Goal: Task Accomplishment & Management: Manage account settings

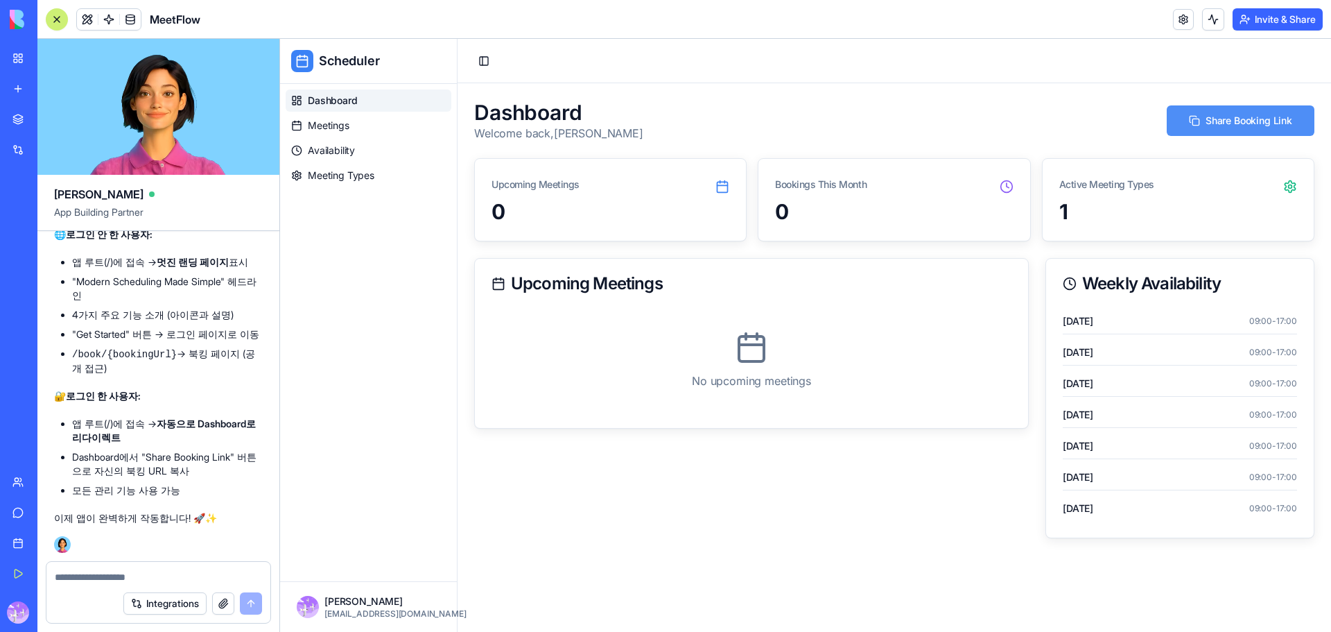
click at [1256, 125] on button "Share Booking Link" at bounding box center [1241, 120] width 148 height 31
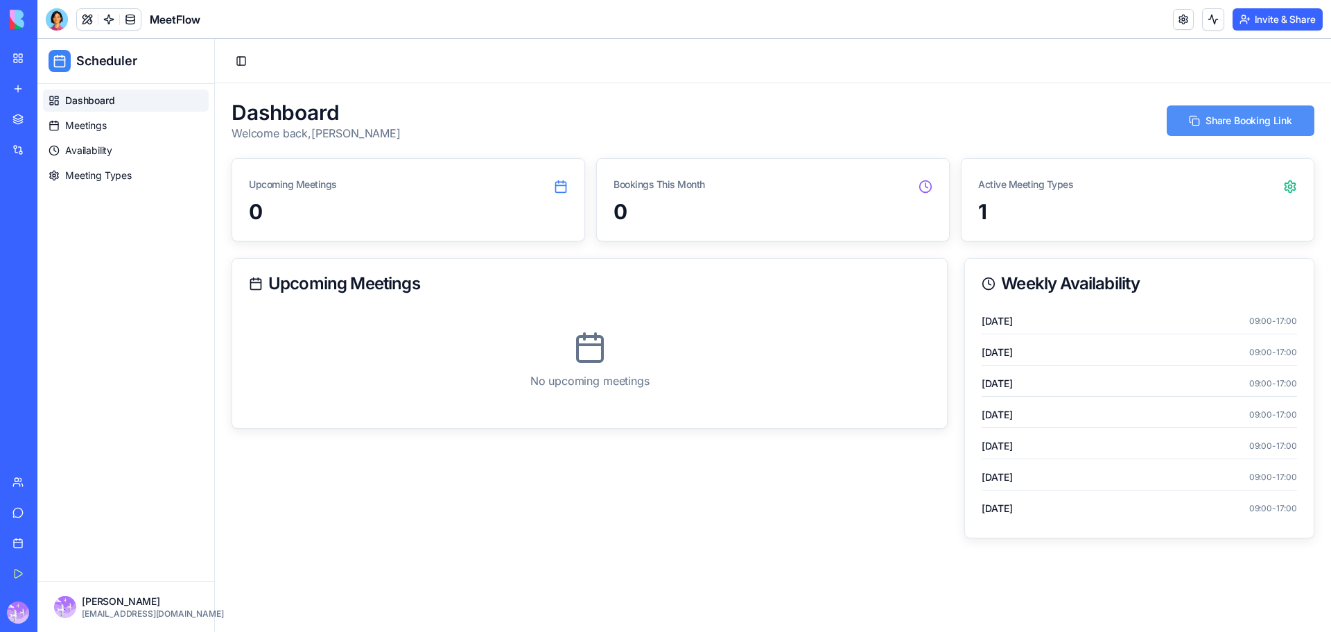
drag, startPoint x: 1232, startPoint y: 125, endPoint x: 1285, endPoint y: 116, distance: 53.3
click at [1232, 125] on button "Share Booking Link" at bounding box center [1241, 120] width 148 height 31
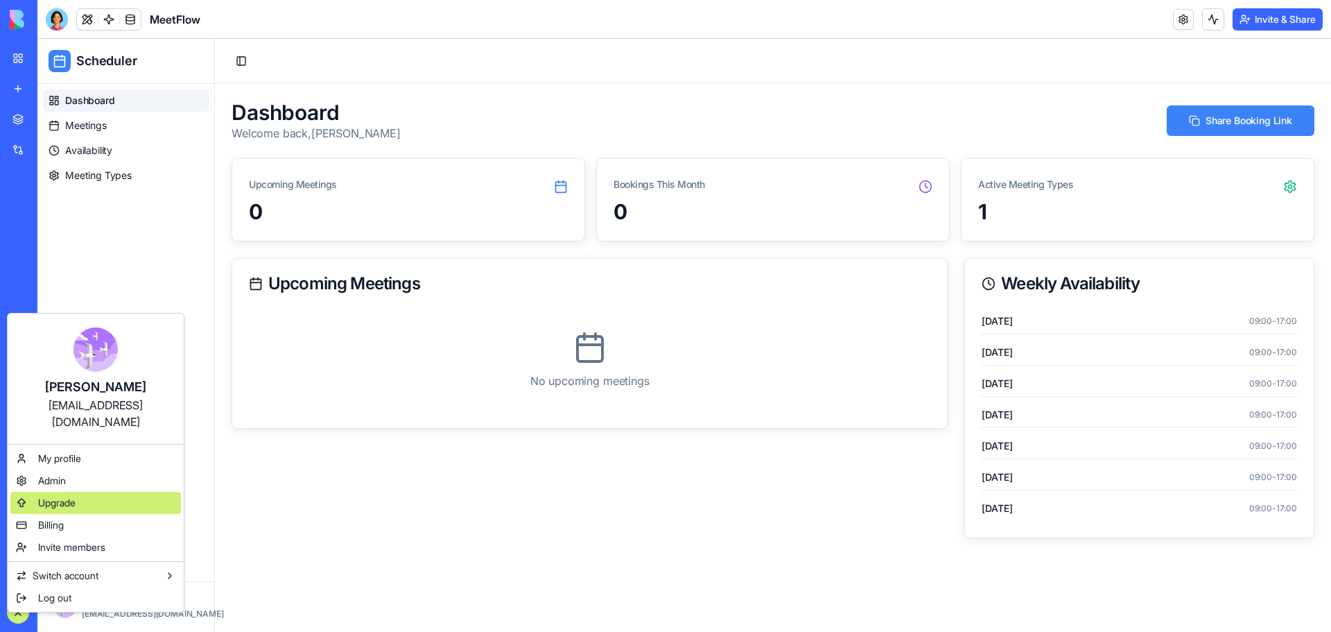
click at [76, 496] on span "Upgrade" at bounding box center [56, 503] width 37 height 14
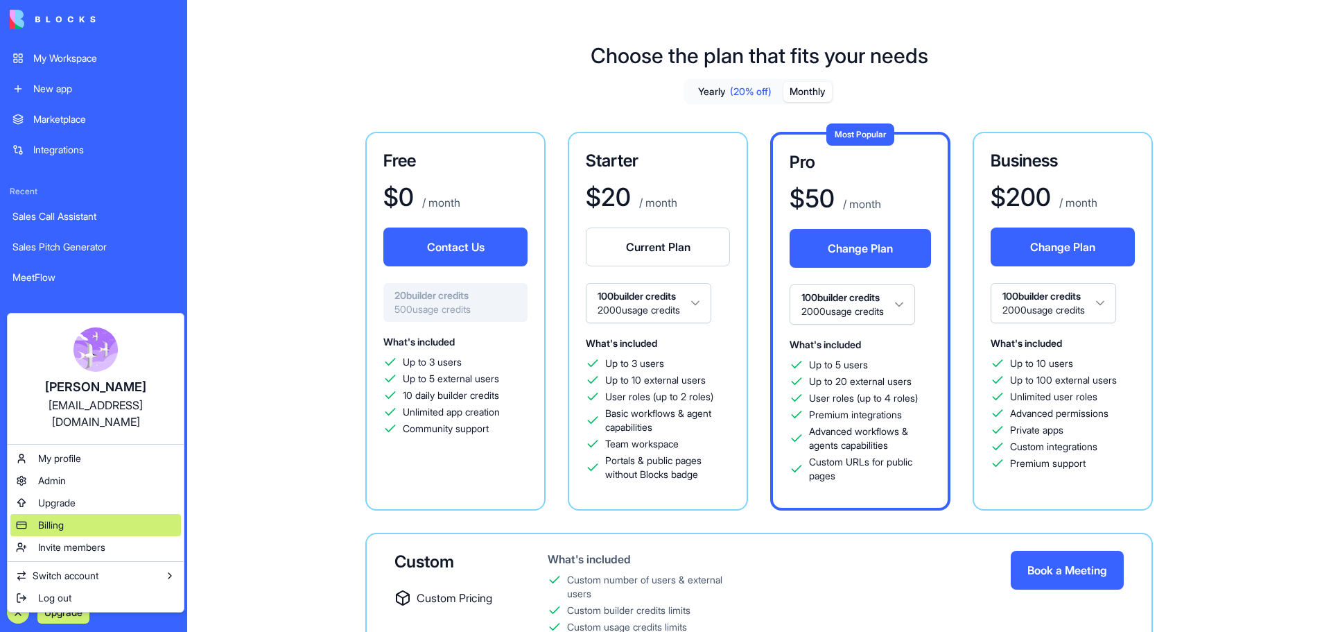
click at [69, 515] on div "Billing" at bounding box center [95, 525] width 171 height 22
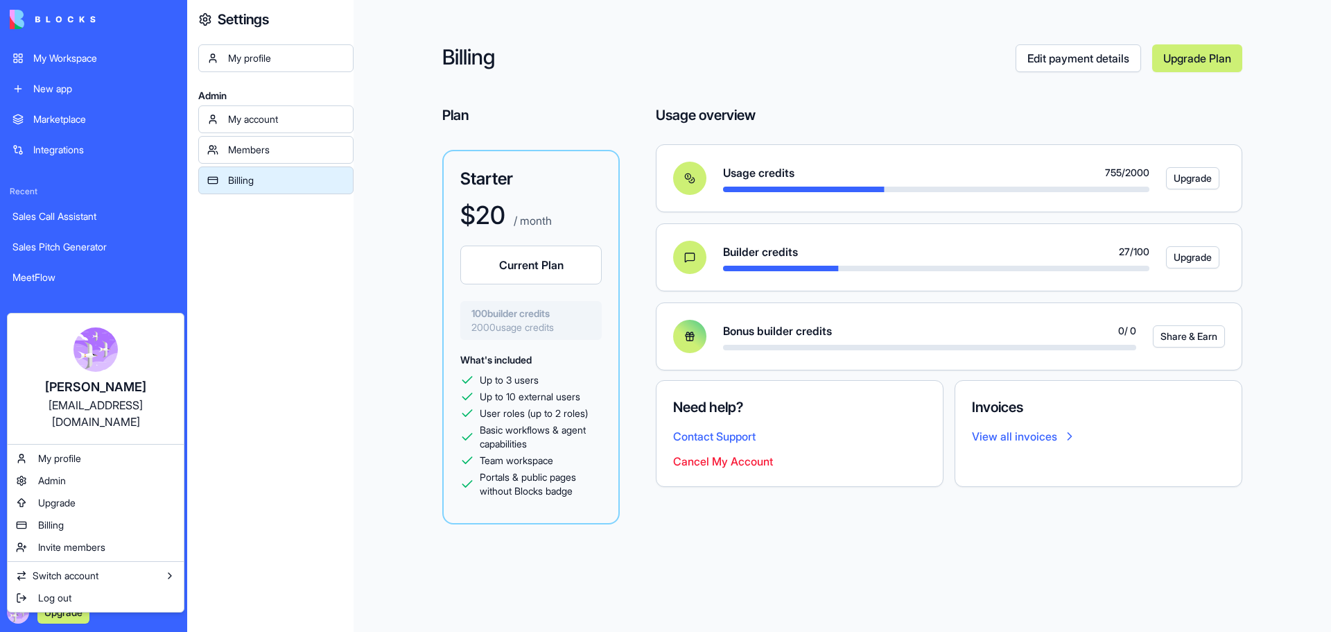
click at [87, 64] on html "My Workspace New app Marketplace Integrations Recent Sales Call Assistant Sales…" at bounding box center [665, 316] width 1331 height 632
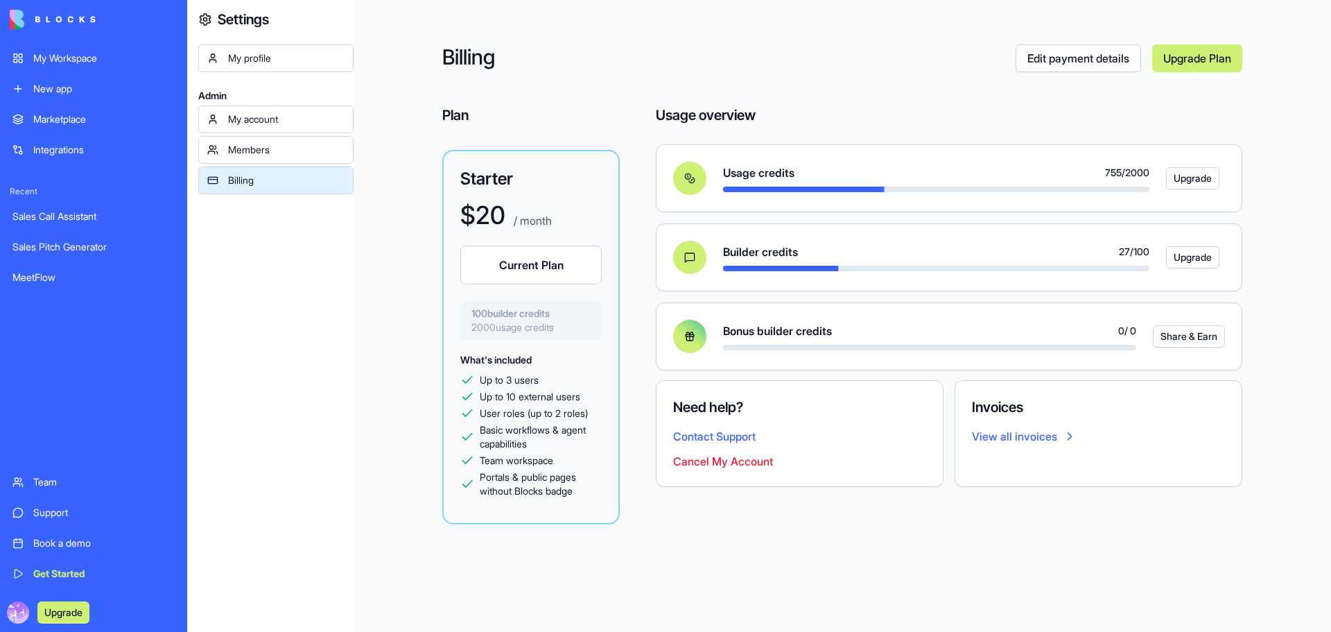
click at [94, 58] on div "My Workspace" at bounding box center [103, 58] width 141 height 14
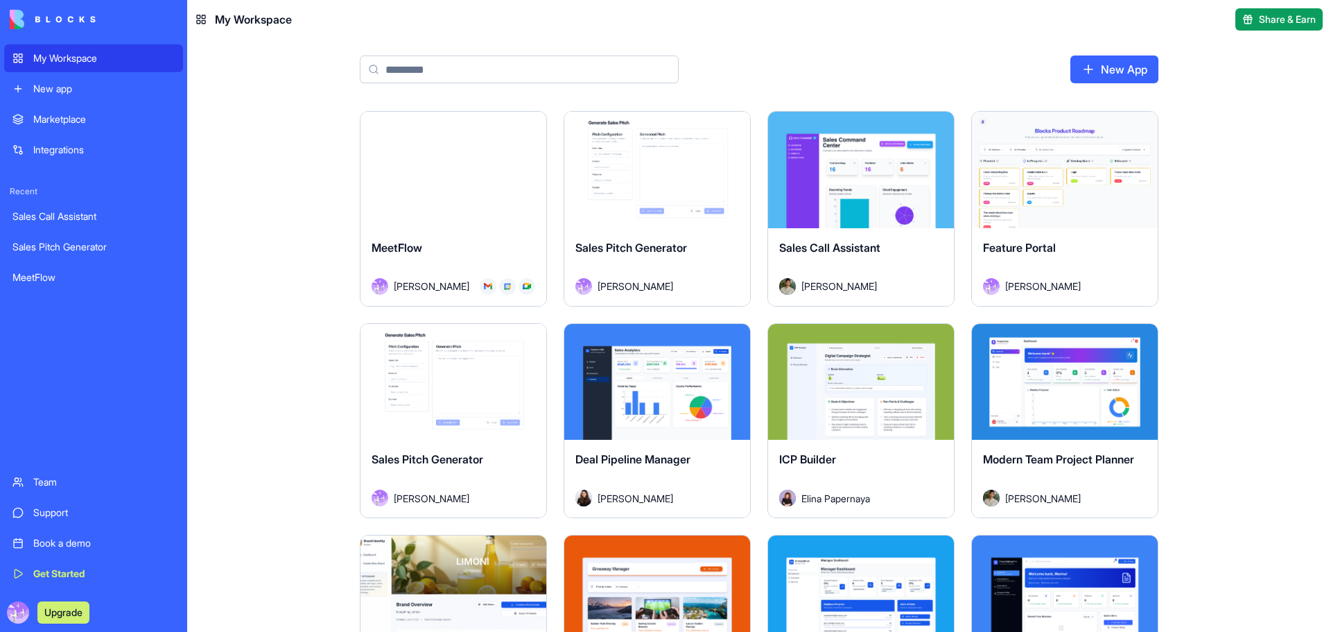
click at [489, 171] on button "Launch" at bounding box center [453, 170] width 104 height 28
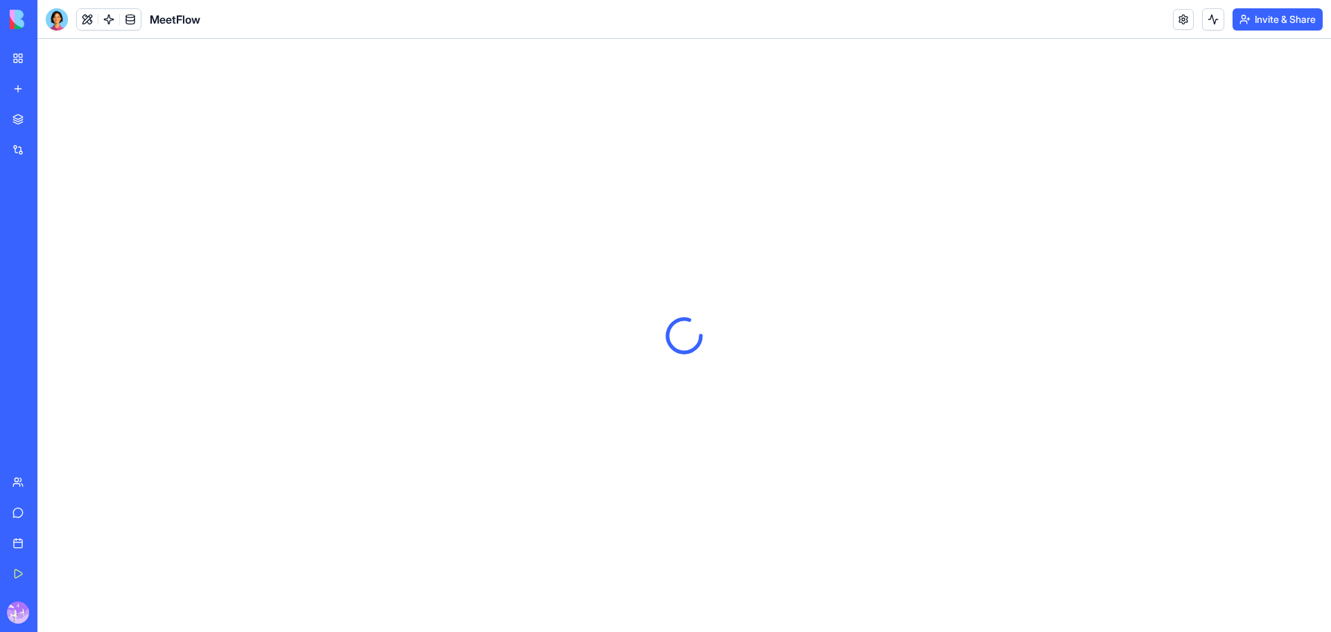
click at [494, 168] on div at bounding box center [684, 335] width 1294 height 593
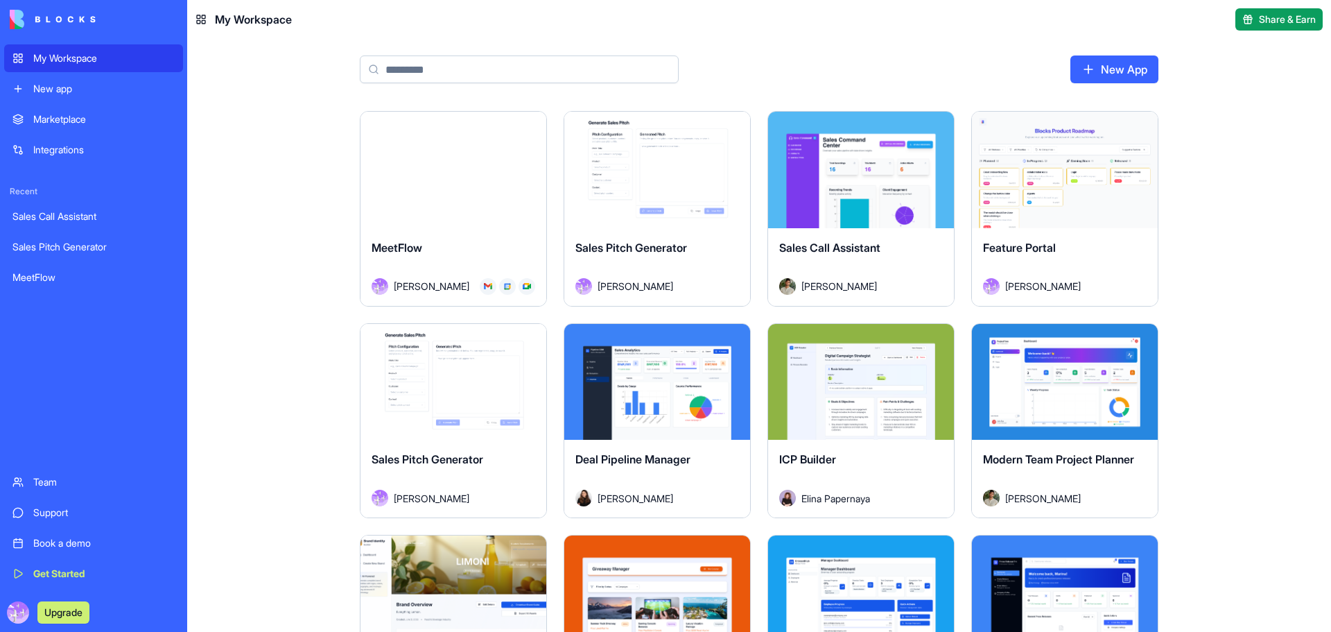
click at [518, 141] on div "Launch" at bounding box center [454, 170] width 186 height 116
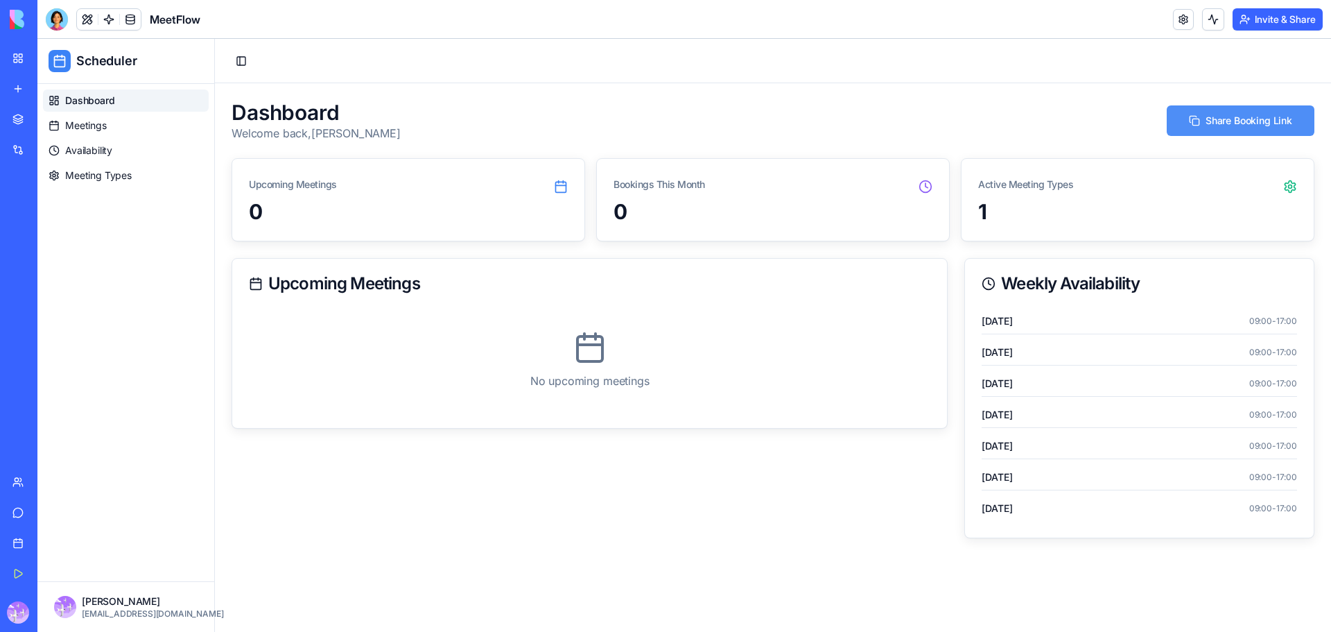
click at [1223, 128] on button "Share Booking Link" at bounding box center [1241, 120] width 148 height 31
click at [1269, 119] on button "Share Booking Link" at bounding box center [1241, 120] width 148 height 31
drag, startPoint x: 49, startPoint y: 10, endPoint x: 74, endPoint y: 39, distance: 37.8
click at [60, 24] on div at bounding box center [57, 19] width 22 height 22
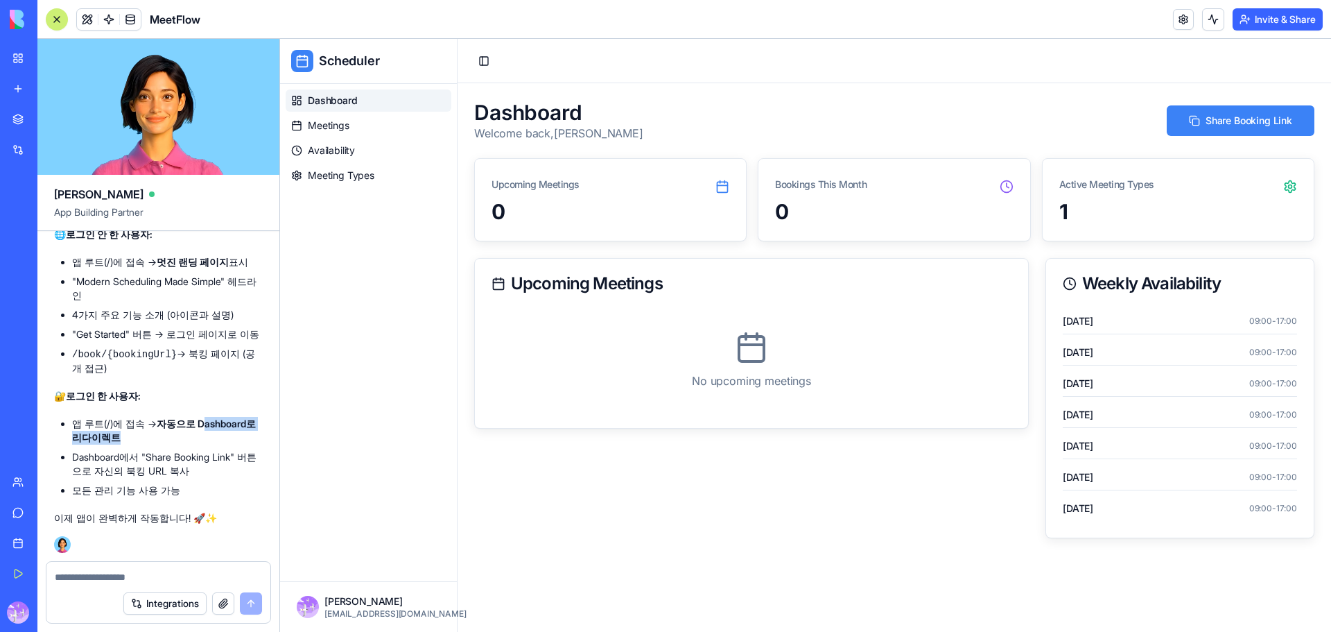
drag, startPoint x: 122, startPoint y: 442, endPoint x: 200, endPoint y: 426, distance: 79.1
click at [200, 426] on li "앱 루트(/)에 접속 → 자동으로 Dashboard로 리다이렉트" at bounding box center [167, 431] width 191 height 28
click at [195, 425] on strong "자동으로 Dashboard로 리다이렉트" at bounding box center [164, 430] width 184 height 26
click at [112, 440] on li "앱 루트(/)에 접속 → 자동으로 Dashboard로 리다이렉트" at bounding box center [167, 431] width 191 height 28
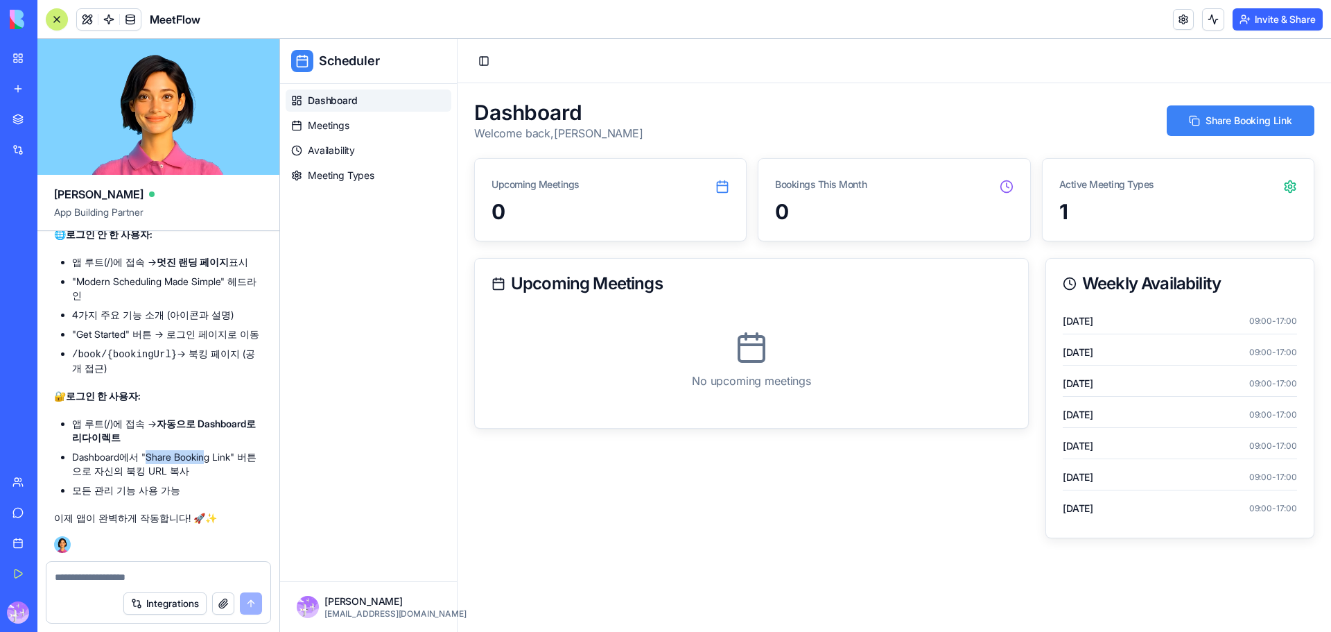
drag, startPoint x: 150, startPoint y: 458, endPoint x: 206, endPoint y: 456, distance: 56.2
click at [206, 456] on li "Dashboard에서 "Share Booking Link" 버튼으로 자신의 북킹 URL 복사" at bounding box center [167, 464] width 191 height 28
click at [125, 575] on textarea at bounding box center [158, 577] width 207 height 14
click at [229, 607] on button "button" at bounding box center [223, 603] width 22 height 22
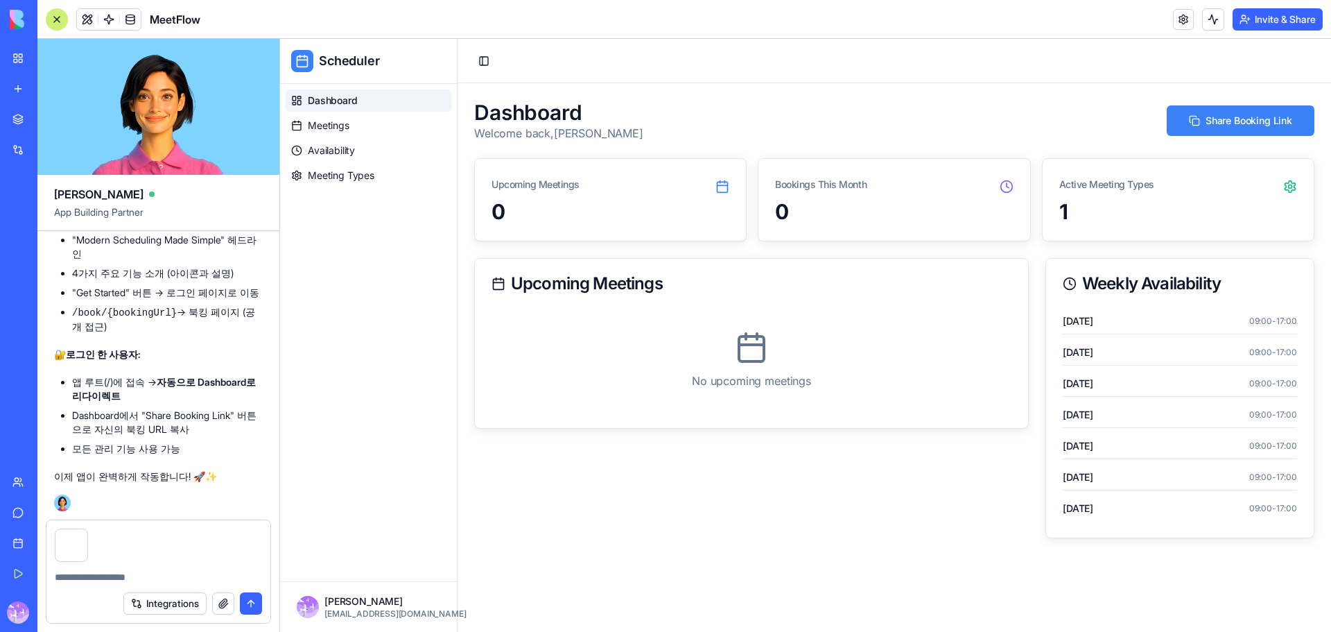
click at [103, 582] on textarea at bounding box center [158, 577] width 207 height 14
type textarea "*"
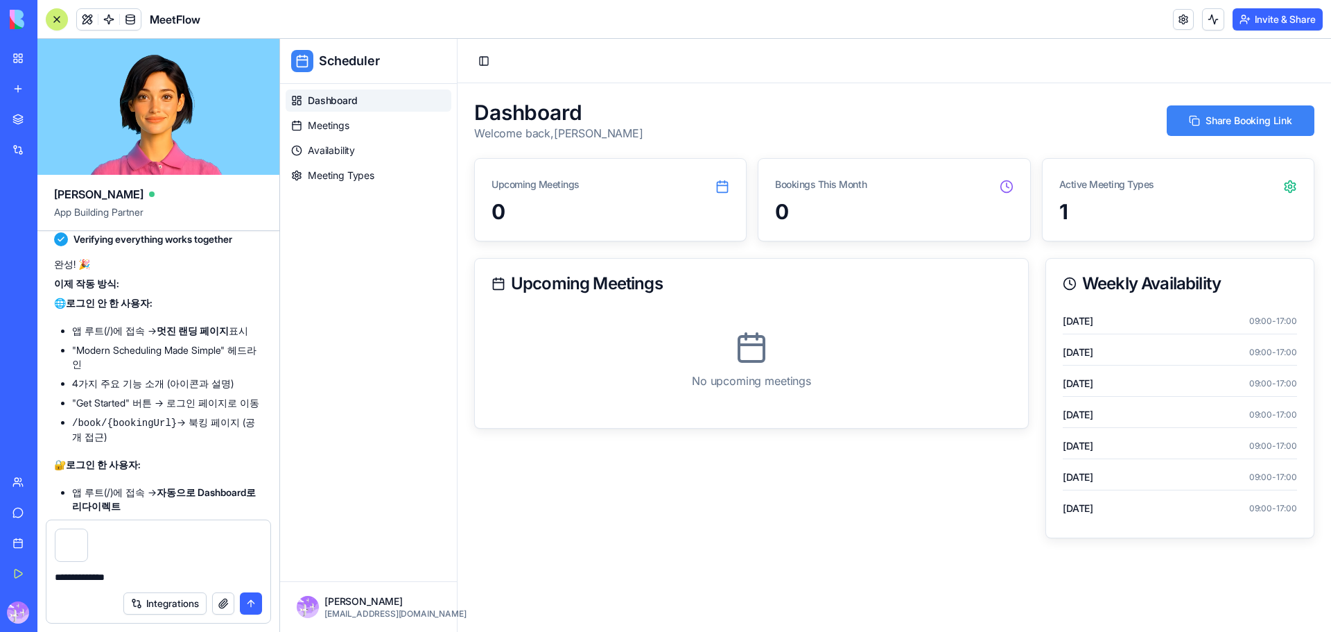
scroll to position [8254, 0]
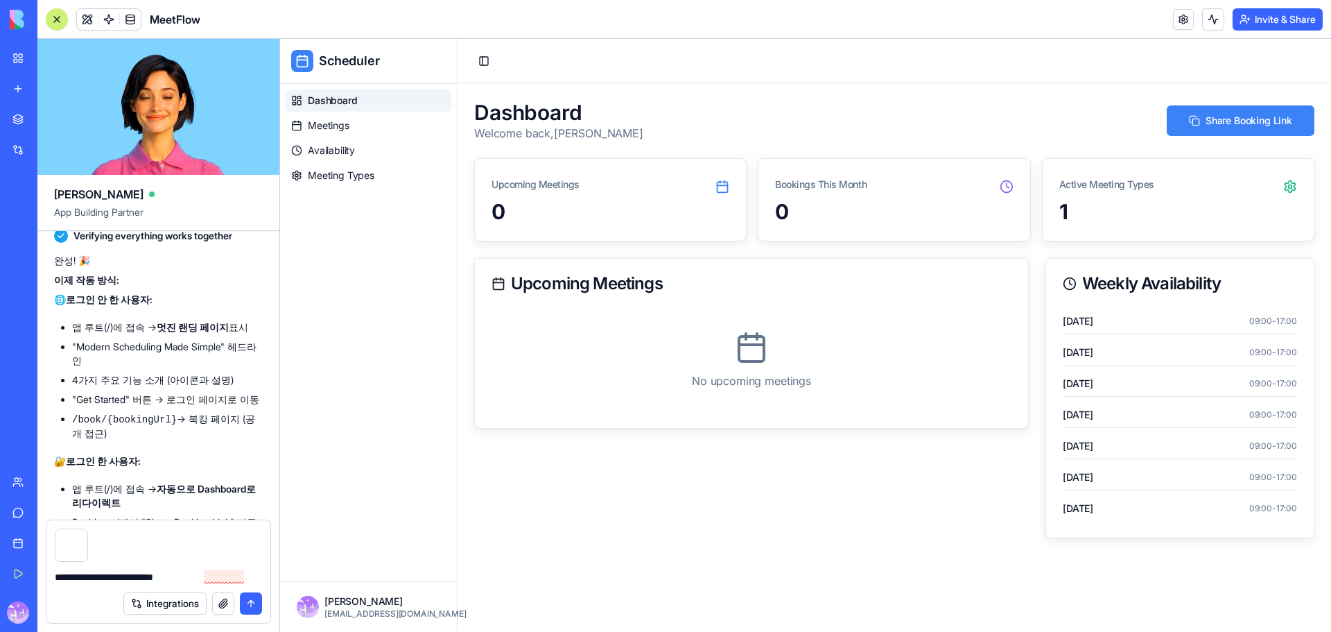
click at [223, 574] on textarea "**********" at bounding box center [158, 577] width 207 height 14
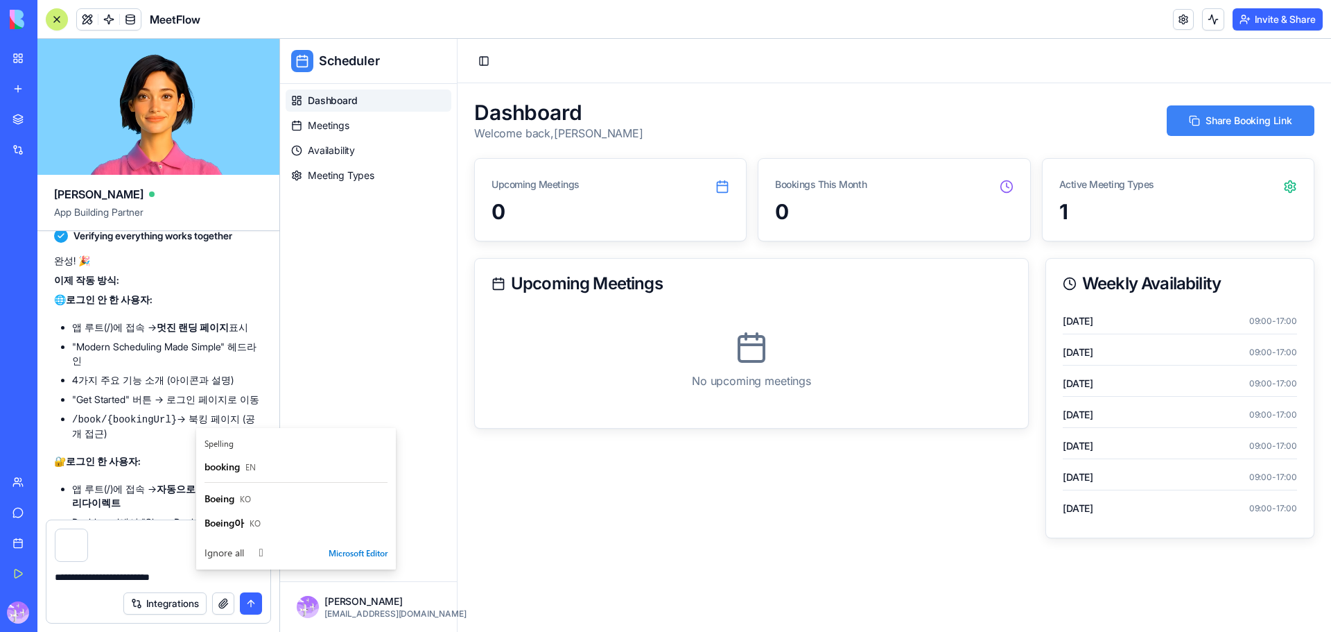
click at [237, 577] on textarea "**********" at bounding box center [158, 577] width 207 height 14
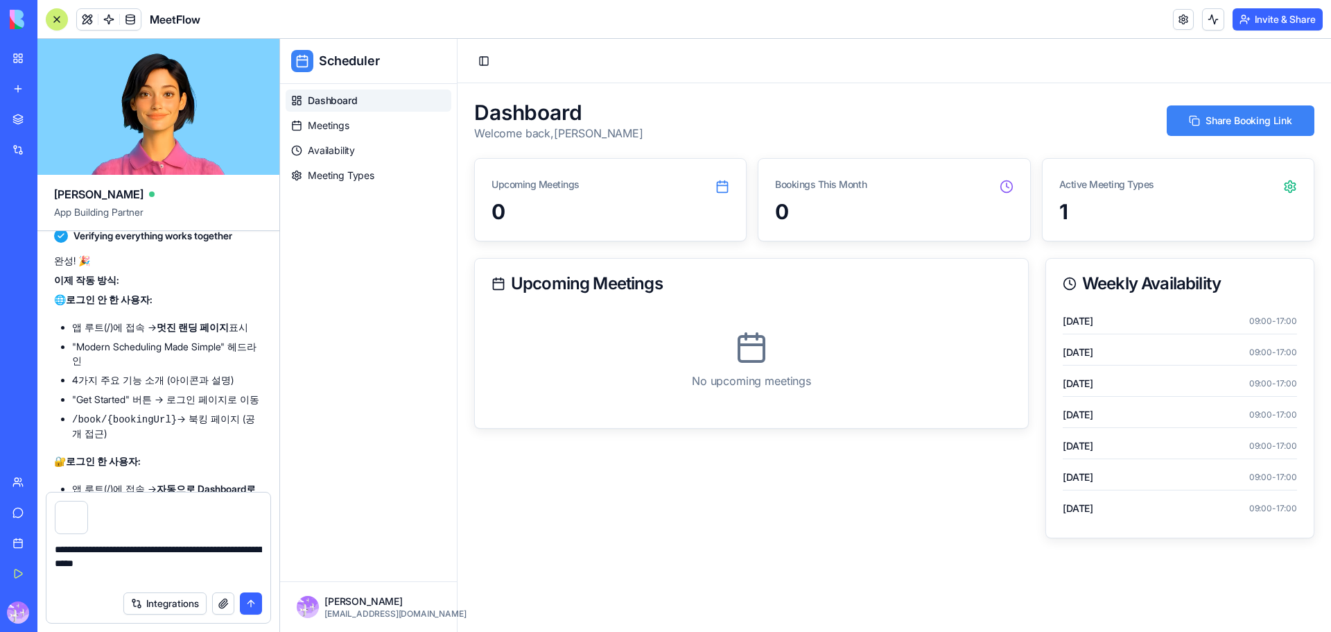
type textarea "**********"
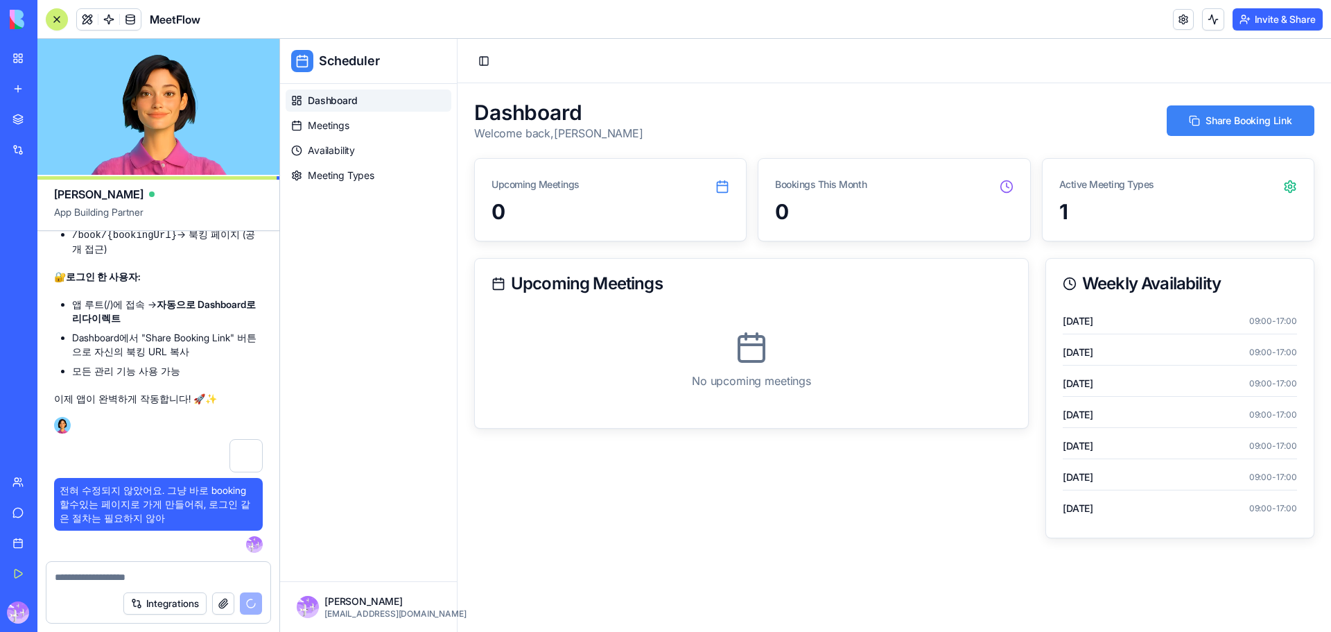
scroll to position [8879, 0]
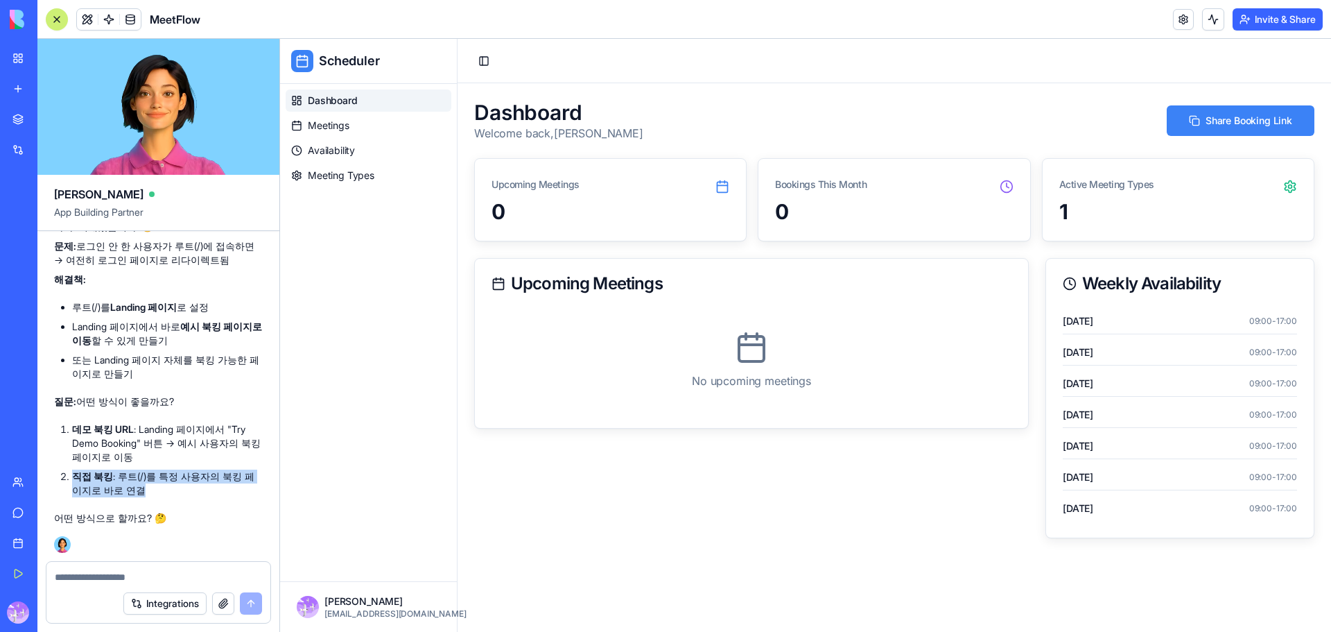
drag, startPoint x: 127, startPoint y: 490, endPoint x: 62, endPoint y: 483, distance: 64.9
click at [72, 483] on li "직접 북킹 : 루트(/)를 특정 사용자의 북킹 페이지로 바로 연결" at bounding box center [167, 483] width 191 height 28
copy li "직접 북킹 : 루트(/)를 특정 사용자의 북킹 페이지로 바로 연결"
click at [105, 573] on textarea "**********" at bounding box center [158, 577] width 207 height 14
paste textarea "**********"
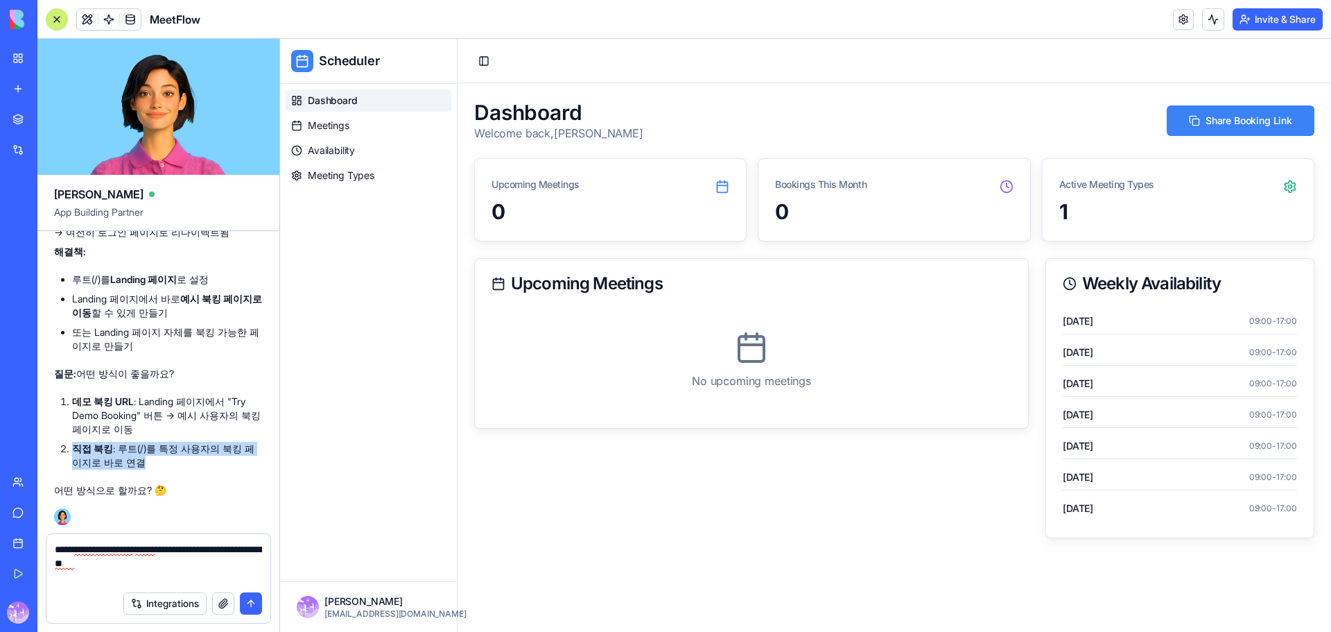
drag, startPoint x: 130, startPoint y: 490, endPoint x: 54, endPoint y: 472, distance: 78.4
click at [54, 469] on ol "데모 북킹 URL : Landing 페이지에서 "Try Demo Booking" 버튼 → 예시 사용자의 북킹 페이지로 이동 직접 북킹 : 루트…" at bounding box center [158, 432] width 209 height 75
copy li "직접 북킹 : 루트(/)를 특정 사용자의 북킹 페이지로 바로 연결"
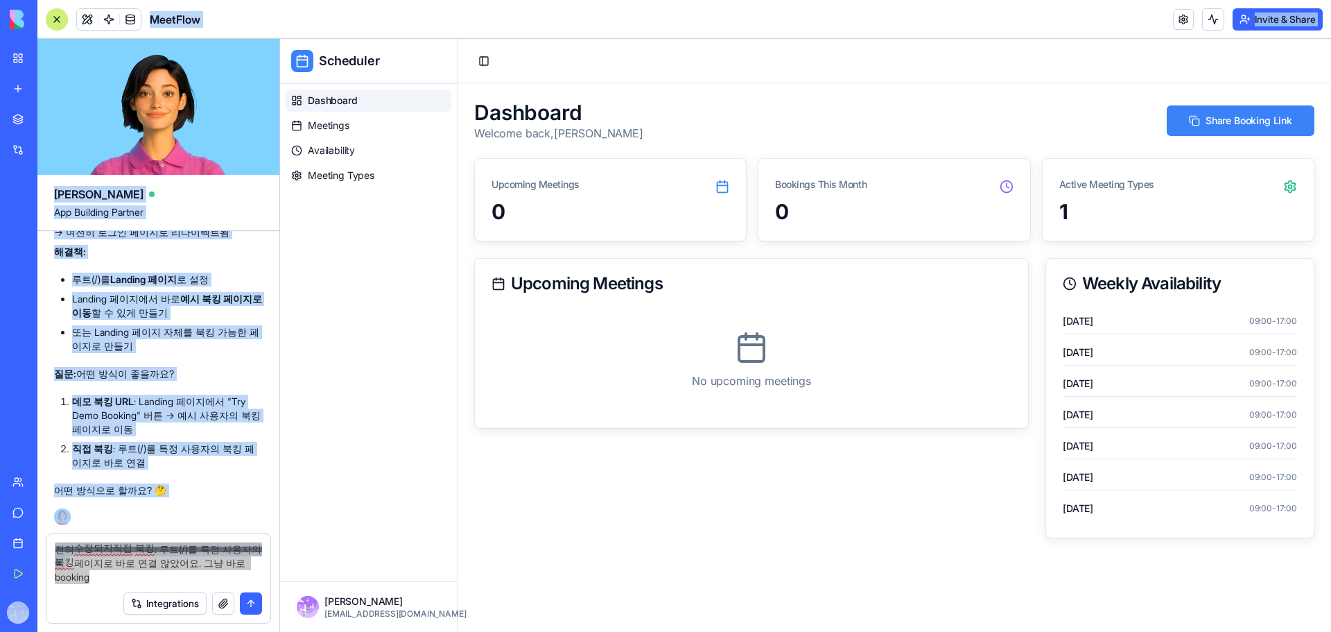
drag, startPoint x: 110, startPoint y: 587, endPoint x: 29, endPoint y: 539, distance: 94.2
click at [29, 539] on div "My Workspace New app Marketplace Integrations Recent Sales Call Assistant Sales…" at bounding box center [665, 316] width 1331 height 632
click at [98, 582] on textarea "**********" at bounding box center [158, 563] width 207 height 42
click at [96, 571] on textarea "**********" at bounding box center [158, 563] width 207 height 42
click at [105, 584] on div "Integrations" at bounding box center [158, 603] width 224 height 39
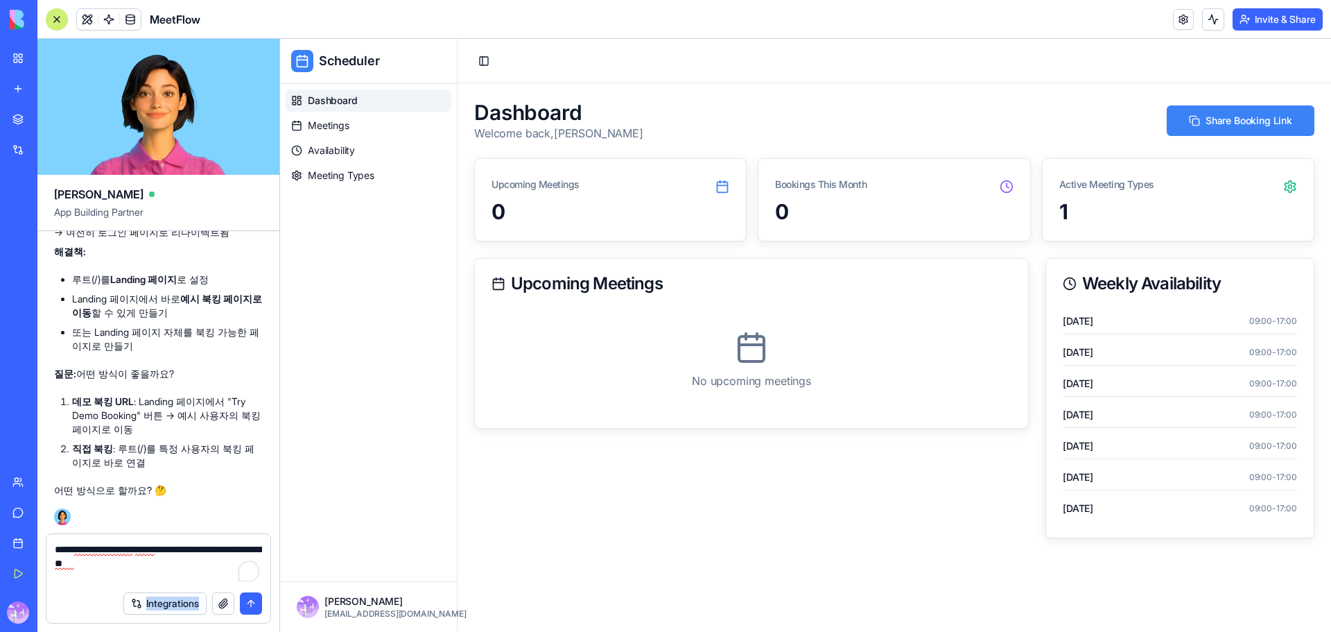
click at [105, 584] on div "Integrations" at bounding box center [158, 603] width 224 height 39
drag, startPoint x: 97, startPoint y: 578, endPoint x: 50, endPoint y: 547, distance: 56.2
click at [50, 547] on div "**********" at bounding box center [158, 559] width 224 height 50
paste textarea "To enrich screen reader interactions, please activate Accessibility in Grammarl…"
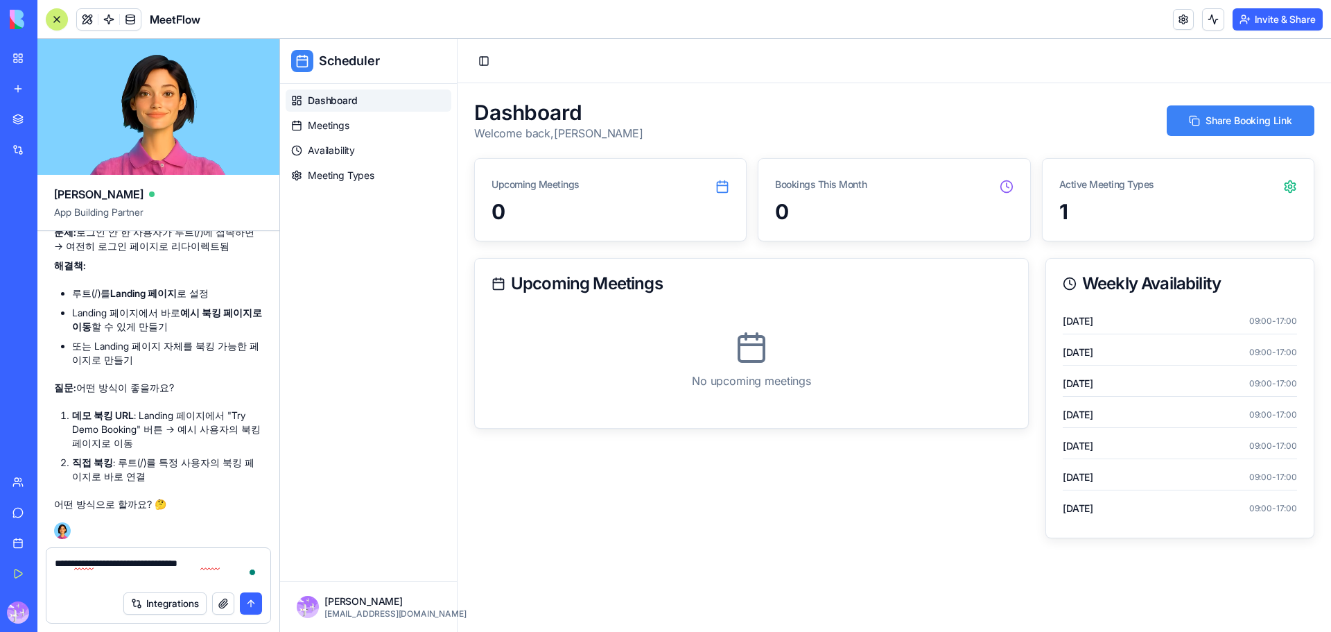
type textarea "**********"
click at [251, 605] on button "submit" at bounding box center [251, 603] width 22 height 22
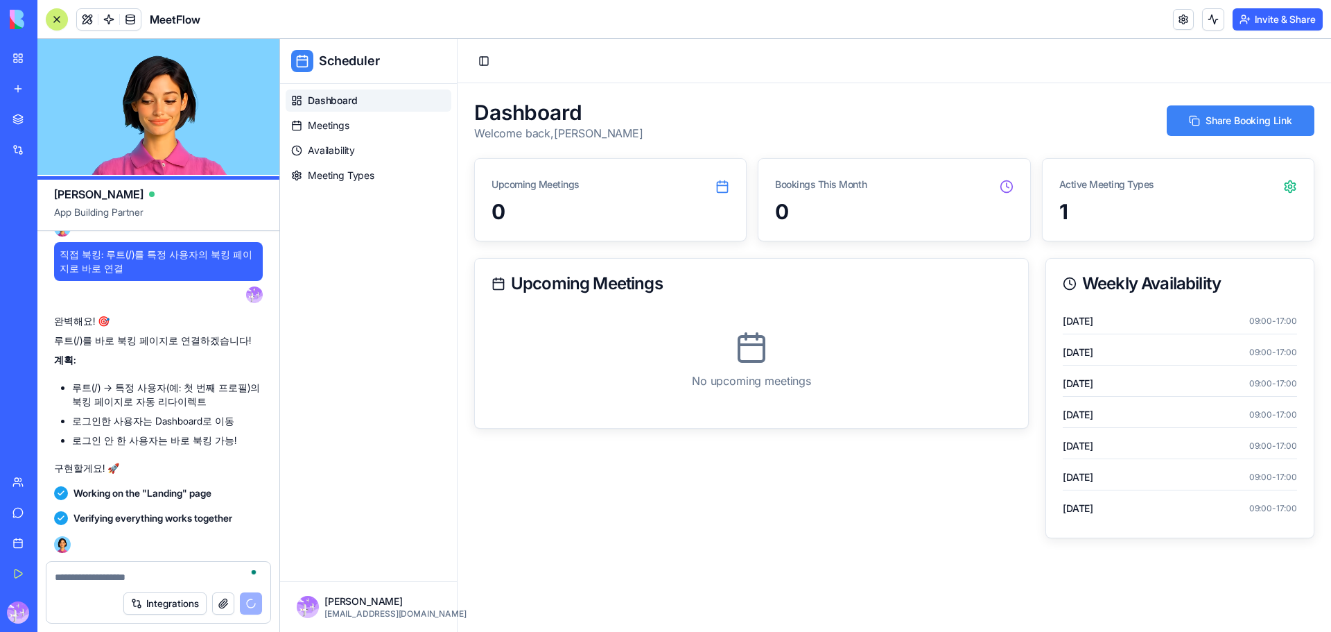
scroll to position [9559, 0]
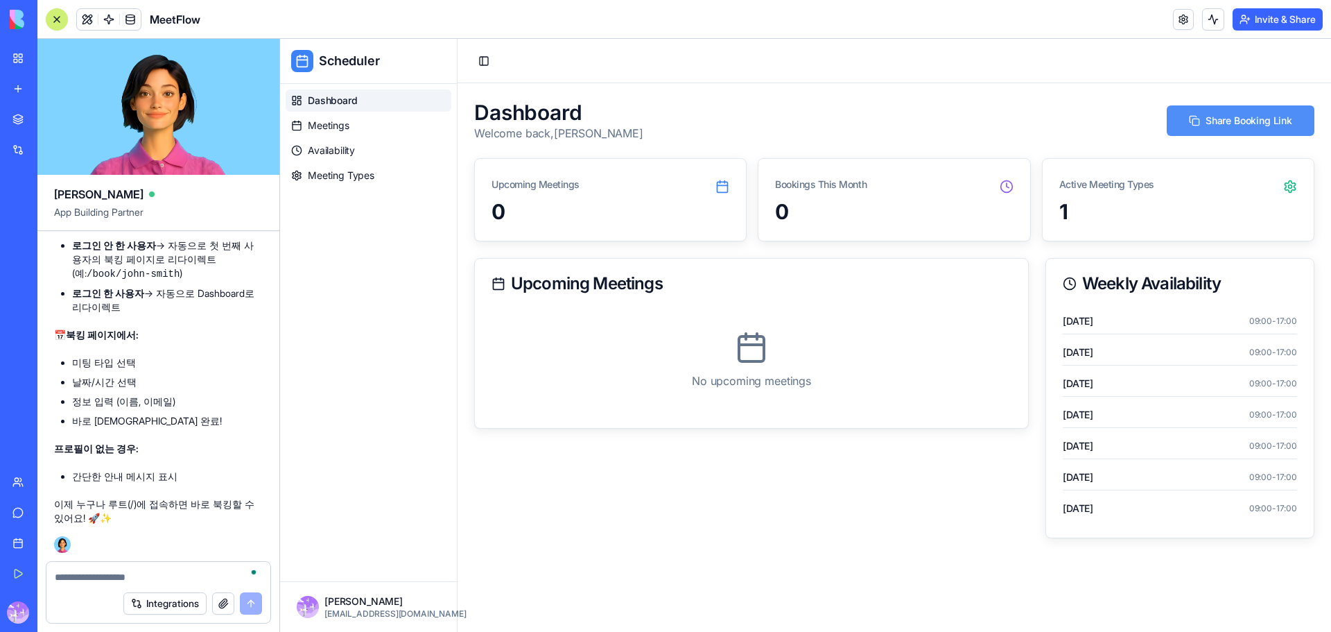
click at [1239, 112] on button "Share Booking Link" at bounding box center [1241, 120] width 148 height 31
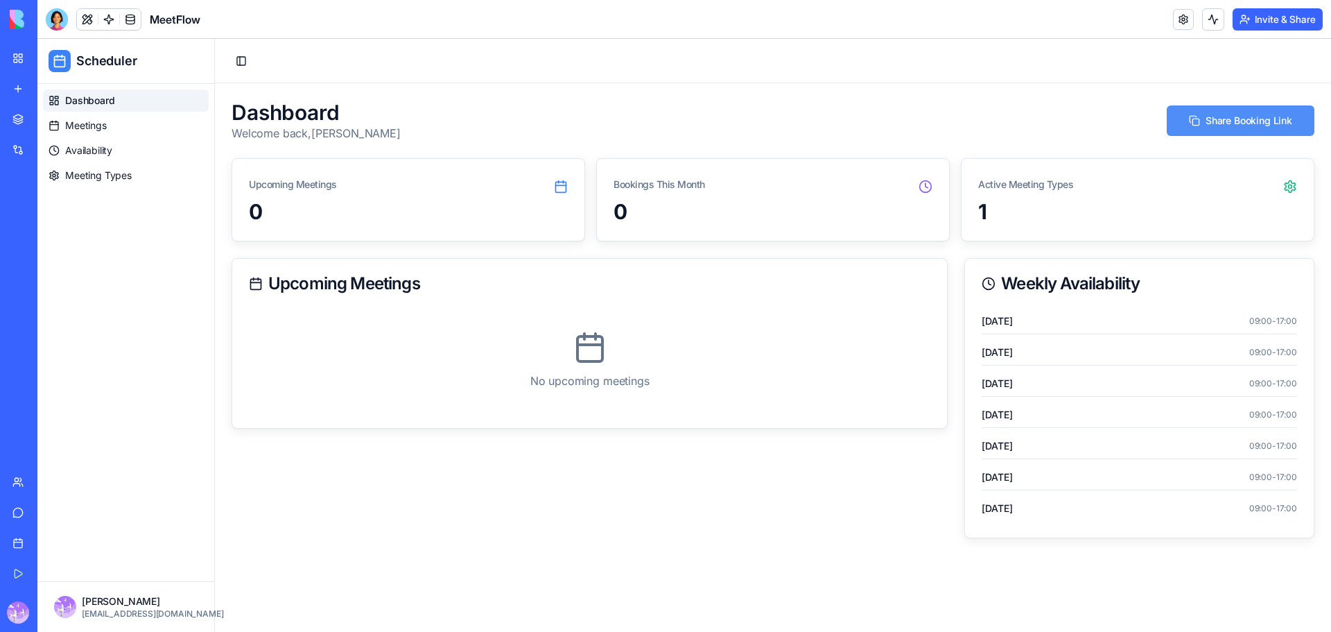
click at [1208, 124] on button "Share Booking Link" at bounding box center [1241, 120] width 148 height 31
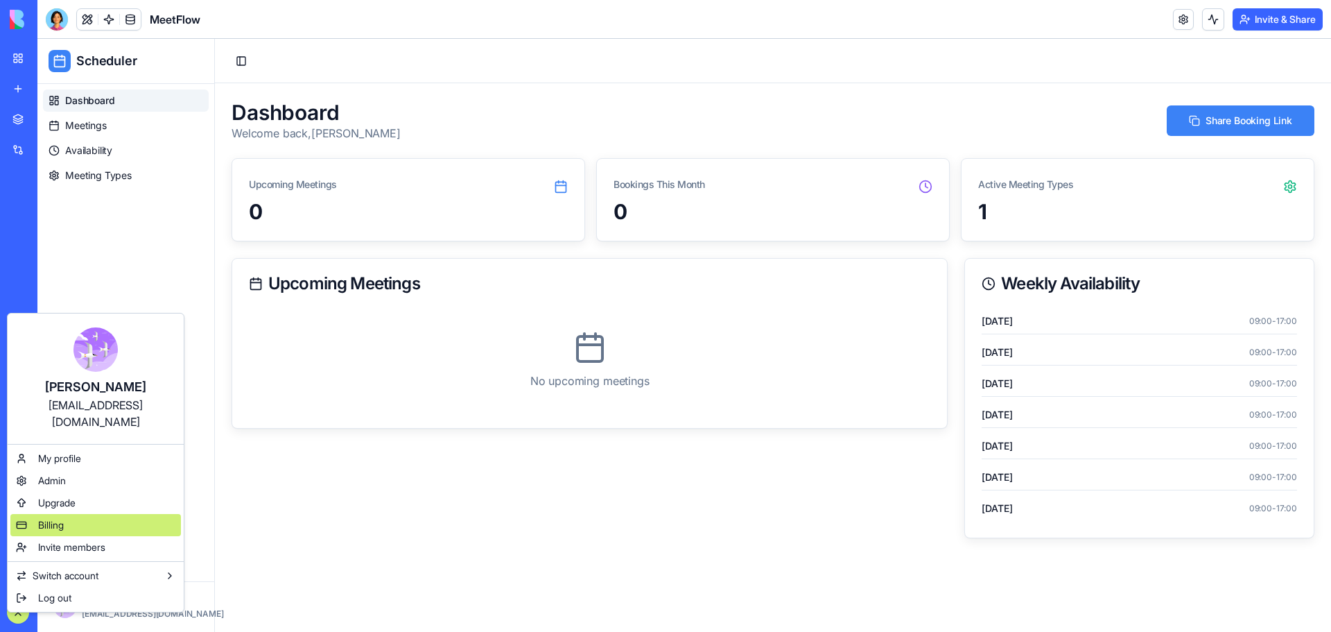
click at [60, 515] on div "Billing" at bounding box center [95, 525] width 171 height 22
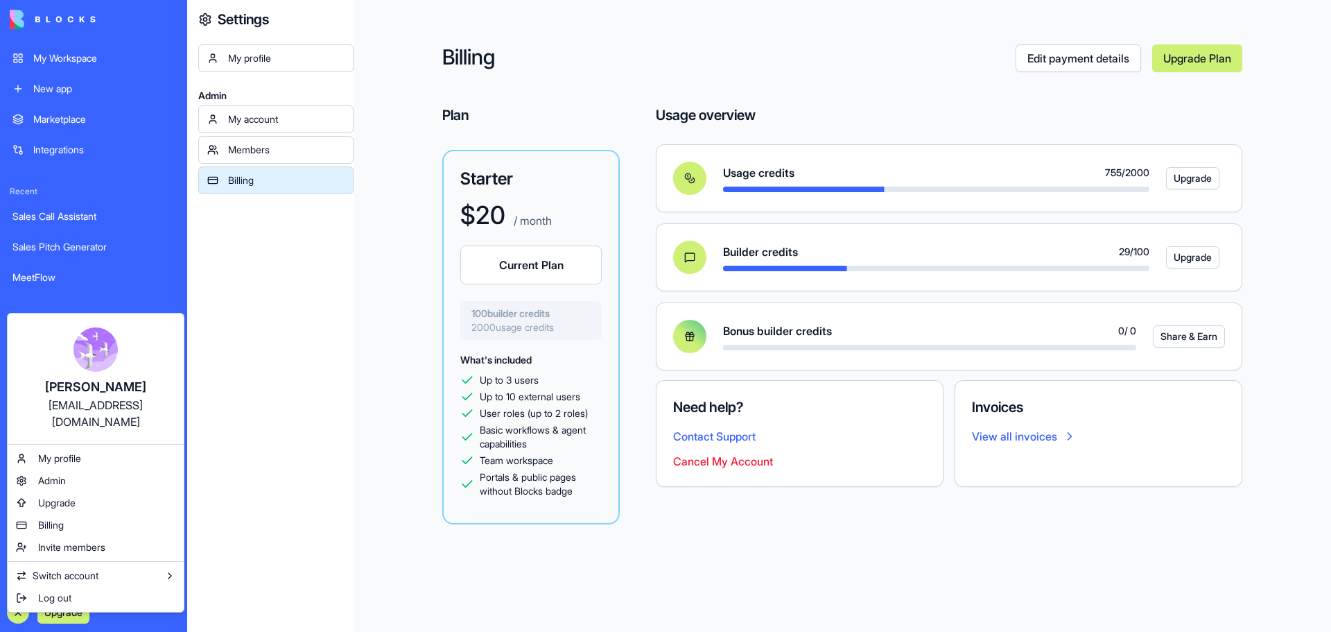
click at [17, 613] on html "My Workspace New app Marketplace Integrations Recent Sales Call Assistant Sales…" at bounding box center [665, 316] width 1331 height 632
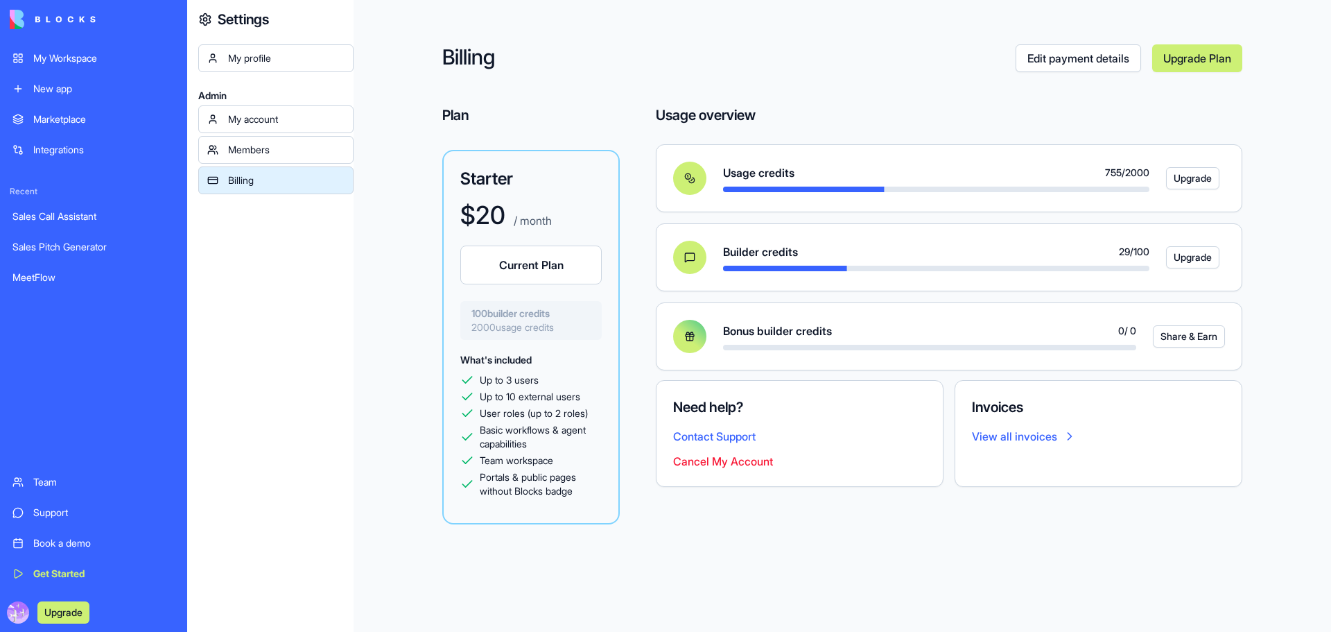
click at [78, 58] on div "My Workspace" at bounding box center [103, 58] width 141 height 14
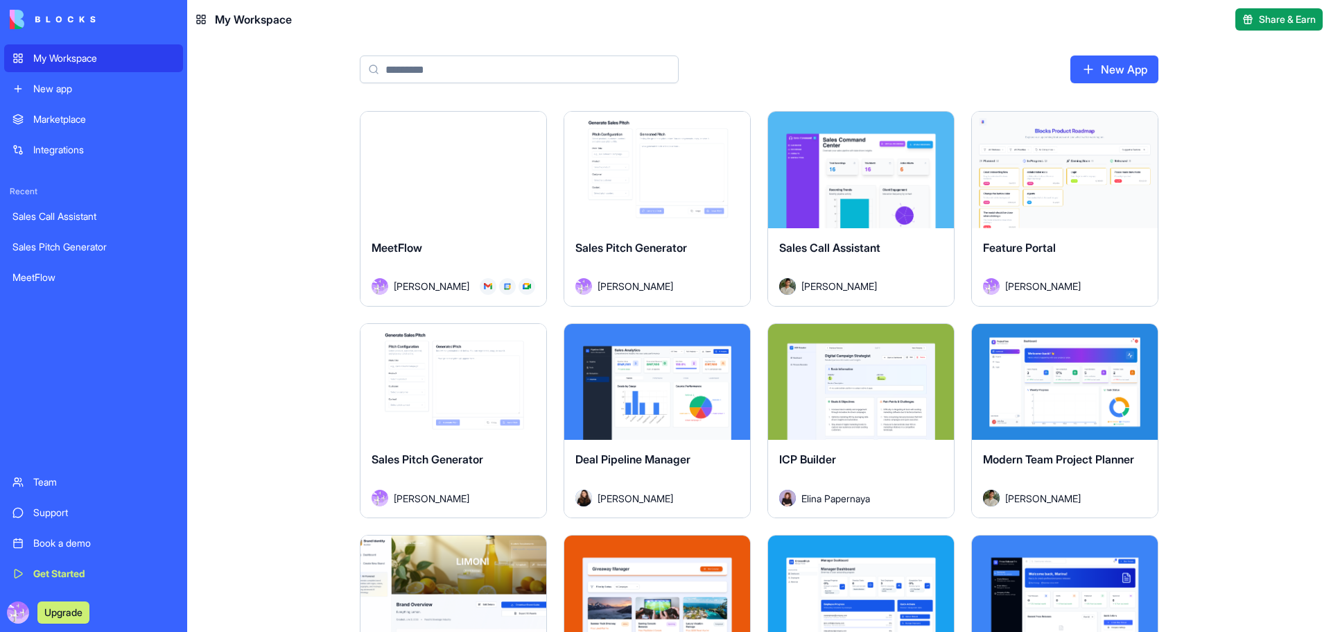
click at [491, 200] on div "Launch" at bounding box center [454, 170] width 186 height 116
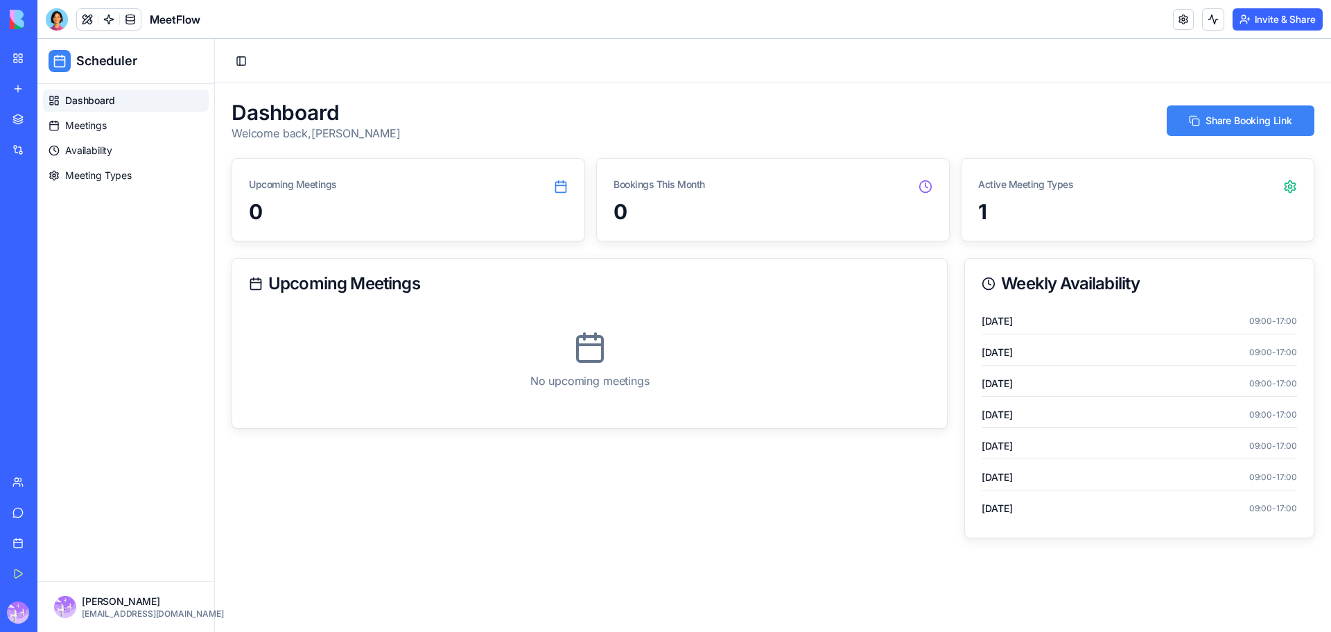
drag, startPoint x: 652, startPoint y: 223, endPoint x: 873, endPoint y: 223, distance: 220.5
click at [655, 222] on div "0" at bounding box center [773, 211] width 319 height 25
click at [1130, 225] on div "1" at bounding box center [1138, 220] width 352 height 42
click at [1290, 184] on icon at bounding box center [1290, 187] width 14 height 14
click at [1290, 187] on icon at bounding box center [1290, 187] width 14 height 14
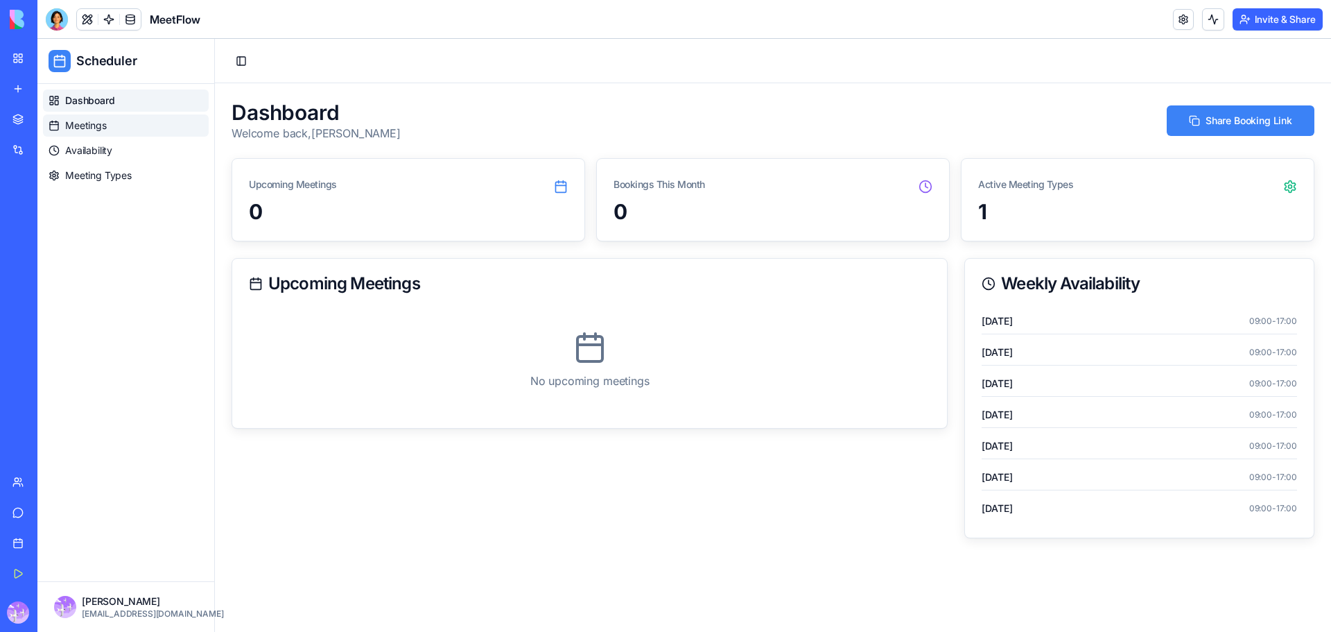
click at [95, 120] on span "Meetings" at bounding box center [86, 126] width 42 height 14
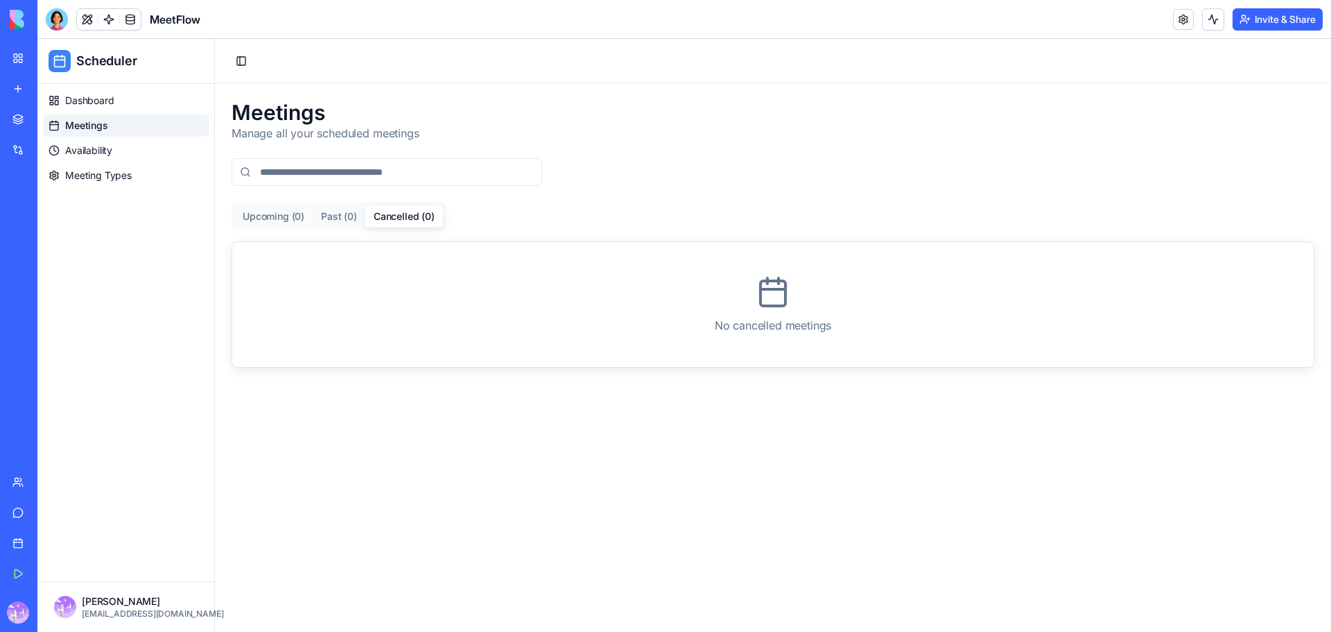
click at [366, 220] on button "Cancelled ( 0 )" at bounding box center [404, 216] width 78 height 22
click at [419, 222] on button "Cancelled ( 0 )" at bounding box center [404, 216] width 78 height 22
click at [310, 221] on button "Upcoming ( 0 )" at bounding box center [273, 216] width 78 height 22
click at [111, 144] on span "Availability" at bounding box center [88, 151] width 47 height 14
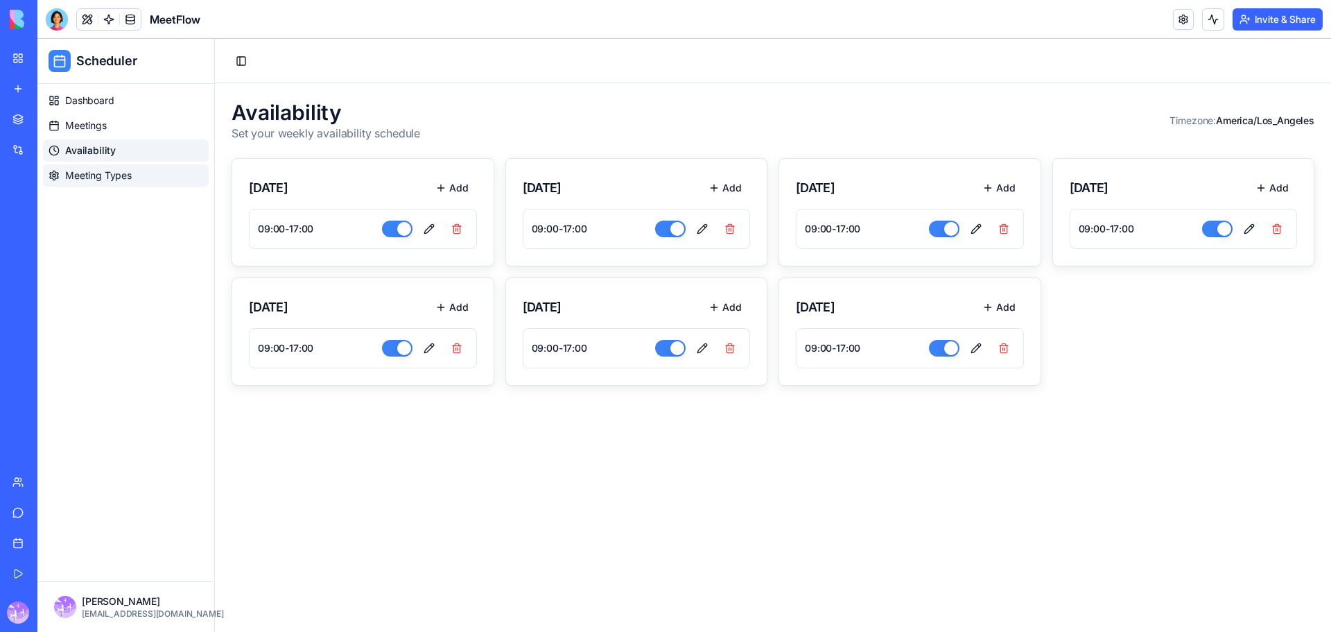
click at [114, 179] on span "Meeting Types" at bounding box center [98, 175] width 67 height 14
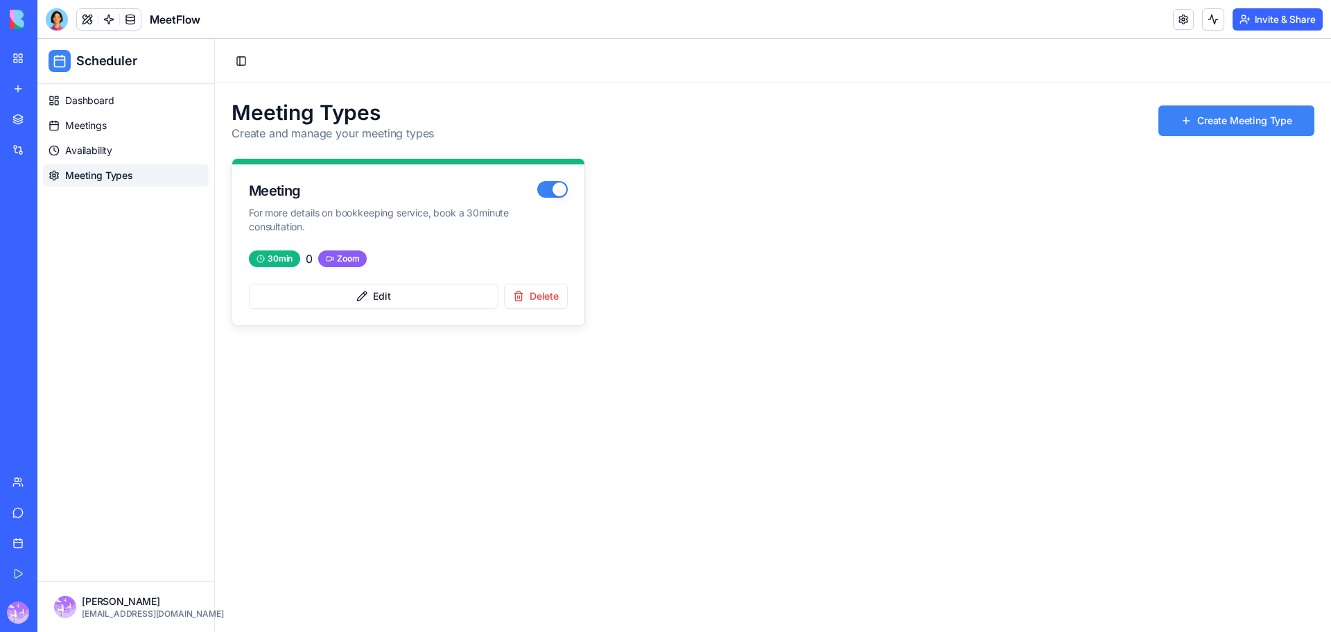
click at [353, 191] on div "Meeting" at bounding box center [393, 190] width 288 height 19
click at [55, 15] on div at bounding box center [57, 19] width 22 height 22
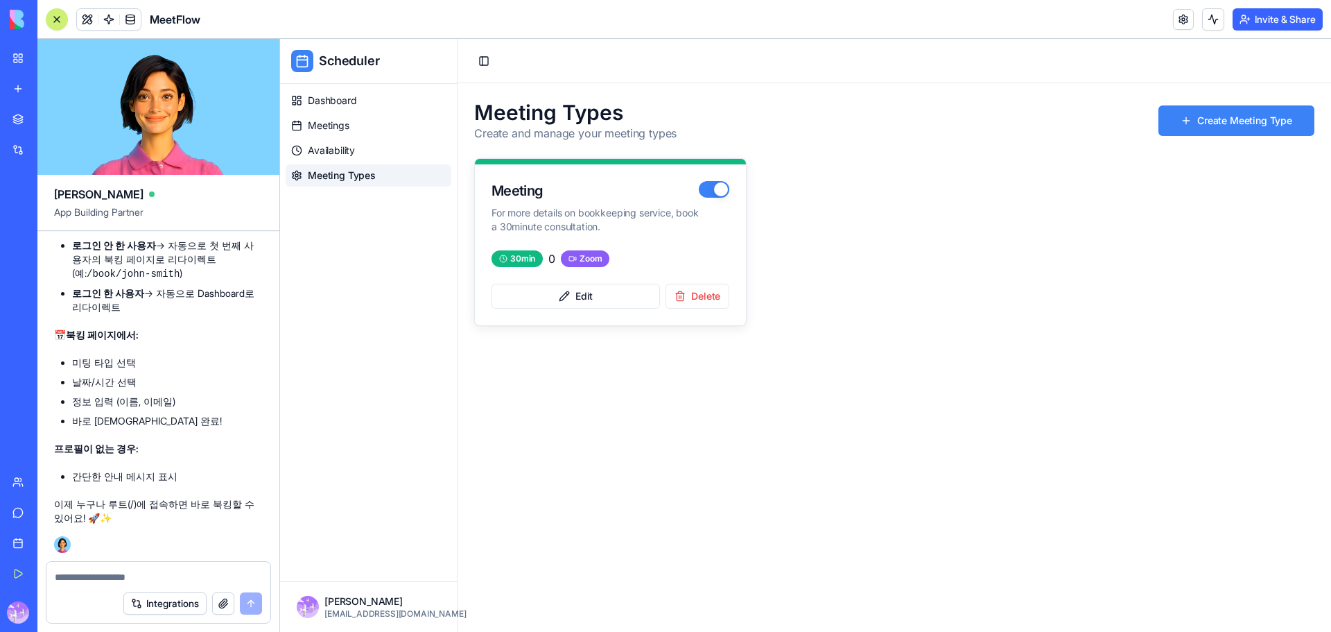
scroll to position [9398, 0]
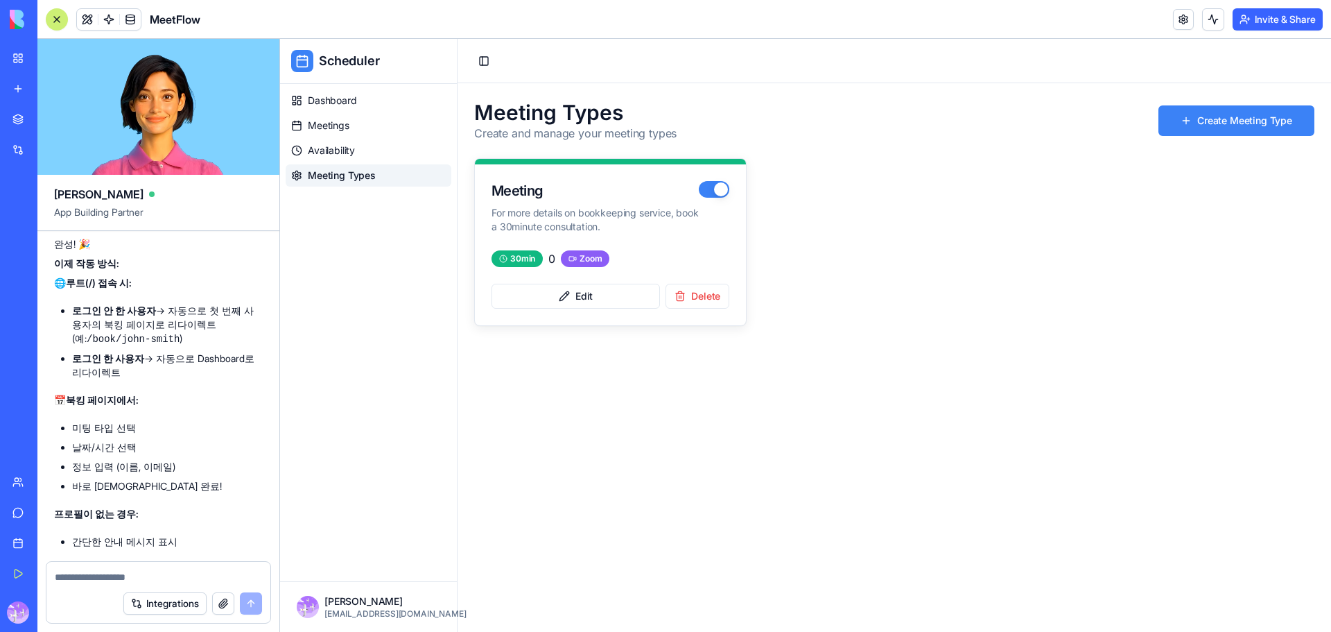
click at [170, 569] on div at bounding box center [158, 573] width 224 height 22
click at [174, 573] on textarea at bounding box center [158, 577] width 207 height 14
type textarea "*******"
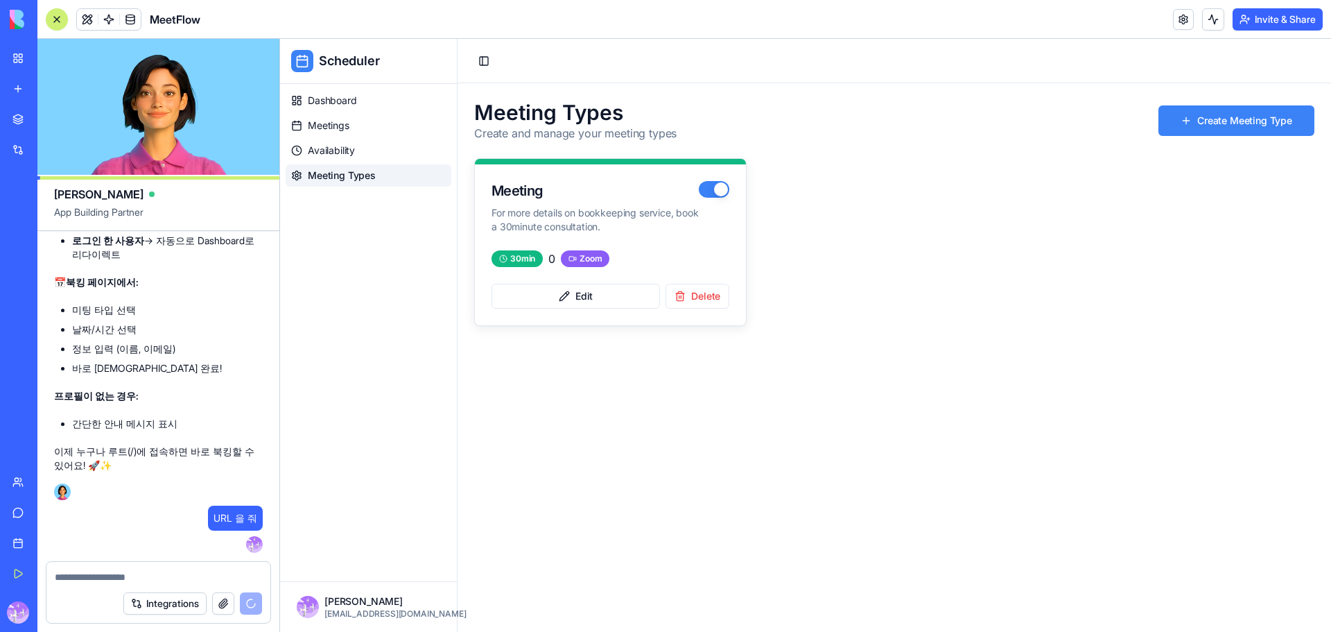
scroll to position [9954, 0]
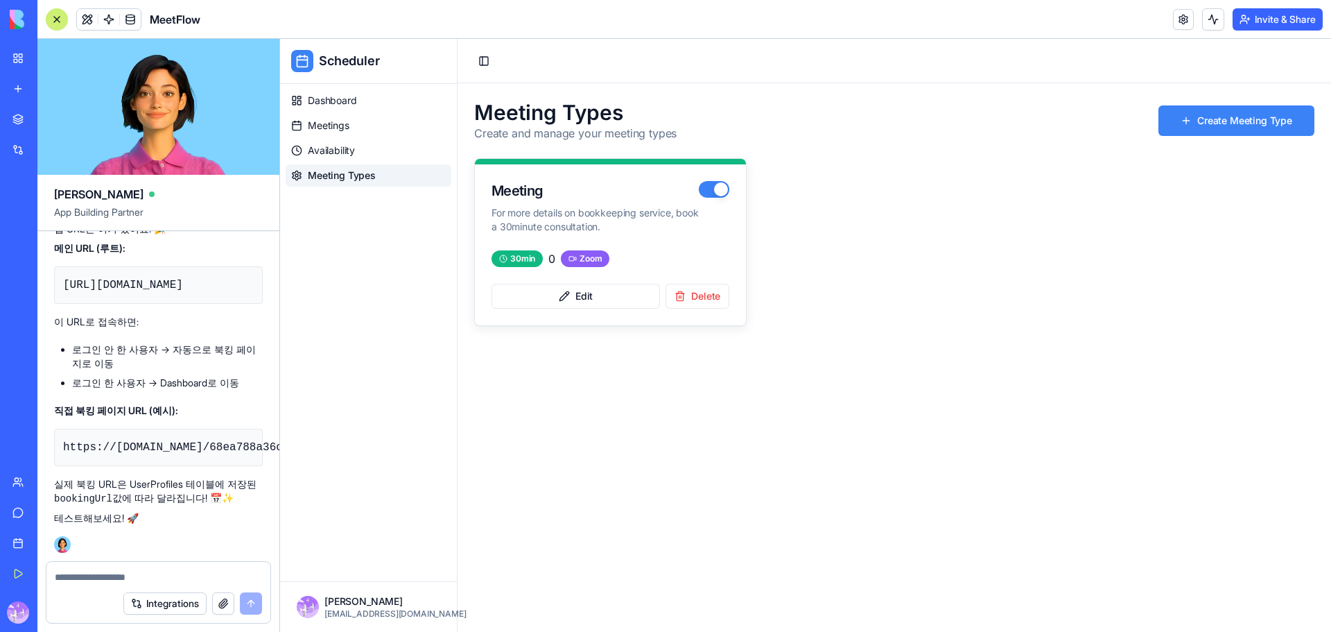
click at [148, 453] on code "https://app.blocks.com/68ea788a36c5acb5041575b0/book/[bookingUrl]" at bounding box center [276, 447] width 426 height 12
click at [150, 453] on code "https://app.blocks.com/68ea788a36c5acb5041575b0/book/[bookingUrl]" at bounding box center [276, 447] width 426 height 12
copy div "https://app.blocks.com/68ea788a36c5acb5041575b0/book/[bookingUrl]"
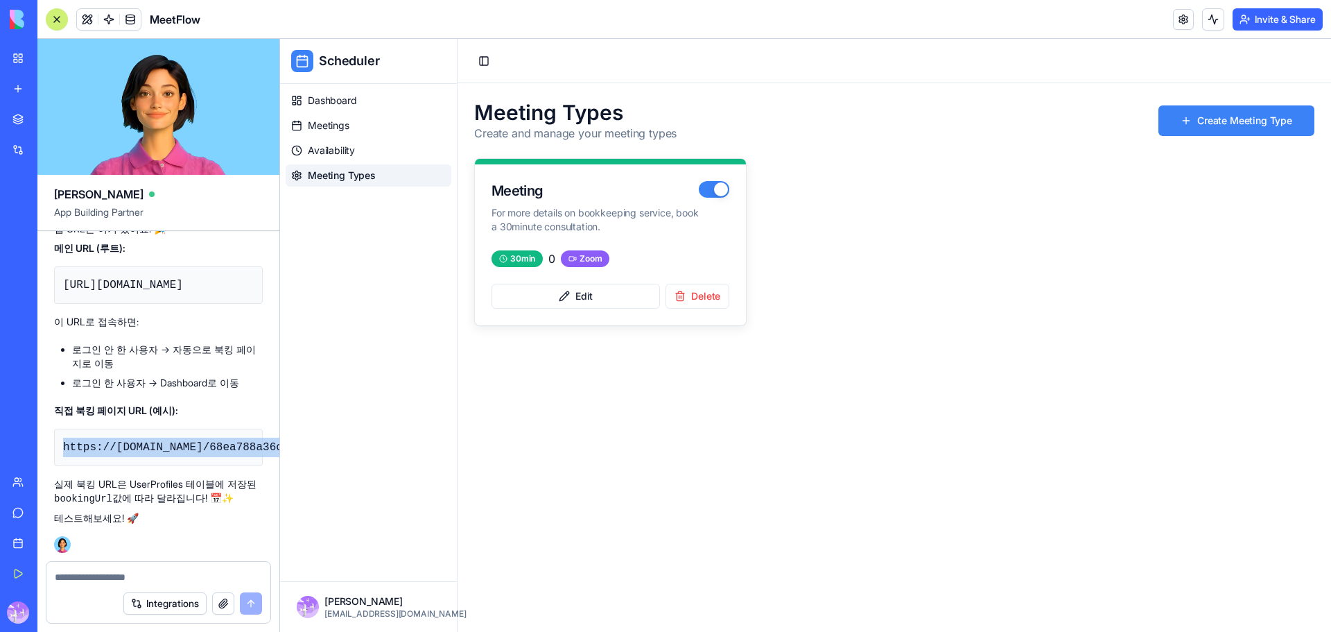
click at [232, 607] on button "button" at bounding box center [223, 603] width 22 height 22
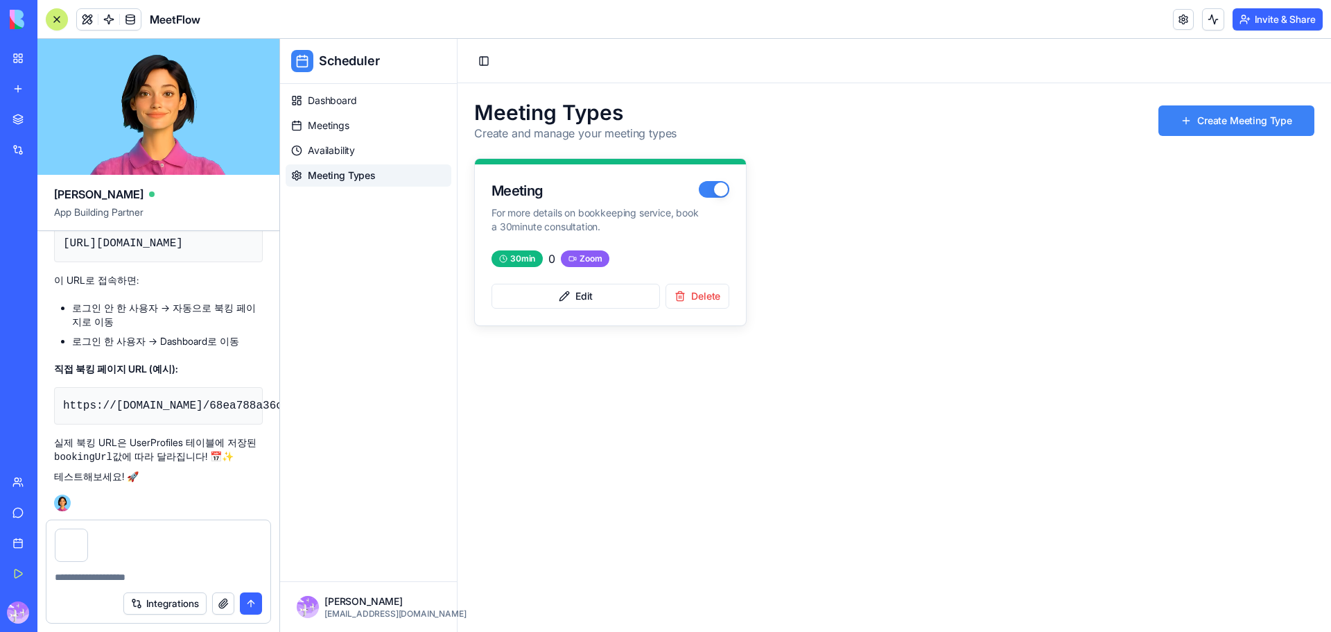
click at [263, 599] on div "Integrations" at bounding box center [158, 603] width 224 height 39
click at [259, 603] on button "submit" at bounding box center [251, 603] width 22 height 22
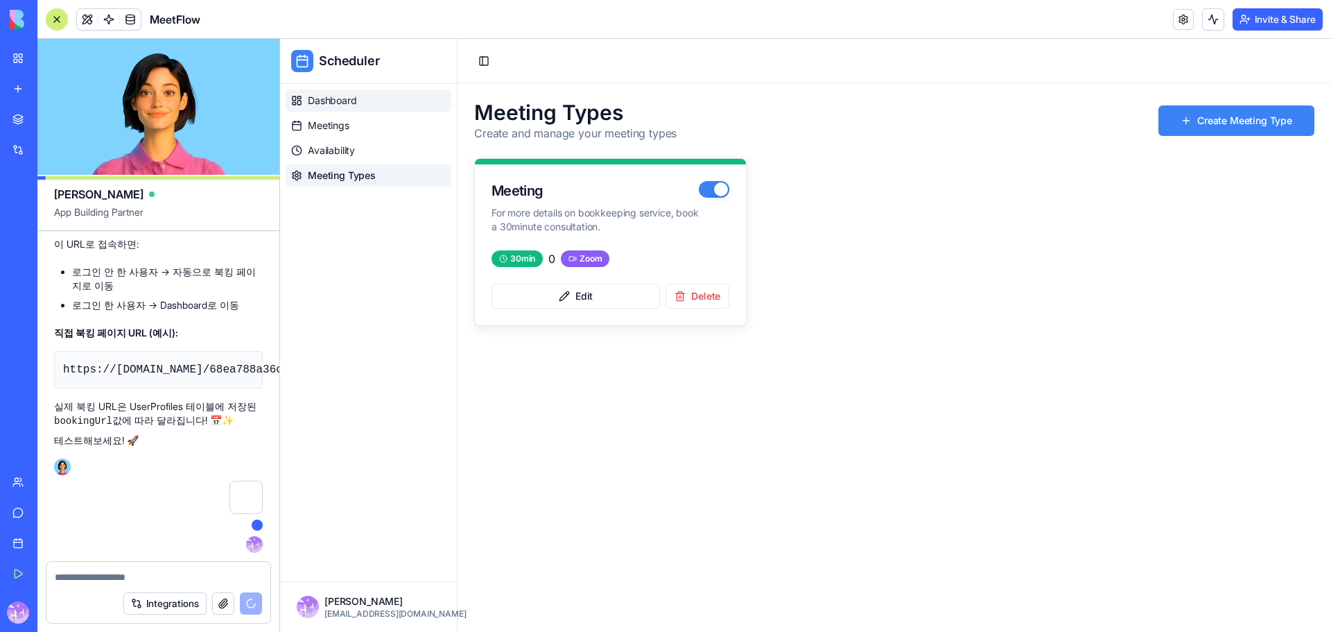
click at [355, 102] on span "Dashboard" at bounding box center [332, 101] width 49 height 14
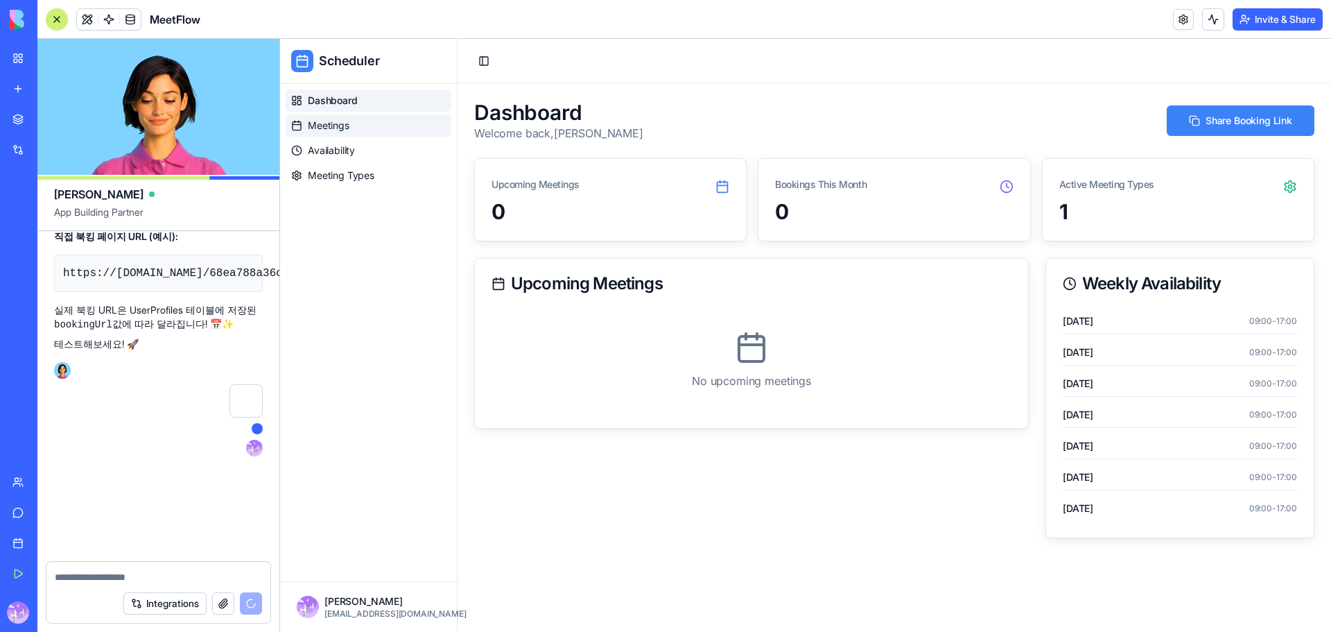
scroll to position [10527, 0]
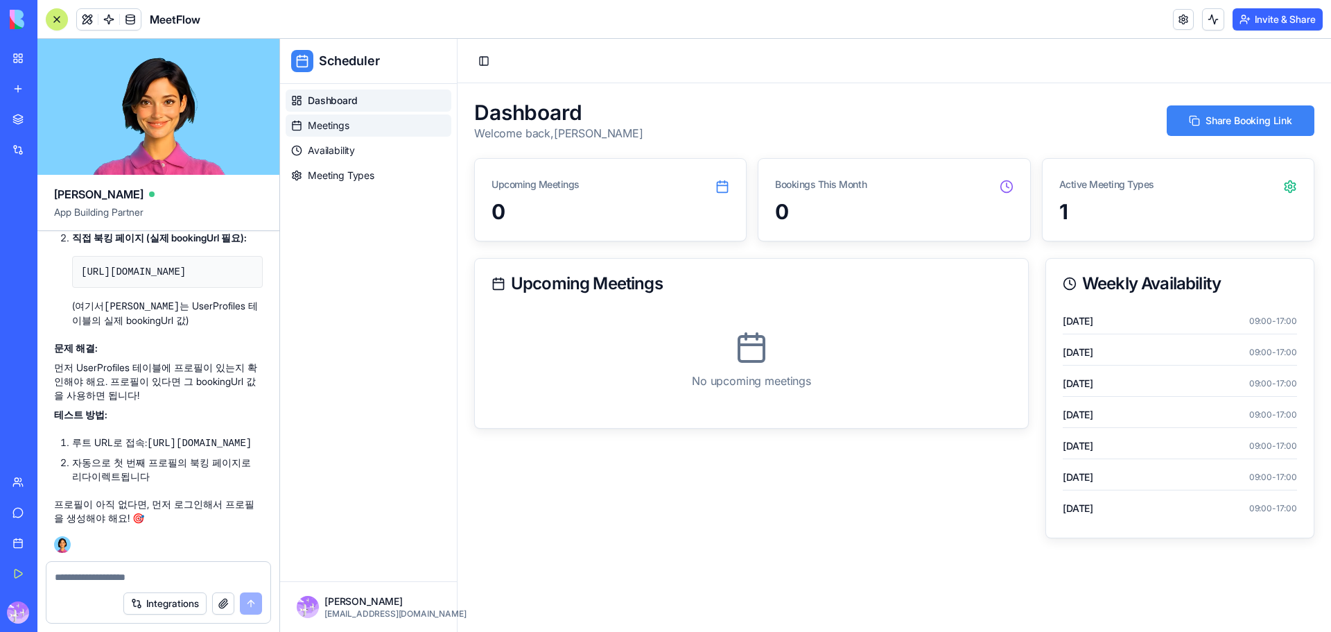
click at [348, 131] on span "Meetings" at bounding box center [329, 126] width 42 height 14
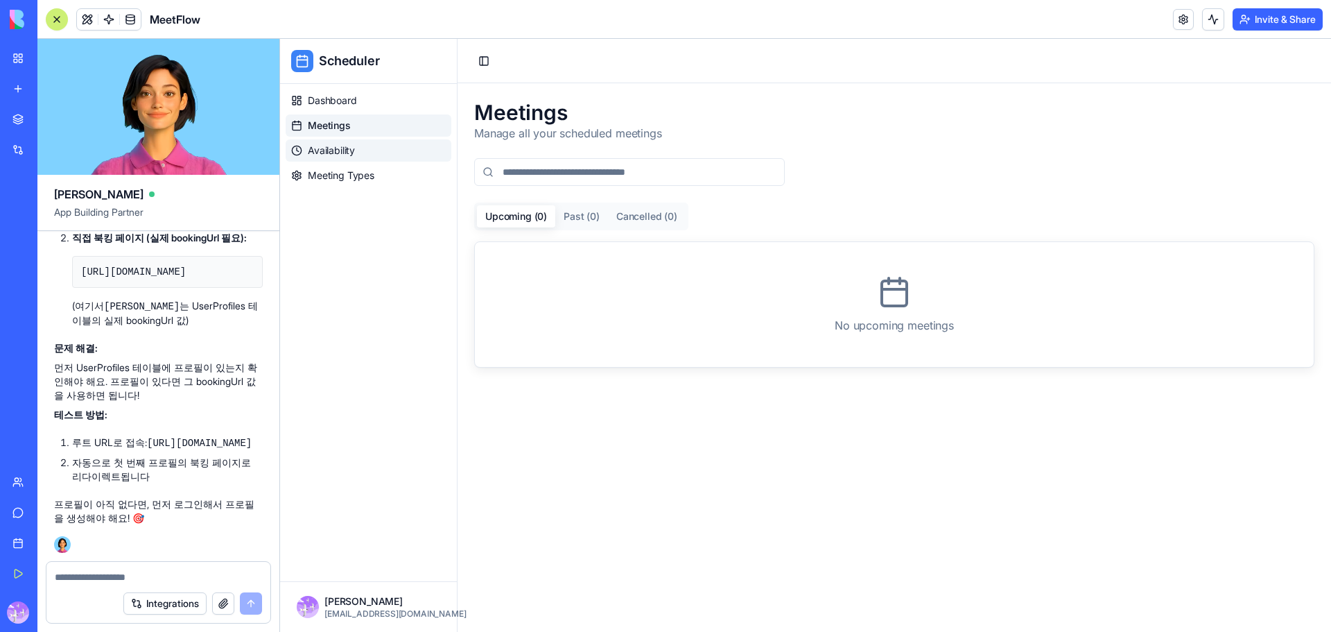
click at [354, 155] on span "Availability" at bounding box center [331, 151] width 47 height 14
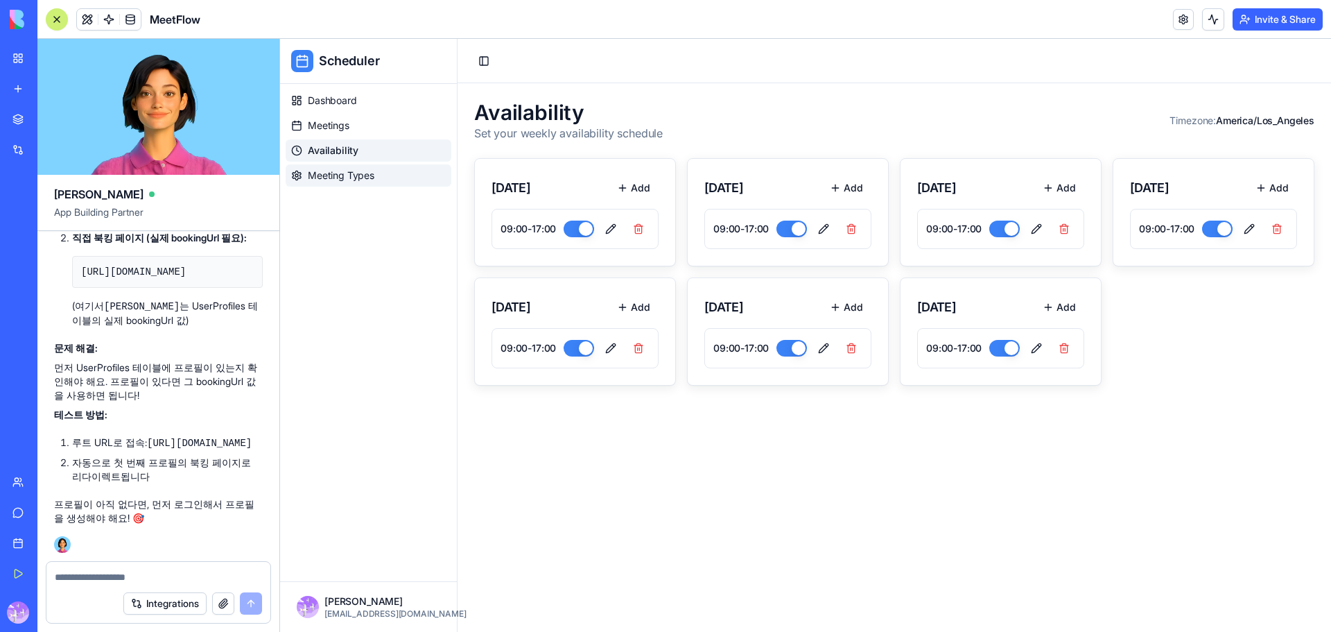
click at [354, 173] on span "Meeting Types" at bounding box center [341, 175] width 67 height 14
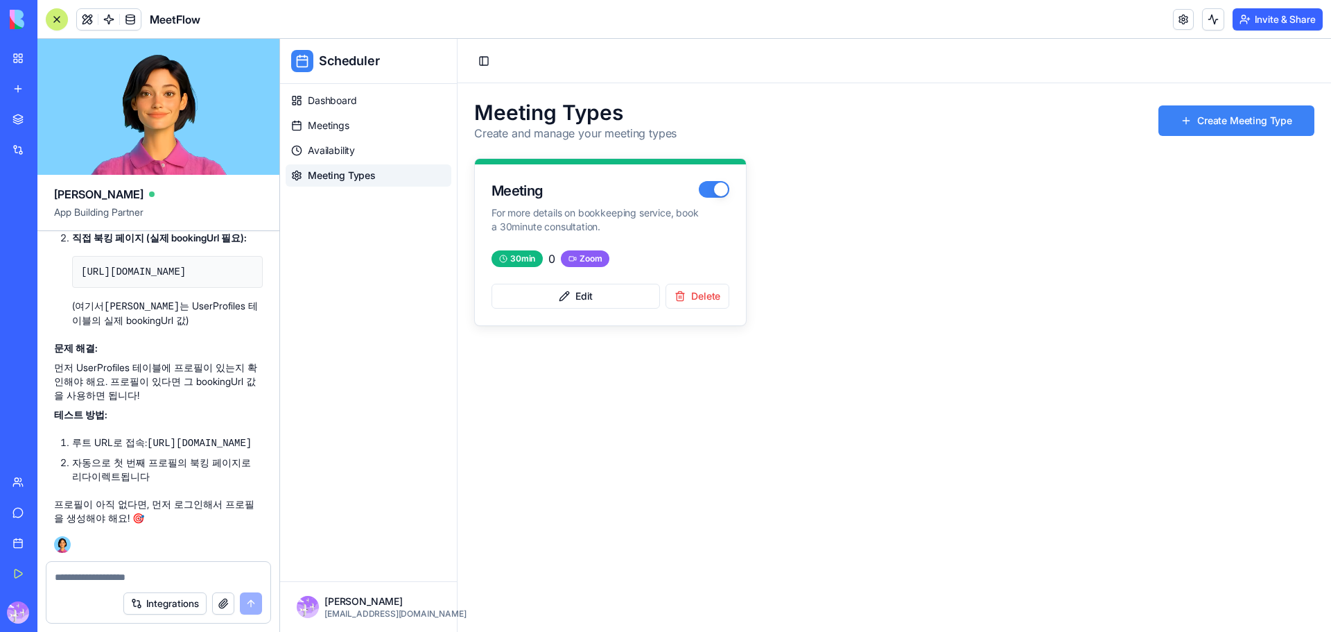
click at [200, 444] on code "[URL][DOMAIN_NAME]" at bounding box center [199, 443] width 105 height 11
click at [218, 445] on code "[URL][DOMAIN_NAME]" at bounding box center [199, 443] width 105 height 11
copy ol "루트 URL로 접속: https://app.blocks.com/68ea788a36c5acb5041575b0"
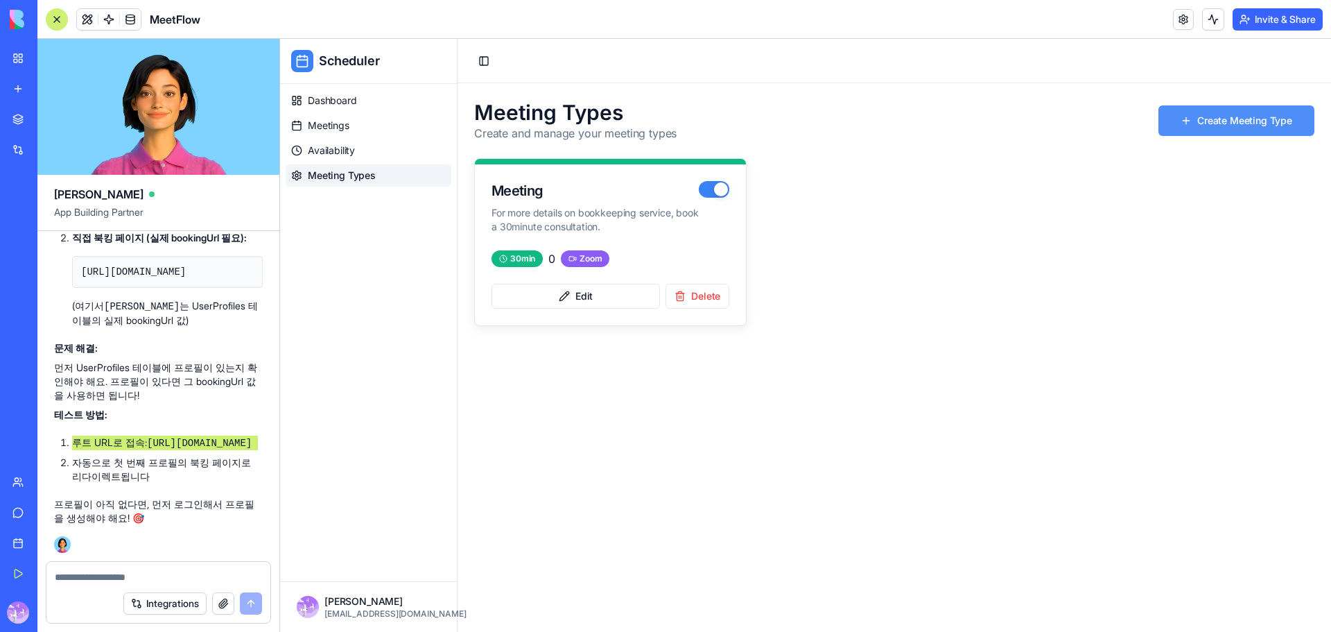
click at [1261, 121] on button "Create Meeting Type" at bounding box center [1237, 120] width 156 height 31
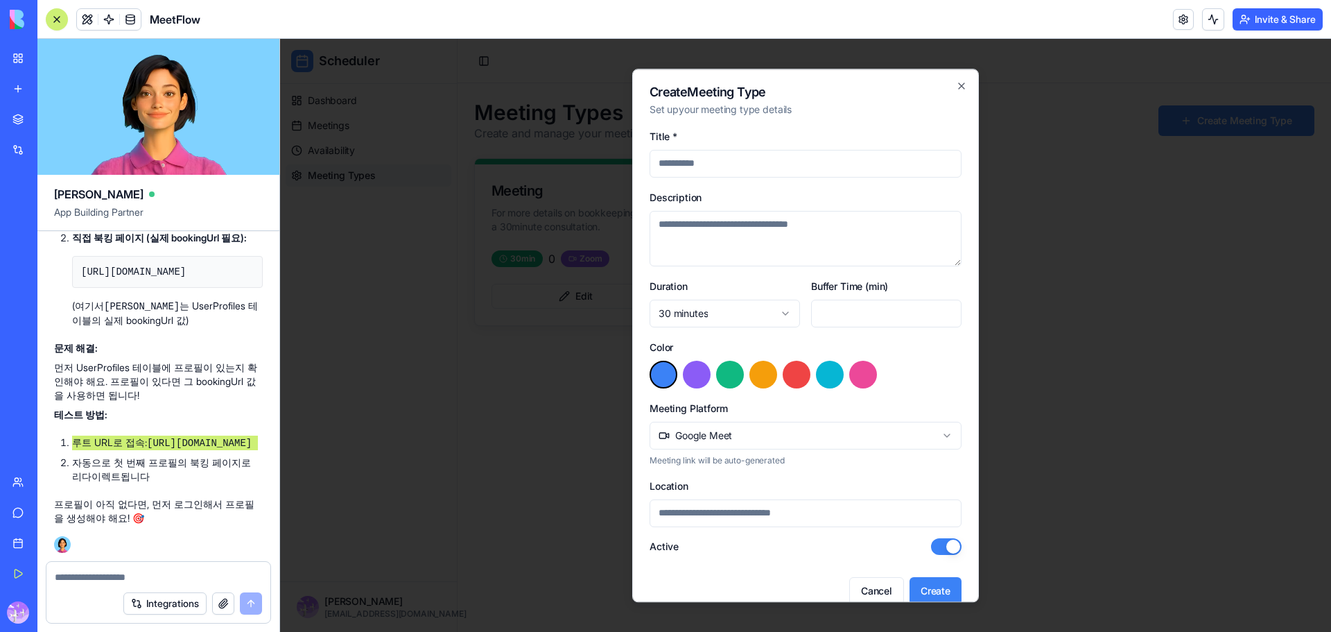
click at [1276, 54] on div at bounding box center [805, 335] width 1051 height 593
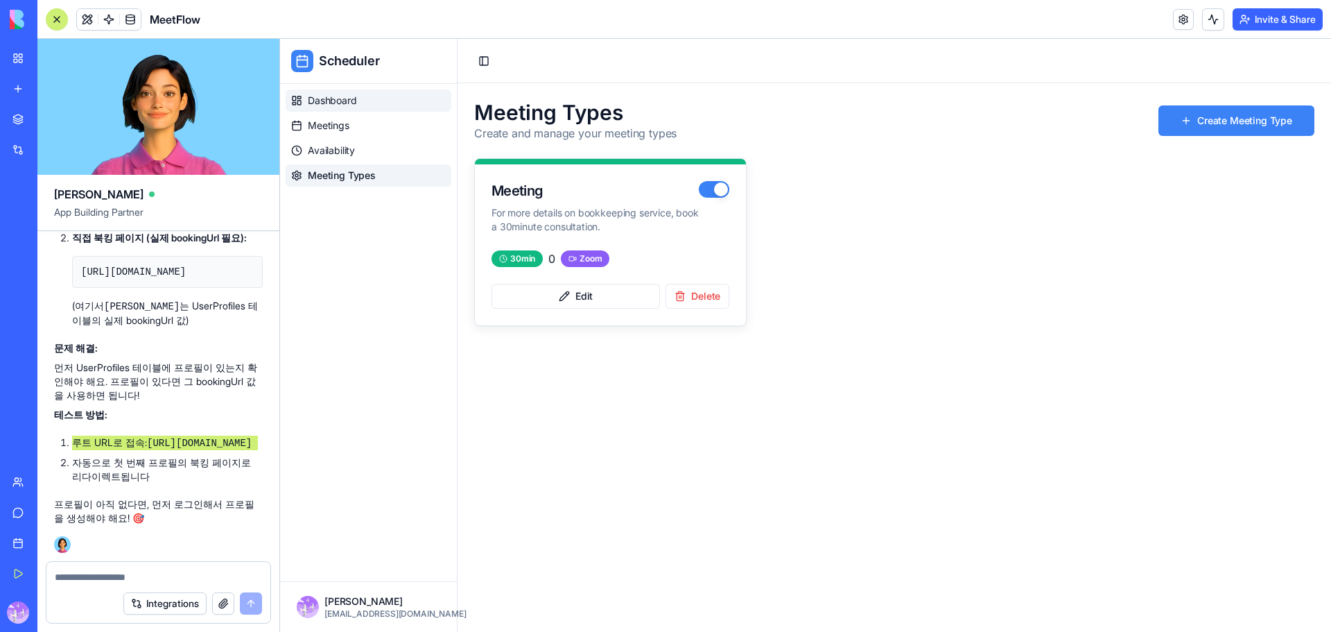
click at [366, 111] on link "Dashboard" at bounding box center [369, 100] width 166 height 22
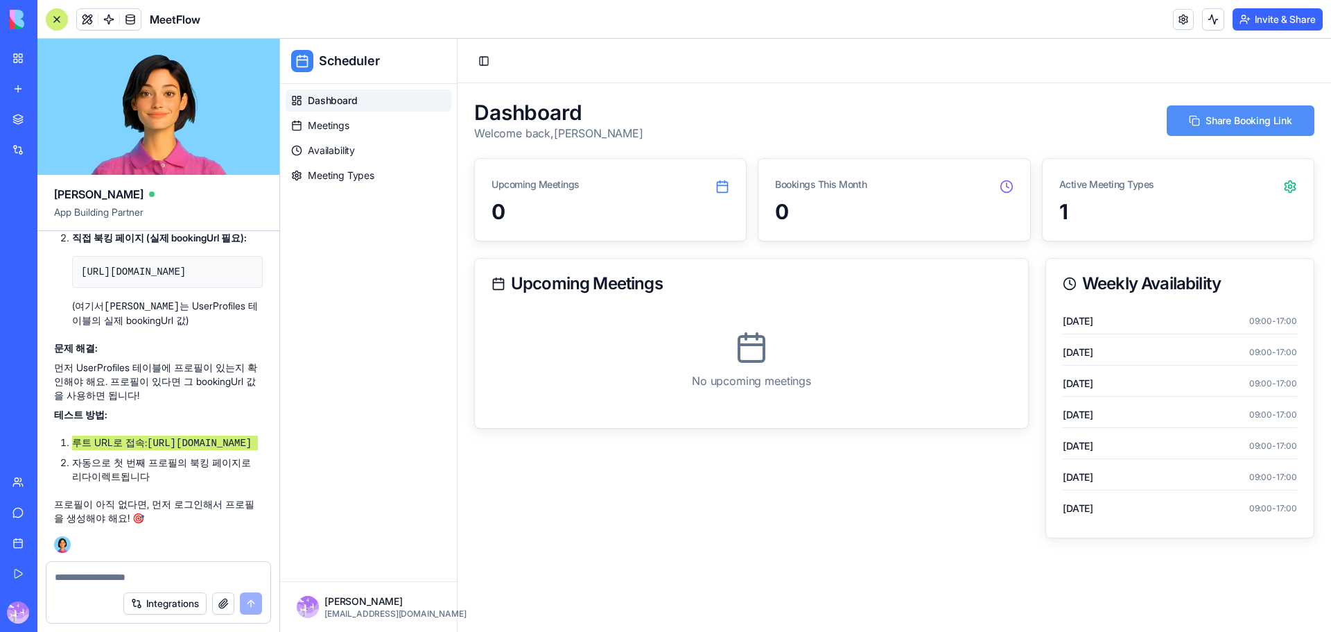
click at [1242, 121] on button "Share Booking Link" at bounding box center [1241, 120] width 148 height 31
click at [217, 566] on div at bounding box center [158, 573] width 224 height 22
drag, startPoint x: 217, startPoint y: 566, endPoint x: 120, endPoint y: 575, distance: 97.5
click at [120, 575] on textarea at bounding box center [158, 577] width 207 height 14
paste textarea "**********"
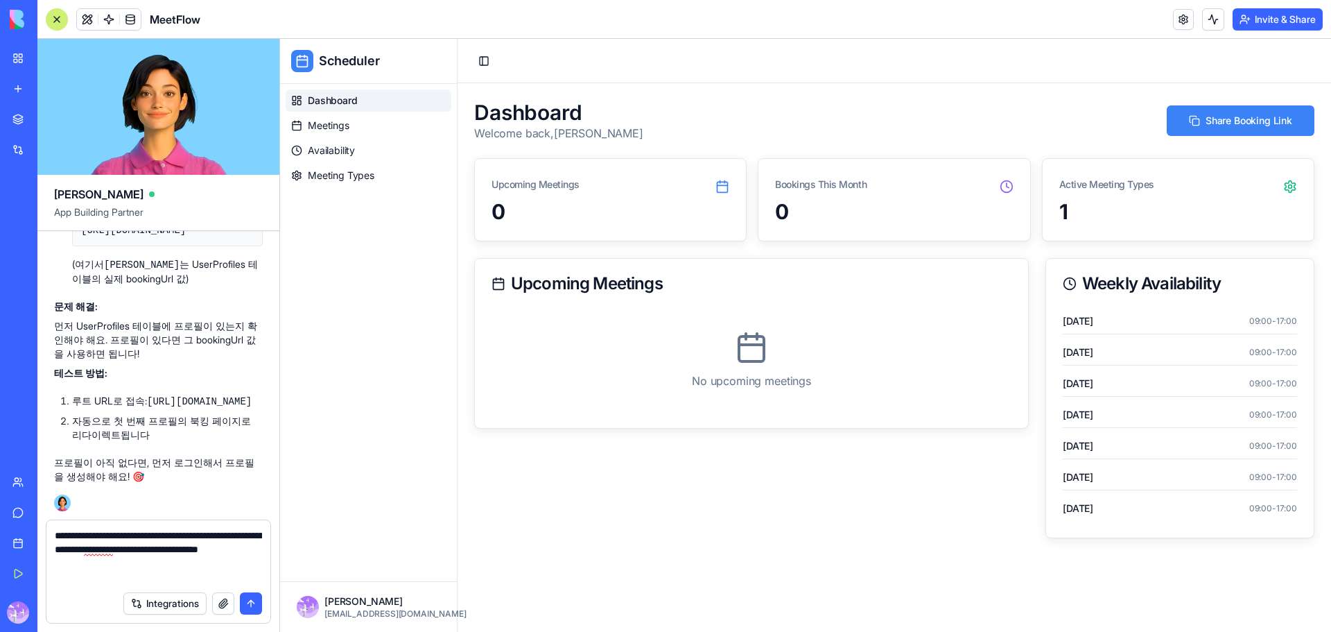
type textarea "**********"
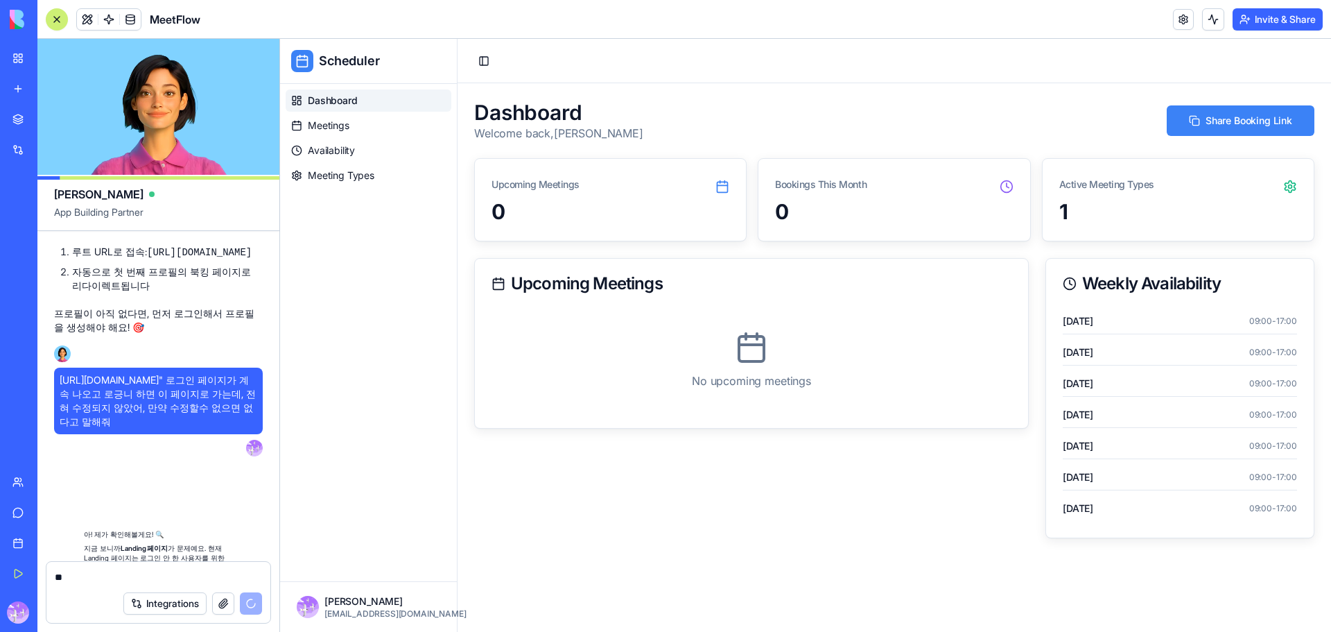
scroll to position [11065, 0]
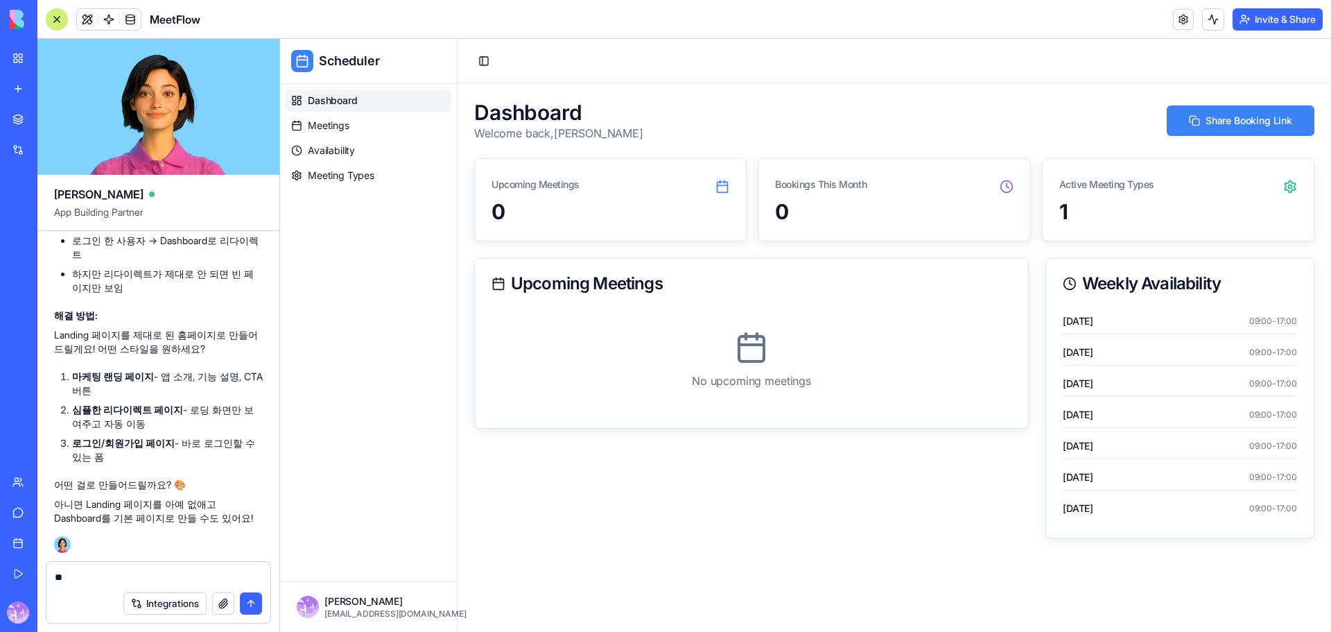
type textarea "*"
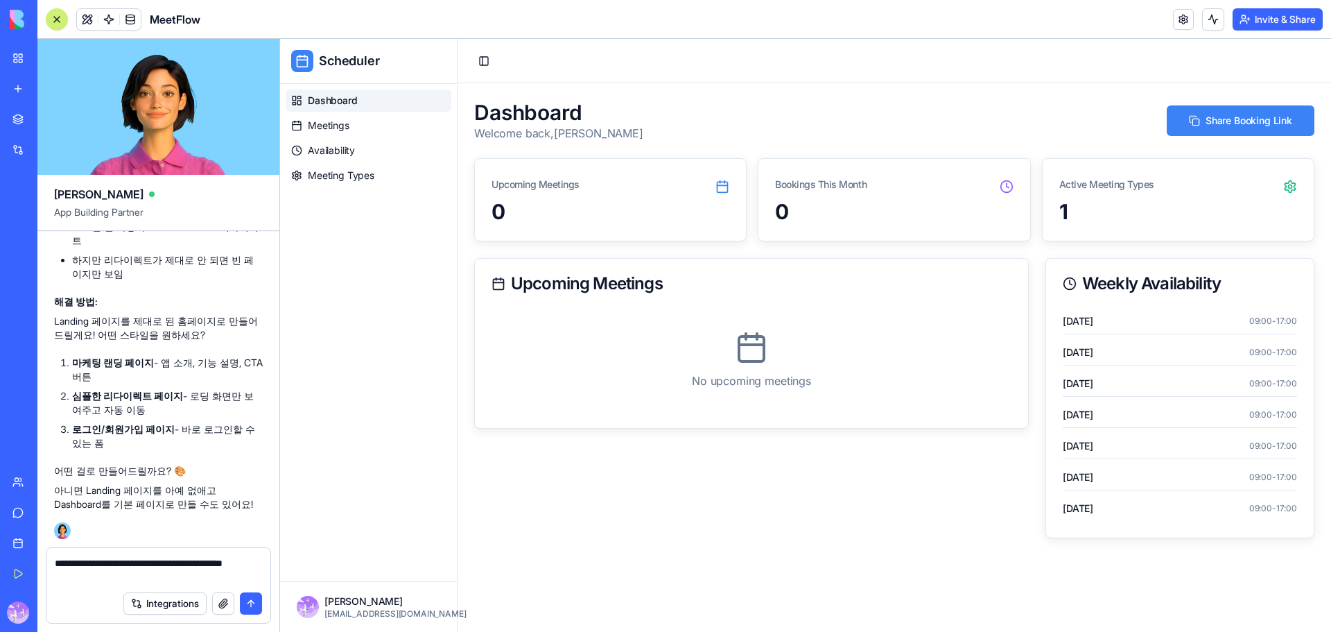
type textarea "**********"
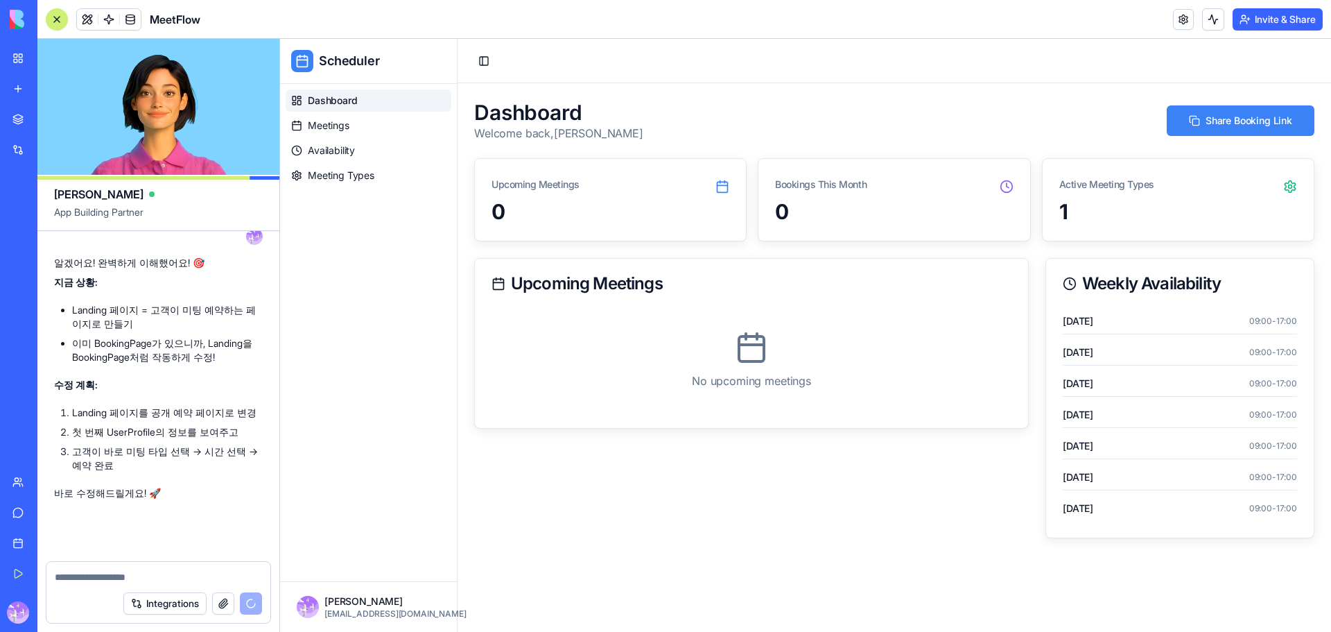
scroll to position [11440, 0]
click at [220, 598] on button "button" at bounding box center [223, 603] width 22 height 22
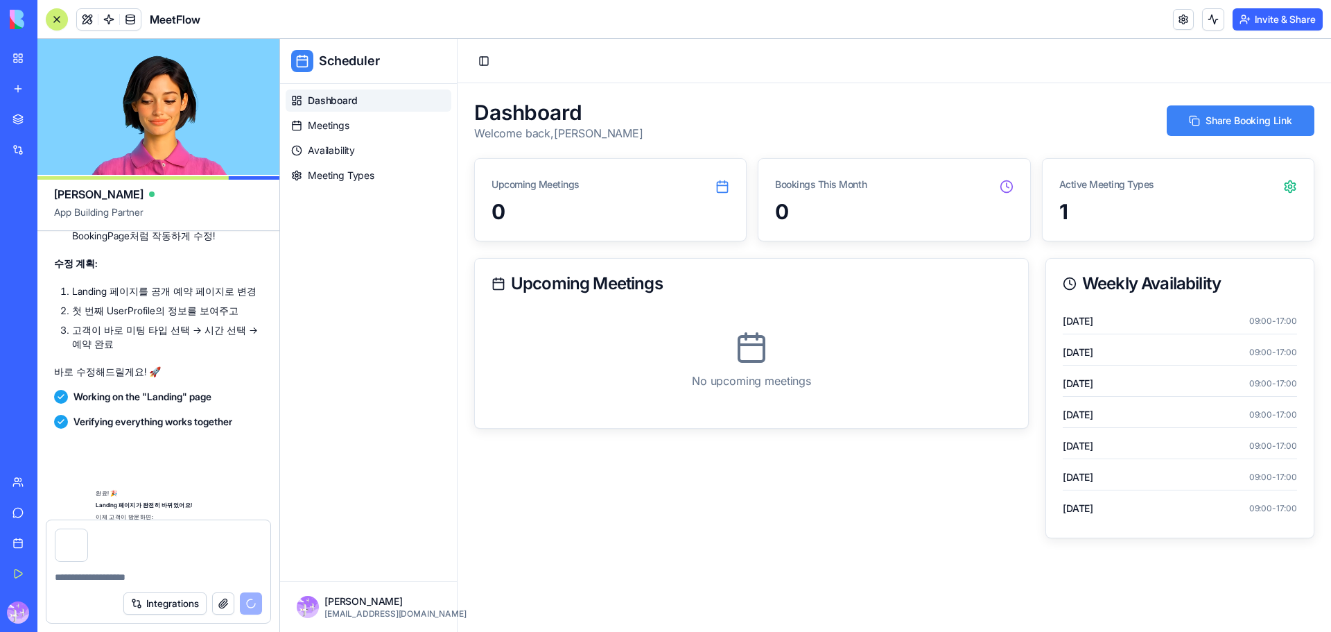
scroll to position [11779, 0]
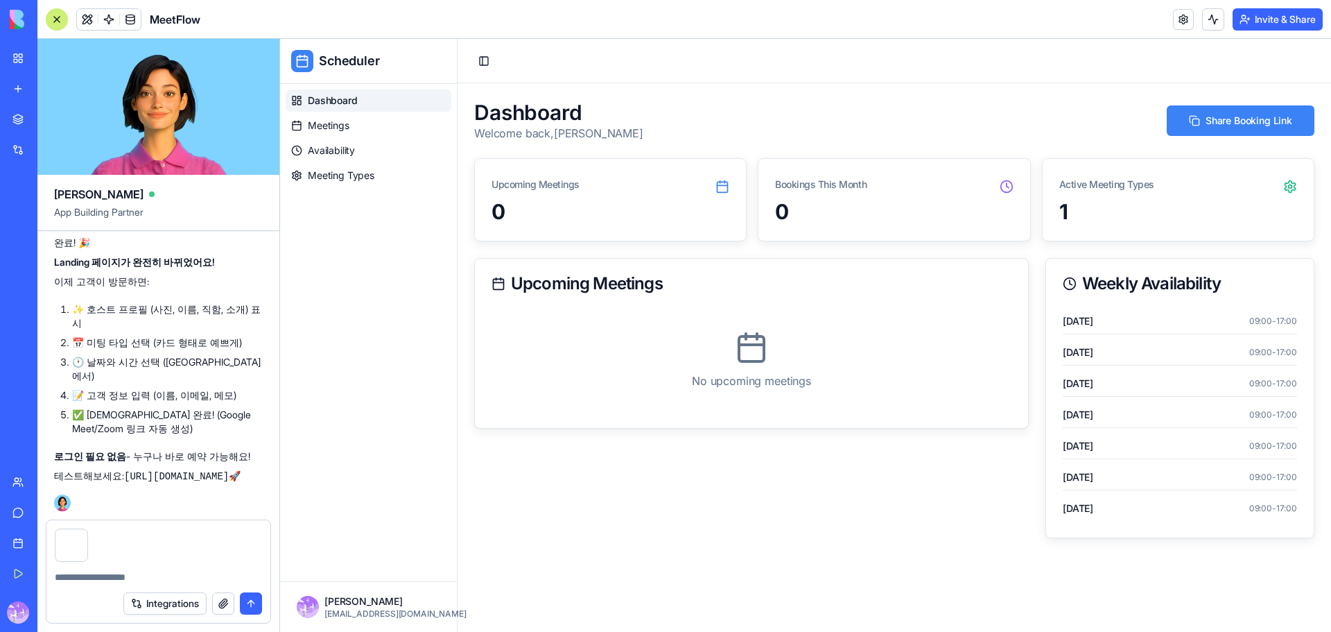
click at [190, 471] on code "https://app.blocks.com/68ea788a36c5acb5041575b0" at bounding box center [176, 476] width 105 height 11
click at [191, 471] on code "https://app.blocks.com/68ea788a36c5acb5041575b0" at bounding box center [176, 476] width 105 height 11
click at [193, 471] on code "https://app.blocks.com/68ea788a36c5acb5041575b0" at bounding box center [176, 476] width 105 height 11
click at [191, 471] on code "https://app.blocks.com/68ea788a36c5acb5041575b0" at bounding box center [176, 476] width 105 height 11
click at [194, 471] on code "https://app.blocks.com/68ea788a36c5acb5041575b0" at bounding box center [176, 476] width 105 height 11
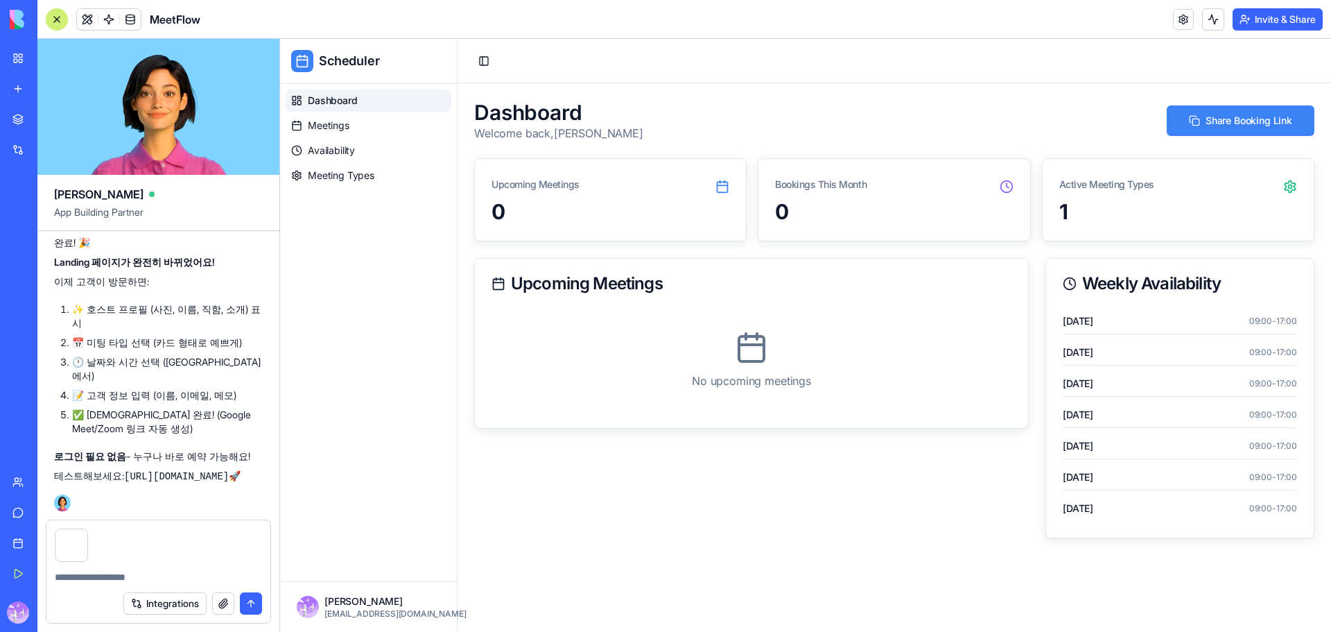
click at [199, 471] on code "https://app.blocks.com/68ea788a36c5acb5041575b0" at bounding box center [176, 476] width 105 height 11
click at [197, 471] on code "https://app.blocks.com/68ea788a36c5acb5041575b0" at bounding box center [176, 476] width 105 height 11
click at [99, 471] on p "테스트해보세요: https://app.blocks.com/68ea788a36c5acb5041575b0 🚀" at bounding box center [158, 476] width 209 height 15
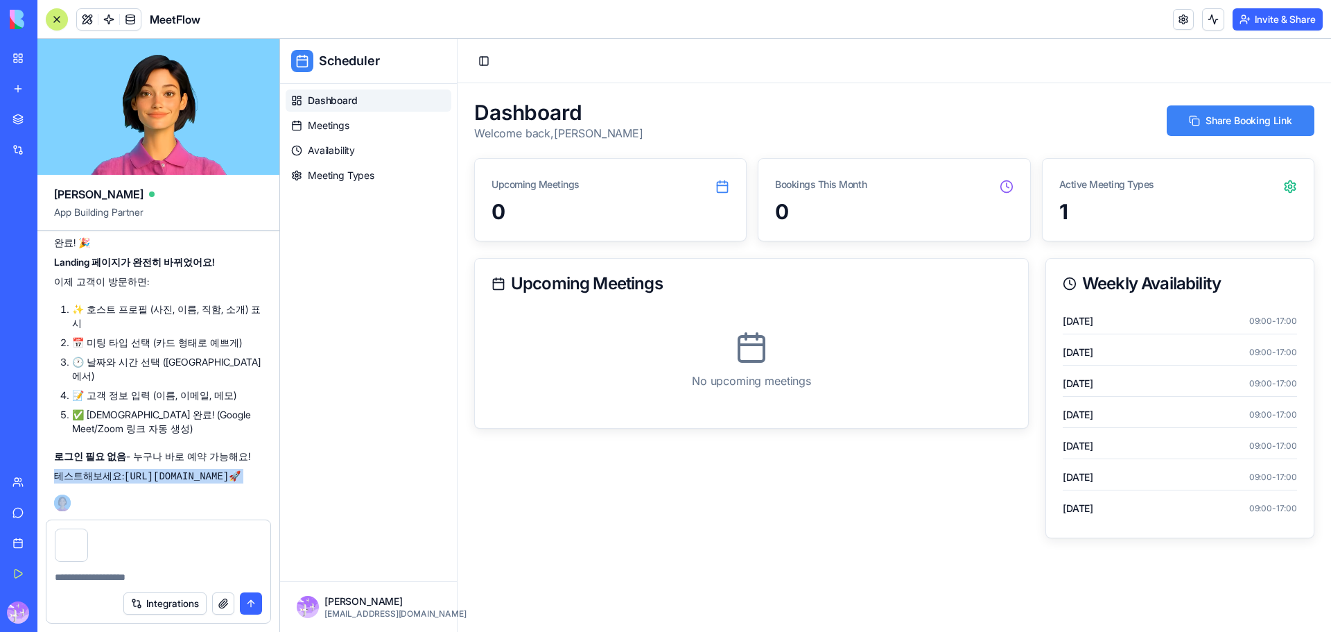
click at [65, 479] on p "테스트해보세요: https://app.blocks.com/68ea788a36c5acb5041575b0 🚀" at bounding box center [158, 476] width 209 height 15
click at [124, 471] on code "https://app.blocks.com/68ea788a36c5acb5041575b0" at bounding box center [176, 476] width 105 height 11
copy p "테스트해보세요: https://app.blocks.com/68ea788a36c5acb5041575b0 🚀"
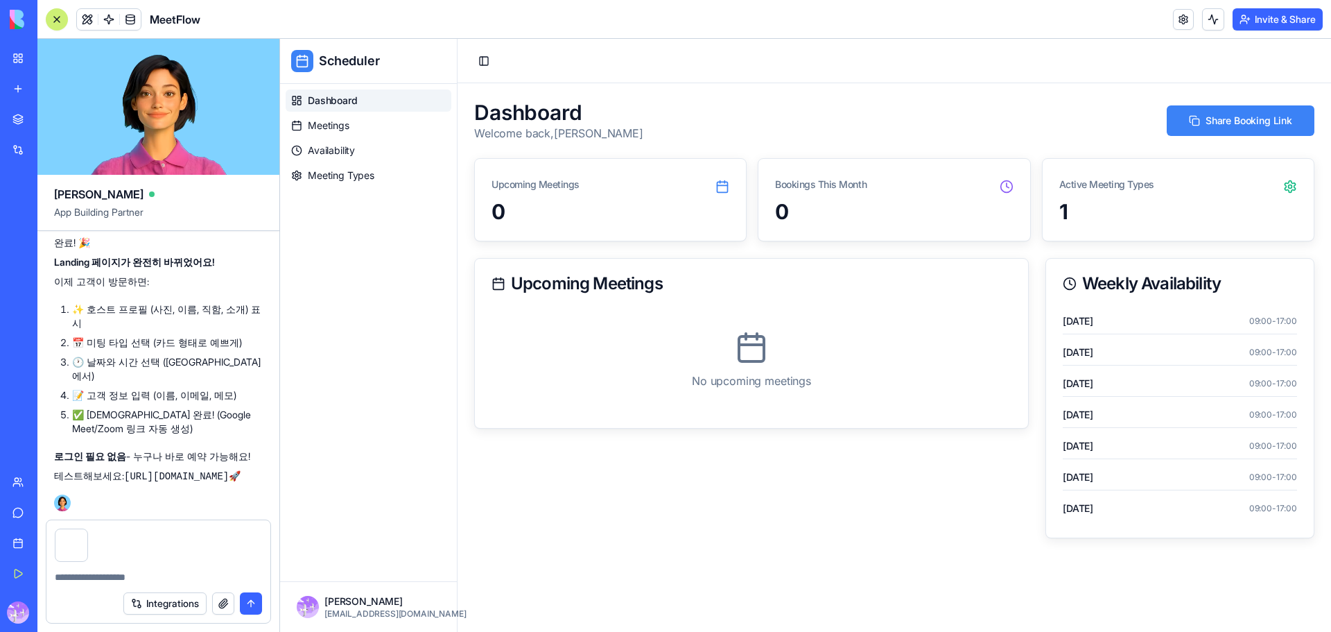
click at [97, 577] on textarea at bounding box center [158, 577] width 207 height 14
click at [1228, 119] on button "Share Booking Link" at bounding box center [1241, 120] width 148 height 31
click at [87, 531] on button "button" at bounding box center [87, 531] width 0 height 0
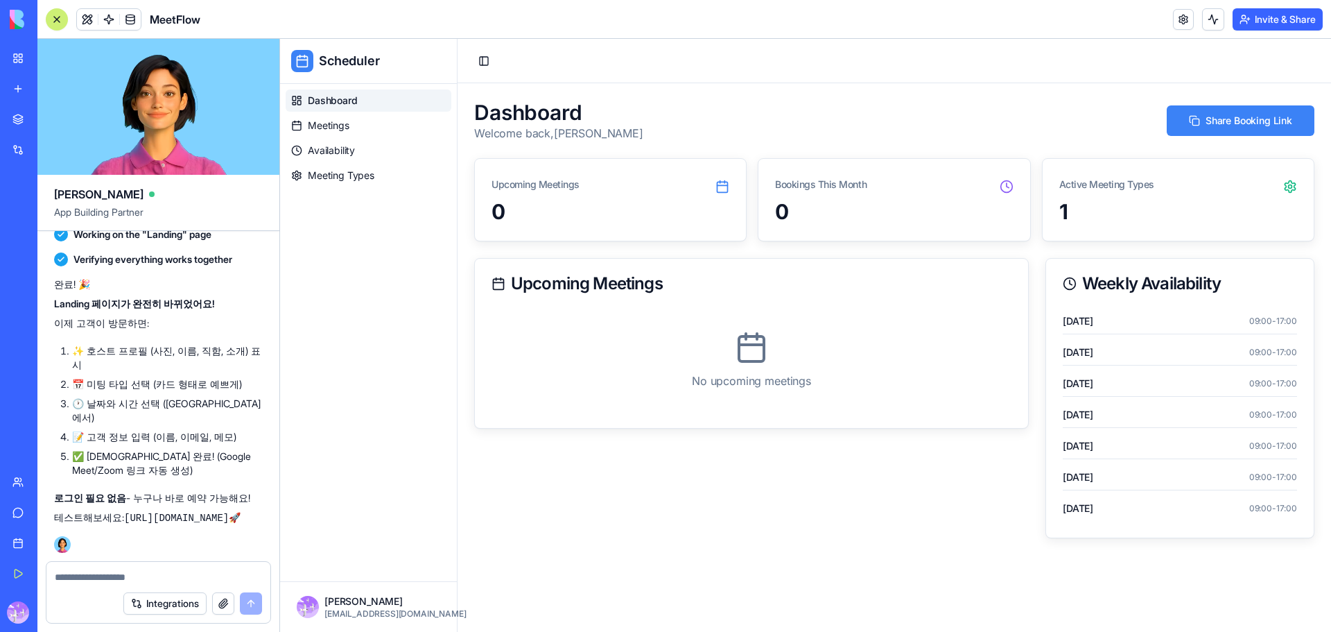
click at [90, 575] on textarea at bounding box center [158, 577] width 207 height 14
type textarea "*"
type textarea "**********"
click at [230, 603] on button "button" at bounding box center [223, 603] width 22 height 22
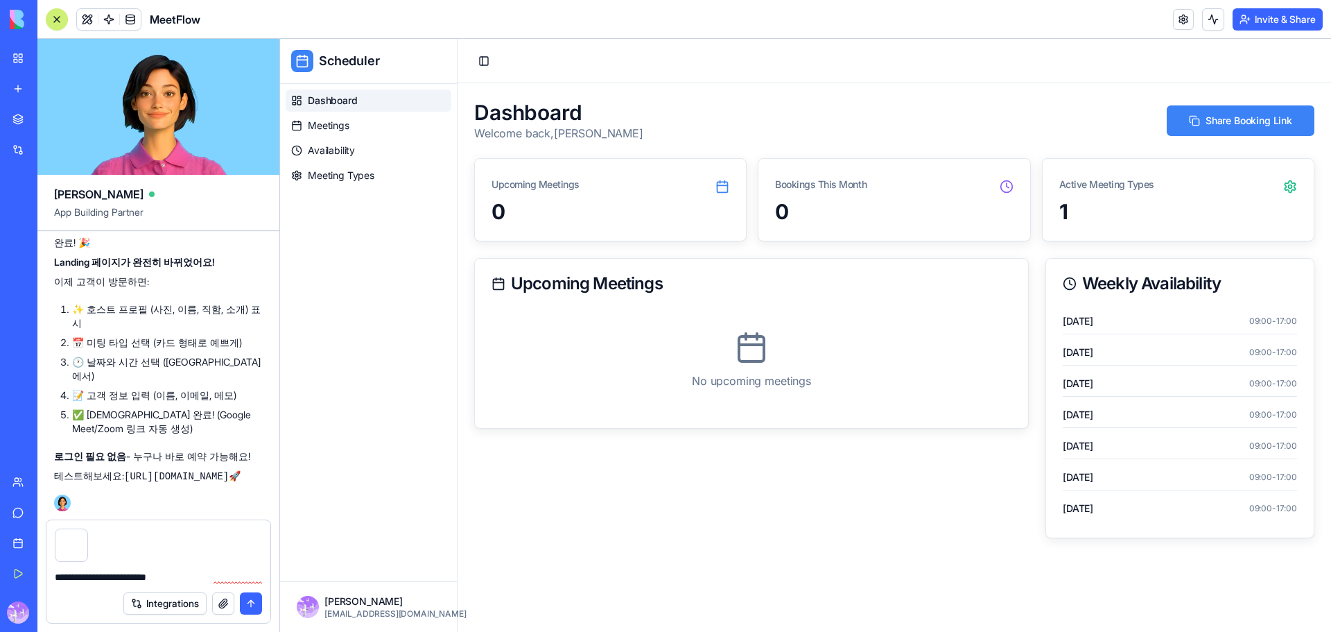
click at [252, 604] on button "submit" at bounding box center [251, 603] width 22 height 22
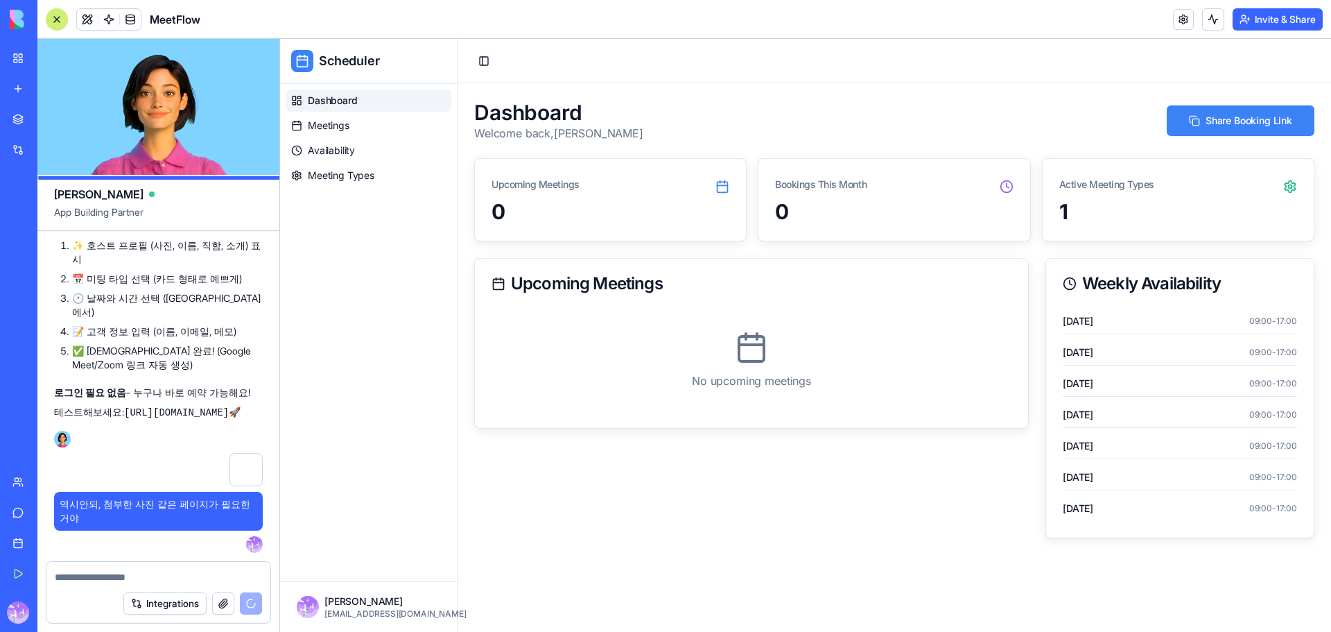
scroll to position [12350, 0]
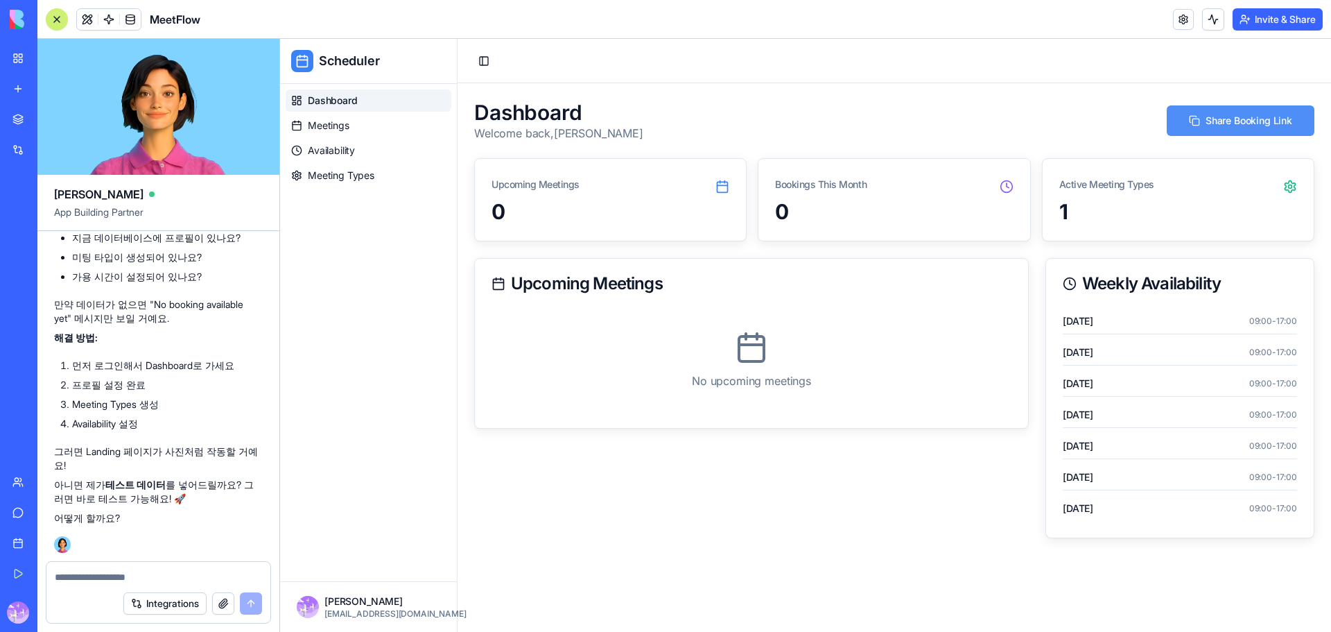
click at [1224, 126] on button "Share Booking Link" at bounding box center [1241, 120] width 148 height 31
click at [1240, 124] on button "Share Booking Link" at bounding box center [1241, 120] width 148 height 31
click at [1213, 124] on button "Share Booking Link" at bounding box center [1241, 120] width 148 height 31
click at [360, 150] on link "Availability" at bounding box center [369, 150] width 166 height 22
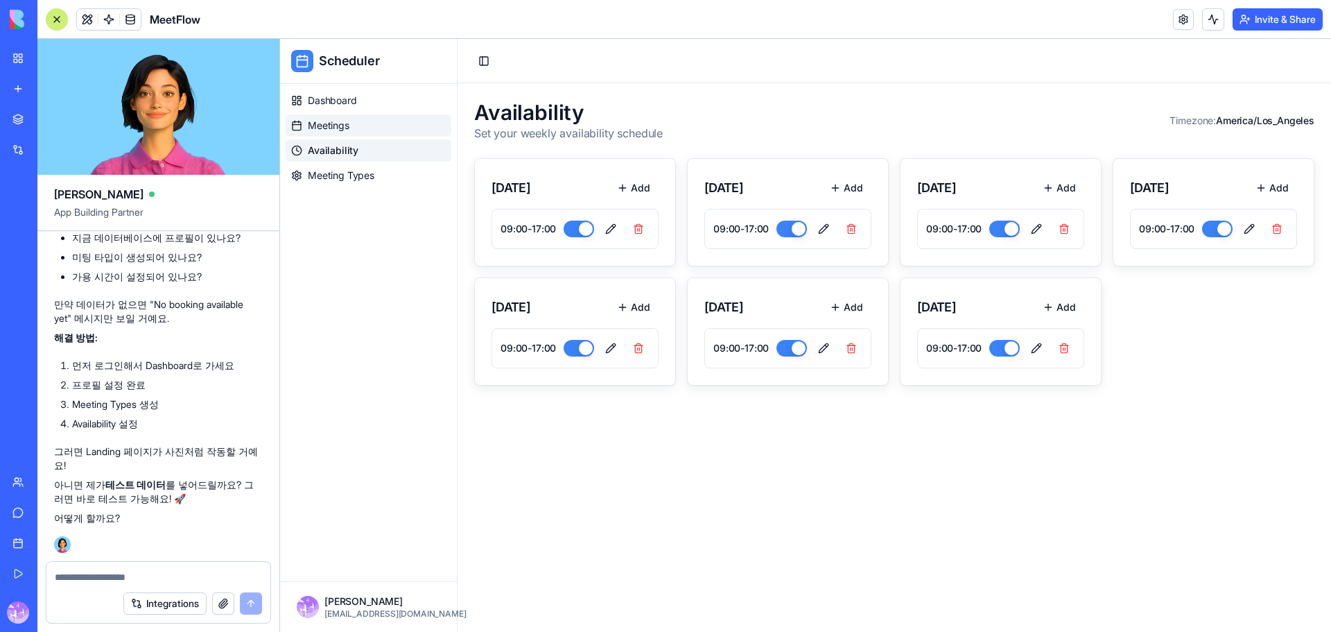
click at [343, 131] on span "Meetings" at bounding box center [329, 126] width 42 height 14
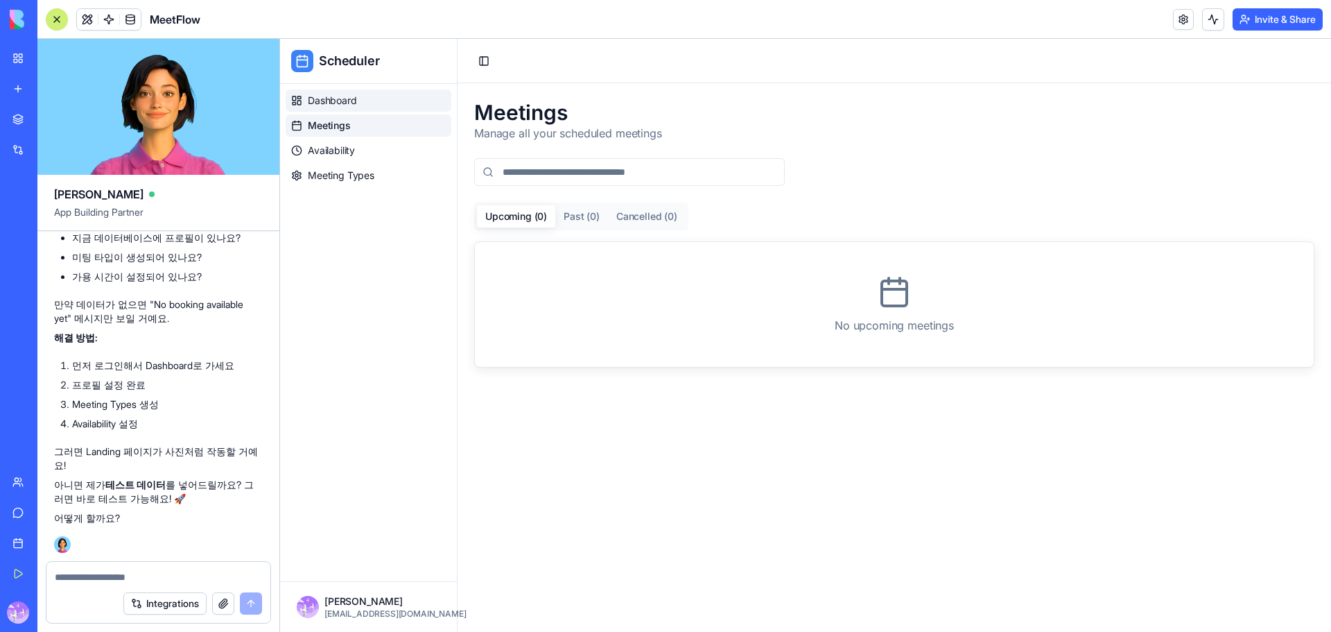
click at [349, 109] on link "Dashboard" at bounding box center [369, 100] width 166 height 22
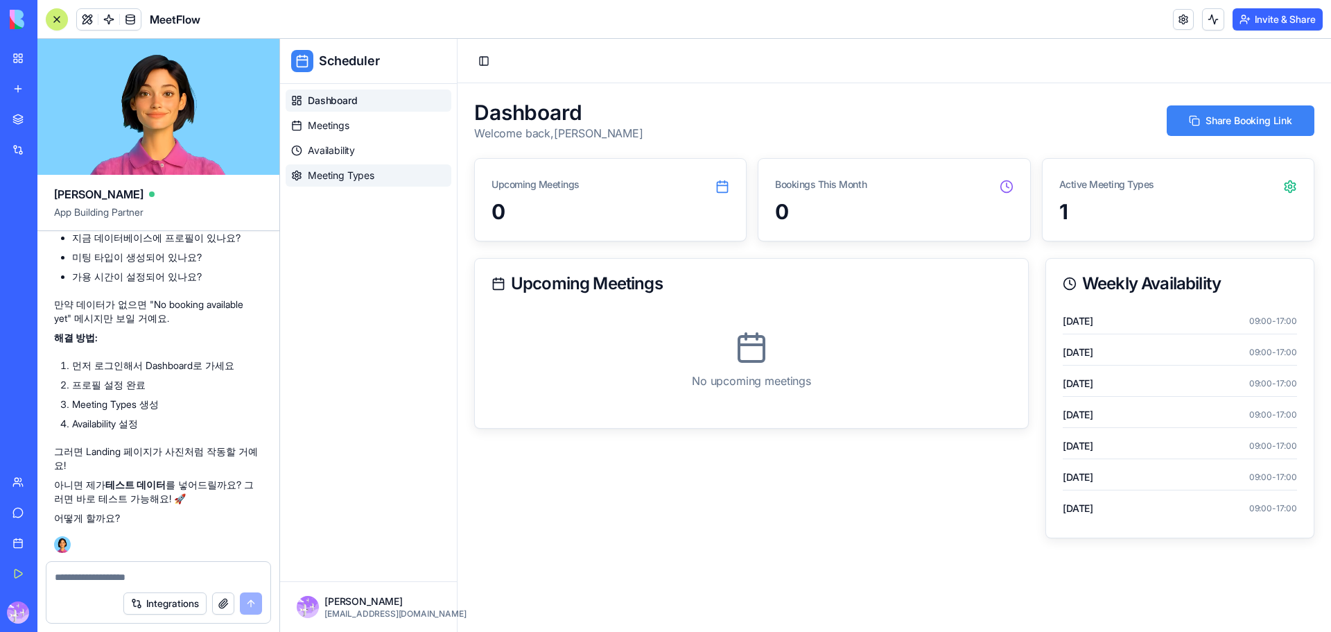
click at [363, 180] on span "Meeting Types" at bounding box center [341, 175] width 67 height 14
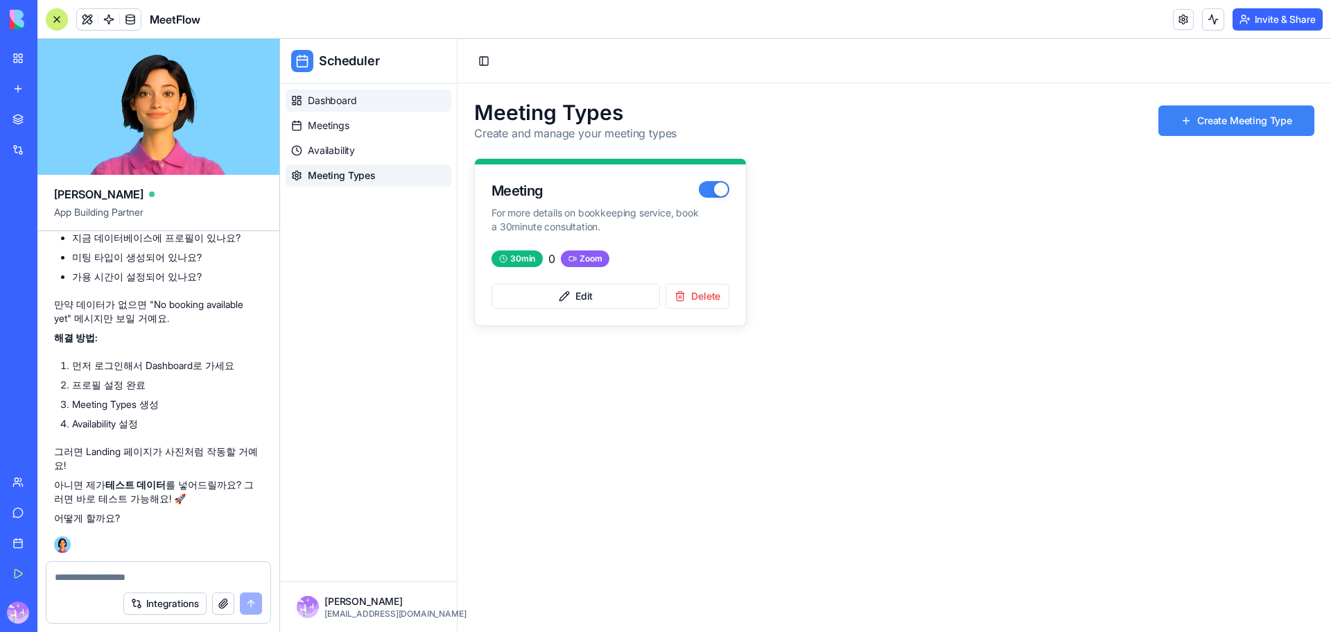
click at [349, 98] on span "Dashboard" at bounding box center [332, 101] width 49 height 14
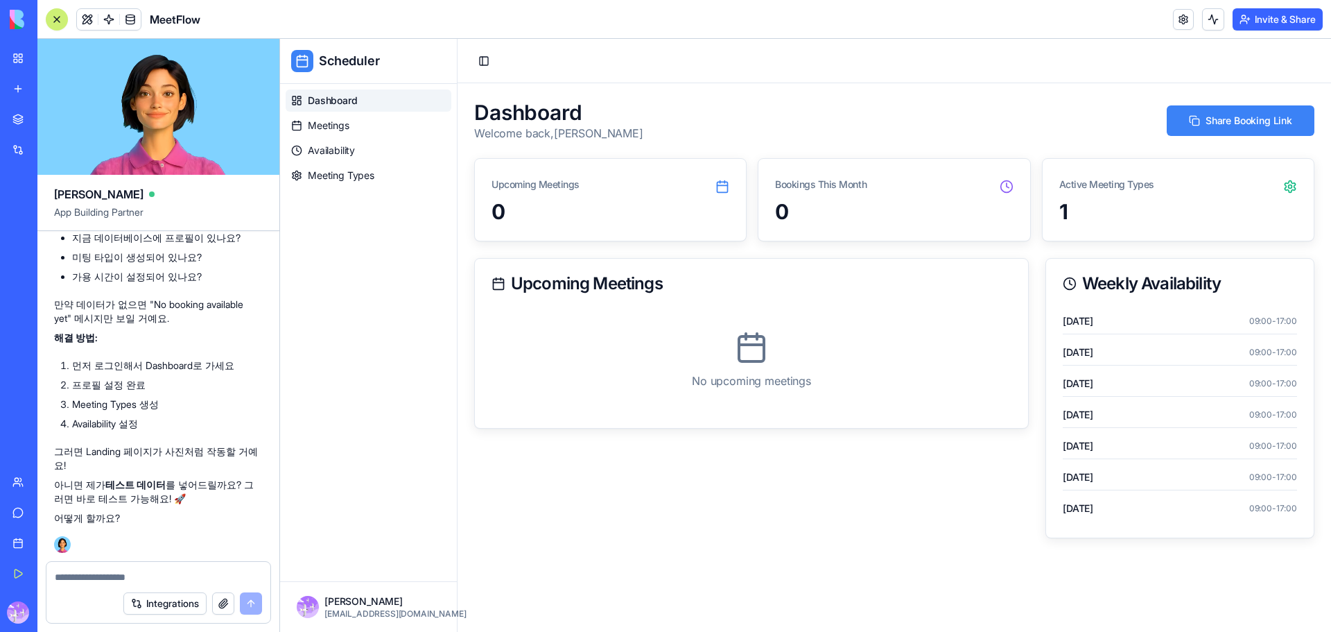
click at [1293, 189] on icon at bounding box center [1290, 187] width 10 height 12
click at [327, 123] on span "Meetings" at bounding box center [329, 126] width 42 height 14
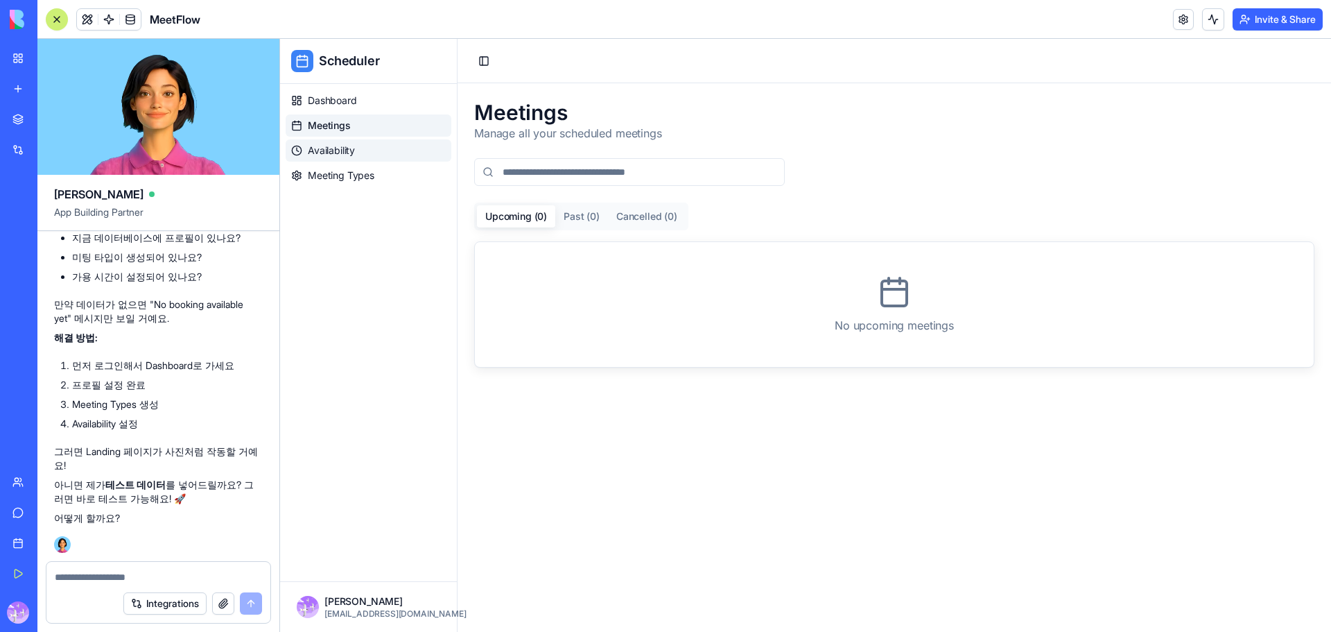
click at [341, 146] on span "Availability" at bounding box center [331, 151] width 47 height 14
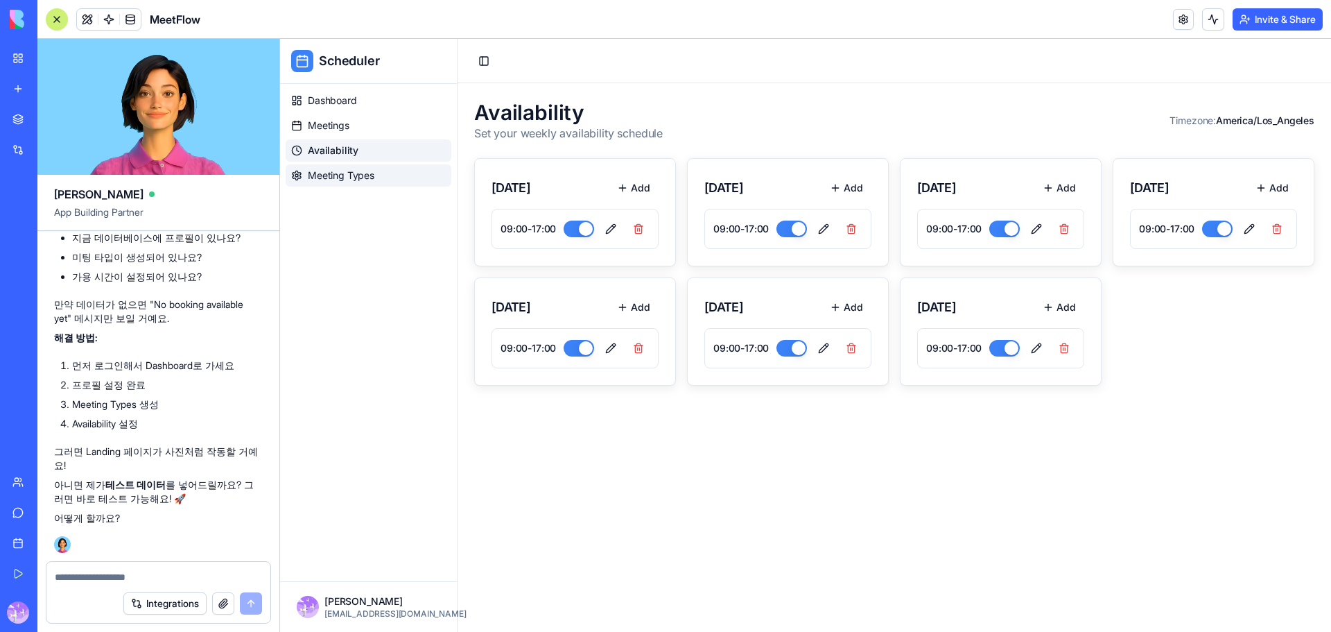
click at [352, 180] on span "Meeting Types" at bounding box center [341, 175] width 67 height 14
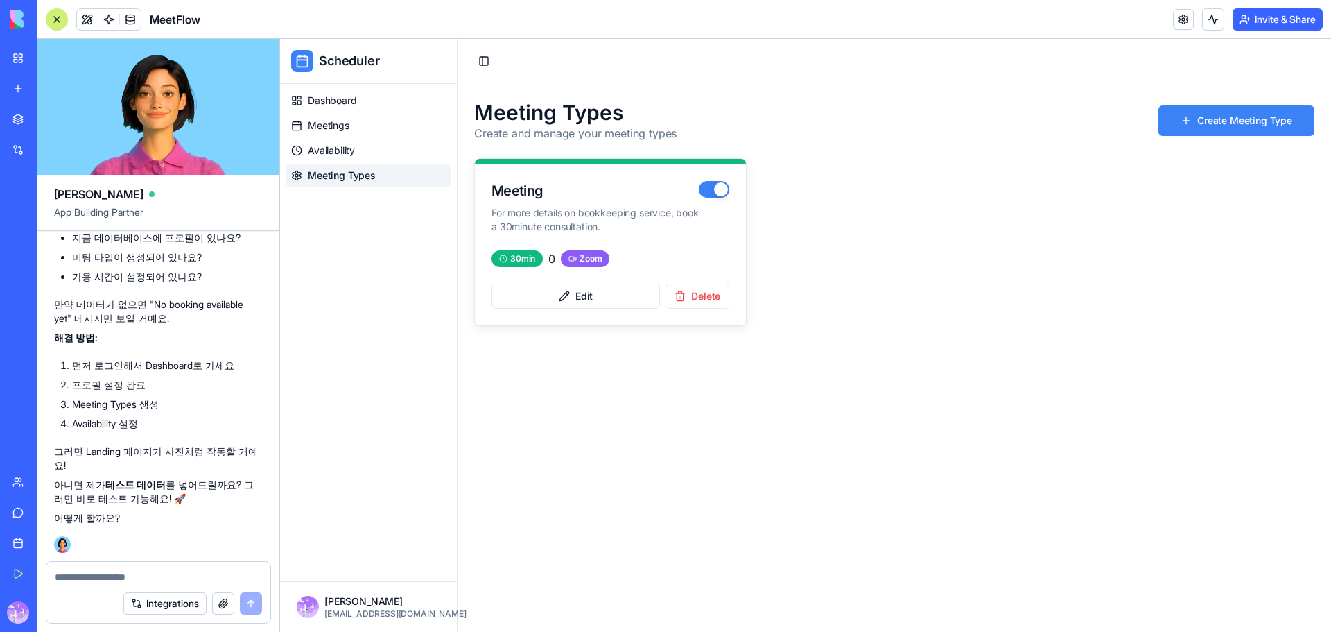
click at [135, 575] on textarea at bounding box center [158, 577] width 207 height 14
type textarea "*"
type textarea "**********"
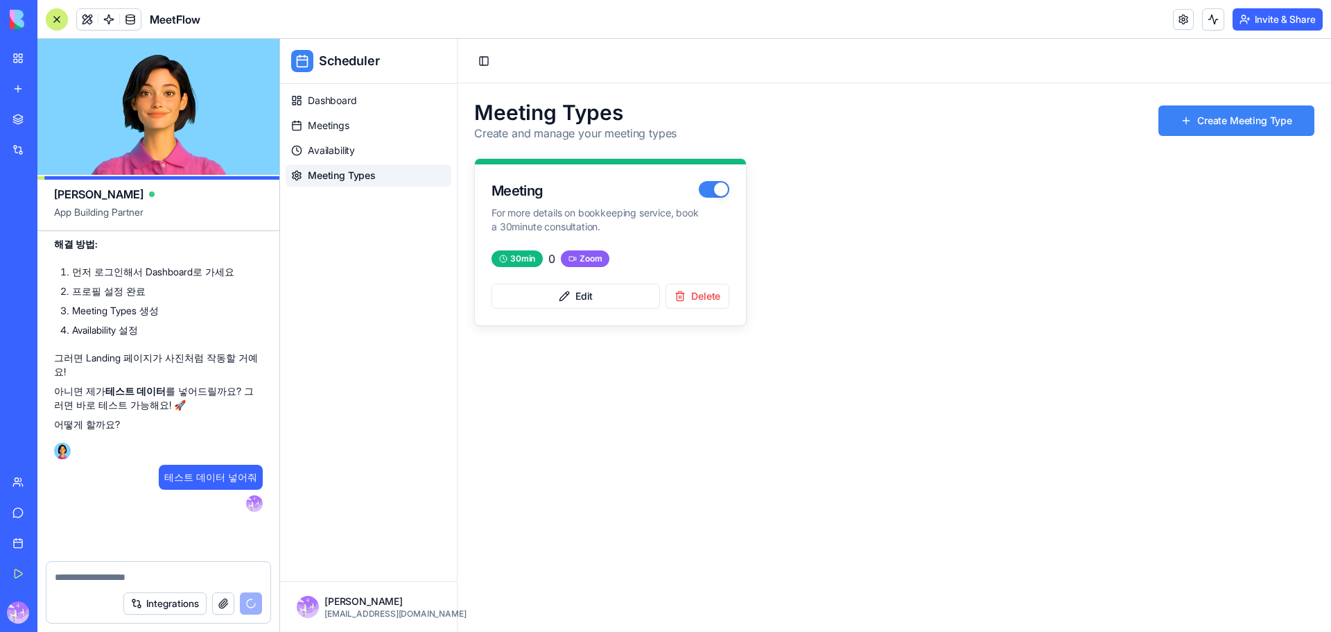
scroll to position [12455, 0]
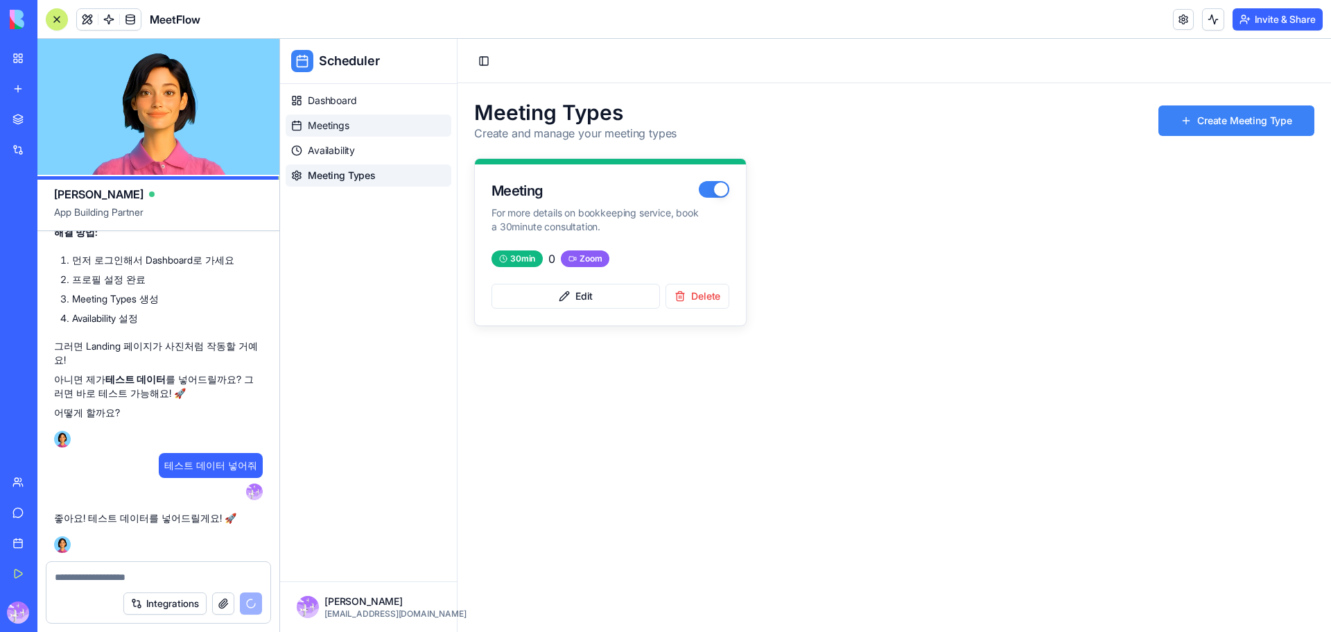
click at [334, 129] on span "Meetings" at bounding box center [329, 126] width 42 height 14
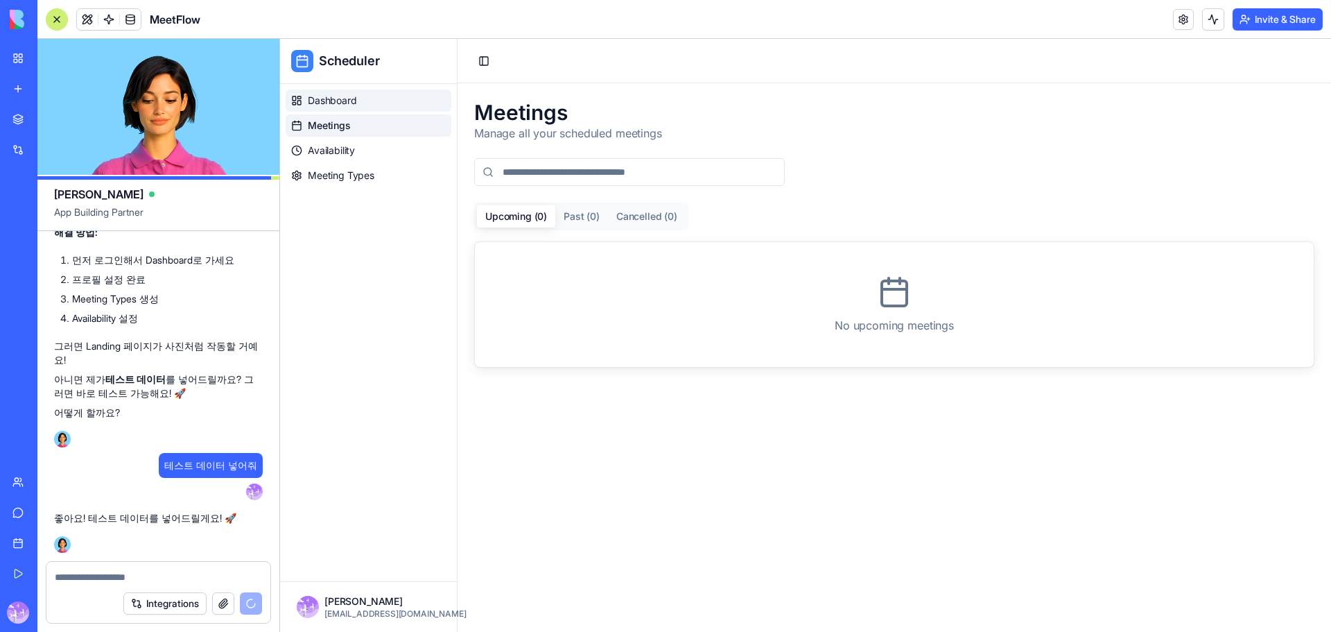
click at [338, 101] on span "Dashboard" at bounding box center [332, 101] width 49 height 14
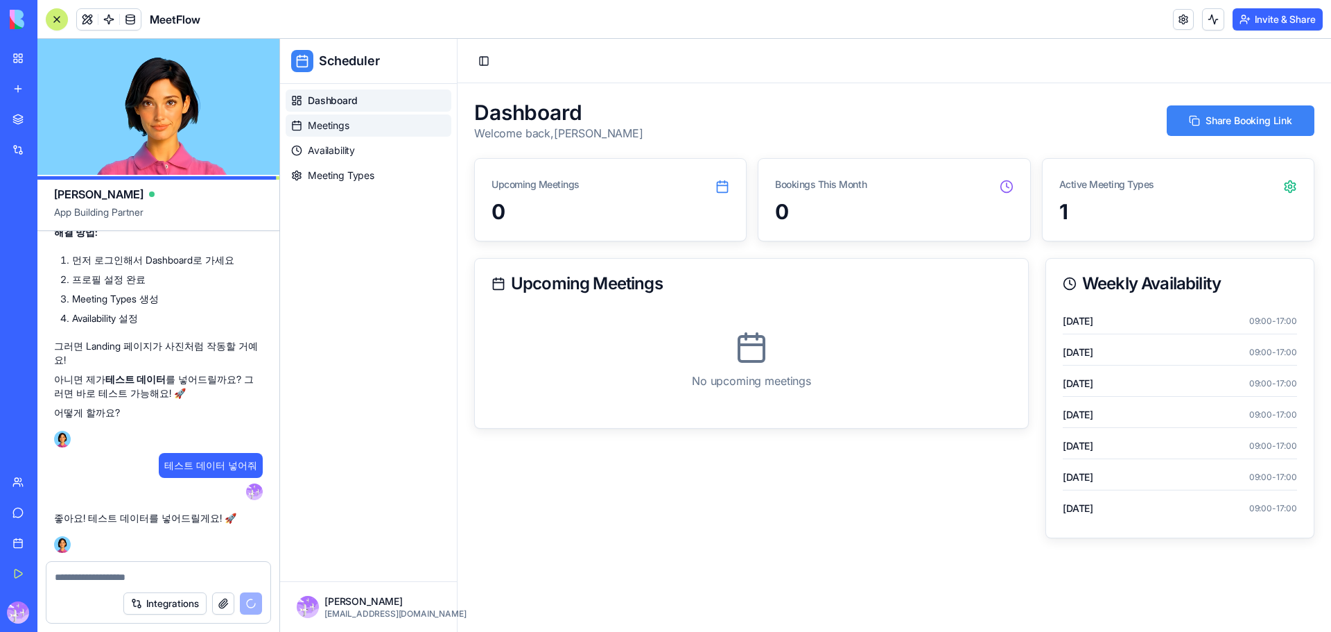
click at [330, 132] on span "Meetings" at bounding box center [329, 126] width 42 height 14
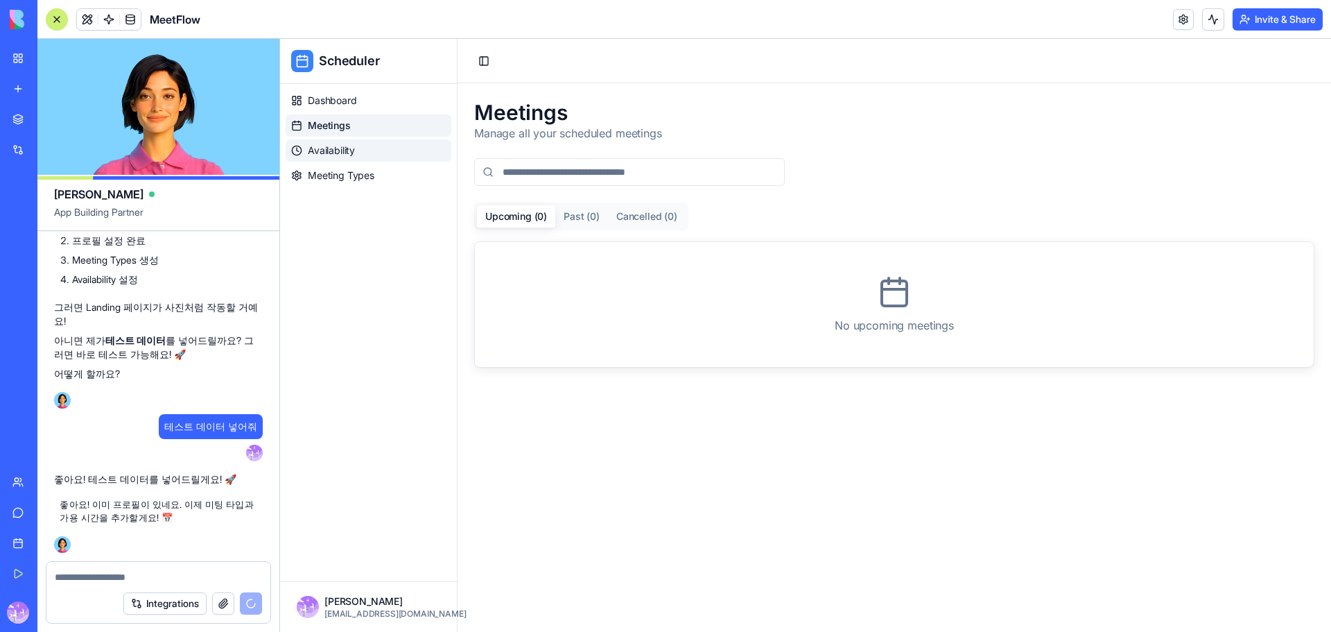
scroll to position [12494, 0]
click at [336, 147] on span "Availability" at bounding box center [331, 151] width 47 height 14
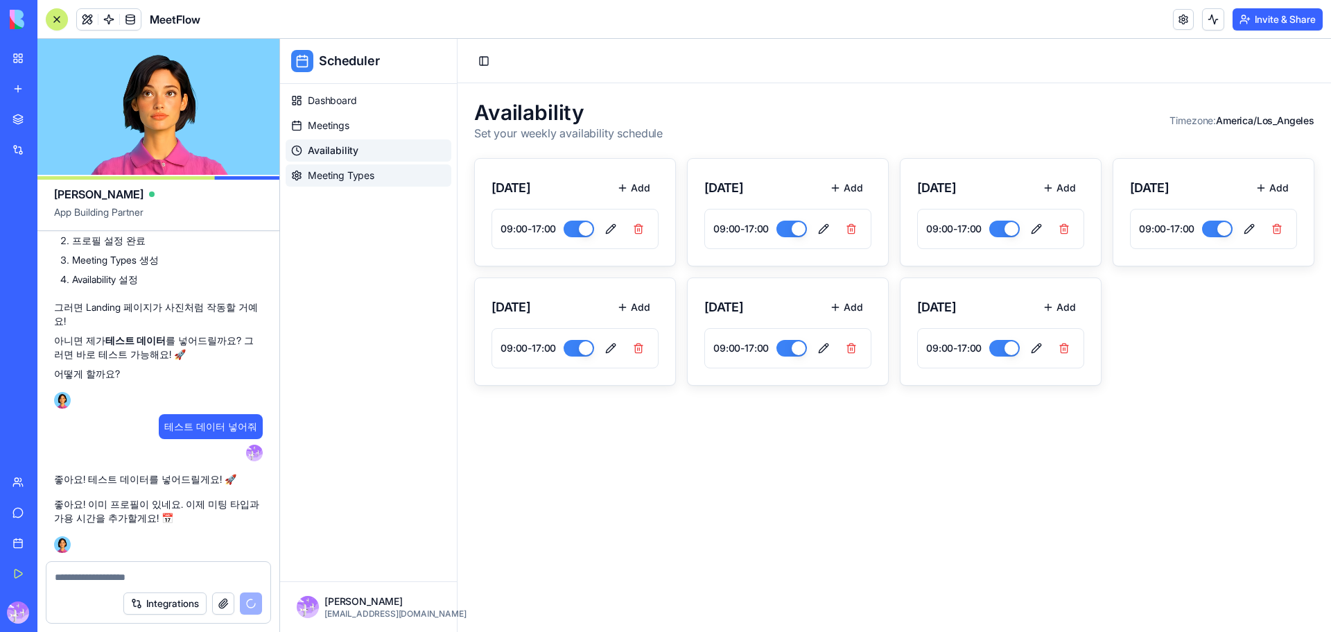
click at [347, 171] on span "Meeting Types" at bounding box center [341, 175] width 67 height 14
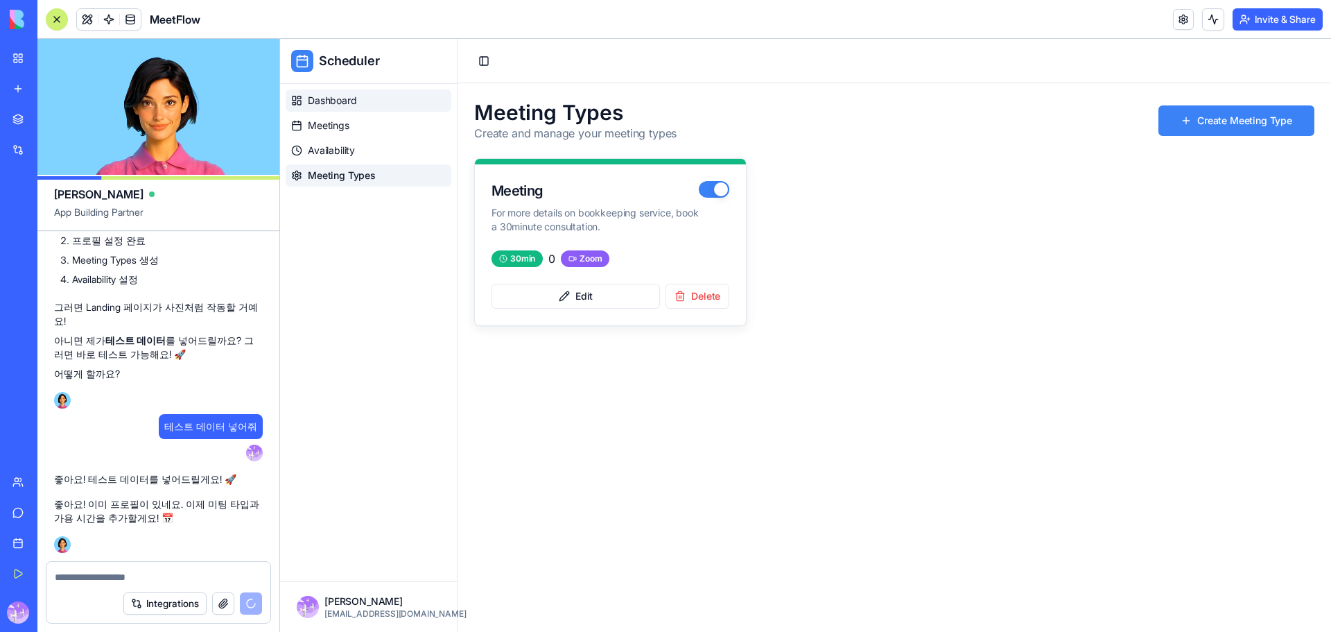
click at [345, 103] on span "Dashboard" at bounding box center [332, 101] width 49 height 14
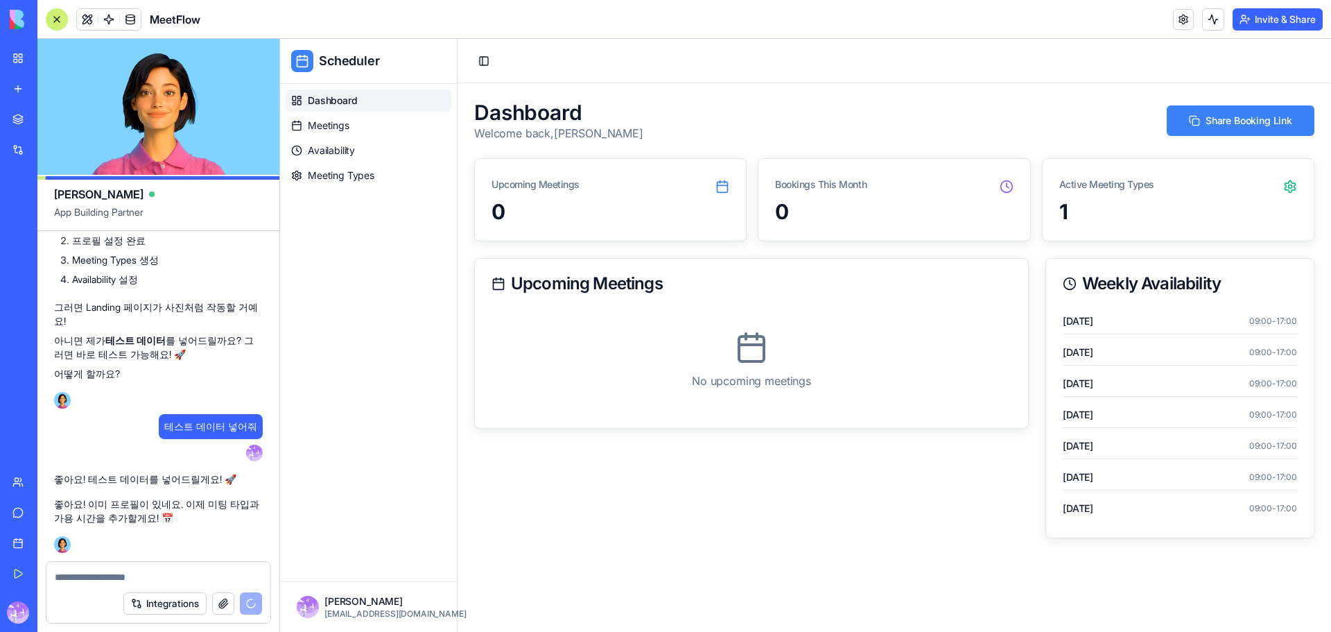
scroll to position [12964, 0]
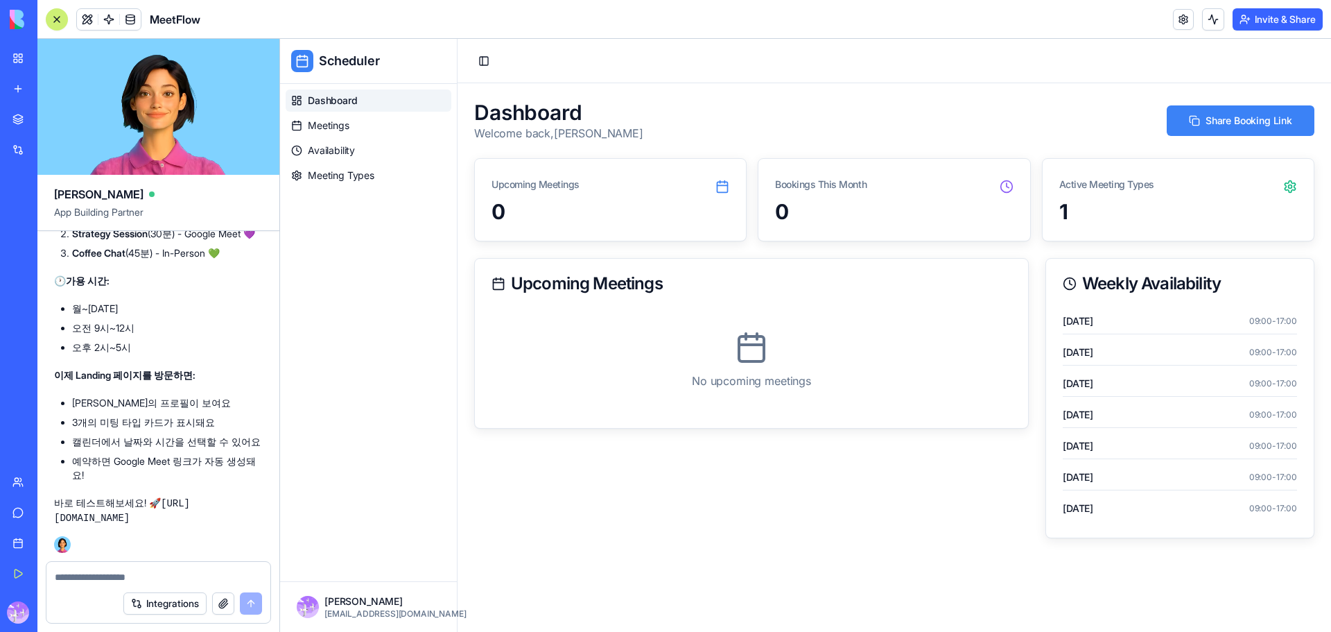
click at [190, 521] on code "https://app.blocks.com/68ea788a36c5acb5041575b0" at bounding box center [122, 511] width 136 height 26
click at [190, 519] on code "https://app.blocks.com/68ea788a36c5acb5041575b0" at bounding box center [122, 511] width 136 height 26
click at [190, 518] on code "https://app.blocks.com/68ea788a36c5acb5041575b0" at bounding box center [122, 511] width 136 height 26
copy p "바로 테스트해보세요! 🚀 https://app.blocks.com/68ea788a36c5acb5041575b0"
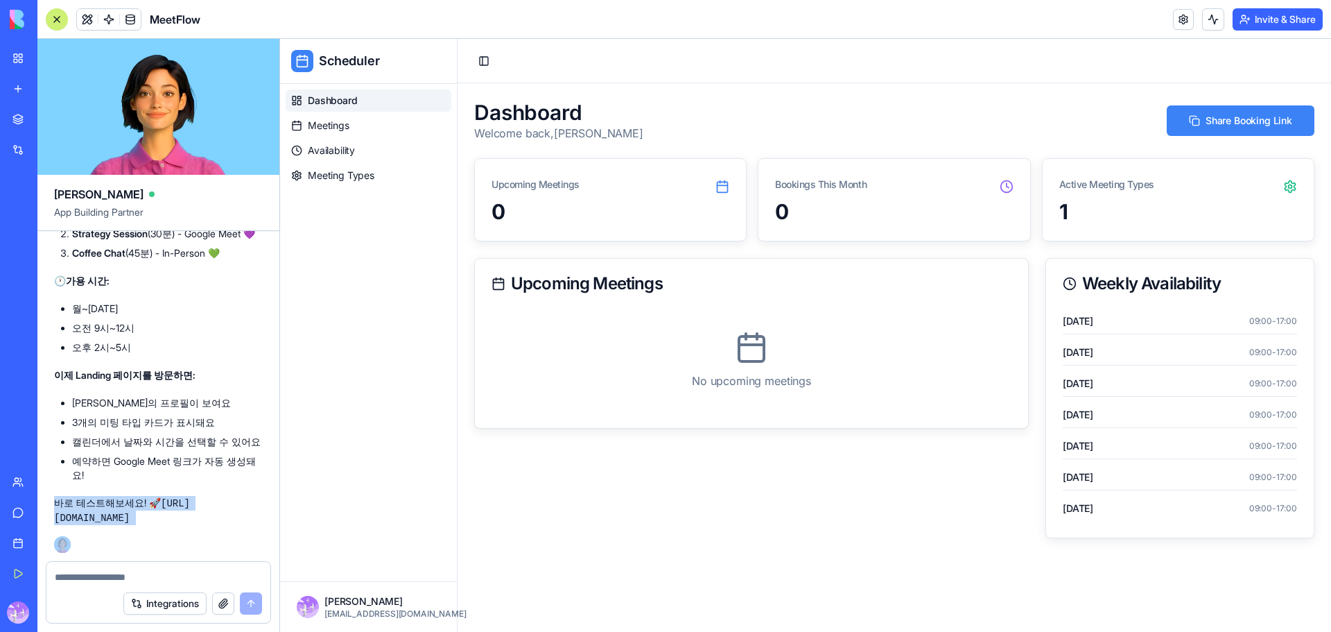
click at [222, 608] on button "button" at bounding box center [223, 603] width 22 height 22
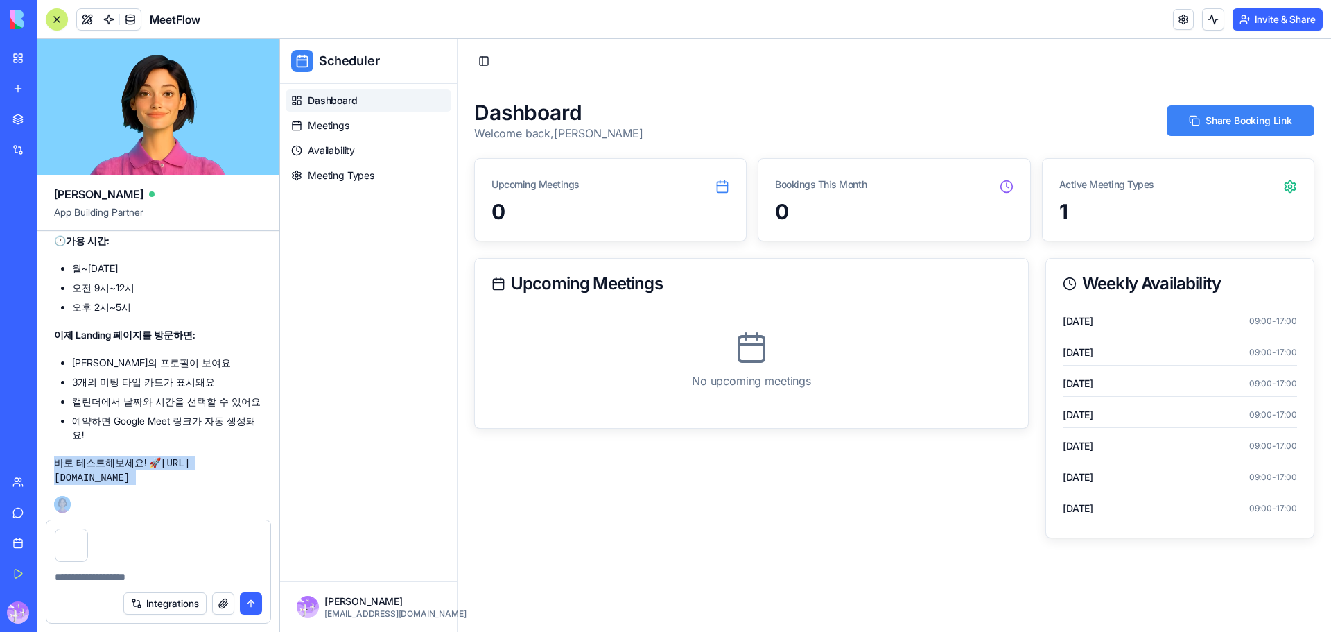
click at [255, 609] on button "submit" at bounding box center [251, 603] width 22 height 22
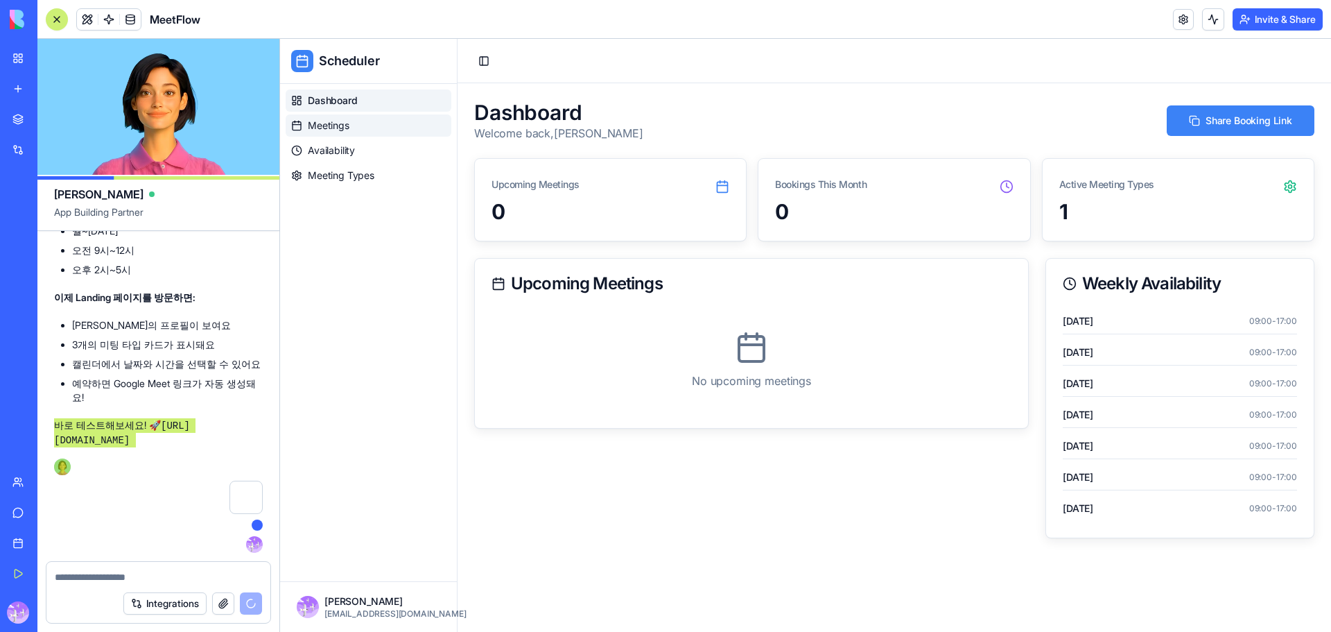
click at [334, 130] on span "Meetings" at bounding box center [329, 126] width 42 height 14
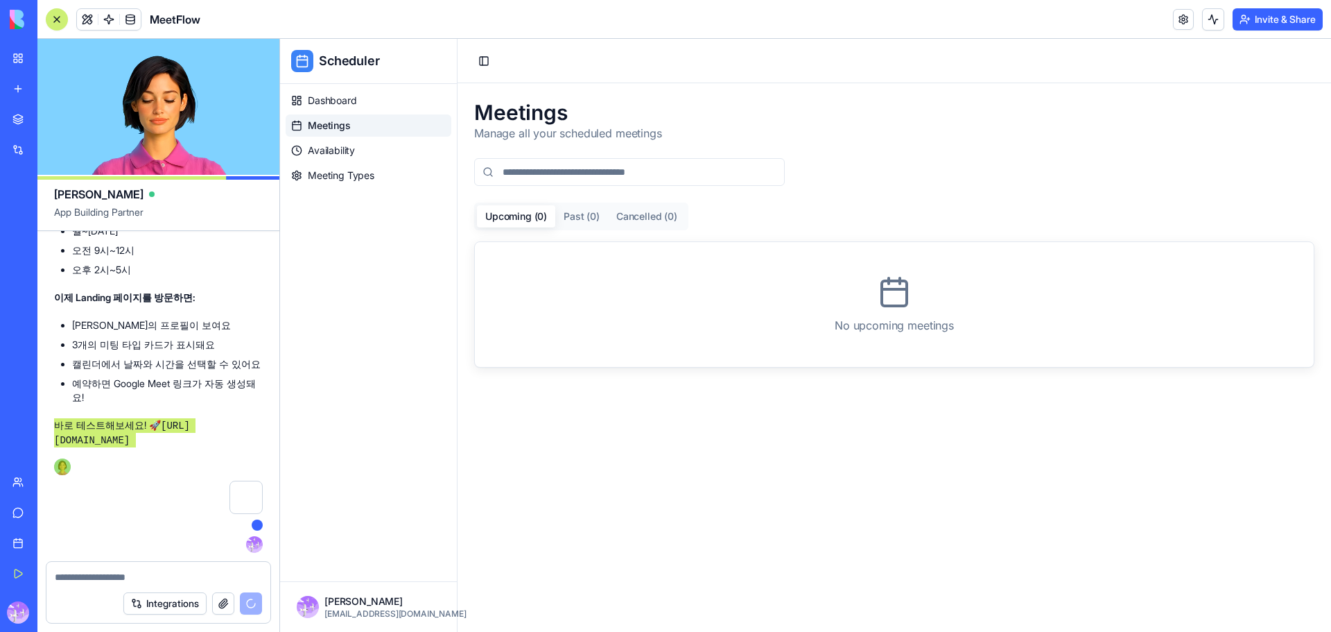
click at [327, 162] on ul "Dashboard Meetings Availability Meeting Types" at bounding box center [369, 137] width 166 height 97
click at [327, 176] on span "Meeting Types" at bounding box center [341, 175] width 67 height 14
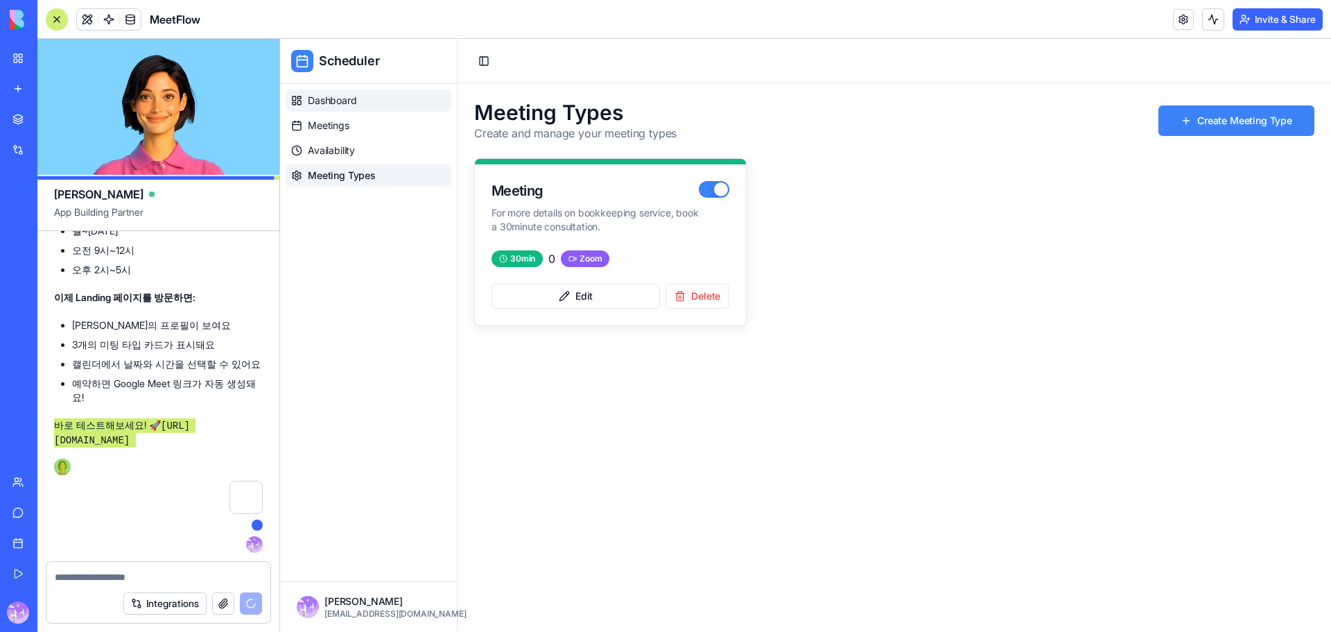
click at [336, 100] on span "Dashboard" at bounding box center [332, 101] width 49 height 14
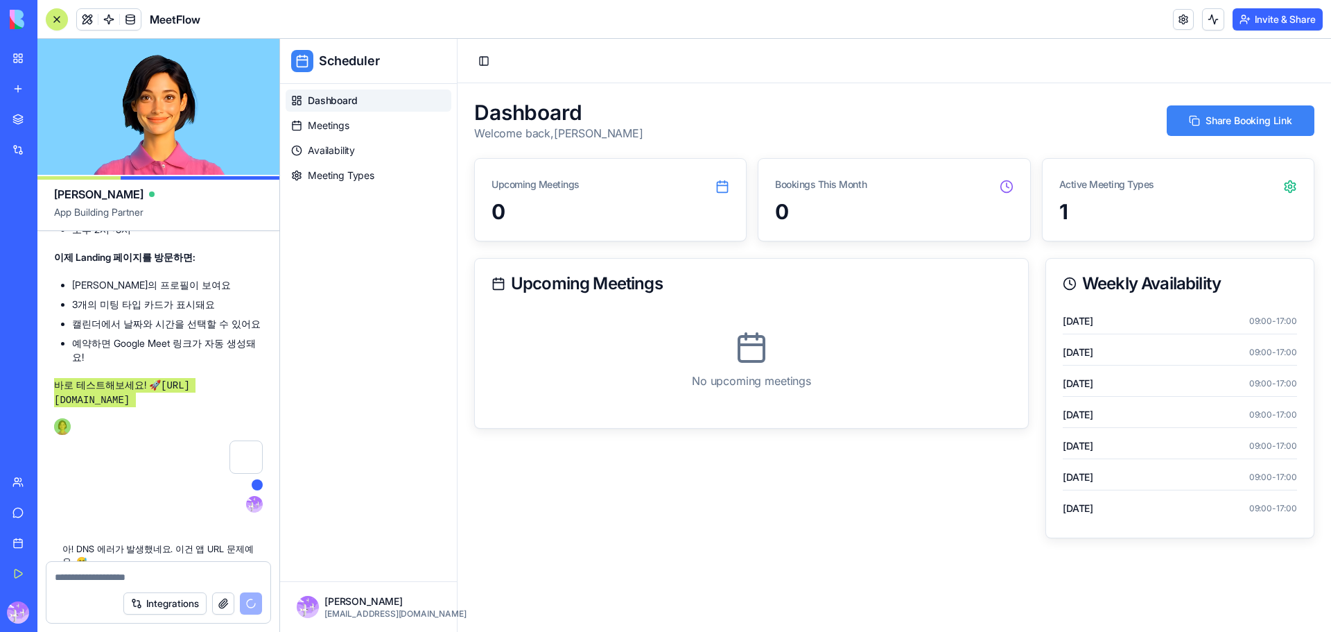
scroll to position [13506, 0]
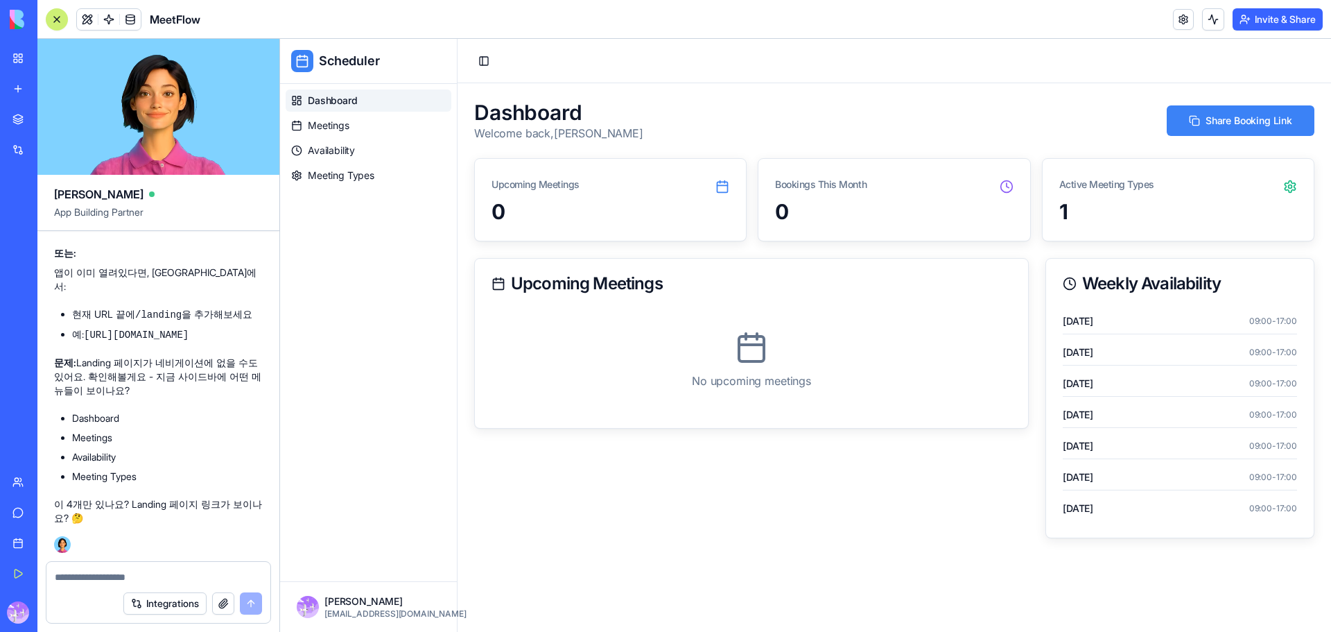
click at [123, 571] on textarea at bounding box center [158, 577] width 207 height 14
type textarea "*"
click at [224, 605] on button "button" at bounding box center [223, 603] width 22 height 22
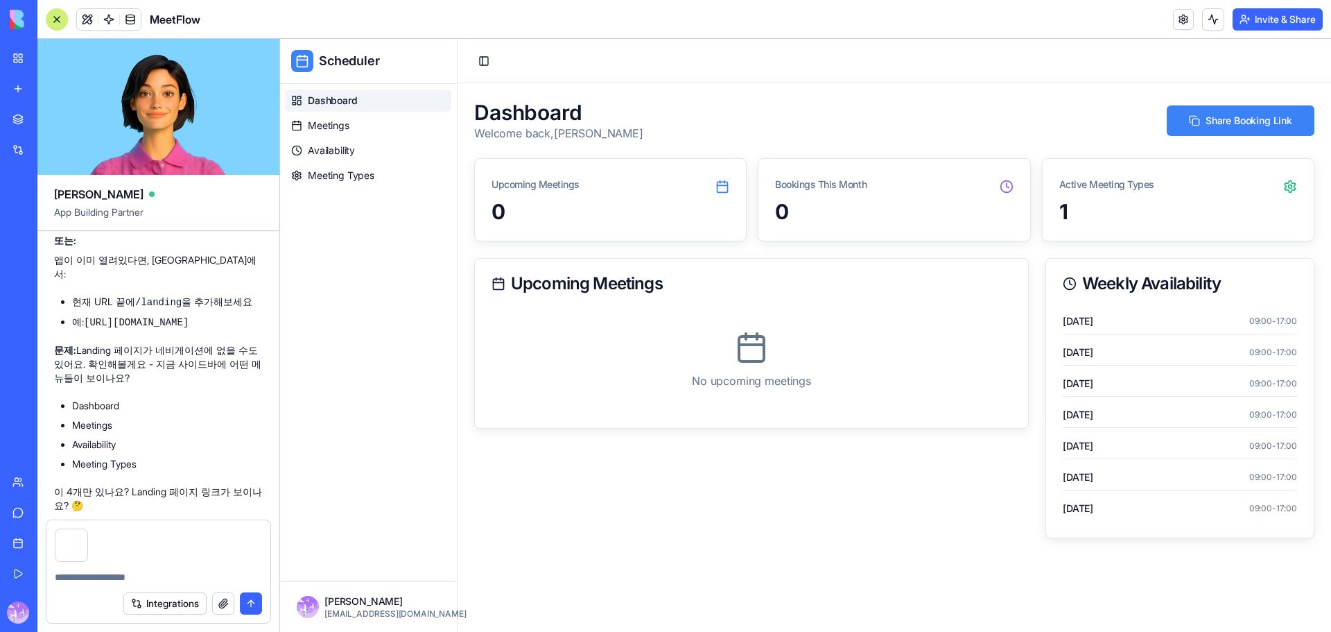
click at [125, 584] on div "Integrations" at bounding box center [158, 603] width 224 height 39
click at [128, 578] on textarea at bounding box center [158, 577] width 207 height 14
type textarea "******"
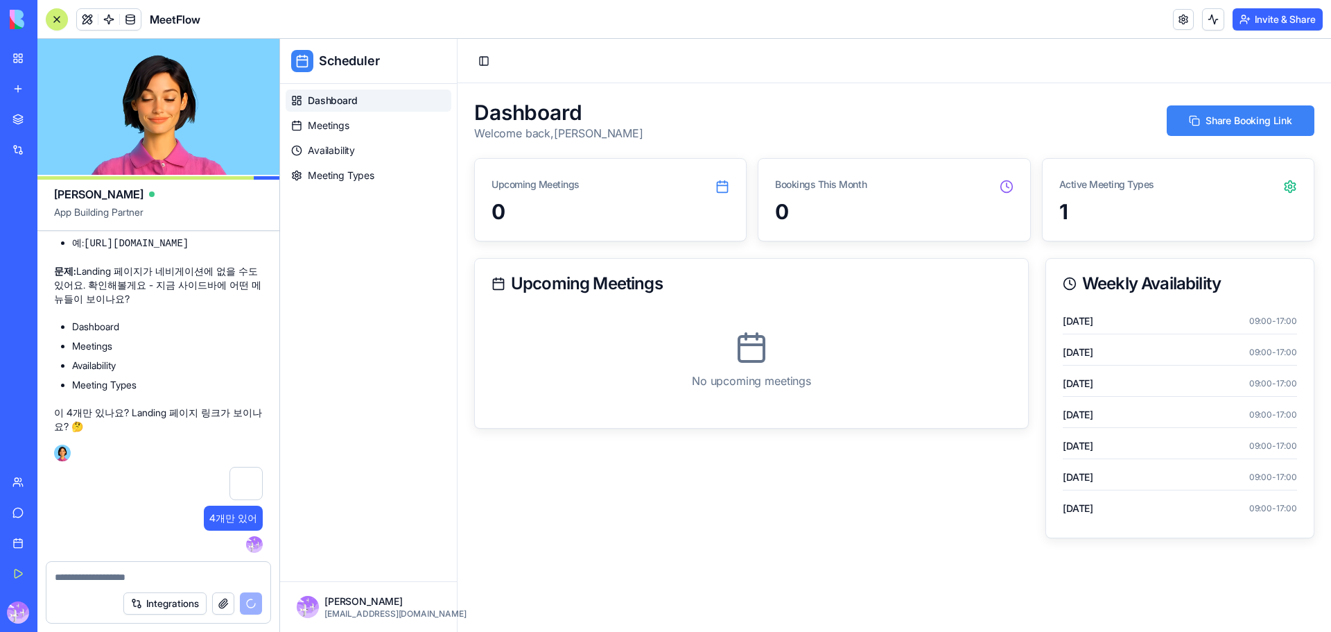
scroll to position [14037, 0]
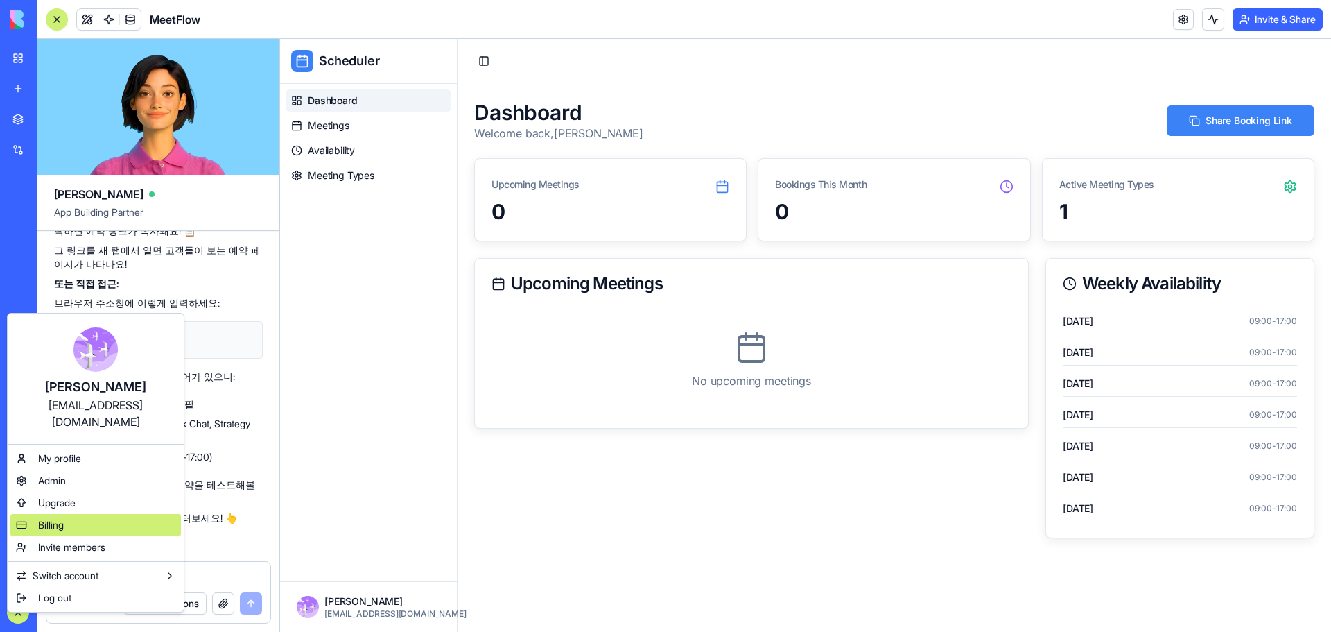
click at [58, 518] on span "Billing" at bounding box center [51, 525] width 26 height 14
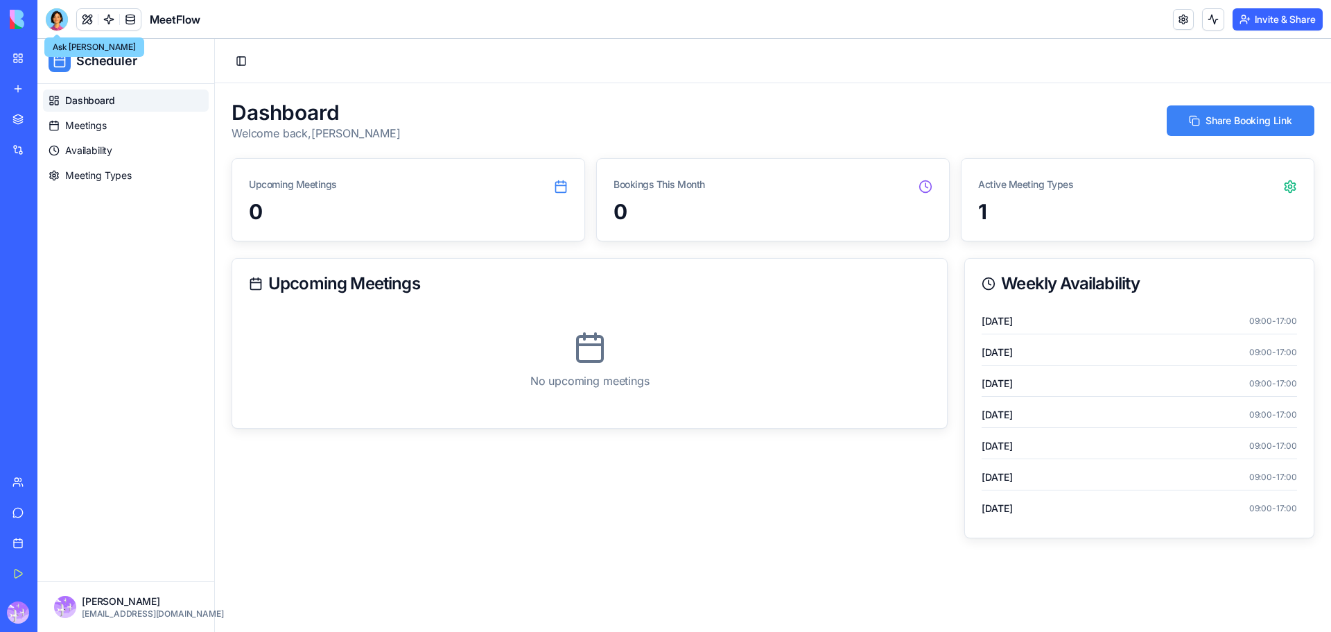
click at [55, 15] on div at bounding box center [57, 19] width 22 height 22
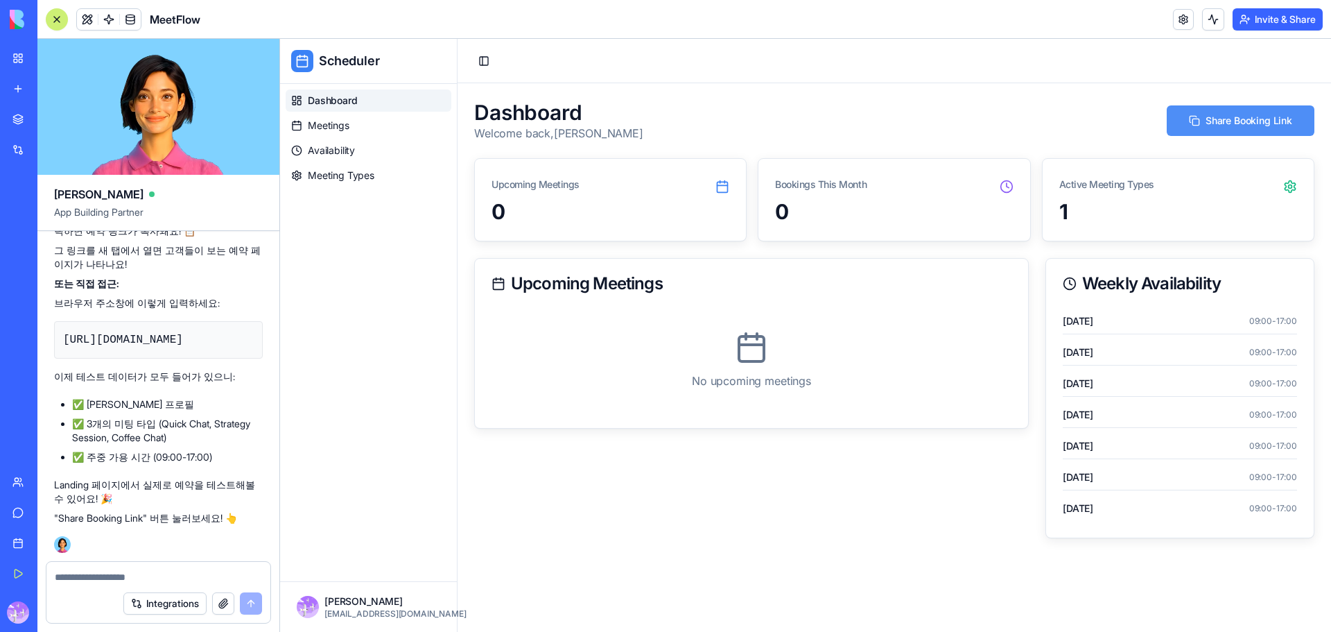
click at [1202, 117] on button "Share Booking Link" at bounding box center [1241, 120] width 148 height 31
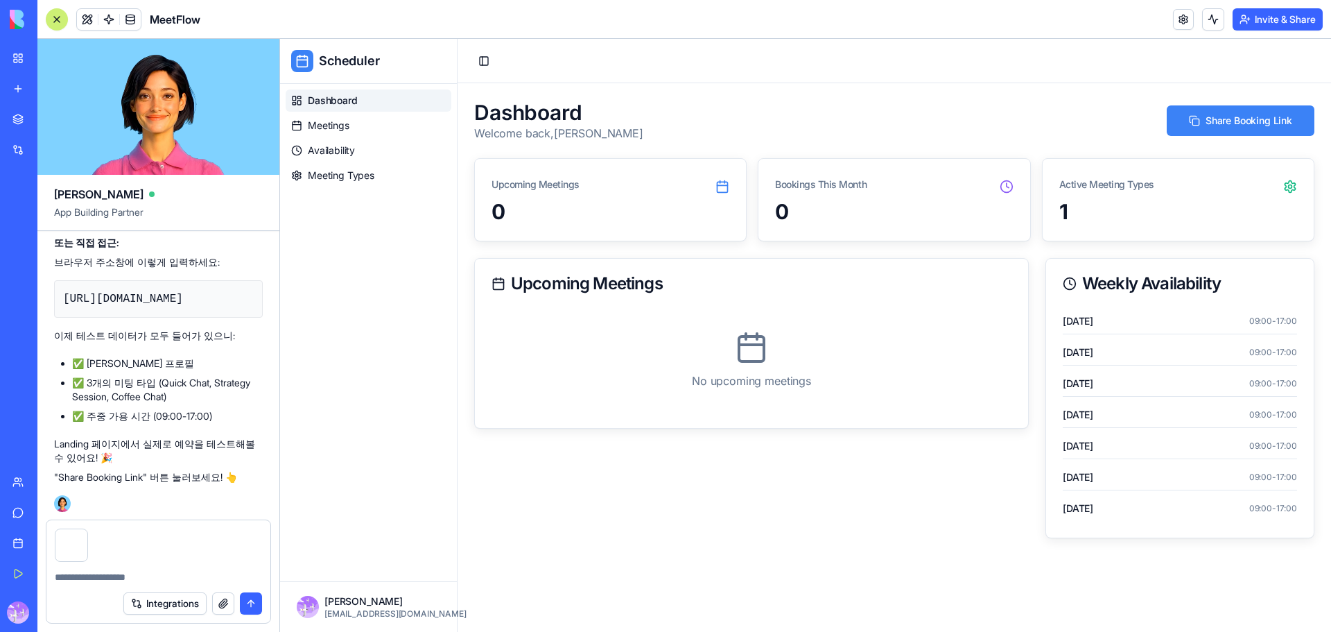
scroll to position [14079, 0]
drag, startPoint x: 147, startPoint y: 476, endPoint x: 58, endPoint y: 481, distance: 89.6
click at [58, 481] on p ""Share Booking Link" 버튼 눌러보세요! 👆" at bounding box center [158, 476] width 209 height 14
copy p "Share Booking Link"
paste textarea "**********"
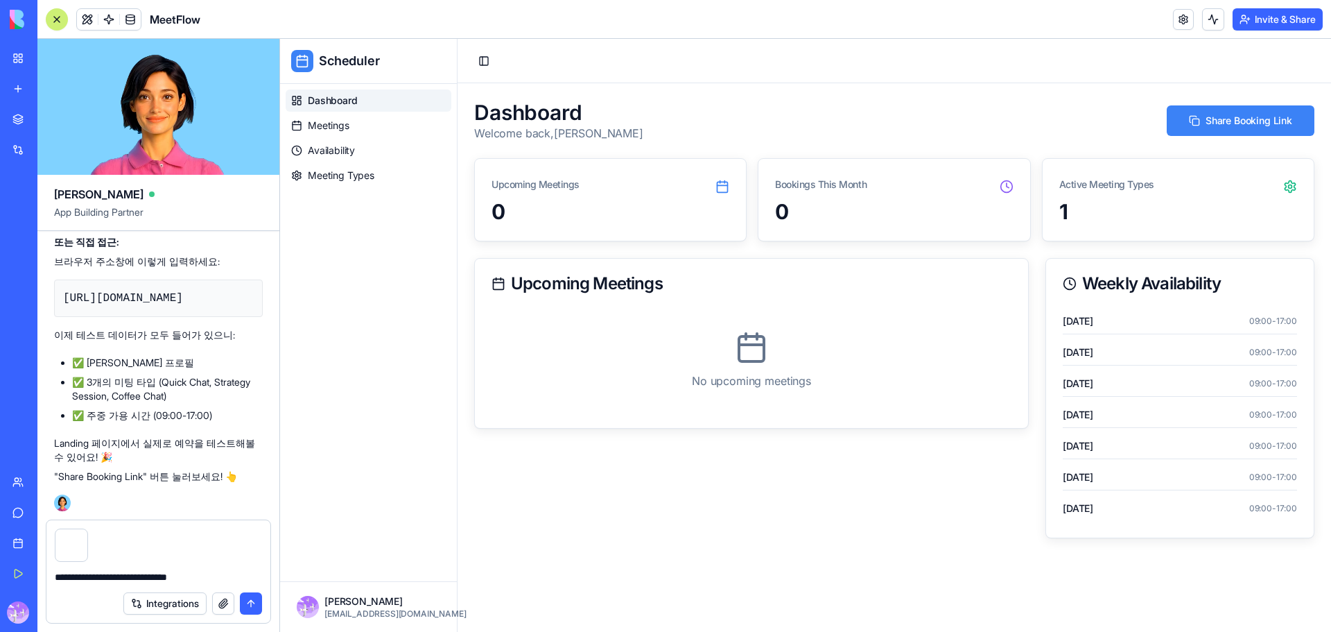
type textarea "**********"
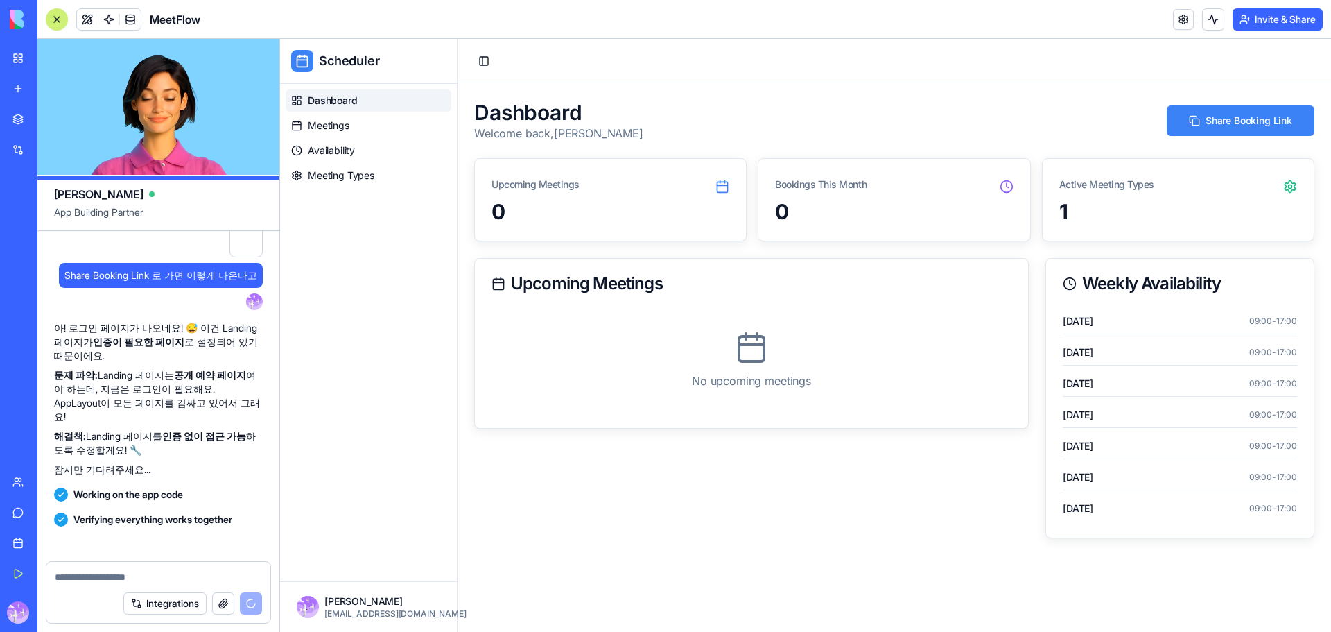
scroll to position [14661, 0]
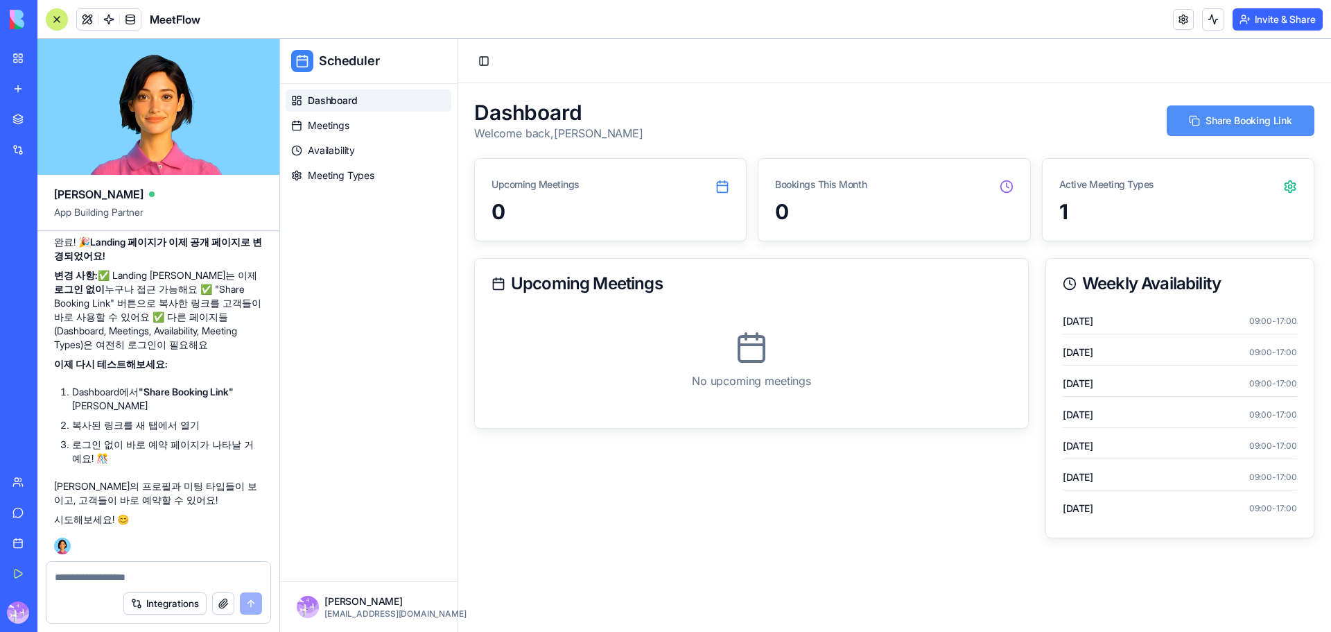
click at [1261, 112] on button "Share Booking Link" at bounding box center [1241, 120] width 148 height 31
click at [138, 591] on div "Integrations" at bounding box center [158, 603] width 224 height 39
click at [132, 582] on textarea at bounding box center [158, 577] width 207 height 14
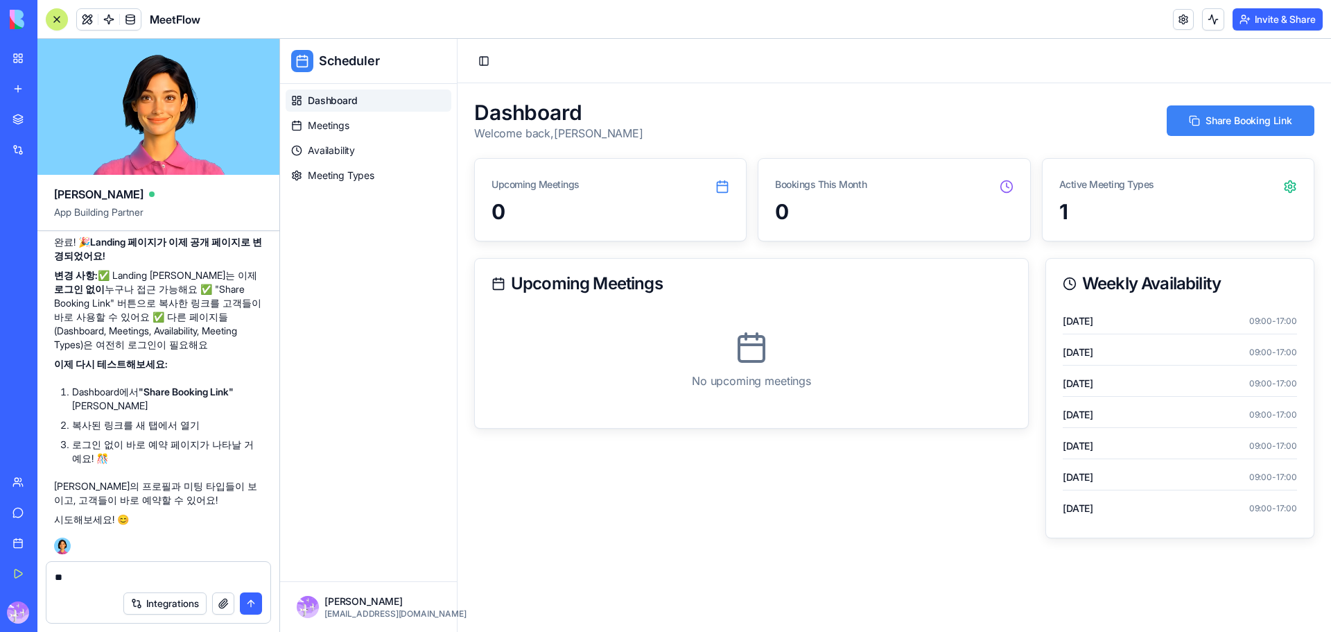
type textarea "*"
type textarea "**********"
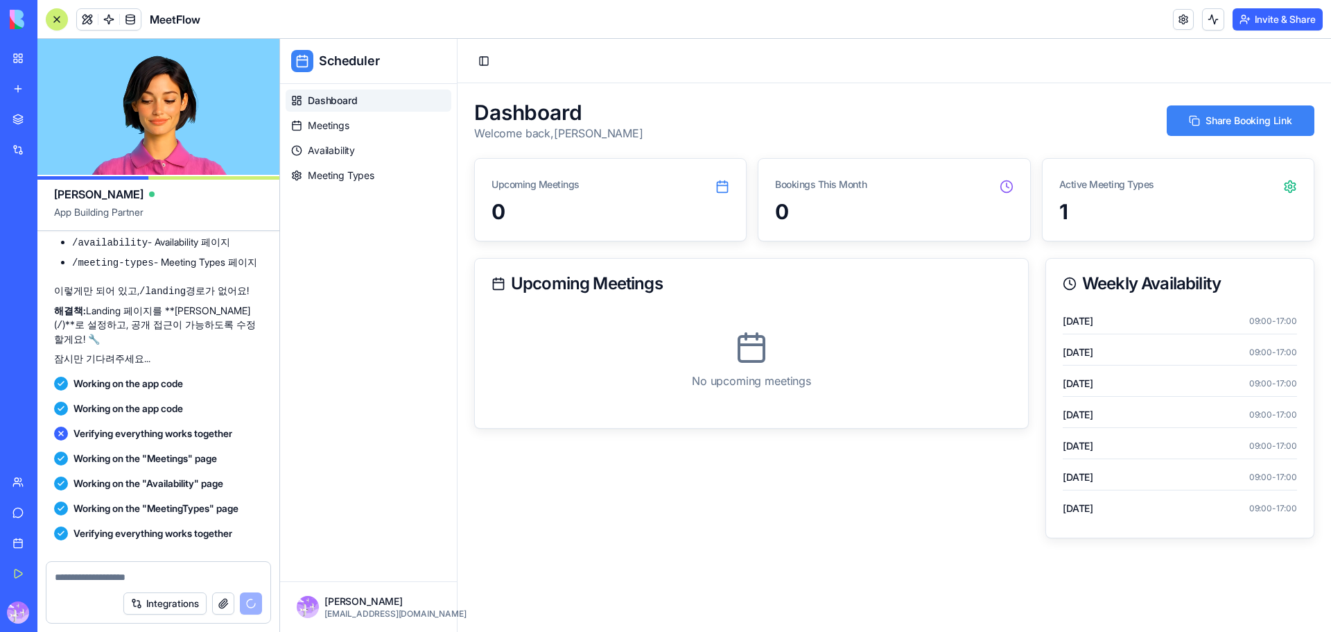
scroll to position [15521, 0]
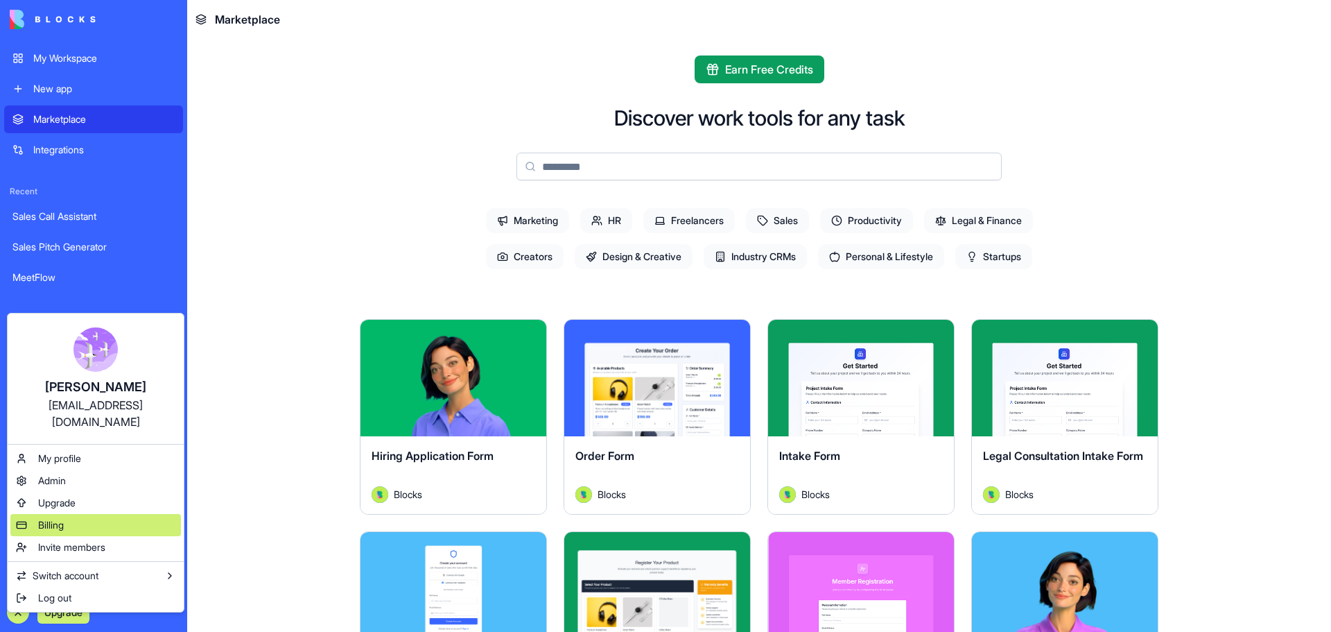
click at [61, 518] on span "Billing" at bounding box center [51, 525] width 26 height 14
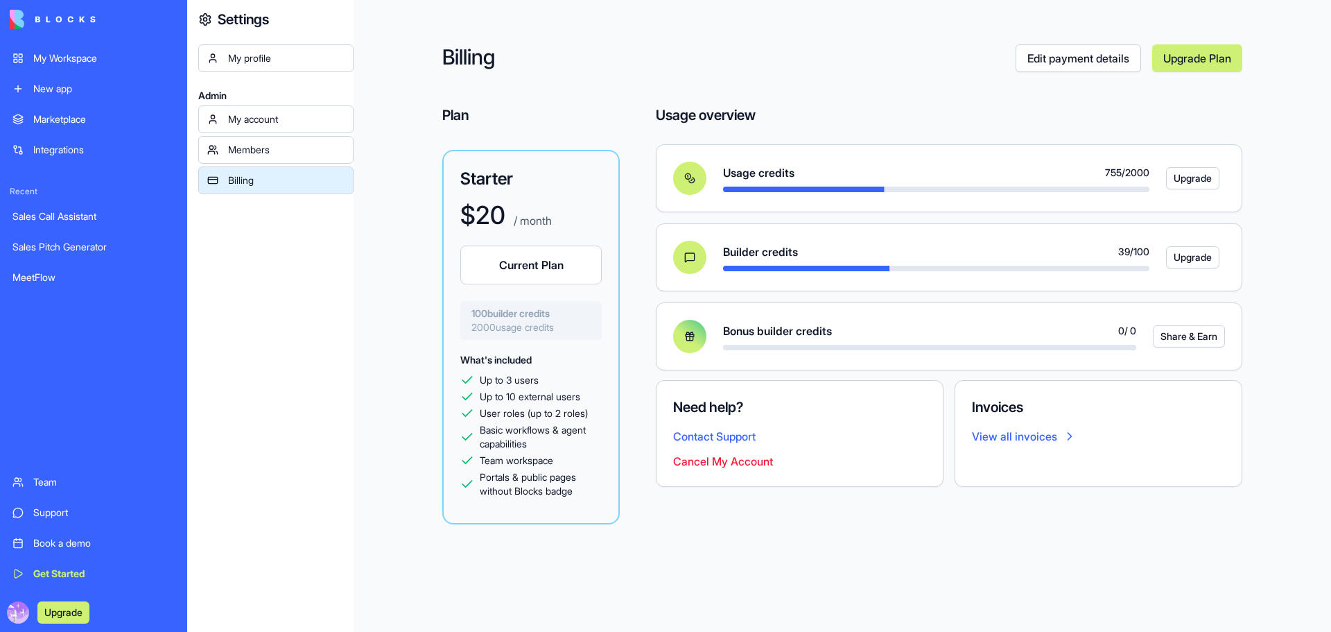
click at [98, 249] on div "Sales Pitch Generator" at bounding box center [93, 247] width 162 height 14
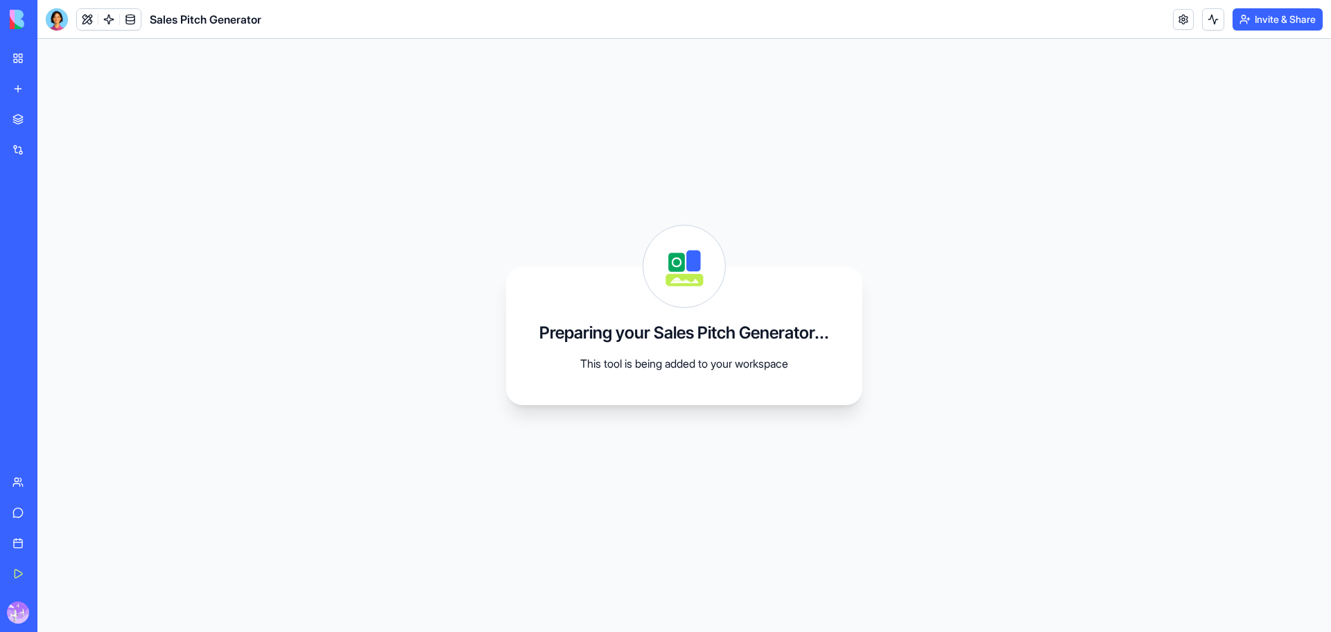
click at [51, 62] on div "My Workspace" at bounding box center [42, 58] width 18 height 14
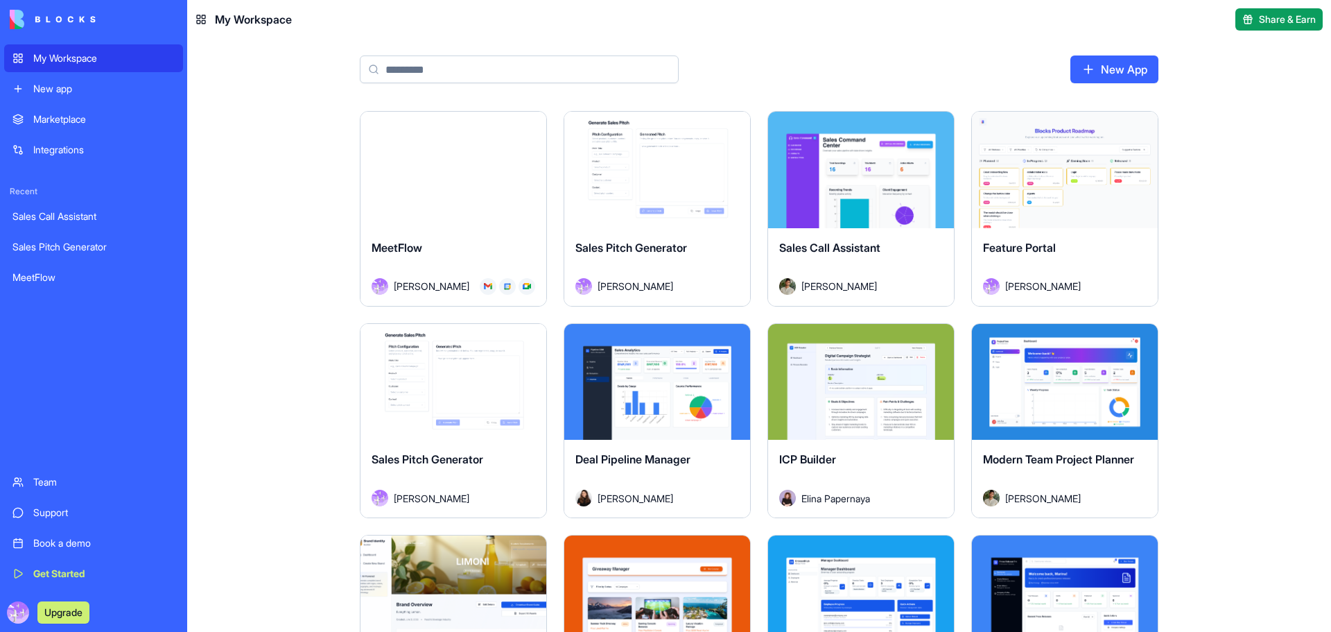
click at [421, 120] on div "Launch" at bounding box center [454, 170] width 186 height 116
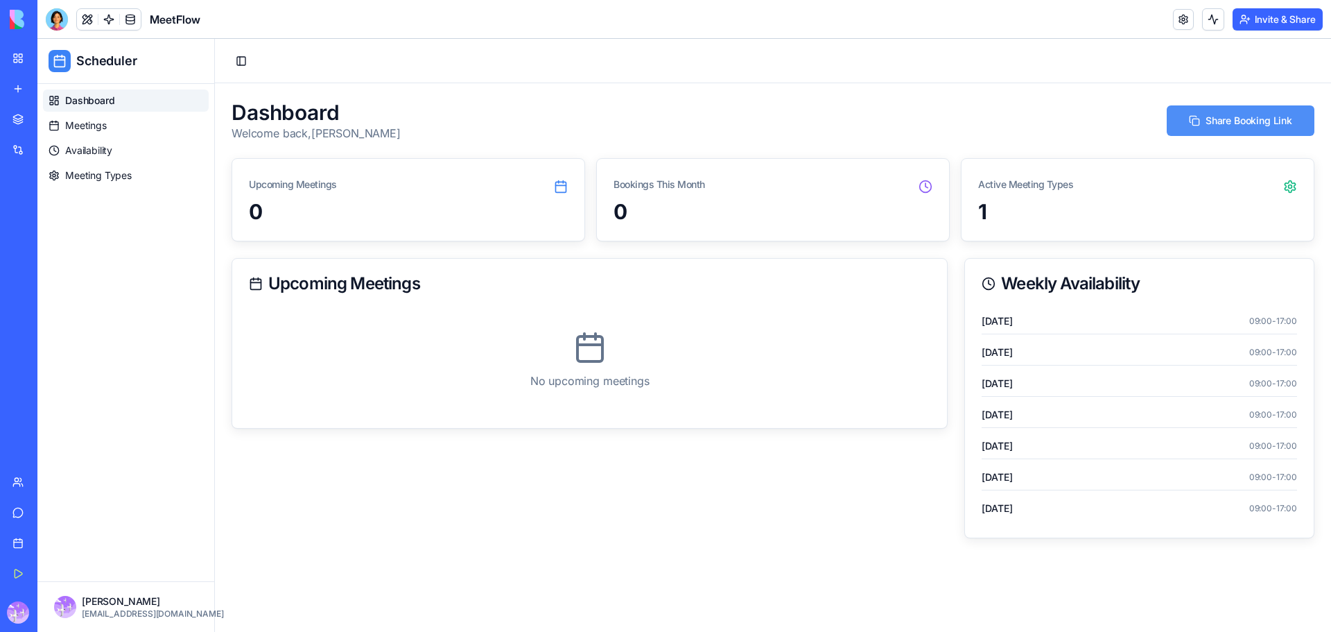
click at [1245, 121] on button "Share Booking Link" at bounding box center [1241, 120] width 148 height 31
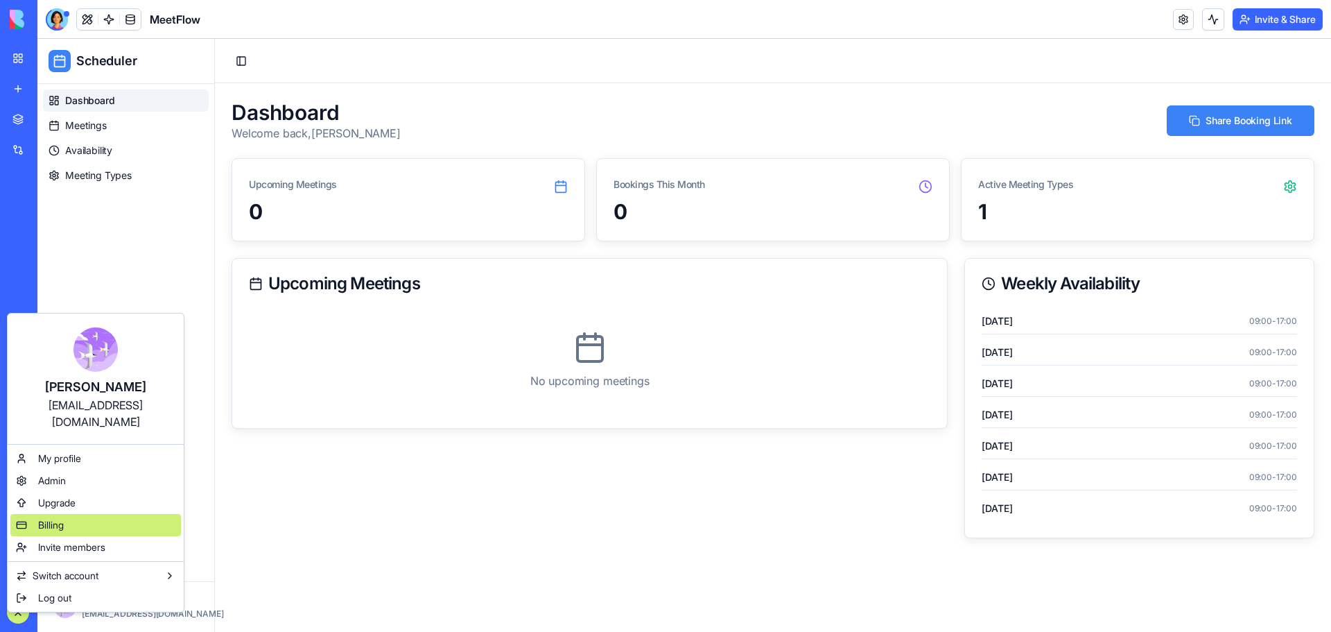
click at [67, 514] on div "Billing" at bounding box center [95, 525] width 171 height 22
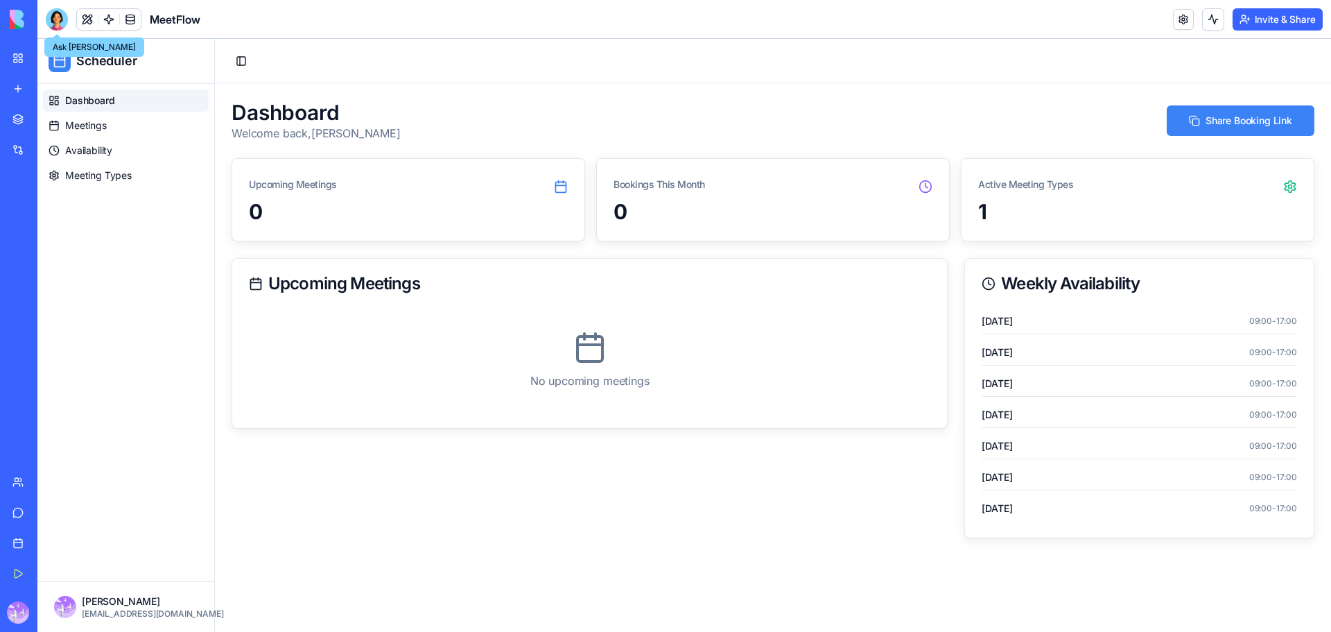
click at [57, 19] on div at bounding box center [57, 19] width 22 height 22
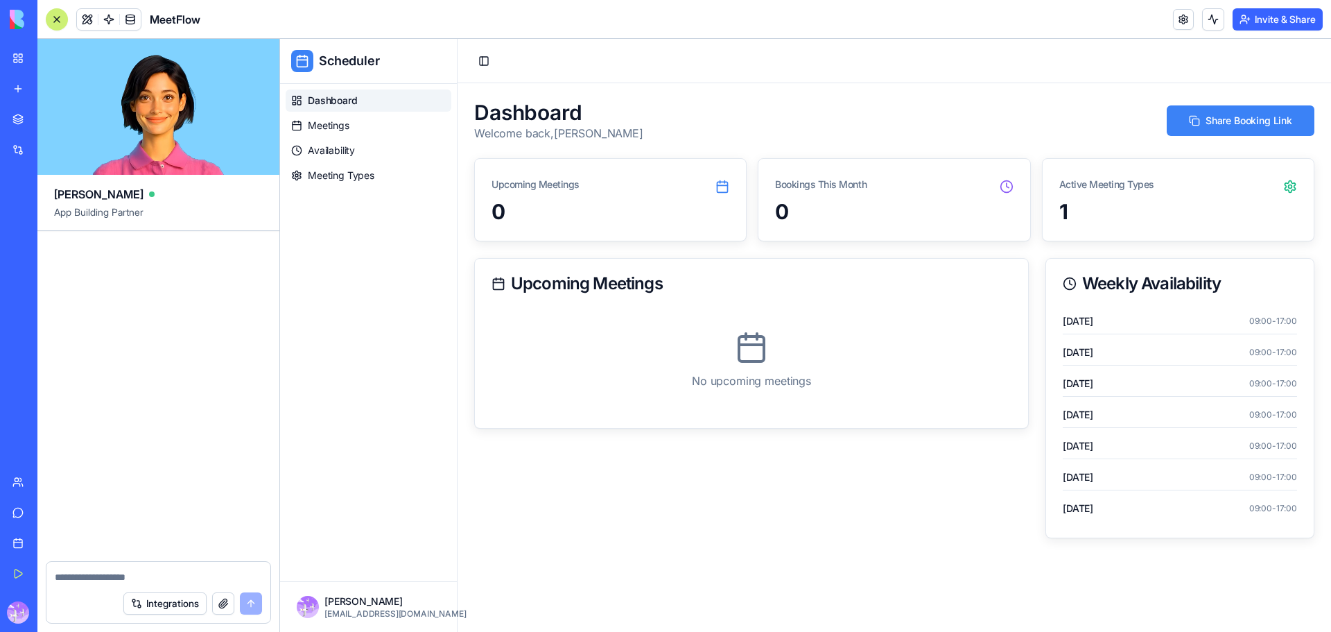
scroll to position [15521, 0]
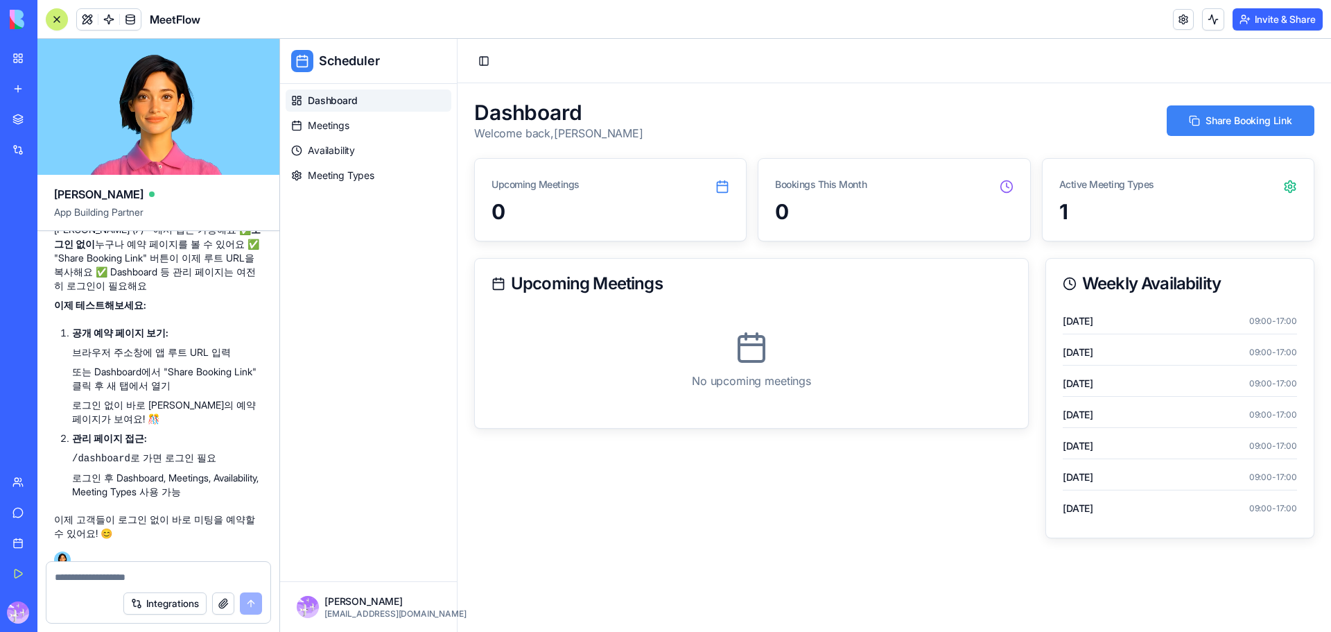
click at [80, 582] on textarea at bounding box center [158, 577] width 207 height 14
type textarea "**********"
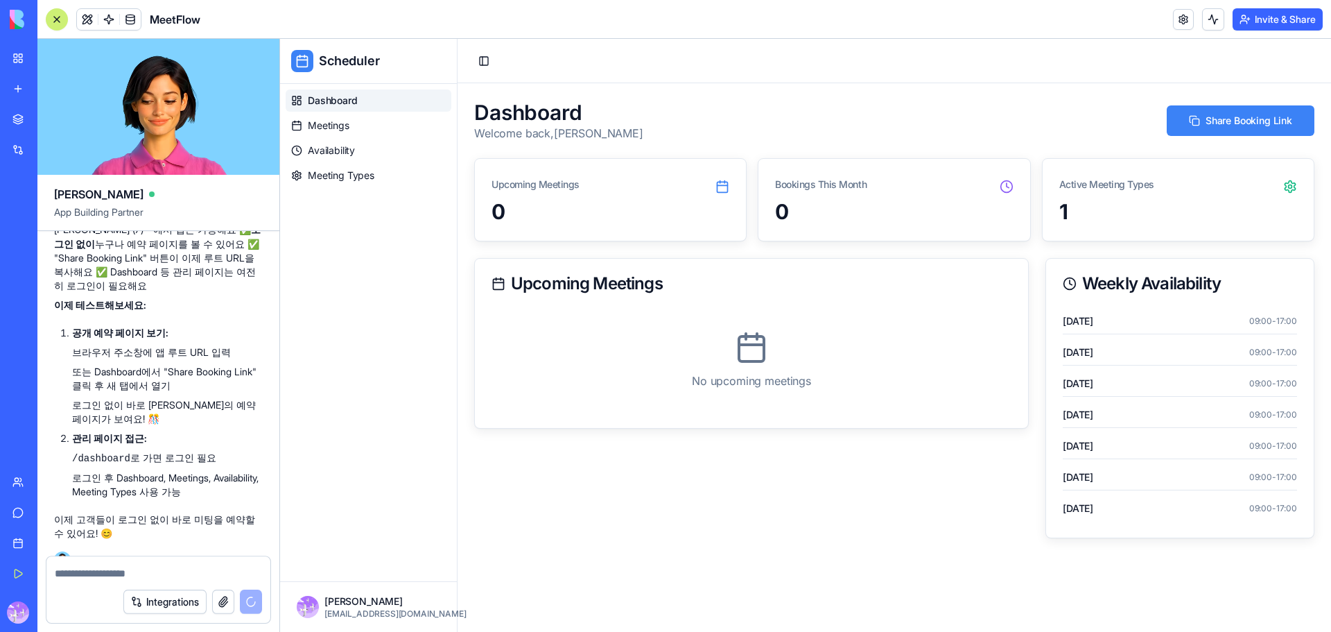
scroll to position [15587, 0]
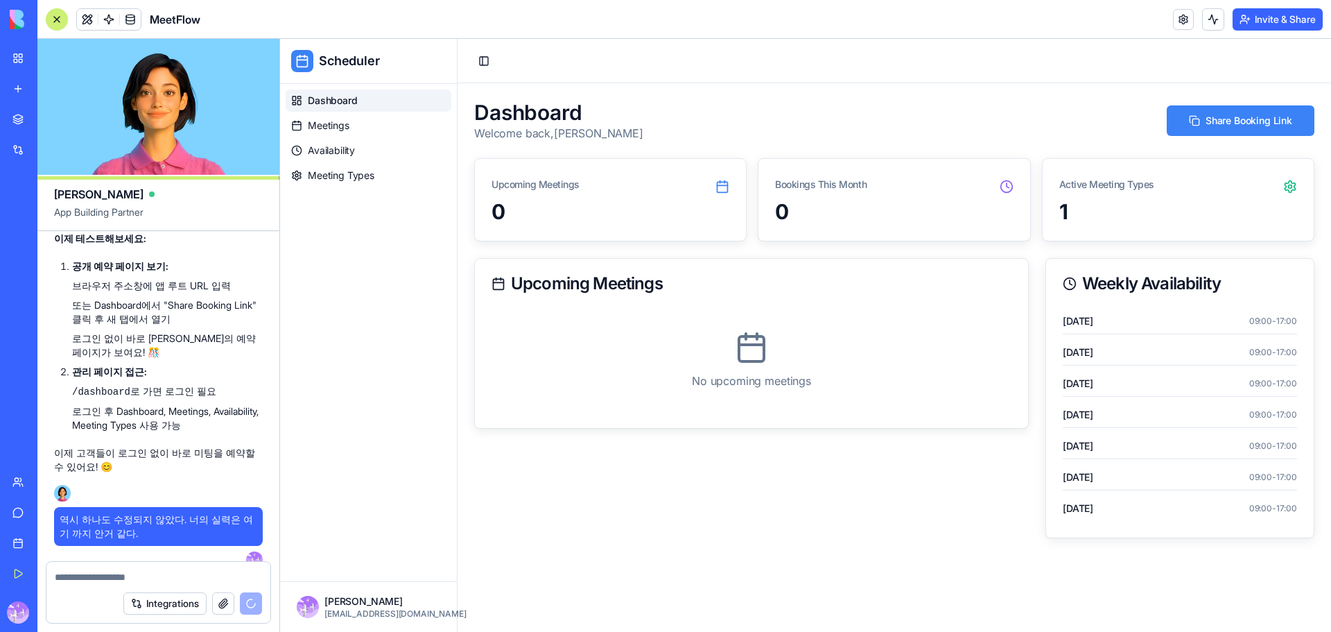
click at [114, 578] on textarea at bounding box center [158, 577] width 207 height 14
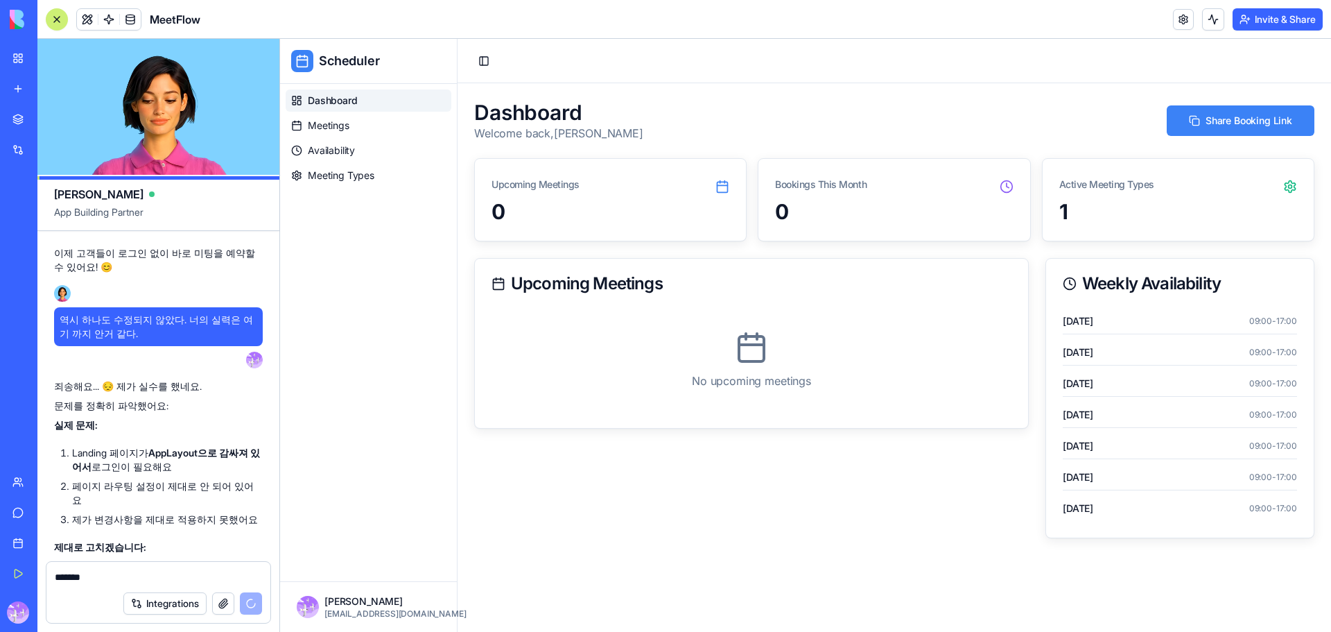
scroll to position [15937, 0]
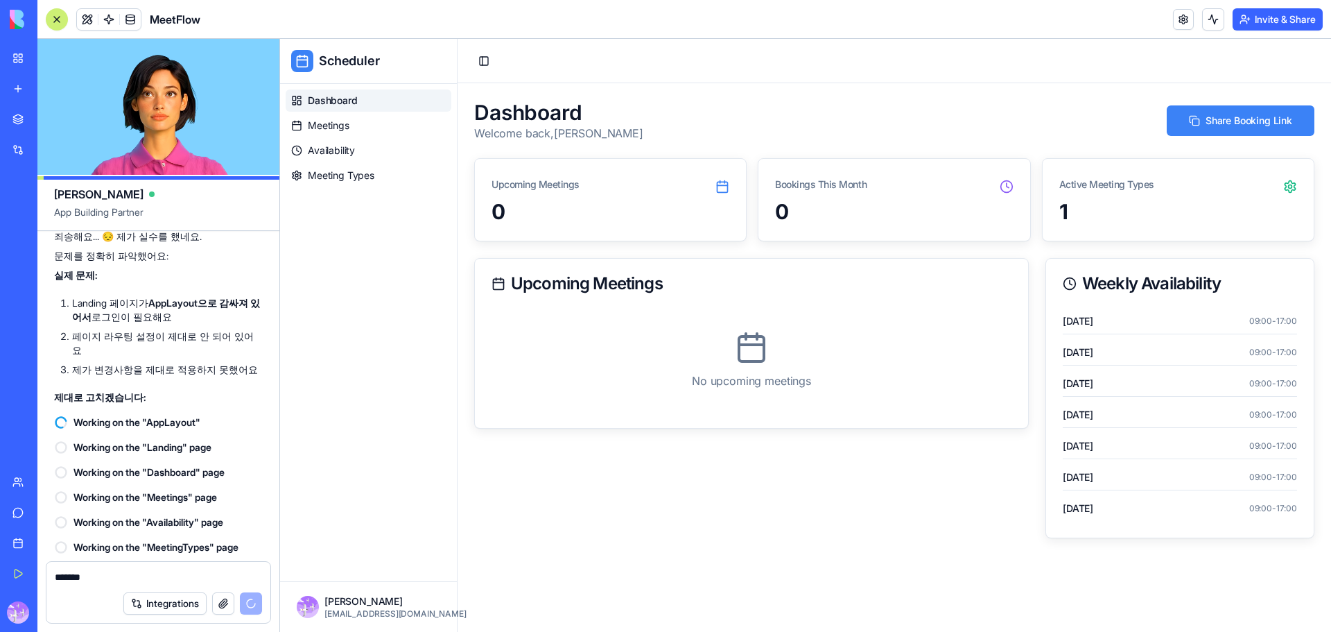
type textarea "*******"
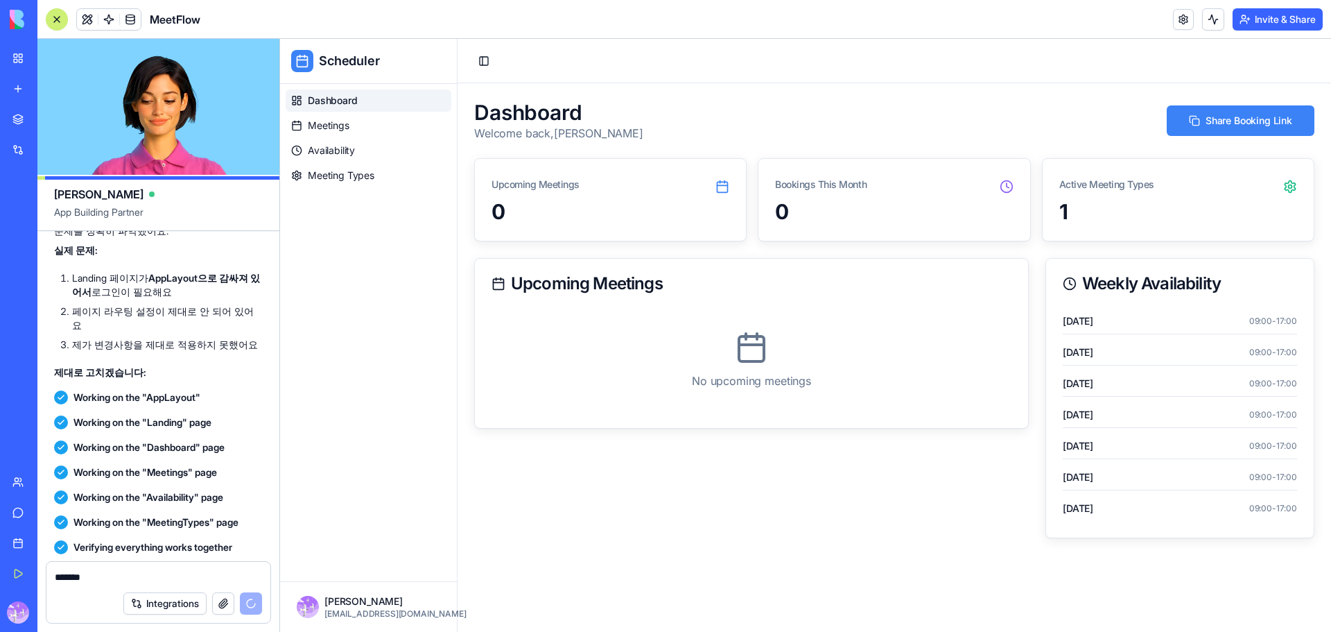
scroll to position [16251, 0]
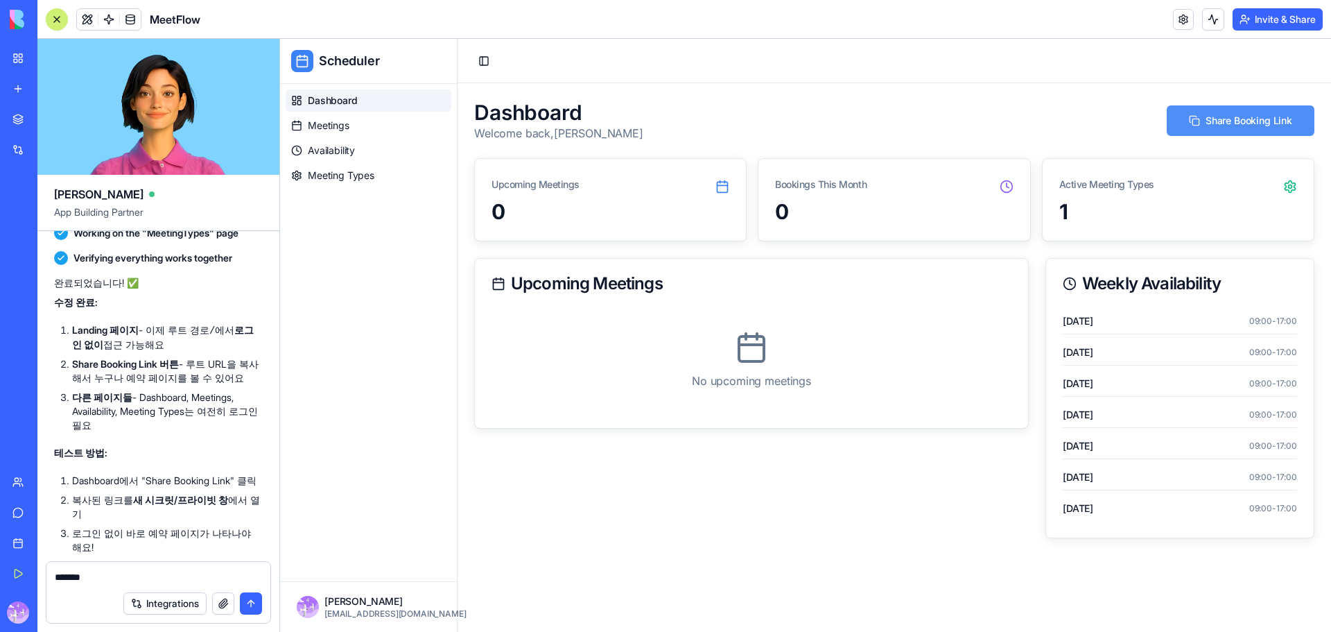
click at [1215, 119] on button "Share Booking Link" at bounding box center [1241, 120] width 148 height 31
click at [261, 604] on button "submit" at bounding box center [251, 603] width 22 height 22
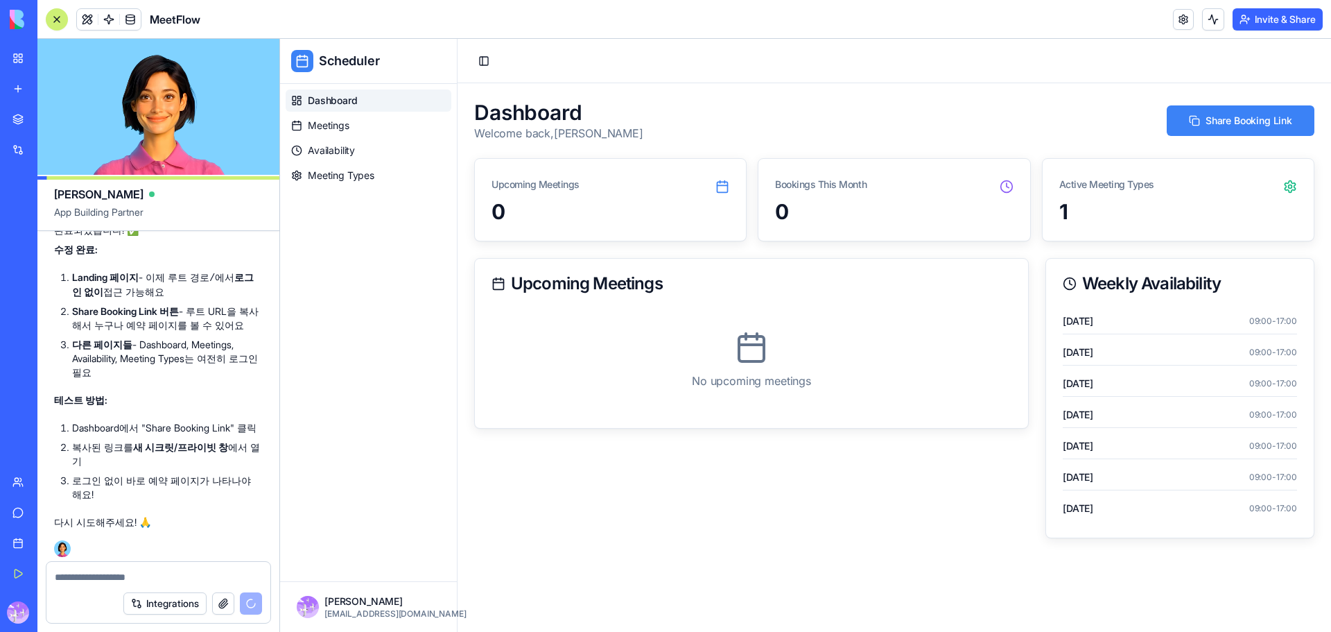
click at [249, 604] on div "Integrations" at bounding box center [192, 603] width 139 height 22
click at [166, 583] on textarea at bounding box center [158, 577] width 207 height 14
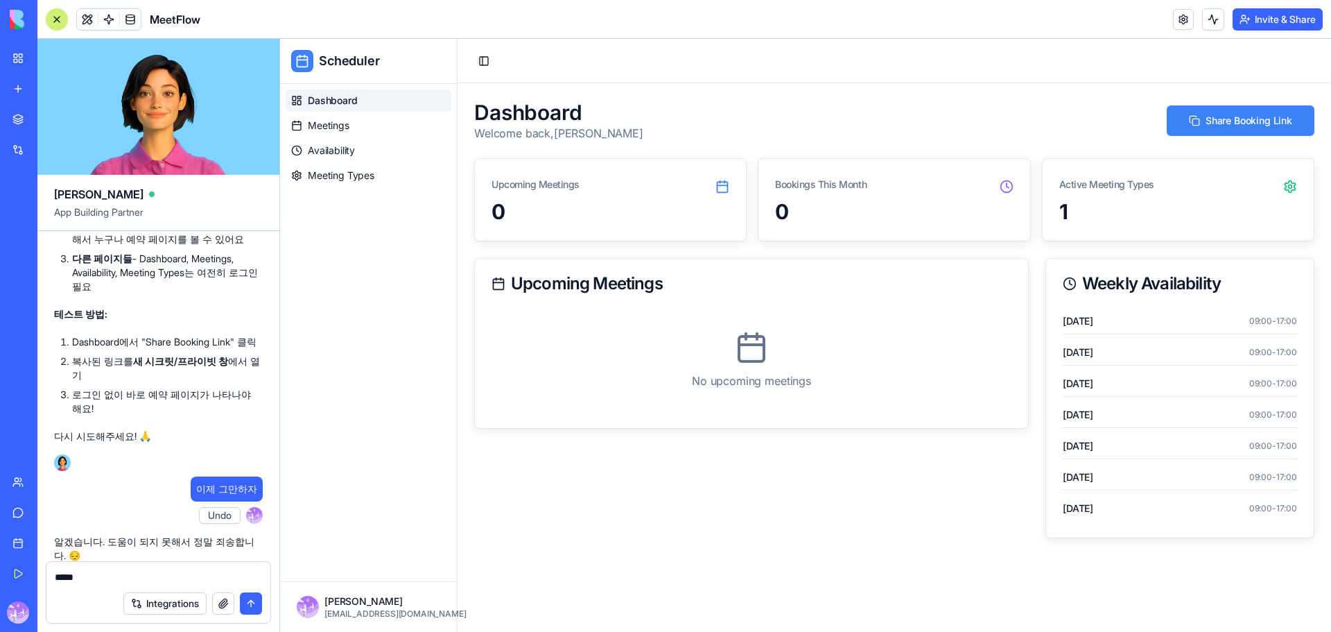
type textarea "*****"
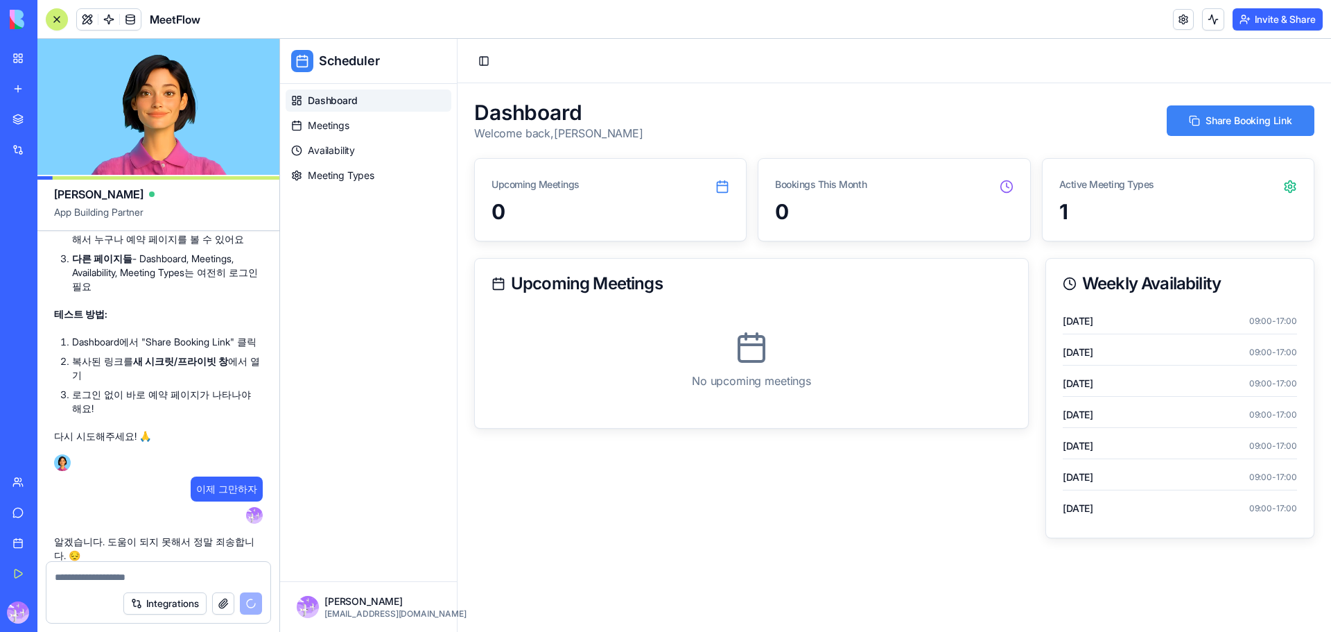
scroll to position [16442, 0]
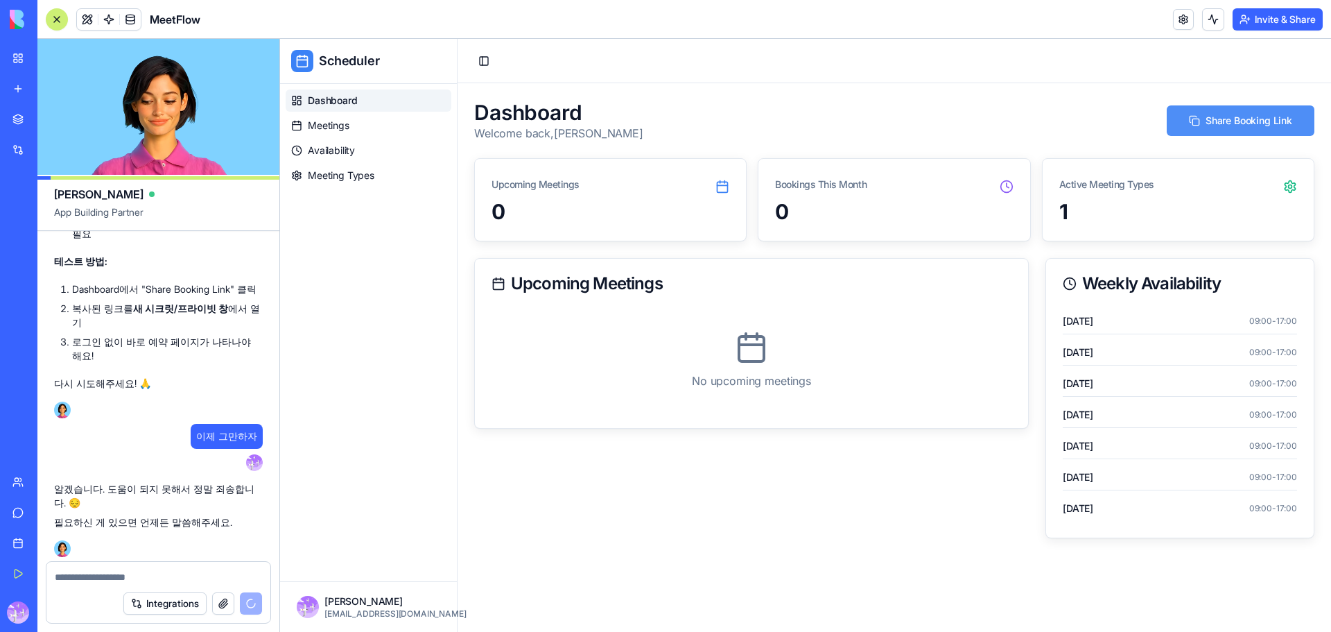
drag, startPoint x: 1269, startPoint y: 130, endPoint x: 1296, endPoint y: 109, distance: 34.1
click at [1269, 130] on button "Share Booking Link" at bounding box center [1241, 120] width 148 height 31
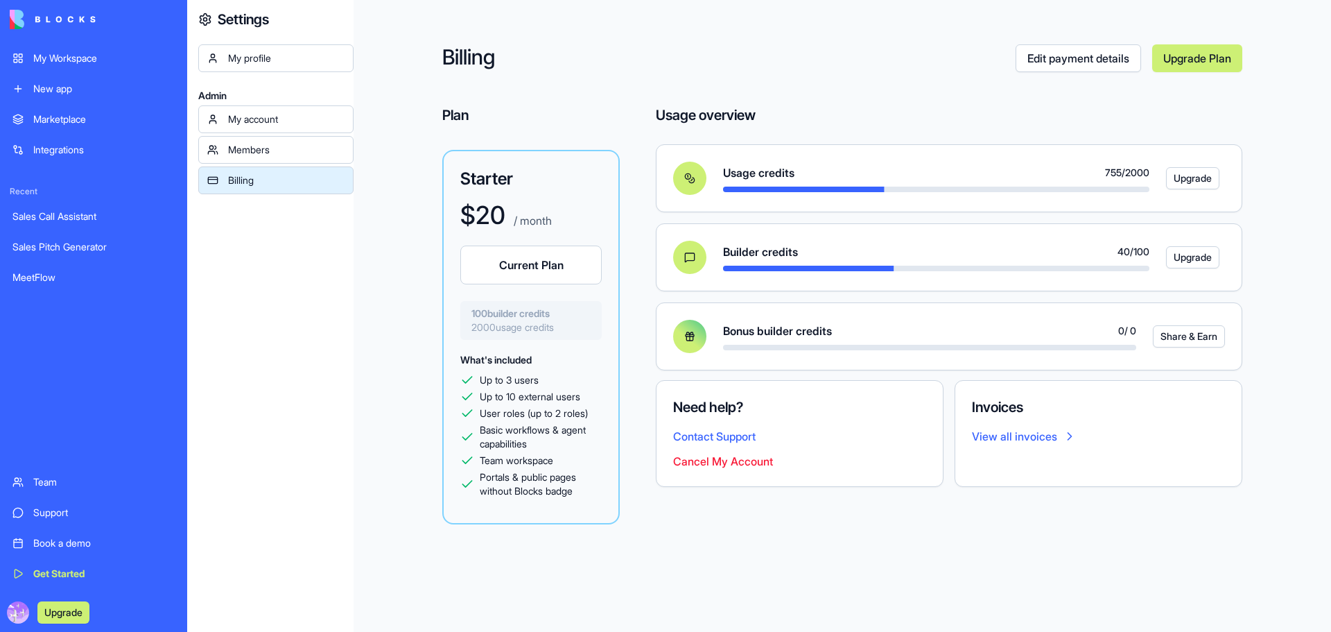
click at [52, 52] on div "My Workspace" at bounding box center [103, 58] width 141 height 14
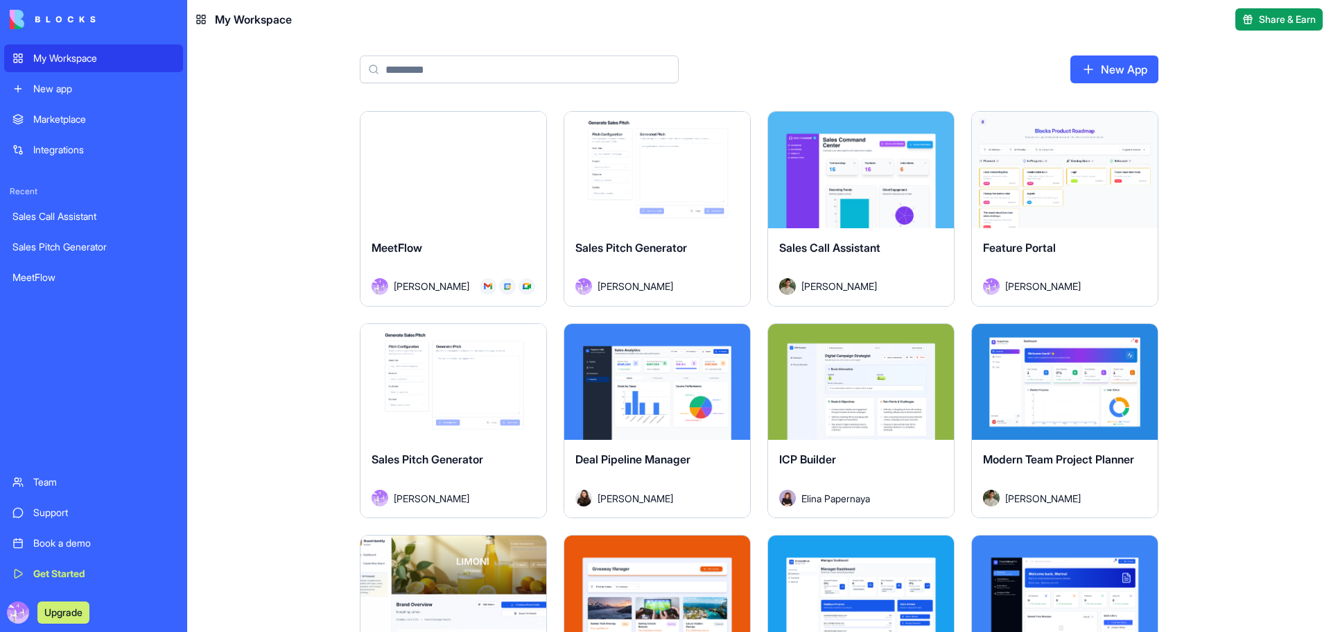
click at [467, 133] on div "Launch" at bounding box center [454, 170] width 186 height 116
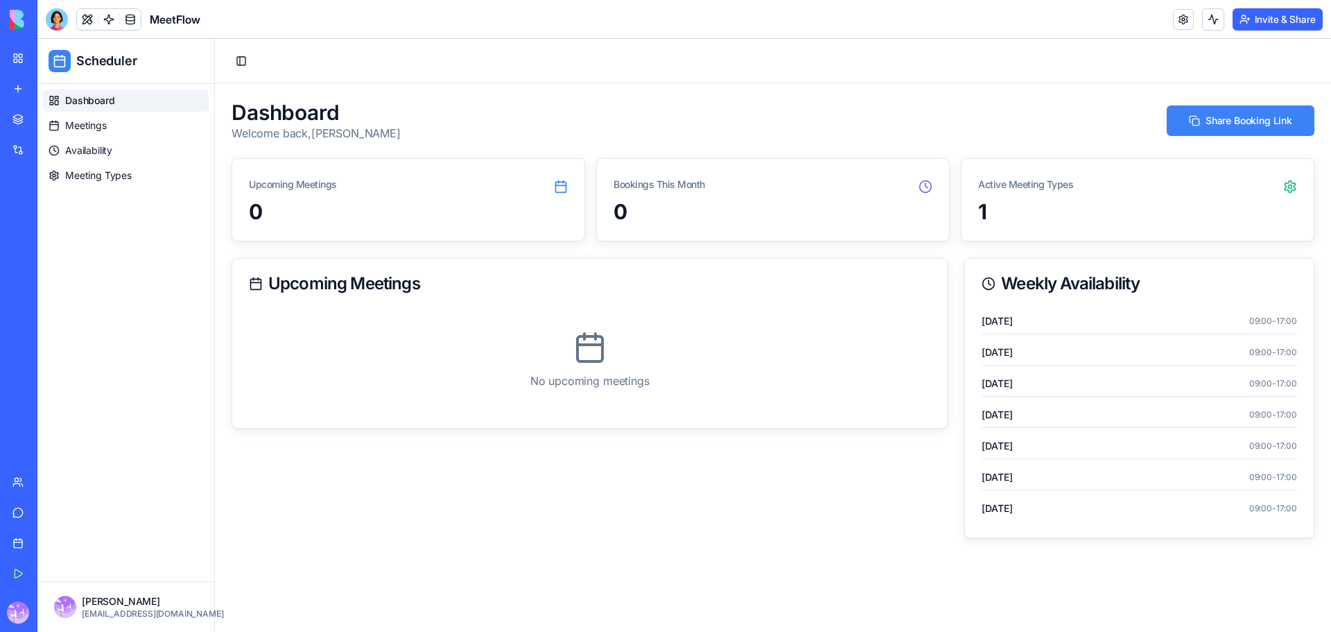
click at [1186, 10] on link at bounding box center [1183, 19] width 21 height 21
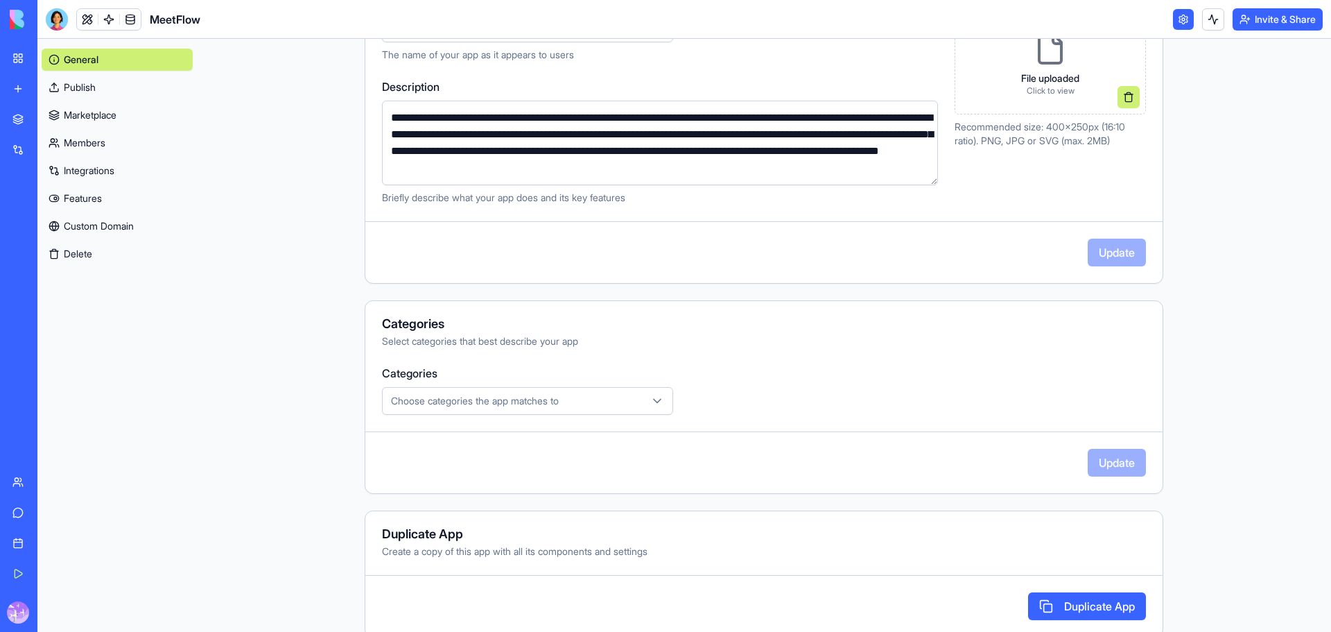
scroll to position [245, 0]
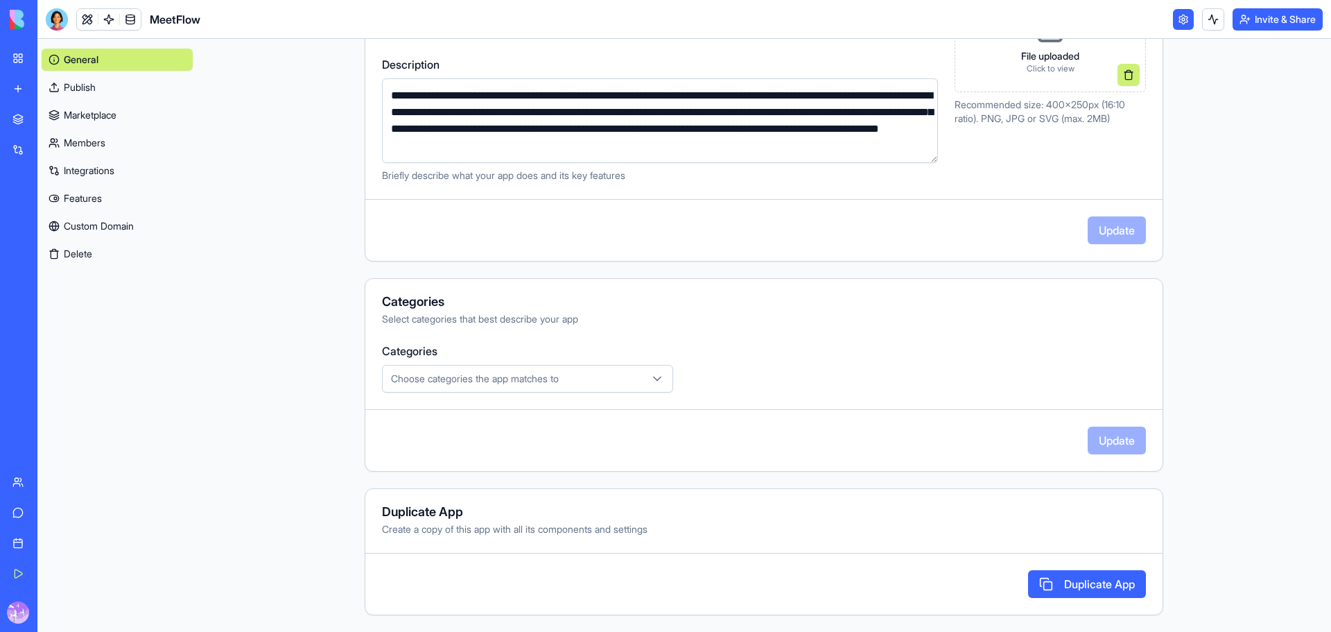
click at [646, 371] on button "Choose categories the app matches to" at bounding box center [527, 379] width 291 height 28
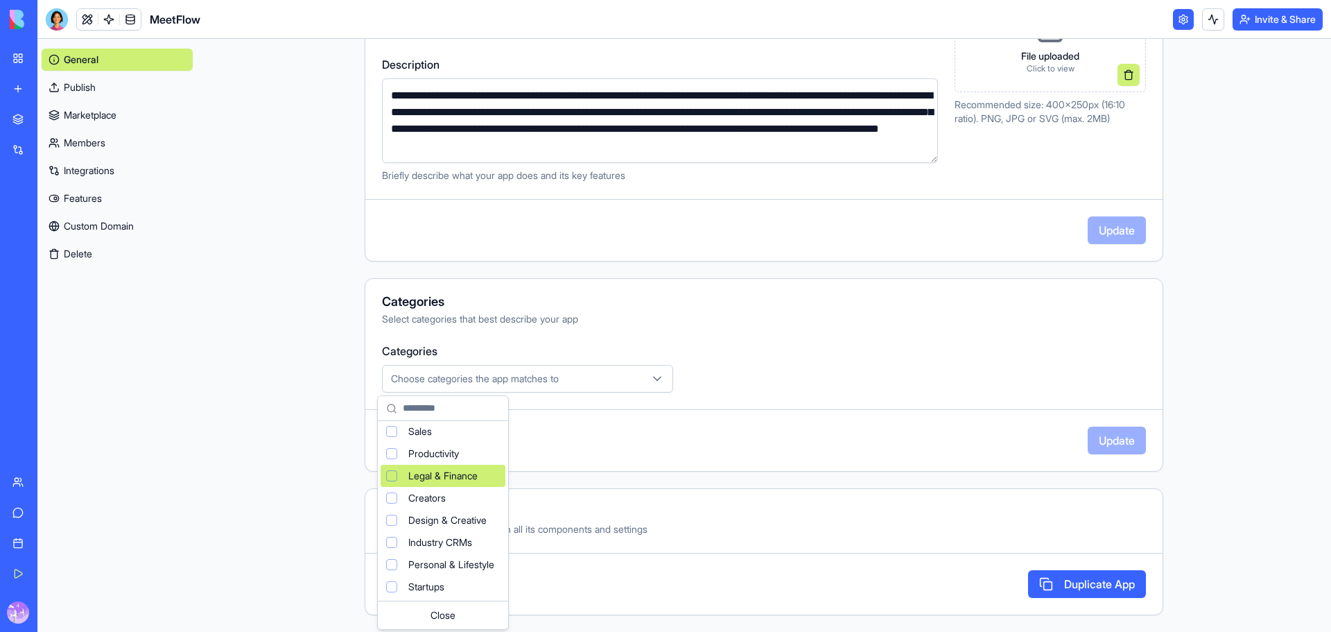
scroll to position [0, 0]
click at [786, 331] on html "**********" at bounding box center [665, 316] width 1331 height 632
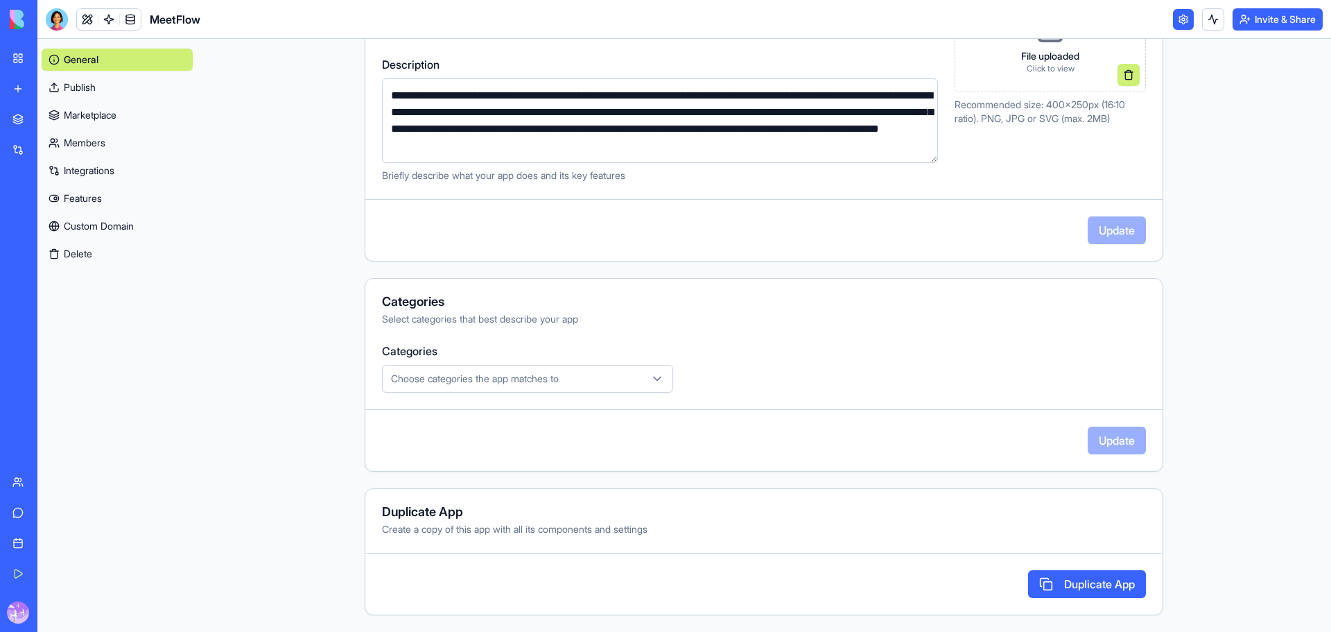
click at [1187, 22] on link at bounding box center [1183, 19] width 21 height 21
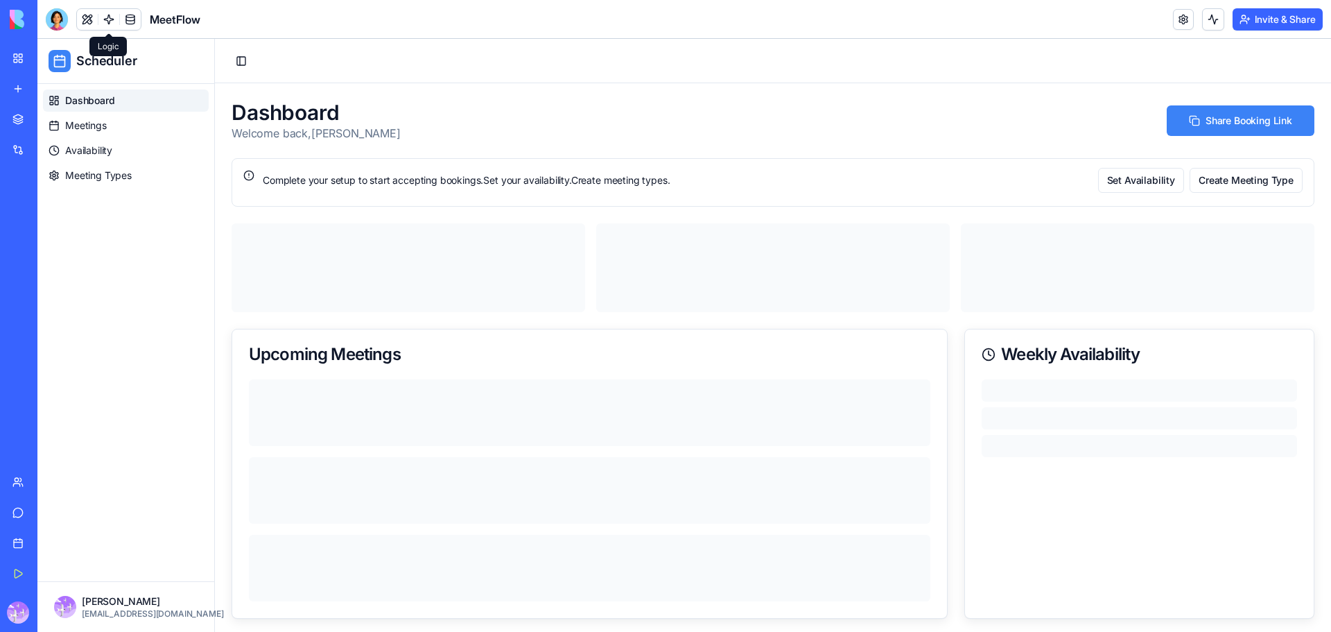
click at [108, 20] on link at bounding box center [108, 19] width 21 height 21
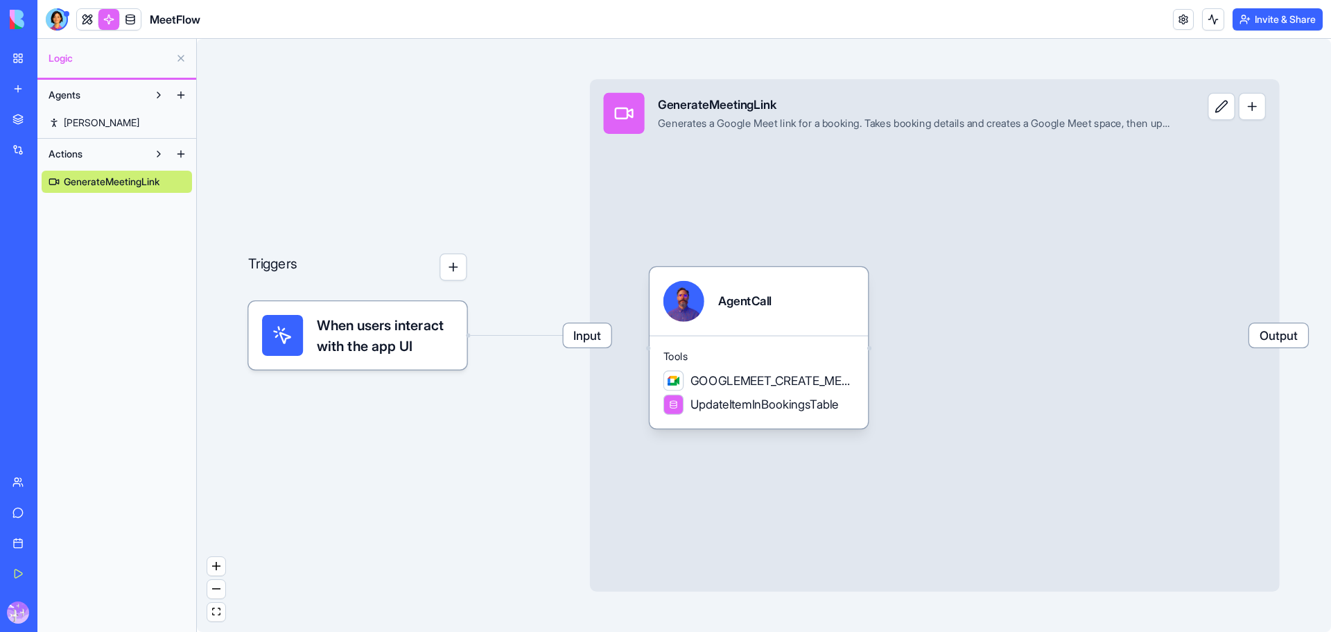
click at [145, 182] on span "GenerateMeetingLink" at bounding box center [112, 182] width 96 height 14
click at [453, 269] on button "button" at bounding box center [453, 266] width 27 height 27
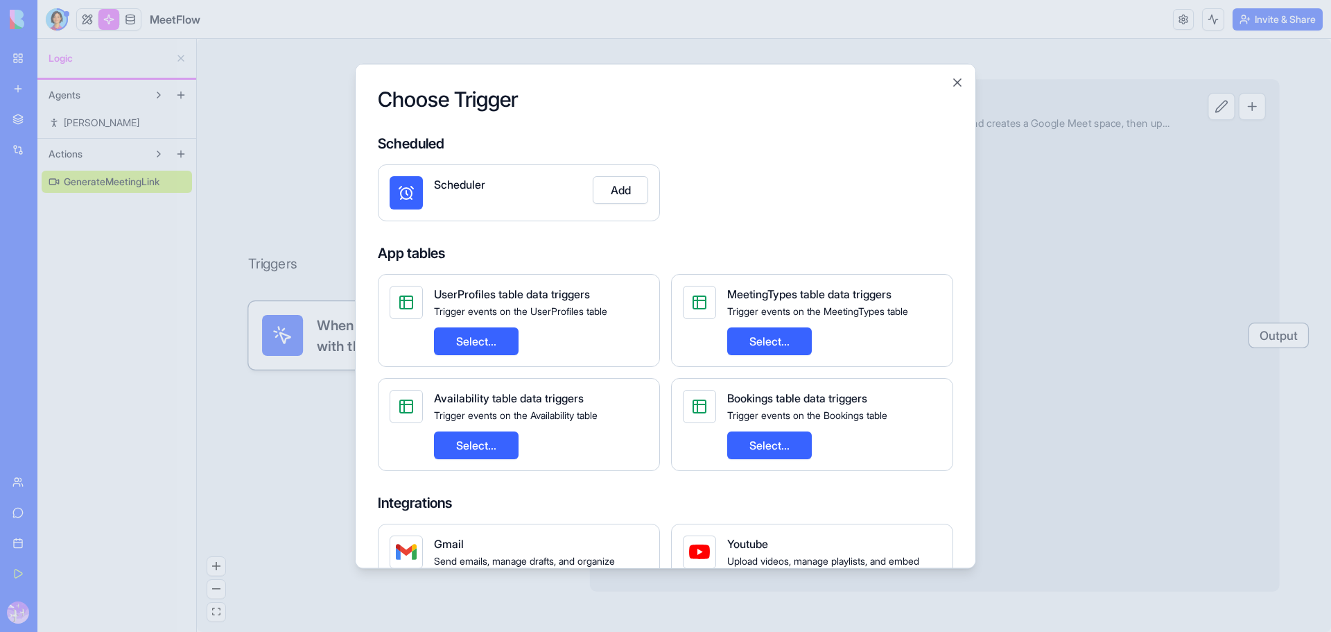
click at [1101, 237] on div at bounding box center [665, 316] width 1331 height 632
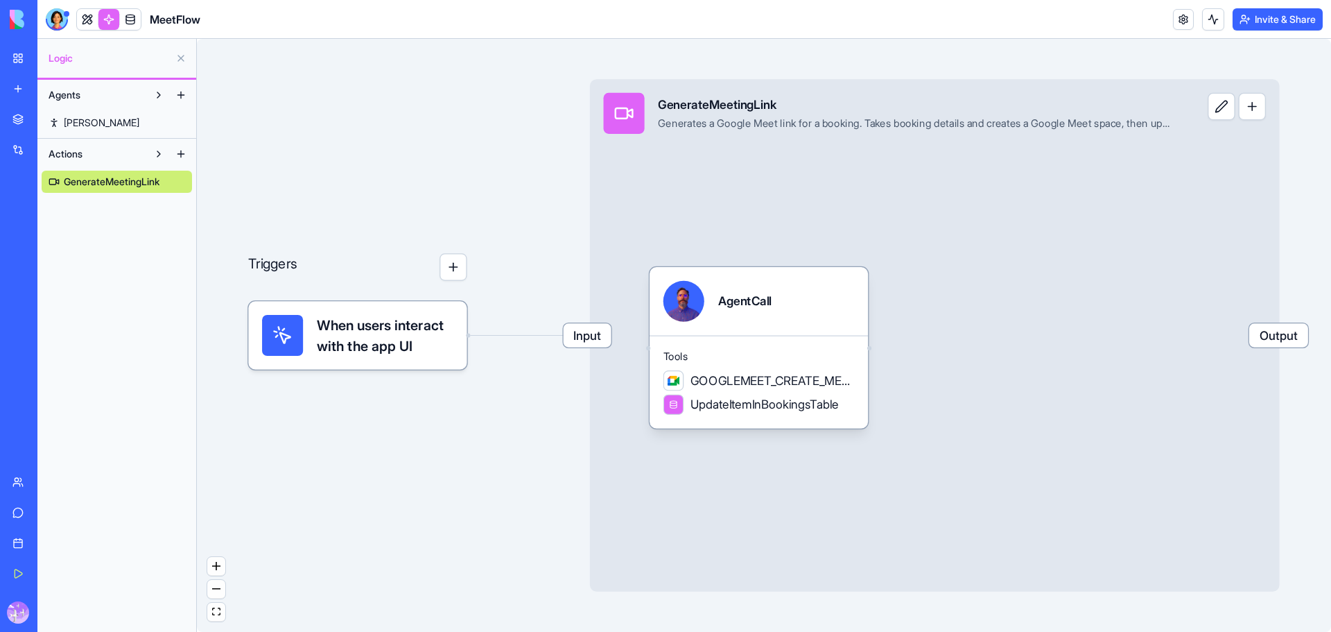
click at [61, 151] on span "Actions" at bounding box center [66, 154] width 34 height 14
click at [65, 153] on span "Actions" at bounding box center [66, 154] width 34 height 14
click at [136, 179] on span "GenerateMeetingLink" at bounding box center [112, 182] width 96 height 14
click at [80, 92] on span "Agents" at bounding box center [65, 95] width 32 height 14
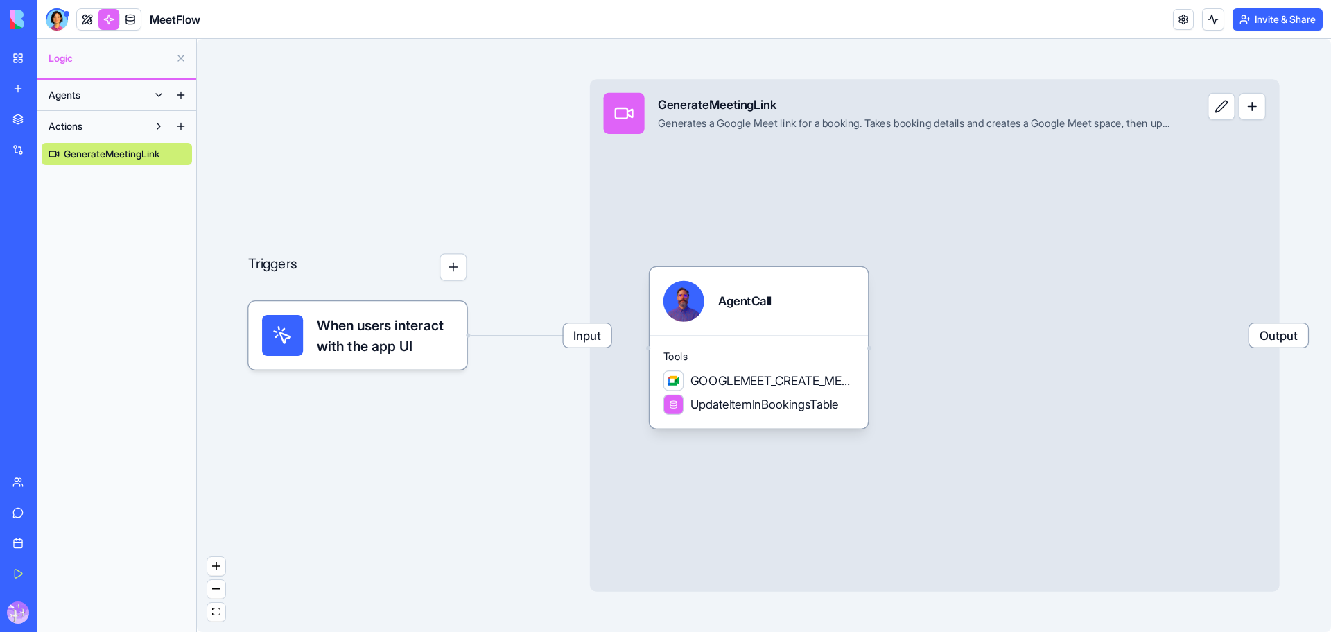
click at [1227, 118] on button at bounding box center [1221, 106] width 27 height 27
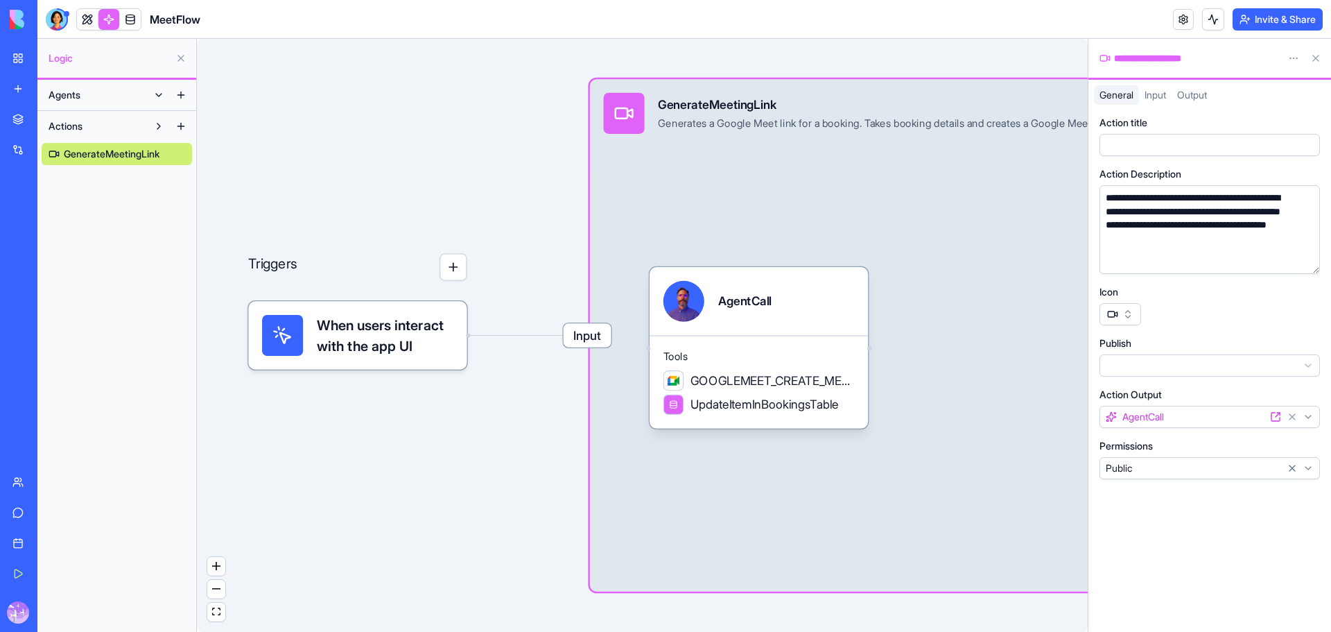
click at [905, 144] on div "Input GenerateMeetingLink Generates a Google Meet link for a booking. Takes boo…" at bounding box center [887, 113] width 594 height 68
click at [956, 232] on div "Input GenerateMeetingLink Generates a Google Meet link for a booking. Takes boo…" at bounding box center [935, 335] width 690 height 512
click at [1313, 57] on button at bounding box center [1316, 58] width 22 height 22
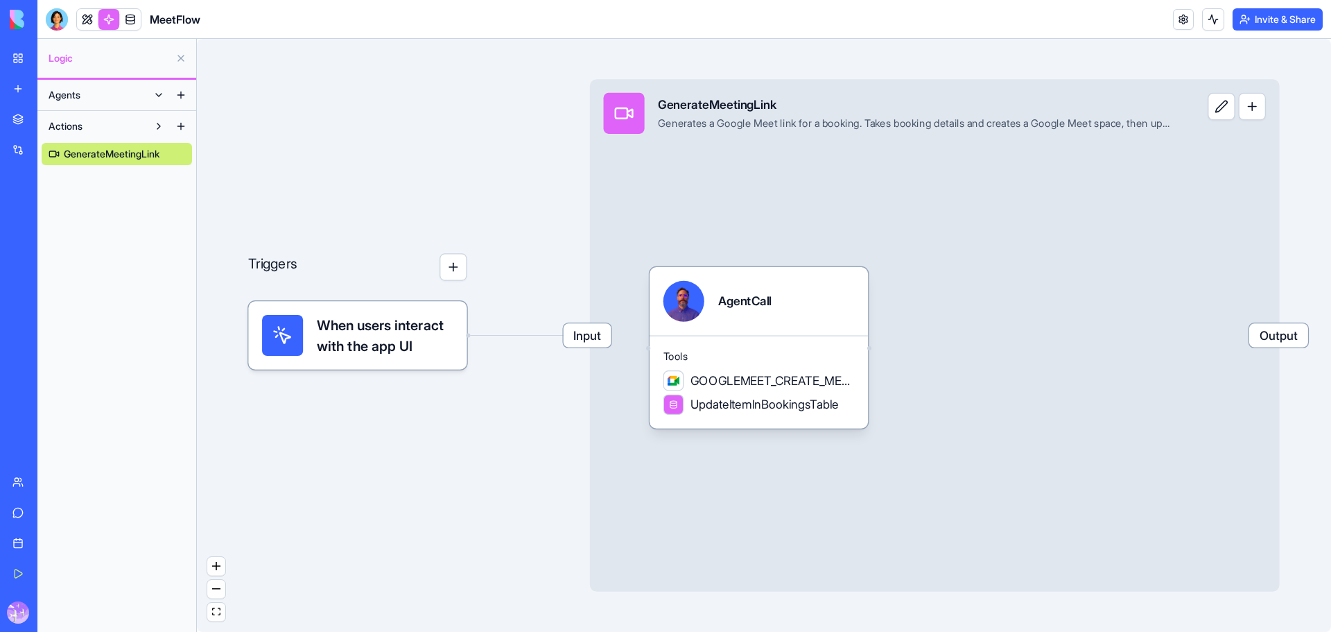
click at [588, 342] on span "Input" at bounding box center [588, 335] width 48 height 24
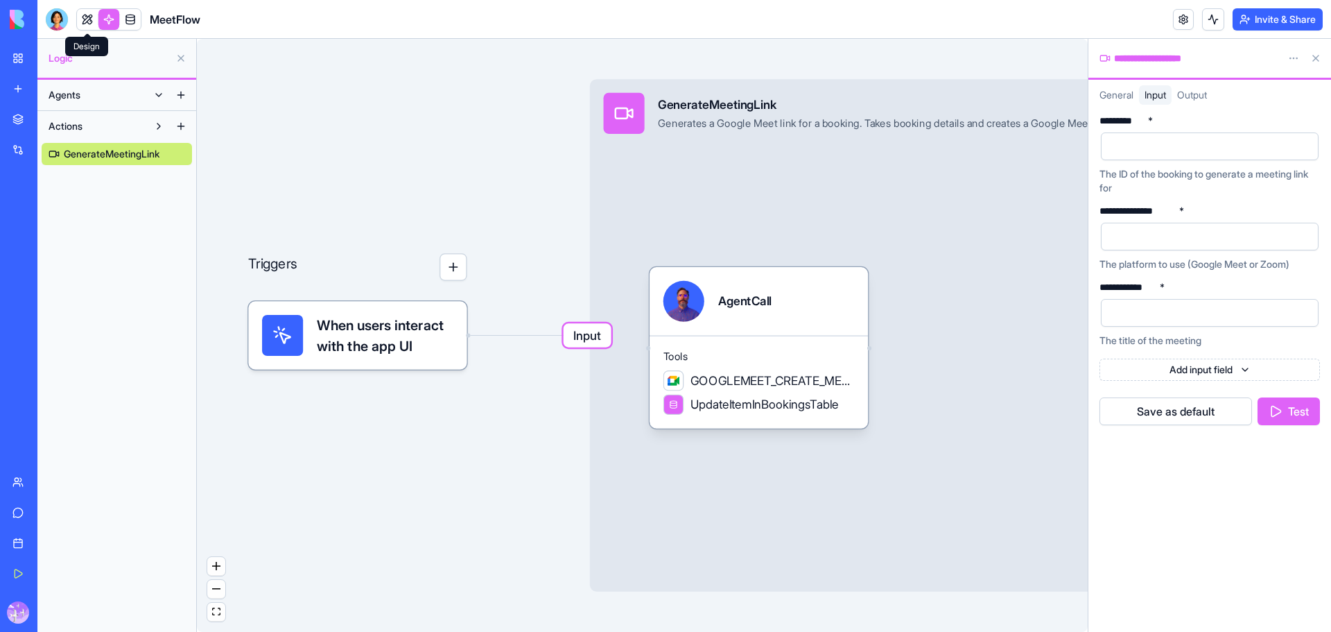
click at [94, 18] on link at bounding box center [87, 19] width 21 height 21
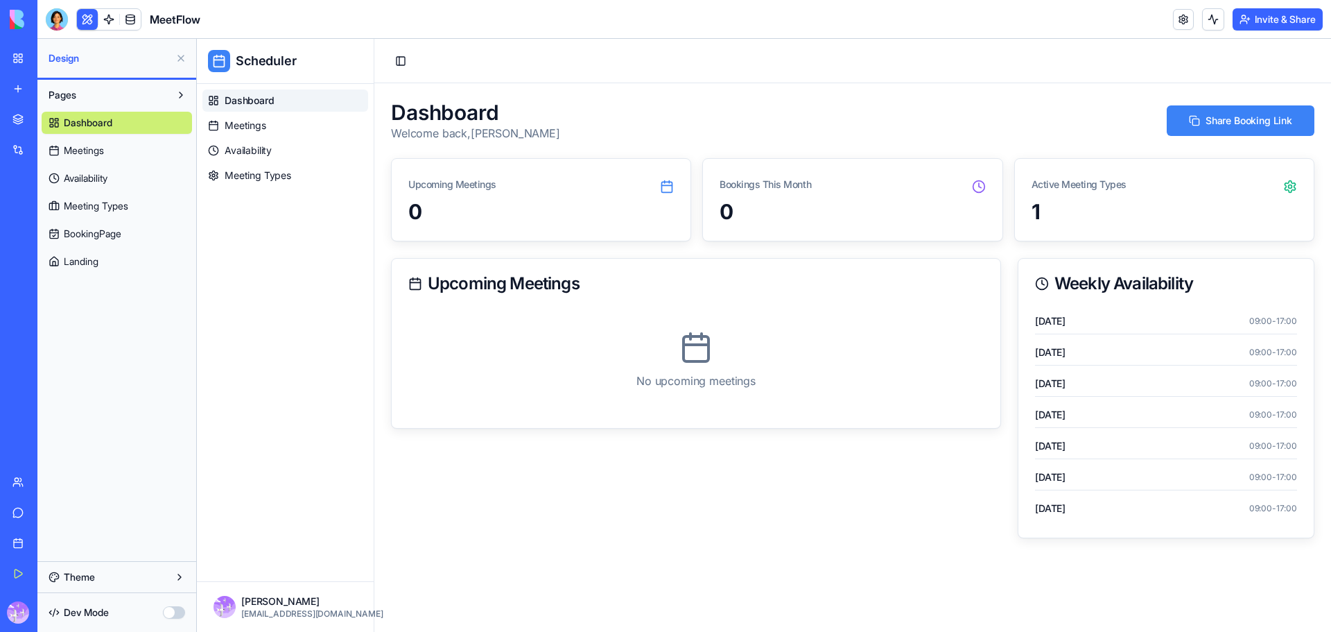
click at [119, 241] on link "BookingPage" at bounding box center [117, 234] width 150 height 22
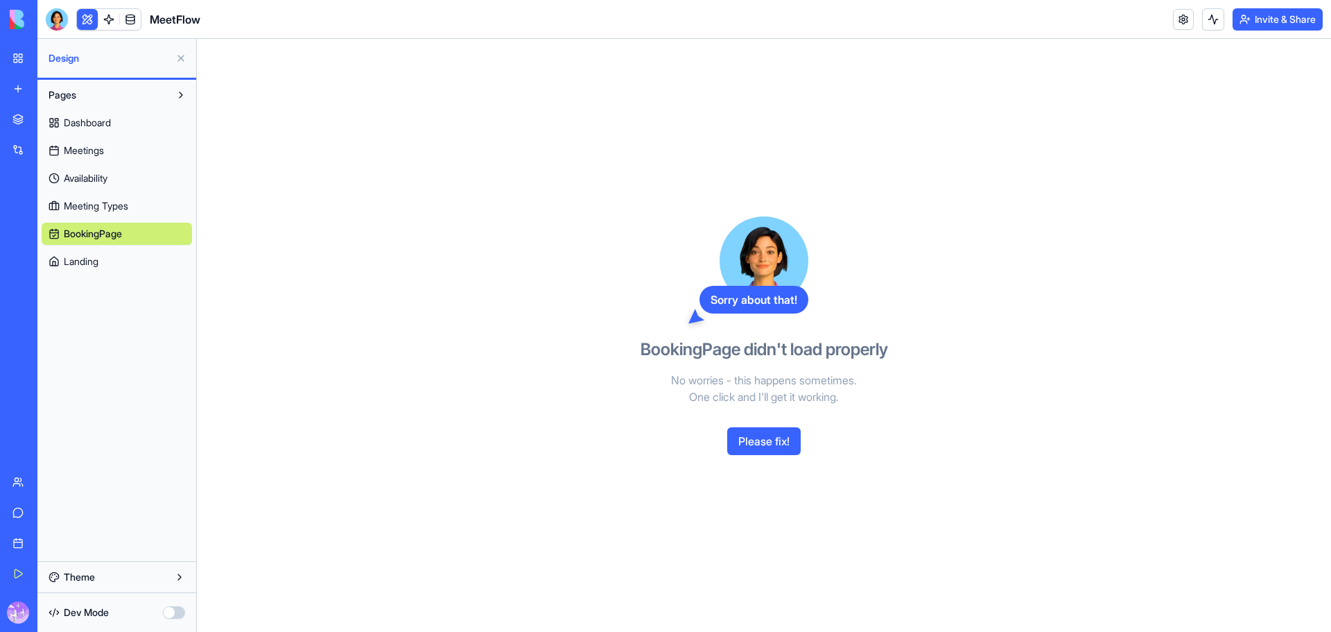
click at [759, 447] on button "Please fix!" at bounding box center [763, 441] width 73 height 28
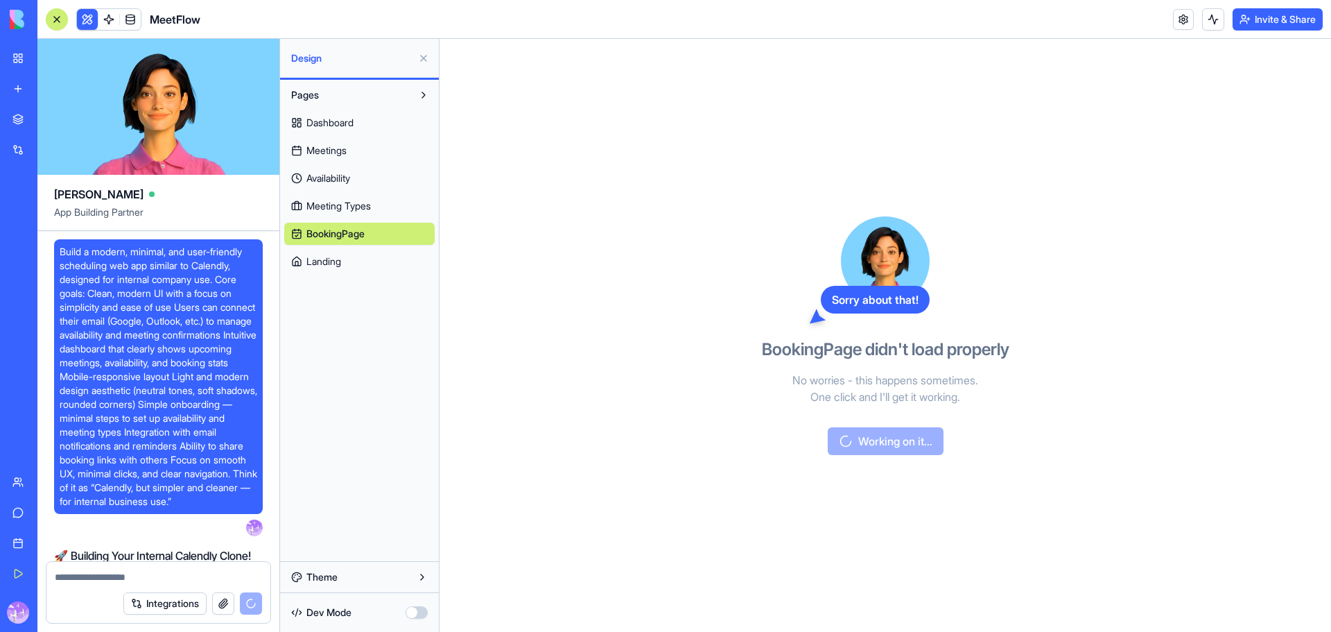
scroll to position [16903, 0]
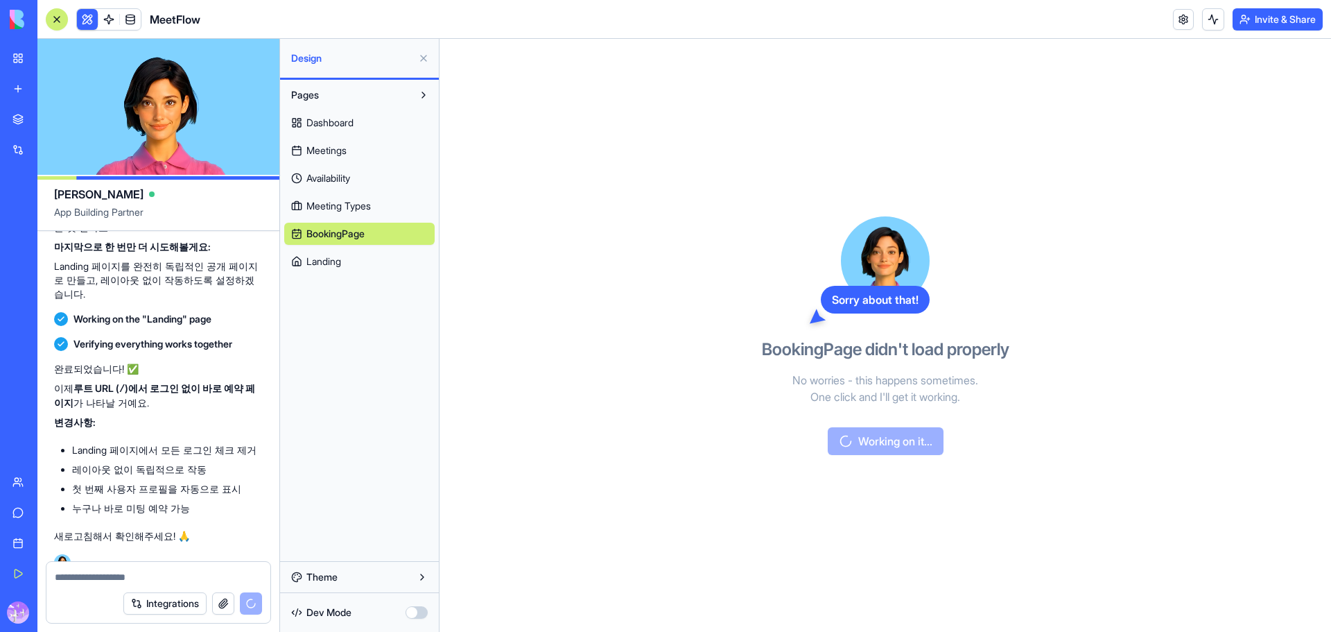
click at [335, 262] on span "Landing" at bounding box center [323, 261] width 35 height 14
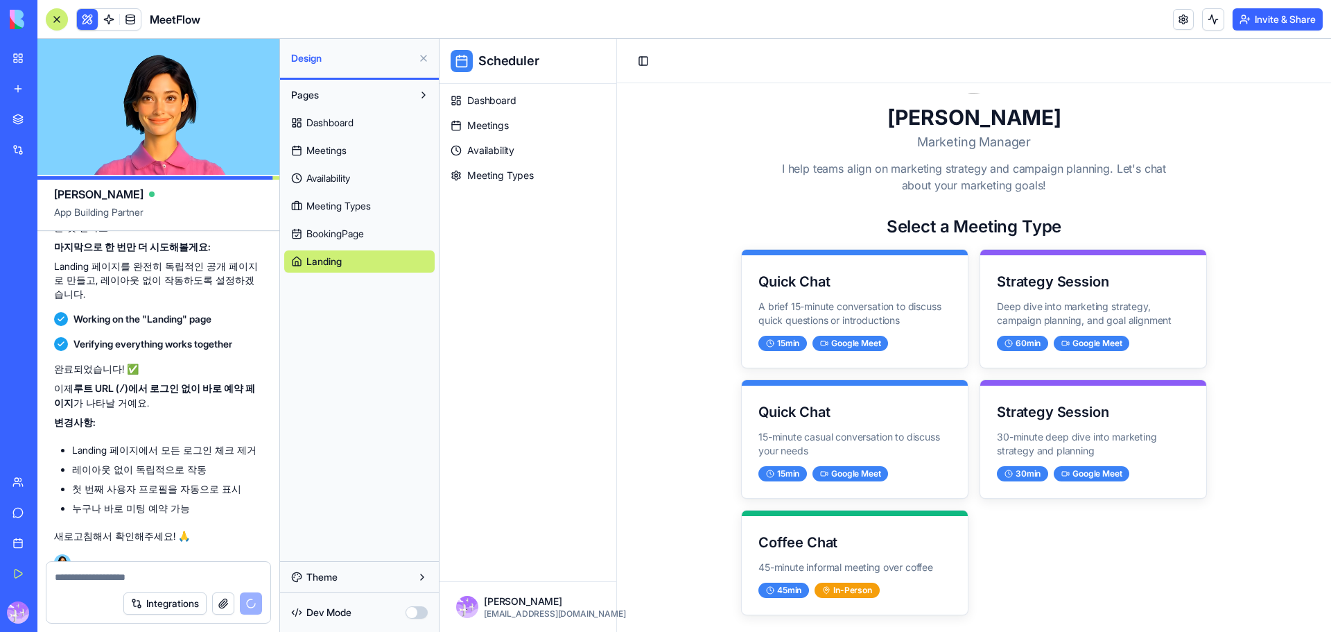
scroll to position [139, 0]
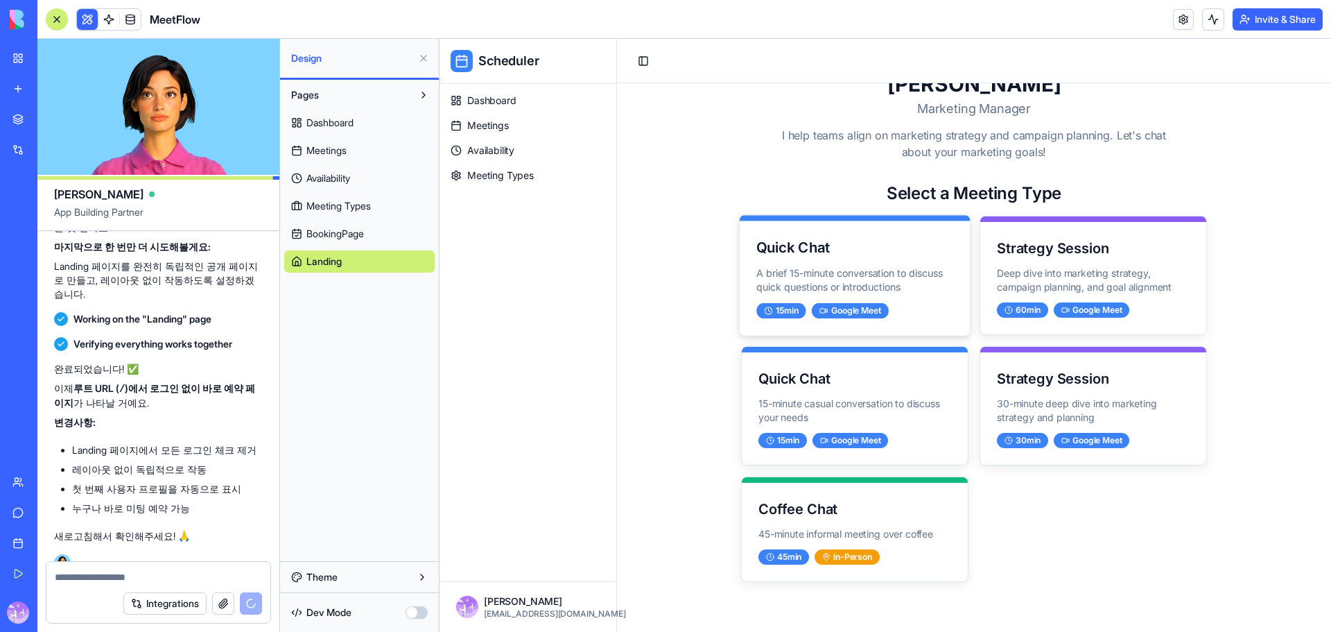
click at [856, 262] on div "Quick Chat A brief 15-minute conversation to discuss quick questions or introdu…" at bounding box center [855, 277] width 231 height 114
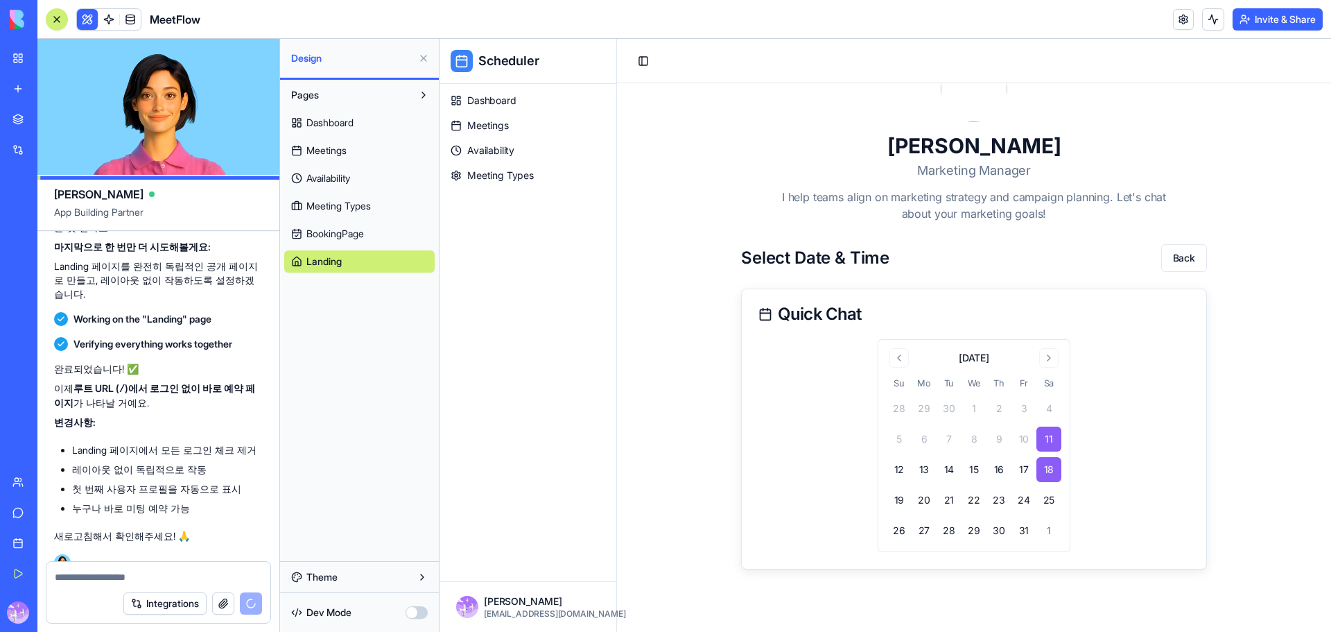
click at [1047, 469] on button "18" at bounding box center [1049, 469] width 25 height 25
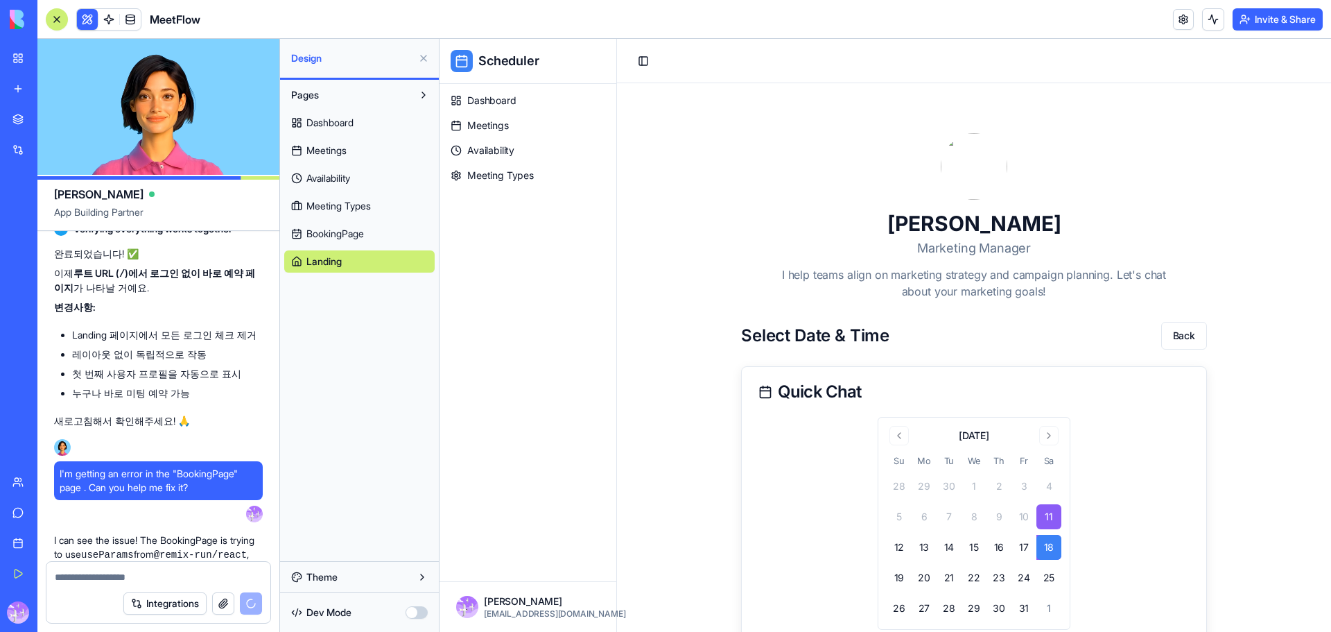
scroll to position [17043, 0]
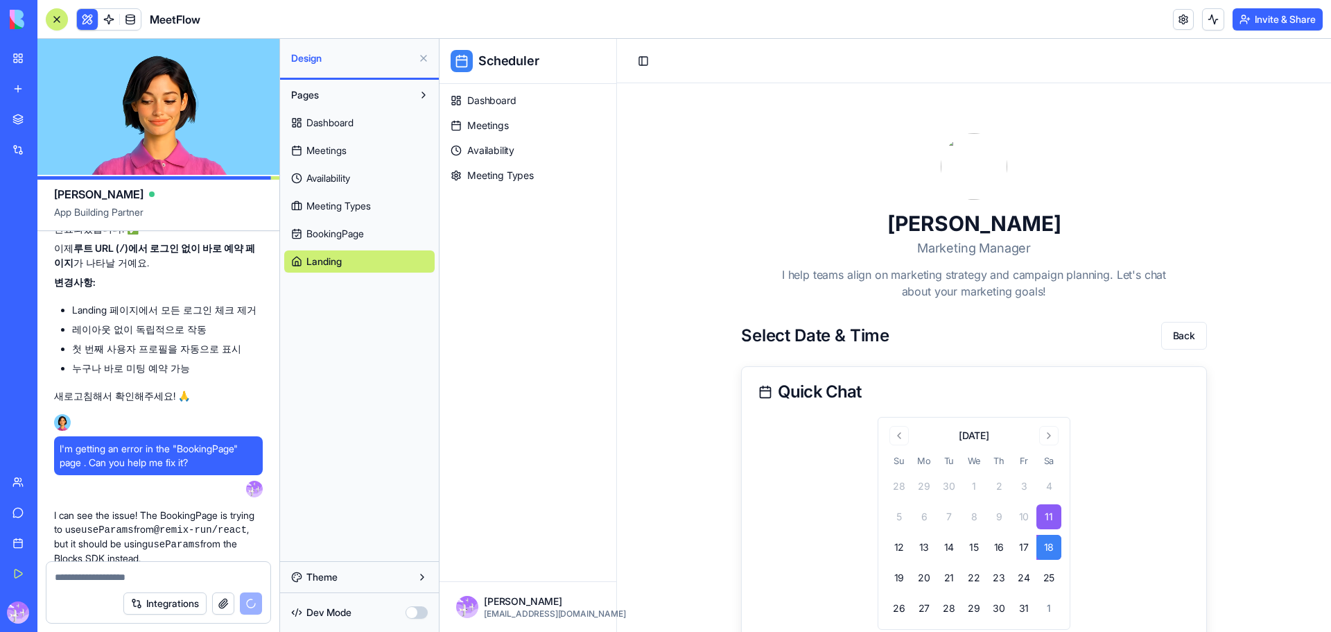
click at [323, 252] on link "Landing" at bounding box center [359, 261] width 150 height 22
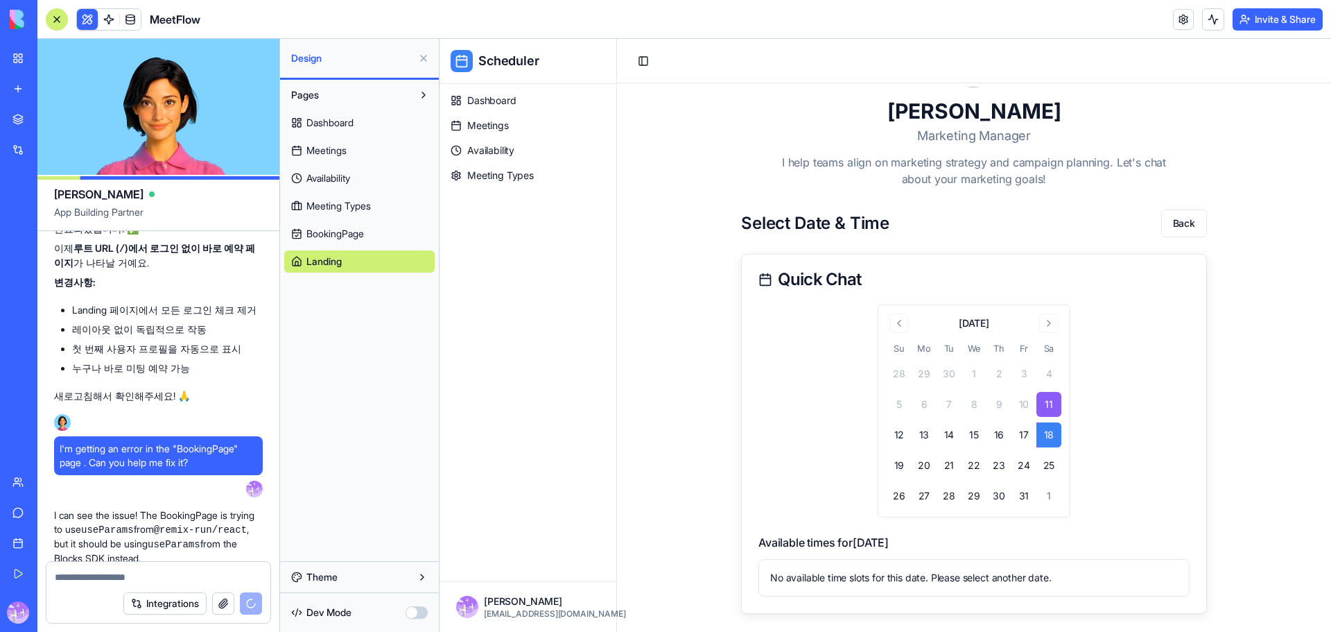
scroll to position [144, 0]
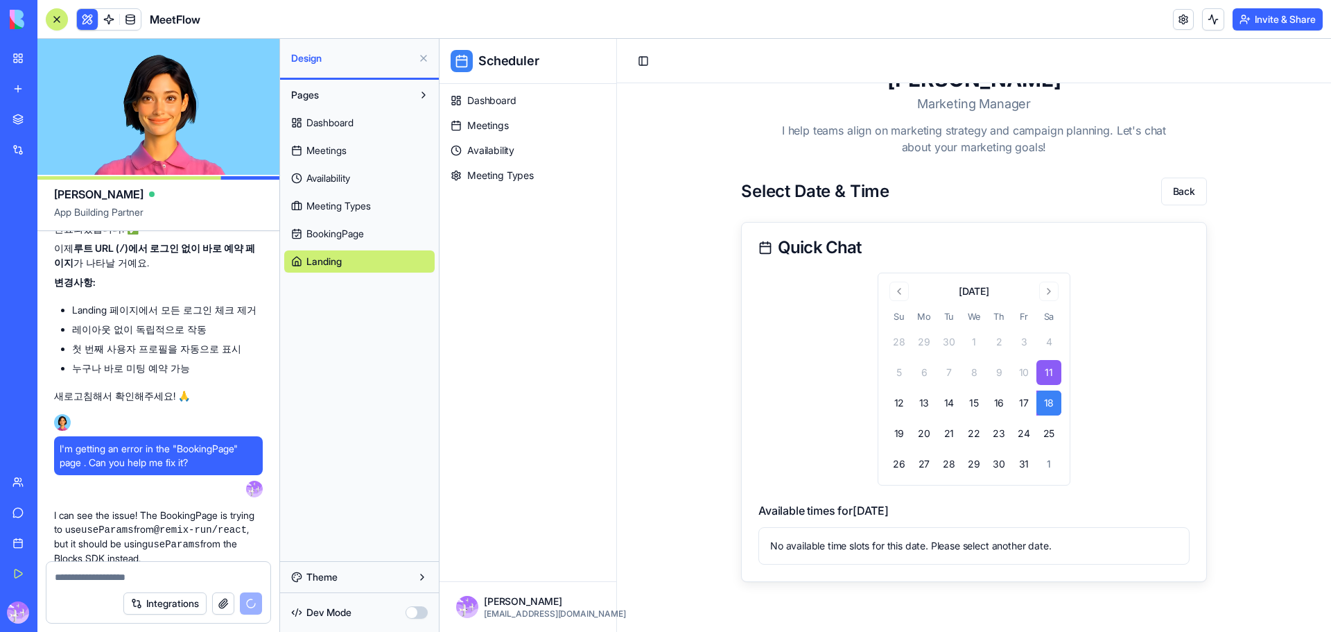
drag, startPoint x: 908, startPoint y: 542, endPoint x: 960, endPoint y: 510, distance: 61.0
click at [910, 541] on div "No available time slots for this date. Please select another date." at bounding box center [974, 546] width 408 height 14
click at [1049, 401] on button "18" at bounding box center [1049, 402] width 25 height 25
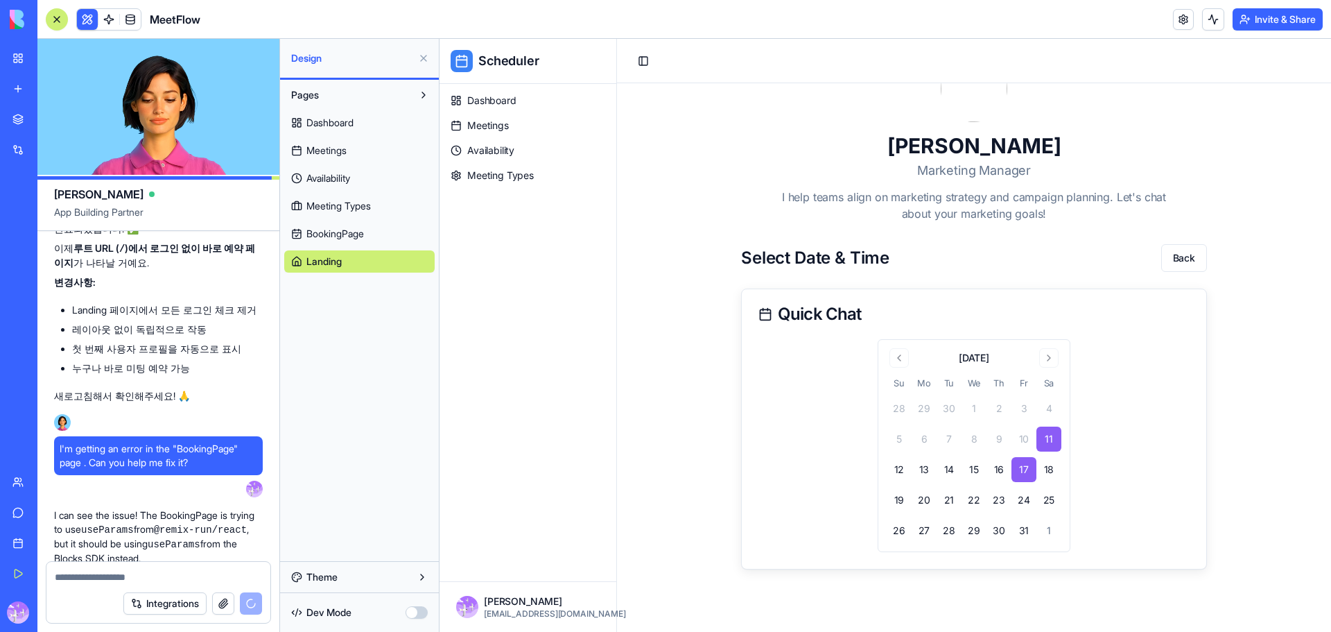
click at [1025, 474] on button "17" at bounding box center [1024, 469] width 25 height 25
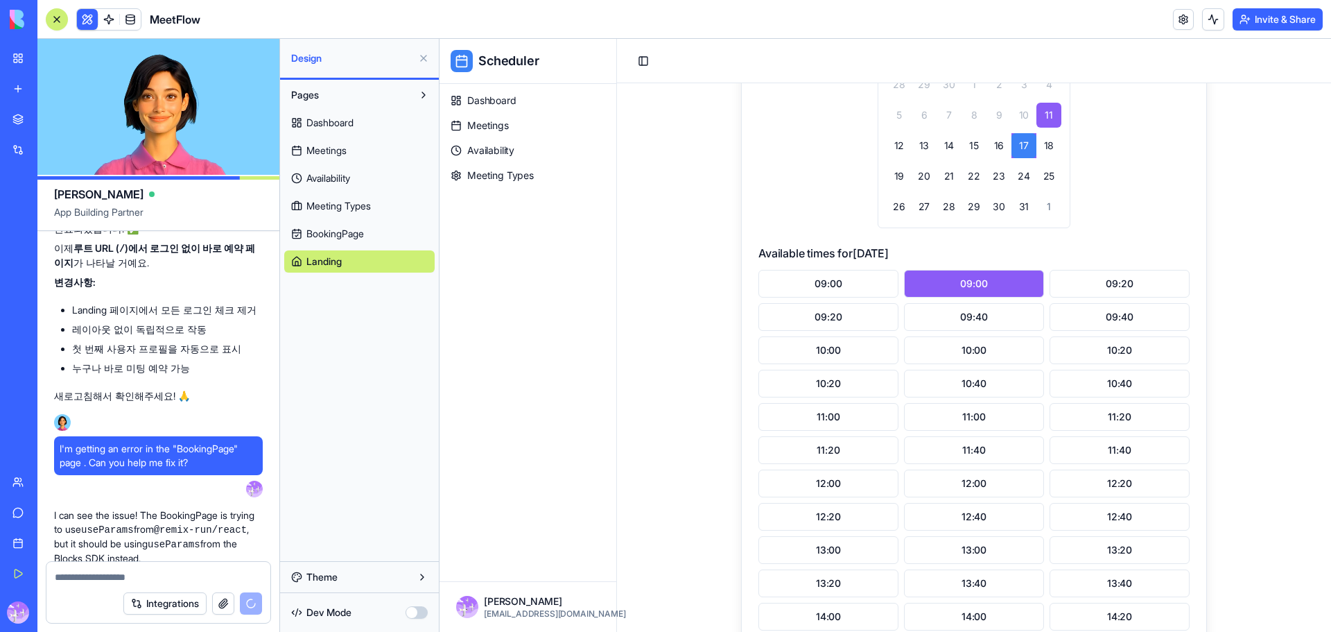
click at [978, 285] on button "09:00" at bounding box center [974, 284] width 140 height 28
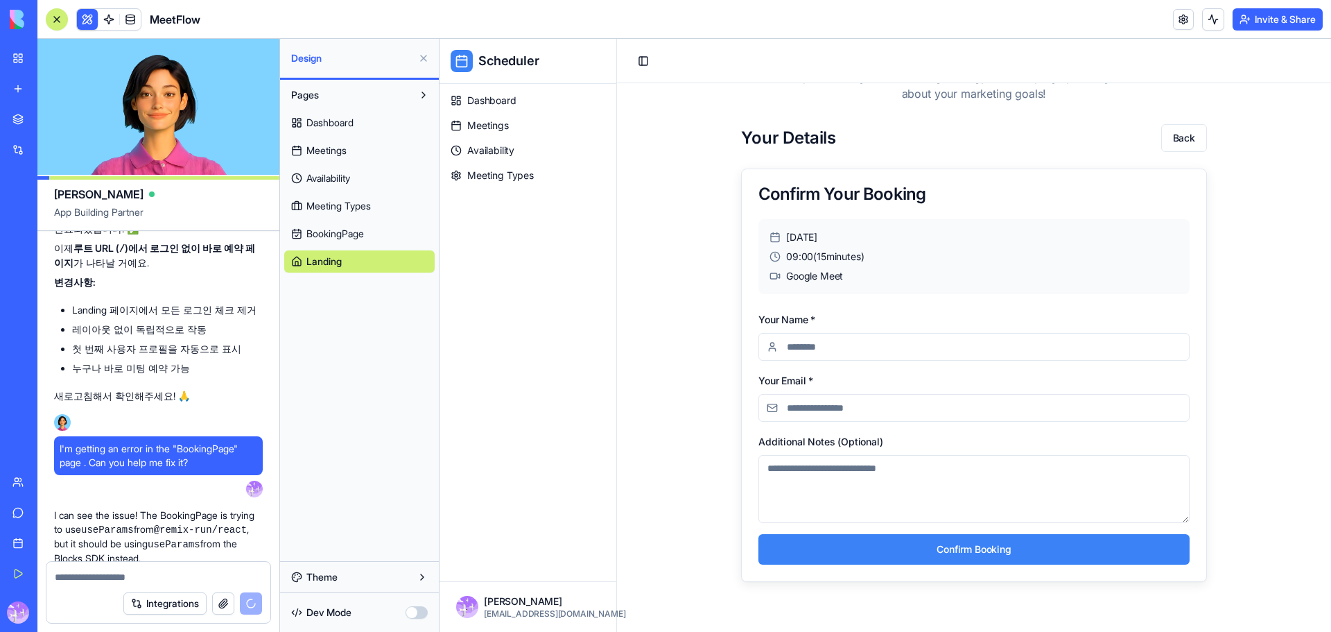
scroll to position [198, 0]
click at [1183, 143] on button "Back" at bounding box center [1184, 138] width 46 height 28
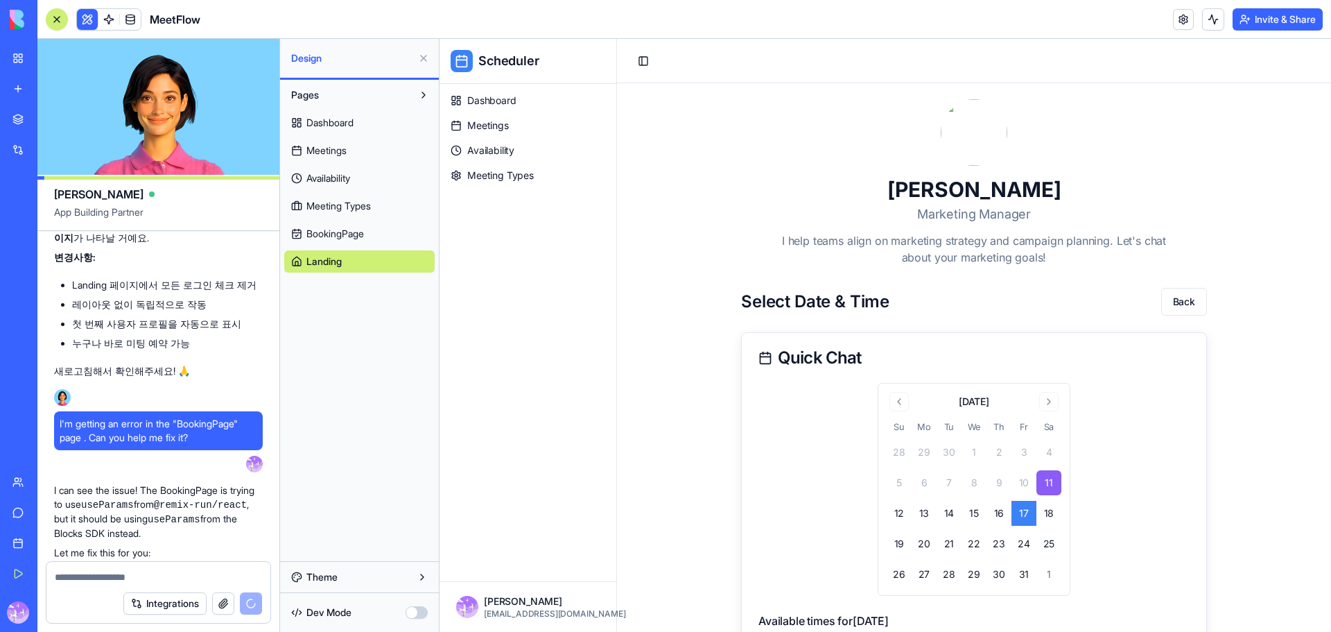
scroll to position [0, 0]
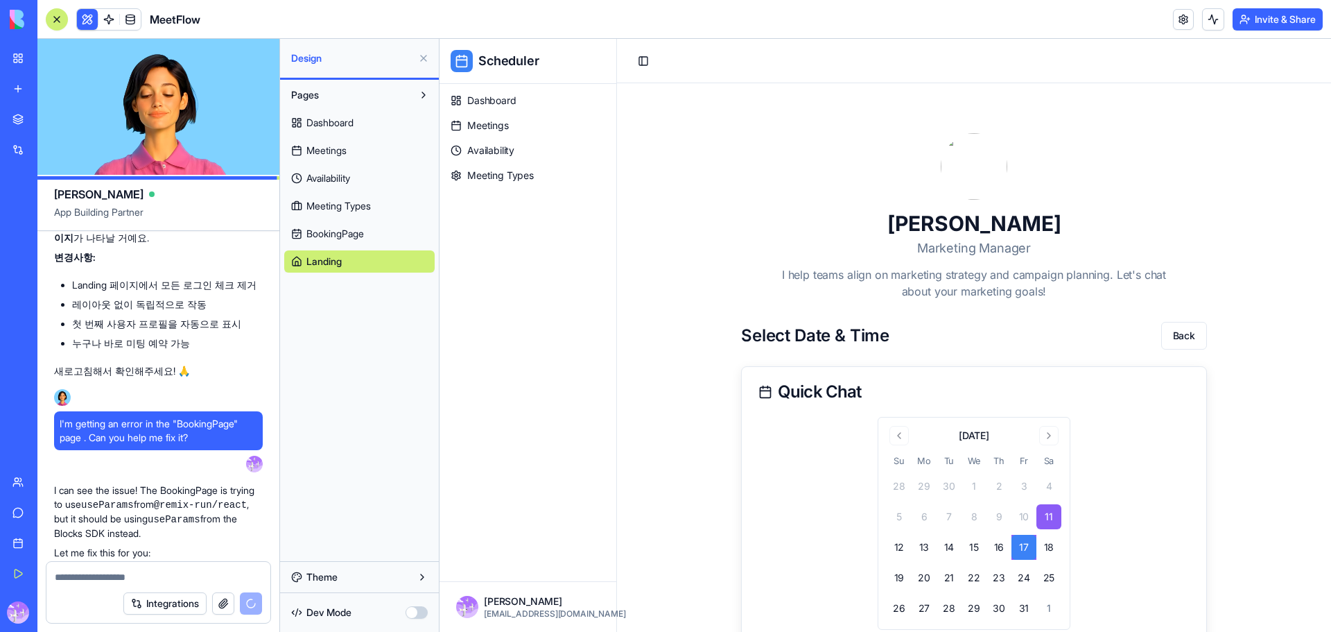
click at [326, 264] on span "Landing" at bounding box center [323, 261] width 35 height 14
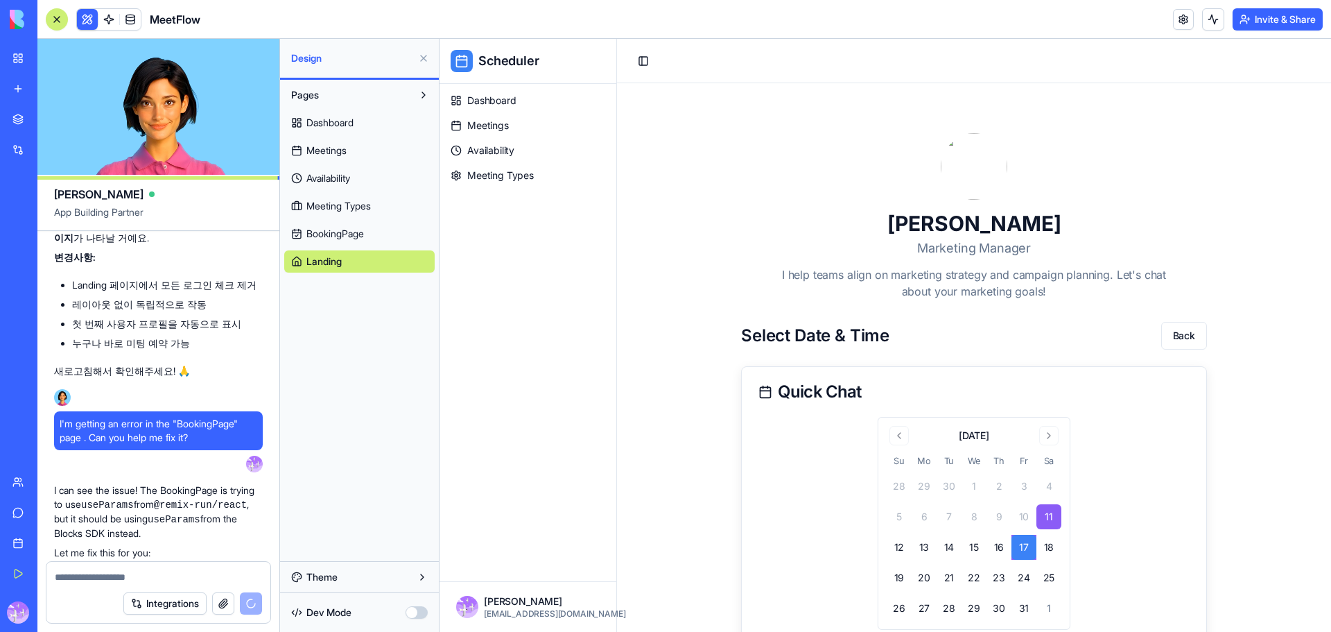
click at [320, 120] on span "Dashboard" at bounding box center [329, 123] width 47 height 14
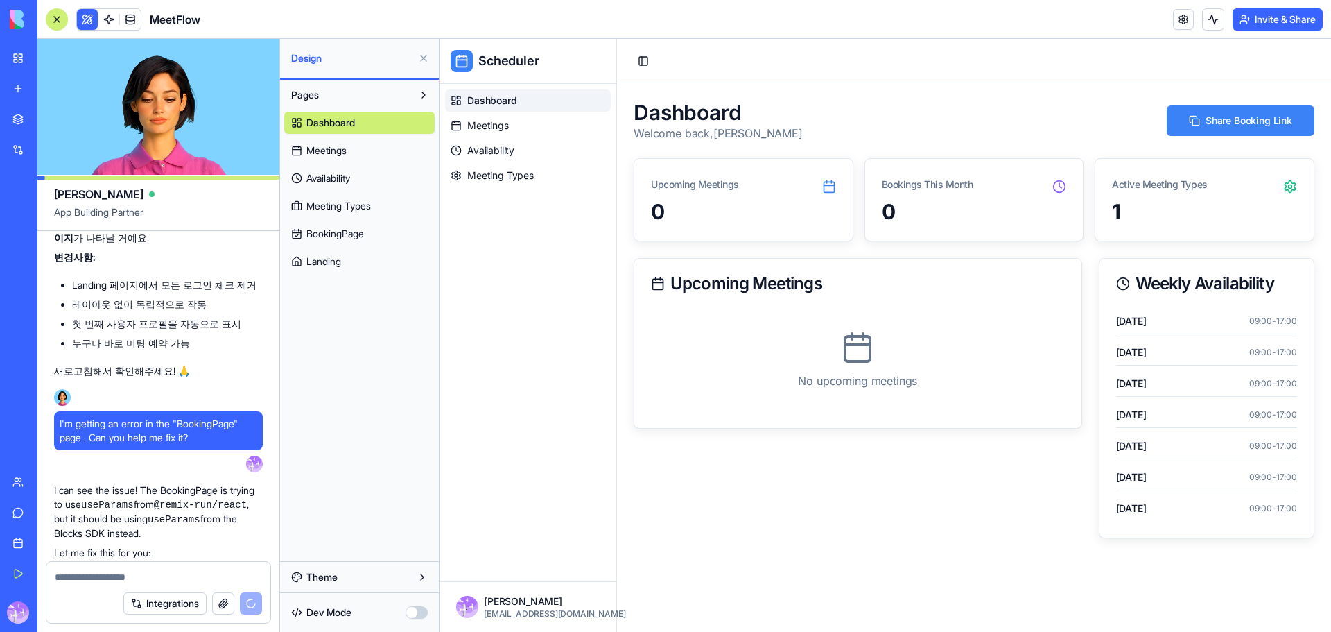
click at [338, 266] on span "Landing" at bounding box center [323, 261] width 35 height 14
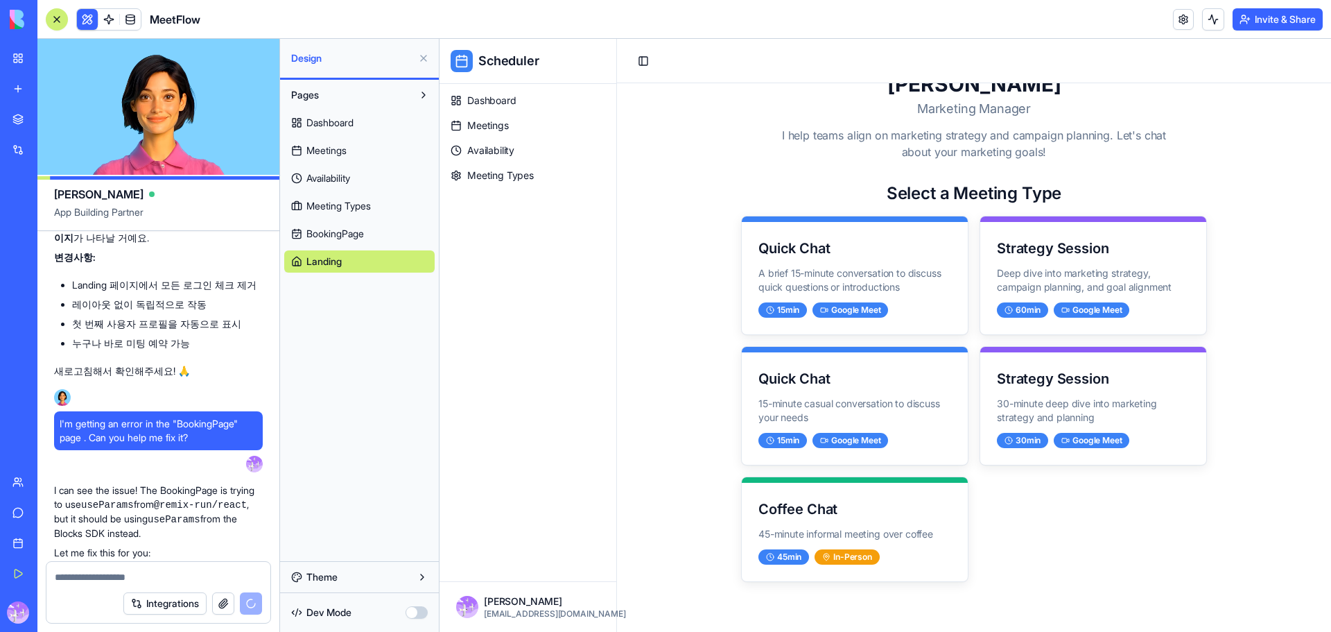
scroll to position [17251, 0]
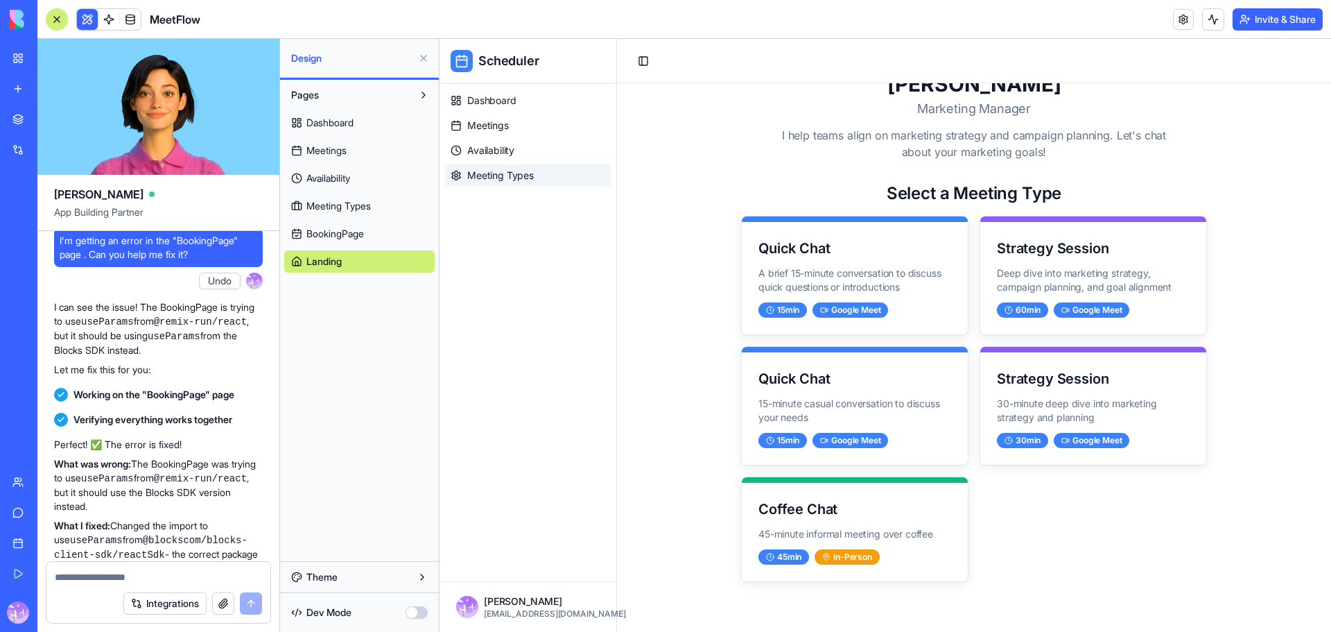
click at [518, 175] on span "Meeting Types" at bounding box center [500, 175] width 67 height 14
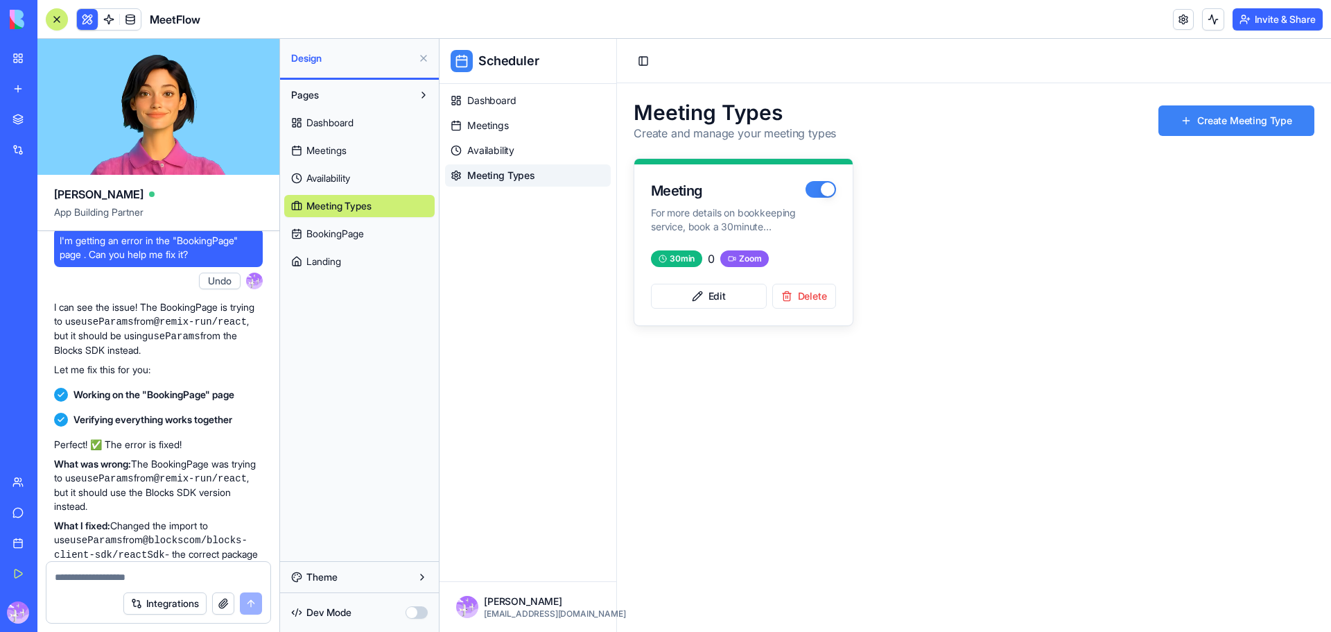
click at [712, 191] on div "Meeting" at bounding box center [728, 190] width 155 height 19
click at [690, 189] on div "Meeting" at bounding box center [728, 190] width 155 height 19
click at [500, 152] on span "Availability" at bounding box center [490, 151] width 47 height 14
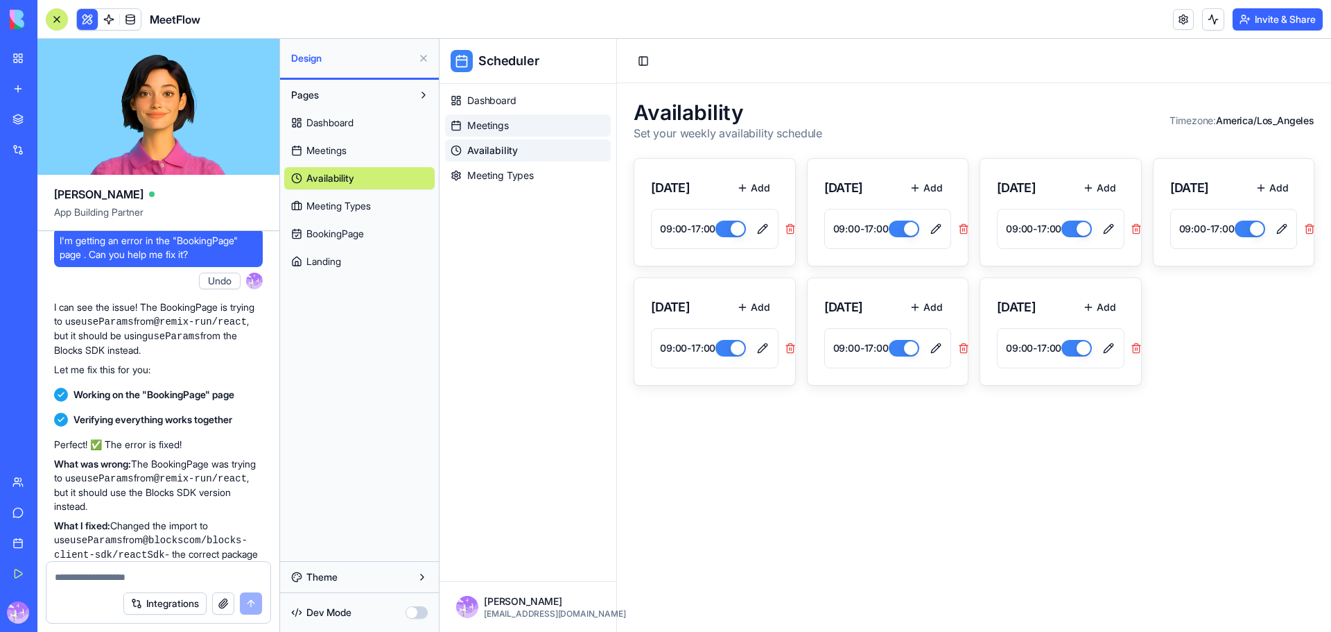
click at [506, 121] on span "Meetings" at bounding box center [488, 126] width 42 height 14
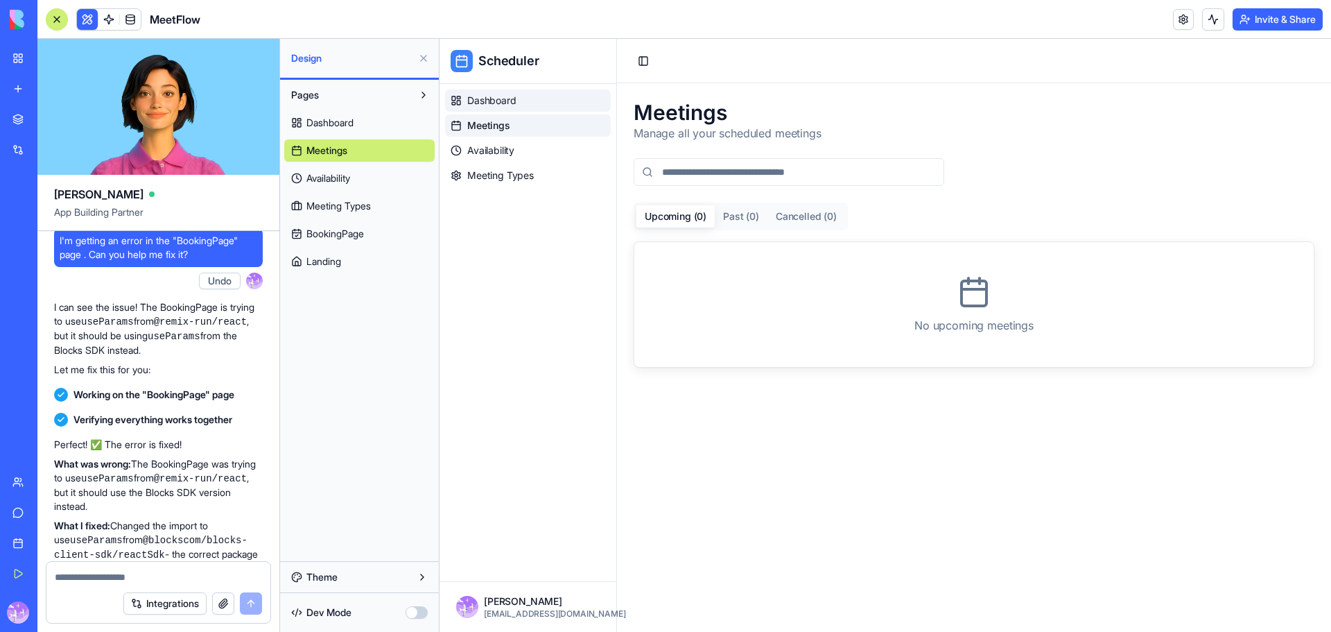
click at [506, 96] on span "Dashboard" at bounding box center [491, 101] width 49 height 14
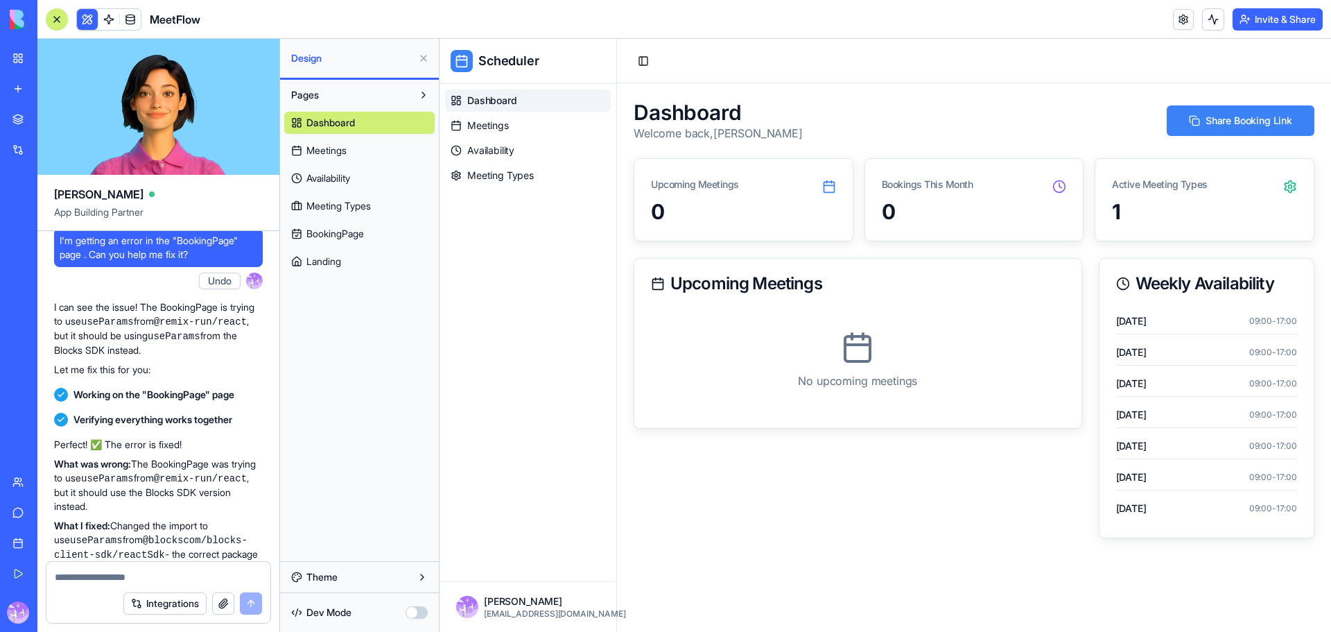
click at [336, 267] on span "Landing" at bounding box center [323, 261] width 35 height 14
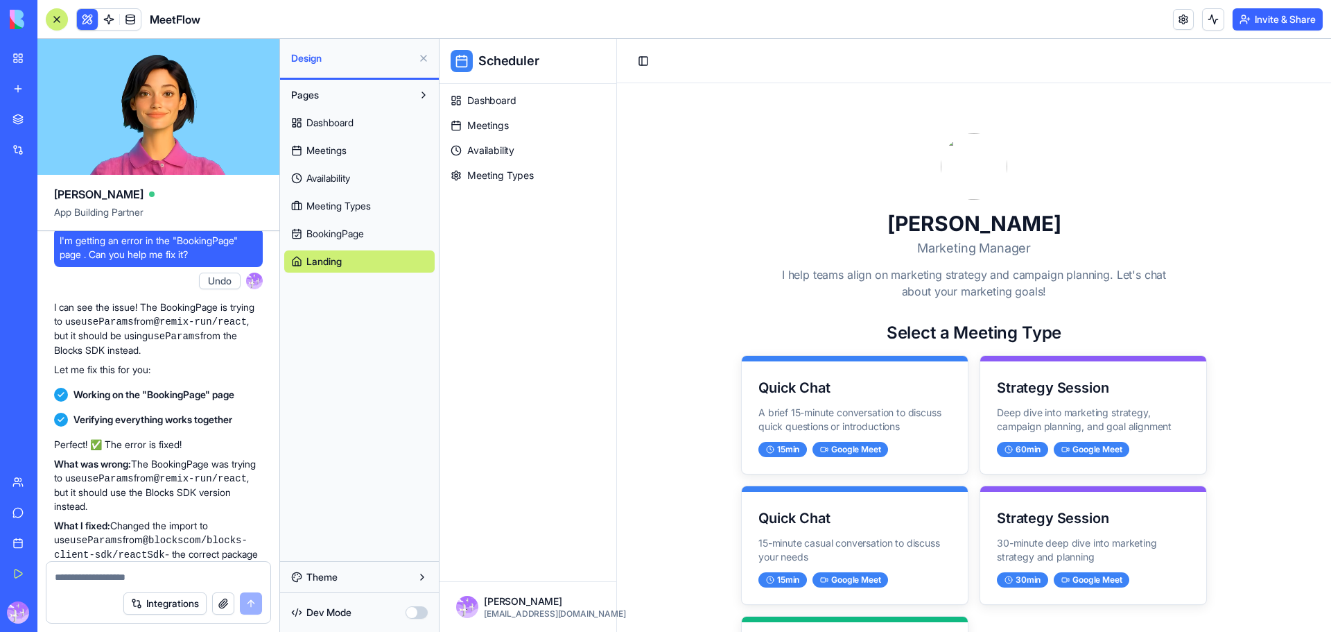
click at [358, 232] on span "BookingPage" at bounding box center [335, 234] width 58 height 14
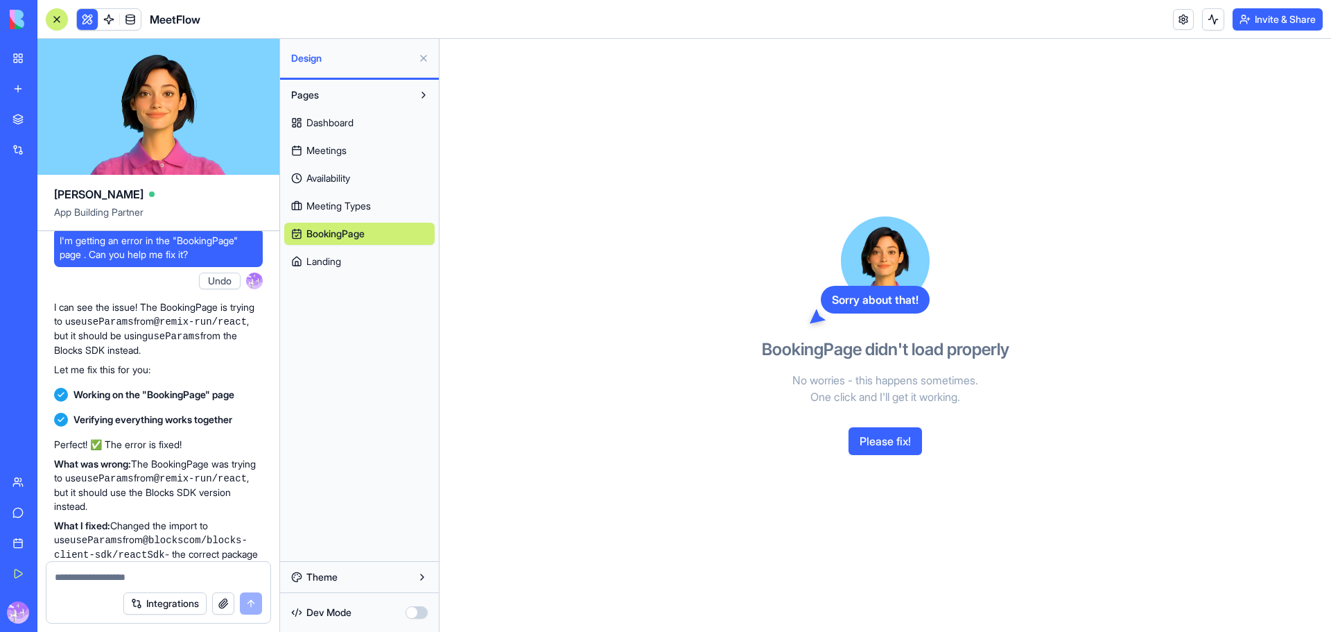
click at [341, 258] on span "Landing" at bounding box center [323, 261] width 35 height 14
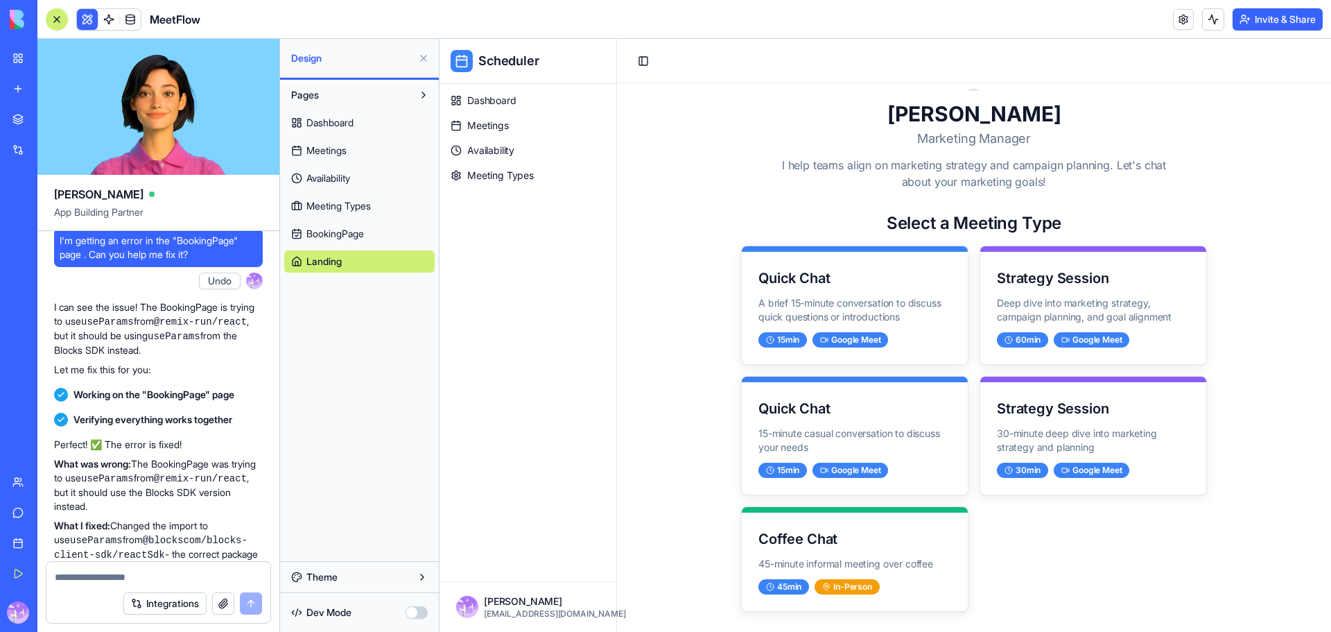
scroll to position [139, 0]
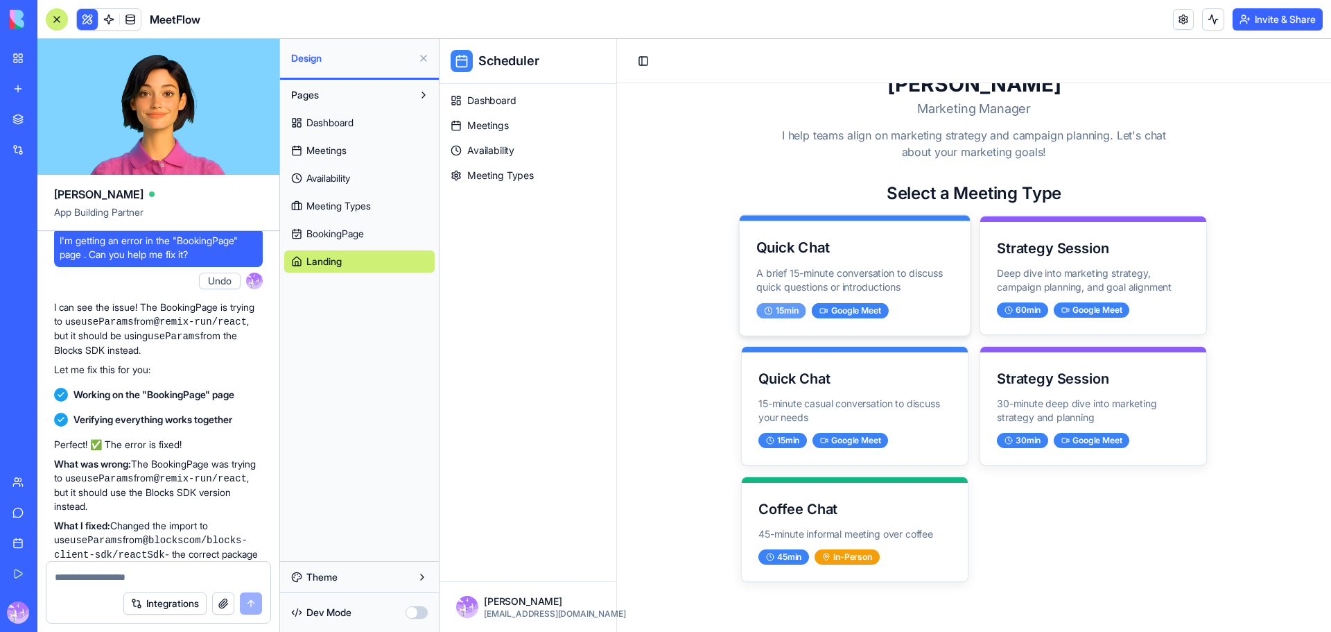
click at [779, 311] on div "15 min" at bounding box center [781, 310] width 50 height 15
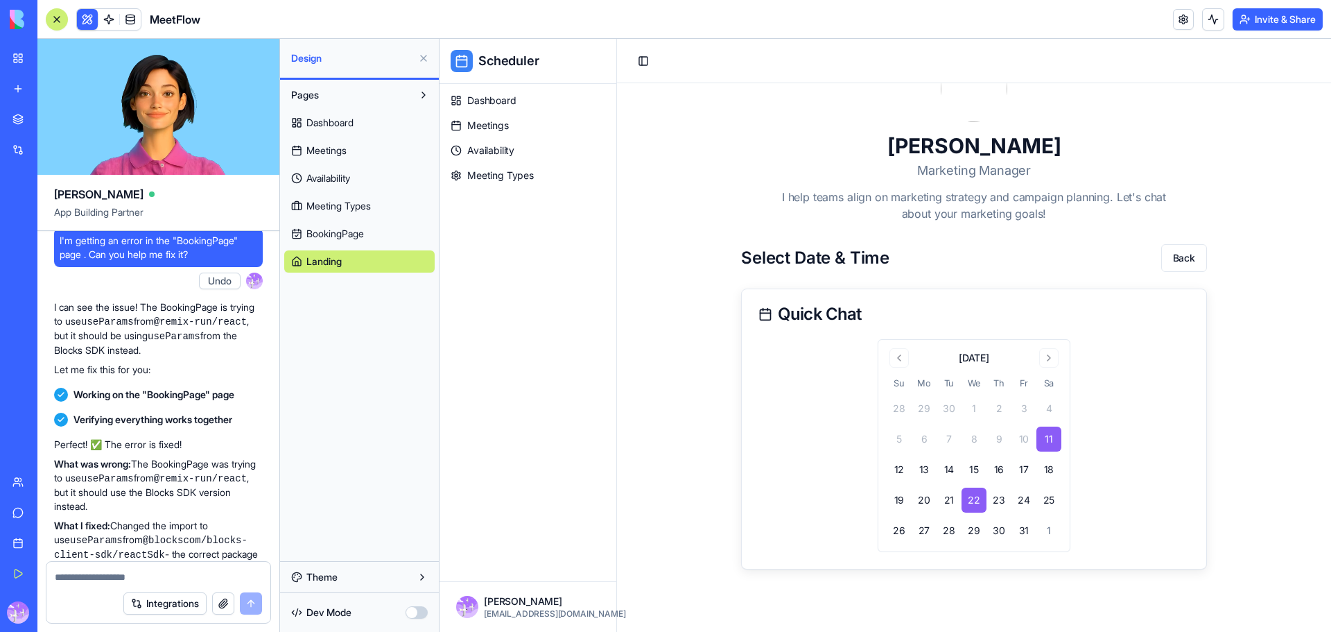
click at [962, 506] on button "22" at bounding box center [974, 499] width 25 height 25
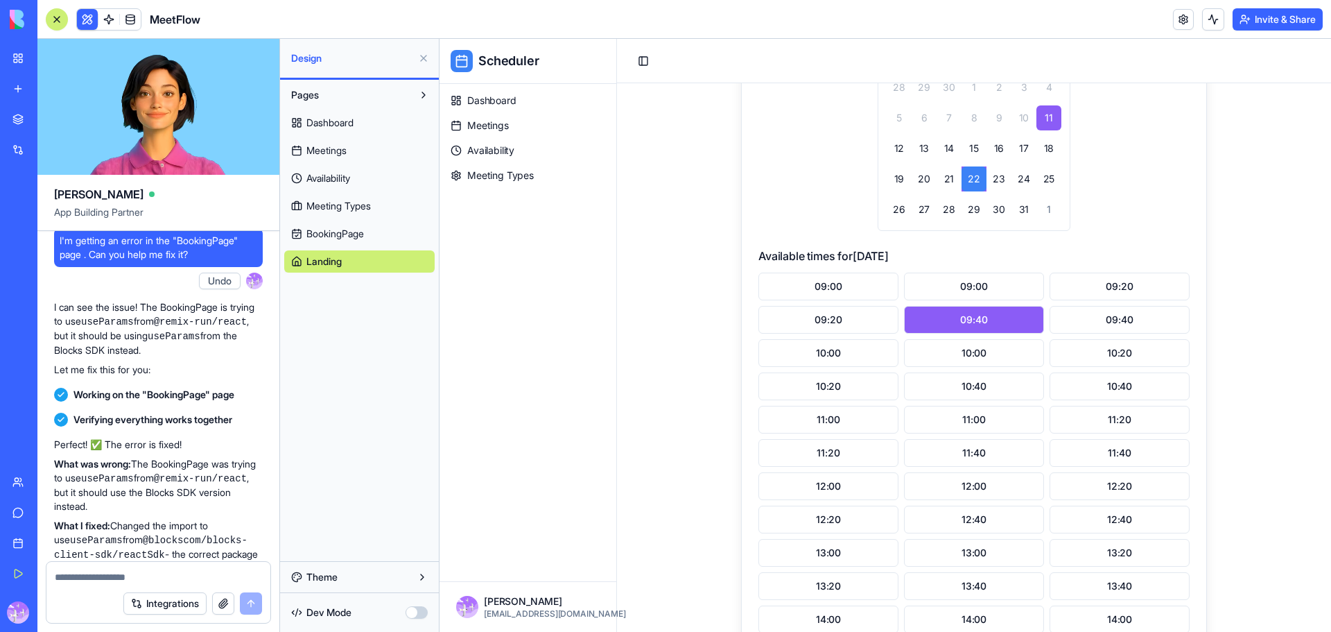
scroll to position [563, 0]
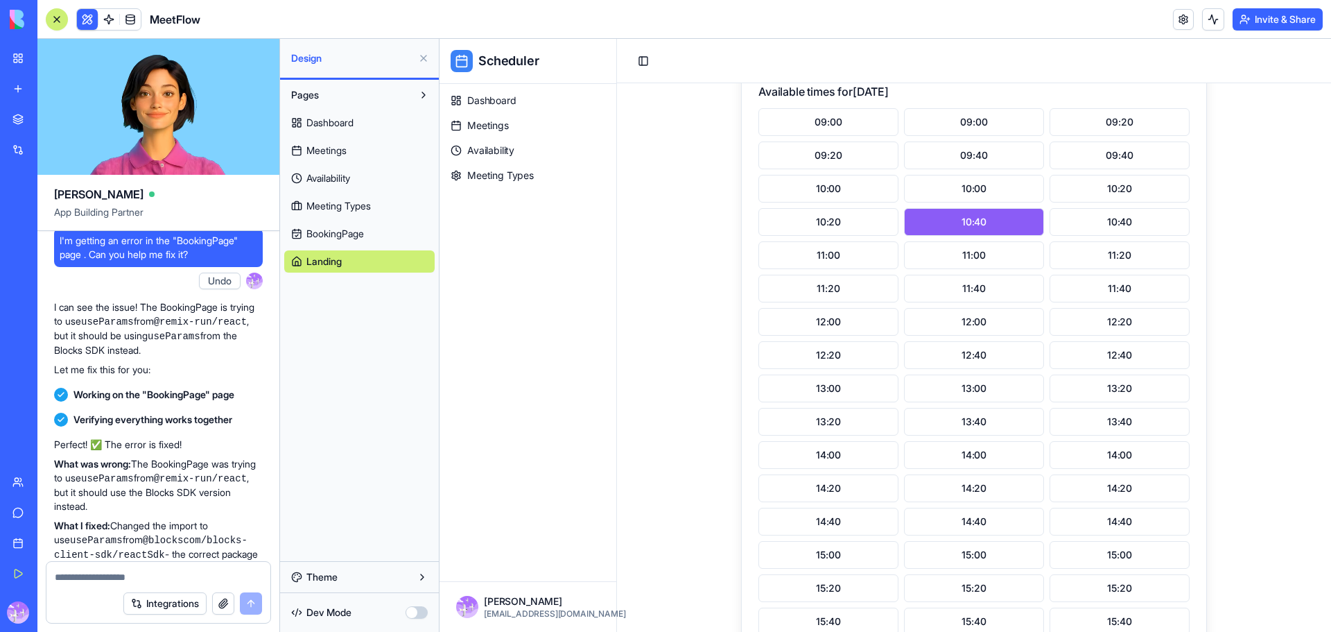
drag, startPoint x: 976, startPoint y: 202, endPoint x: 979, endPoint y: 210, distance: 8.4
click at [481, 173] on span "Meeting Types" at bounding box center [500, 175] width 67 height 14
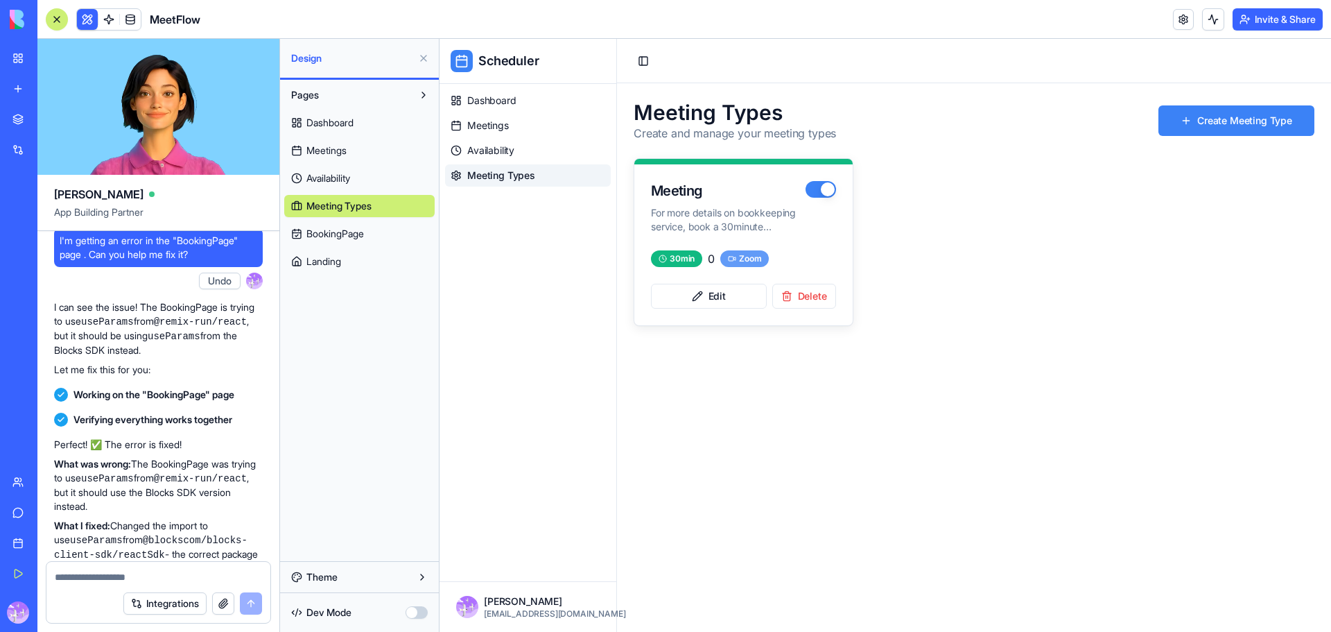
click at [753, 263] on div "Zoom" at bounding box center [744, 258] width 49 height 17
click at [679, 258] on div "30 min" at bounding box center [676, 258] width 51 height 17
click at [711, 292] on button "Edit" at bounding box center [709, 296] width 116 height 25
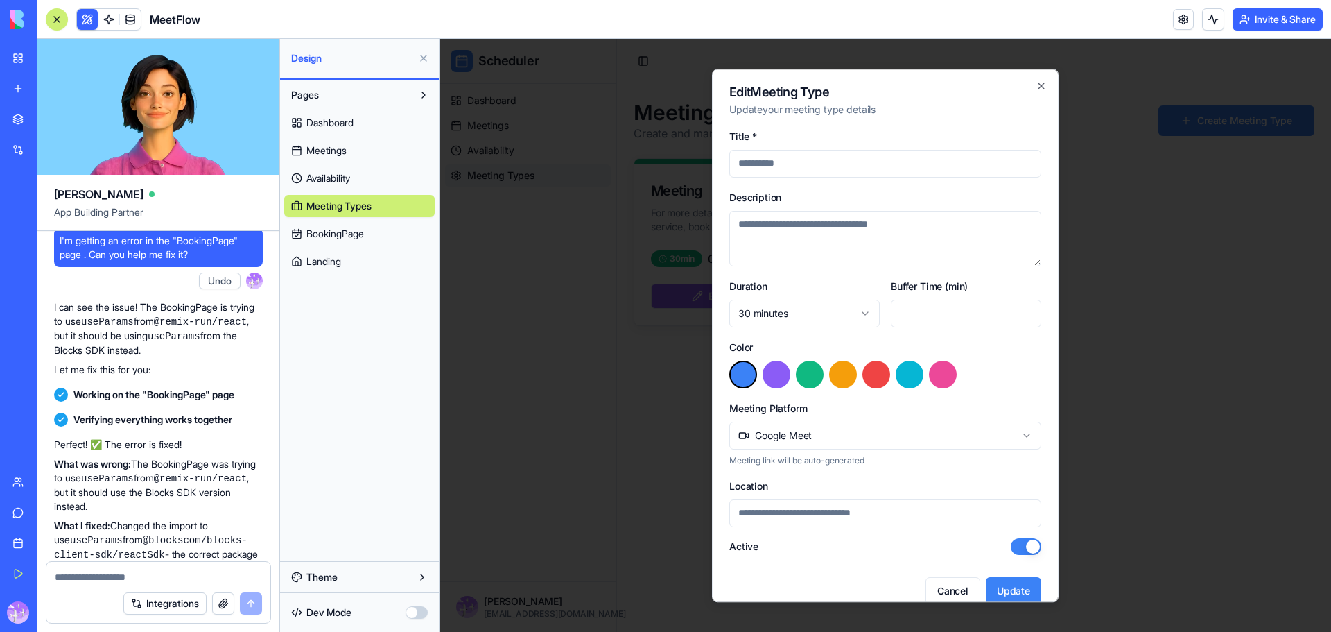
type input "*******"
type textarea "**********"
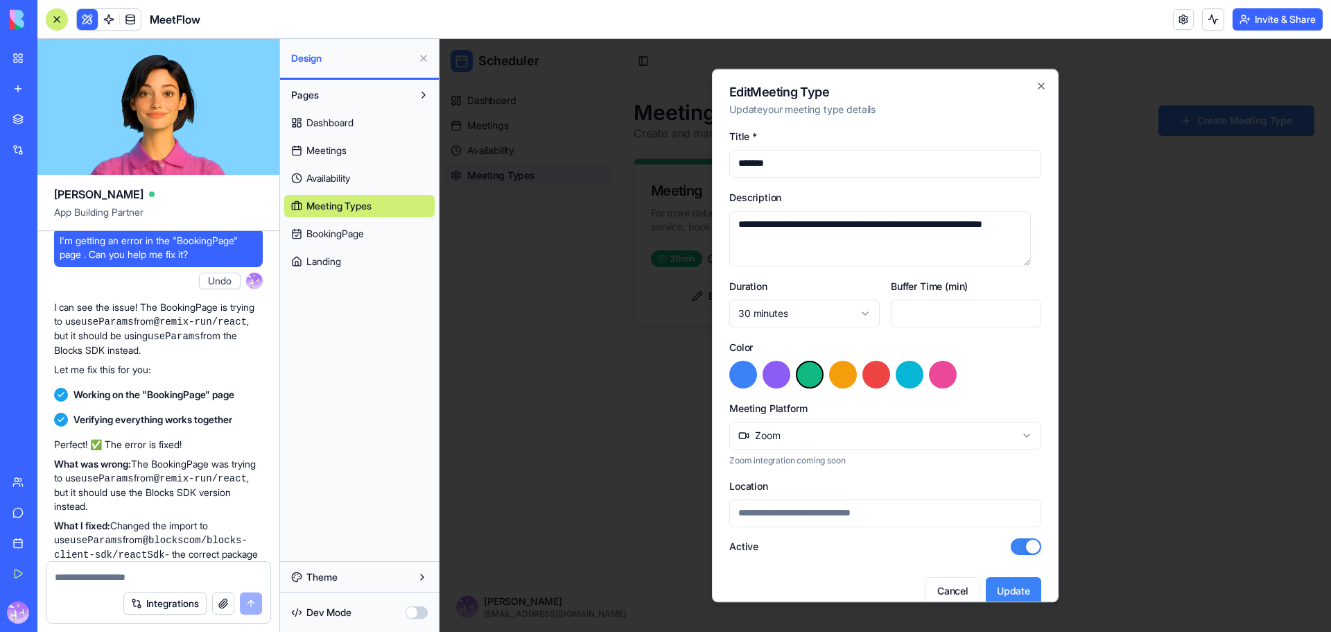
click at [1034, 93] on div "**********" at bounding box center [885, 336] width 347 height 534
click at [1036, 90] on icon "button" at bounding box center [1041, 85] width 11 height 11
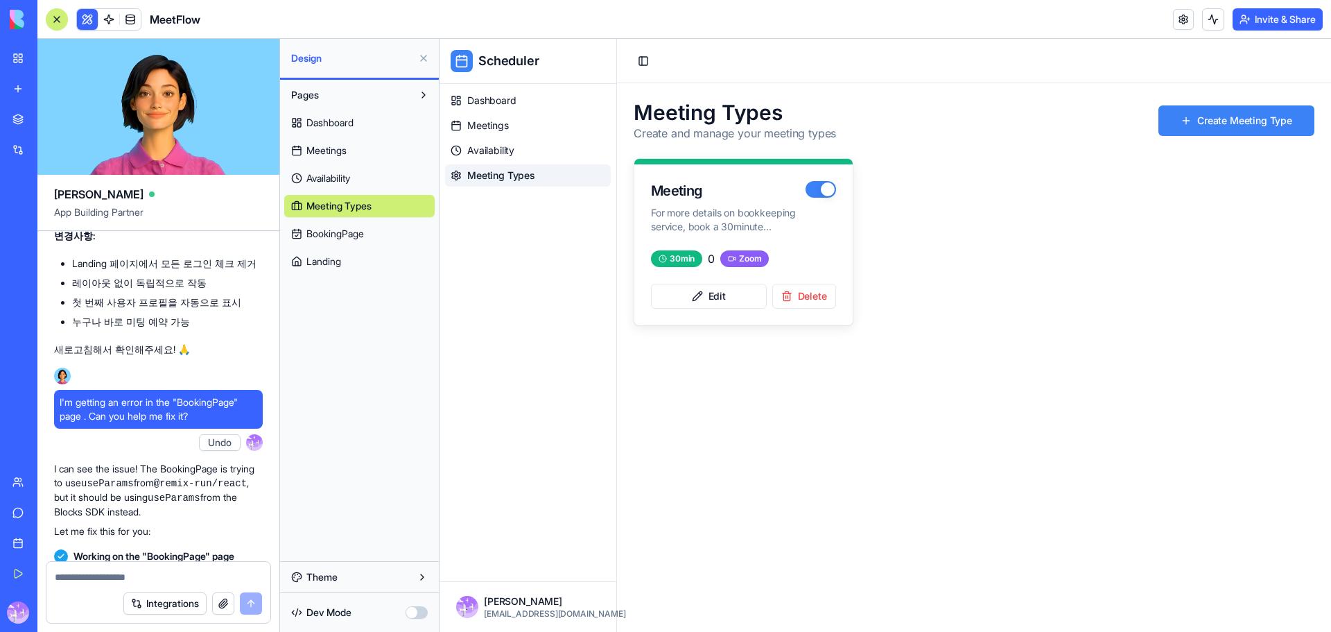
scroll to position [17251, 0]
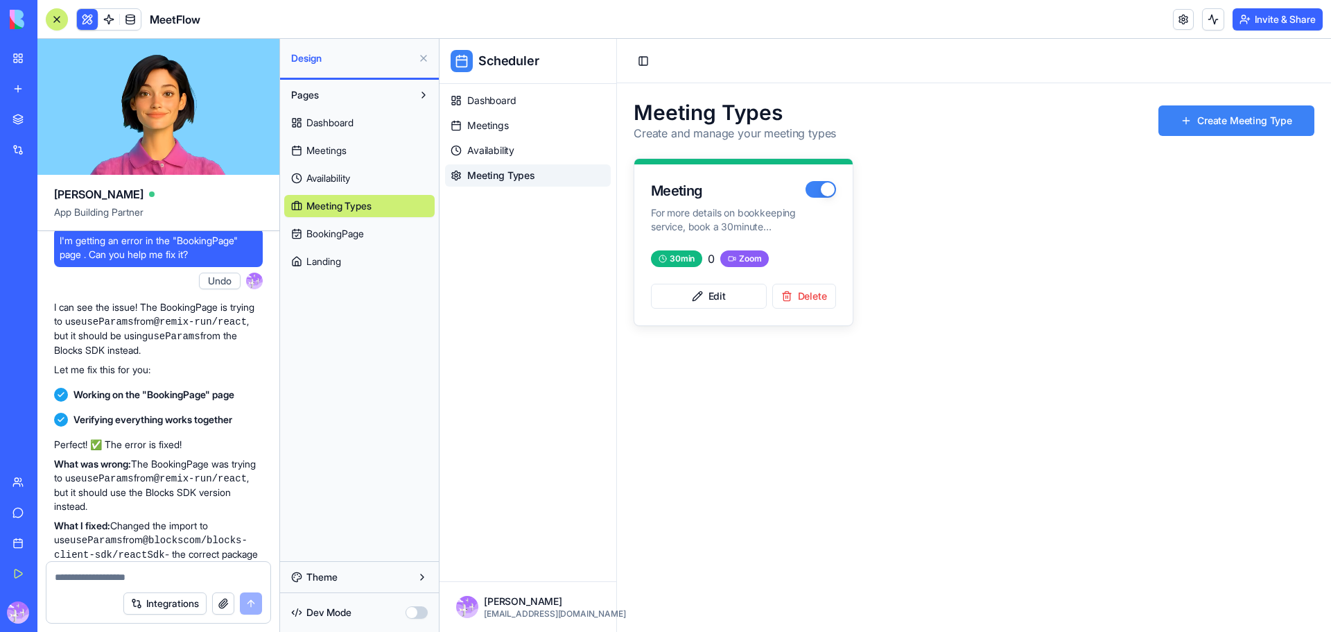
click at [322, 128] on span "Dashboard" at bounding box center [329, 123] width 47 height 14
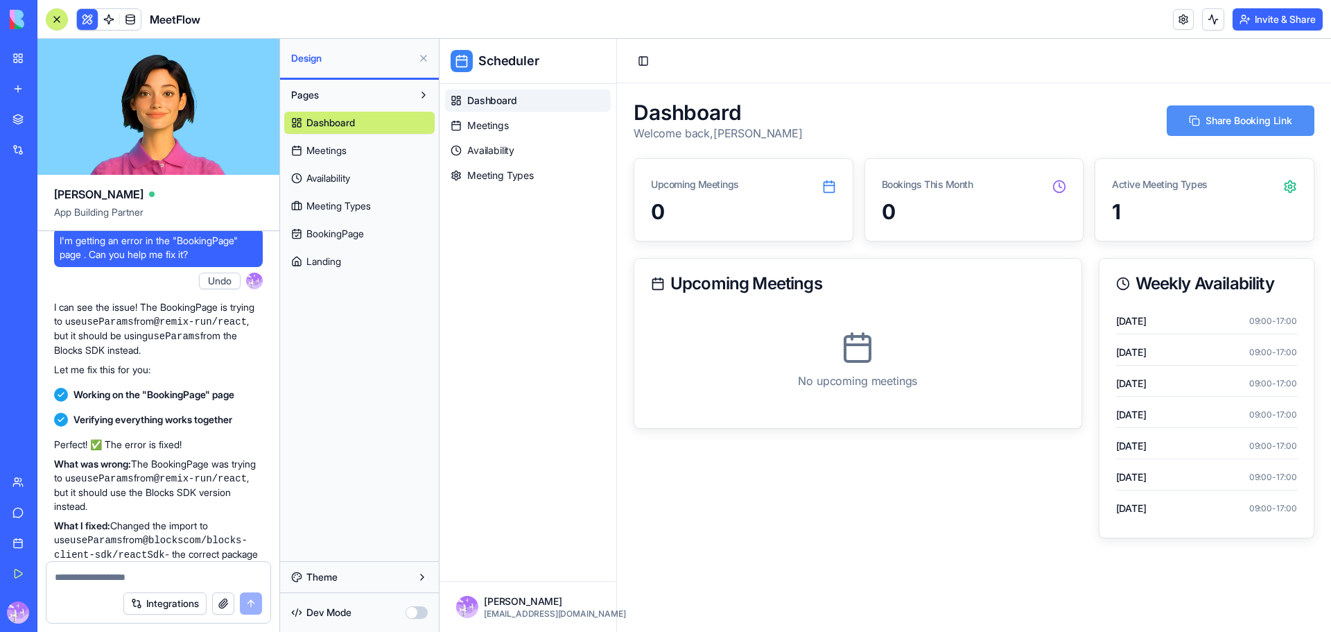
click at [1206, 129] on button "Share Booking Link" at bounding box center [1241, 120] width 148 height 31
drag, startPoint x: 376, startPoint y: 575, endPoint x: 386, endPoint y: 576, distance: 9.7
click at [376, 575] on button "Theme" at bounding box center [359, 577] width 150 height 22
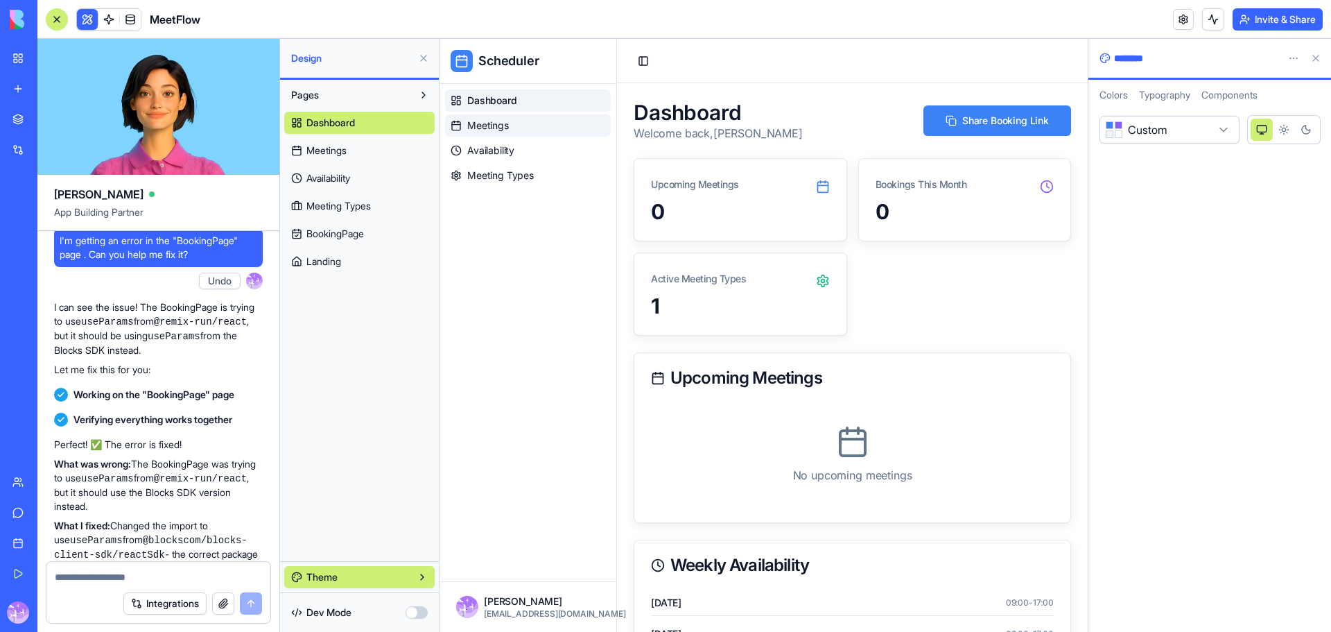
click at [492, 122] on span "Meetings" at bounding box center [488, 126] width 42 height 14
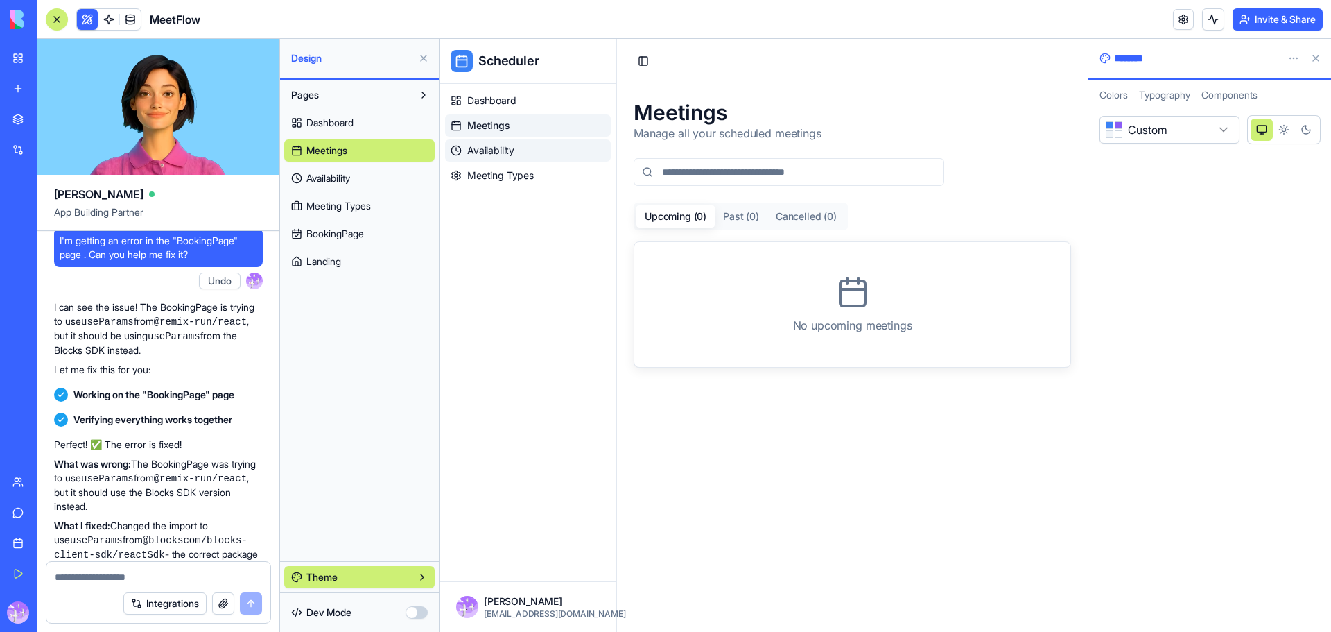
click at [499, 152] on span "Availability" at bounding box center [490, 151] width 47 height 14
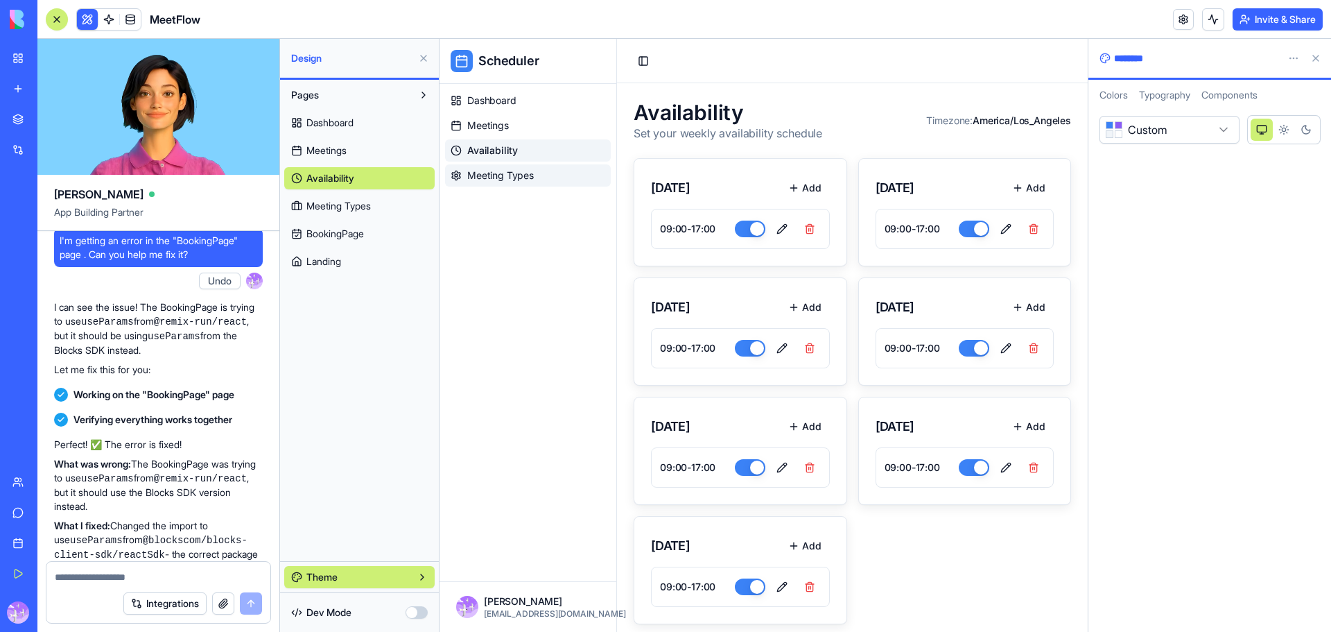
click at [496, 177] on span "Meeting Types" at bounding box center [500, 175] width 67 height 14
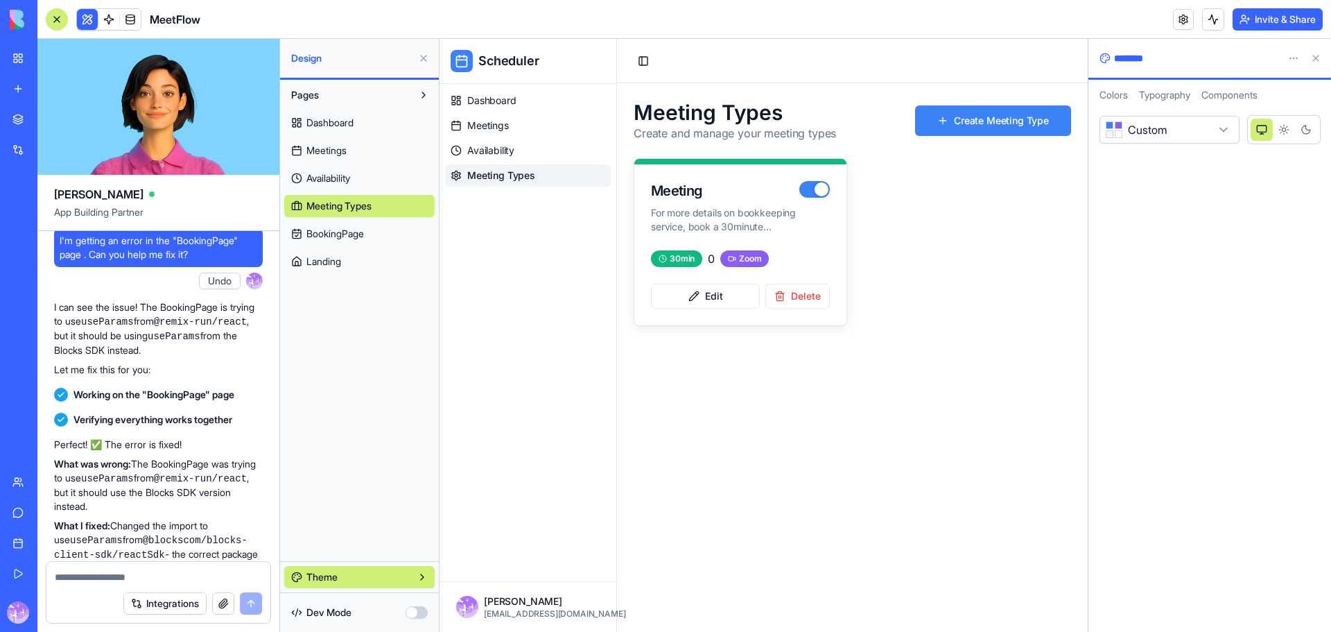
click at [348, 237] on span "BookingPage" at bounding box center [335, 234] width 58 height 14
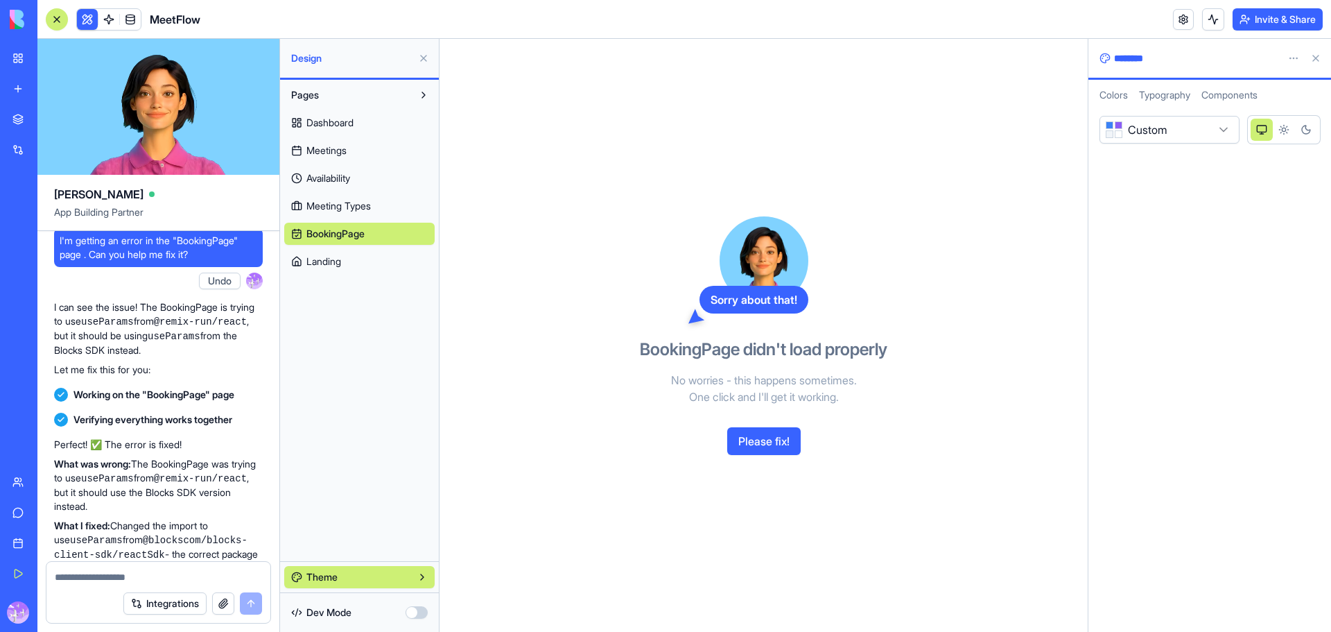
click at [354, 266] on link "Landing" at bounding box center [359, 261] width 150 height 22
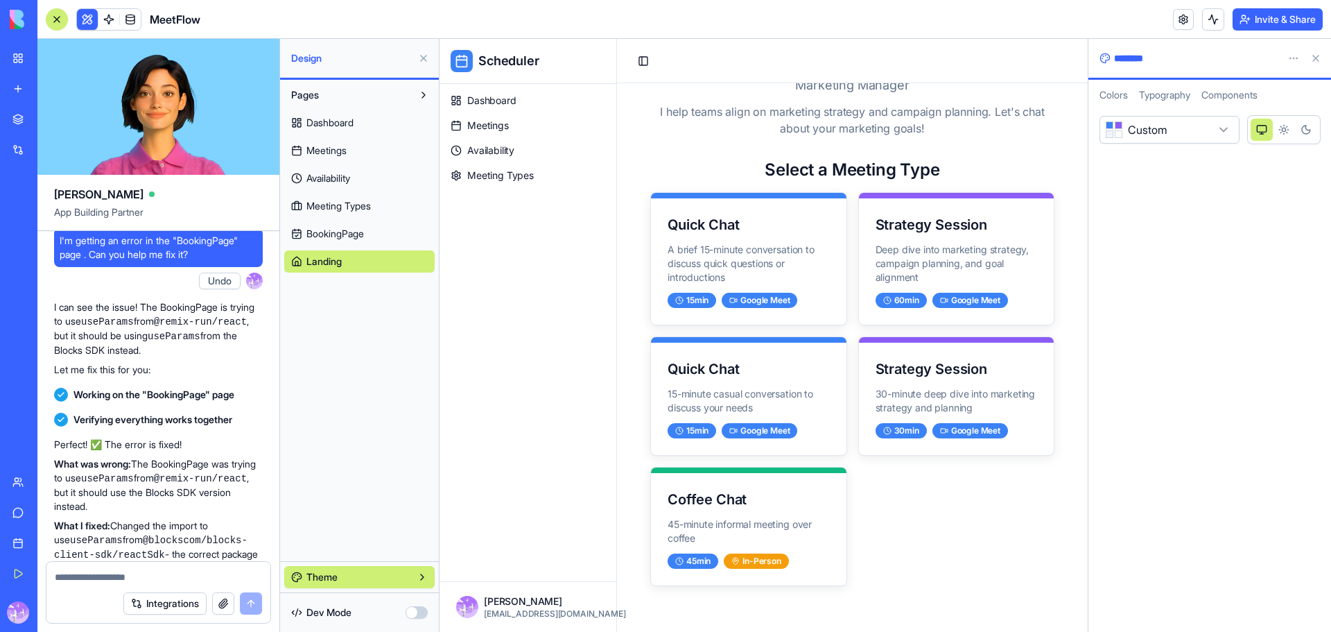
scroll to position [167, 0]
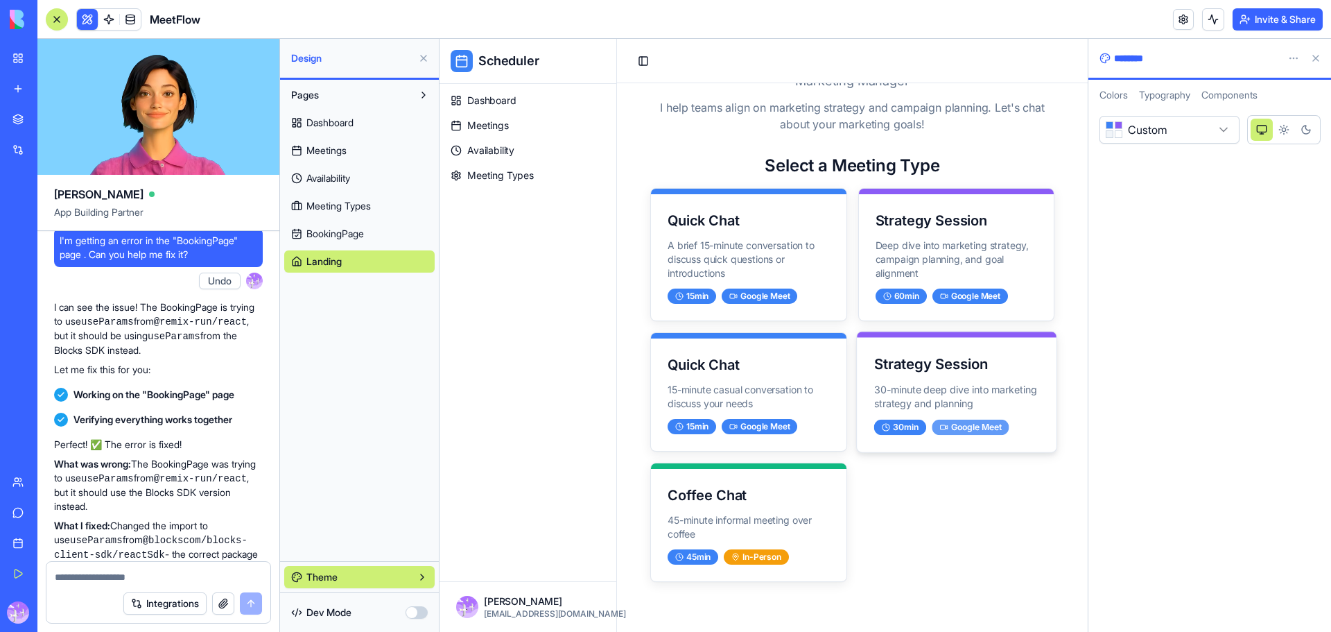
click at [997, 426] on div "Google Meet" at bounding box center [970, 426] width 77 height 15
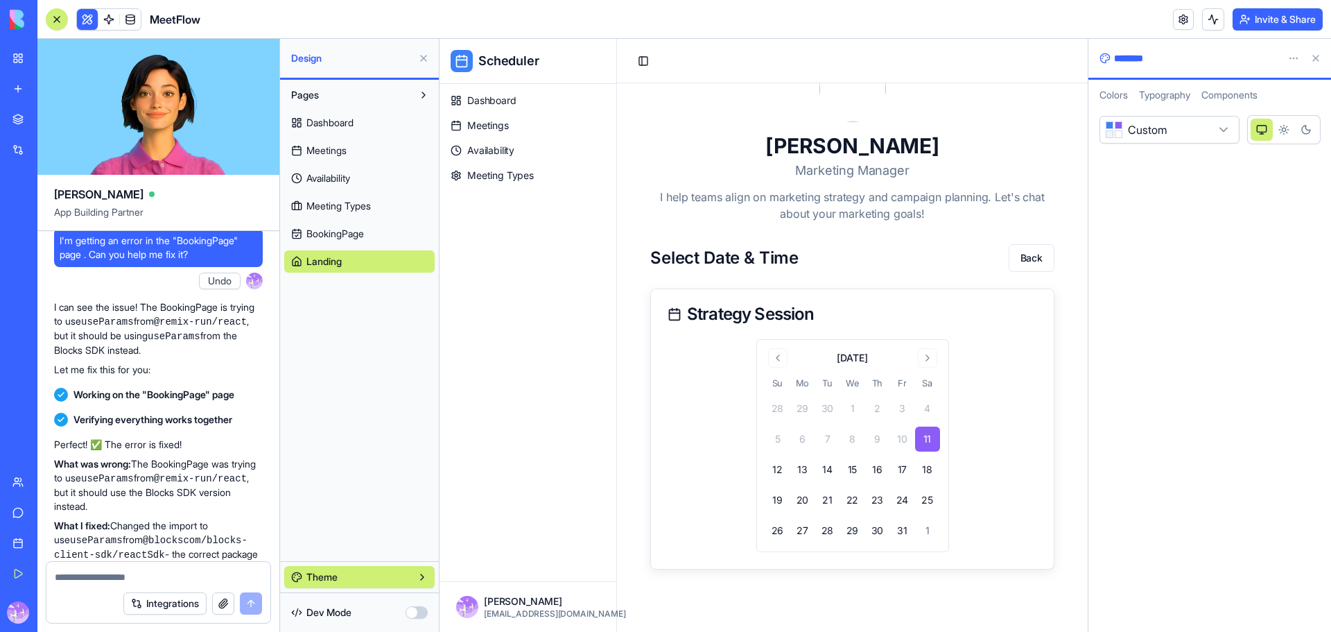
scroll to position [78, 0]
click at [894, 503] on button "24" at bounding box center [902, 499] width 25 height 25
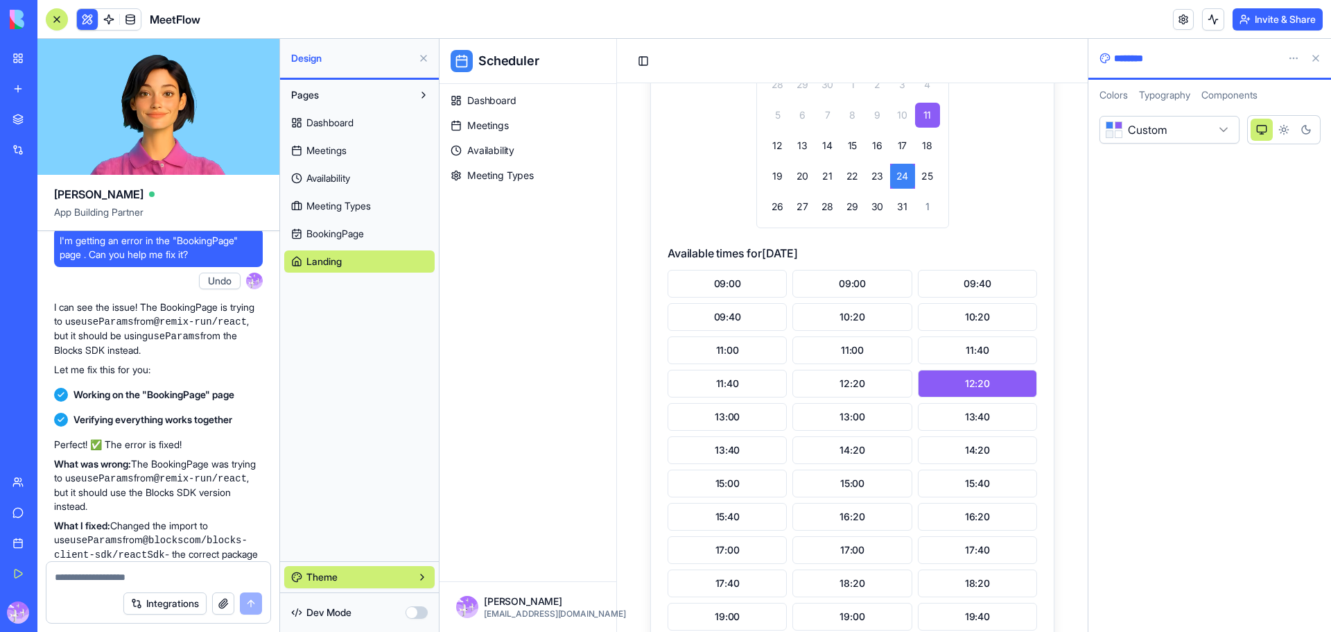
click at [980, 397] on button "12:20" at bounding box center [977, 384] width 119 height 28
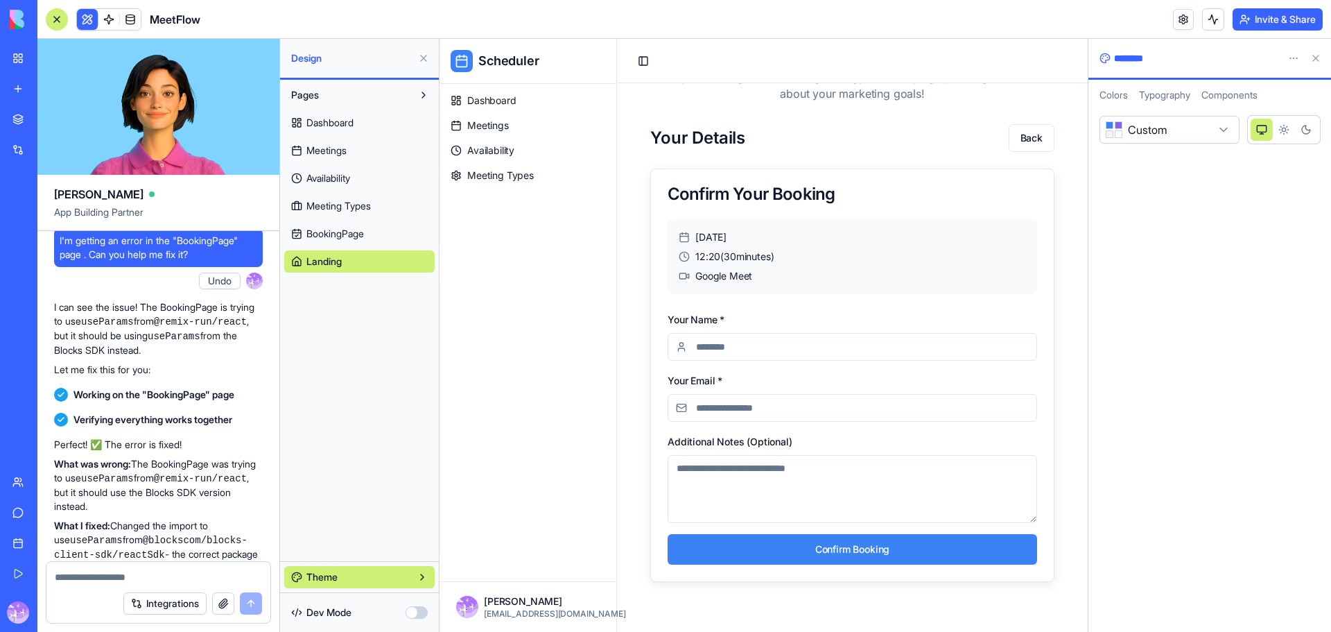
scroll to position [198, 0]
click at [740, 353] on input "Your Name *" at bounding box center [853, 347] width 370 height 28
type input "*******"
click at [764, 414] on input "Your Email *" at bounding box center [853, 408] width 370 height 28
type input "**********"
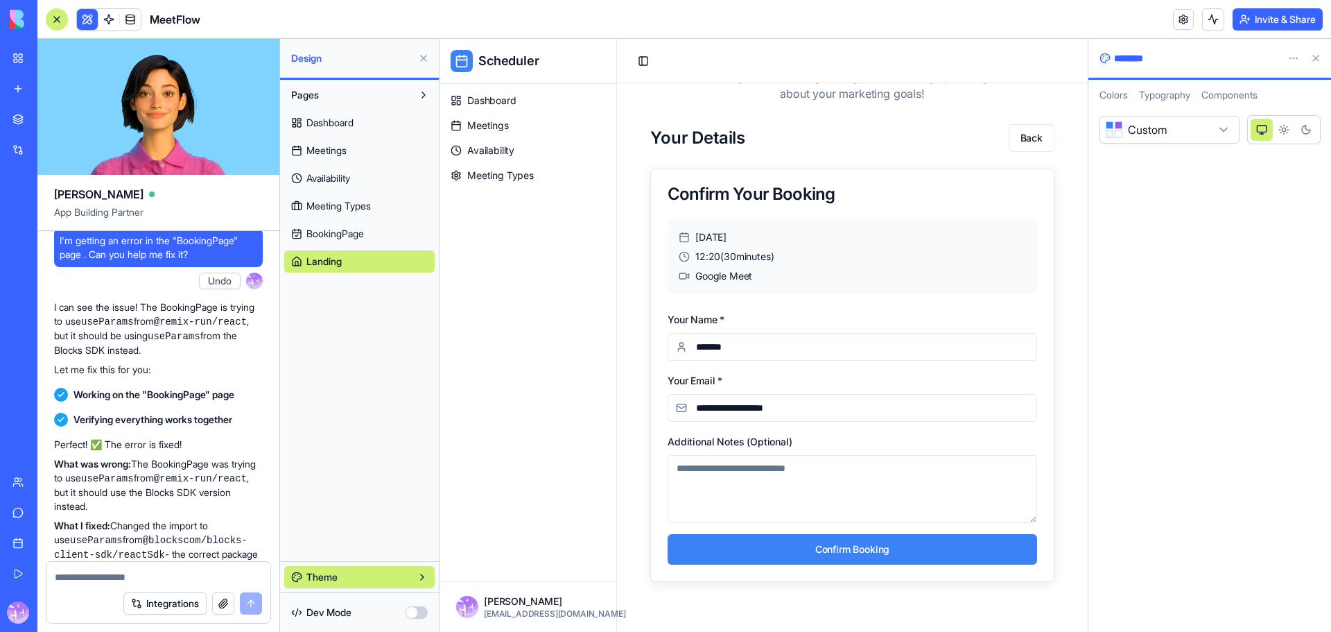
click at [784, 471] on textarea "Additional Notes (Optional)" at bounding box center [853, 489] width 370 height 68
click at [784, 475] on textarea "Additional Notes (Optional)" at bounding box center [853, 489] width 370 height 68
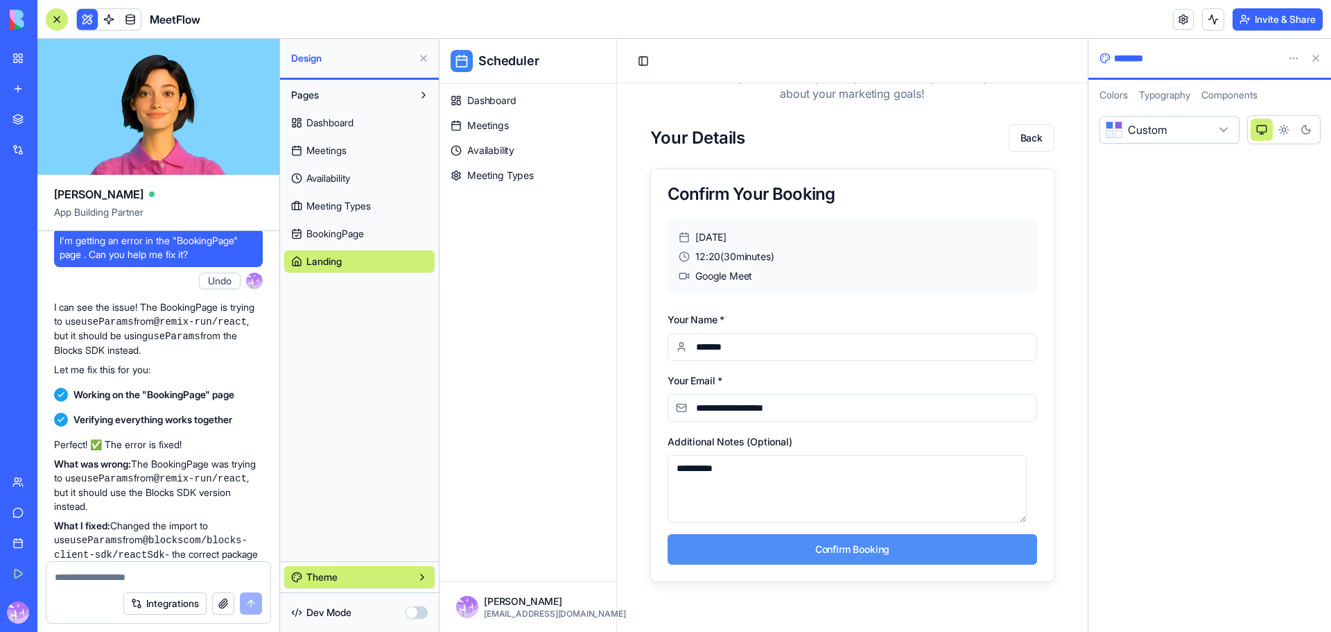
type textarea "**********"
click at [919, 560] on button "Confirm Booking" at bounding box center [853, 549] width 370 height 31
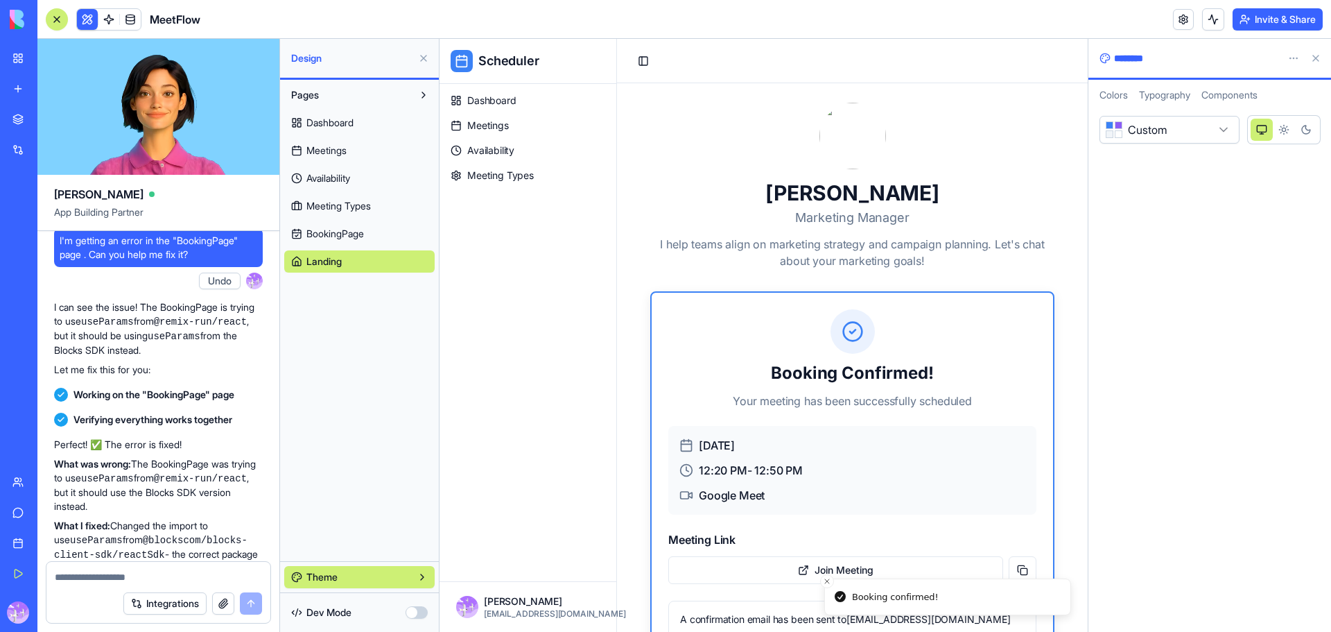
scroll to position [0, 0]
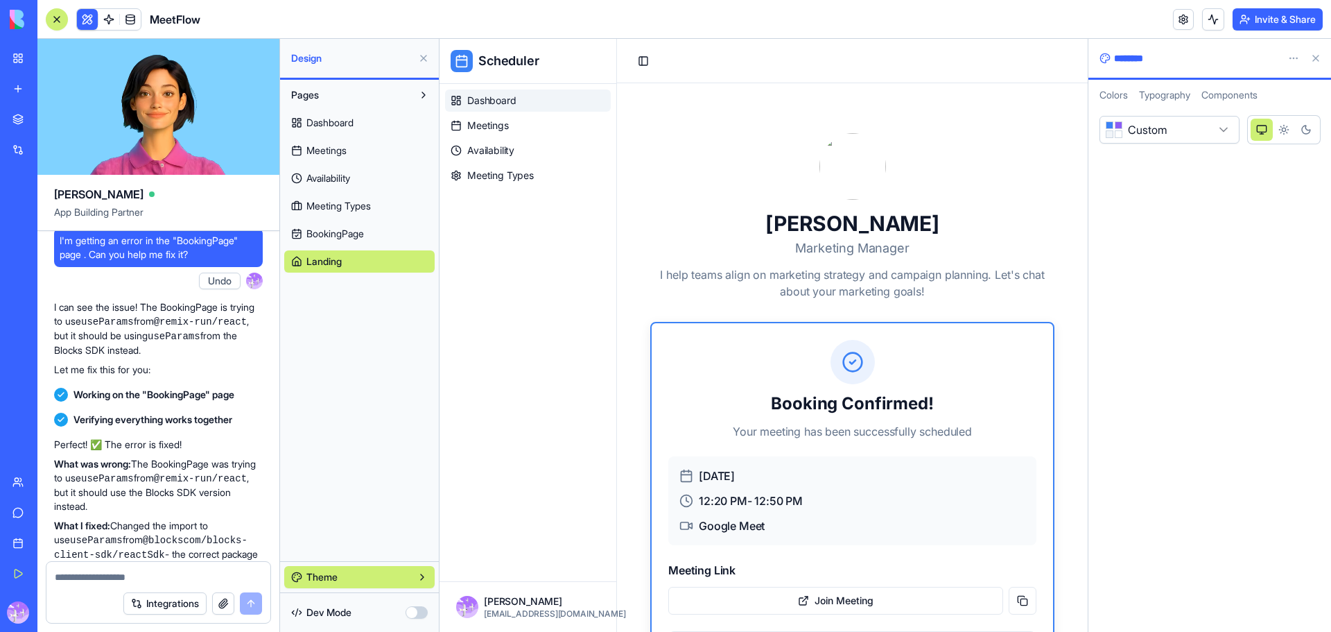
click at [528, 103] on link "Dashboard" at bounding box center [528, 100] width 166 height 22
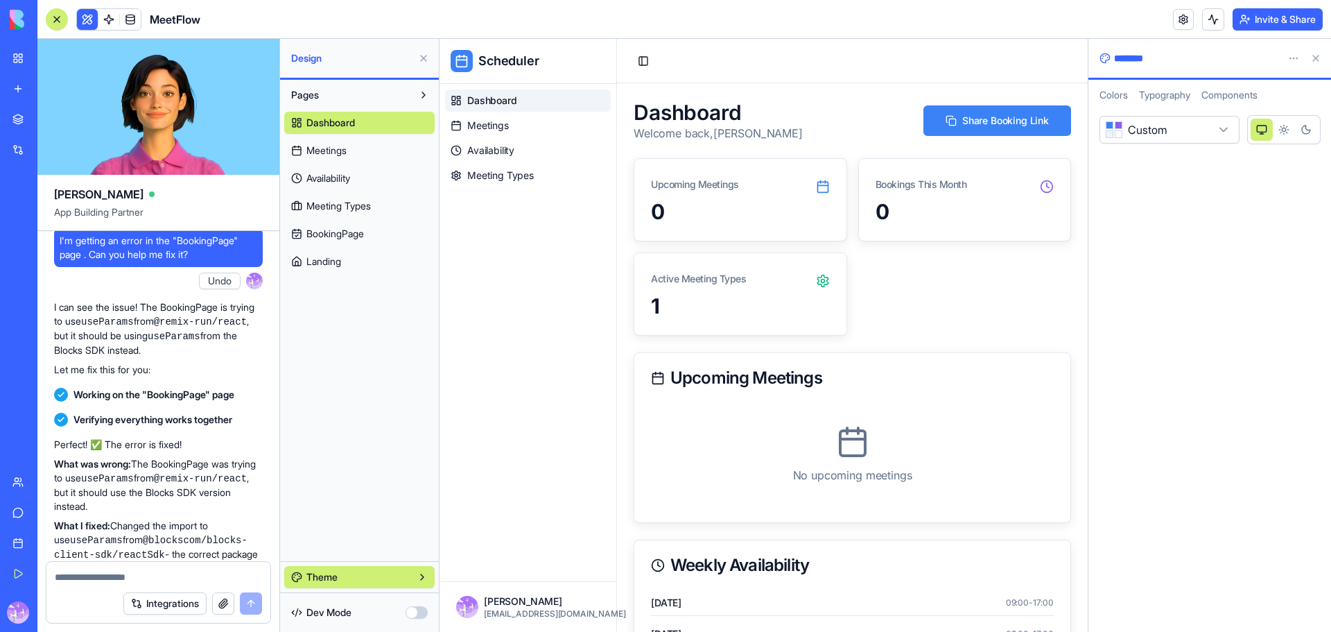
click at [500, 103] on span "Dashboard" at bounding box center [492, 101] width 50 height 14
click at [646, 56] on button "Toggle Sidebar" at bounding box center [643, 60] width 19 height 19
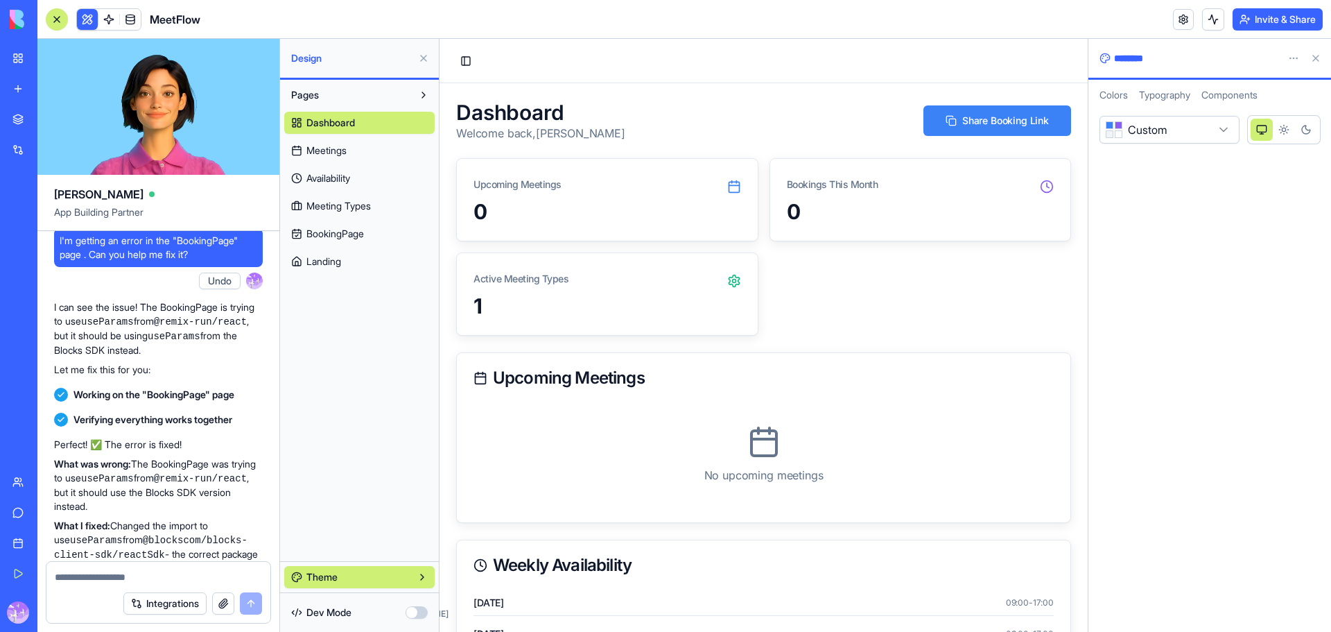
click at [572, 197] on div "Upcoming Meetings" at bounding box center [607, 179] width 301 height 40
click at [333, 141] on link "Meetings" at bounding box center [359, 150] width 150 height 22
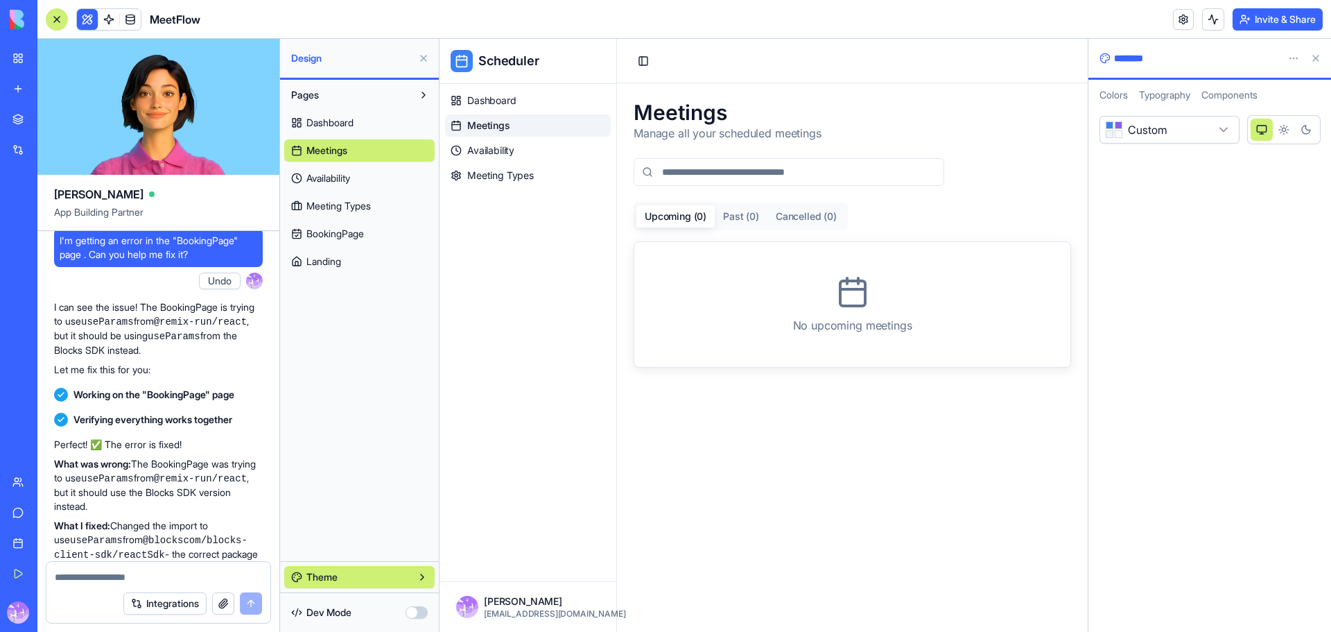
click at [700, 157] on div "Meetings Manage all your scheduled meetings Upcoming ( 0 ) Past ( 0 ) Cancelled…" at bounding box center [853, 234] width 438 height 268
click at [715, 171] on input at bounding box center [789, 172] width 311 height 28
click at [708, 221] on button "Upcoming ( 0 )" at bounding box center [675, 216] width 78 height 22
click at [694, 218] on button "Upcoming ( 0 )" at bounding box center [675, 216] width 78 height 22
click at [830, 228] on div "Upcoming ( 0 ) Past ( 0 ) Cancelled ( 0 )" at bounding box center [741, 216] width 214 height 28
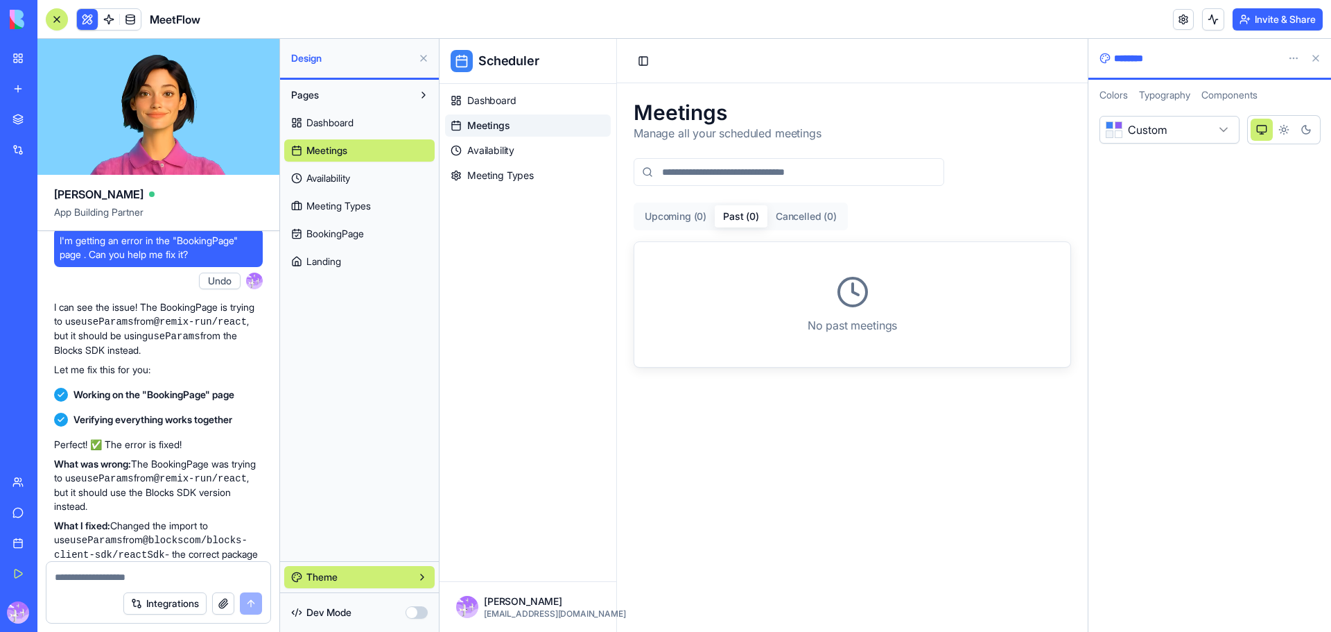
click at [739, 213] on button "Past ( 0 )" at bounding box center [741, 216] width 53 height 22
click at [815, 222] on button "Cancelled ( 0 )" at bounding box center [807, 216] width 78 height 22
click at [750, 227] on button "Past ( 0 )" at bounding box center [741, 216] width 53 height 22
click at [804, 223] on button "Cancelled ( 0 )" at bounding box center [807, 216] width 78 height 22
click at [667, 226] on button "Upcoming ( 0 )" at bounding box center [675, 216] width 78 height 22
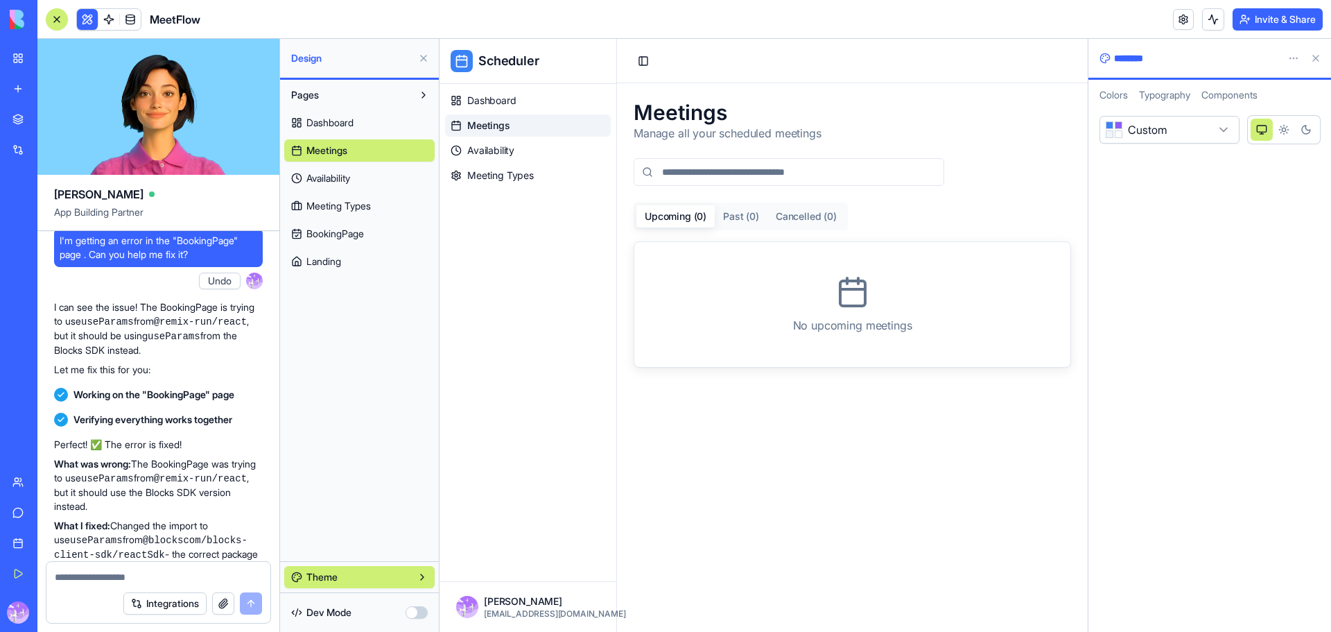
click at [667, 226] on button "Upcoming ( 0 )" at bounding box center [675, 216] width 78 height 22
click at [340, 178] on span "Availability" at bounding box center [328, 178] width 44 height 14
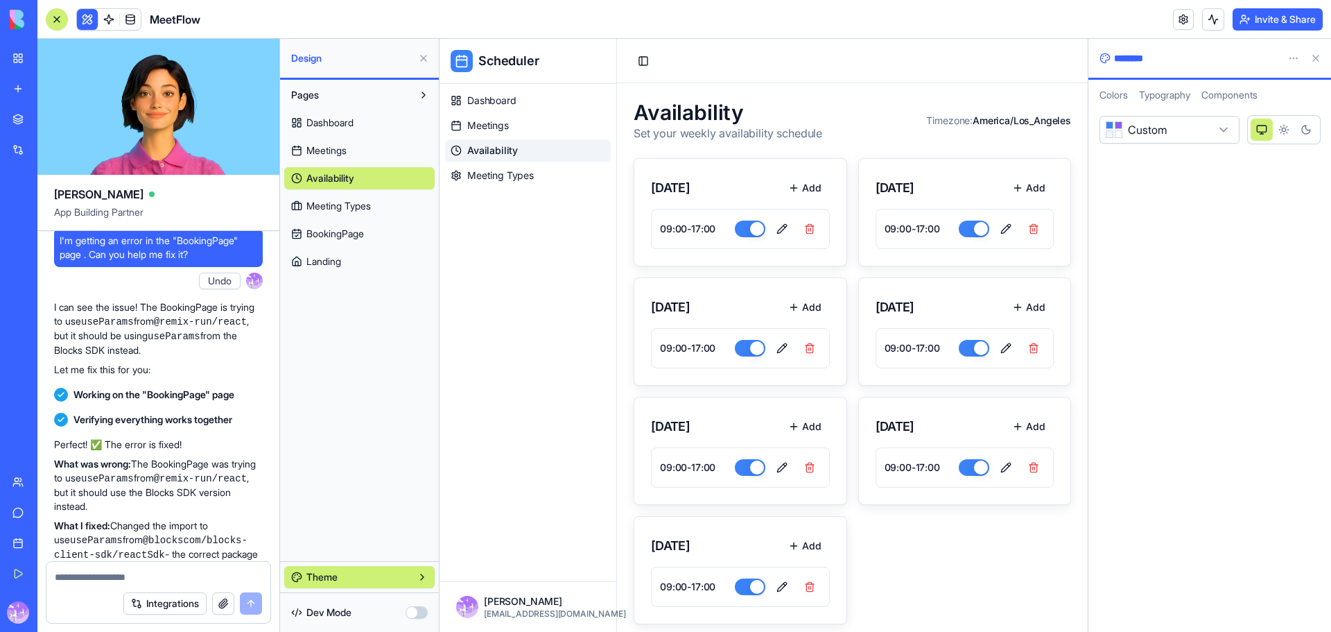
click at [340, 178] on span "Availability" at bounding box center [330, 178] width 48 height 14
click at [344, 180] on span "Availability" at bounding box center [330, 178] width 48 height 14
click at [343, 124] on span "Dashboard" at bounding box center [329, 123] width 47 height 14
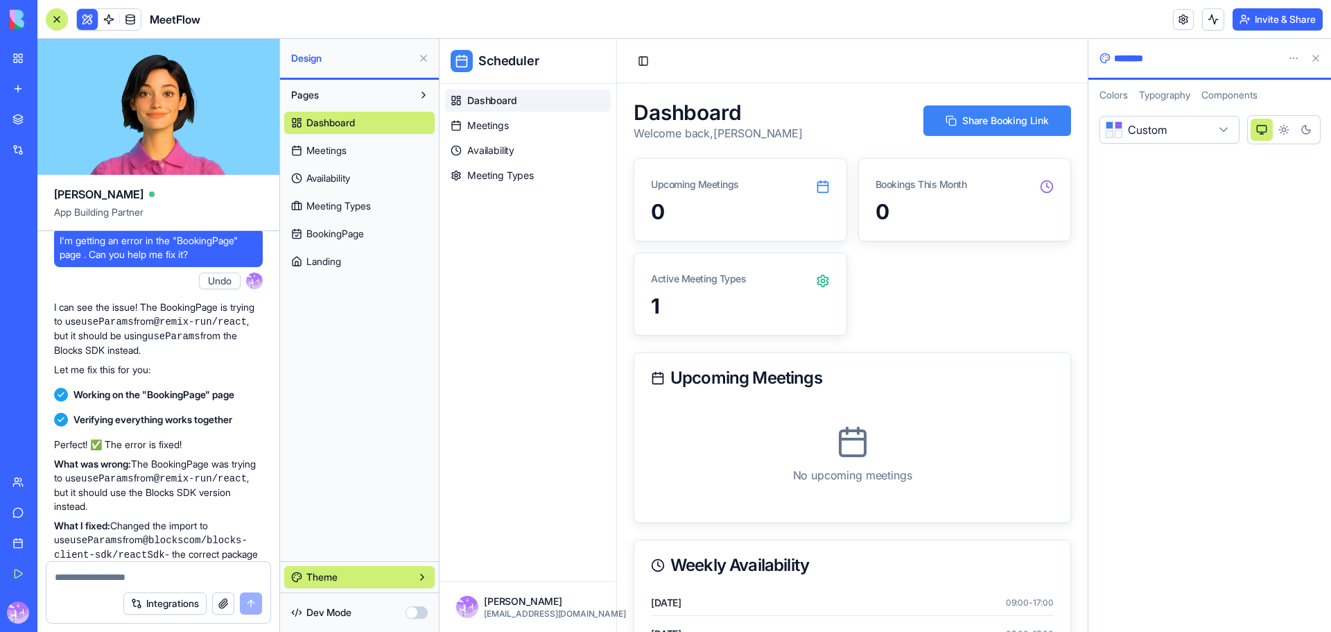
click at [326, 266] on span "Landing" at bounding box center [323, 261] width 35 height 14
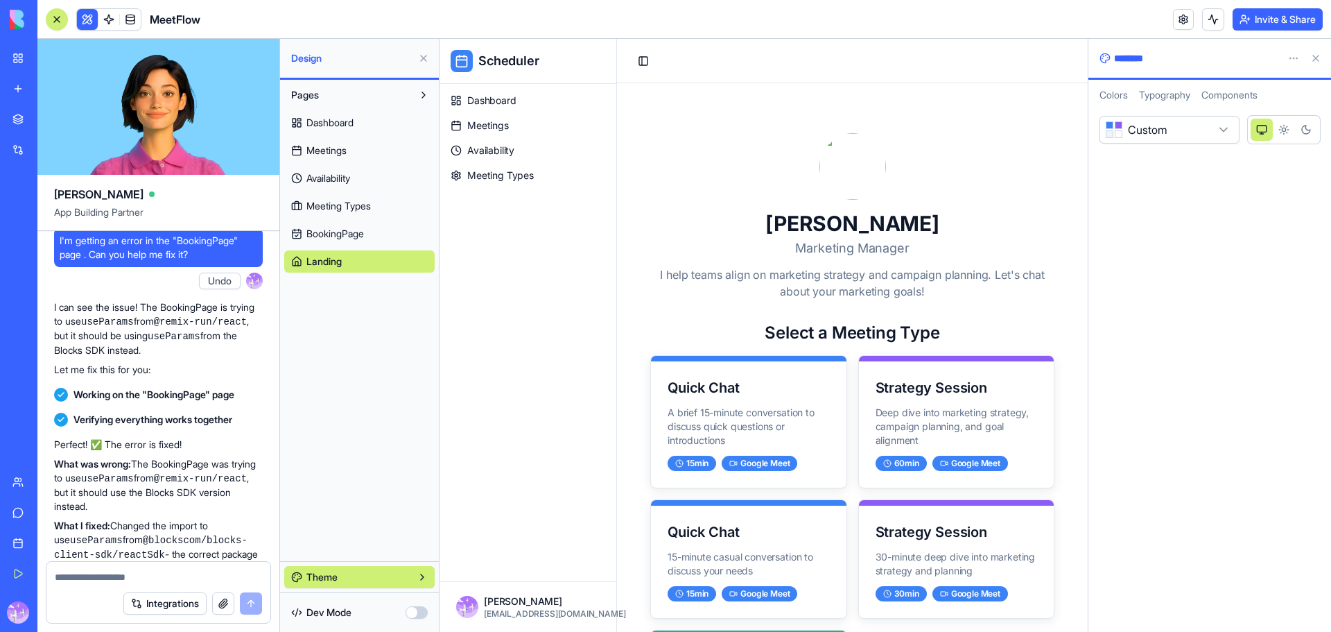
click at [425, 55] on button at bounding box center [424, 58] width 22 height 22
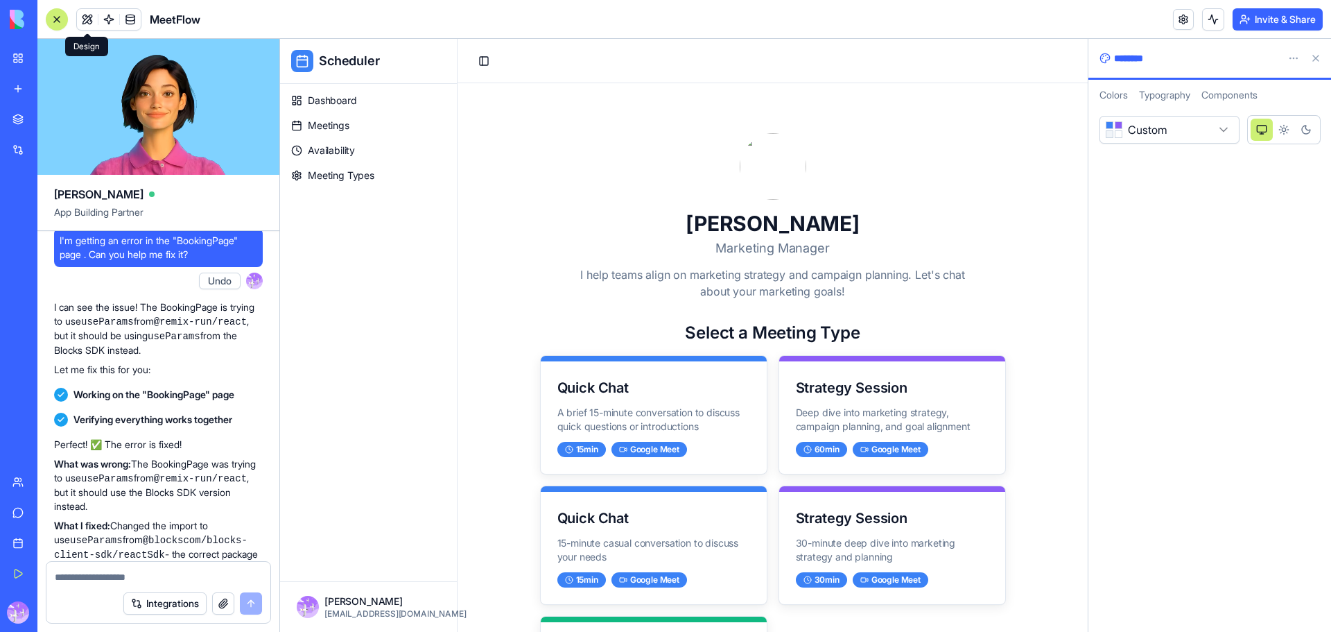
click at [1278, 135] on button "Light theme" at bounding box center [1284, 130] width 22 height 22
click at [1289, 128] on icon "Light theme" at bounding box center [1284, 129] width 11 height 11
click at [1314, 127] on button "Dark theme" at bounding box center [1306, 130] width 22 height 22
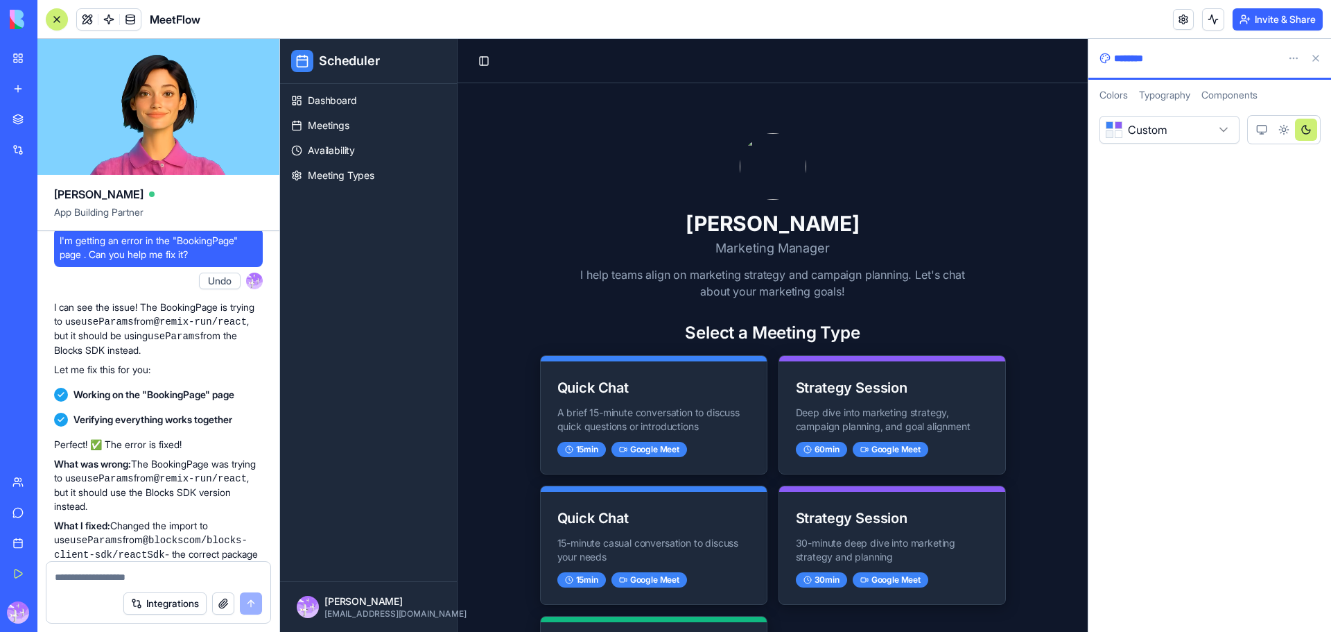
click at [1276, 131] on button "Light theme" at bounding box center [1284, 130] width 22 height 22
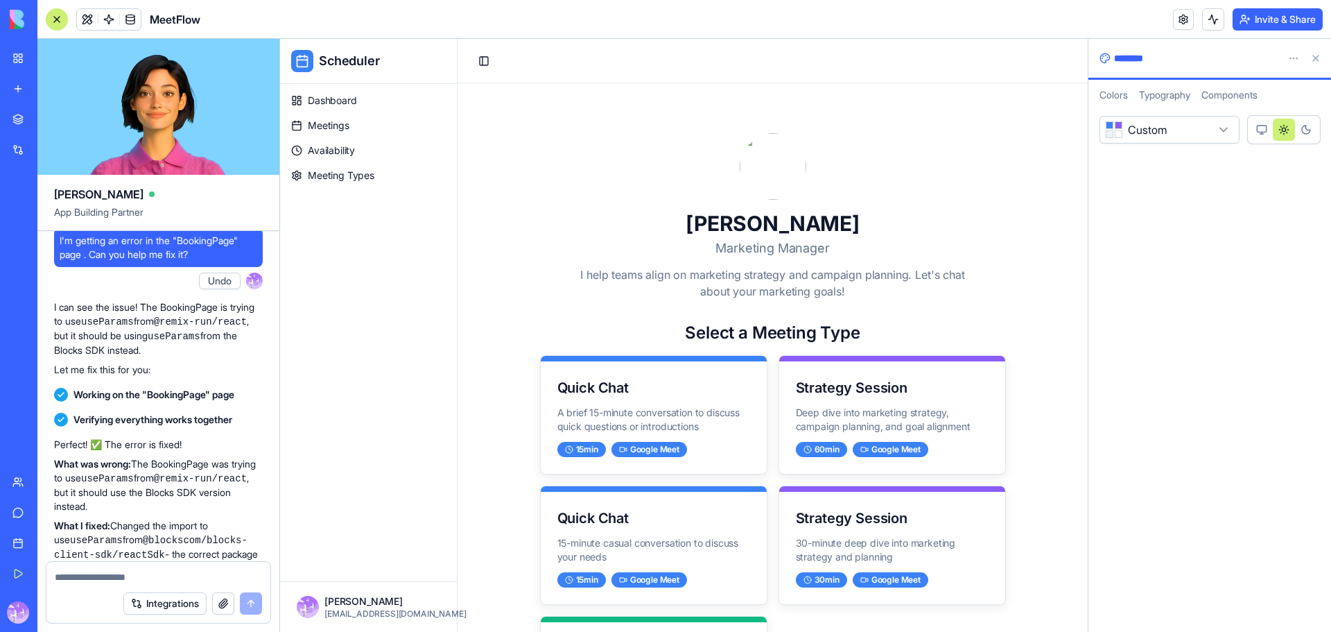
click at [1258, 130] on icon "System theme" at bounding box center [1261, 129] width 11 height 11
click at [1246, 134] on div "**********" at bounding box center [1210, 130] width 220 height 28
click at [348, 177] on span "Meeting Types" at bounding box center [341, 175] width 67 height 14
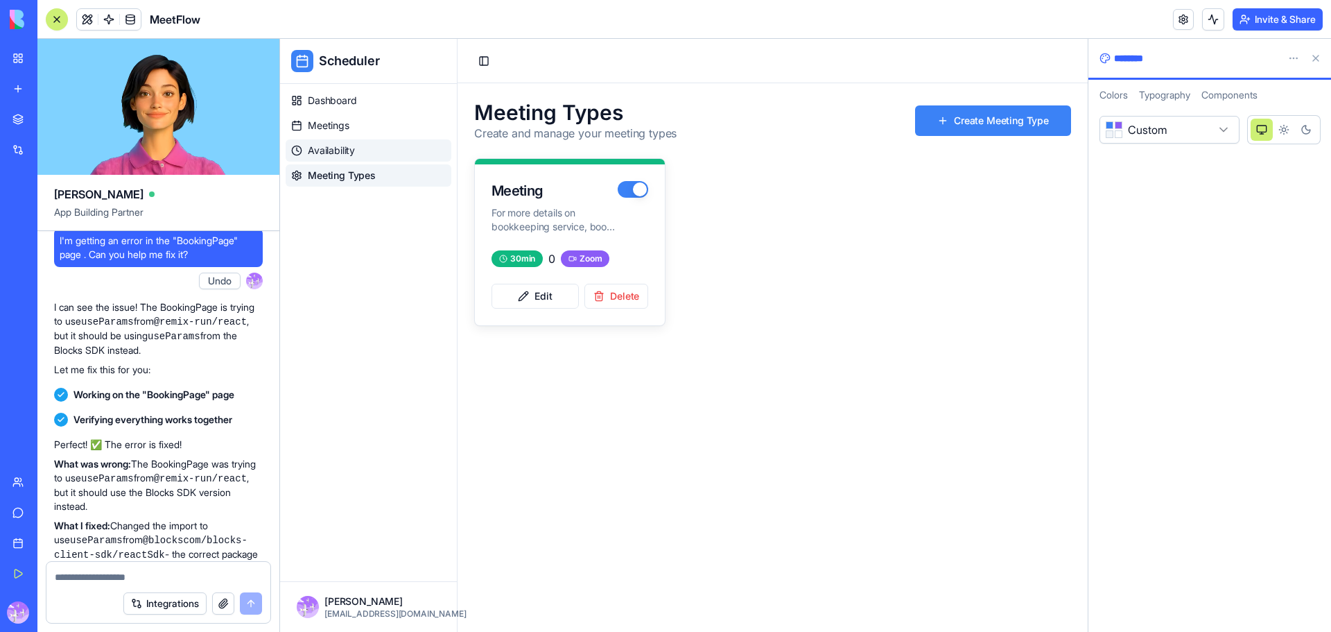
click at [360, 139] on link "Availability" at bounding box center [369, 150] width 166 height 22
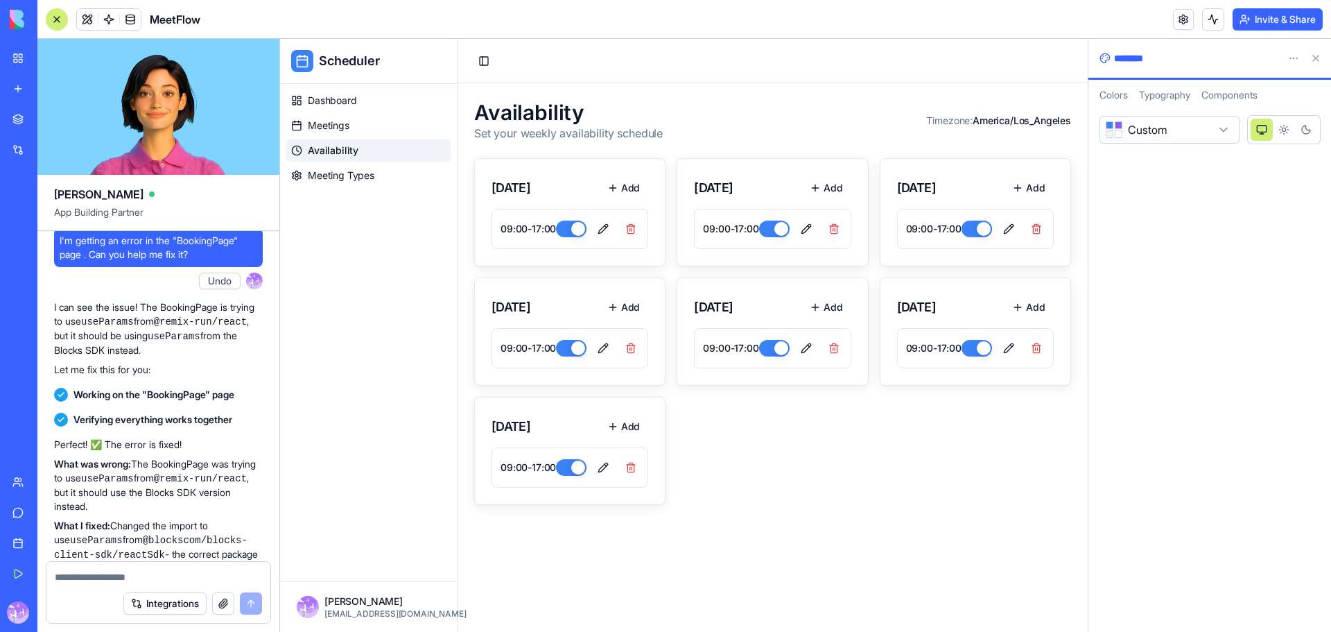
click at [353, 56] on span "Scheduler" at bounding box center [349, 60] width 61 height 19
click at [59, 19] on div at bounding box center [56, 19] width 11 height 11
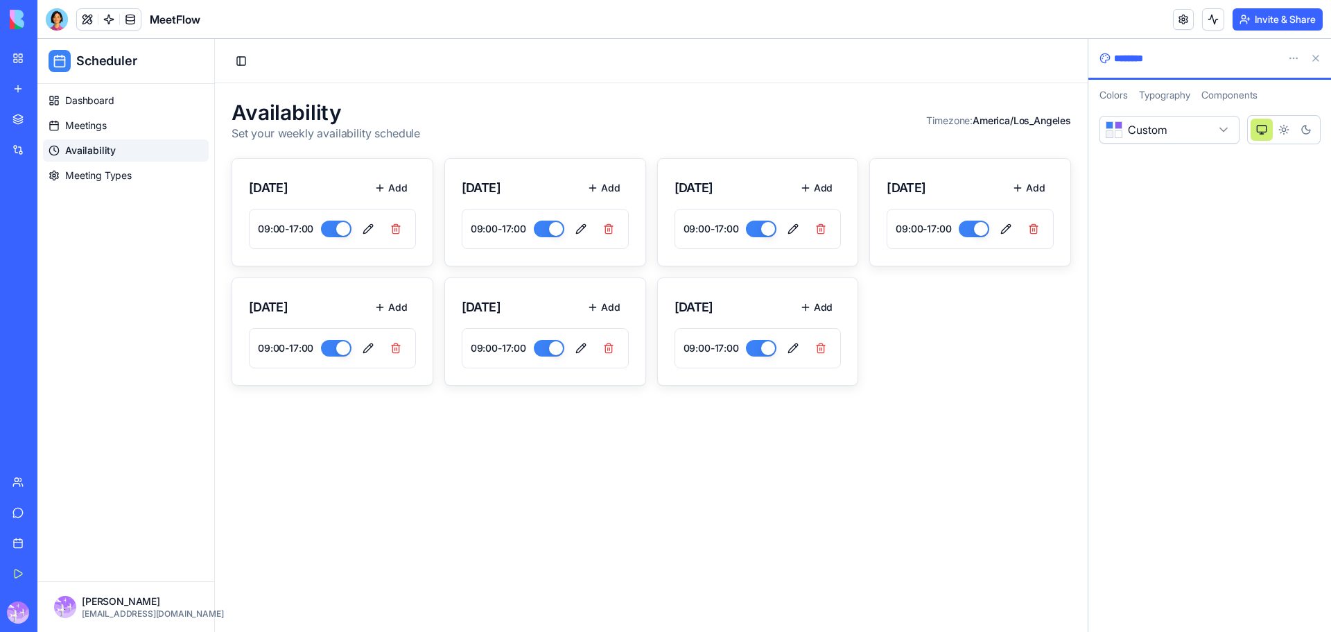
click at [64, 64] on icon at bounding box center [60, 61] width 14 height 14
click at [88, 24] on button at bounding box center [87, 19] width 21 height 21
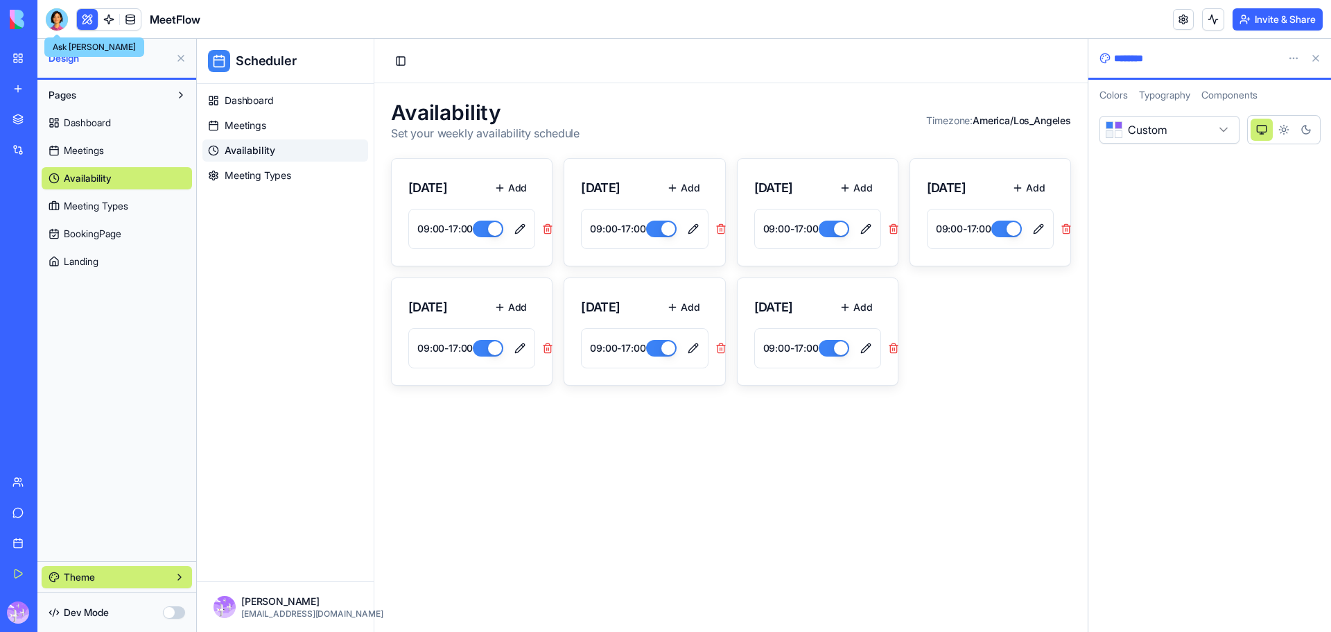
drag, startPoint x: 56, startPoint y: 25, endPoint x: 58, endPoint y: 164, distance: 139.4
click at [56, 25] on div at bounding box center [57, 19] width 22 height 22
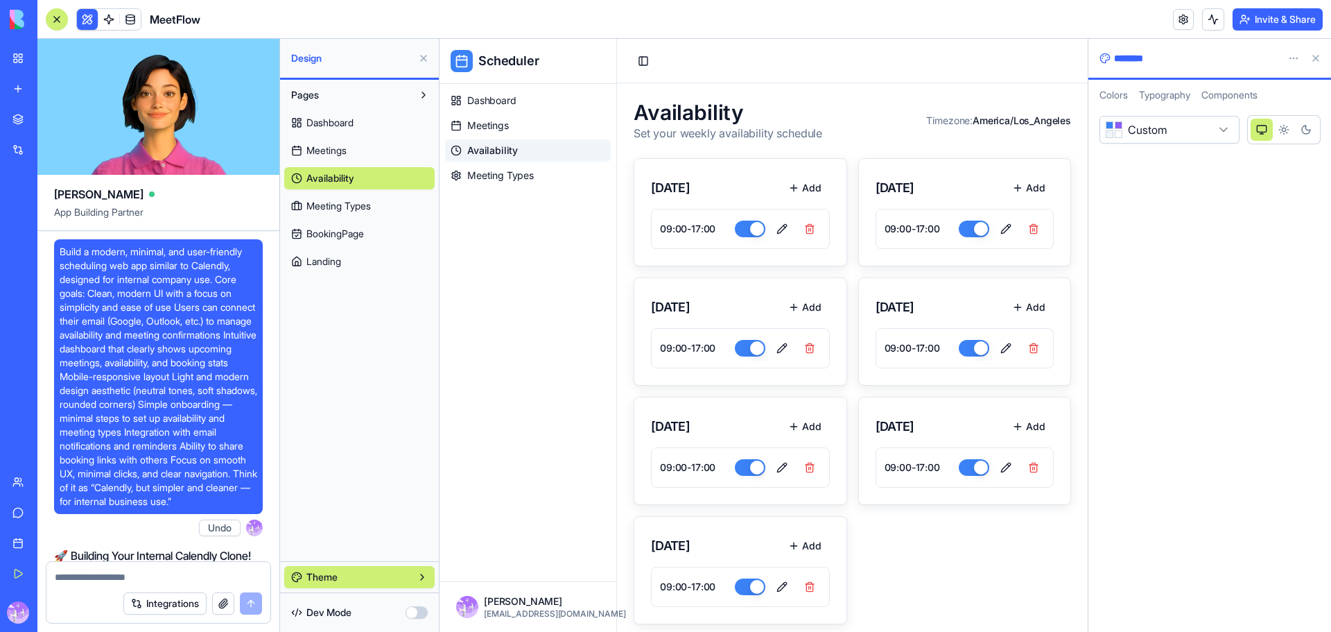
scroll to position [17251, 0]
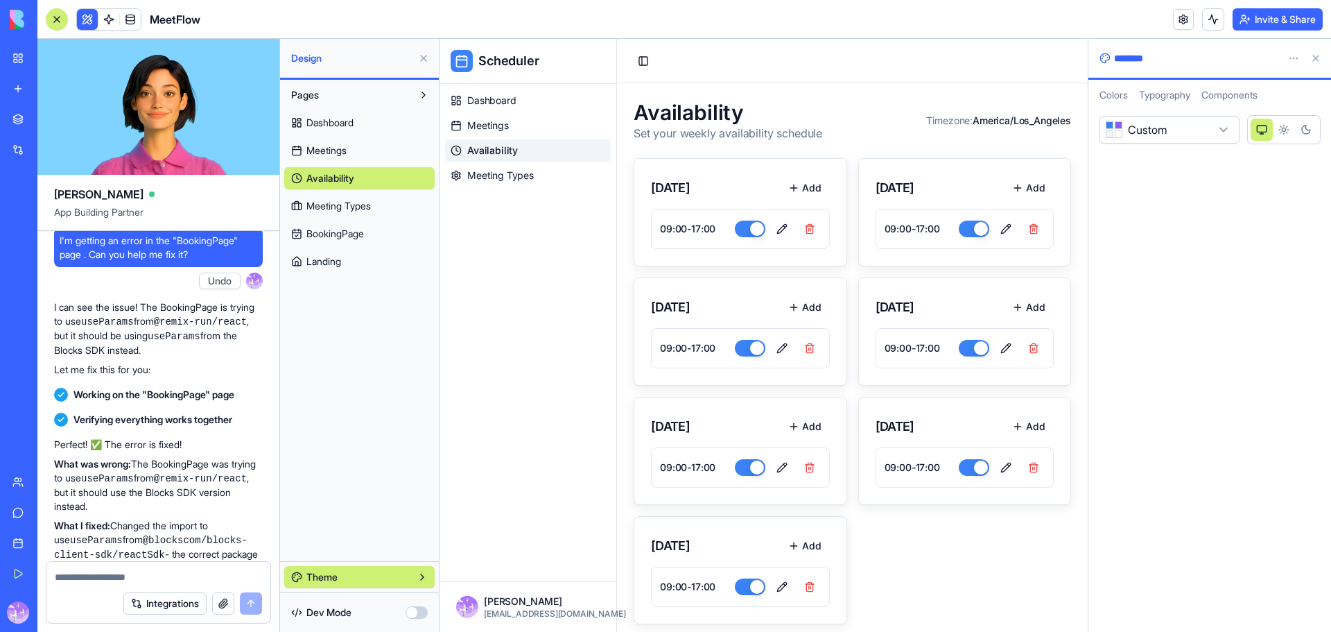
click at [245, 602] on div "Integrations" at bounding box center [192, 603] width 139 height 22
click at [223, 603] on button "button" at bounding box center [223, 603] width 22 height 22
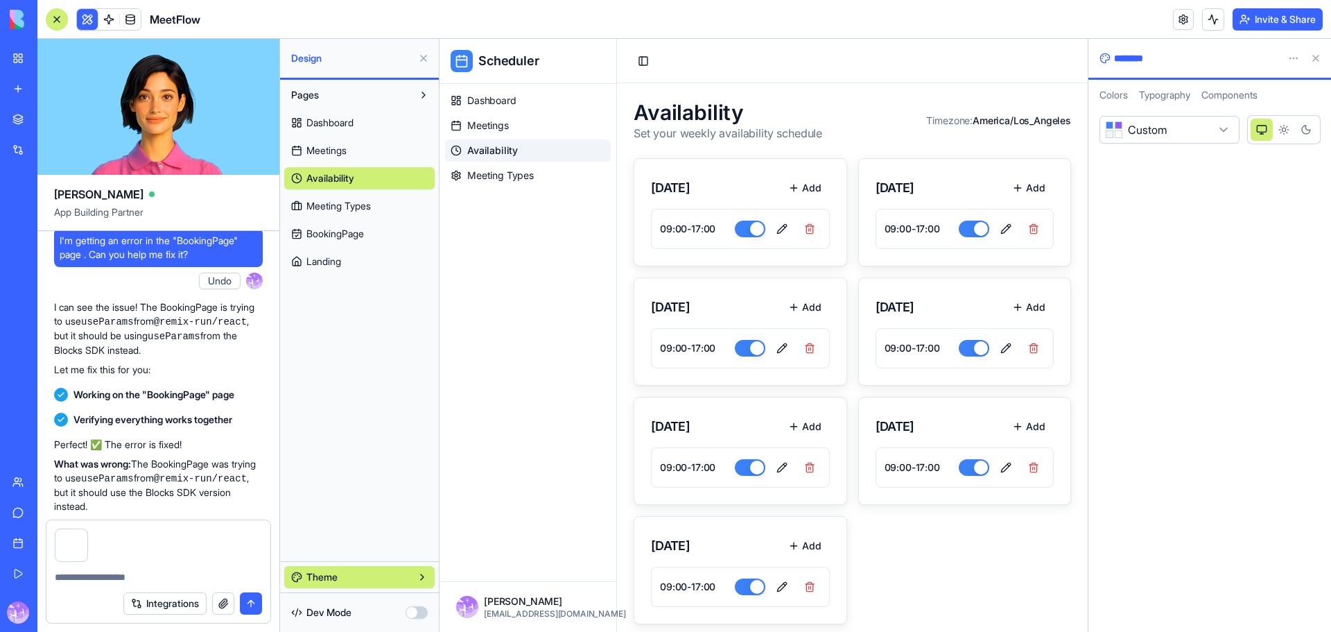
click at [60, 571] on textarea at bounding box center [158, 577] width 207 height 14
type textarea "*"
drag, startPoint x: 548, startPoint y: 62, endPoint x: 495, endPoint y: 64, distance: 53.4
click at [477, 65] on div "Scheduler" at bounding box center [528, 61] width 155 height 22
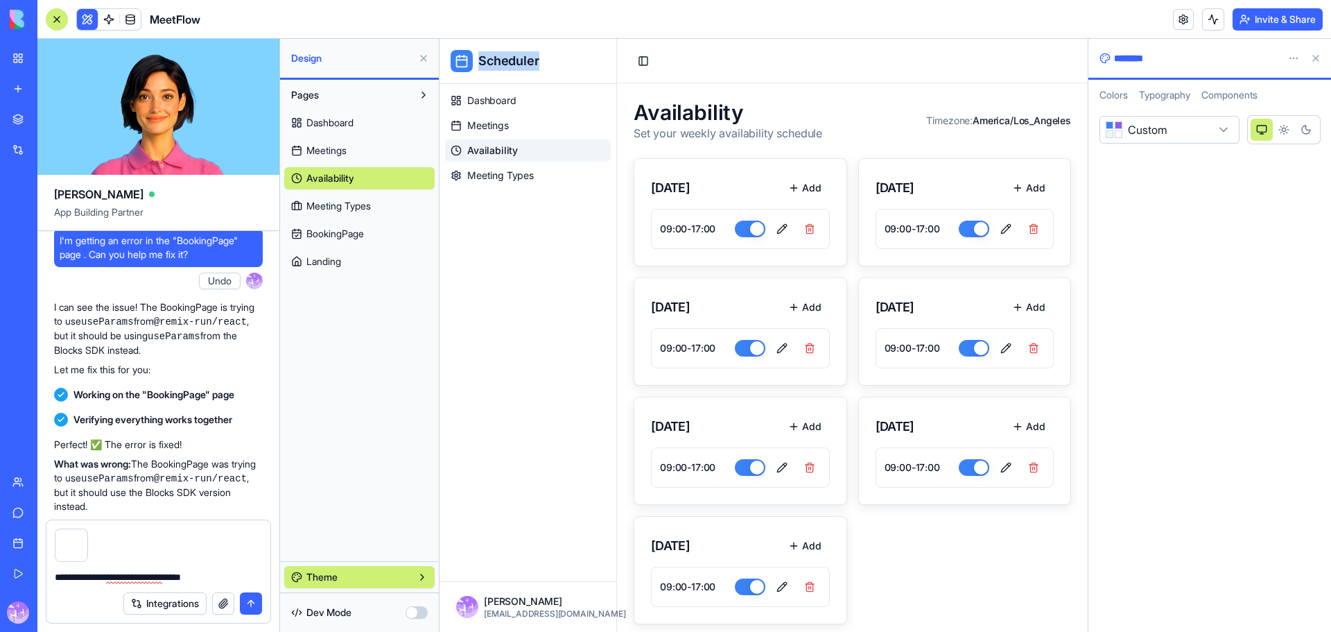
copy span "Scheduler"
click at [262, 573] on div "**********" at bounding box center [158, 573] width 224 height 22
click at [261, 573] on textarea "**********" at bounding box center [158, 577] width 207 height 14
paste textarea "**********"
click at [56, 575] on textarea "**********" at bounding box center [158, 570] width 207 height 28
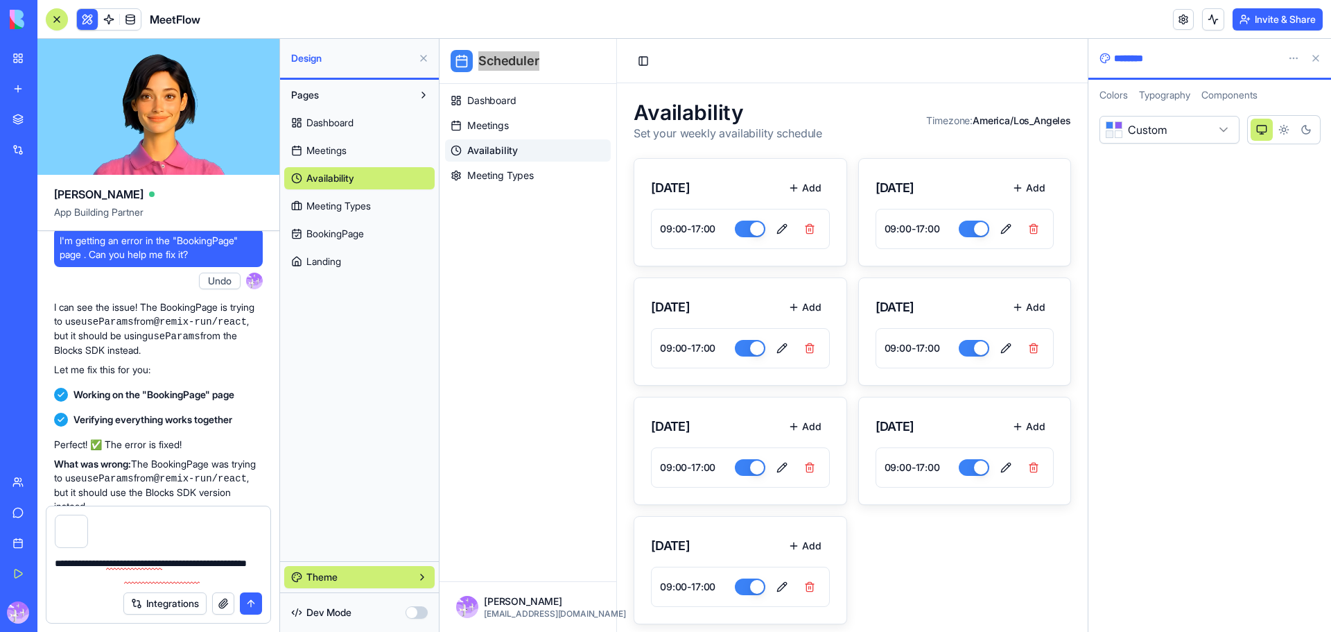
type textarea "**********"
click at [263, 600] on div "Integrations" at bounding box center [158, 603] width 224 height 39
click at [249, 606] on button "submit" at bounding box center [251, 603] width 22 height 22
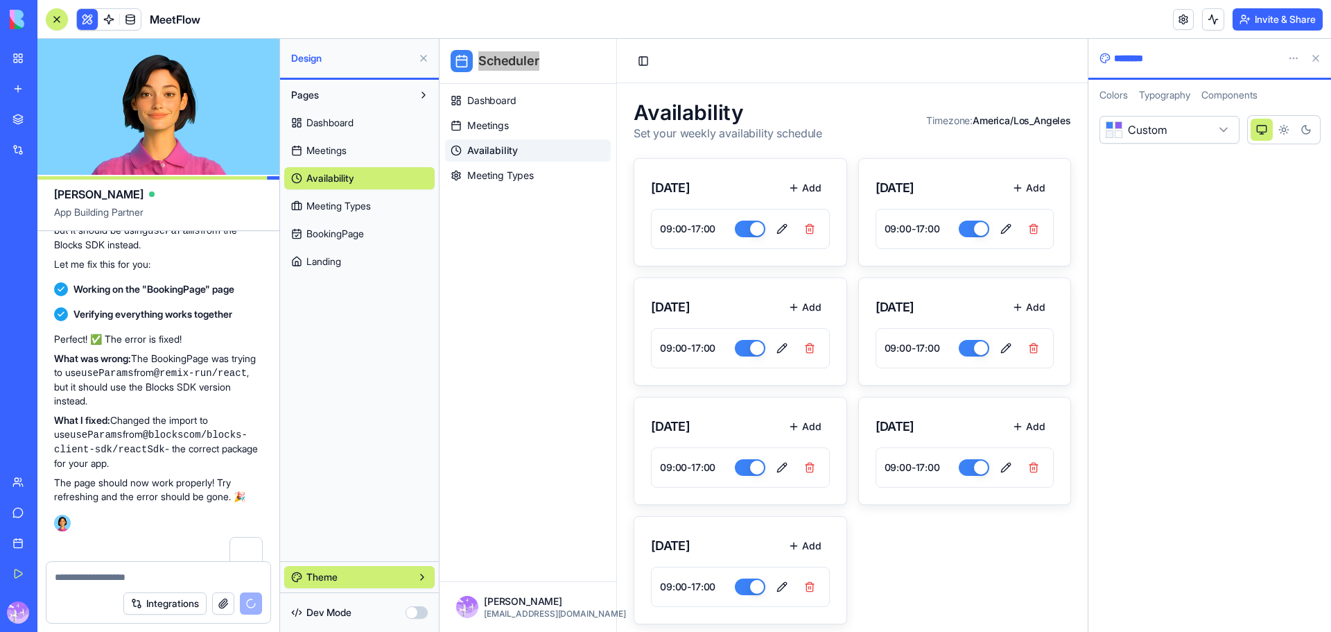
scroll to position [17843, 0]
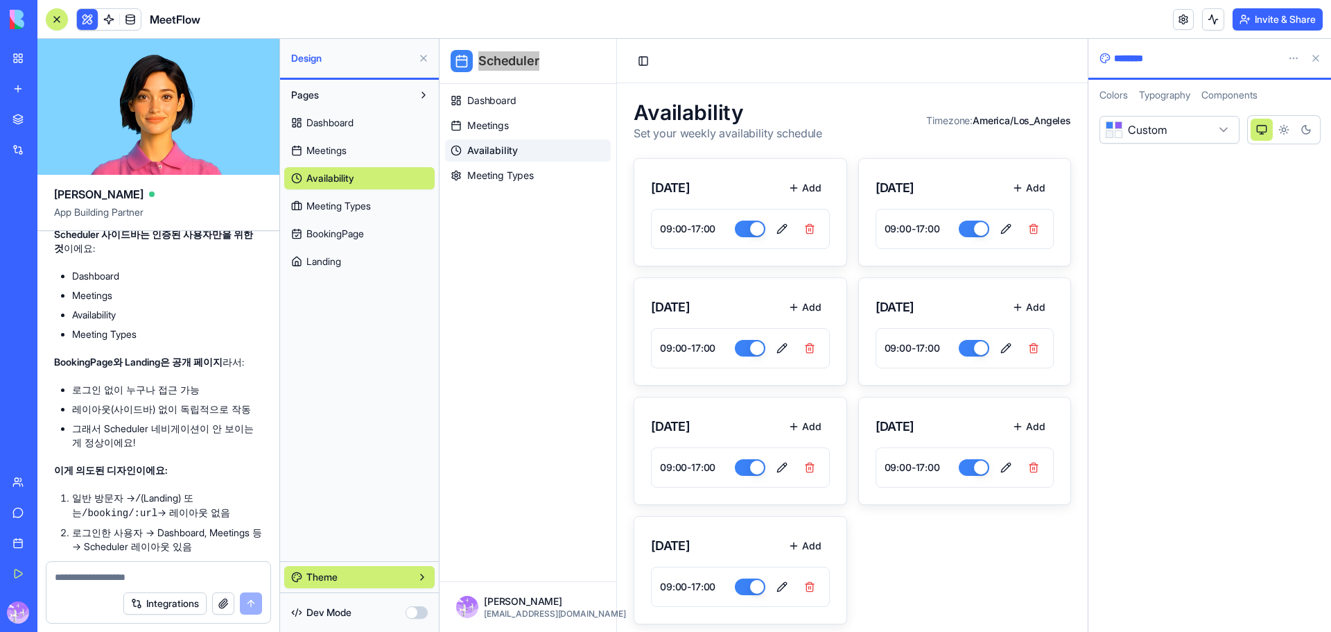
click at [98, 578] on textarea at bounding box center [158, 577] width 207 height 14
click at [101, 575] on textarea "**********" at bounding box center [158, 570] width 207 height 28
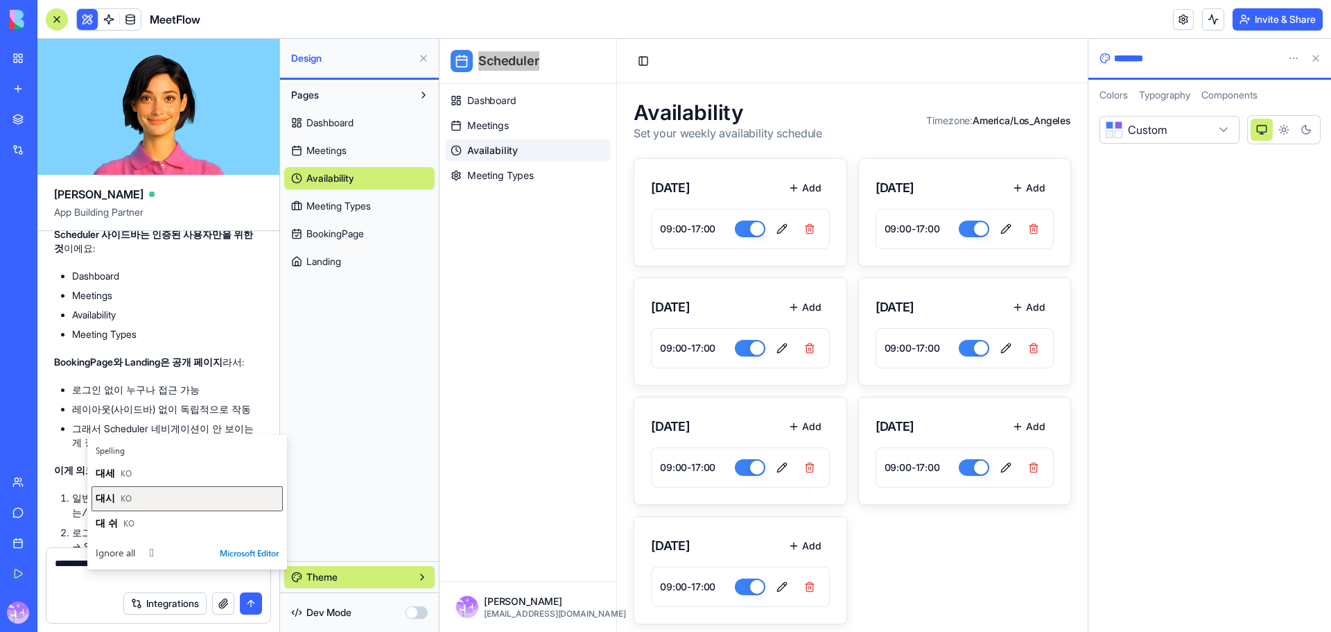
click at [96, 498] on span "대시" at bounding box center [105, 497] width 19 height 13
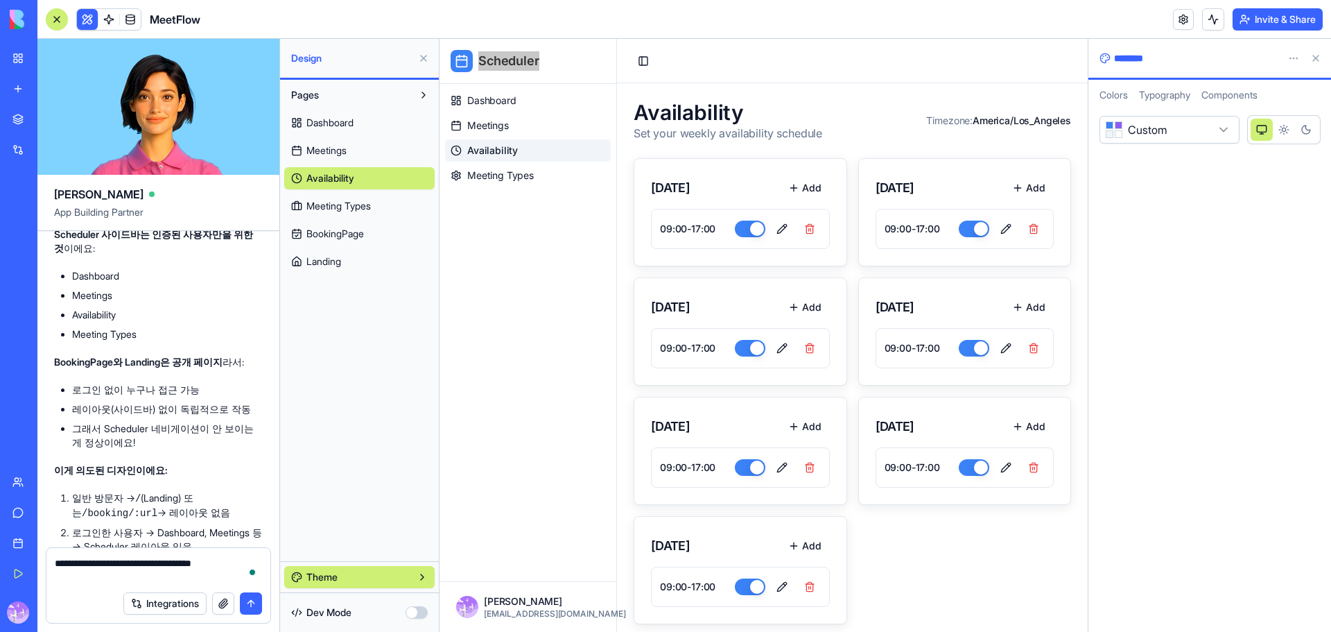
click at [154, 578] on textarea "**********" at bounding box center [158, 570] width 207 height 28
type textarea "**********"
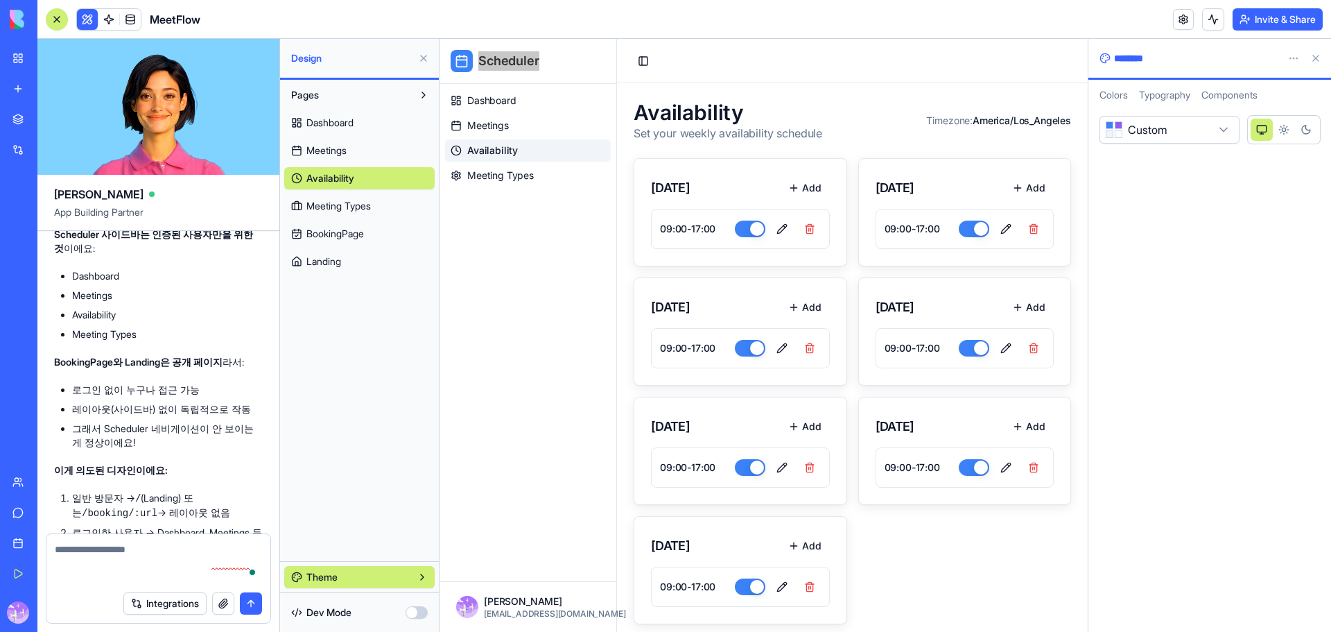
scroll to position [17924, 0]
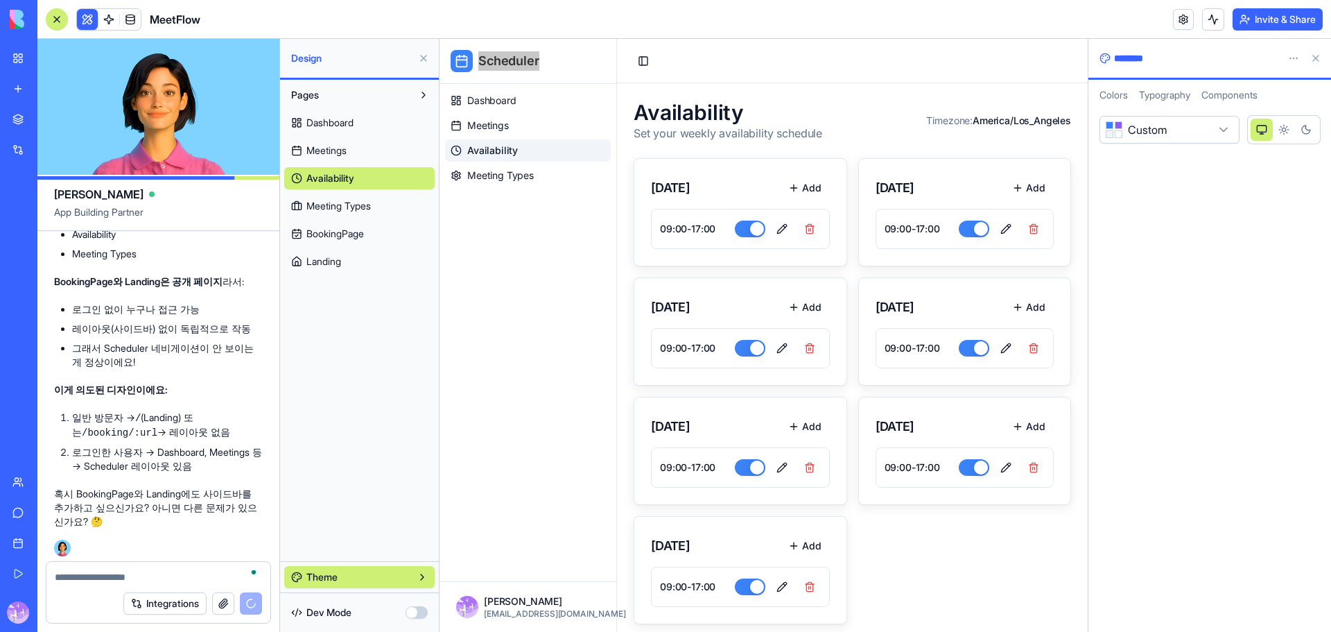
click at [341, 152] on span "Meetings" at bounding box center [326, 151] width 40 height 14
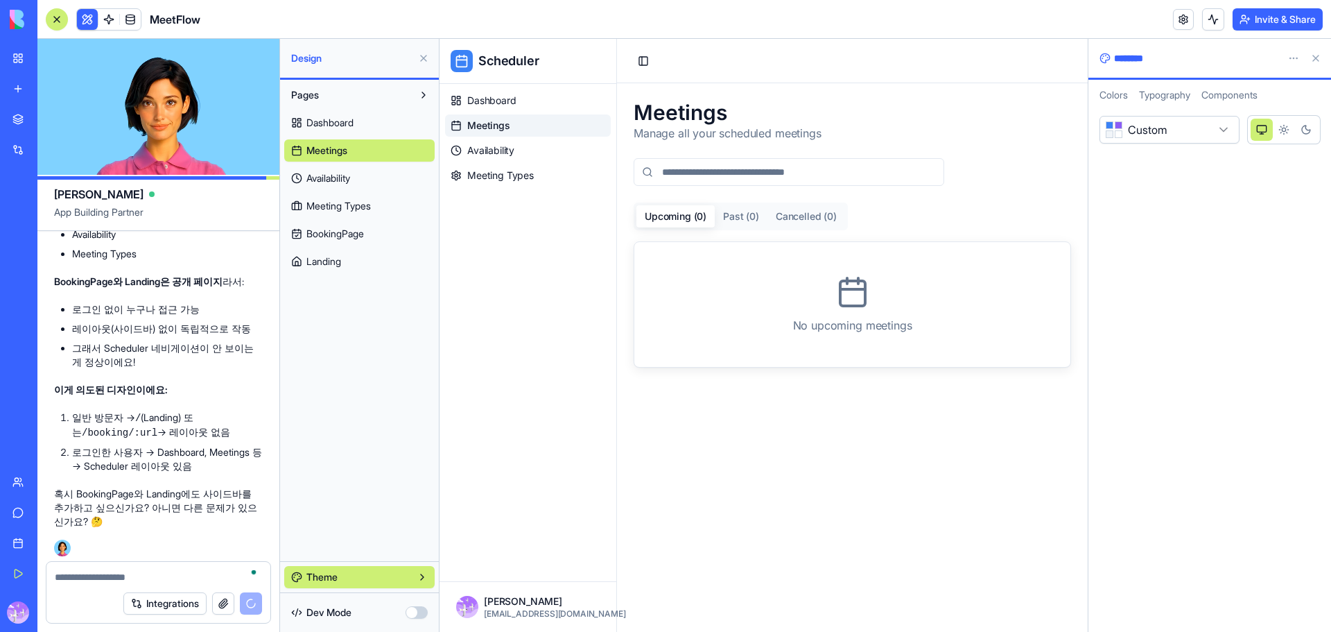
click at [338, 128] on span "Dashboard" at bounding box center [329, 123] width 47 height 14
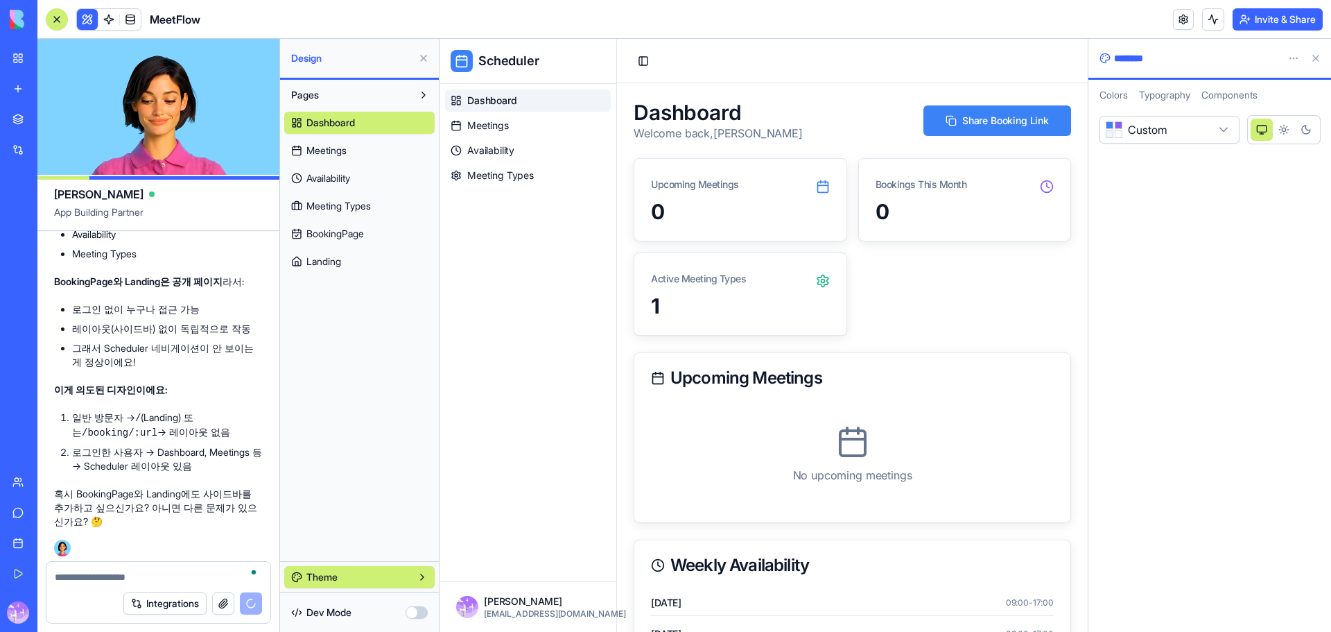
scroll to position [18402, 0]
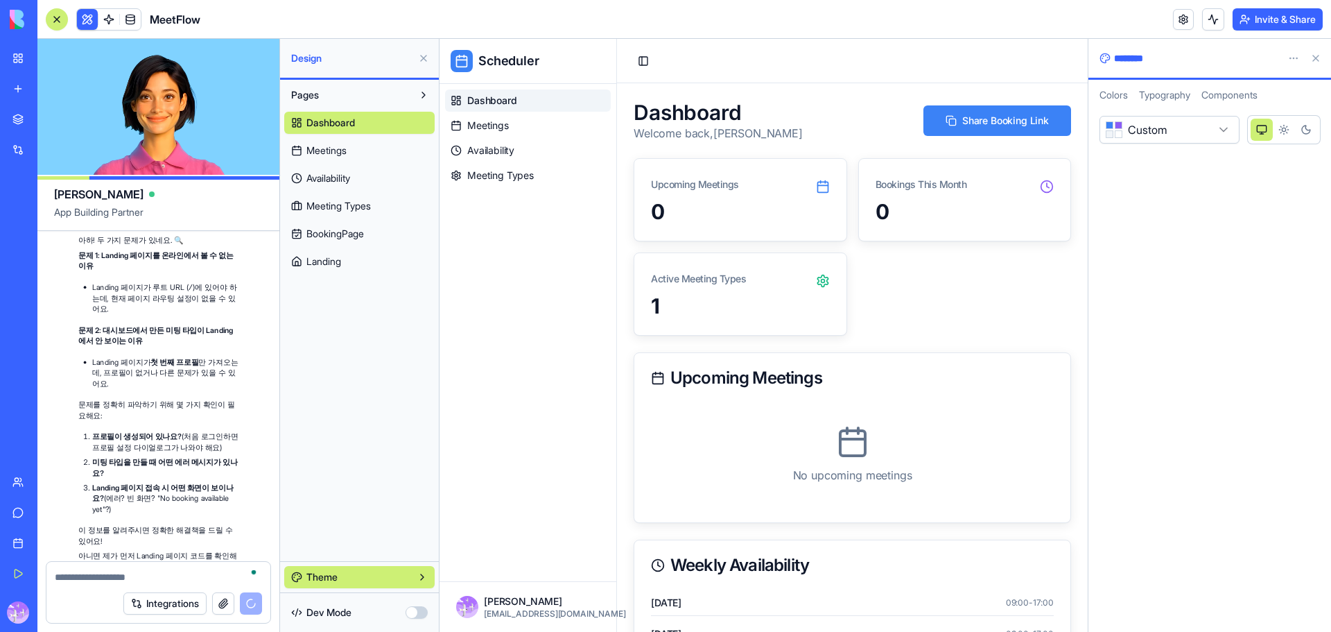
click at [338, 150] on span "Meetings" at bounding box center [326, 151] width 40 height 14
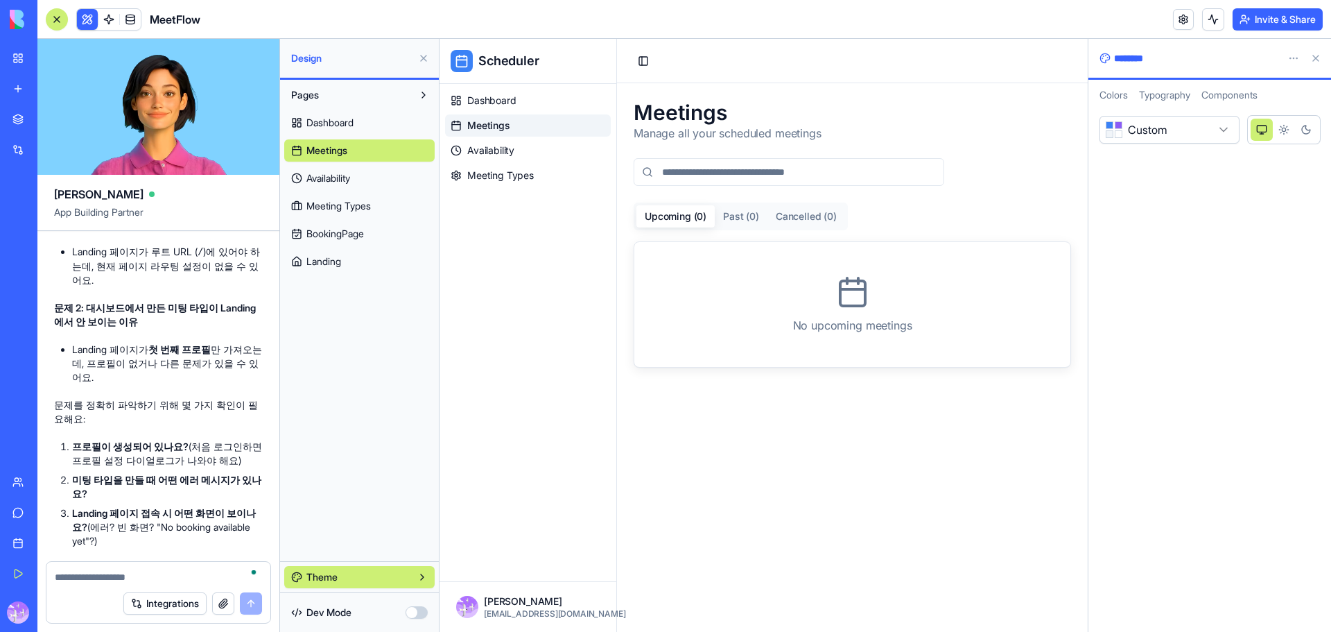
click at [338, 176] on span "Availability" at bounding box center [328, 178] width 44 height 14
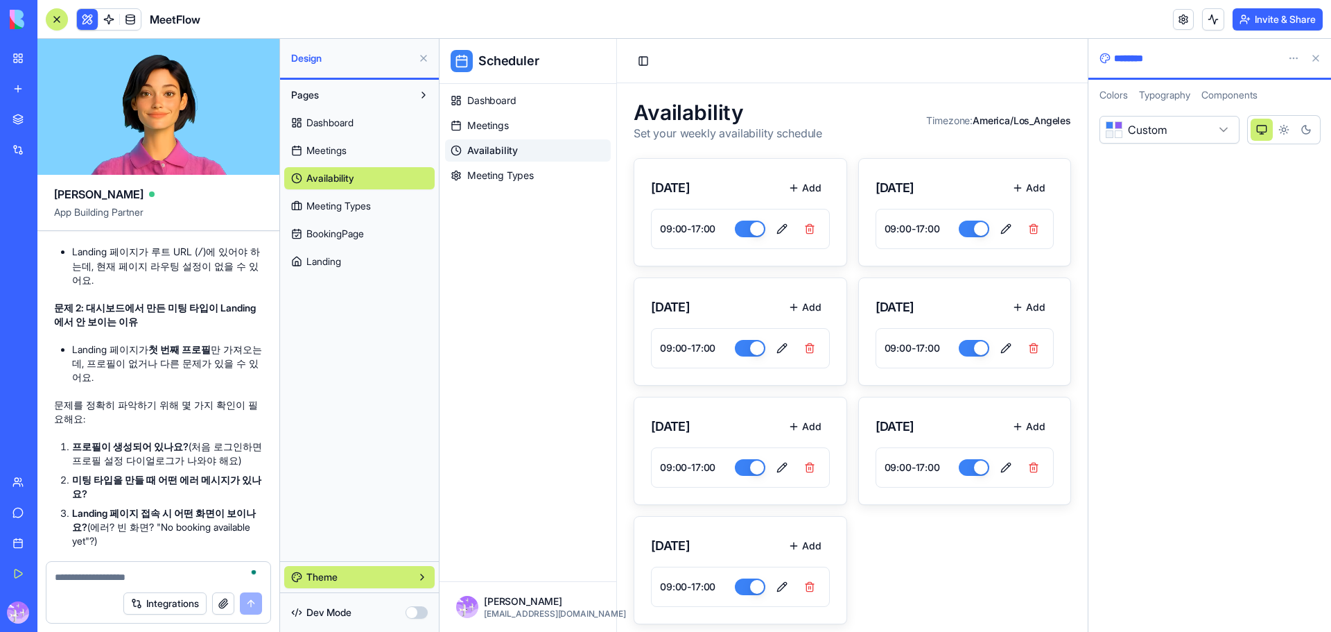
click at [338, 236] on span "BookingPage" at bounding box center [335, 234] width 58 height 14
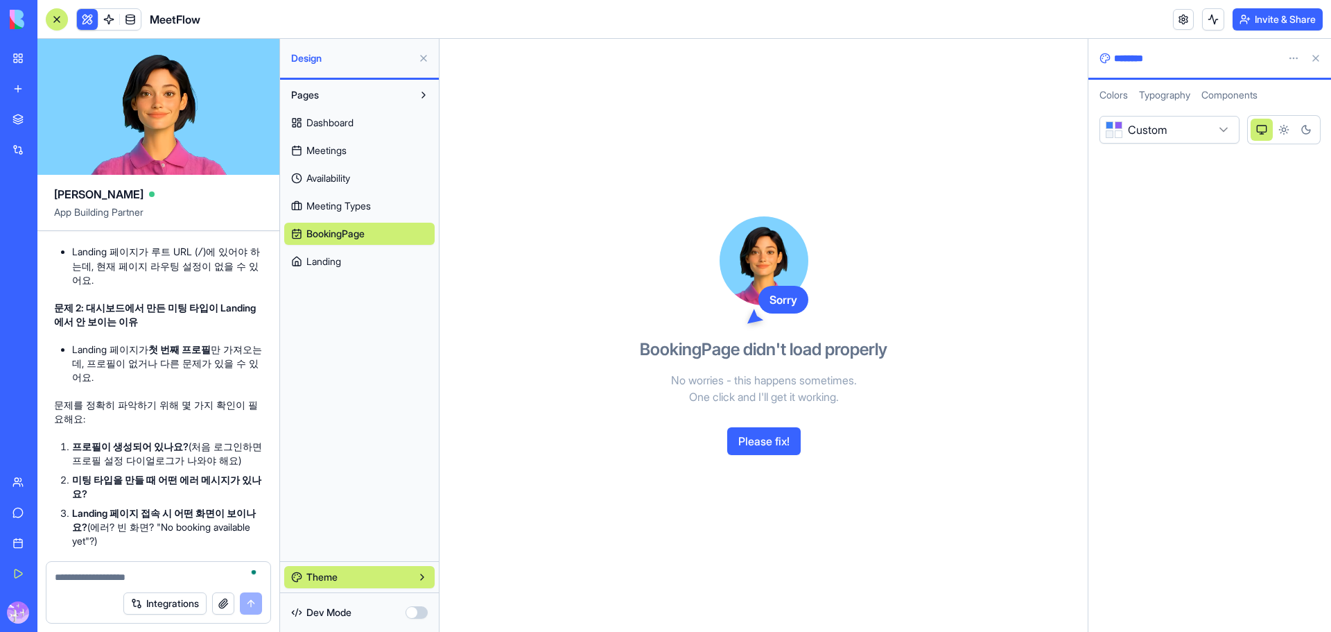
click at [340, 200] on span "Meeting Types" at bounding box center [338, 206] width 64 height 14
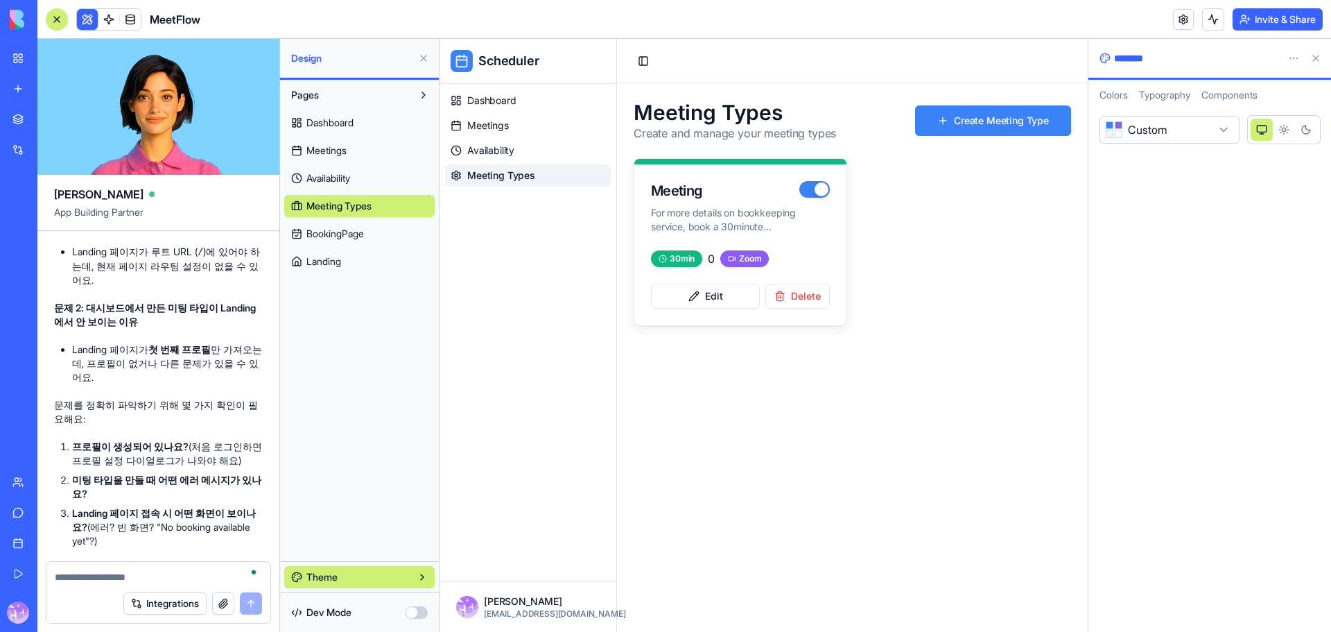
click at [127, 580] on textarea "To enrich screen reader interactions, please activate Accessibility in Grammarl…" at bounding box center [158, 577] width 207 height 14
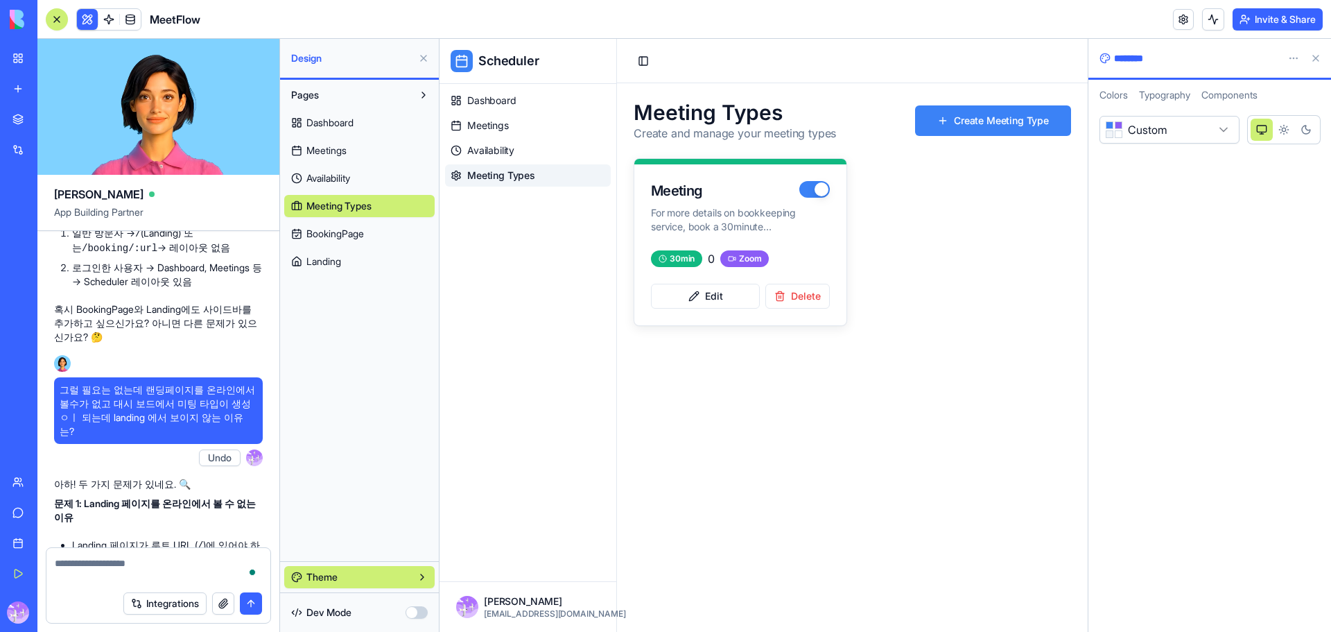
scroll to position [18078, 0]
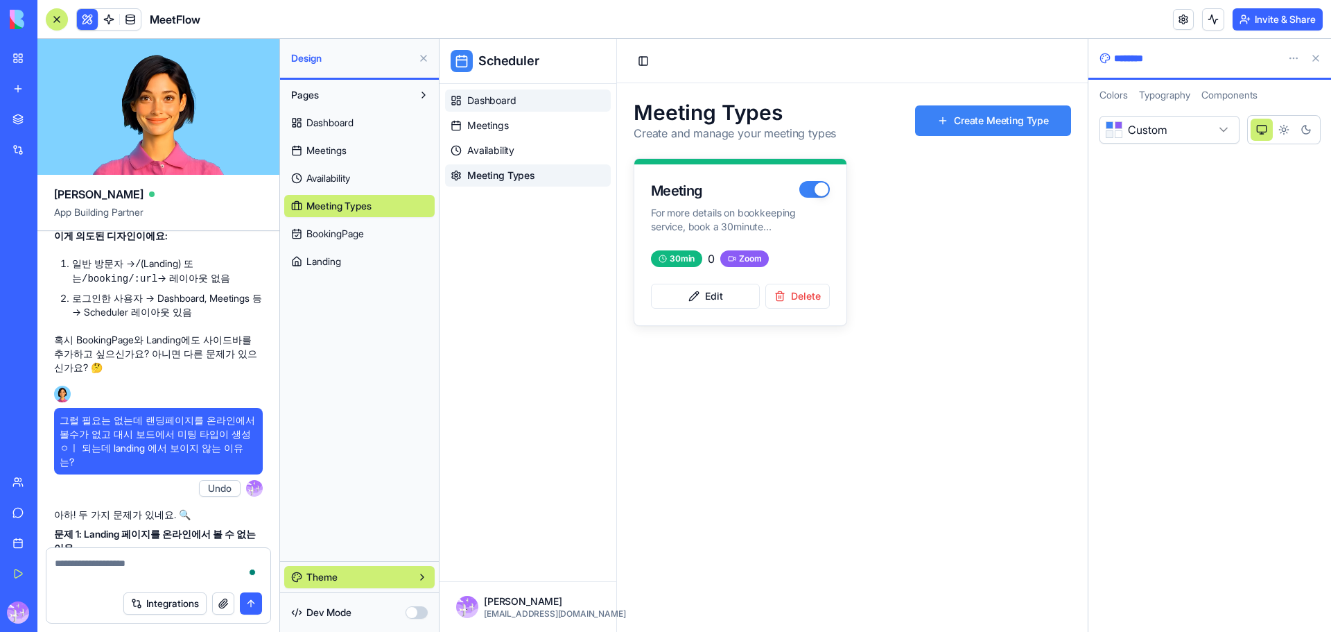
click at [494, 103] on span "Dashboard" at bounding box center [491, 101] width 49 height 14
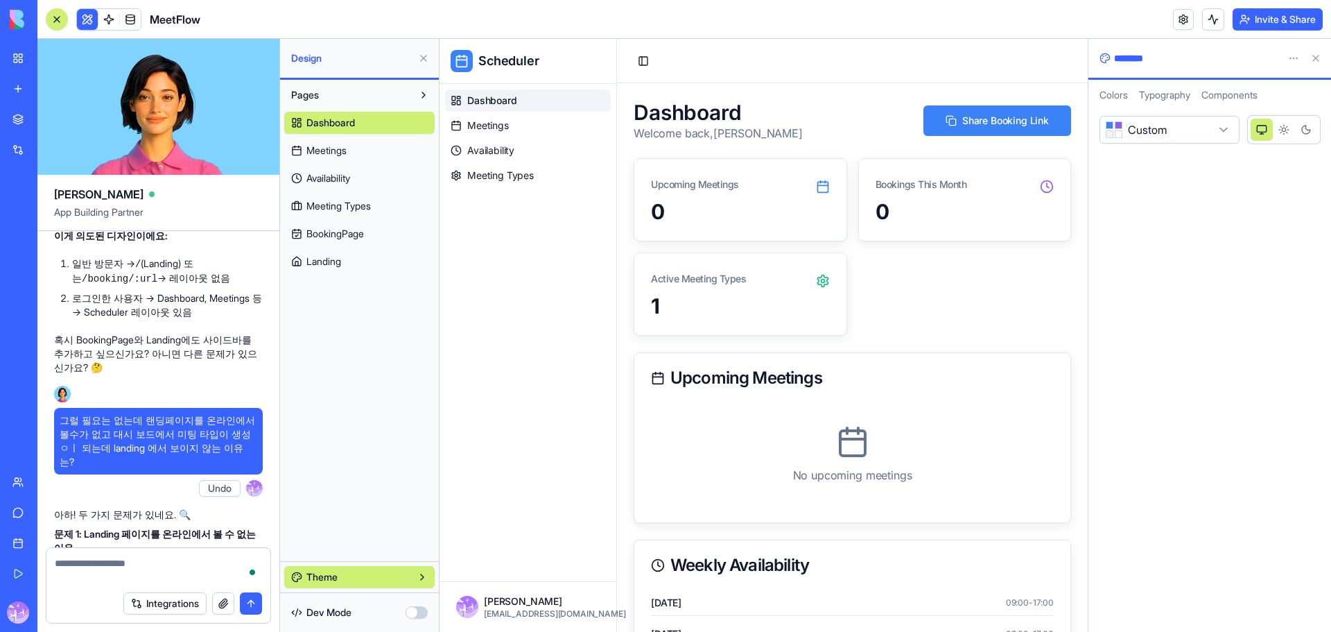
drag, startPoint x: 158, startPoint y: 575, endPoint x: -5, endPoint y: 551, distance: 164.6
click at [0, 551] on html "My Workspace New app Marketplace Integrations Recent Sales Call Assistant Sales…" at bounding box center [665, 316] width 1331 height 632
type textarea "**********"
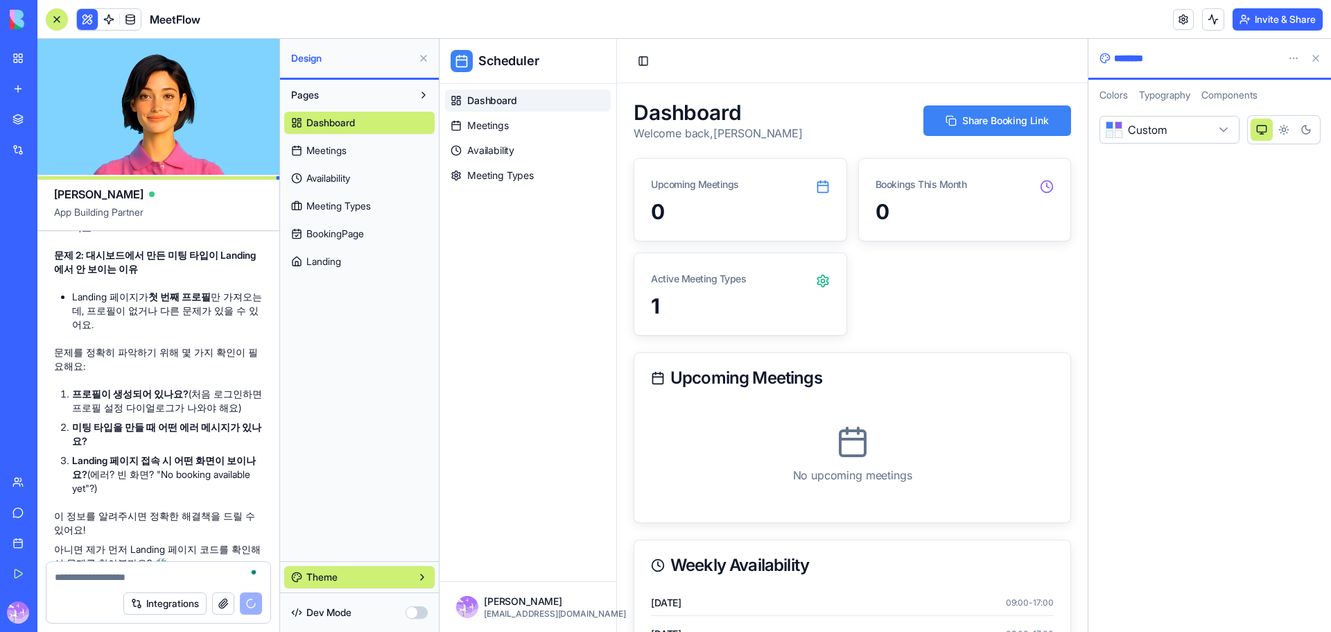
scroll to position [18526, 0]
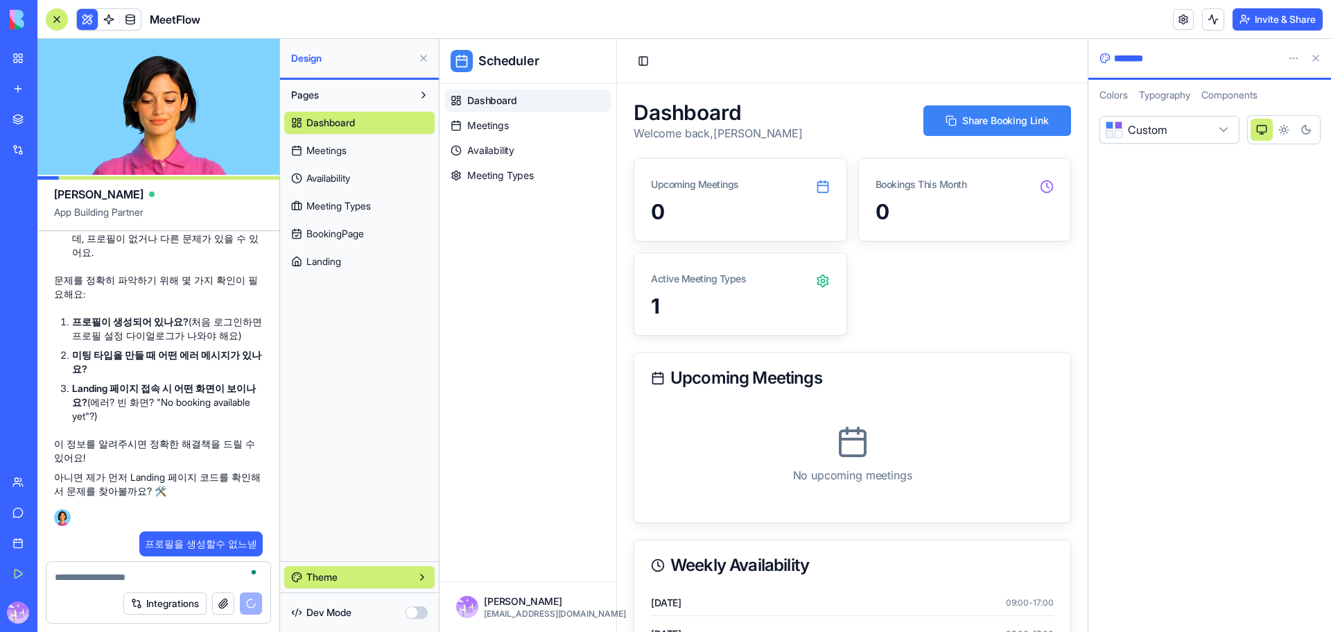
click at [93, 571] on textarea "To enrich screen reader interactions, please activate Accessibility in Grammarl…" at bounding box center [158, 577] width 207 height 14
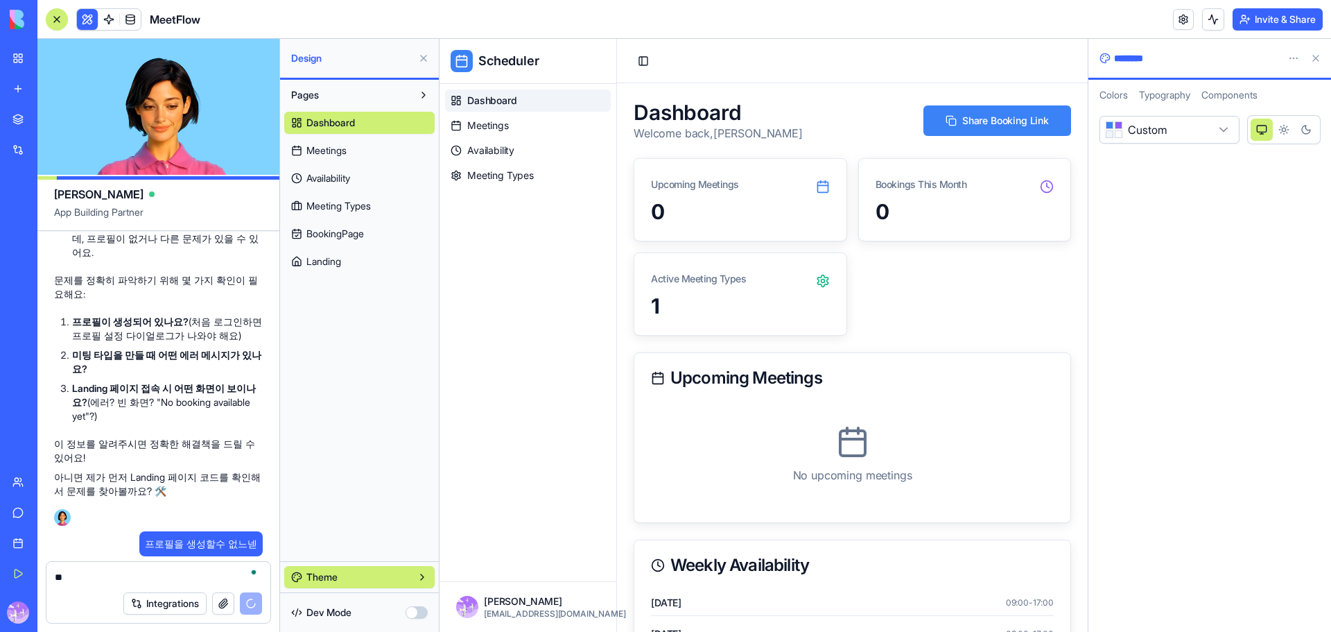
type textarea "*"
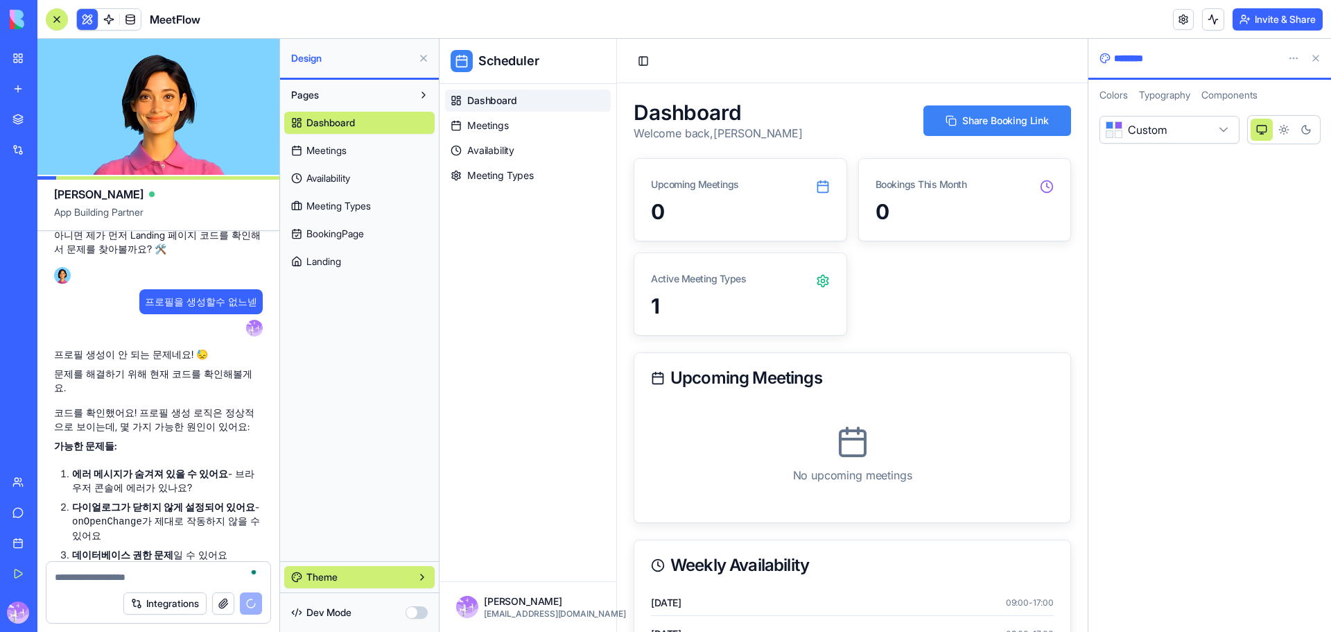
scroll to position [18793, 0]
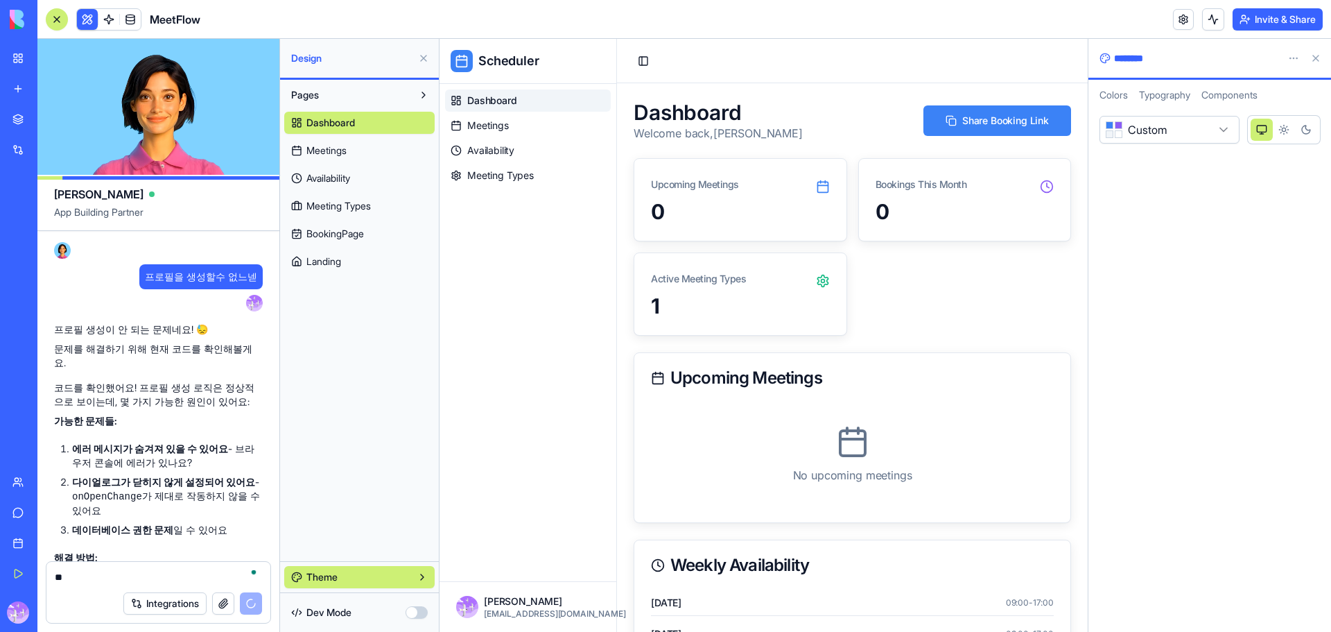
type textarea "*"
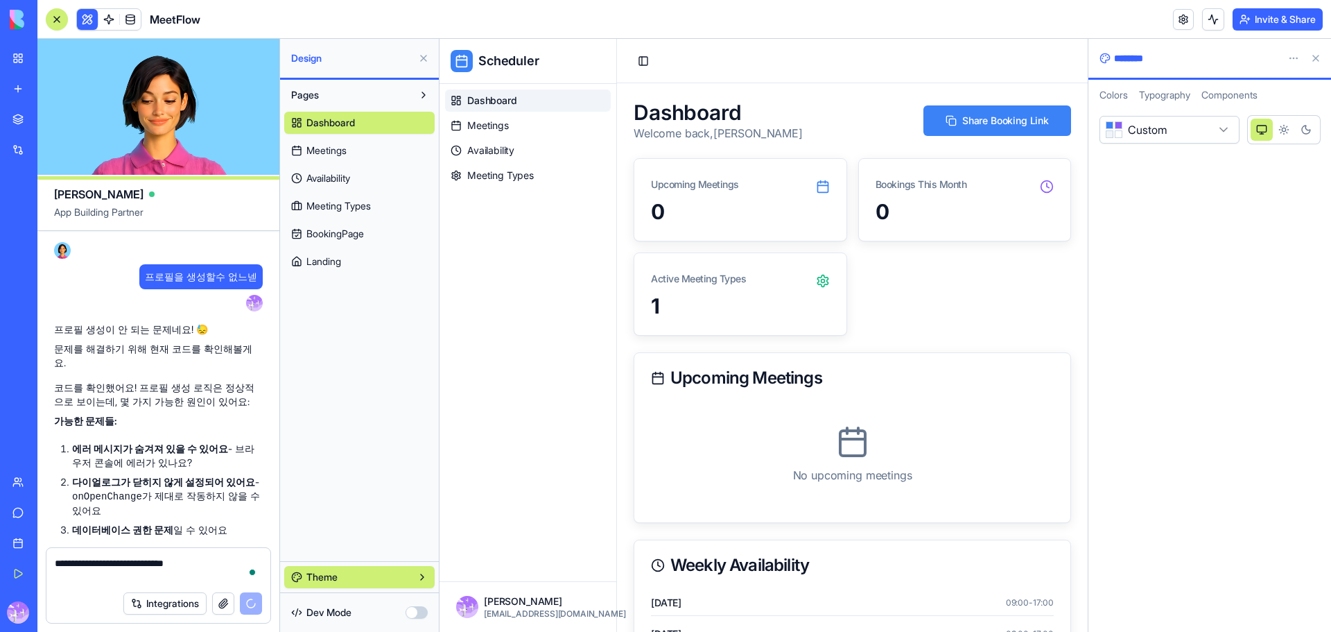
scroll to position [18807, 0]
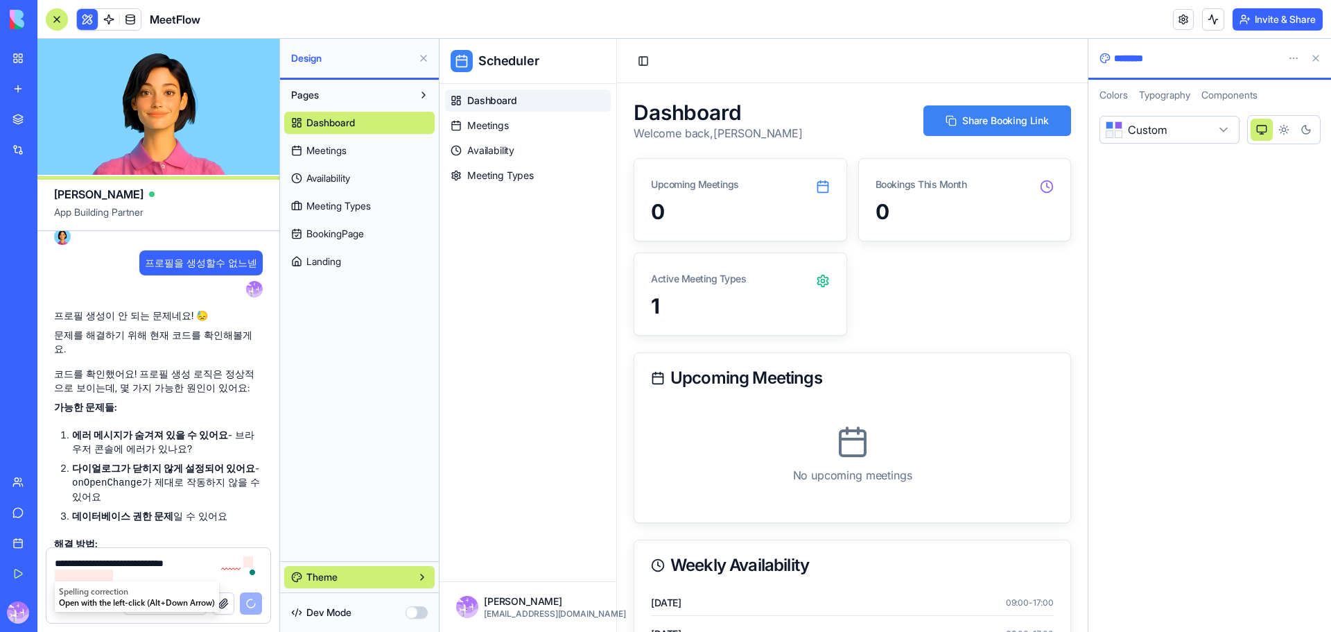
drag, startPoint x: 138, startPoint y: 574, endPoint x: 246, endPoint y: 561, distance: 109.0
click at [246, 561] on textarea "**********" at bounding box center [158, 570] width 207 height 28
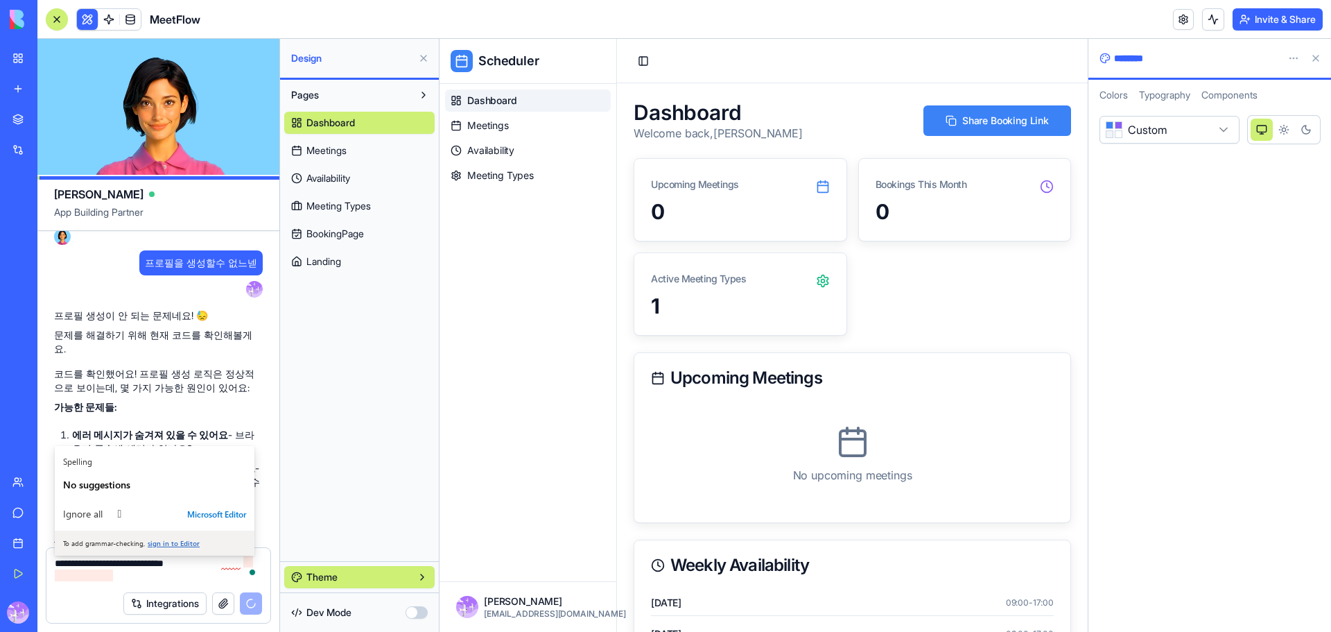
click at [123, 578] on textarea "**********" at bounding box center [158, 570] width 207 height 28
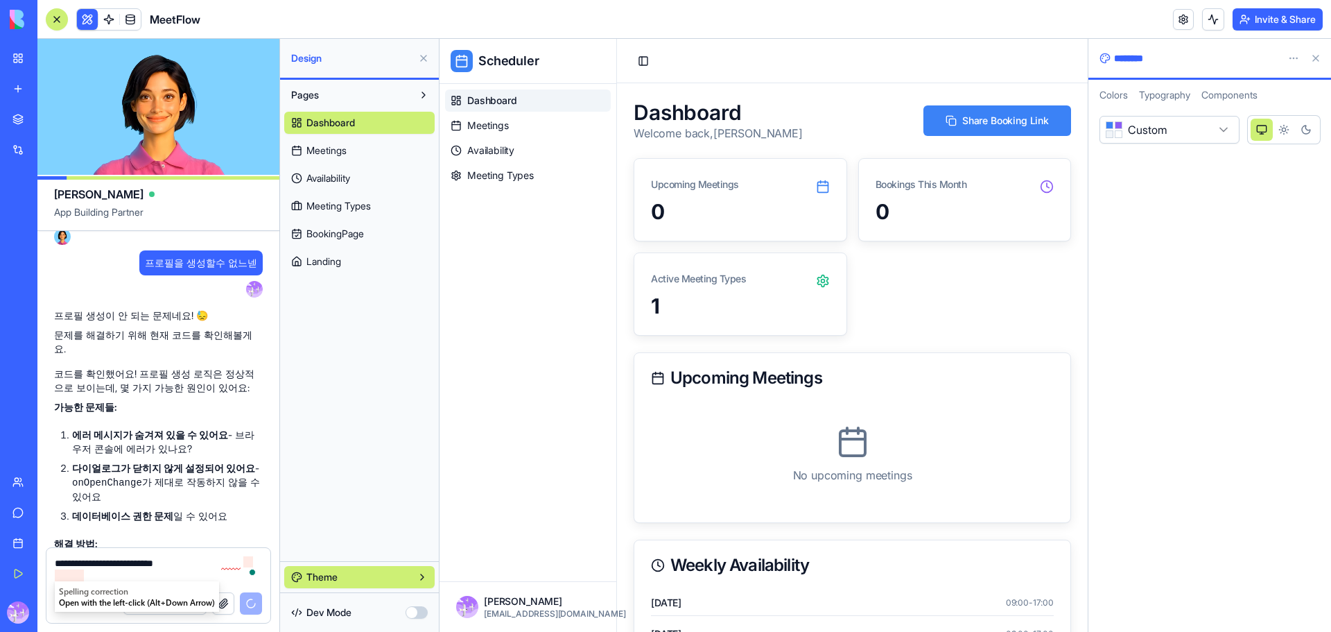
scroll to position [18832, 0]
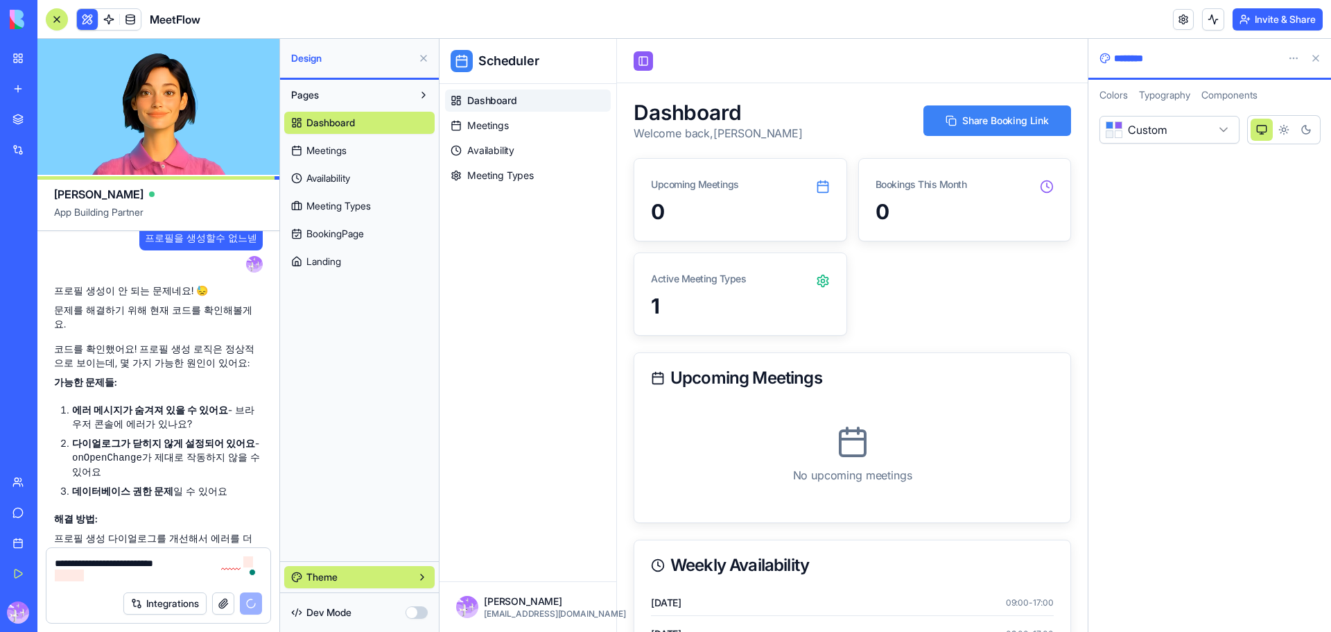
type textarea "**********"
click at [638, 59] on button "Toggle Sidebar" at bounding box center [643, 60] width 19 height 19
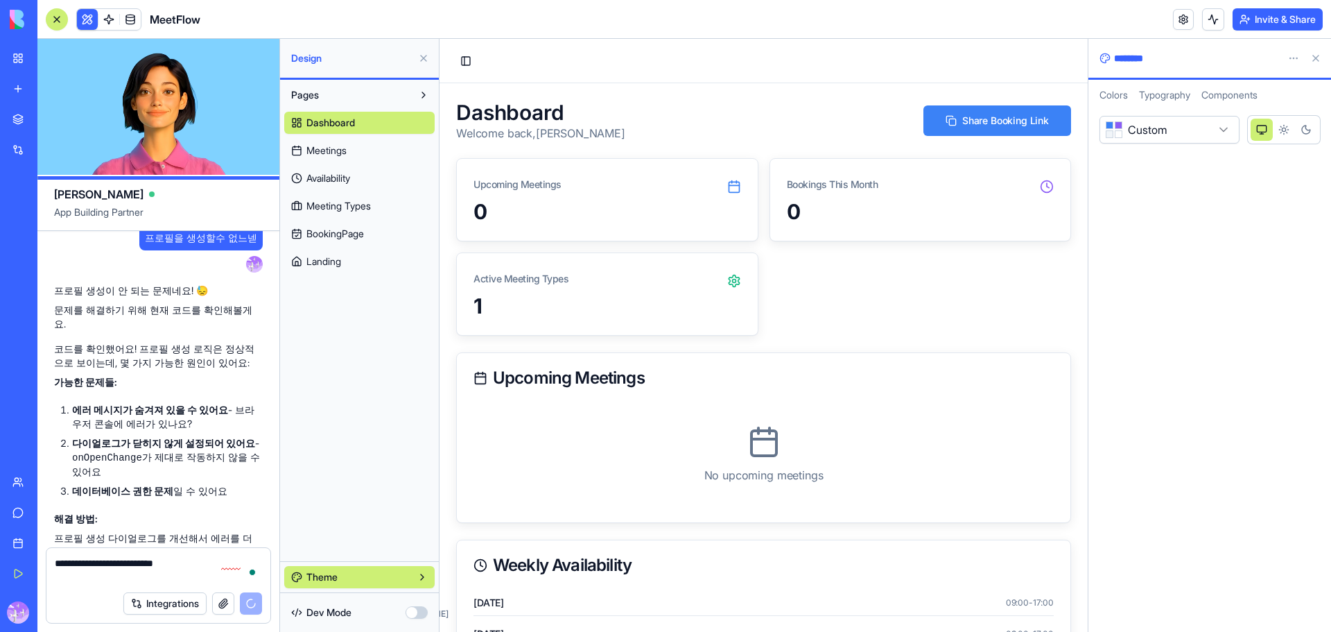
click at [627, 205] on div "0" at bounding box center [608, 211] width 268 height 25
click at [729, 280] on icon at bounding box center [734, 281] width 14 height 14
click at [1282, 136] on button "Light theme" at bounding box center [1284, 130] width 22 height 22
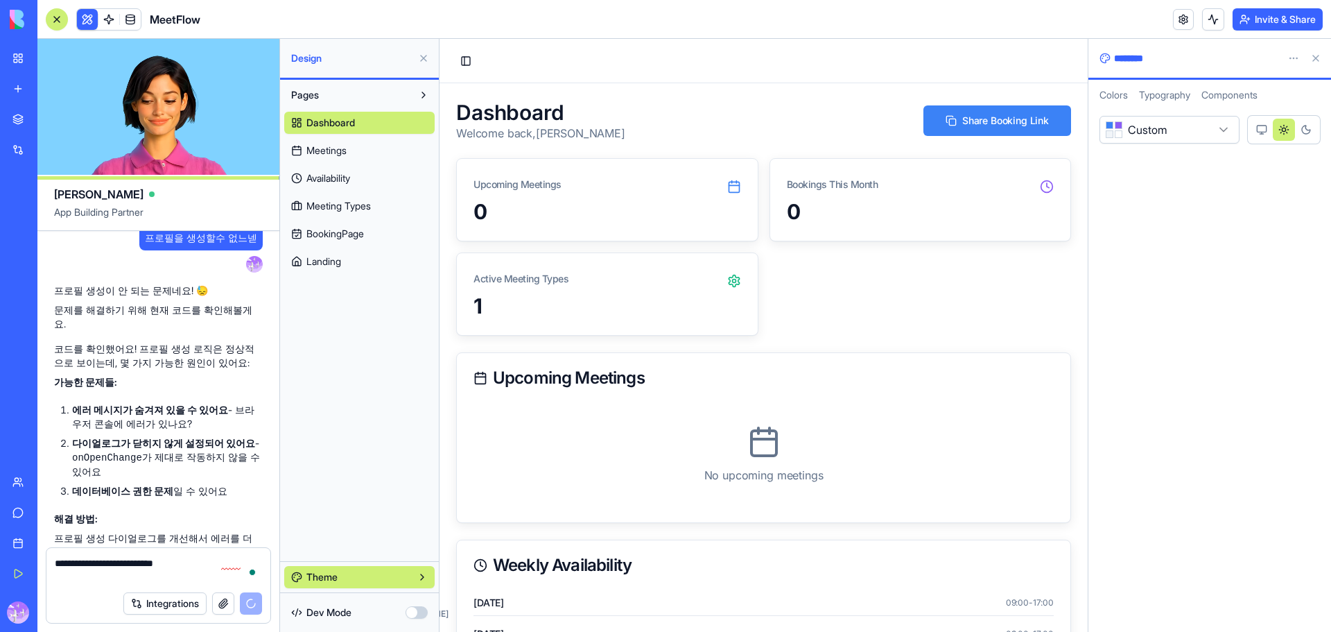
click at [1308, 129] on icon "Dark theme" at bounding box center [1306, 129] width 11 height 11
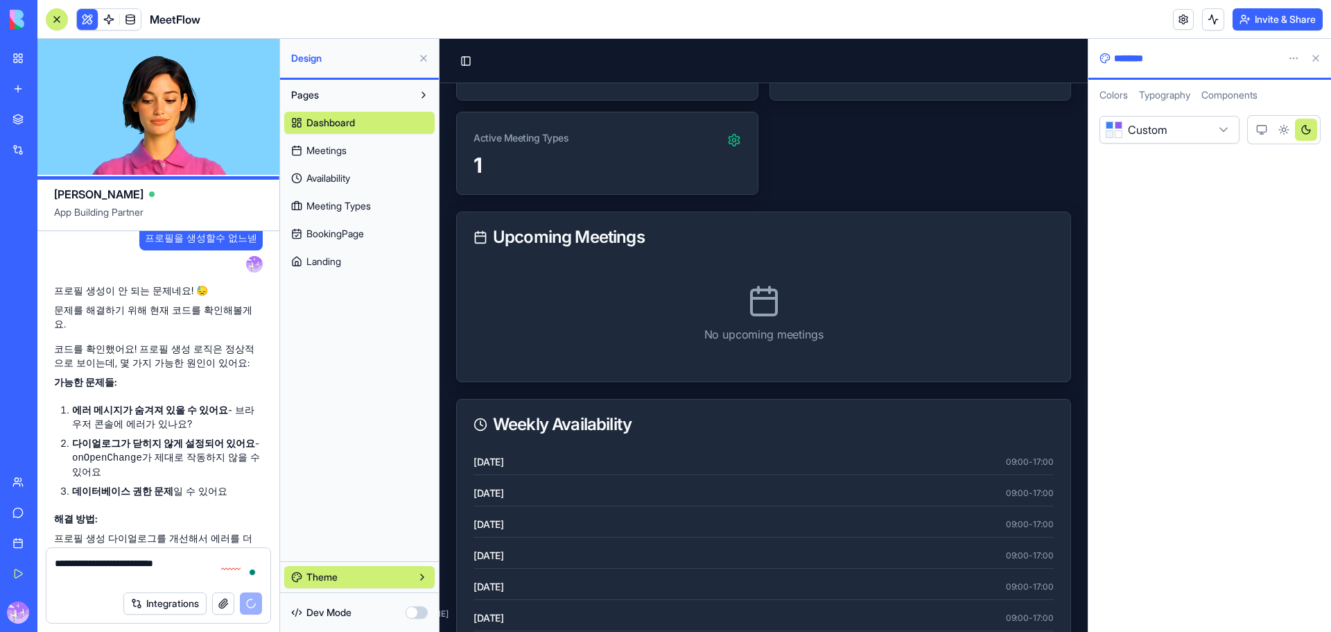
scroll to position [205, 0]
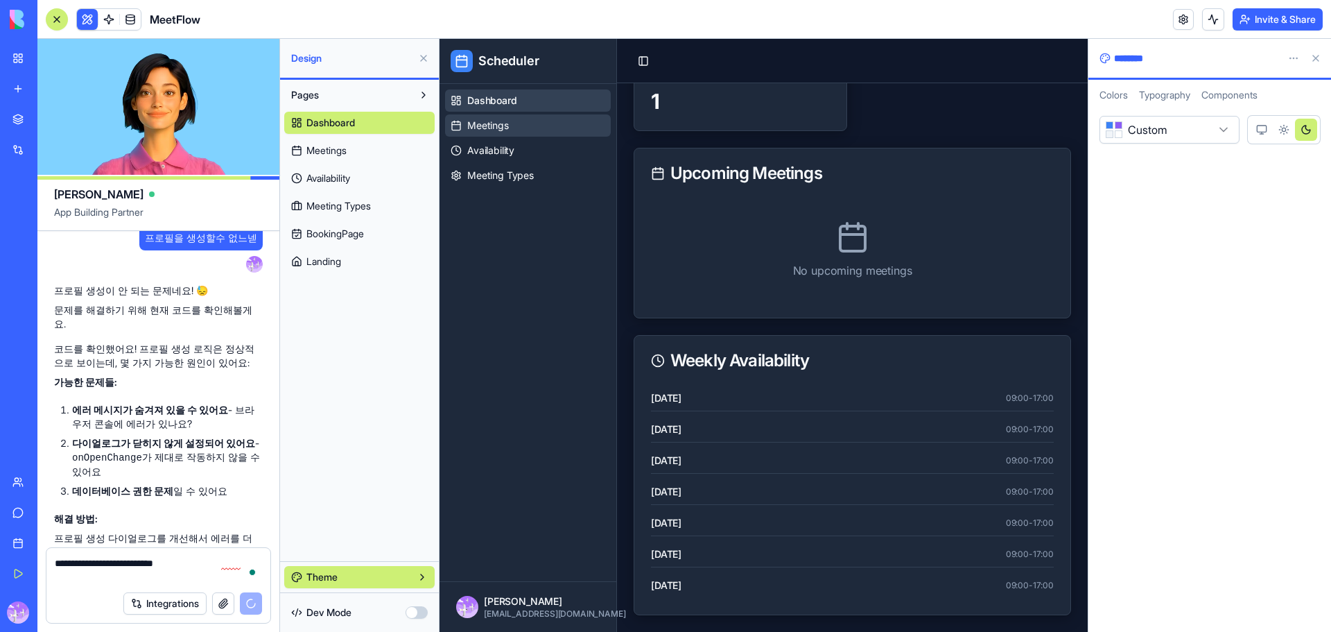
click at [503, 128] on span "Meetings" at bounding box center [488, 126] width 42 height 14
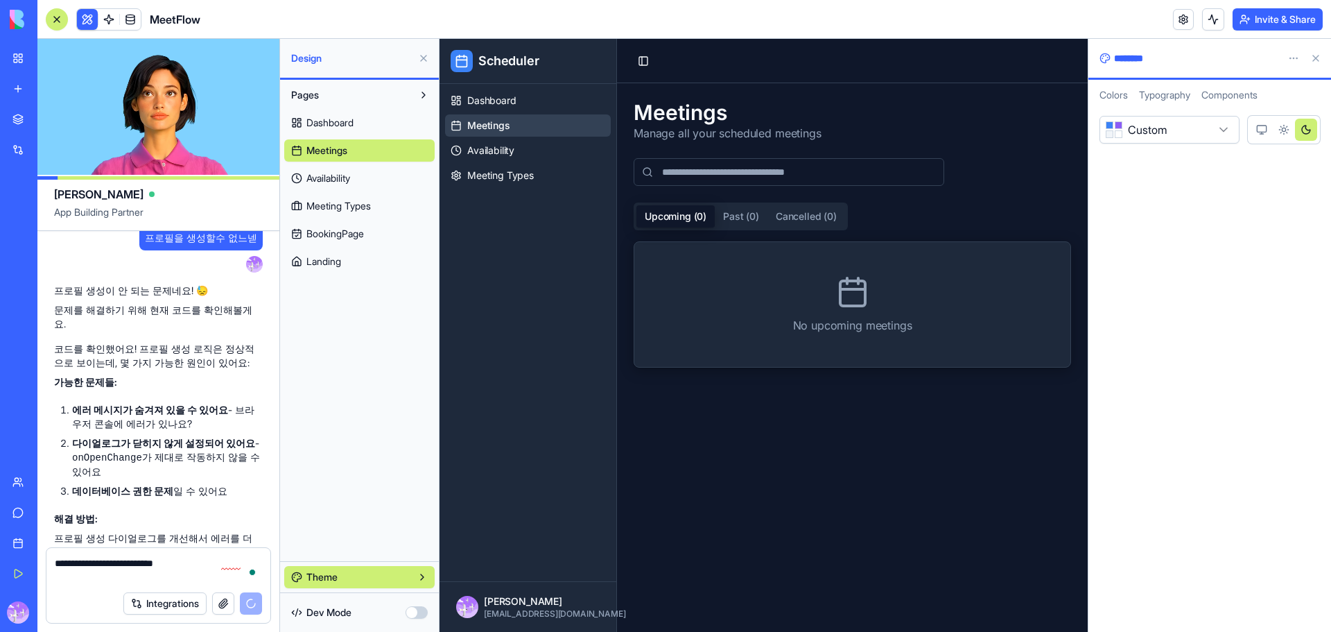
click at [727, 170] on input at bounding box center [789, 172] width 311 height 28
click at [746, 213] on button "Past ( 0 )" at bounding box center [741, 216] width 53 height 22
click at [817, 218] on button "Cancelled ( 0 )" at bounding box center [807, 216] width 78 height 22
click at [694, 214] on button "Upcoming ( 0 )" at bounding box center [675, 216] width 78 height 22
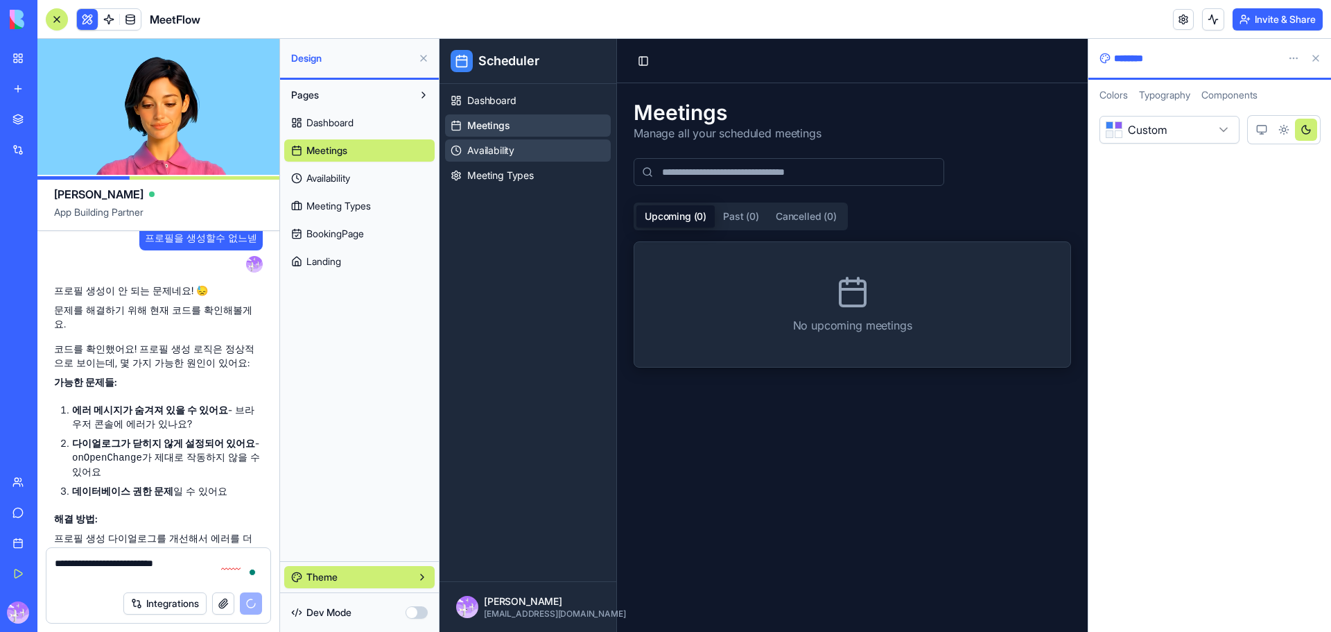
click at [526, 159] on link "Availability" at bounding box center [528, 150] width 166 height 22
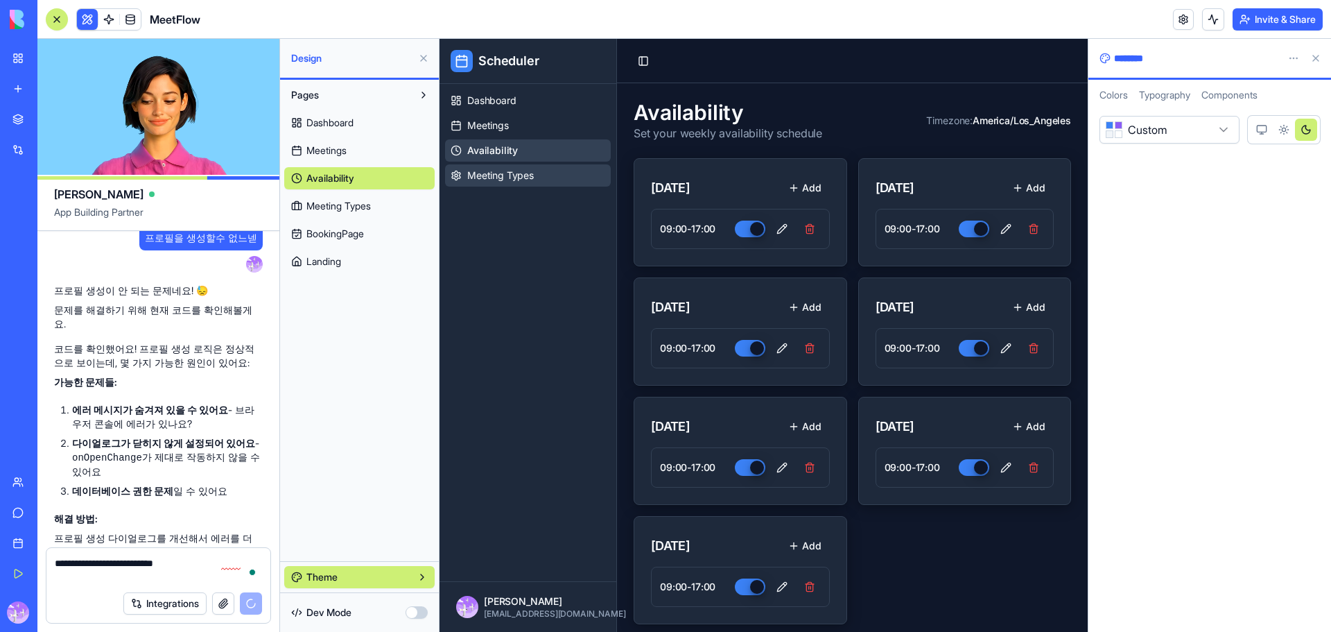
click at [524, 184] on link "Meeting Types" at bounding box center [528, 175] width 166 height 22
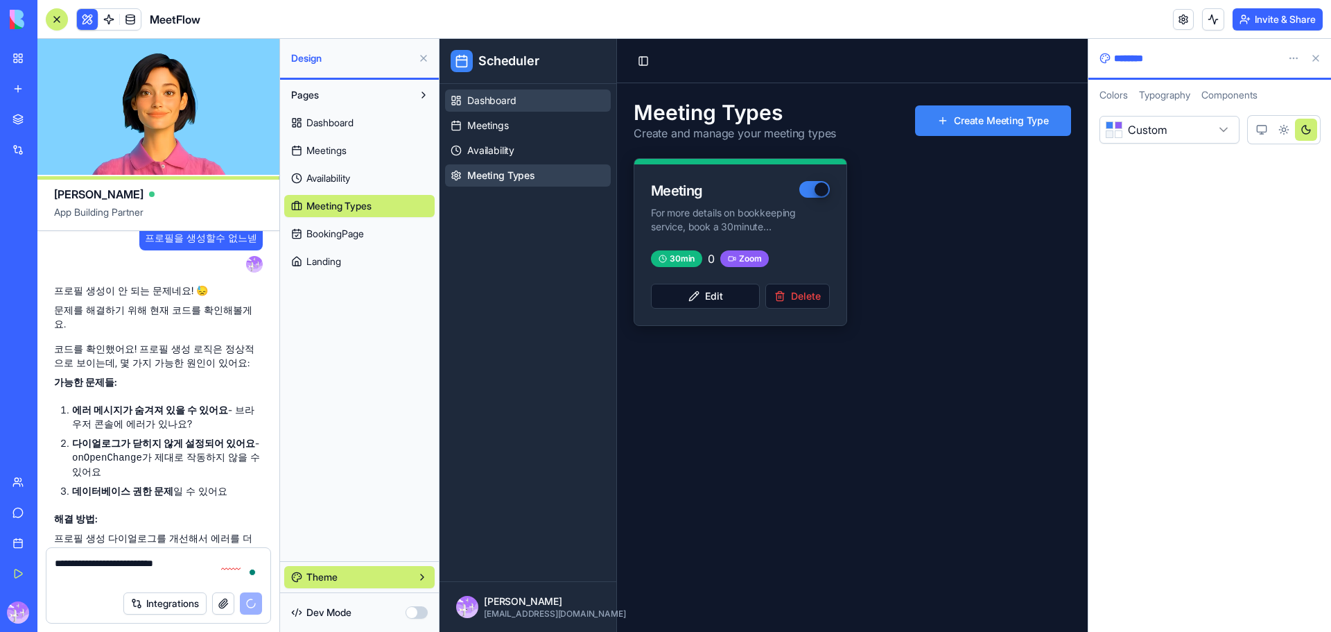
scroll to position [19223, 0]
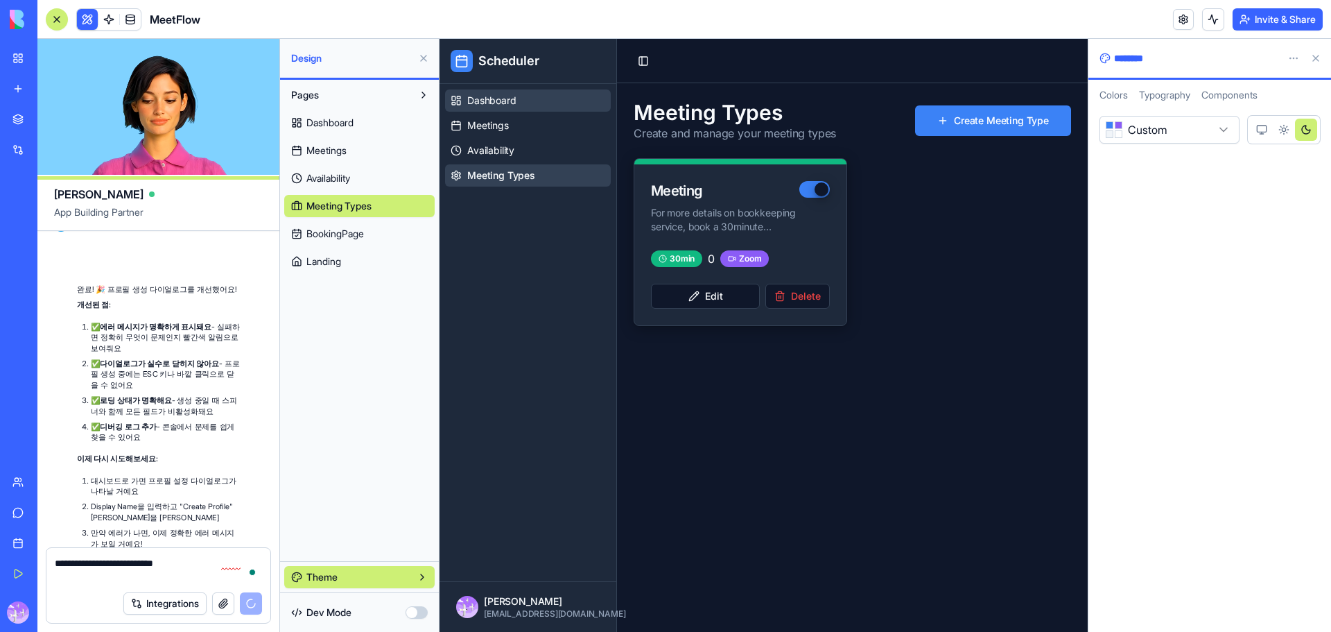
click at [496, 101] on span "Dashboard" at bounding box center [491, 101] width 49 height 14
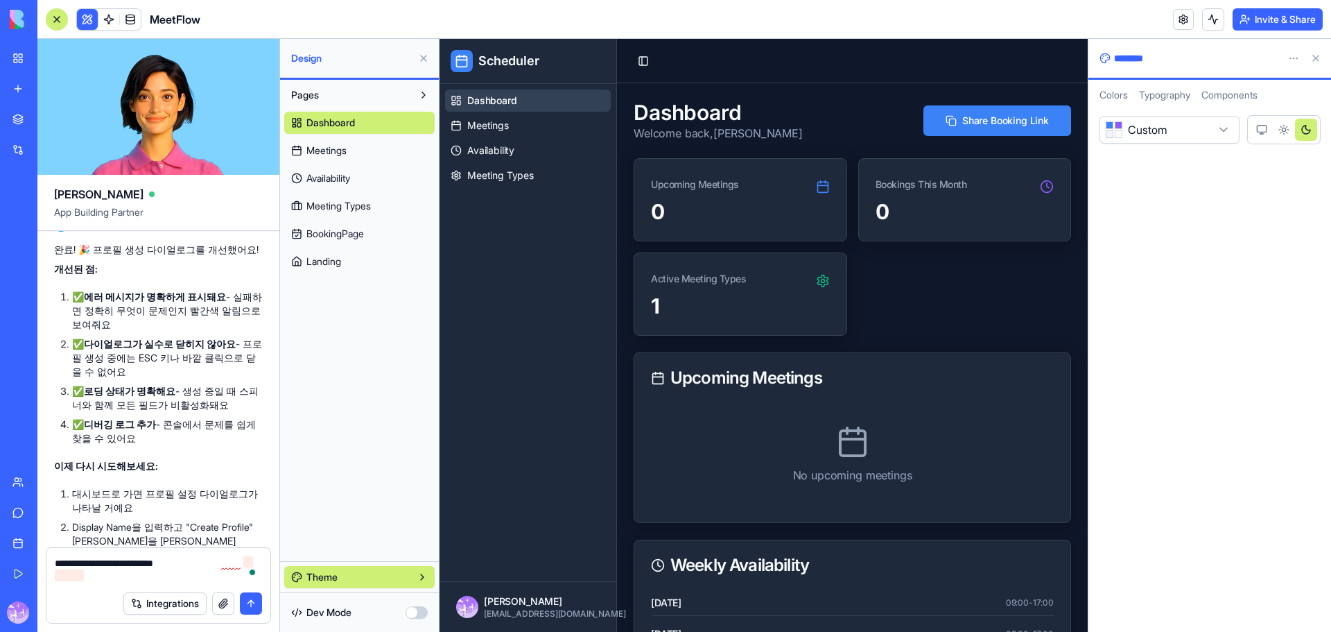
drag, startPoint x: 69, startPoint y: 569, endPoint x: 44, endPoint y: 560, distance: 27.0
click at [44, 560] on div "**********" at bounding box center [158, 589] width 242 height 85
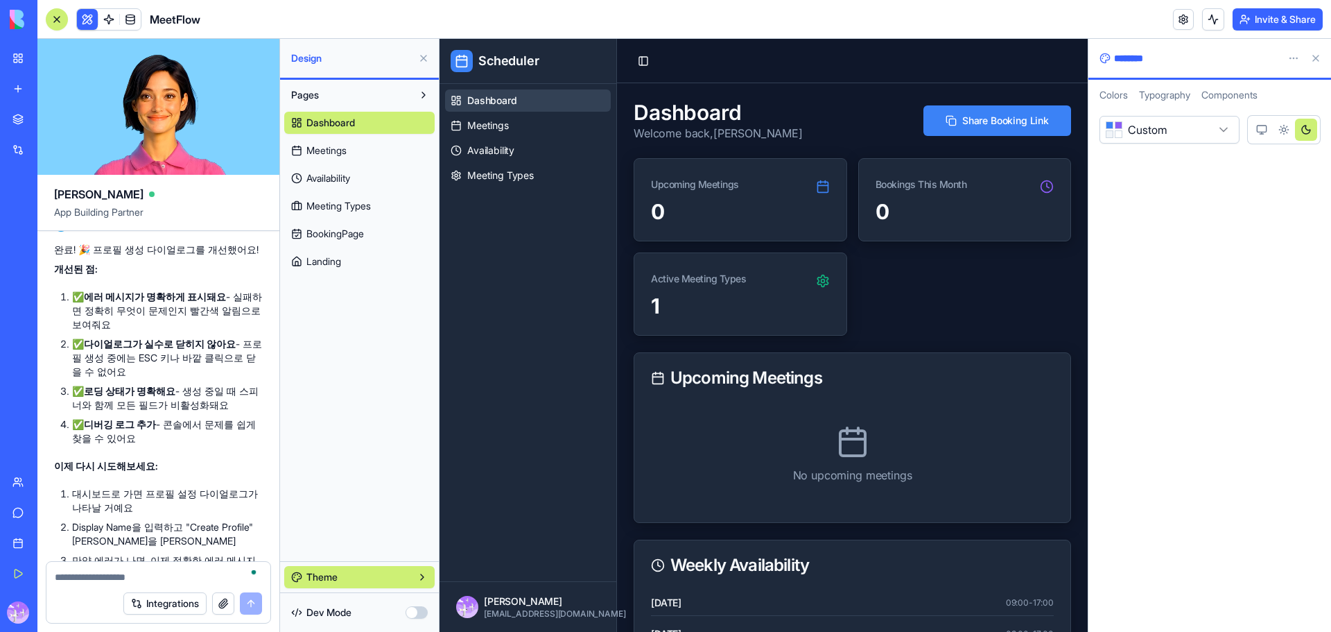
scroll to position [19209, 0]
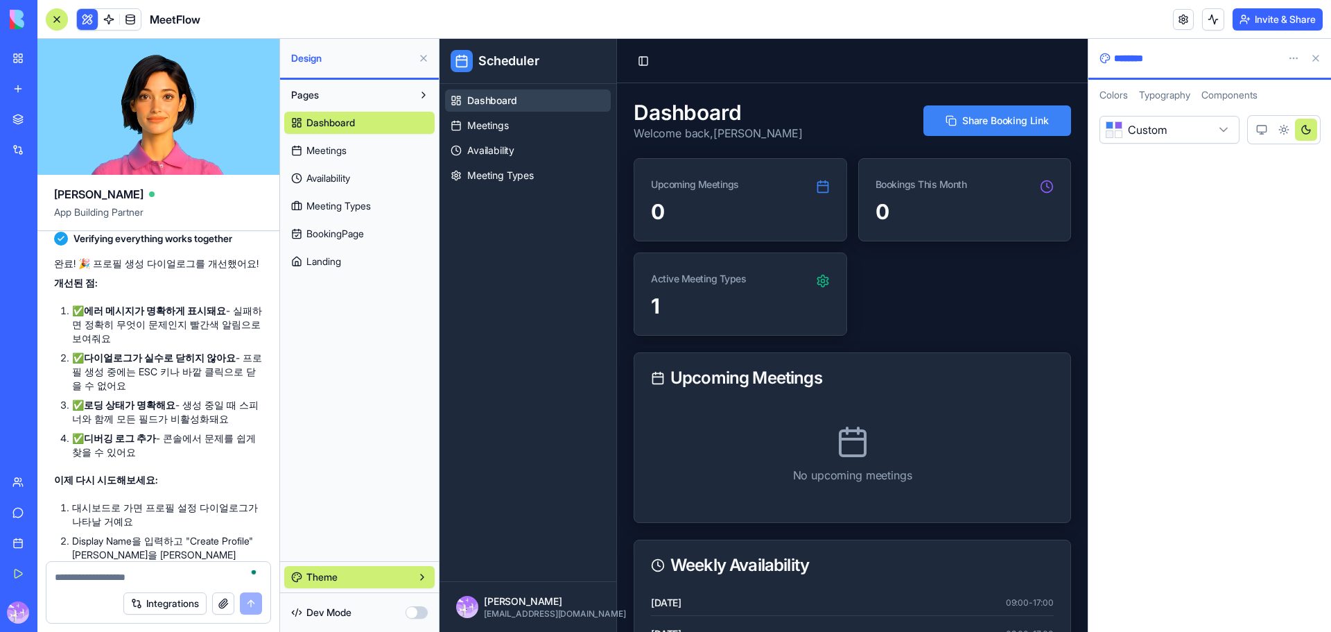
click at [373, 382] on div "Pages Dashboard Meetings Availability Meeting Types BookingPage Landing" at bounding box center [359, 320] width 159 height 481
click at [1324, 241] on div "**********" at bounding box center [1210, 368] width 243 height 527
click at [1185, 18] on link at bounding box center [1183, 19] width 21 height 21
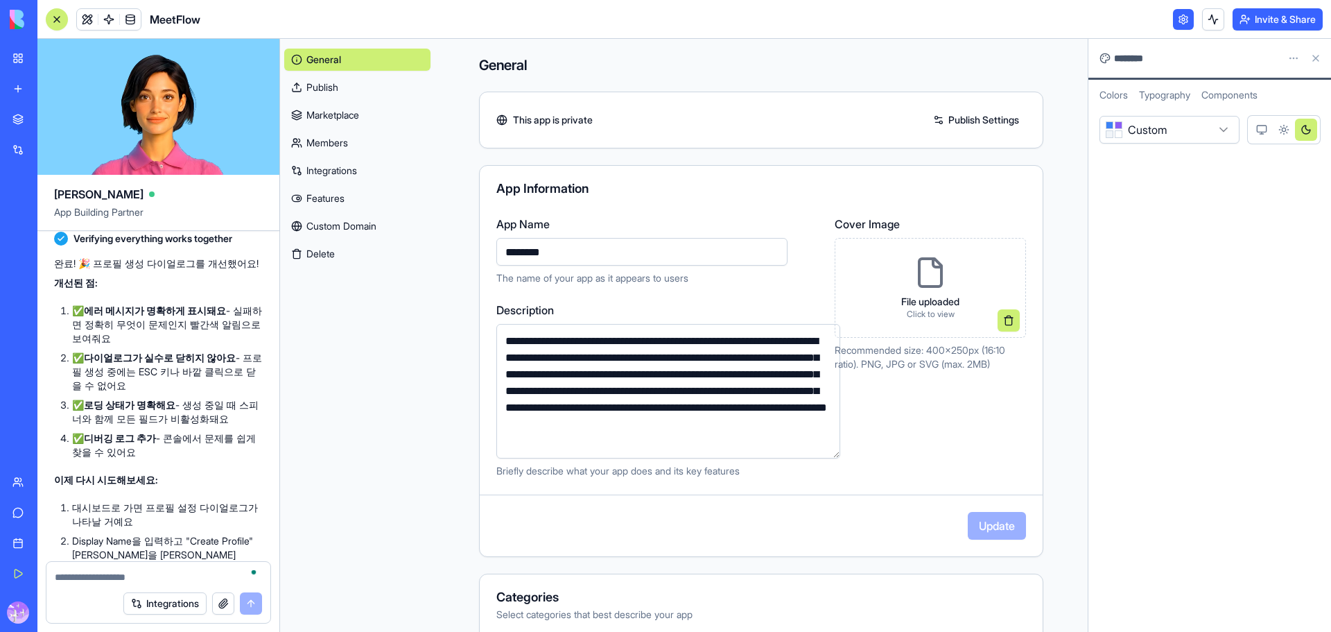
click at [435, 353] on div "**********" at bounding box center [761, 483] width 653 height 888
drag, startPoint x: 51, startPoint y: 17, endPoint x: 931, endPoint y: 149, distance: 890.5
click at [883, 150] on div "MeetFlow Invite & Share Ella App Building Partner Build a modern, minimal, and …" at bounding box center [684, 316] width 1294 height 632
click at [960, 118] on link "Publish Settings" at bounding box center [976, 120] width 100 height 22
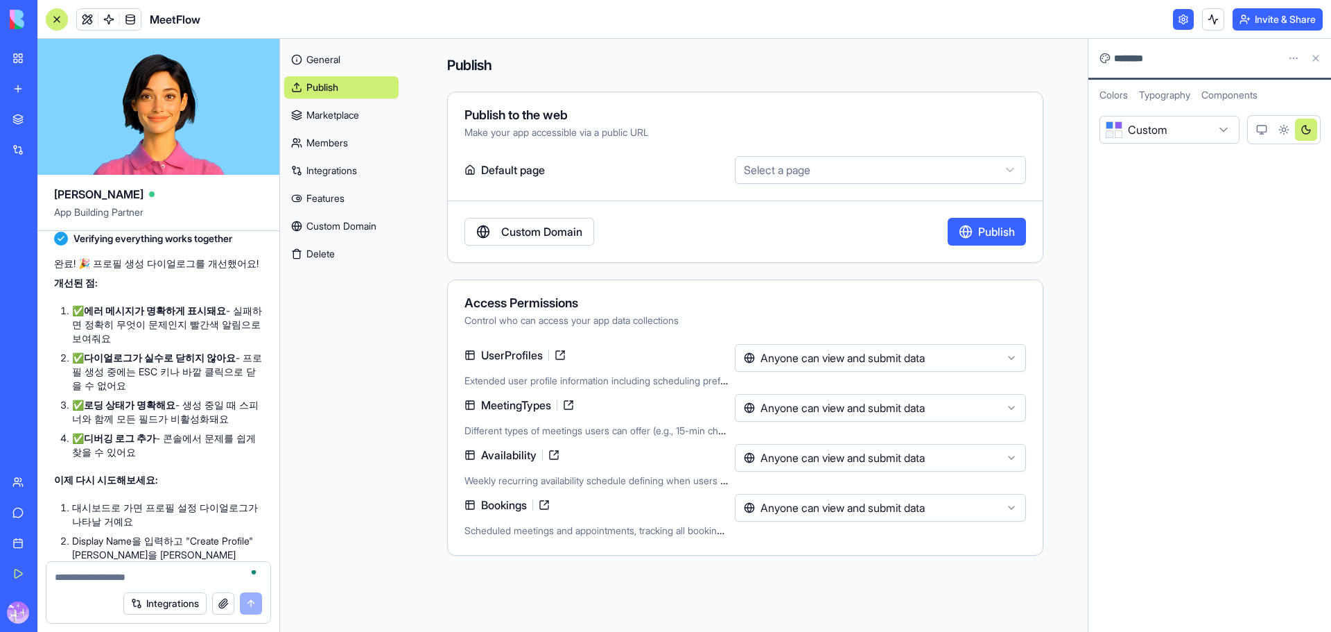
click at [334, 199] on link "Features" at bounding box center [341, 198] width 114 height 22
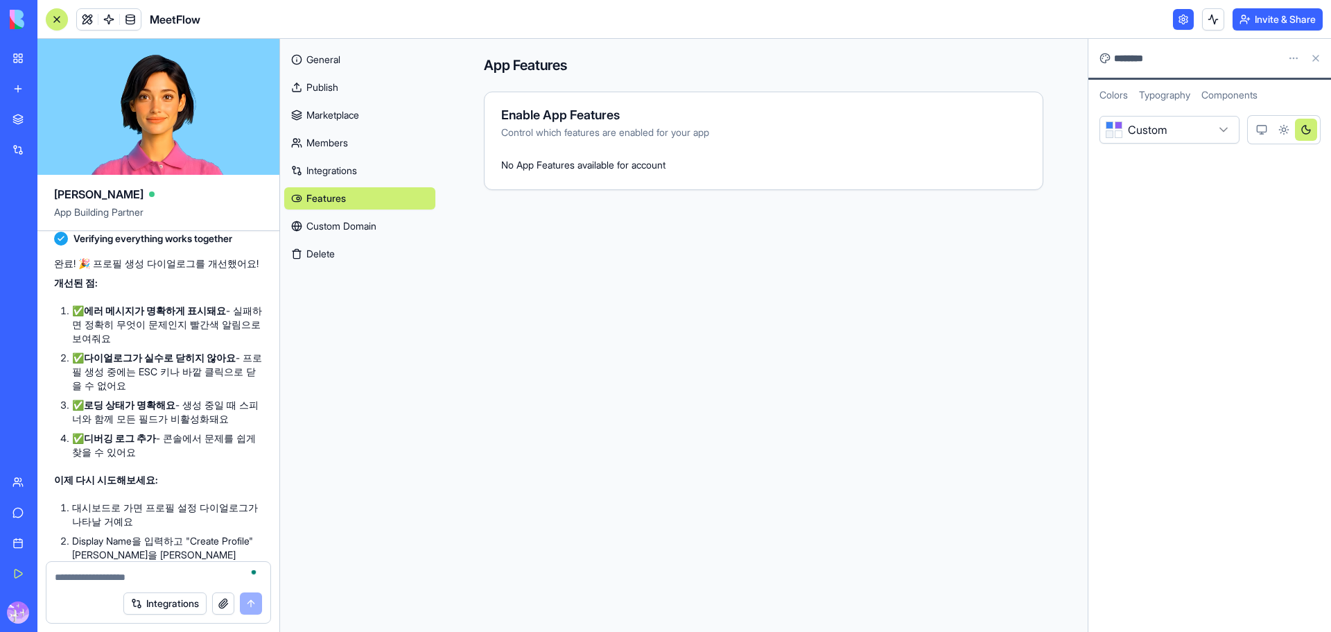
click at [341, 175] on link "Integrations" at bounding box center [359, 170] width 151 height 22
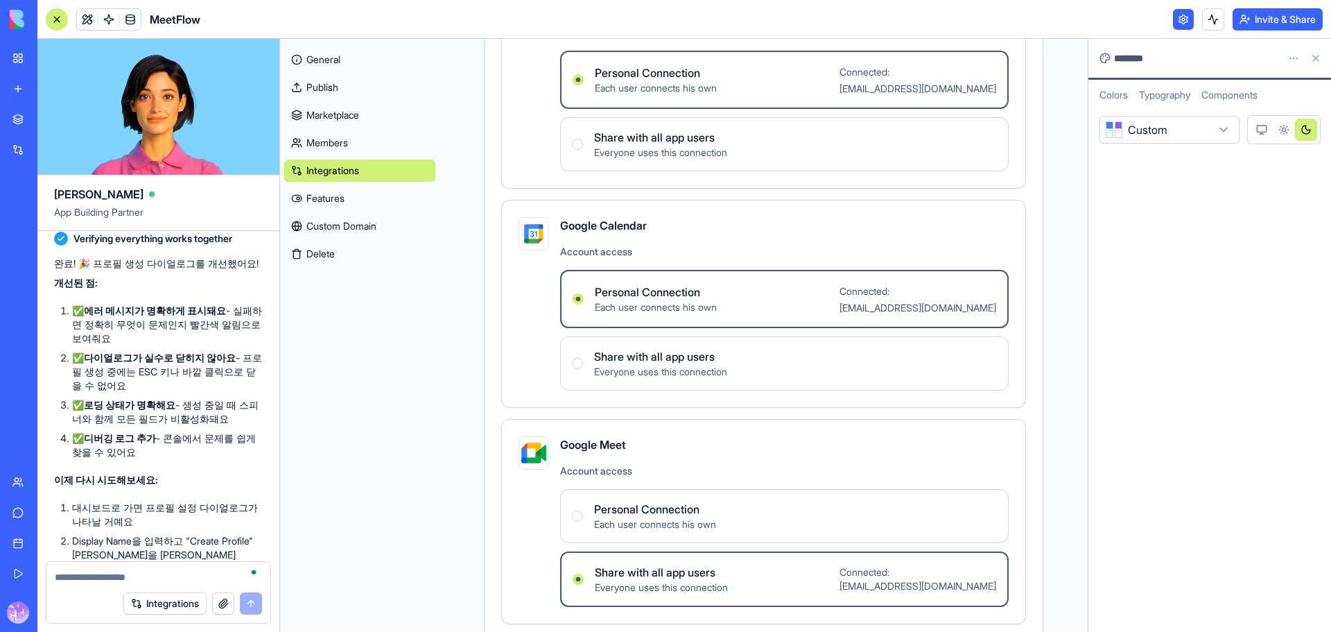
scroll to position [249, 0]
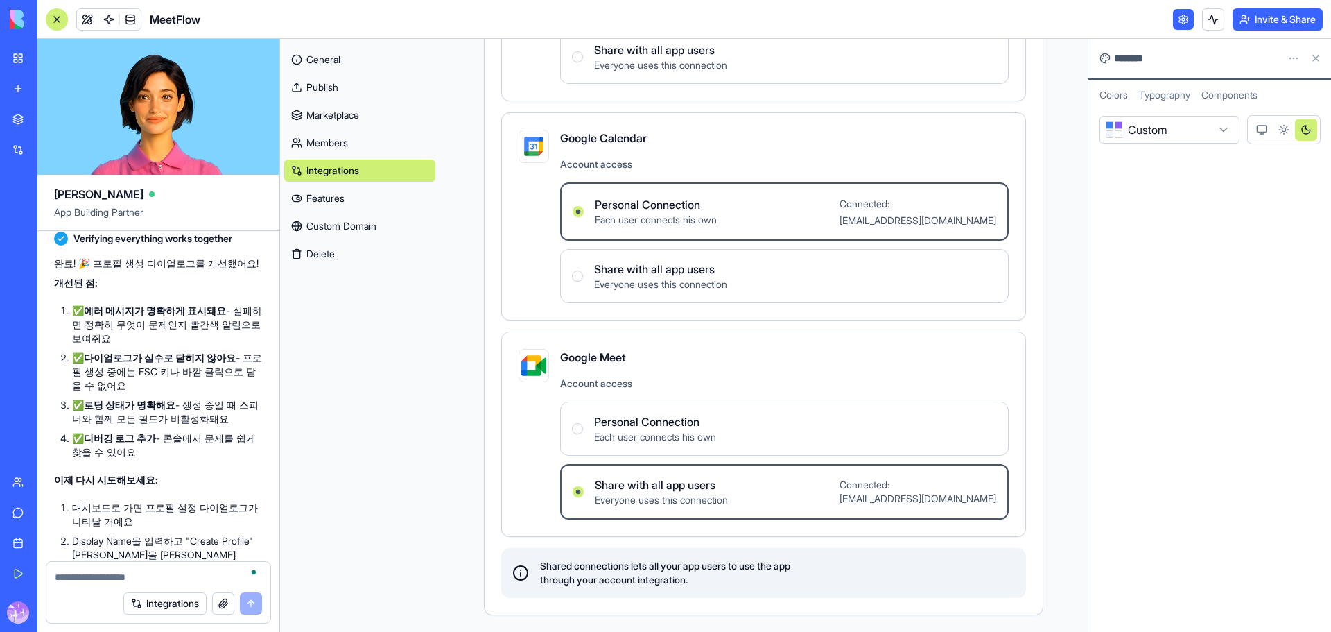
click at [571, 427] on label "Personal Connection Each user connects his own" at bounding box center [784, 428] width 449 height 54
click at [572, 427] on Connection "Personal Connection Each user connects his own" at bounding box center [577, 428] width 11 height 11
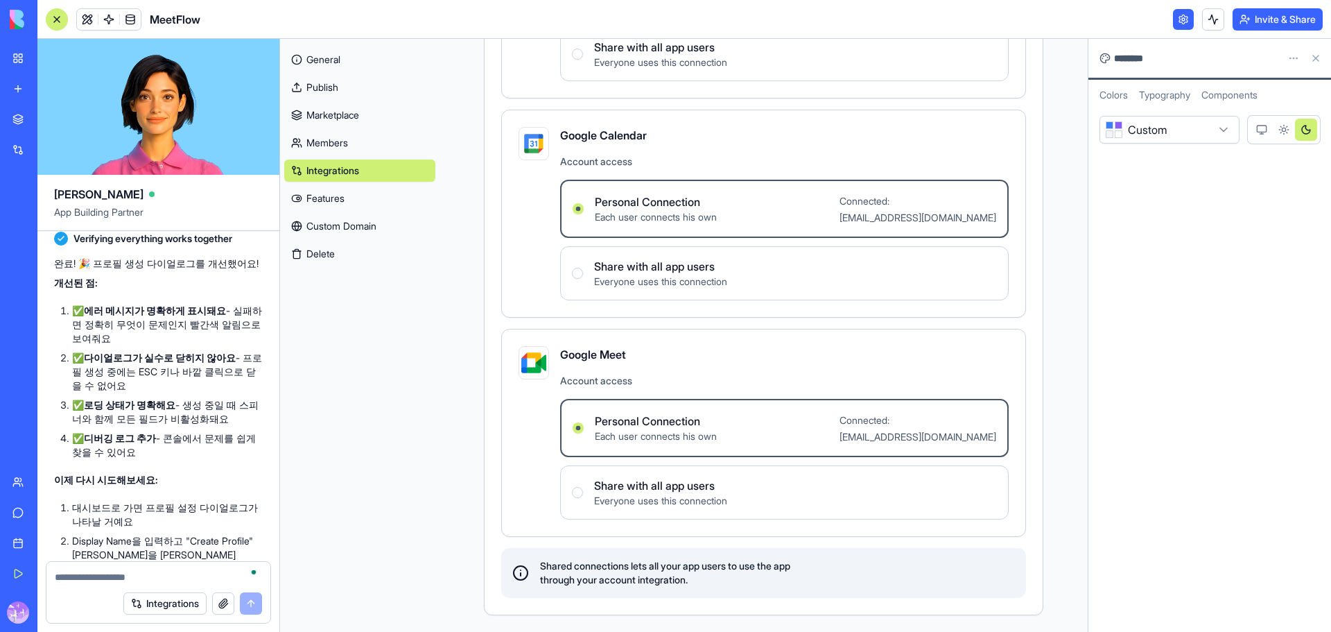
scroll to position [0, 0]
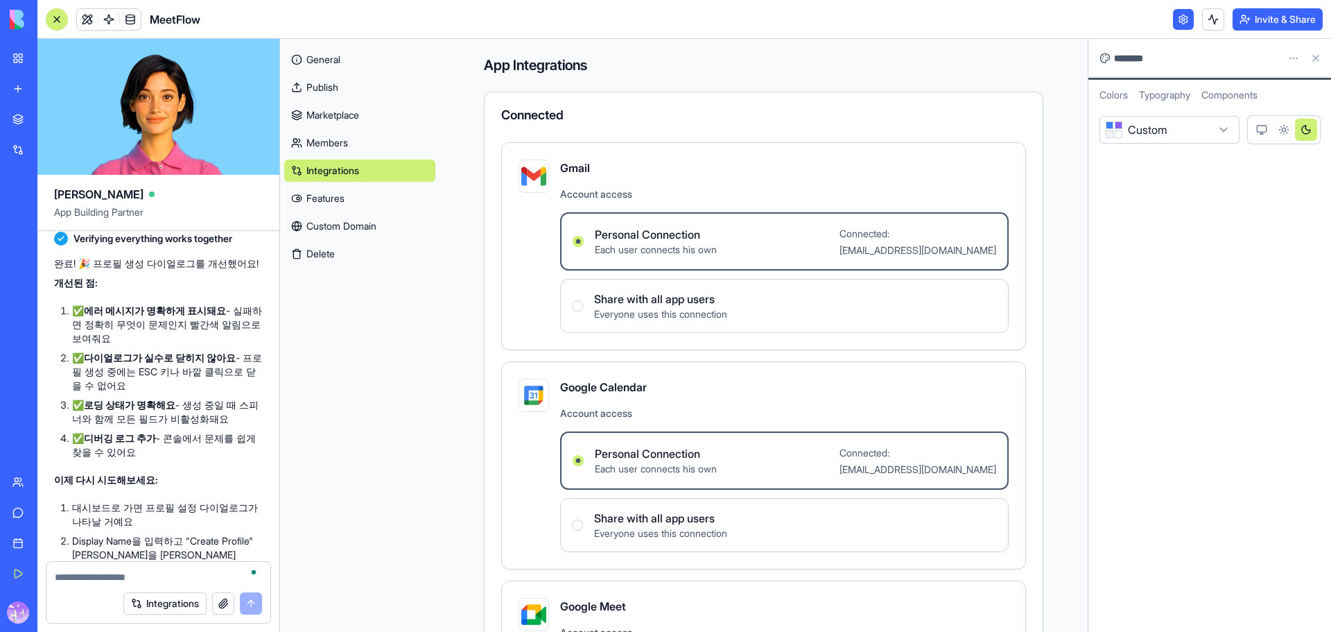
click at [329, 67] on link "General" at bounding box center [359, 60] width 151 height 22
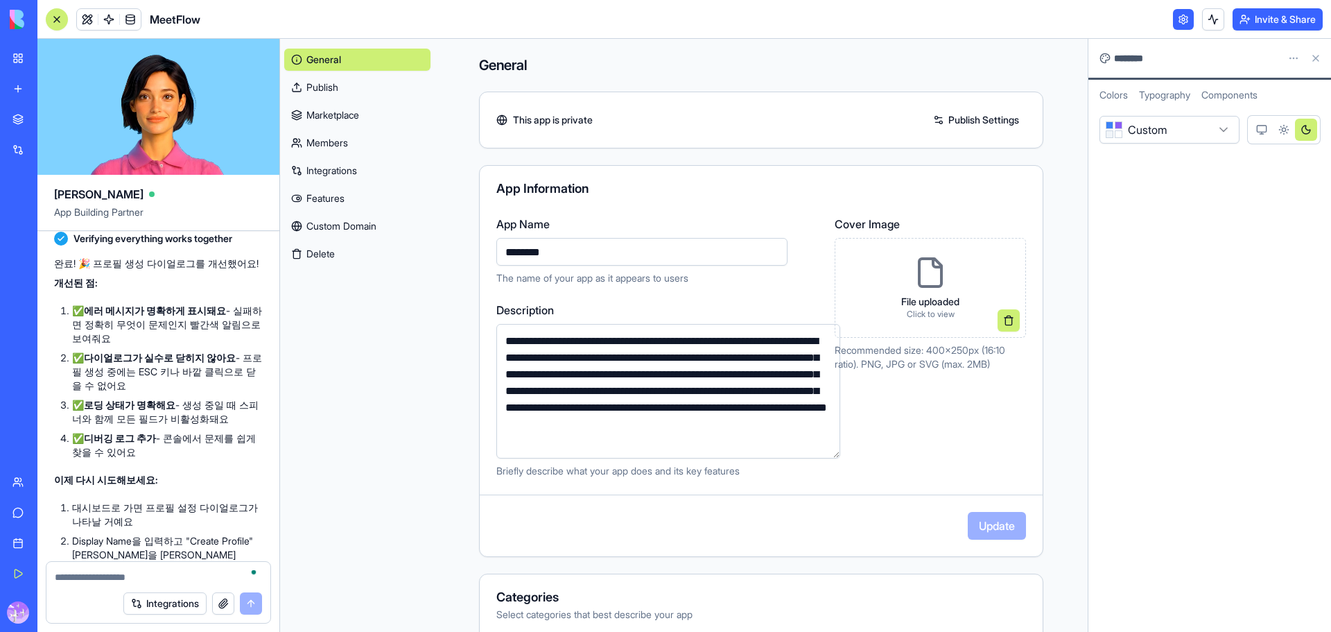
scroll to position [295, 0]
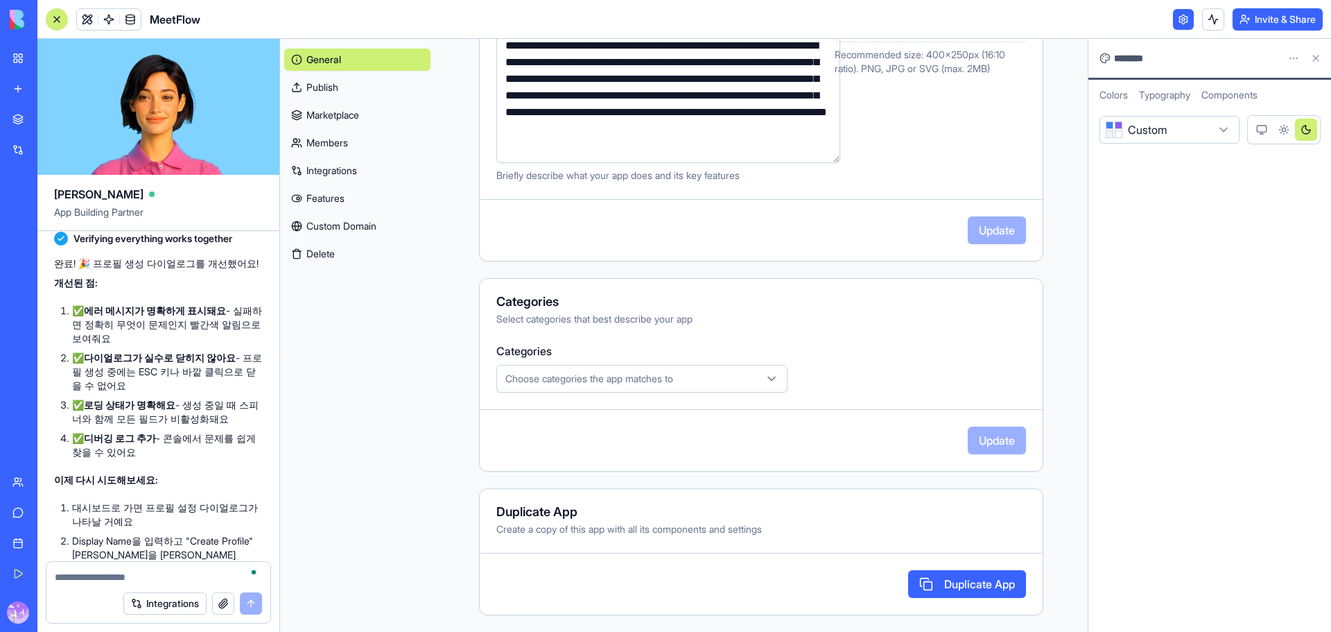
click at [765, 377] on icon "button" at bounding box center [772, 379] width 14 height 14
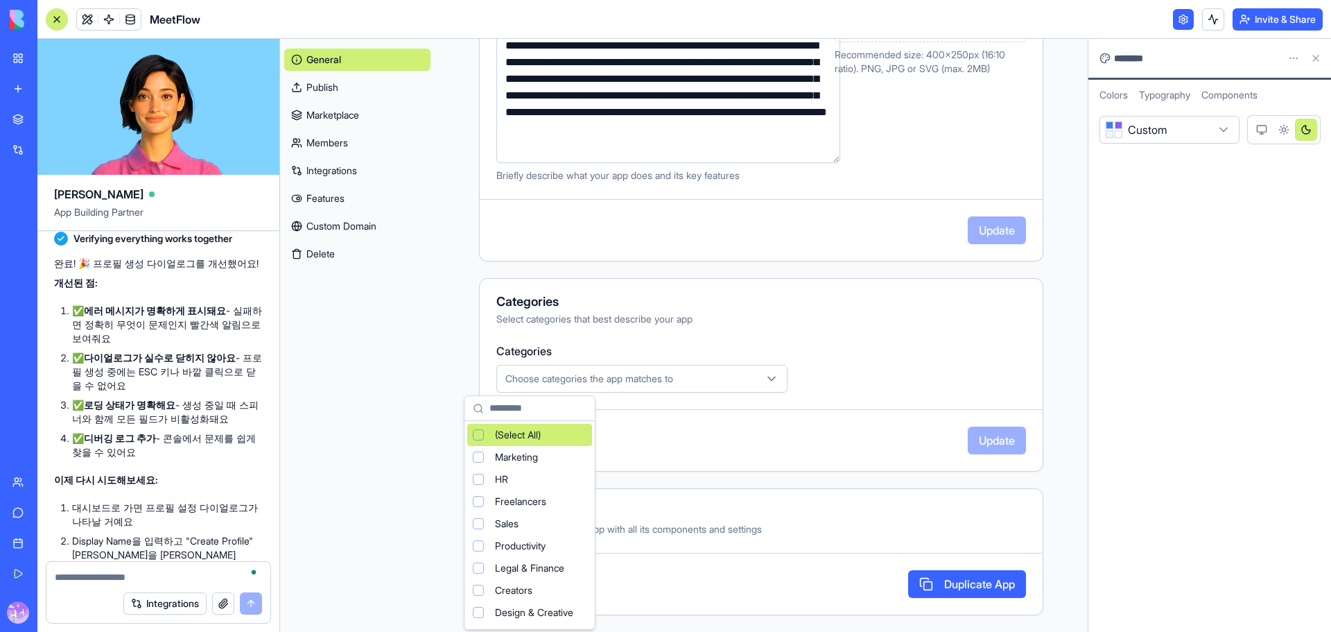
click at [765, 377] on icon "button" at bounding box center [772, 379] width 14 height 14
click at [833, 376] on html "My Workspace New app Marketplace Integrations Recent Sales Call Assistant Sales…" at bounding box center [665, 316] width 1331 height 632
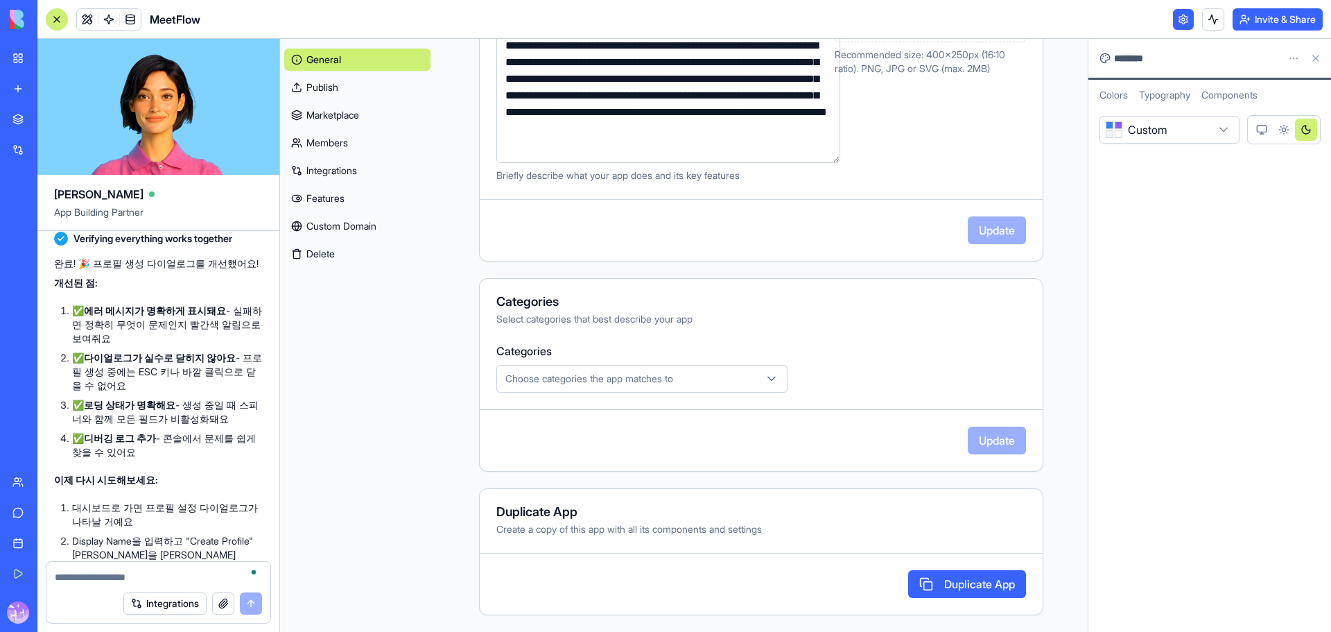
scroll to position [0, 0]
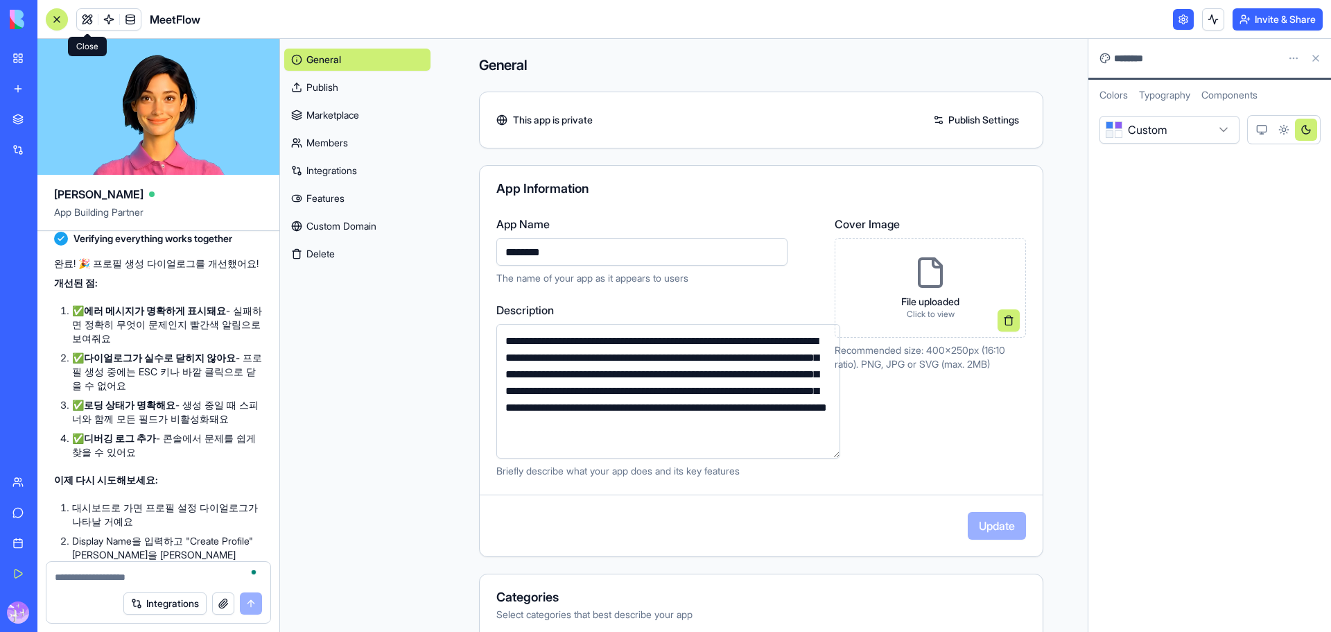
click at [85, 21] on link at bounding box center [87, 19] width 21 height 21
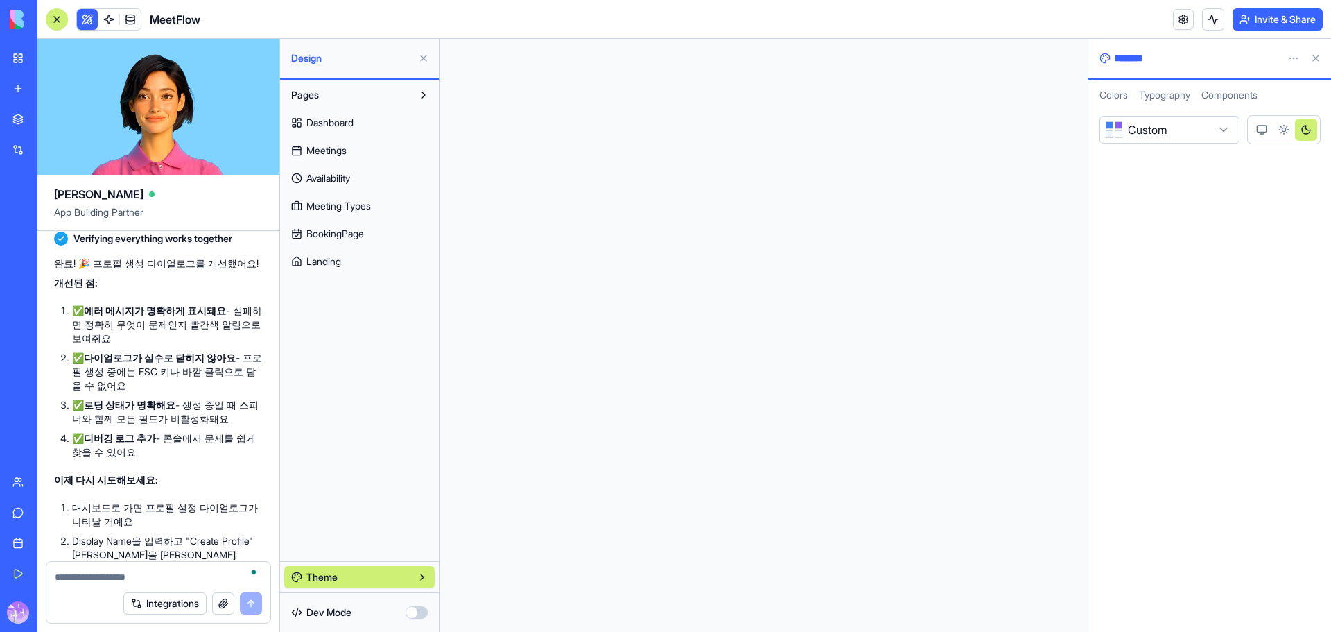
click at [350, 180] on span "Availability" at bounding box center [328, 178] width 44 height 14
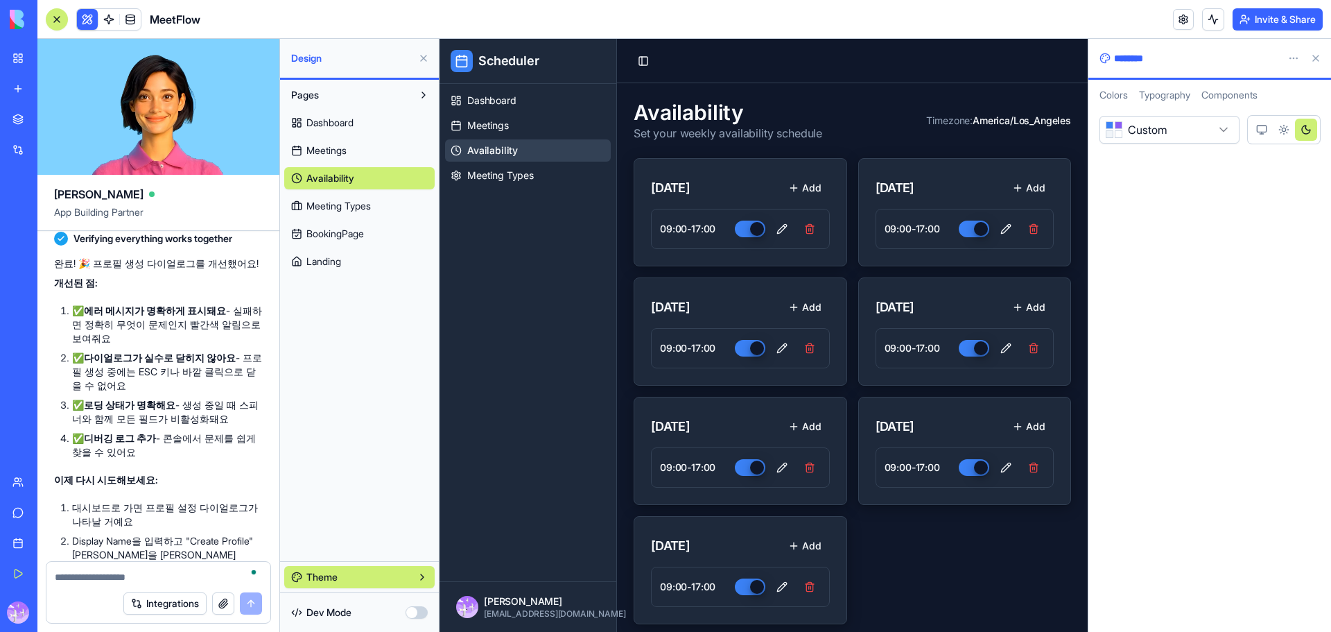
click at [344, 155] on span "Meetings" at bounding box center [326, 151] width 40 height 14
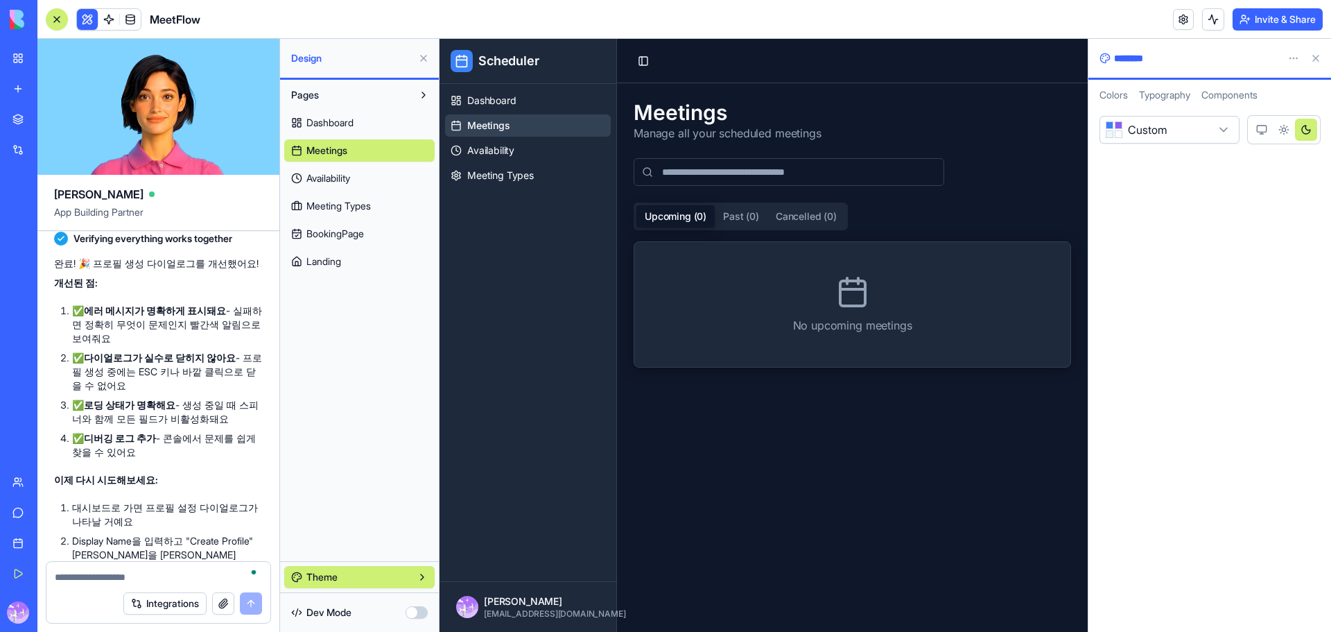
click at [336, 131] on link "Dashboard" at bounding box center [359, 123] width 150 height 22
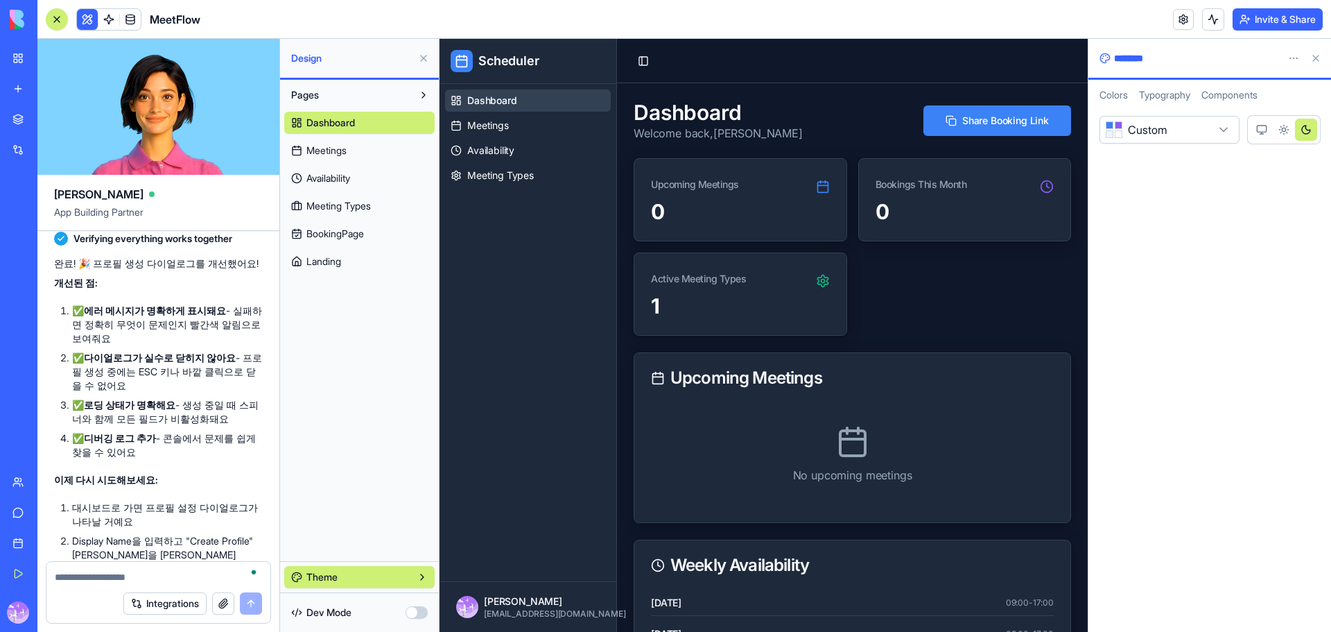
click at [324, 96] on button "Pages" at bounding box center [348, 95] width 128 height 22
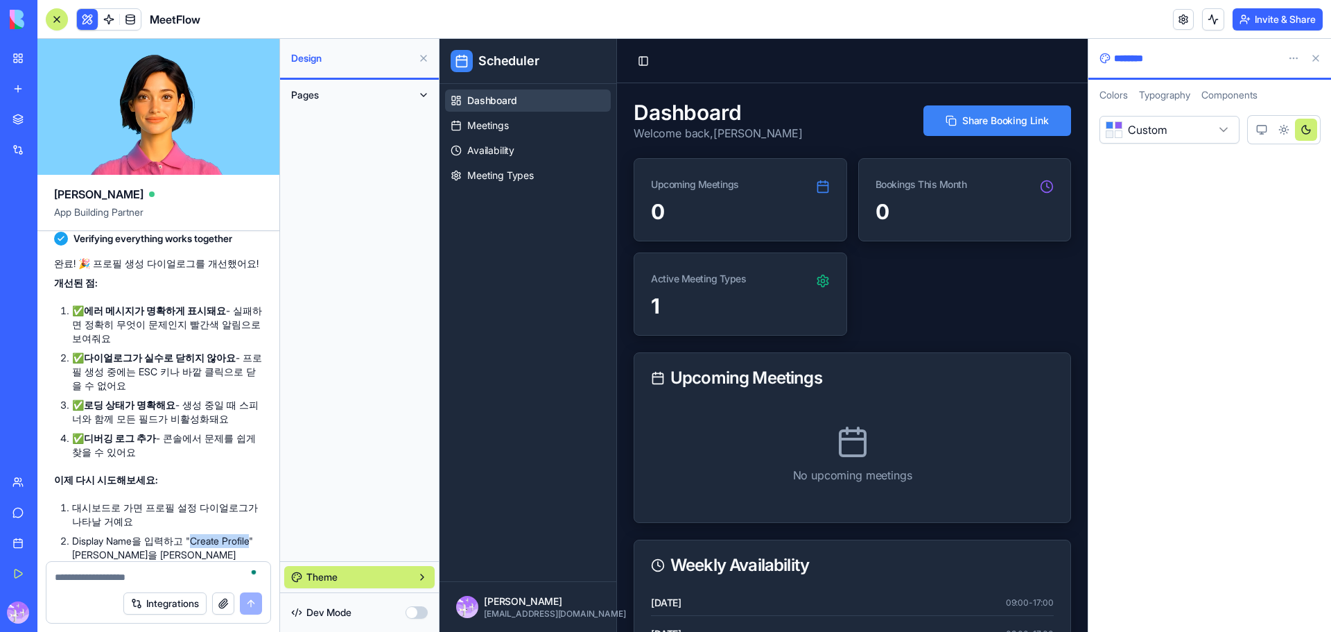
drag, startPoint x: 189, startPoint y: 425, endPoint x: 252, endPoint y: 432, distance: 63.5
click at [252, 534] on li "Display Name을 입력하고 "Create Profile" 버튼을 클릭하세요" at bounding box center [167, 548] width 191 height 28
copy li "Create Profile"
click at [75, 570] on textarea "To enrich screen reader interactions, please activate Accessibility in Grammarl…" at bounding box center [158, 577] width 207 height 14
paste textarea "**********"
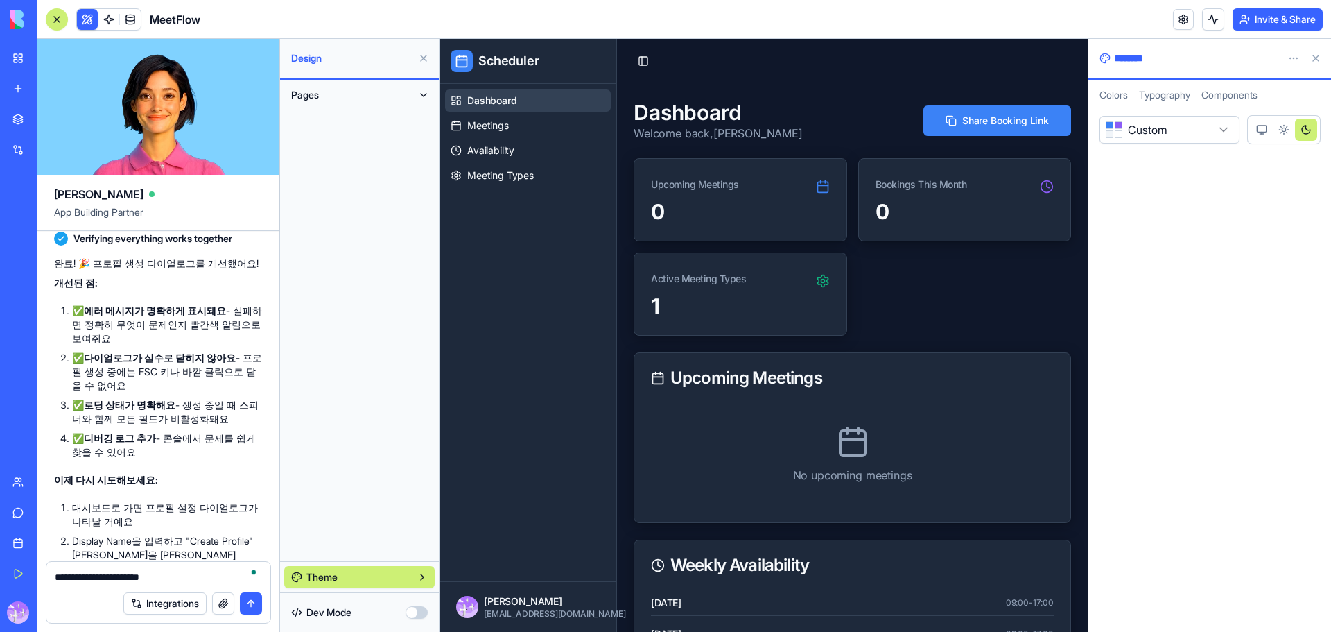
type textarea "**********"
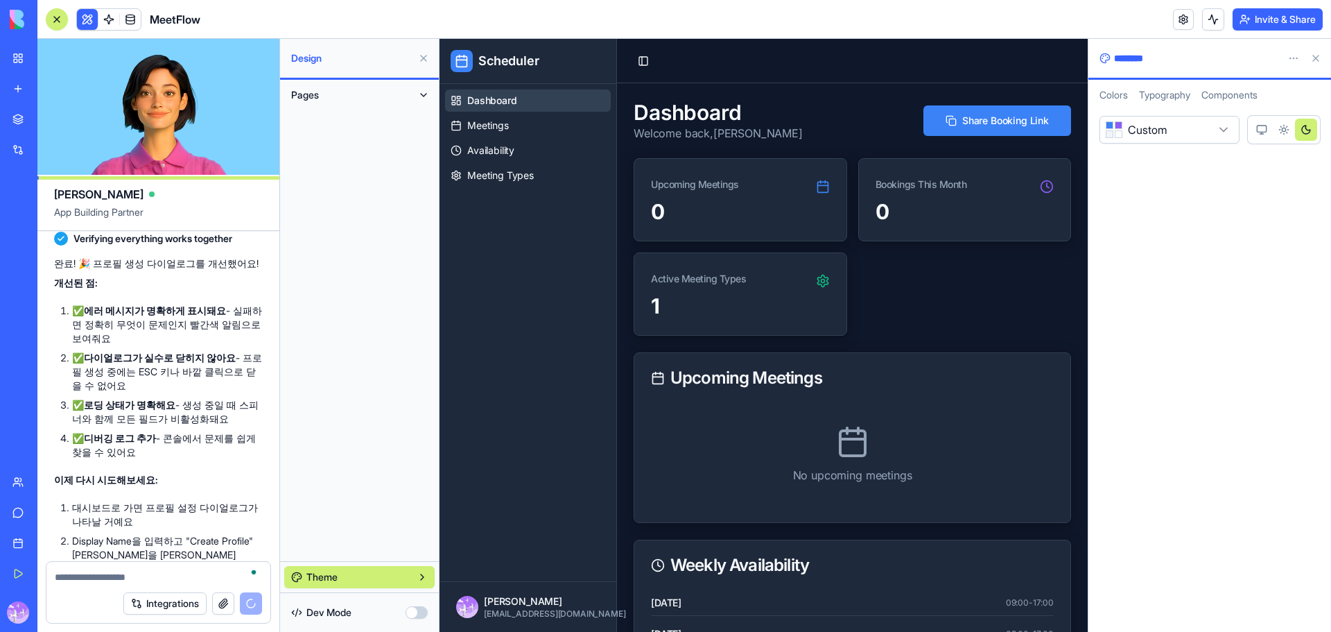
scroll to position [19262, 0]
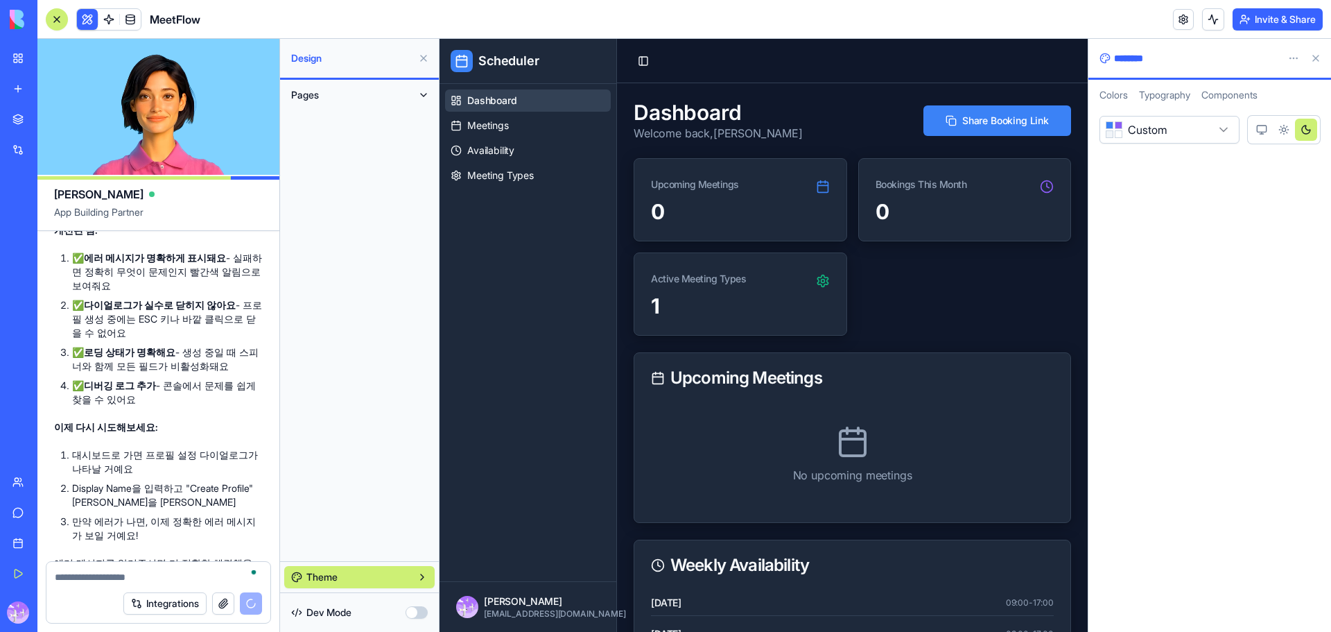
click at [1157, 198] on div "**********" at bounding box center [1210, 368] width 243 height 527
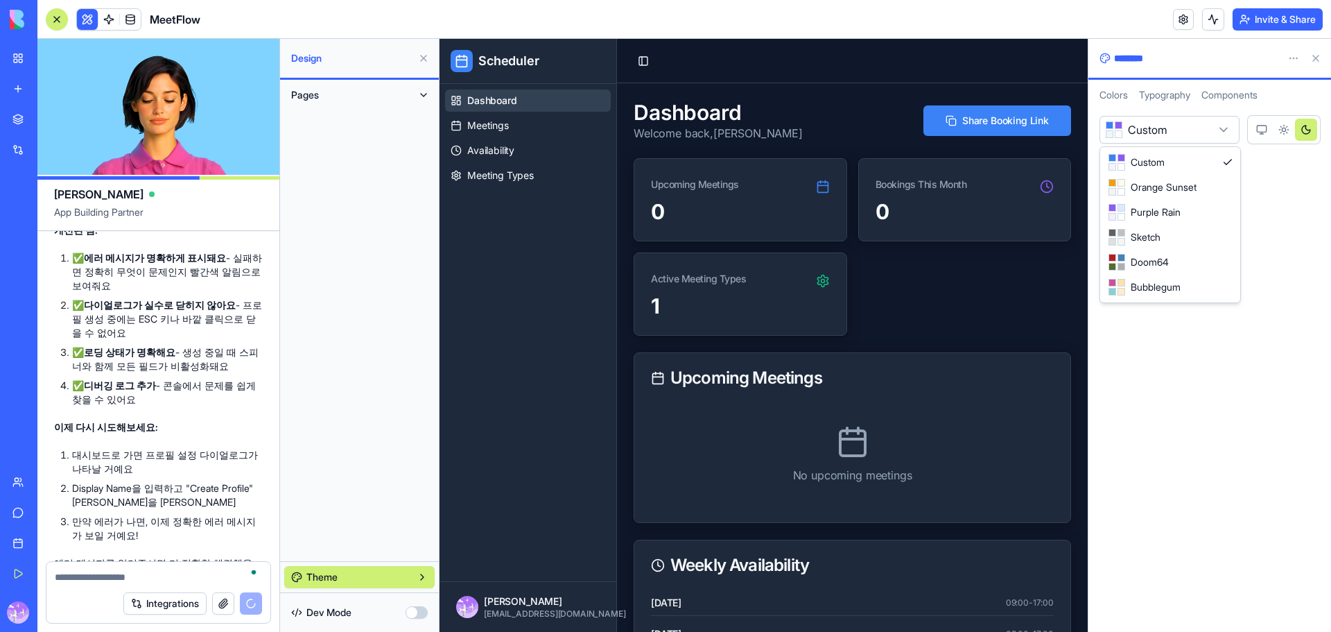
click at [1177, 138] on html "My Workspace New app Marketplace Integrations Recent Sales Call Assistant Sales…" at bounding box center [665, 316] width 1331 height 632
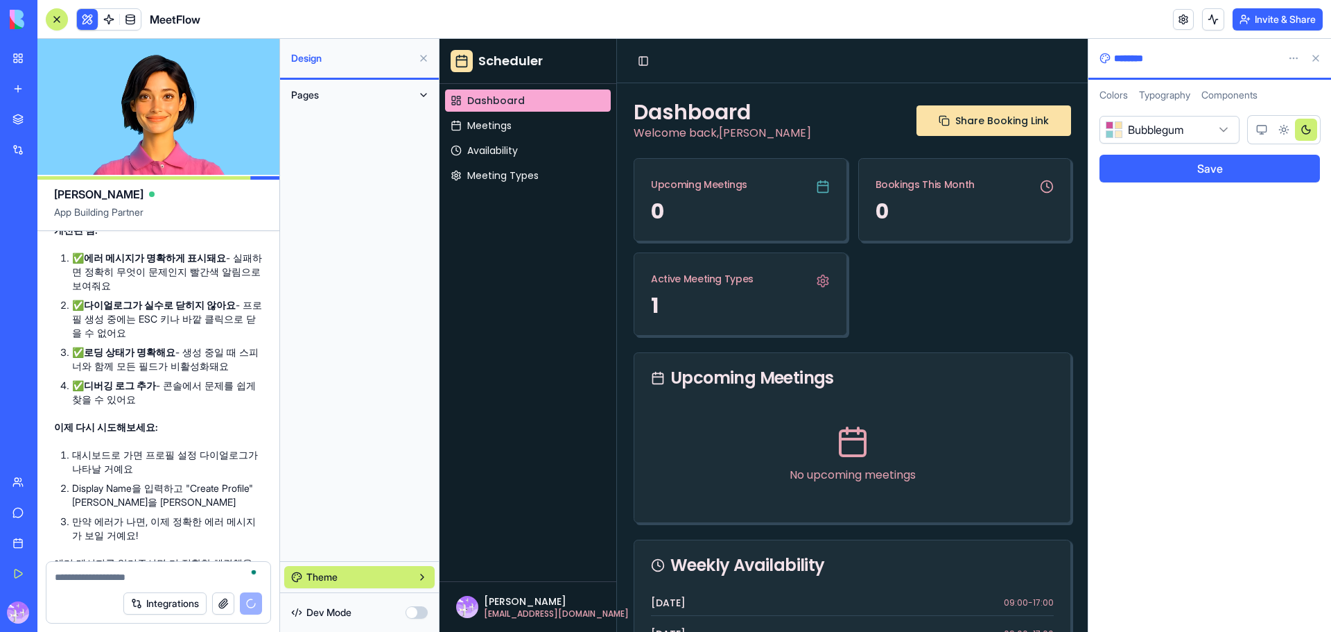
click at [1165, 120] on html "My Workspace New app Marketplace Integrations Recent Sales Call Assistant Sales…" at bounding box center [665, 316] width 1331 height 632
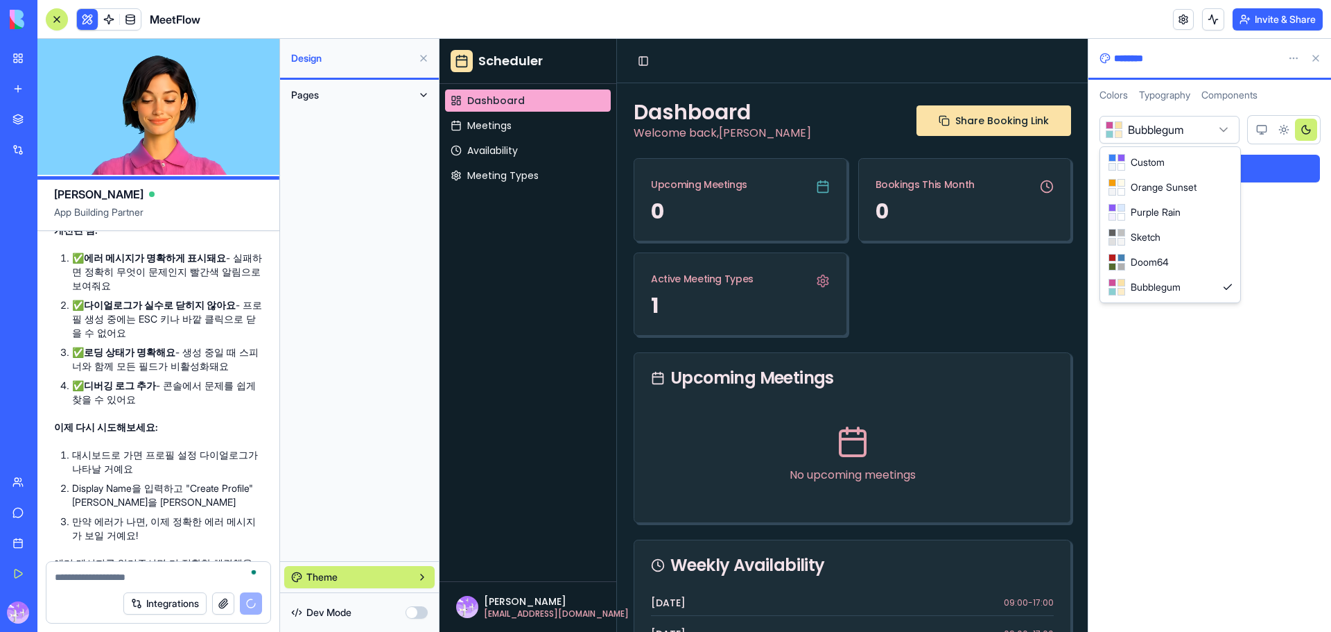
click at [1159, 134] on html "My Workspace New app Marketplace Integrations Recent Sales Call Assistant Sales…" at bounding box center [665, 316] width 1331 height 632
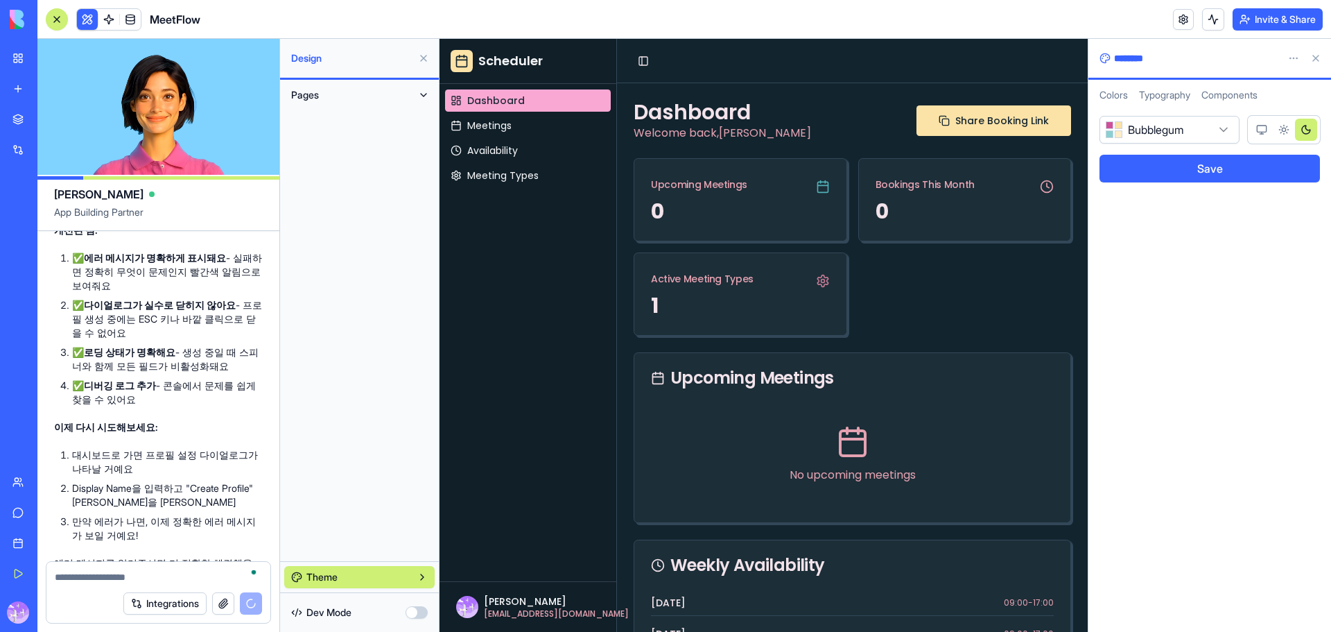
click at [1159, 136] on html "My Workspace New app Marketplace Integrations Recent Sales Call Assistant Sales…" at bounding box center [665, 316] width 1331 height 632
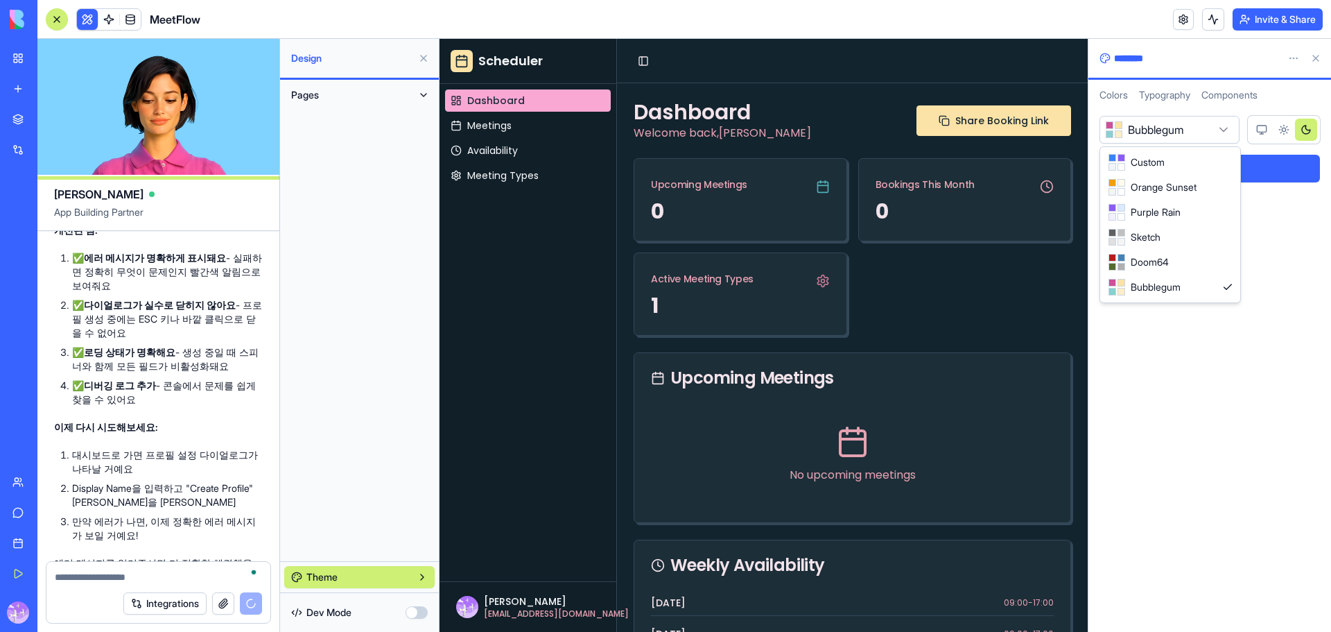
select select "******"
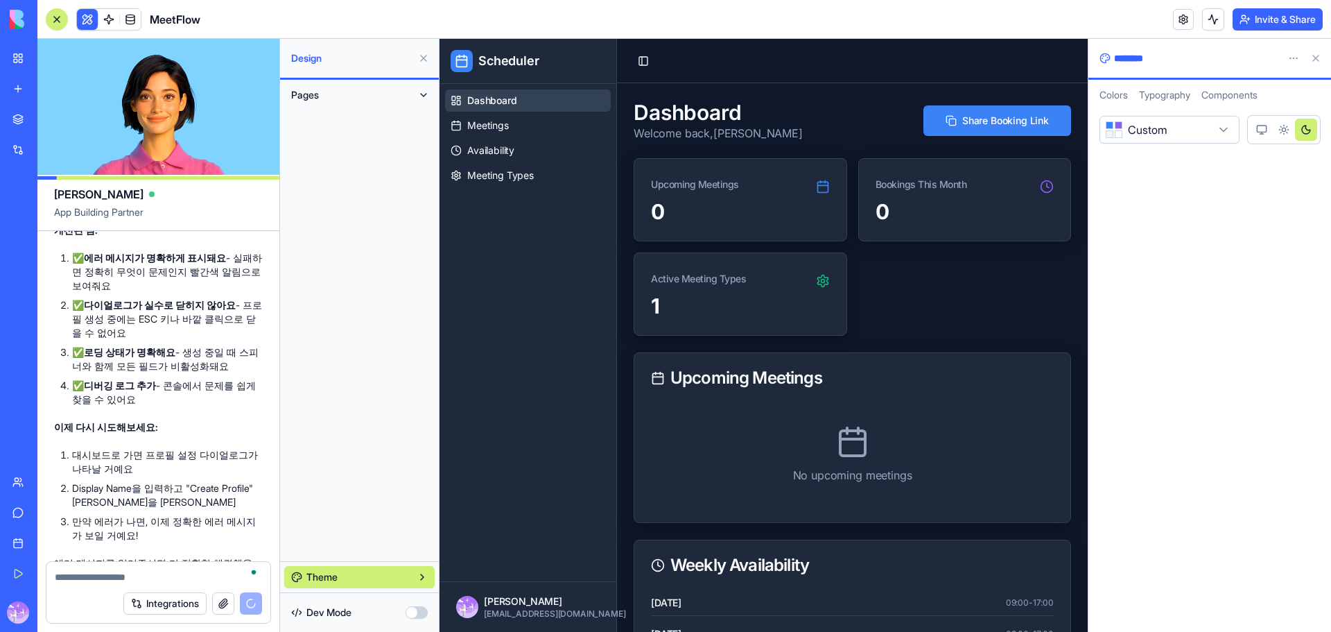
click at [1230, 134] on html "My Workspace New app Marketplace Integrations Recent Sales Call Assistant Sales…" at bounding box center [665, 316] width 1331 height 632
click at [1282, 132] on html "My Workspace New app Marketplace Integrations Recent Sales Call Assistant Sales…" at bounding box center [665, 316] width 1331 height 632
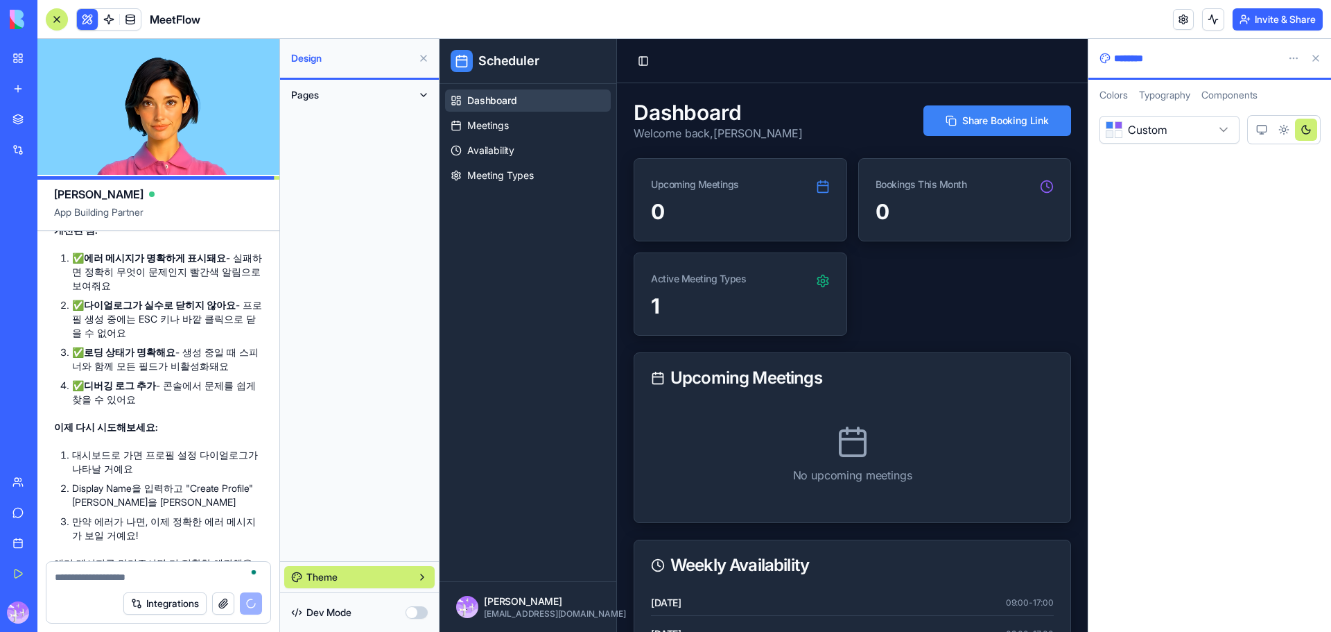
click at [1283, 132] on icon "Light theme" at bounding box center [1284, 129] width 11 height 11
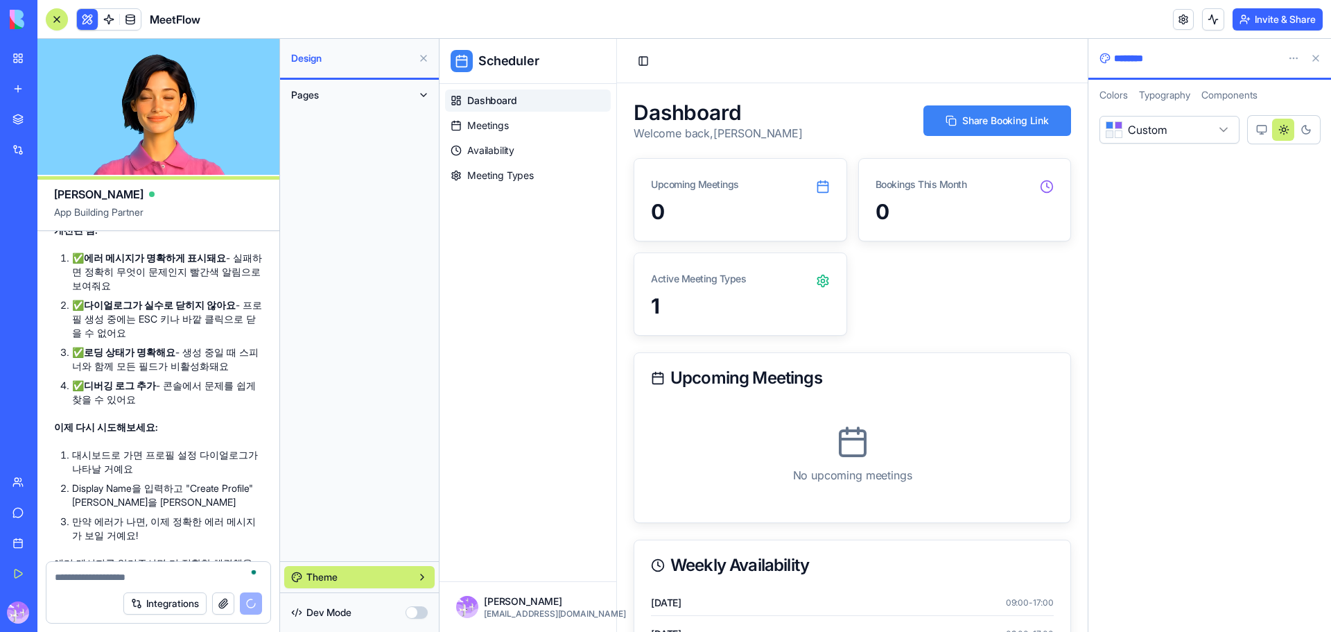
click at [1264, 135] on button "System theme" at bounding box center [1262, 130] width 22 height 22
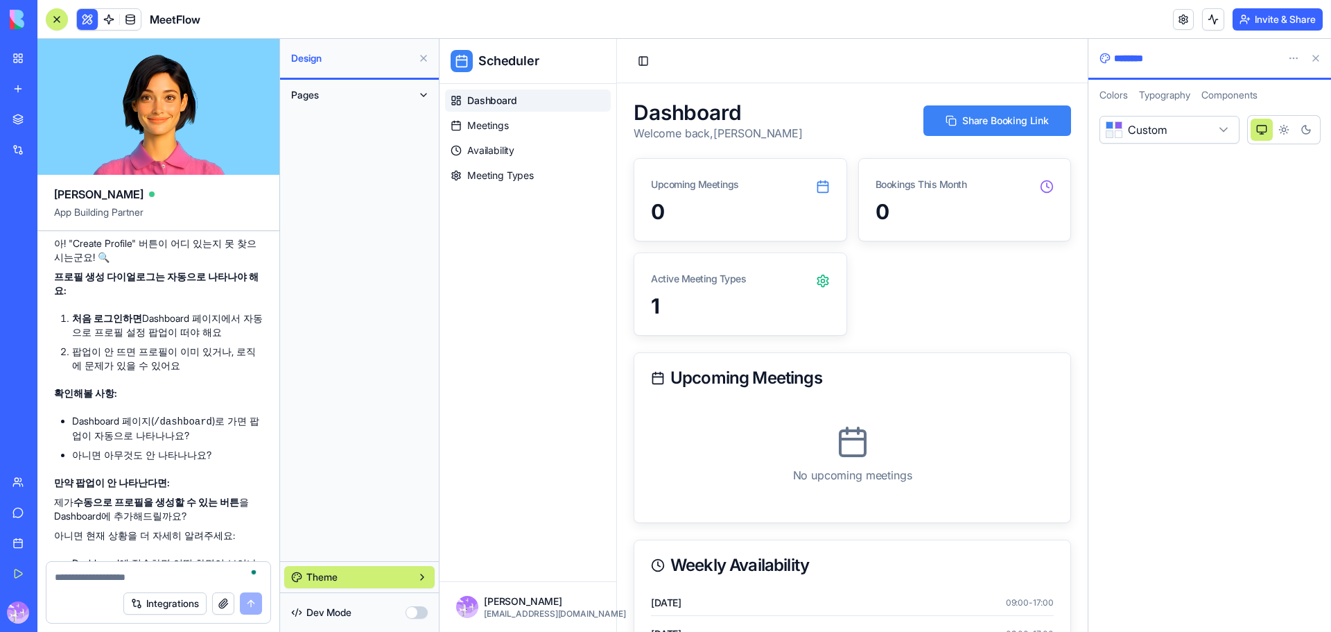
click at [107, 571] on textarea "To enrich screen reader interactions, please activate Accessibility in Grammarl…" at bounding box center [158, 577] width 207 height 14
type textarea "*"
type textarea "*******"
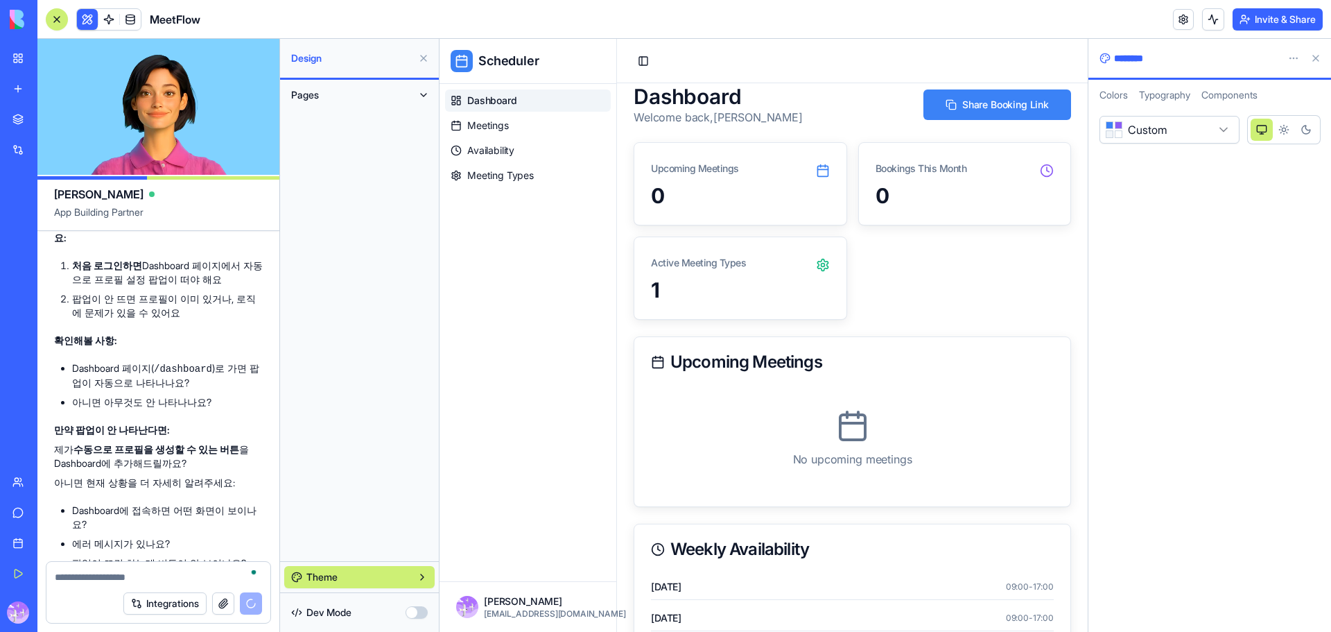
scroll to position [0, 0]
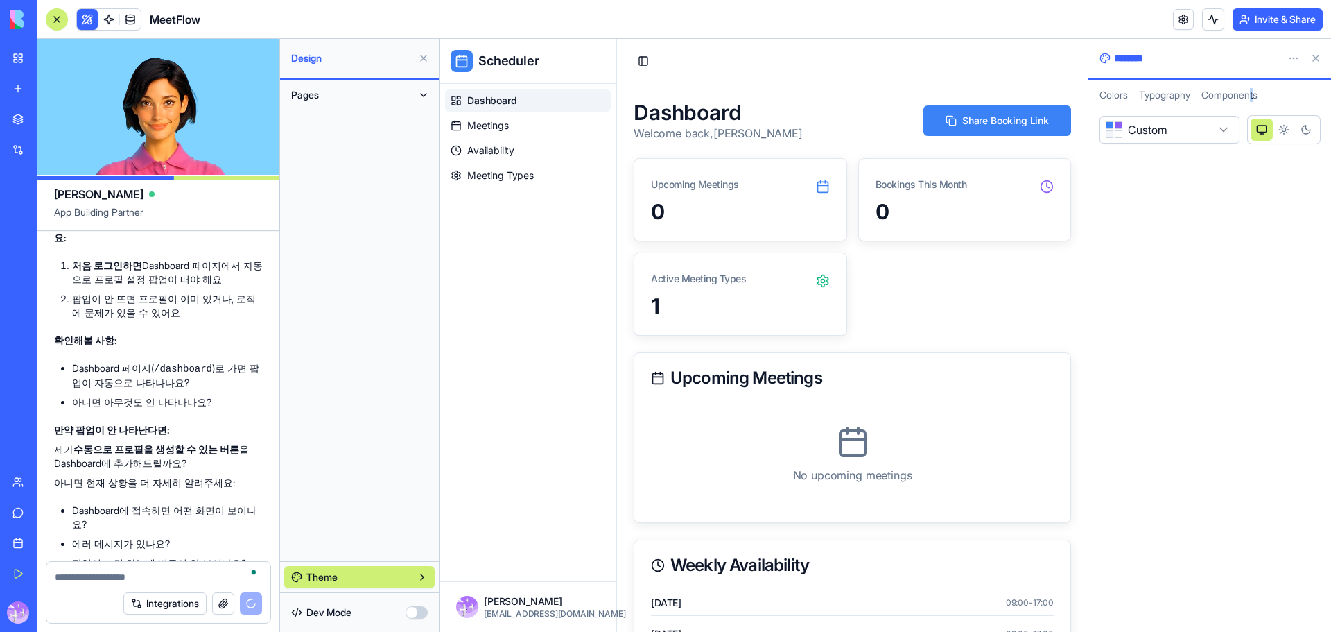
click at [1258, 101] on div "Components" at bounding box center [1229, 94] width 67 height 19
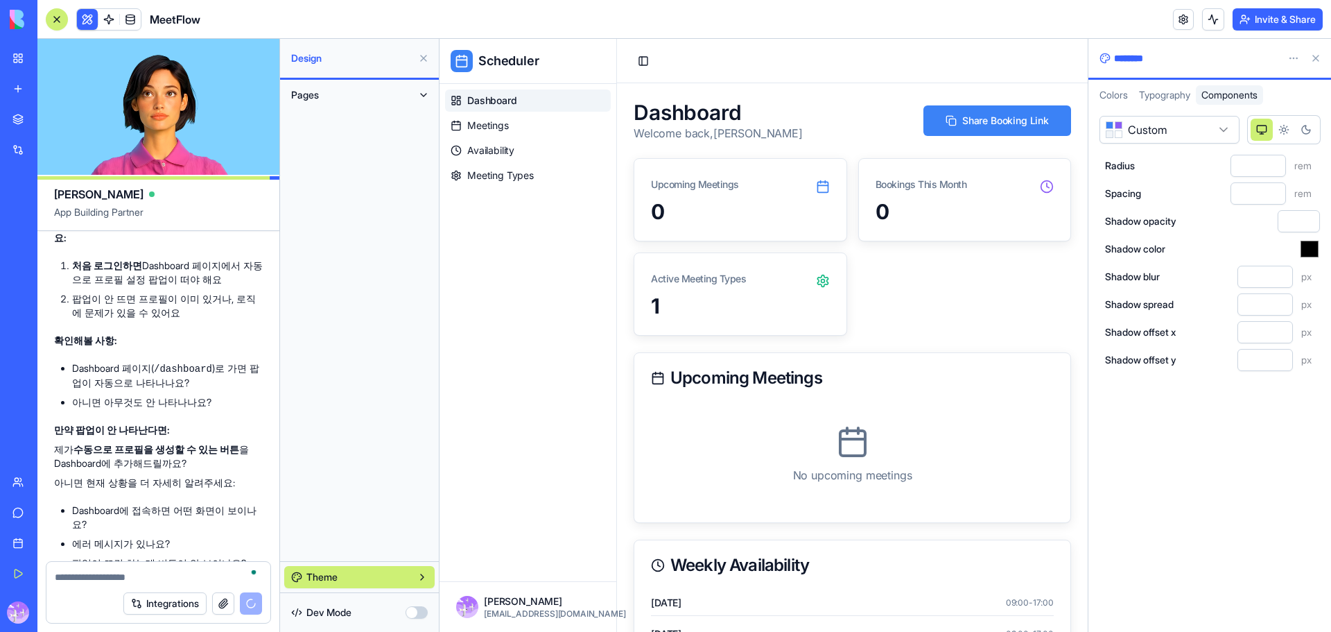
click at [1177, 89] on span "Typography" at bounding box center [1164, 95] width 51 height 12
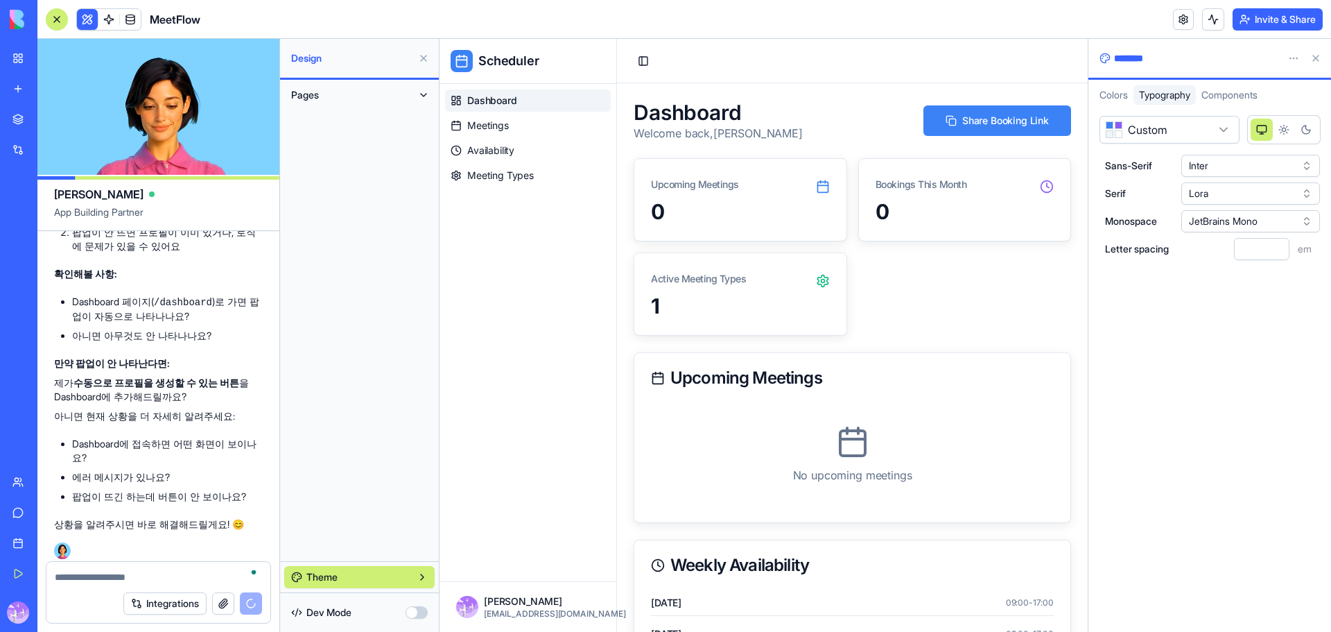
scroll to position [19845, 0]
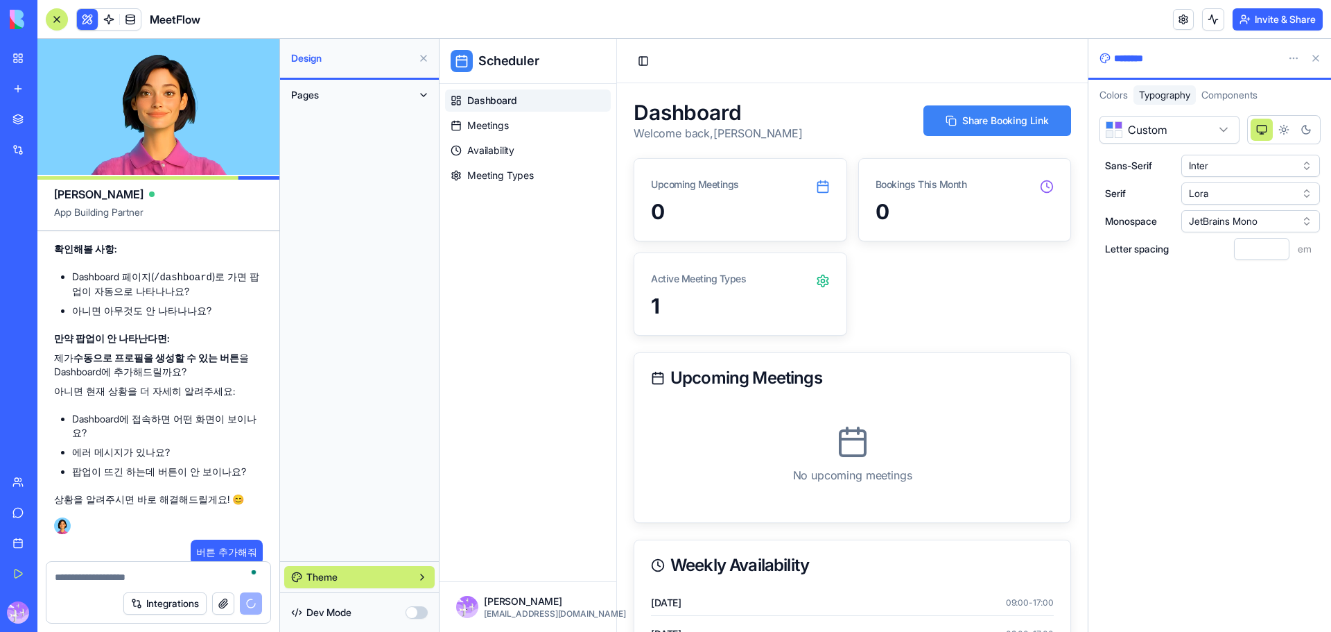
click at [1109, 97] on span "Colors" at bounding box center [1114, 95] width 28 height 12
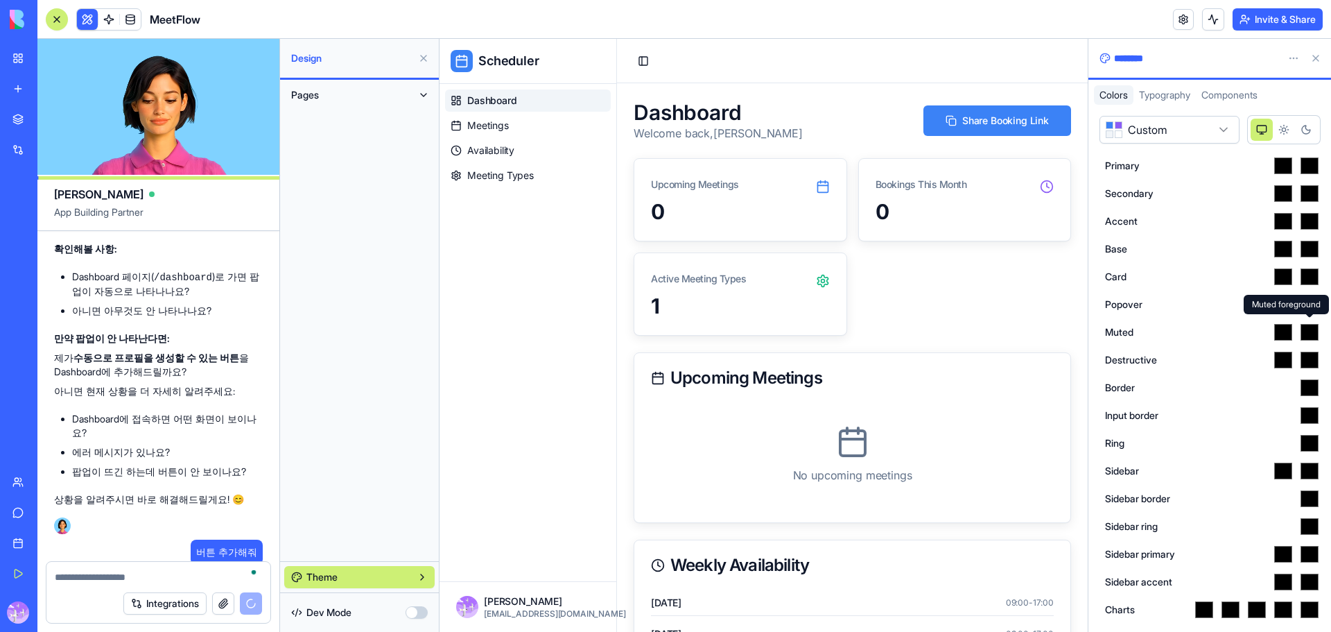
scroll to position [19870, 0]
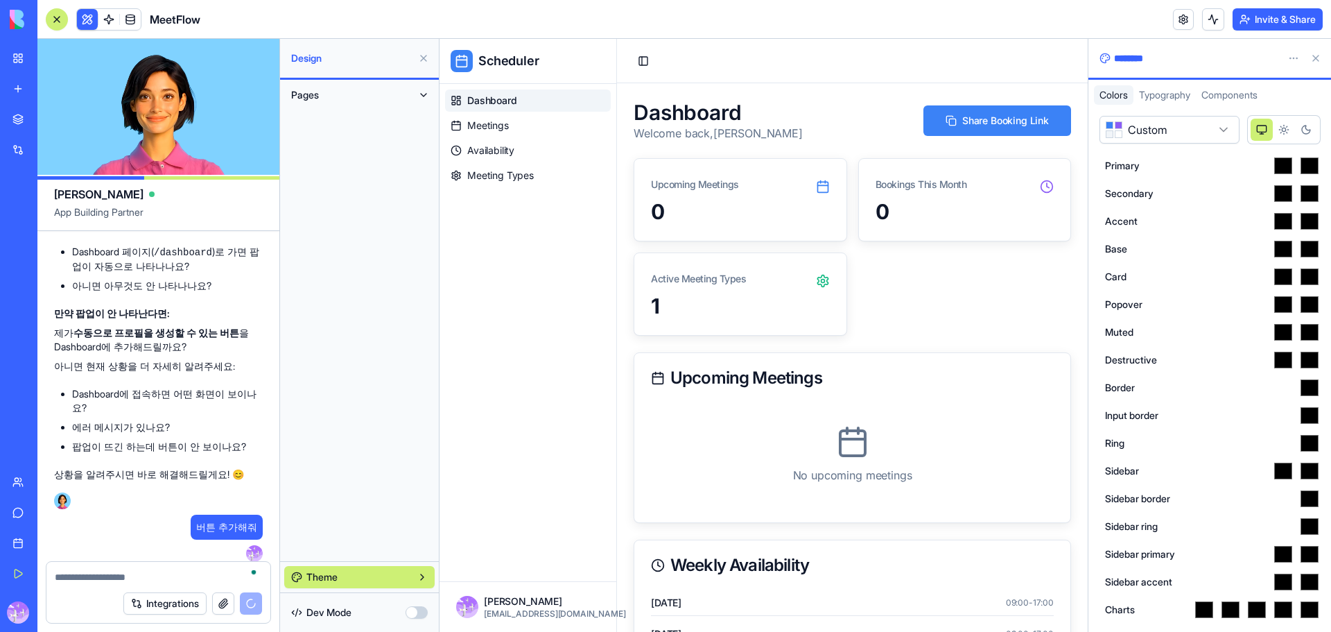
drag, startPoint x: 422, startPoint y: 57, endPoint x: 1331, endPoint y: 374, distance: 962.9
click at [1237, 363] on div "Ella App Building Partner Build a modern, minimal, and user-friendly scheduling…" at bounding box center [684, 335] width 1294 height 593
click at [1227, 144] on form "**********" at bounding box center [1210, 368] width 220 height 505
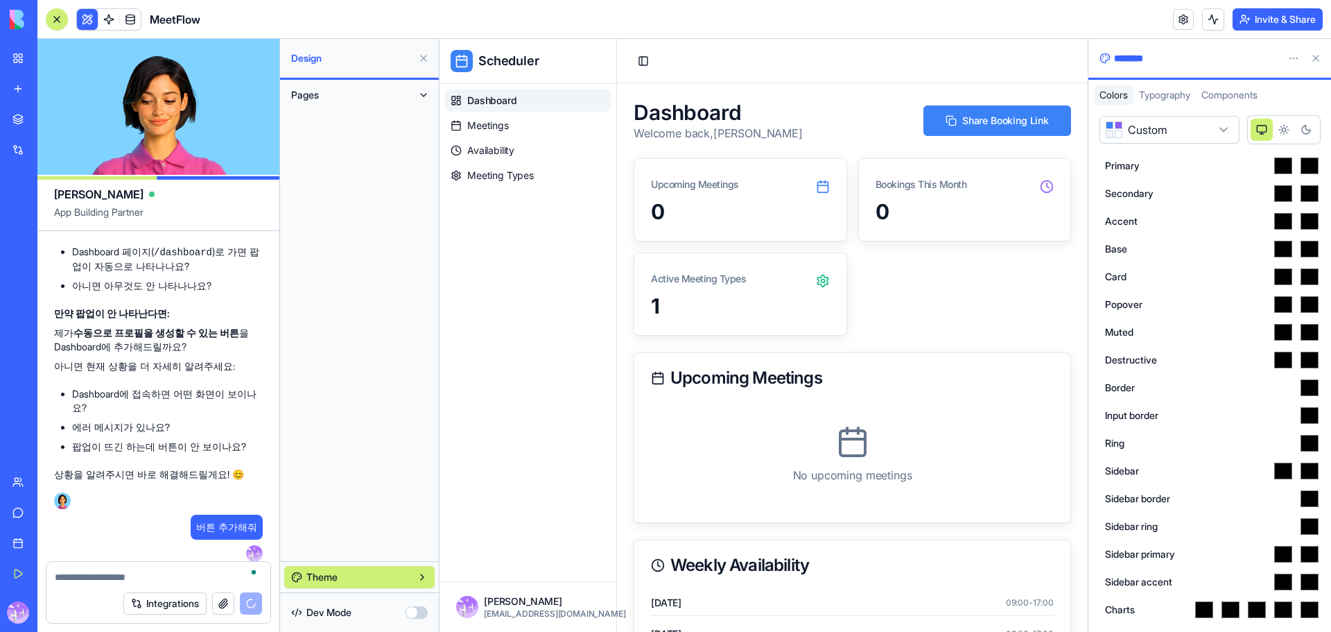
click at [1222, 123] on html "My Workspace New app Marketplace Integrations Recent Sales Call Assistant Sales…" at bounding box center [665, 316] width 1331 height 632
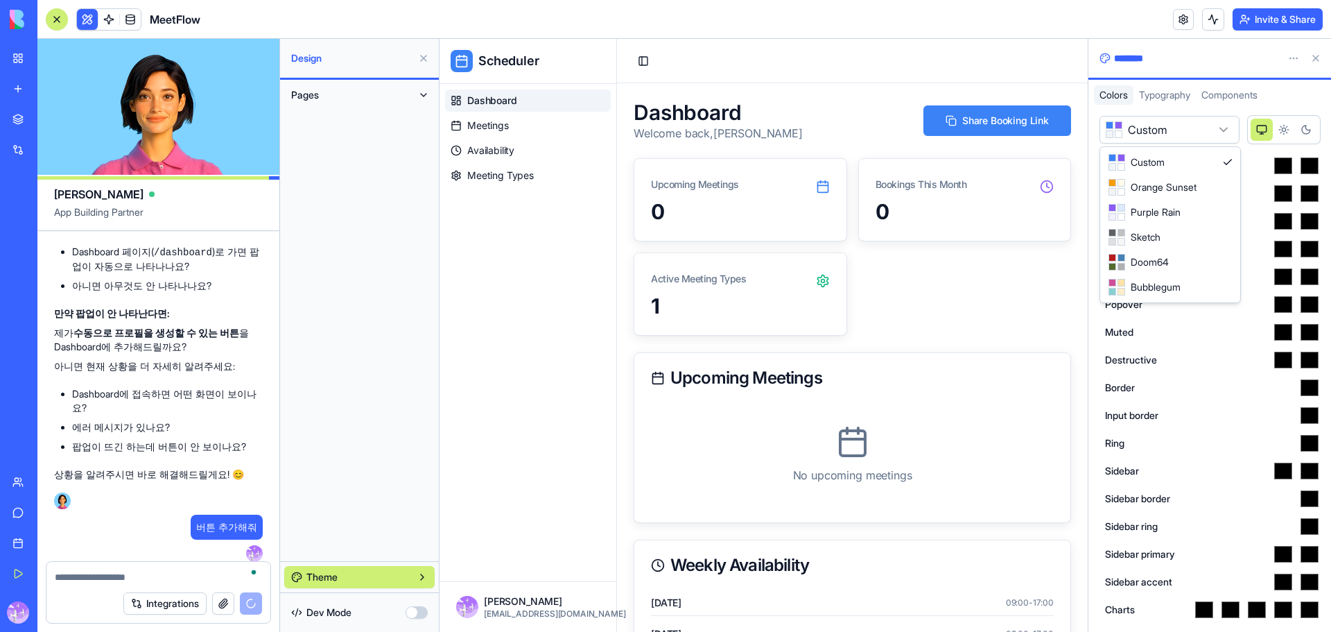
click at [1227, 138] on html "My Workspace New app Marketplace Integrations Recent Sales Call Assistant Sales…" at bounding box center [665, 316] width 1331 height 632
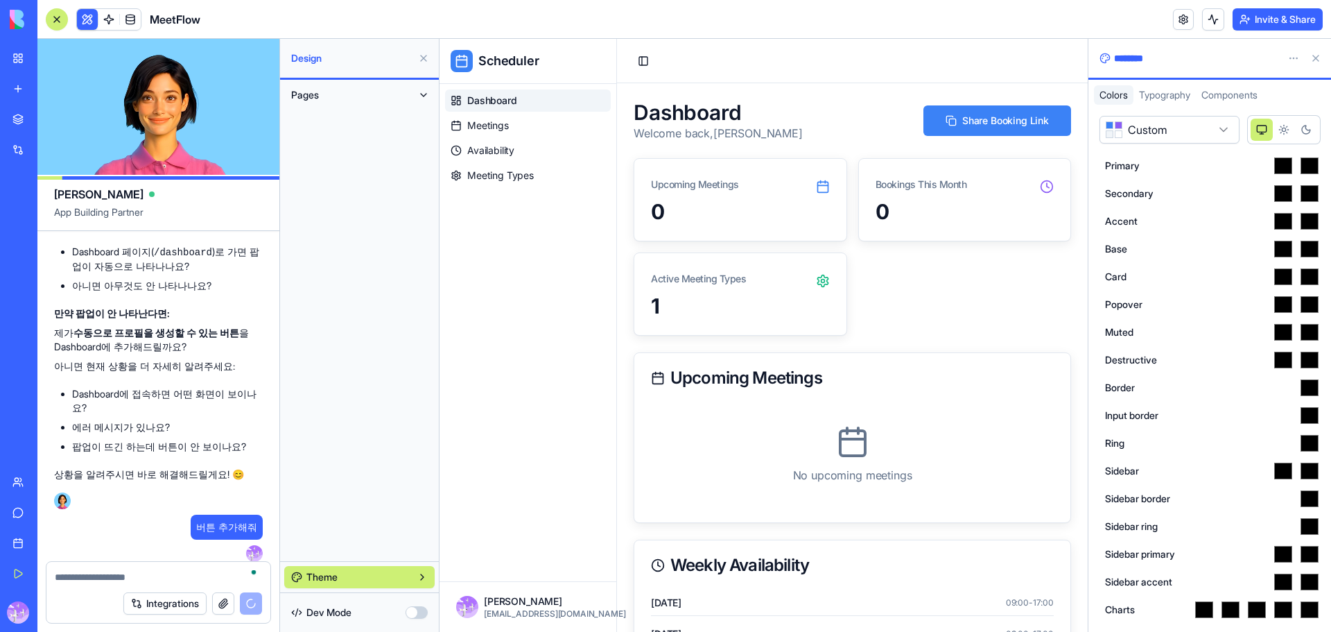
click at [1226, 137] on html "My Workspace New app Marketplace Integrations Recent Sales Call Assistant Sales…" at bounding box center [665, 316] width 1331 height 632
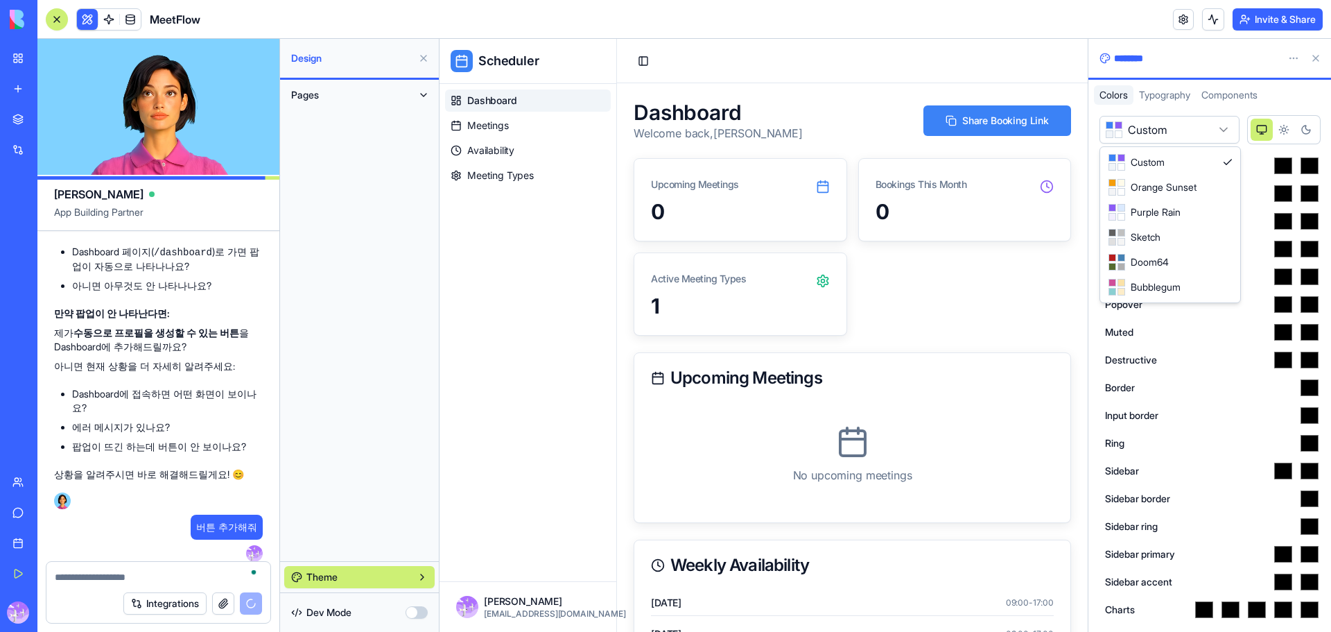
select select "**********"
type input "*******"
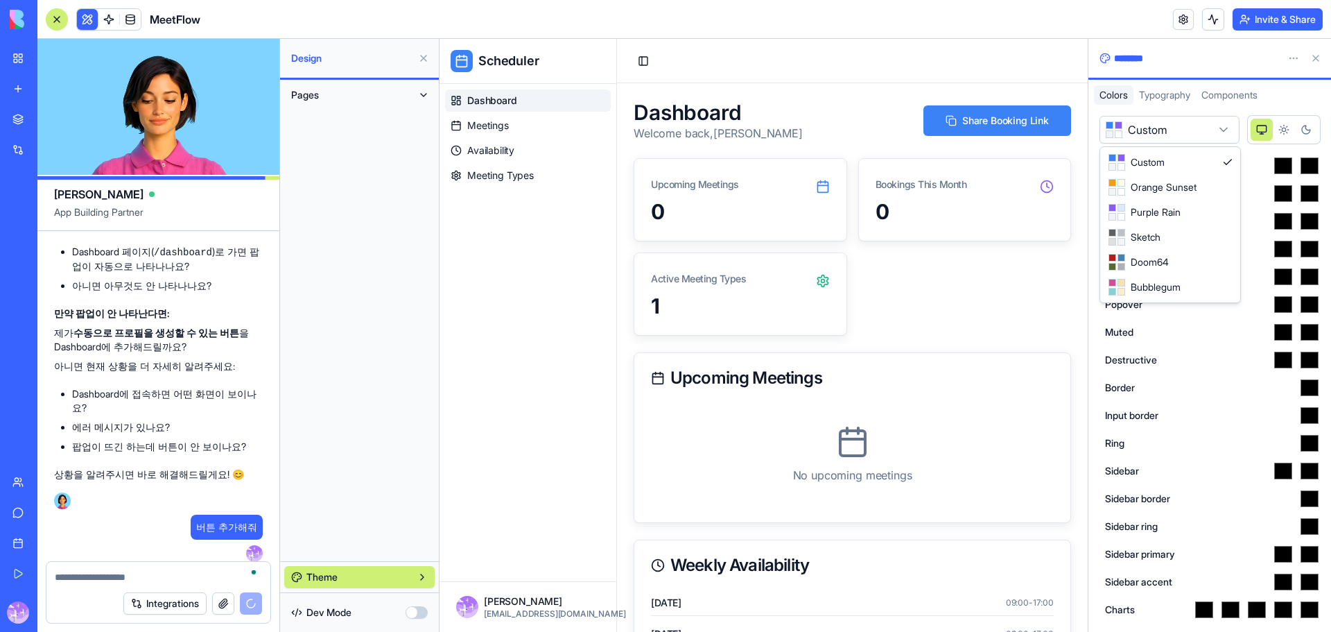
type input "*******"
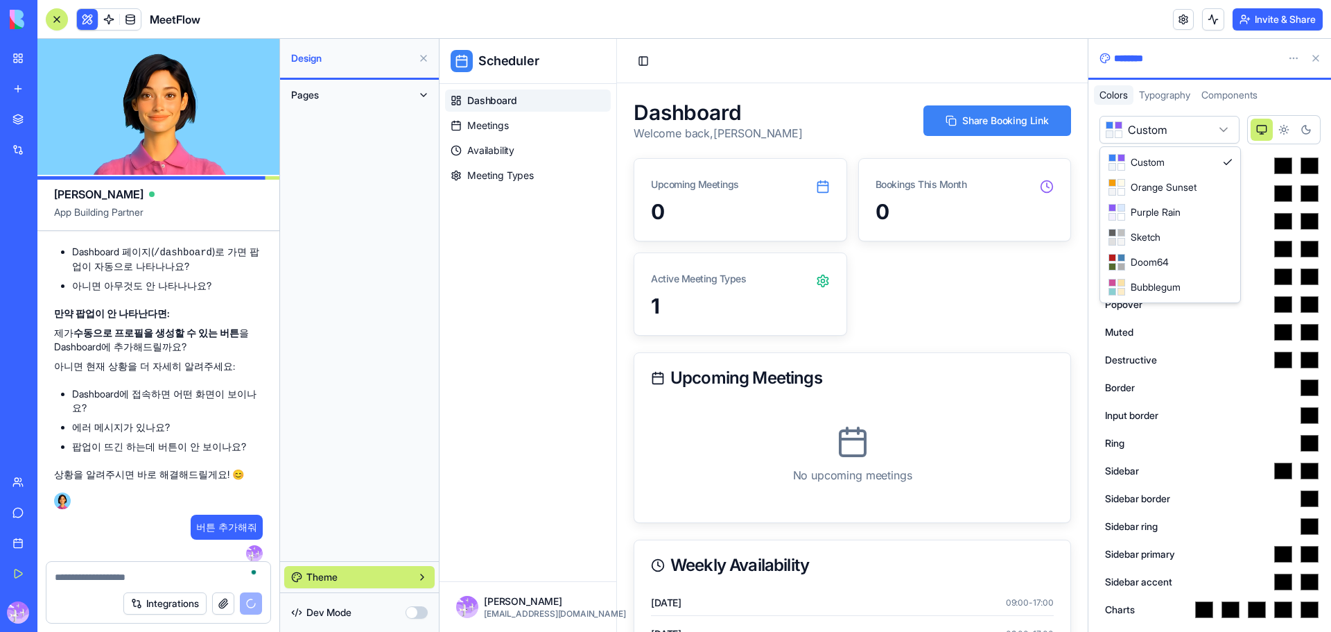
type input "*******"
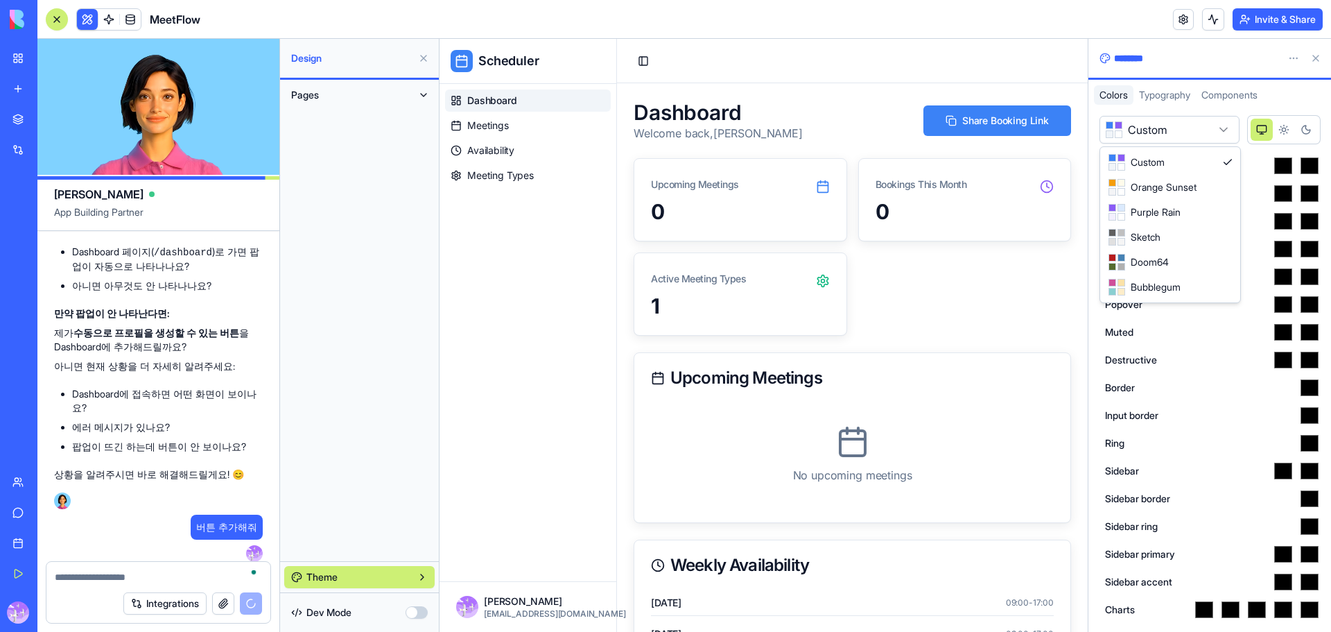
type input "*******"
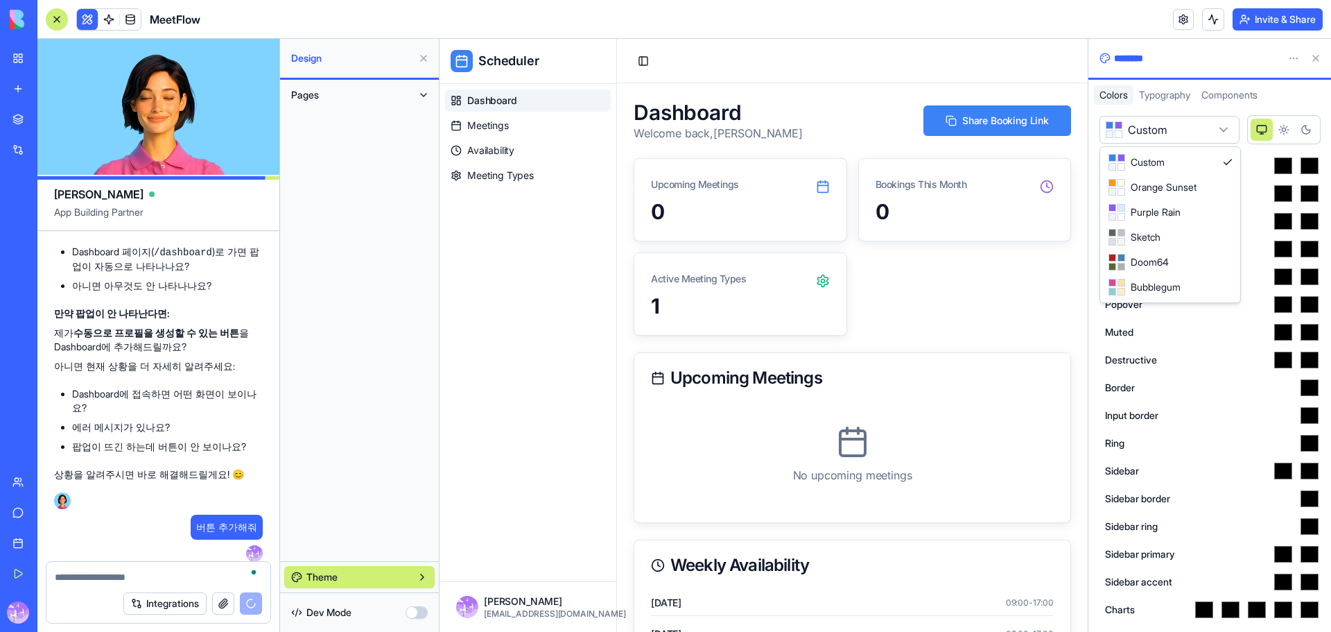
type input "*******"
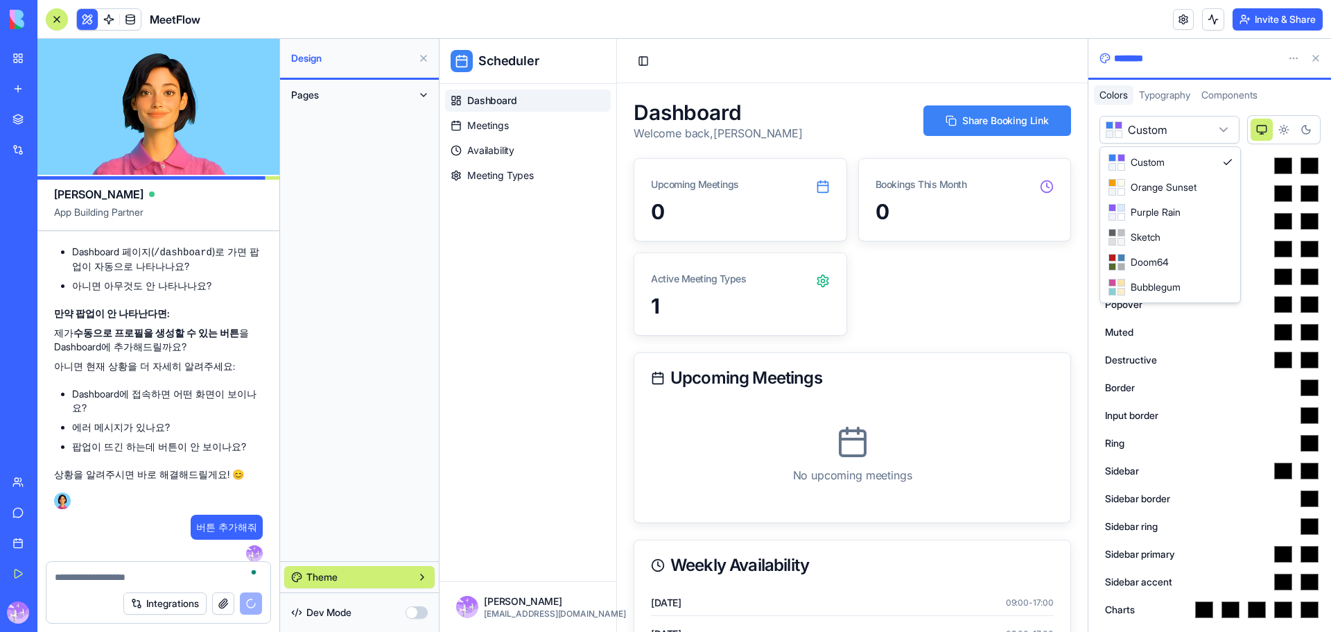
type input "*******"
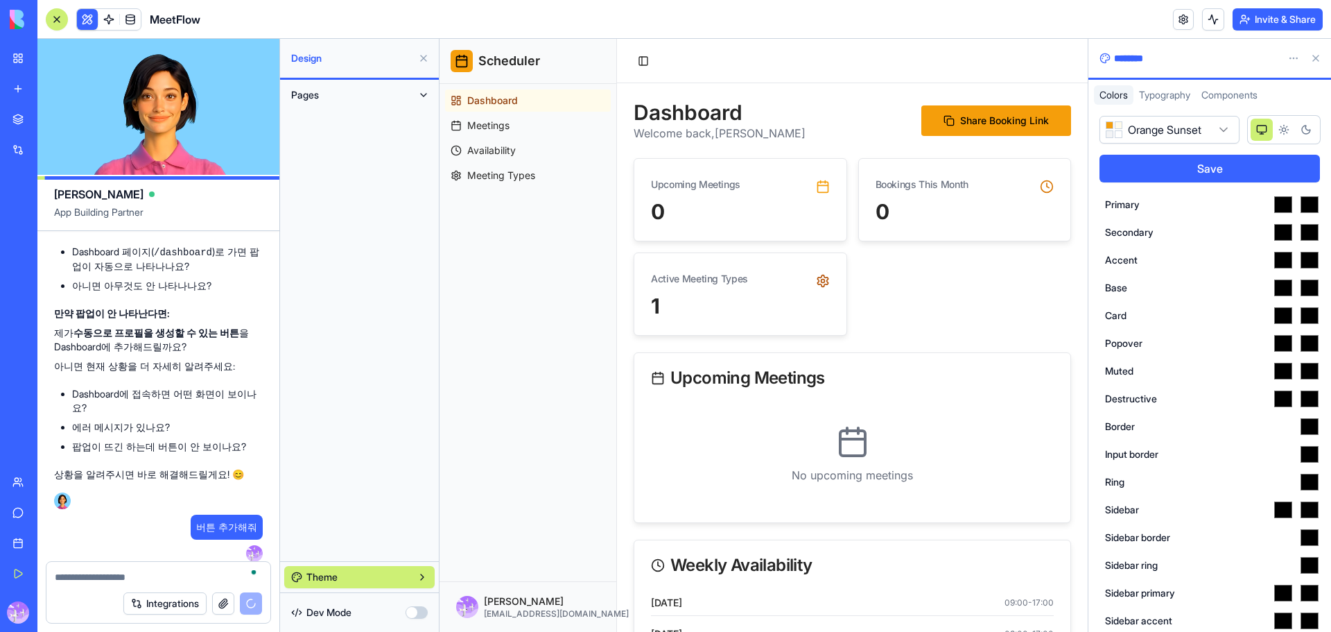
click at [1178, 134] on html "My Workspace New app Marketplace Integrations Recent Sales Call Assistant Sales…" at bounding box center [665, 316] width 1331 height 632
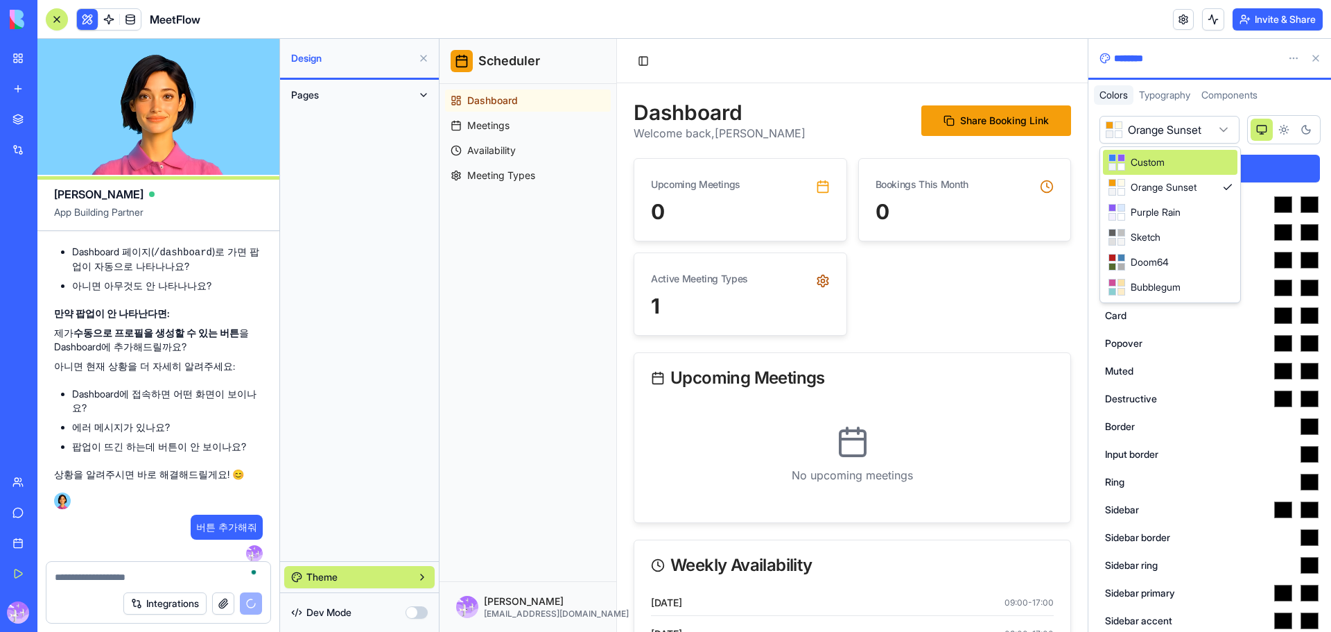
scroll to position [20111, 0]
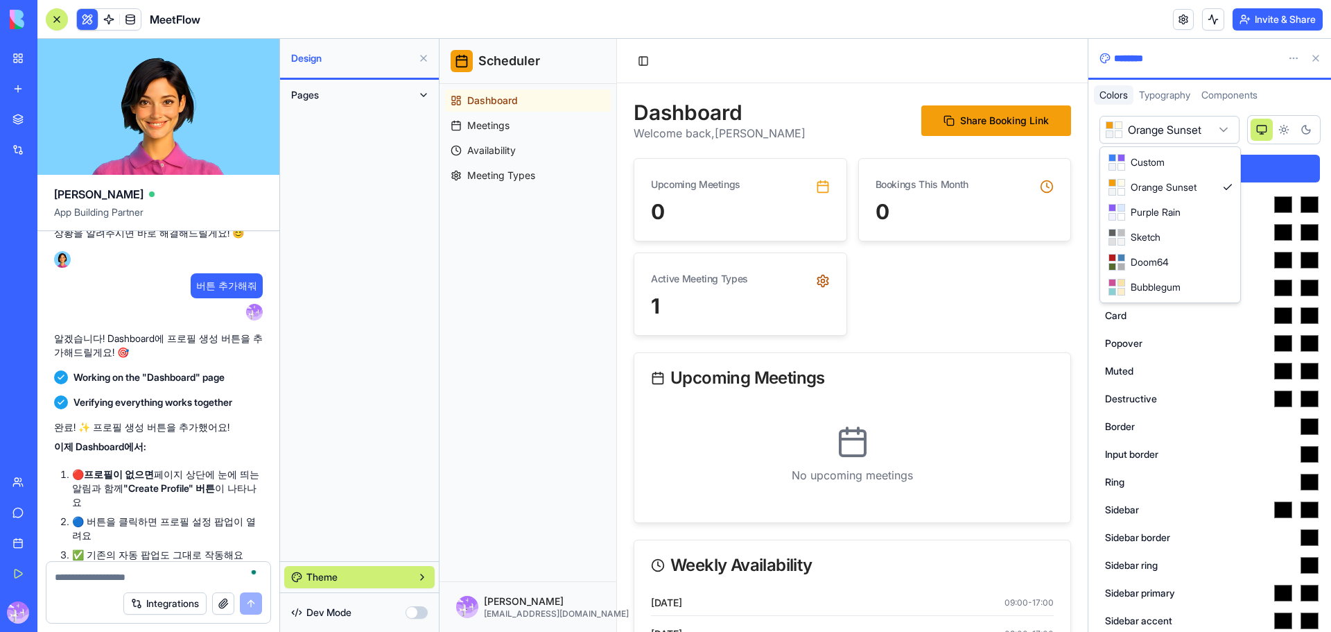
select select "******"
type input "*******"
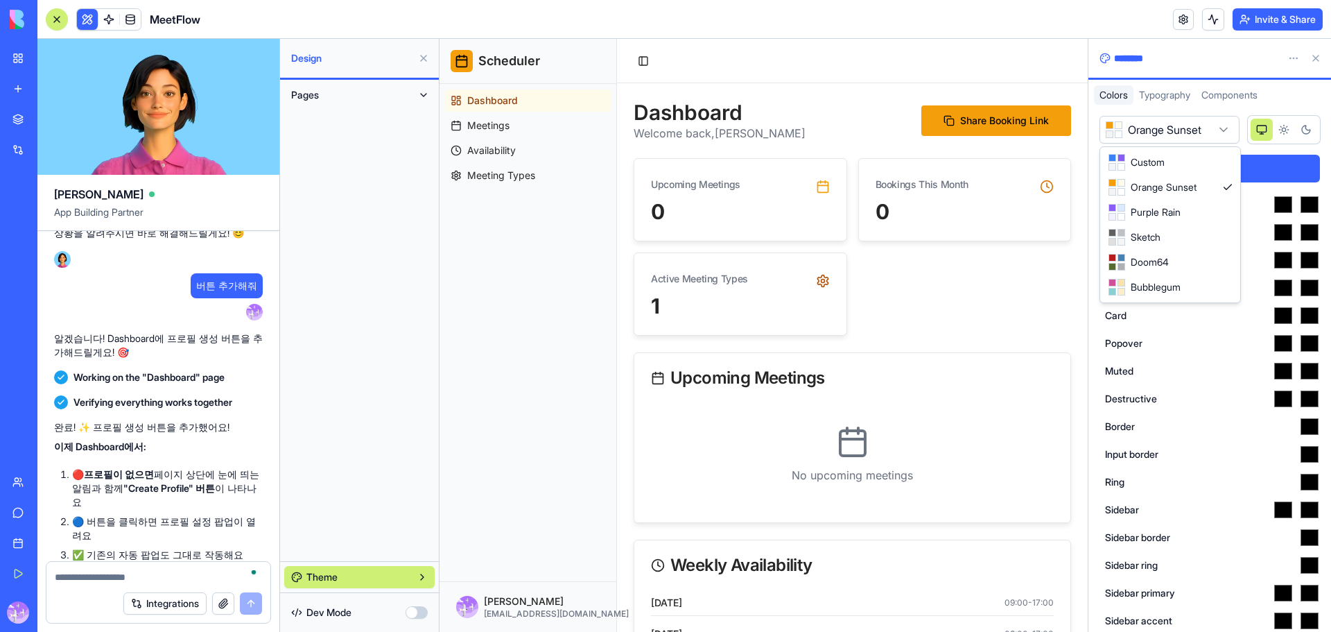
type input "*******"
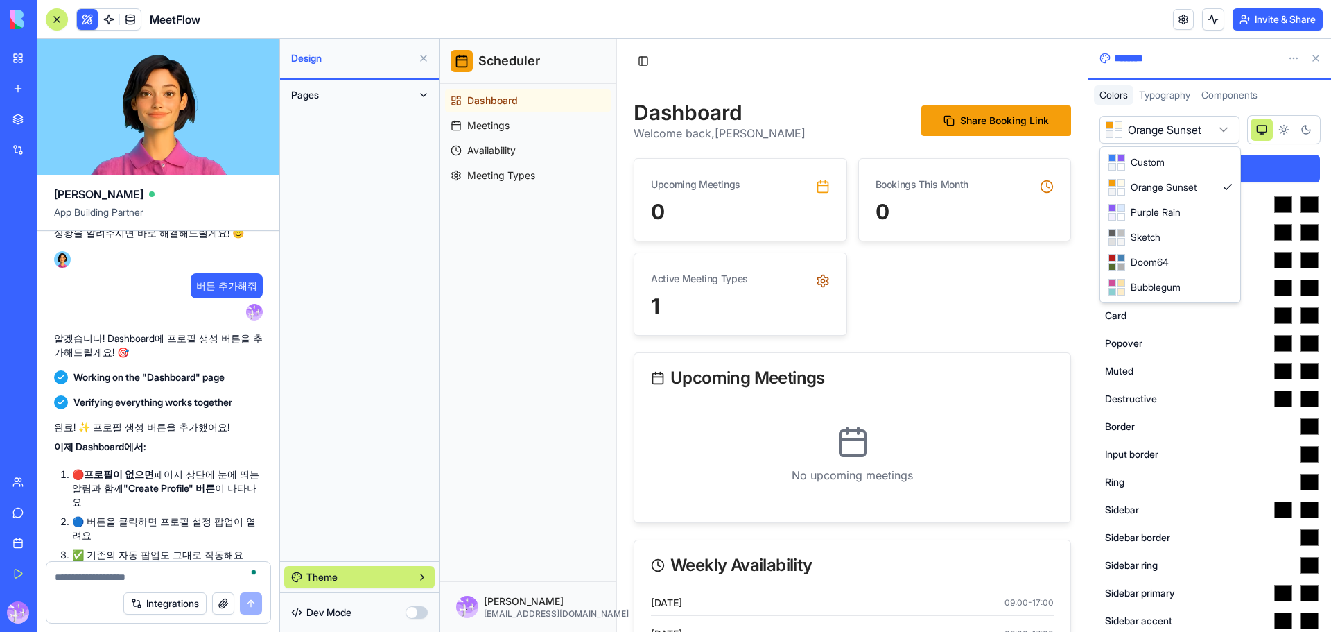
type input "*******"
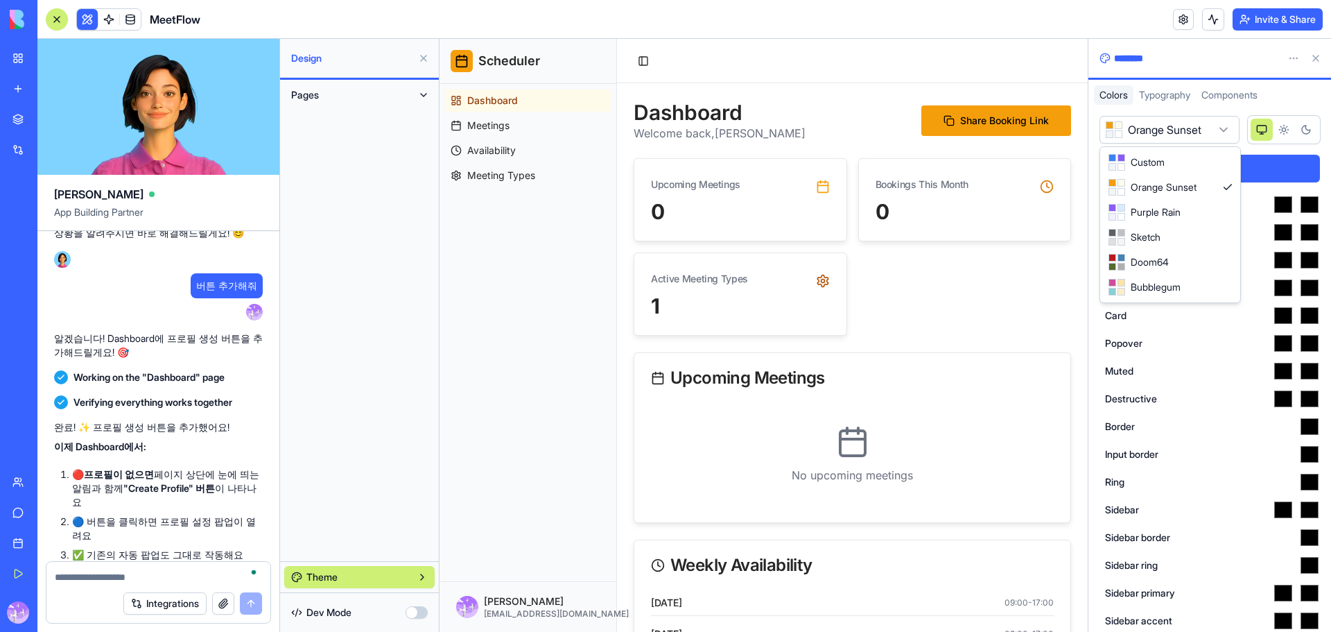
type input "*******"
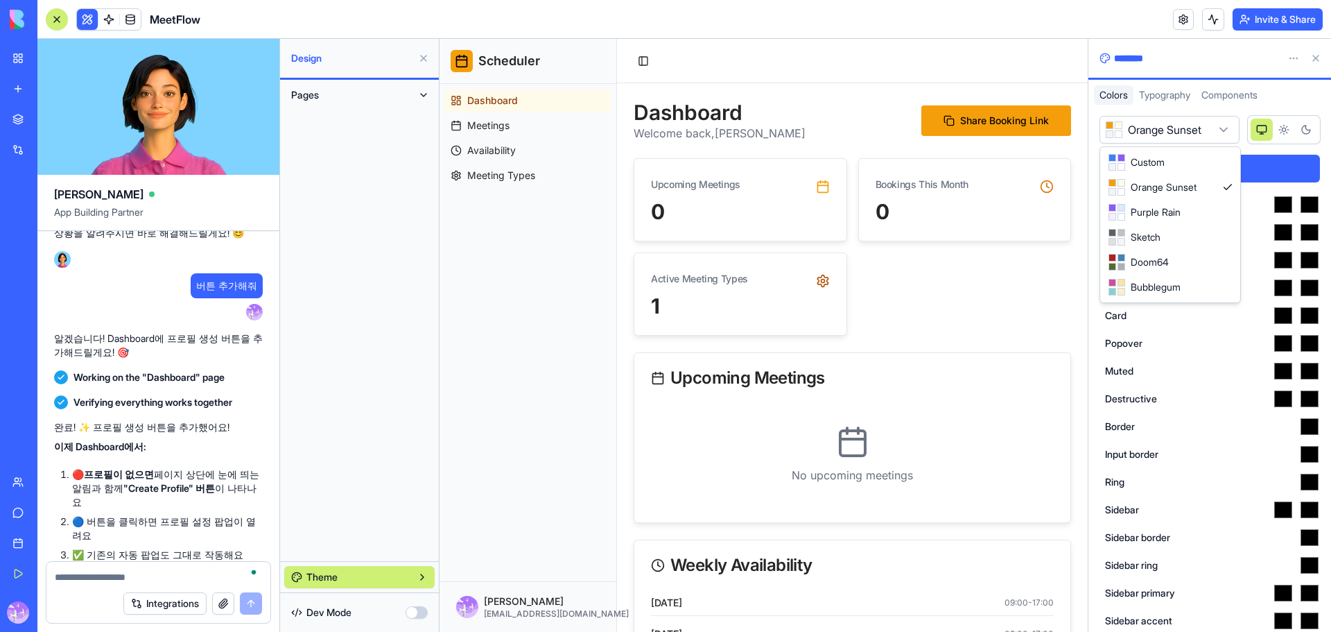
type input "*******"
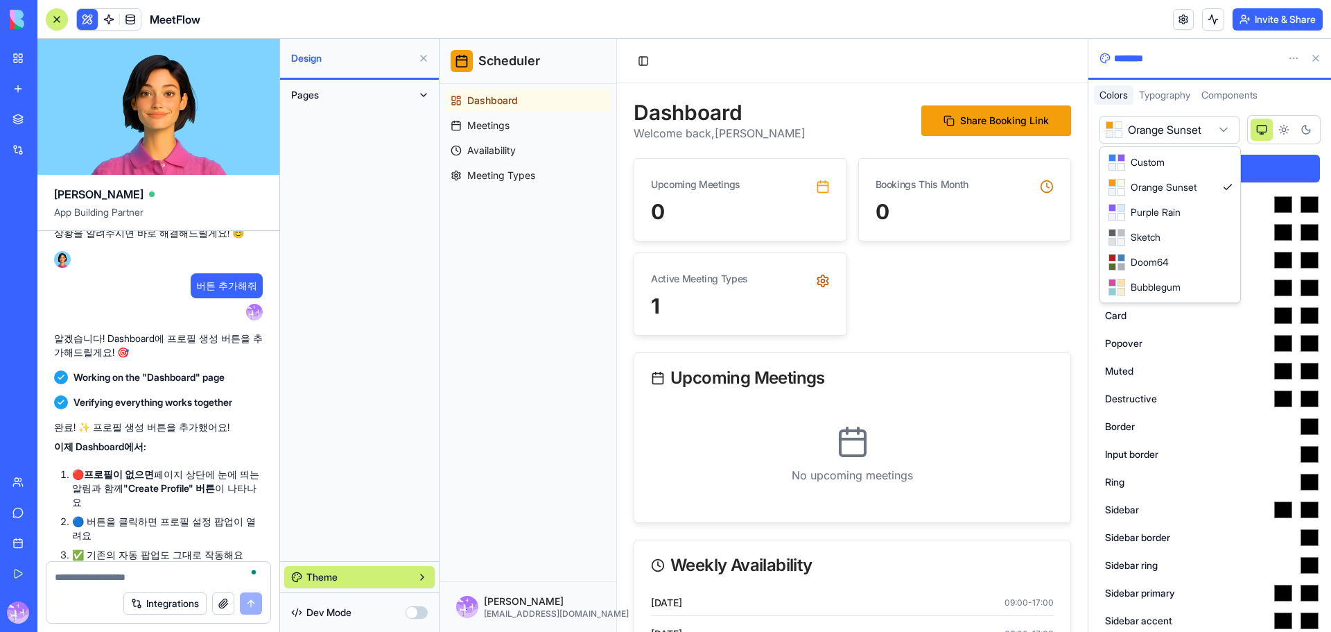
type input "*******"
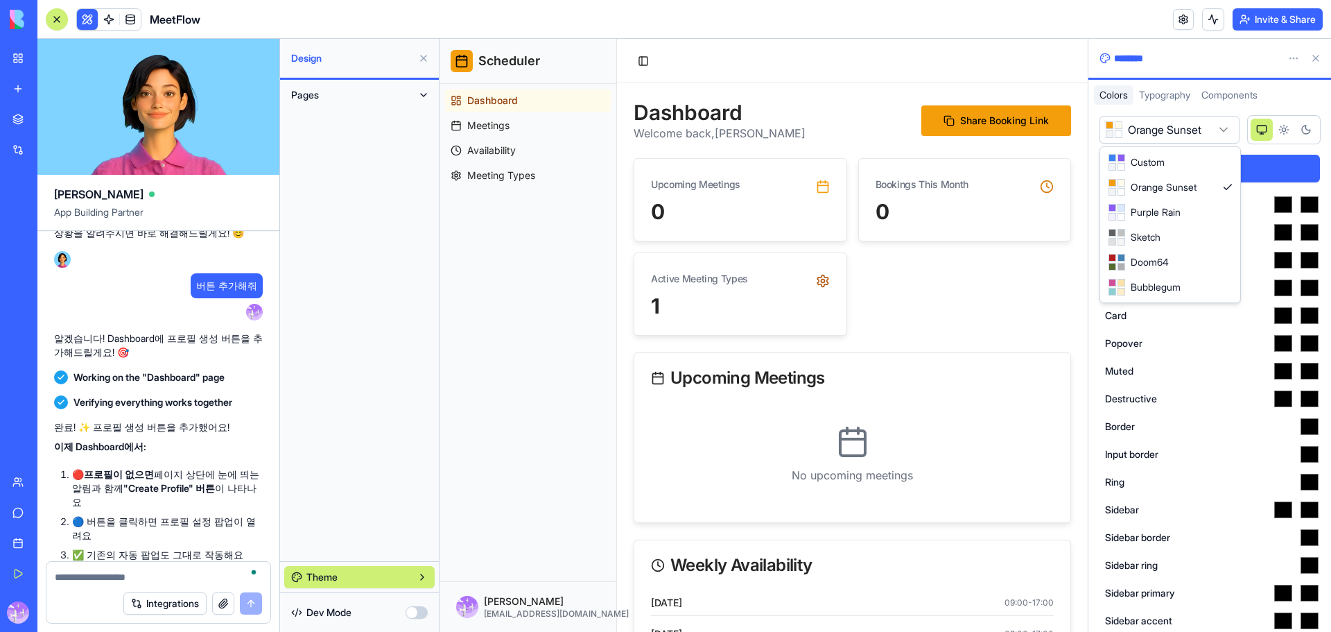
type input "*******"
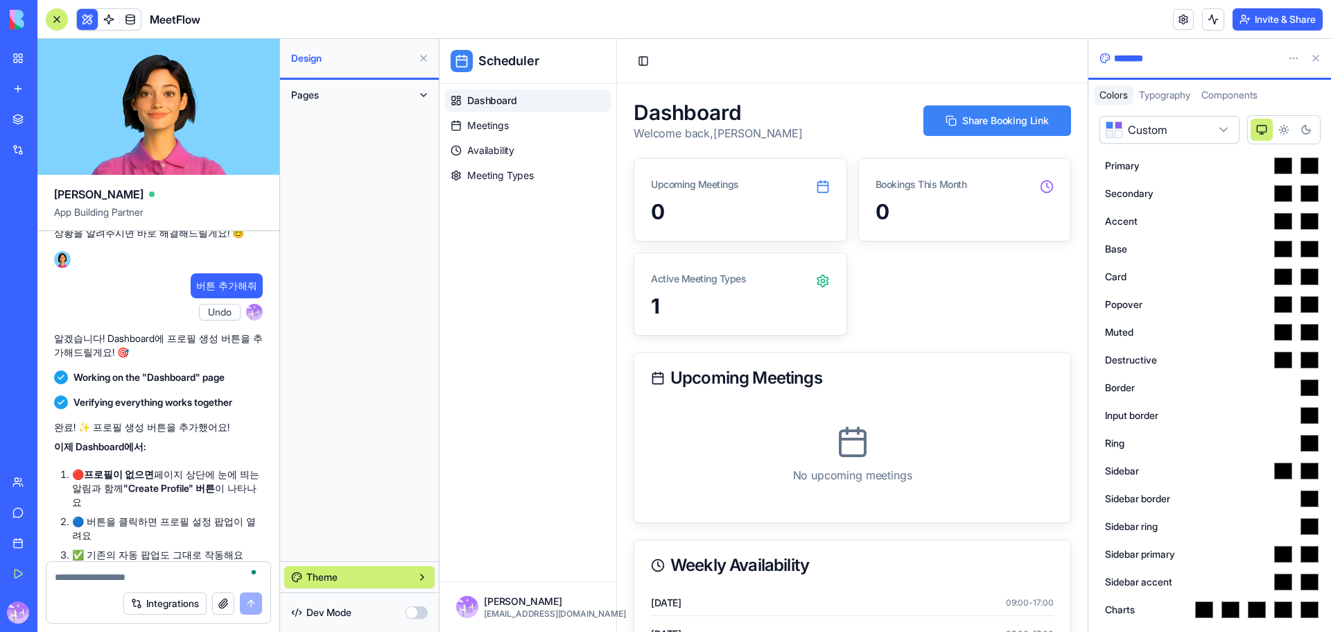
type input "*******"
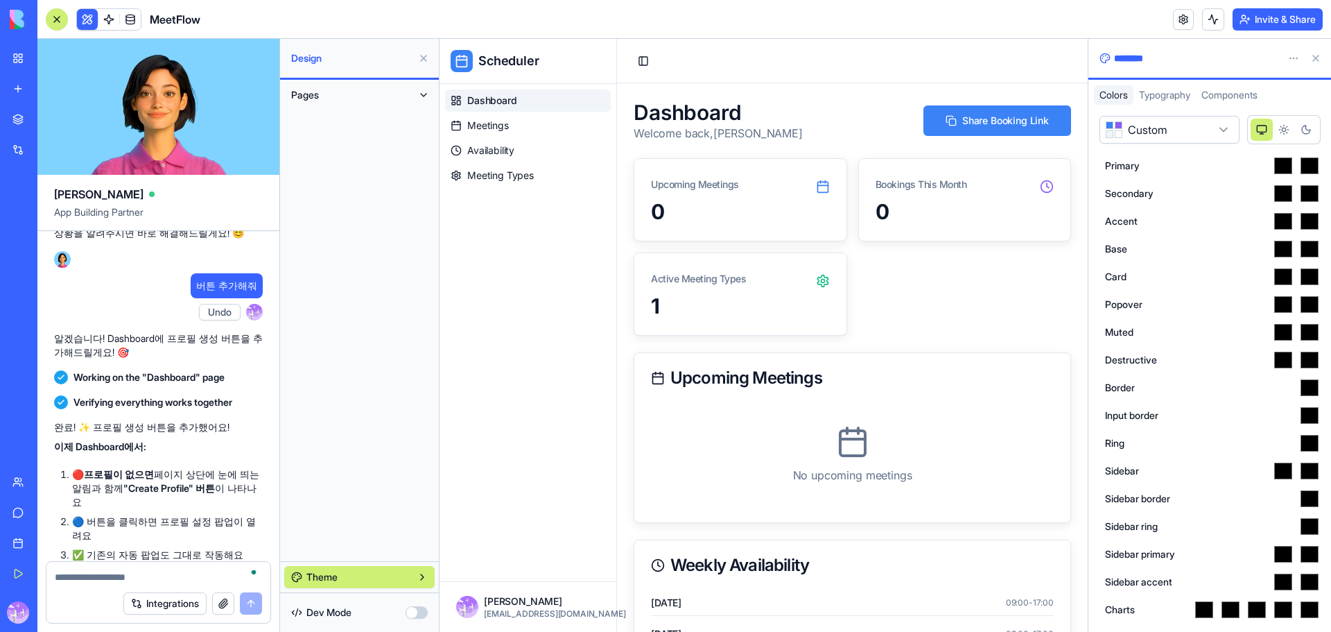
type input "*******"
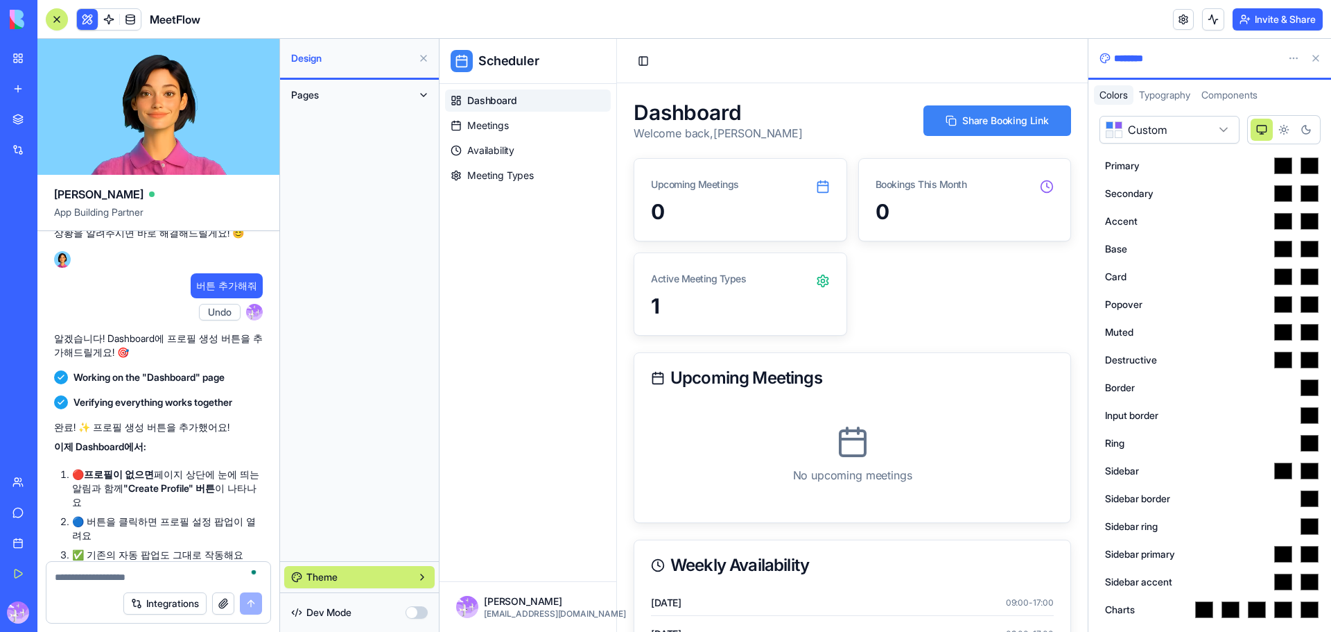
type input "*******"
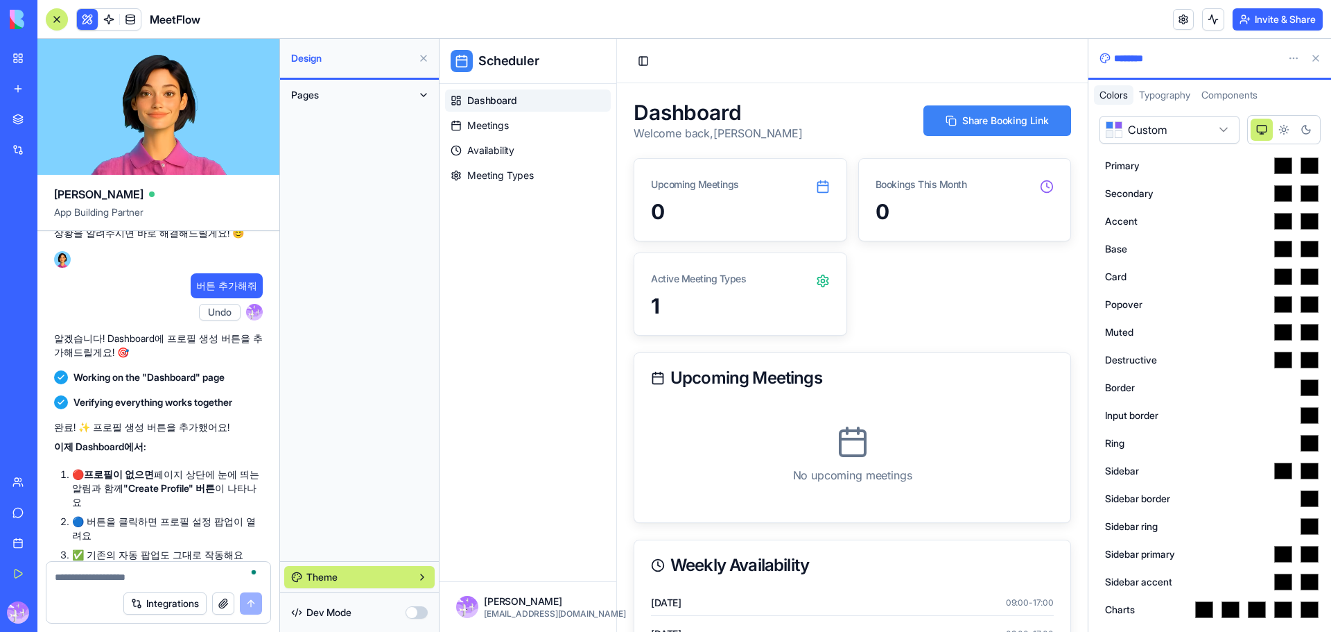
type input "*******"
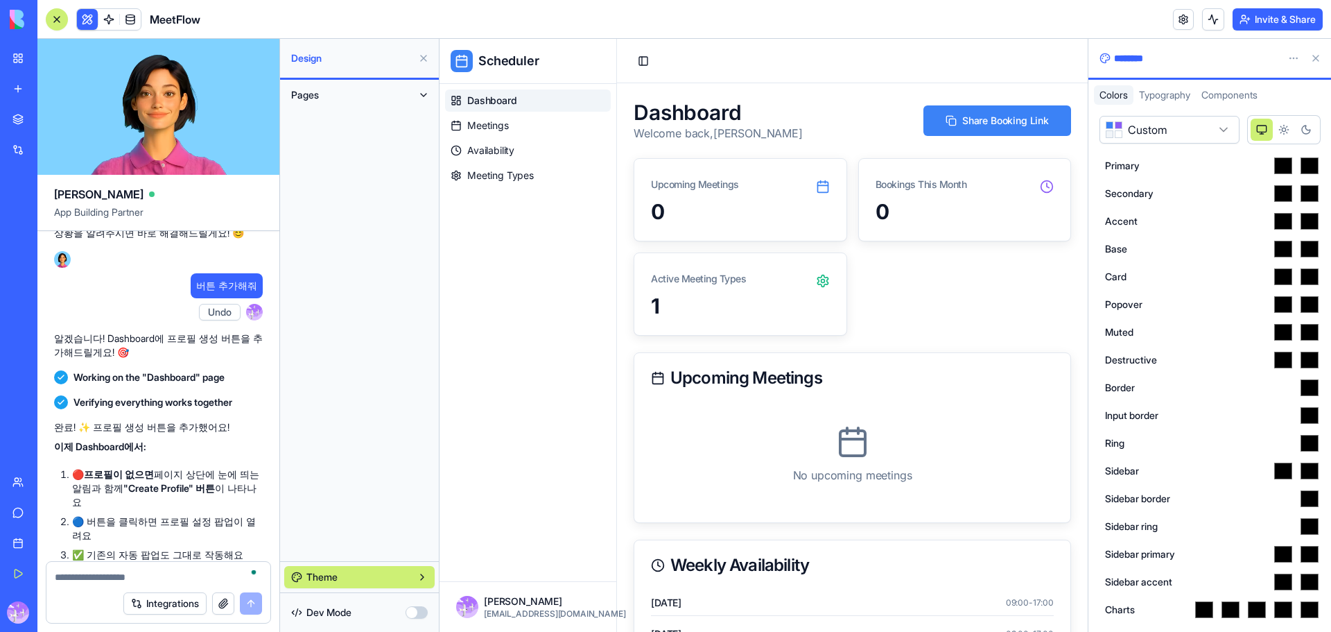
type input "*******"
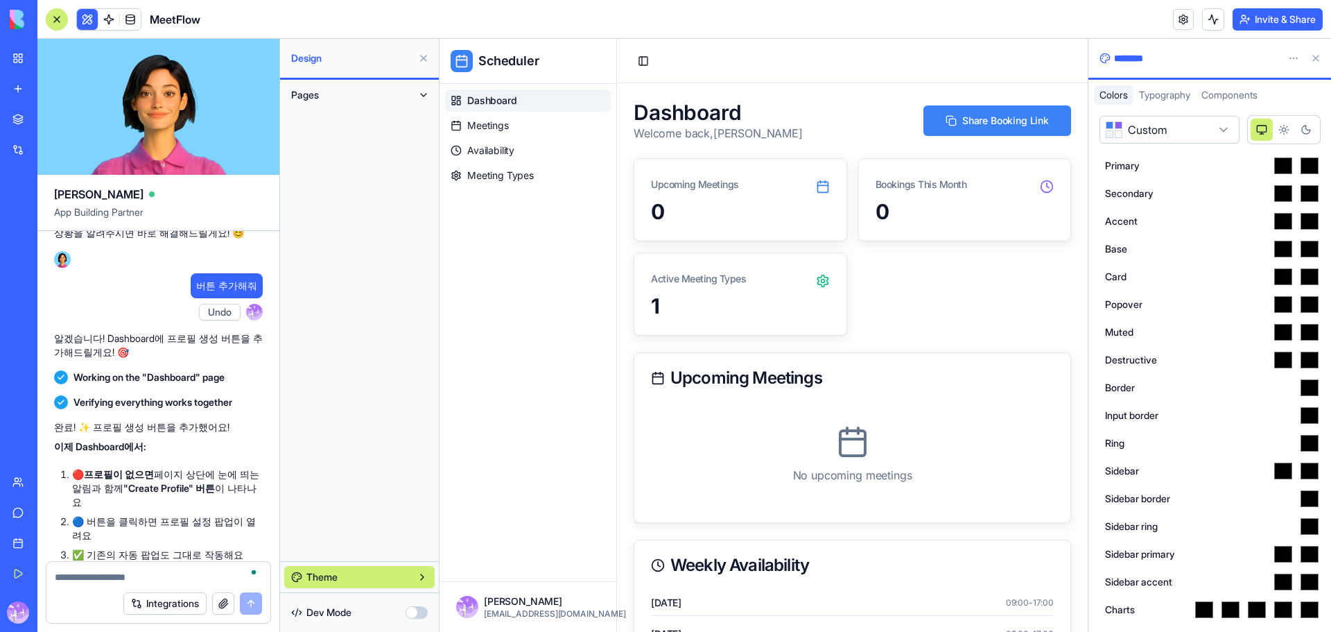
type input "*******"
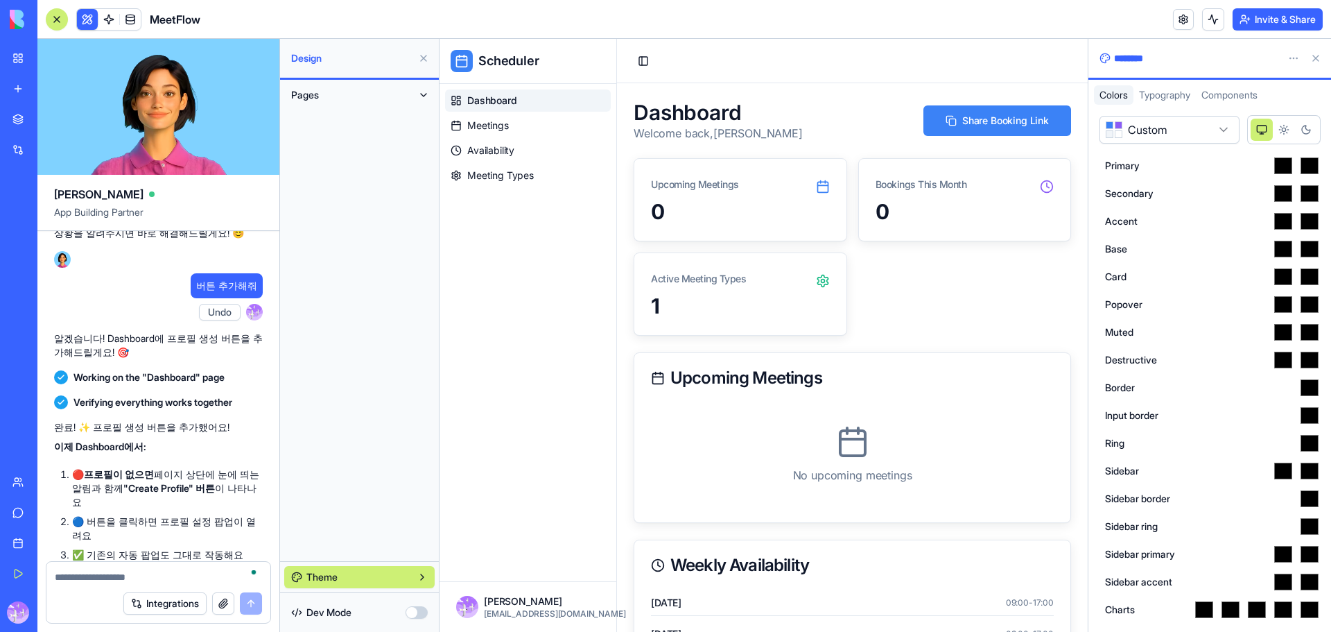
type input "*******"
click at [1285, 126] on icon "Light theme" at bounding box center [1284, 129] width 11 height 11
type input "*******"
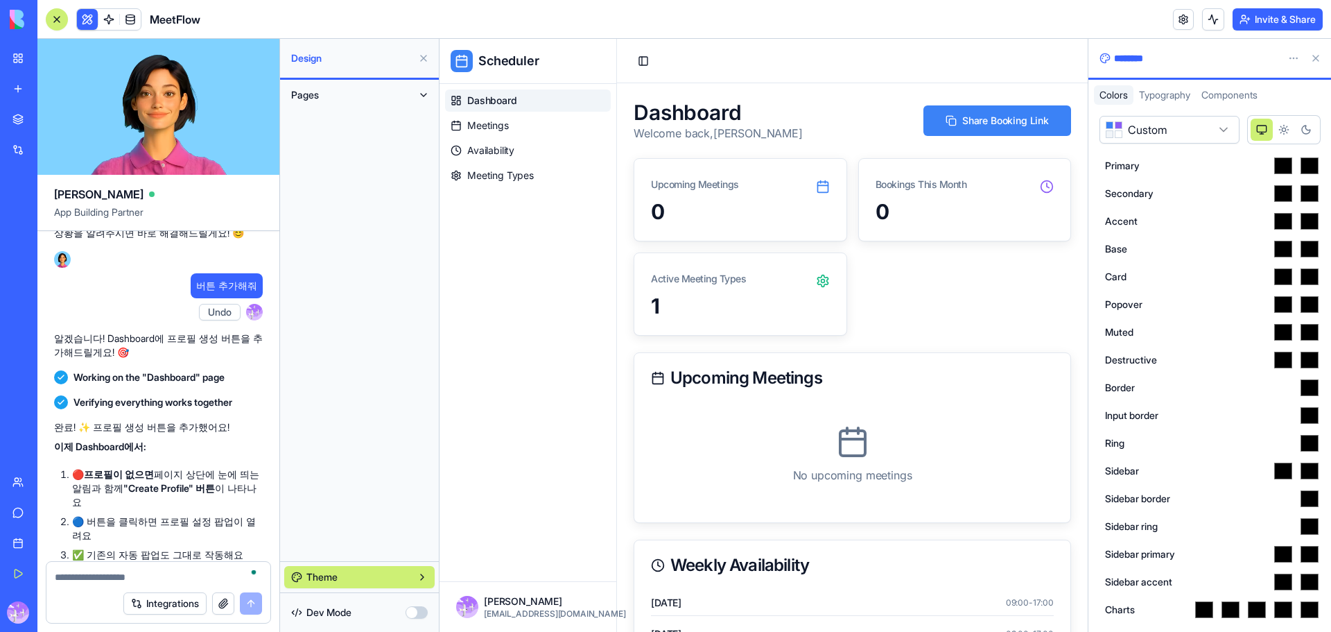
type input "*******"
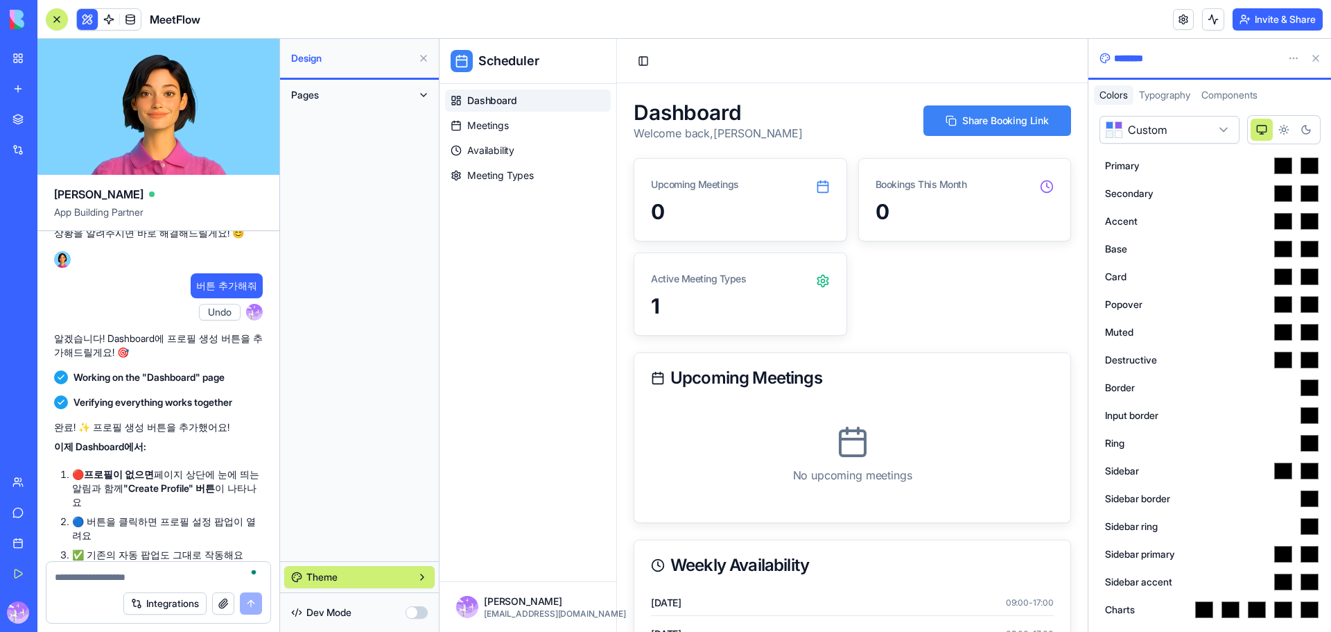
type input "*******"
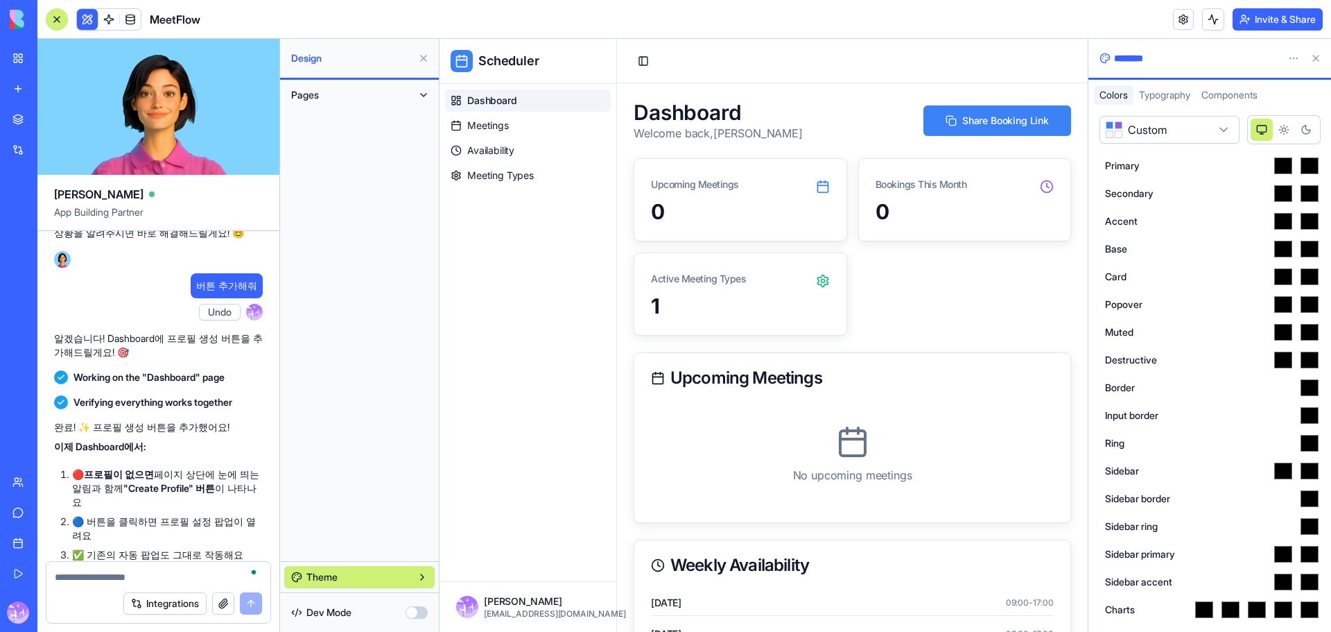
type input "*******"
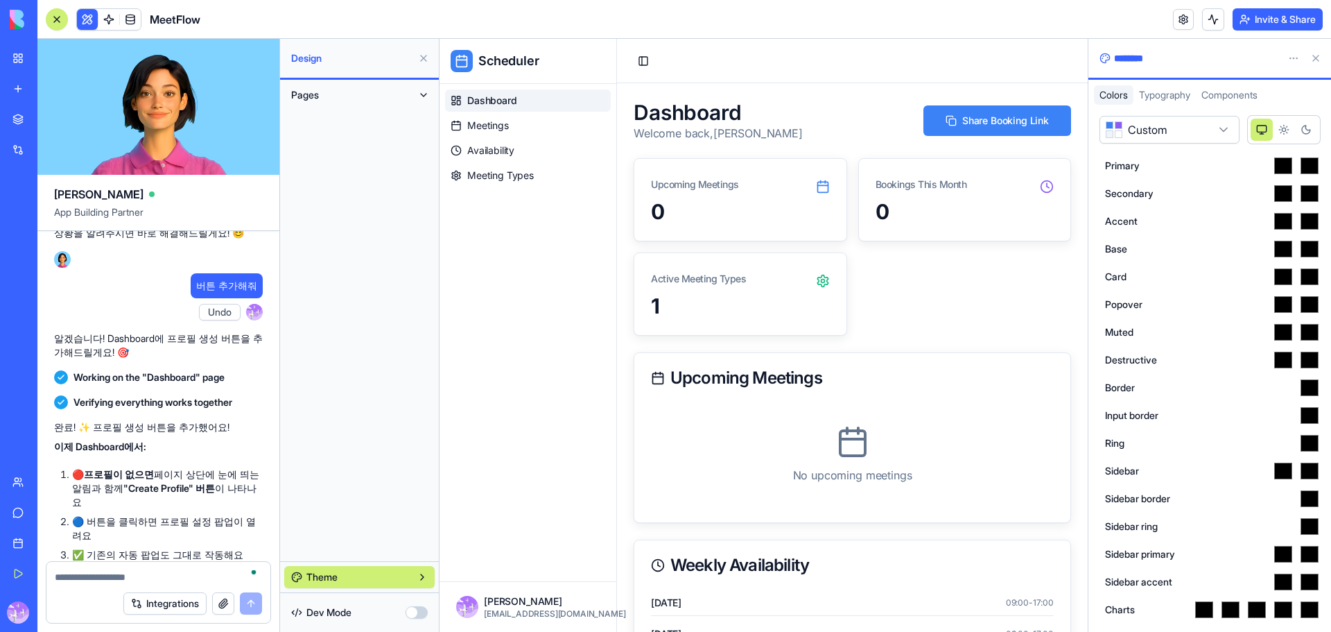
type input "*******"
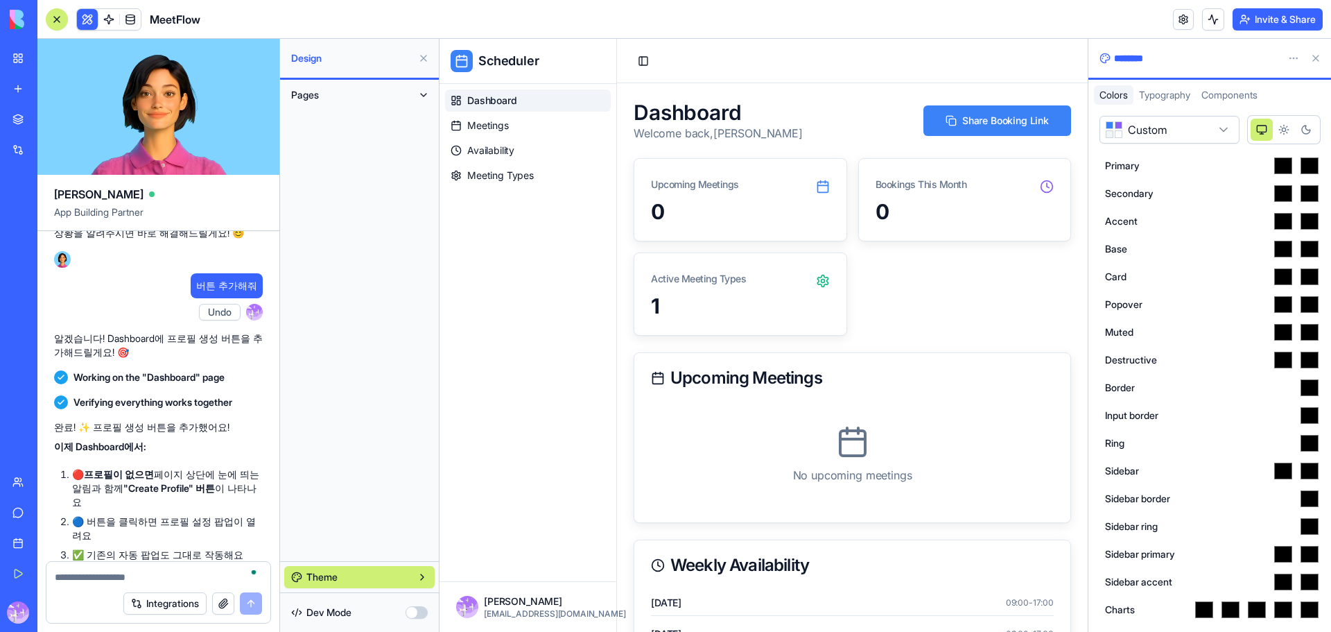
type input "*******"
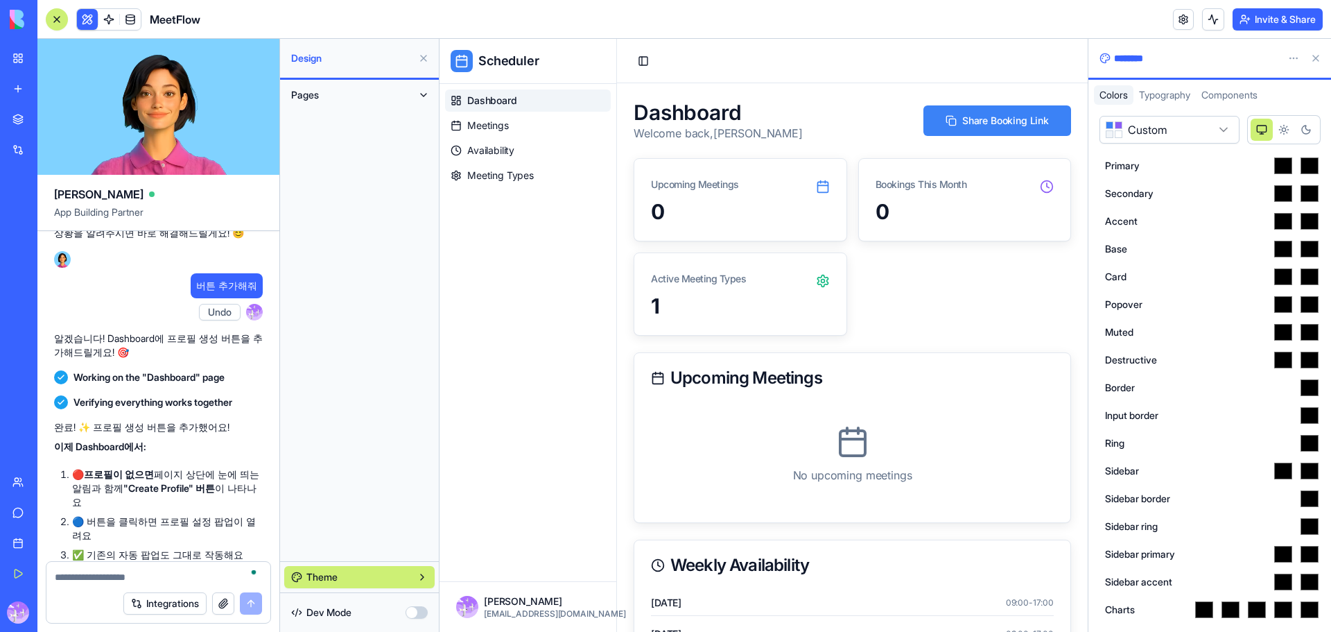
type input "*******"
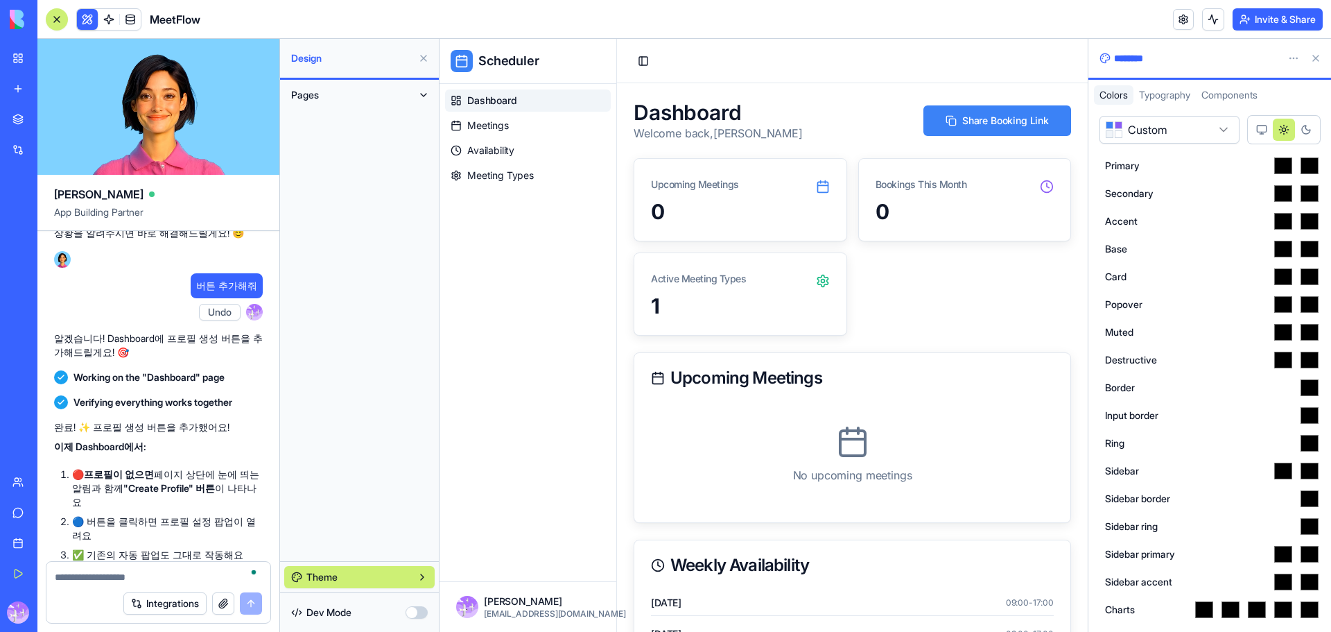
click at [1321, 58] on button at bounding box center [1316, 58] width 22 height 22
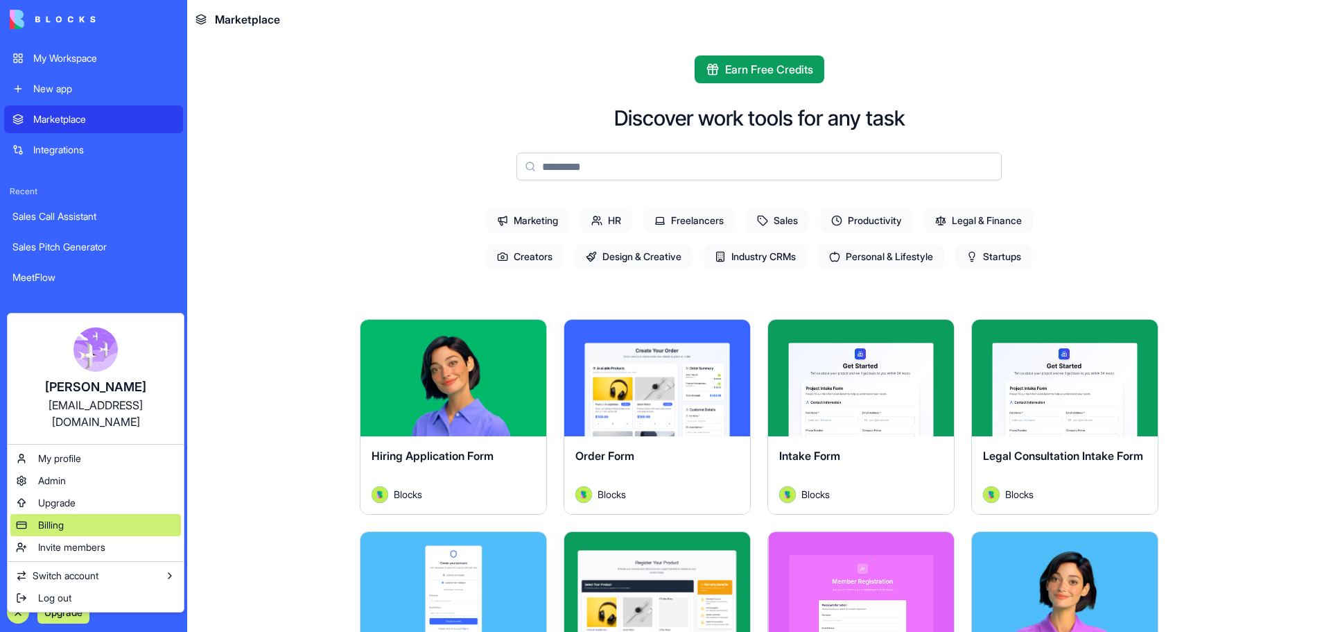
click at [66, 516] on div "Billing" at bounding box center [95, 525] width 171 height 22
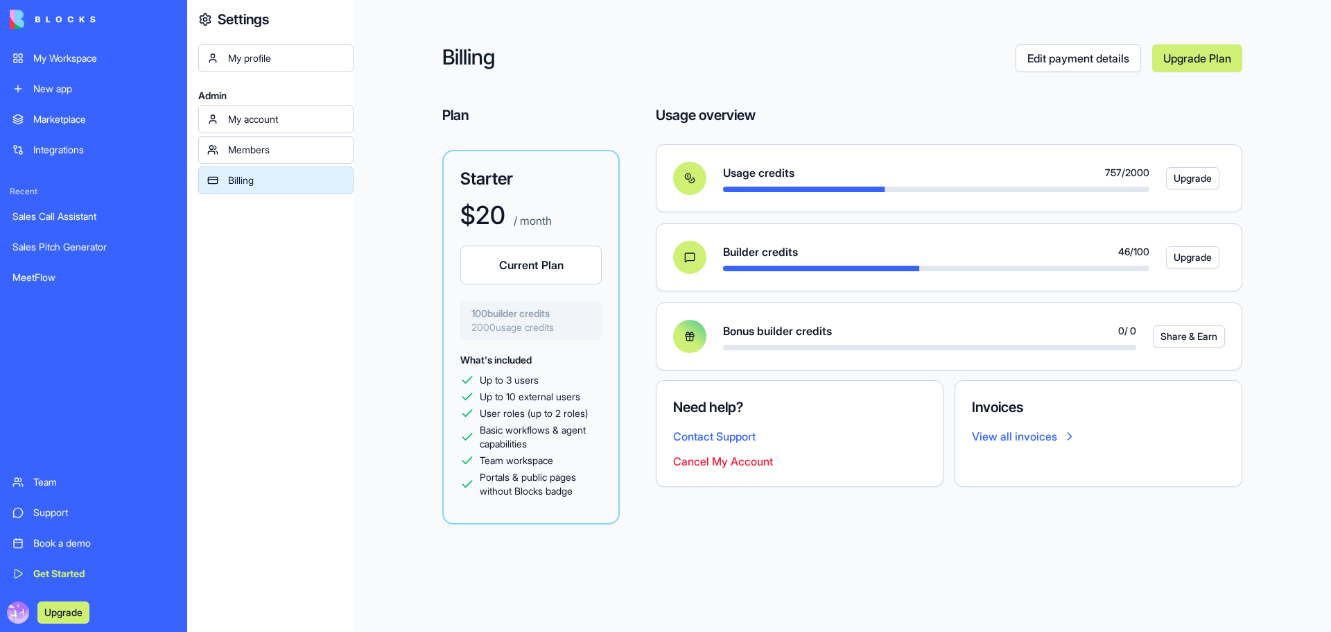
click at [49, 21] on img at bounding box center [53, 19] width 86 height 19
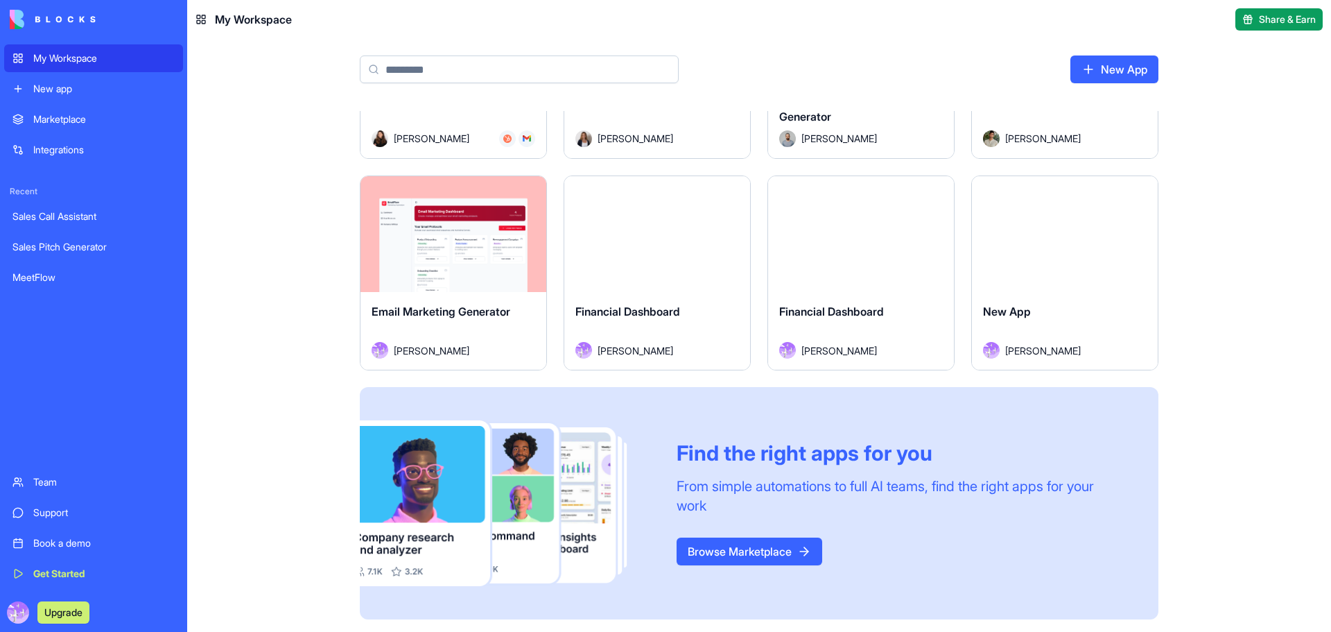
click at [7, 624] on div "Upgrade" at bounding box center [93, 612] width 179 height 39
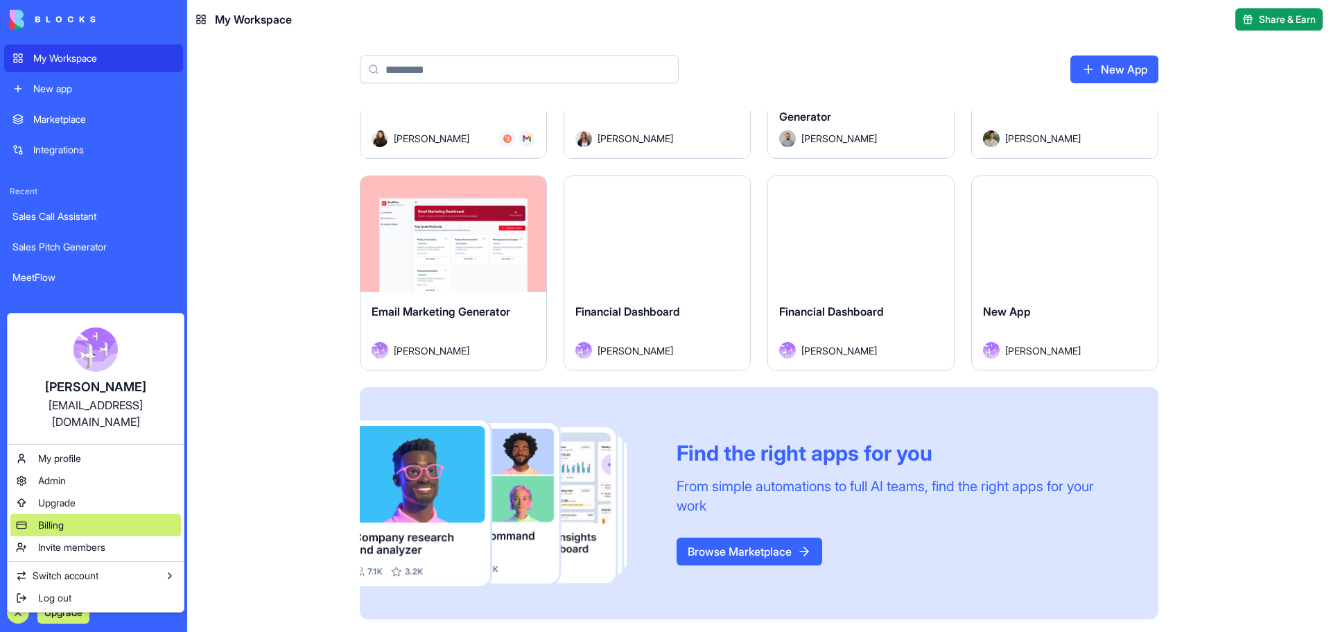
click at [67, 514] on div "Billing" at bounding box center [95, 525] width 171 height 22
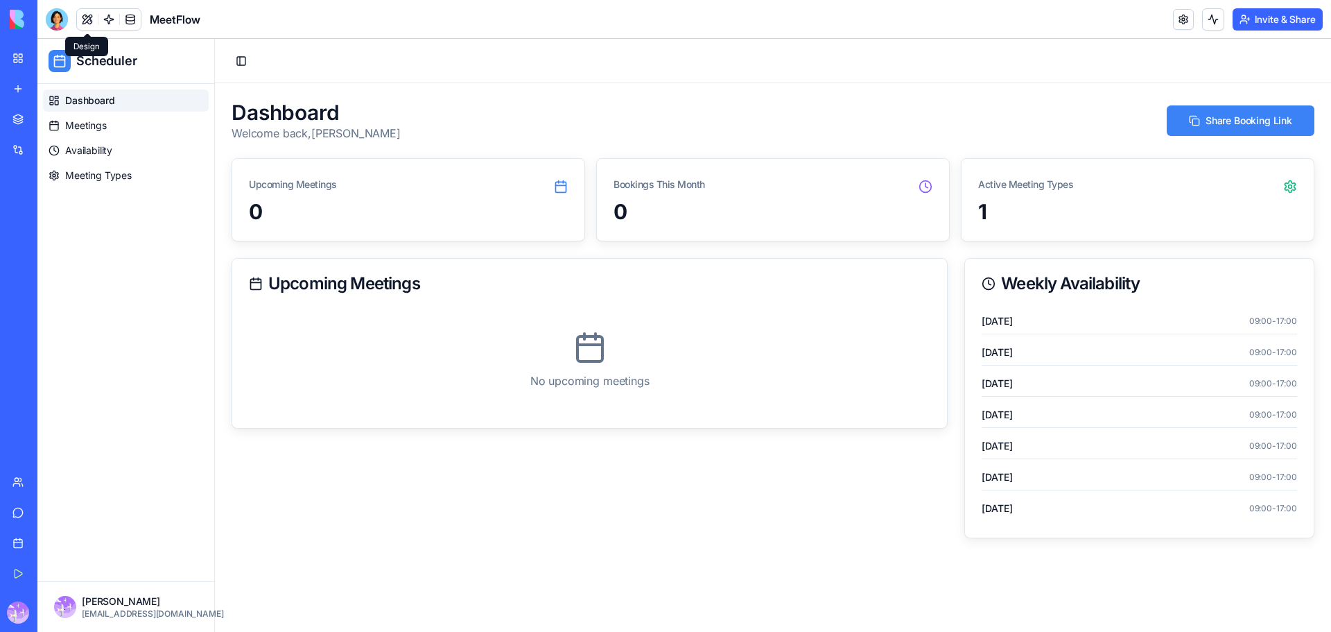
click at [1290, 185] on circle at bounding box center [1290, 186] width 3 height 3
click at [85, 167] on link "Meeting Types" at bounding box center [126, 175] width 166 height 22
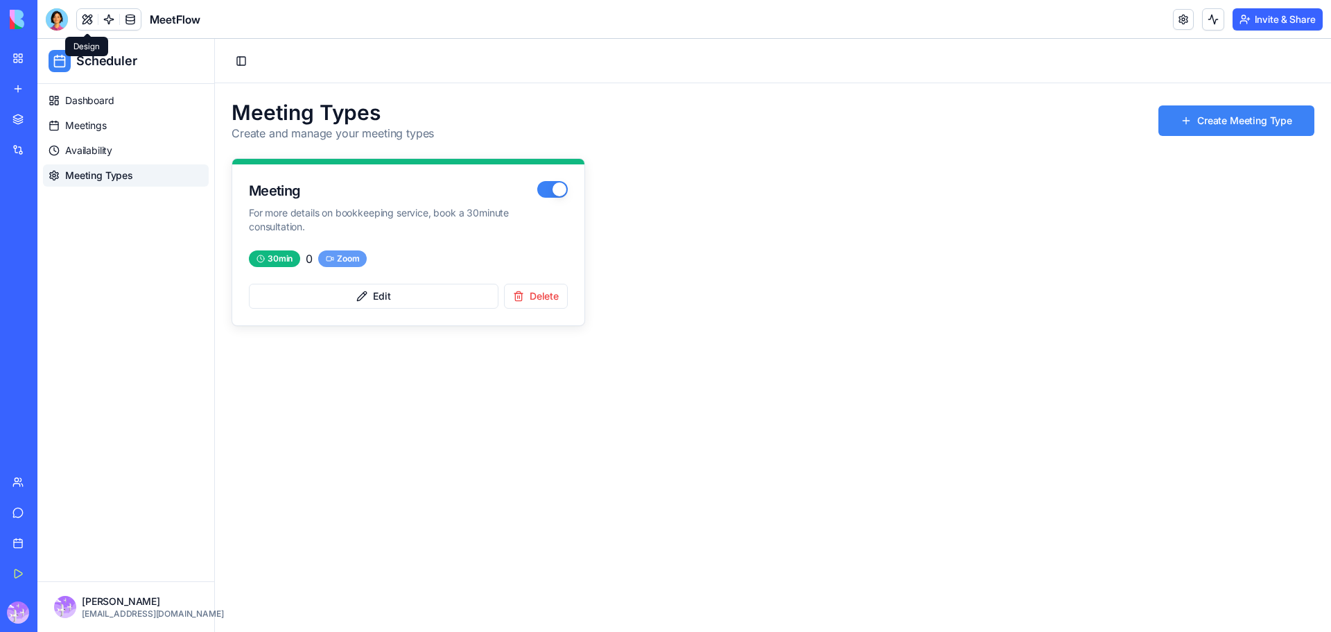
click at [354, 261] on div "Zoom" at bounding box center [342, 258] width 49 height 17
click at [381, 299] on button "Edit" at bounding box center [374, 296] width 250 height 25
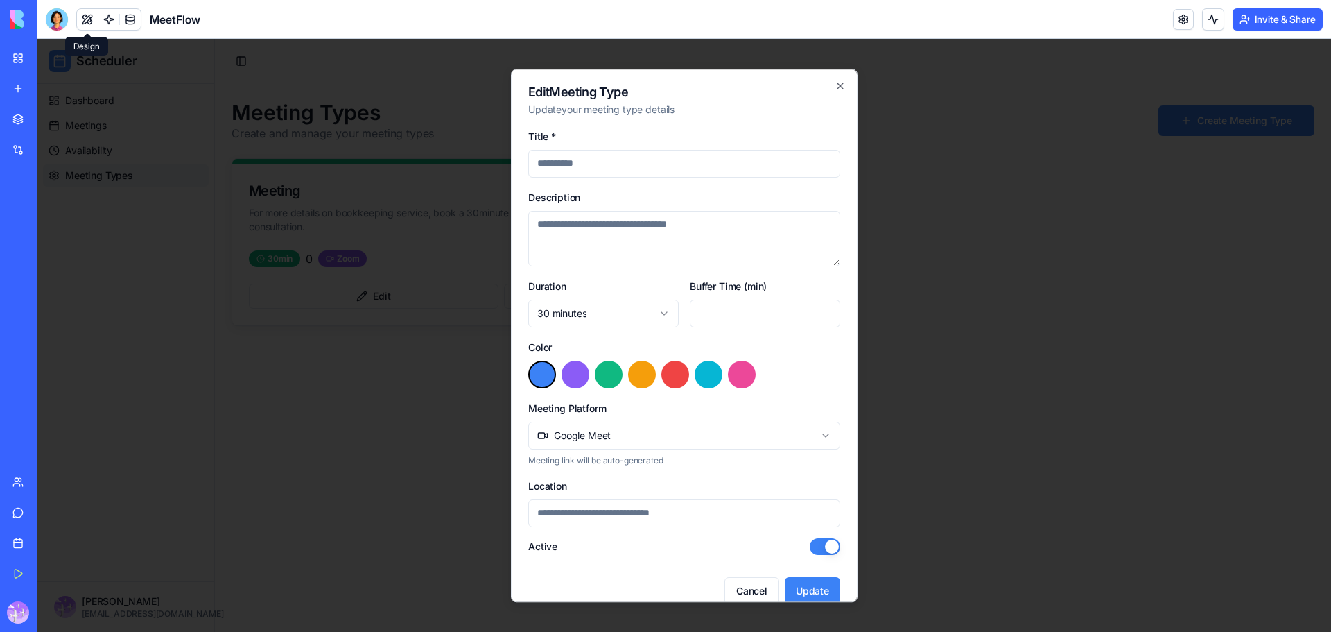
type input "*******"
type textarea "**********"
click at [981, 390] on div at bounding box center [684, 335] width 1294 height 593
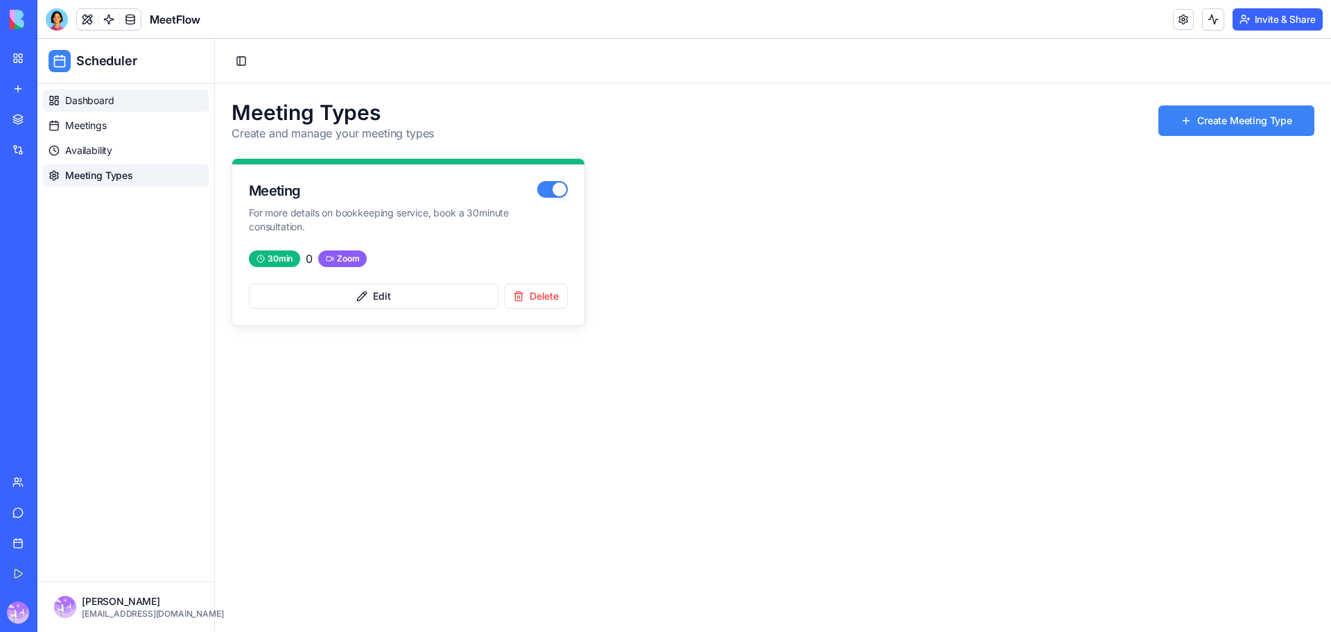
click at [76, 98] on span "Dashboard" at bounding box center [89, 101] width 49 height 14
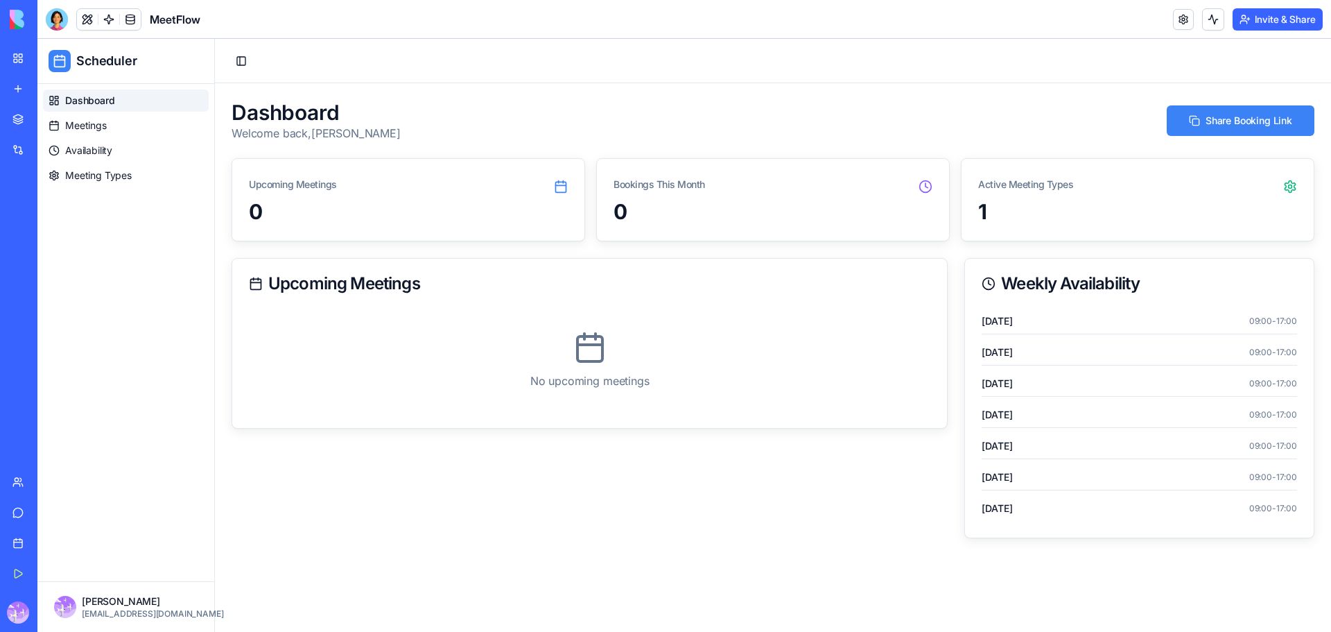
click at [582, 368] on div "No upcoming meetings" at bounding box center [590, 360] width 682 height 103
drag, startPoint x: 622, startPoint y: 216, endPoint x: 744, endPoint y: 218, distance: 122.0
click at [625, 216] on div "0" at bounding box center [773, 211] width 319 height 25
click at [1010, 213] on div "1" at bounding box center [1137, 211] width 319 height 25
click at [787, 241] on div "Bookings This Month 0" at bounding box center [773, 199] width 354 height 83
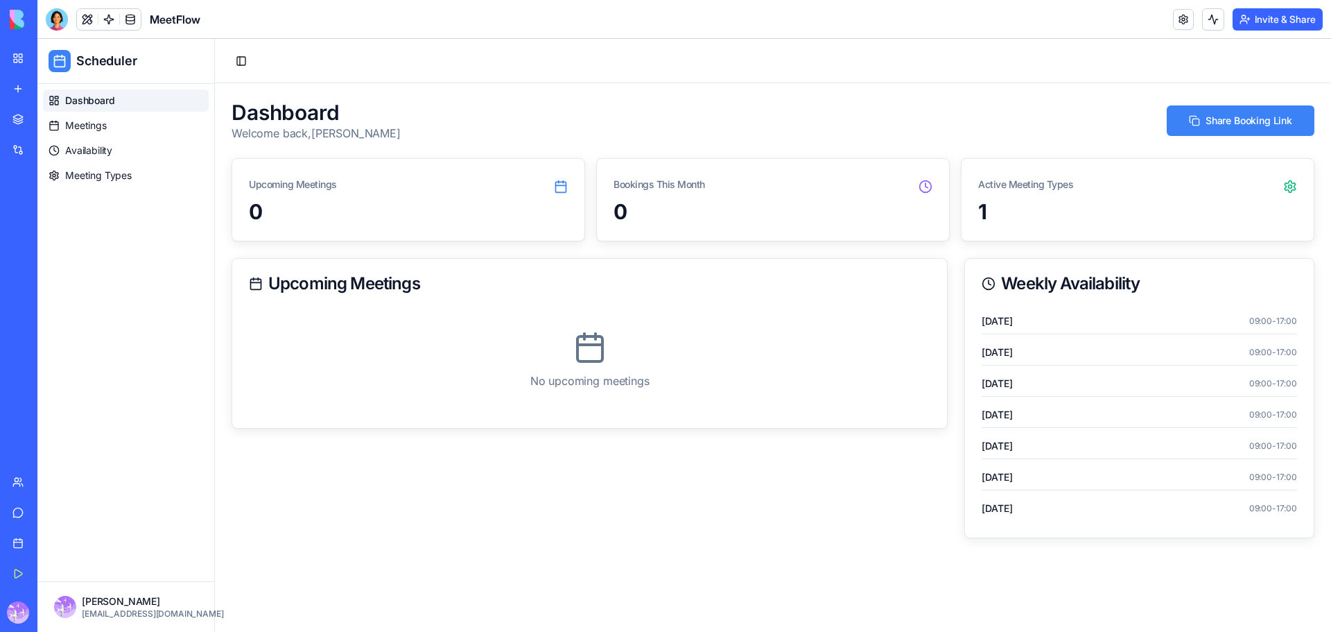
click at [1016, 340] on div "[DATE] 09:00 - 17:00" at bounding box center [1139, 353] width 315 height 26
click at [1003, 365] on div "[DATE] 09:00 - 17:00 [DATE] 09:00 - 17:00 [DATE] 09:00 - 17:00 [DATE] 09:00 - 1…" at bounding box center [1139, 415] width 315 height 212
click at [67, 149] on span "Availability" at bounding box center [88, 151] width 47 height 14
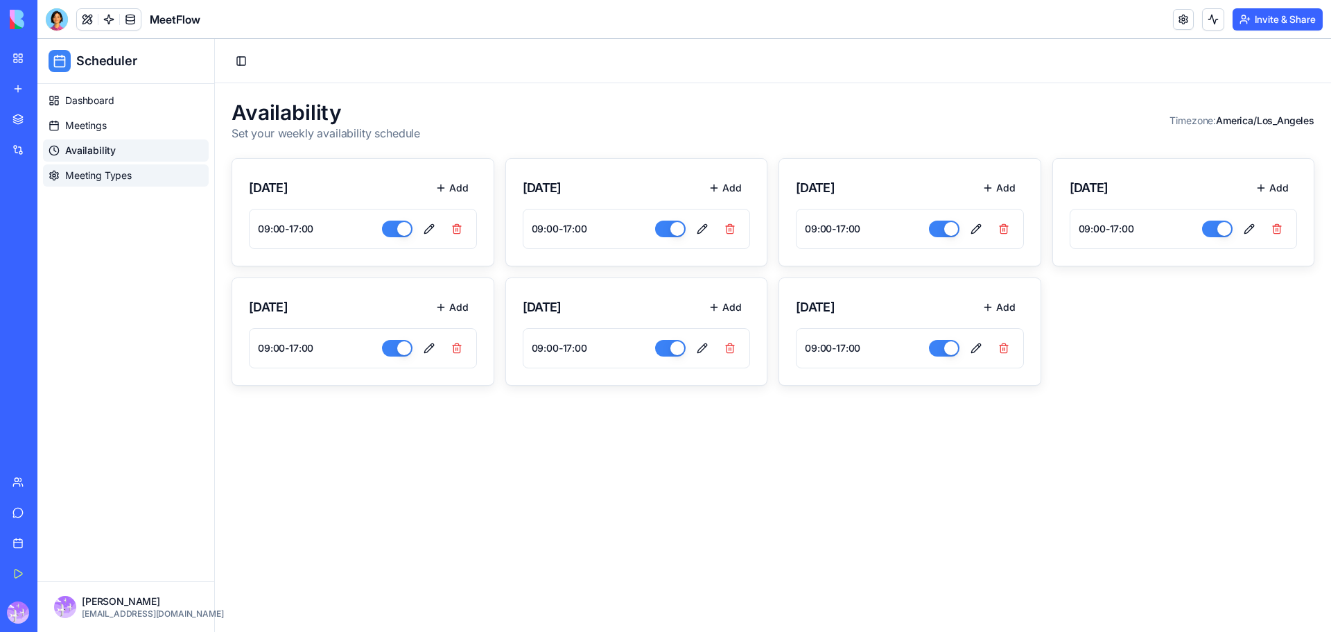
click at [95, 175] on span "Meeting Types" at bounding box center [98, 175] width 67 height 14
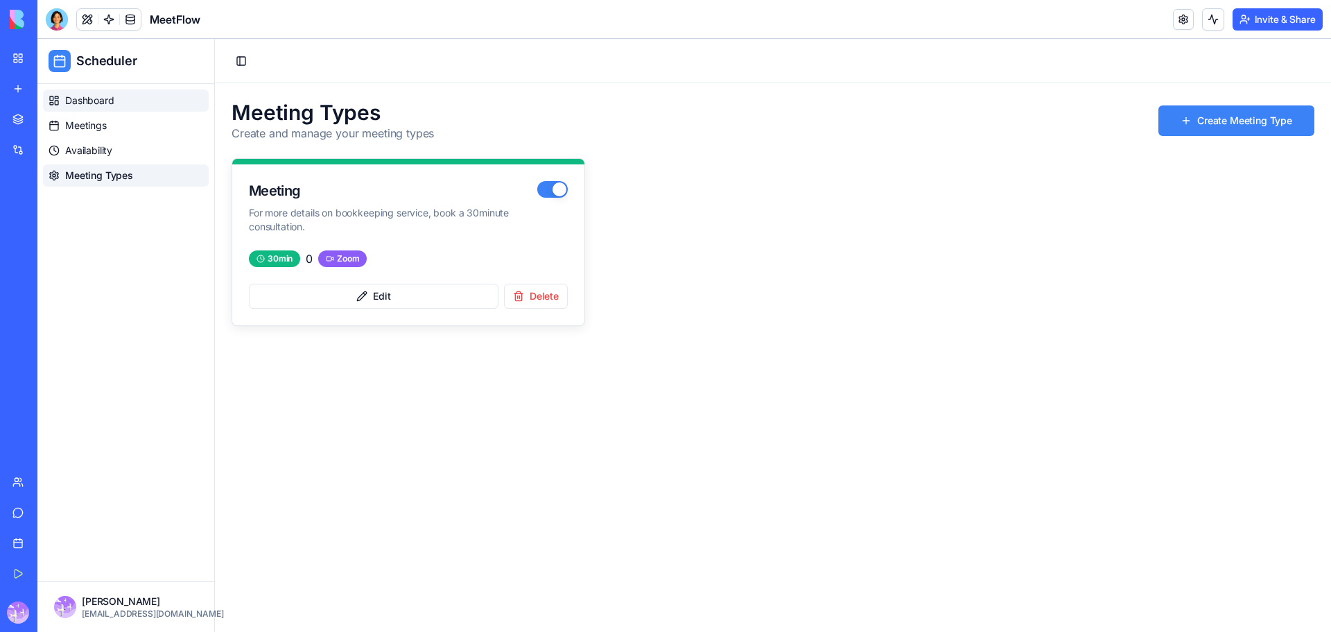
click at [104, 100] on span "Dashboard" at bounding box center [89, 101] width 49 height 14
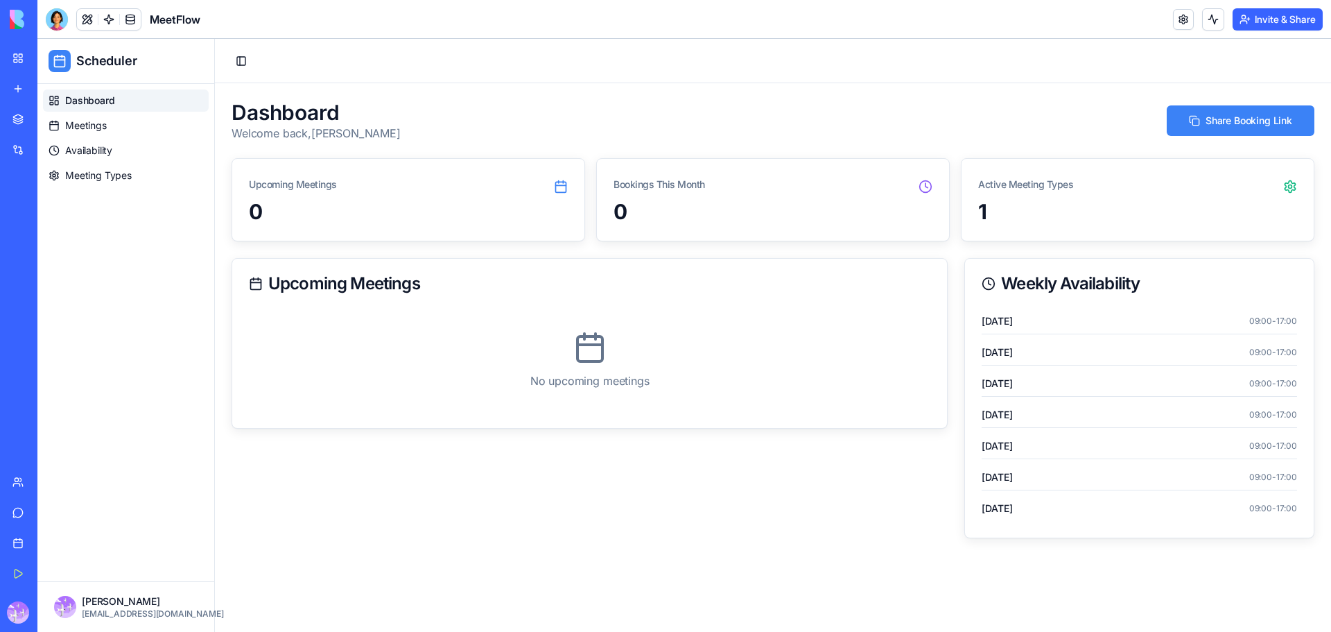
click at [28, 618] on div "Upgrade" at bounding box center [18, 612] width 29 height 39
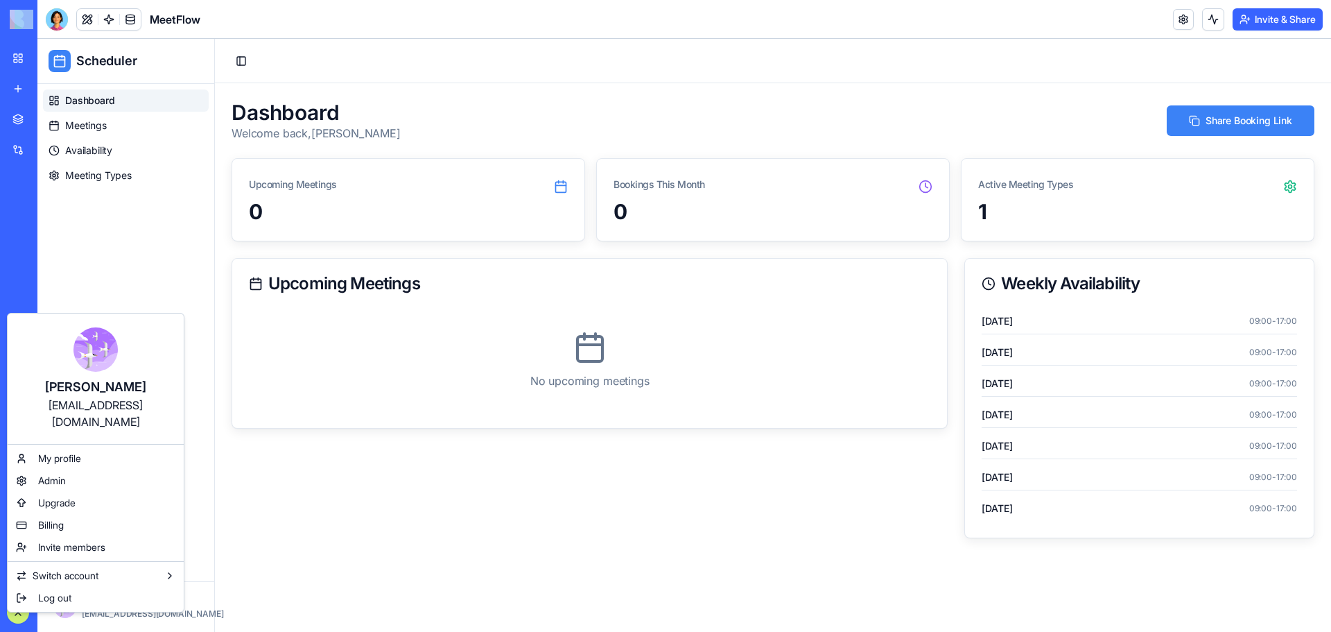
click at [21, 617] on html "My Workspace New app Marketplace Integrations Recent Sales Call Assistant Sales…" at bounding box center [665, 316] width 1331 height 632
